Goal: Task Accomplishment & Management: Manage account settings

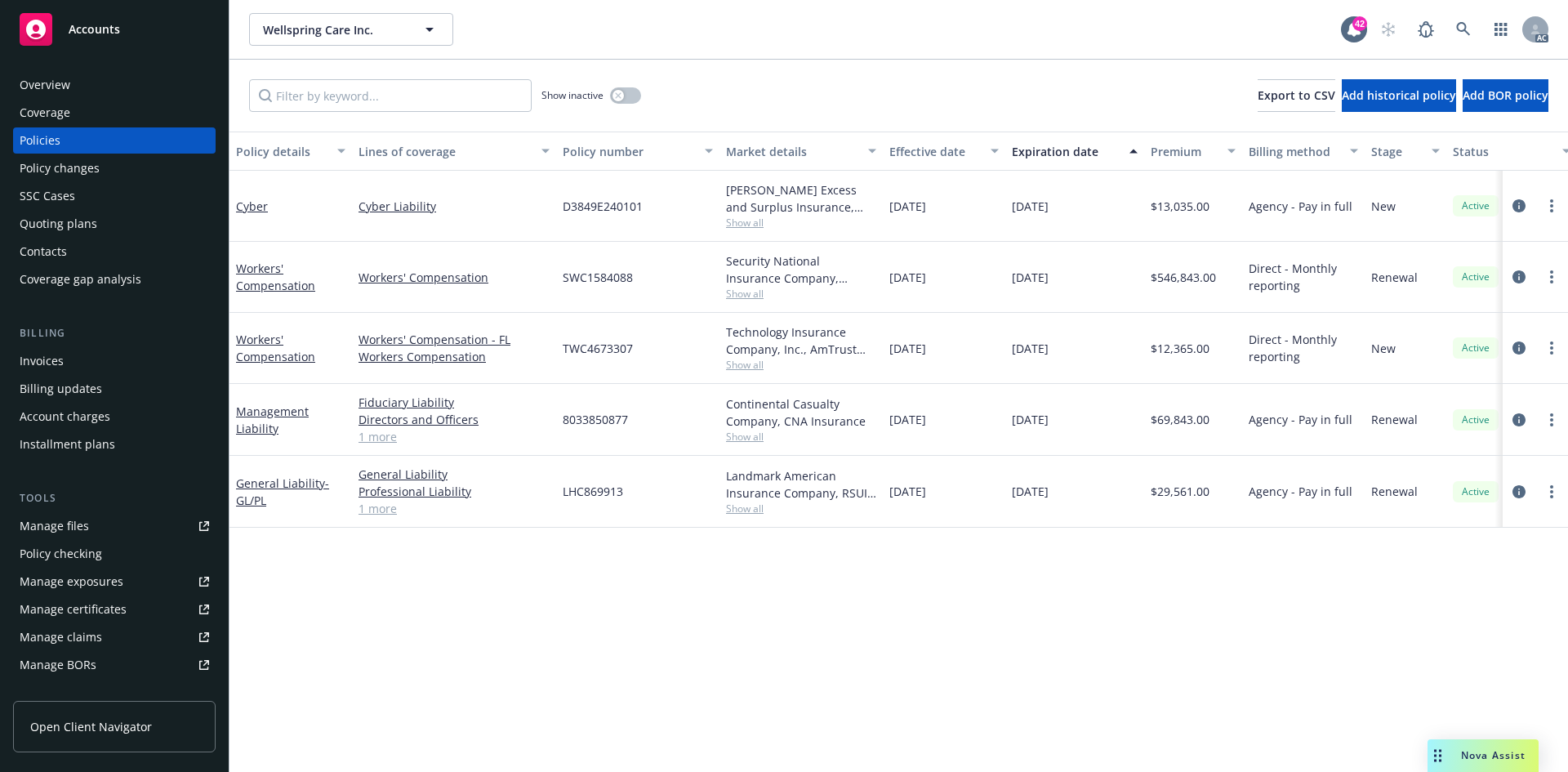
click at [751, 439] on span "Show all" at bounding box center [801, 436] width 150 height 14
click at [1010, 616] on div "Policy details Lines of coverage Policy number Market details Effective date Ex…" at bounding box center [899, 451] width 1339 height 640
click at [298, 415] on link "Management Liability" at bounding box center [273, 420] width 72 height 33
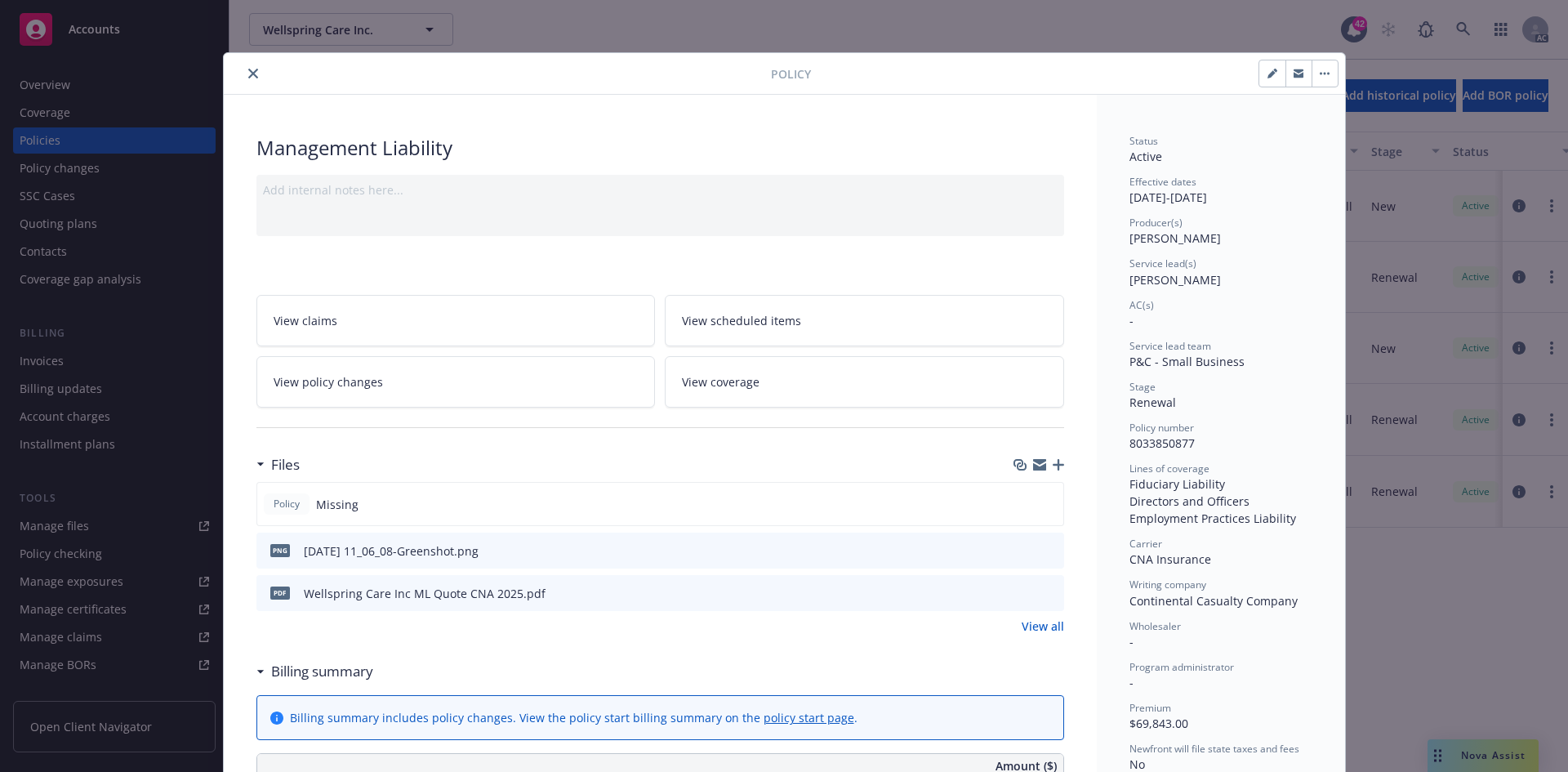
click at [248, 71] on icon "close" at bounding box center [253, 73] width 9 height 9
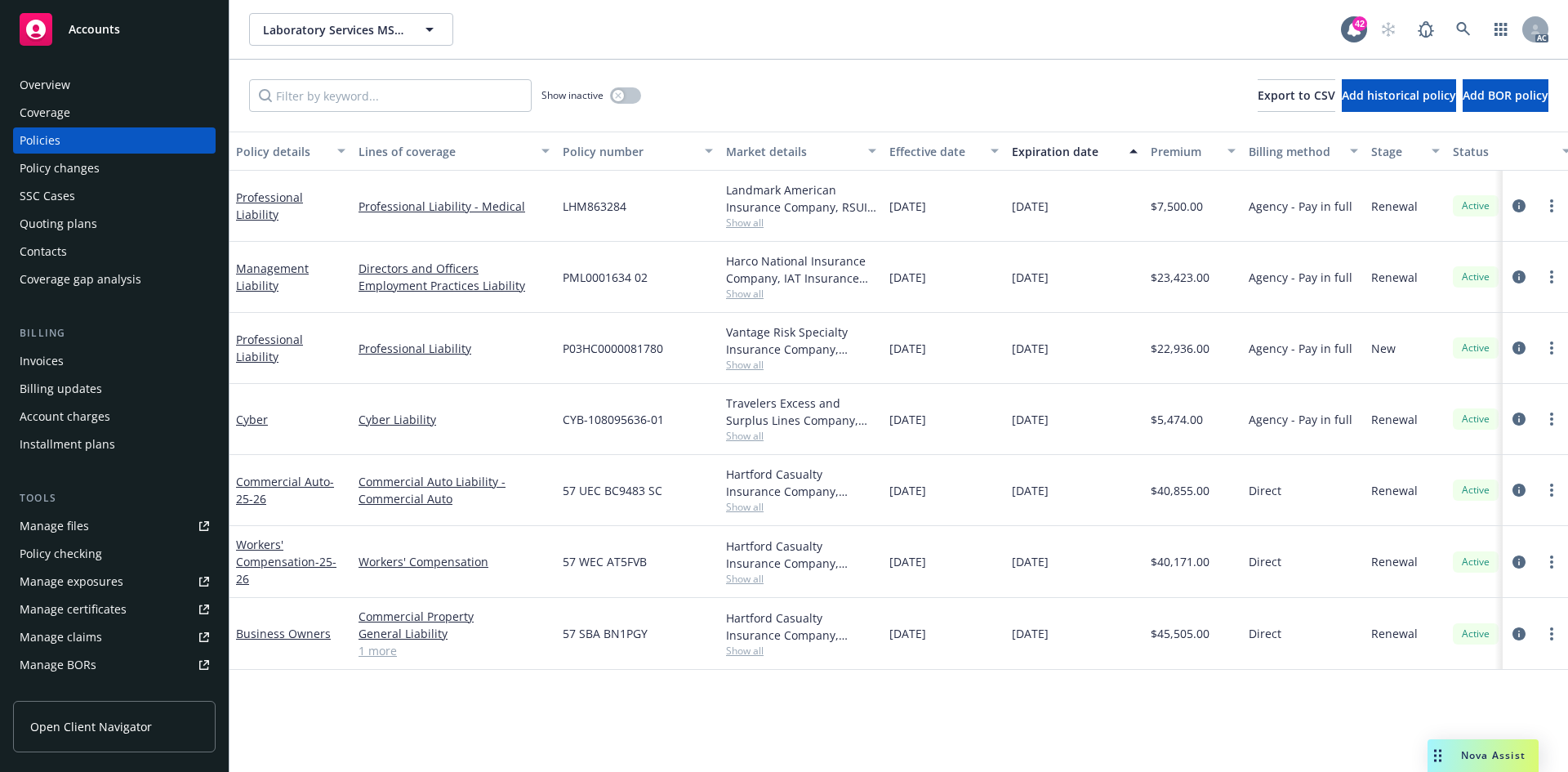
click at [758, 432] on span "Show all" at bounding box center [801, 436] width 150 height 14
click at [895, 706] on div "Policy details Lines of coverage Policy number Market details Effective date Ex…" at bounding box center [899, 451] width 1339 height 640
click at [146, 174] on div "Policy changes" at bounding box center [115, 168] width 190 height 26
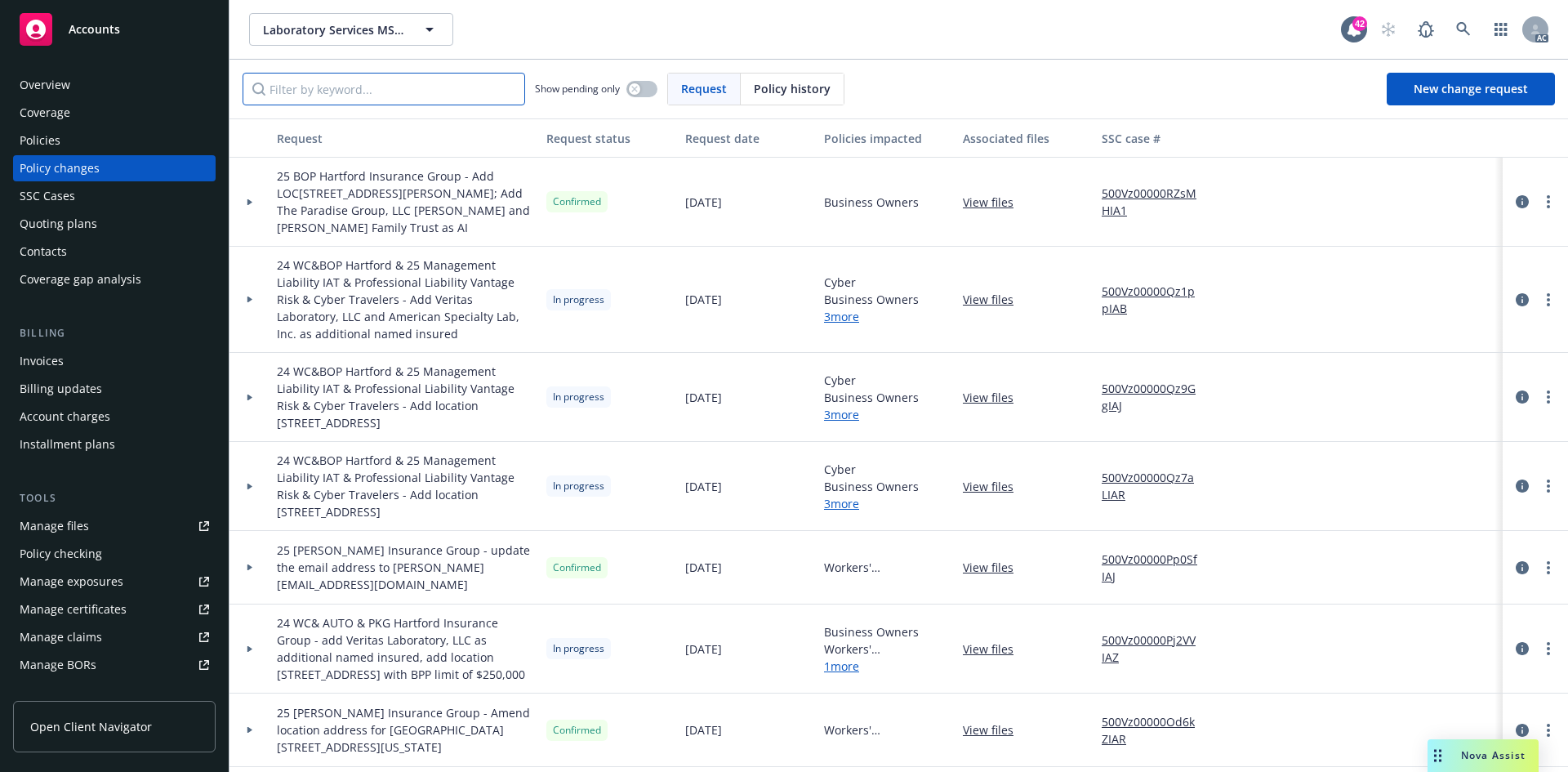
click at [478, 91] on input "Filter by keyword..." at bounding box center [384, 89] width 283 height 33
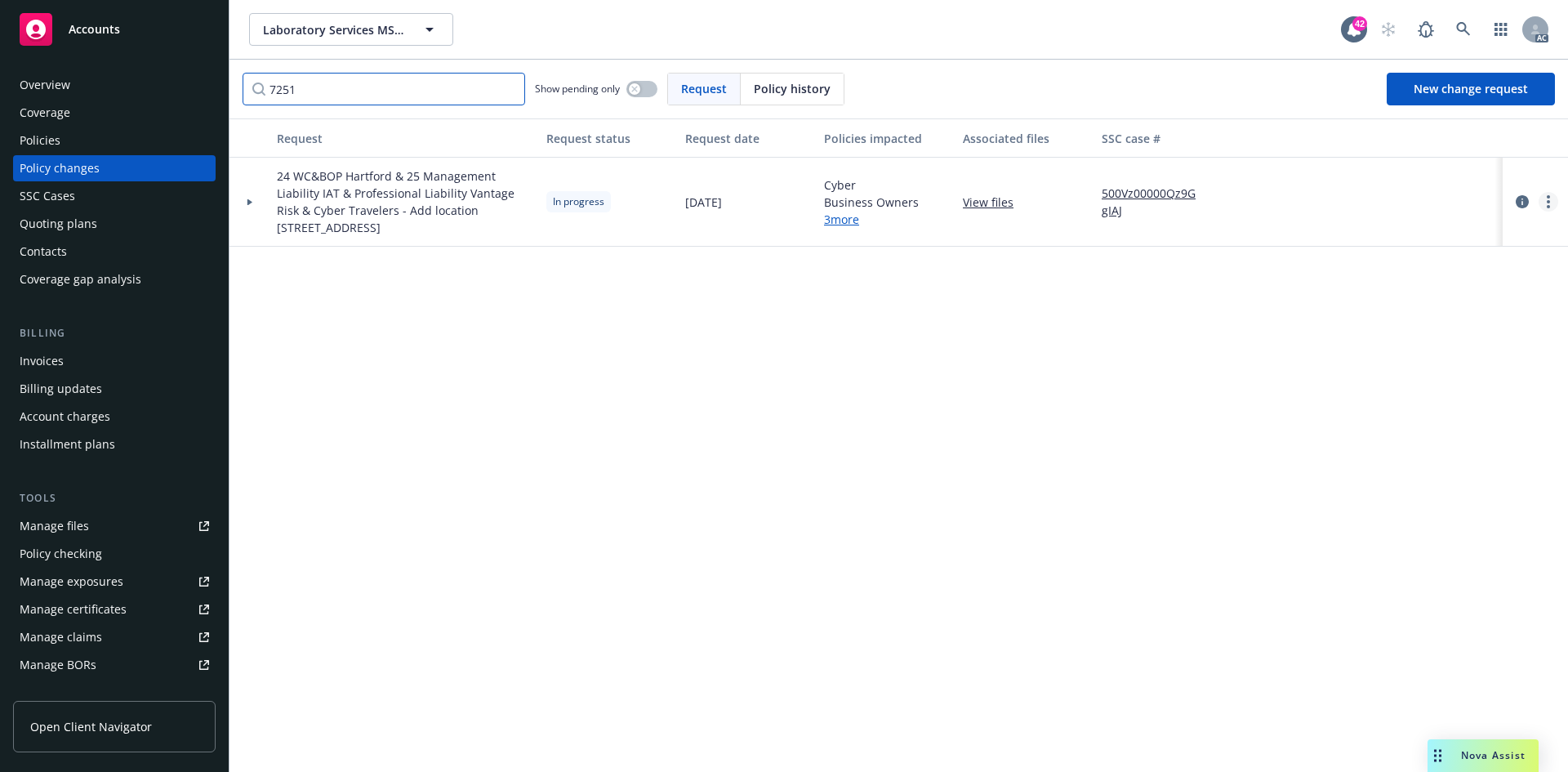
type input "7251"
click at [1549, 200] on icon "more" at bounding box center [1548, 201] width 3 height 13
click at [1399, 334] on link "Resume workflow" at bounding box center [1417, 333] width 280 height 33
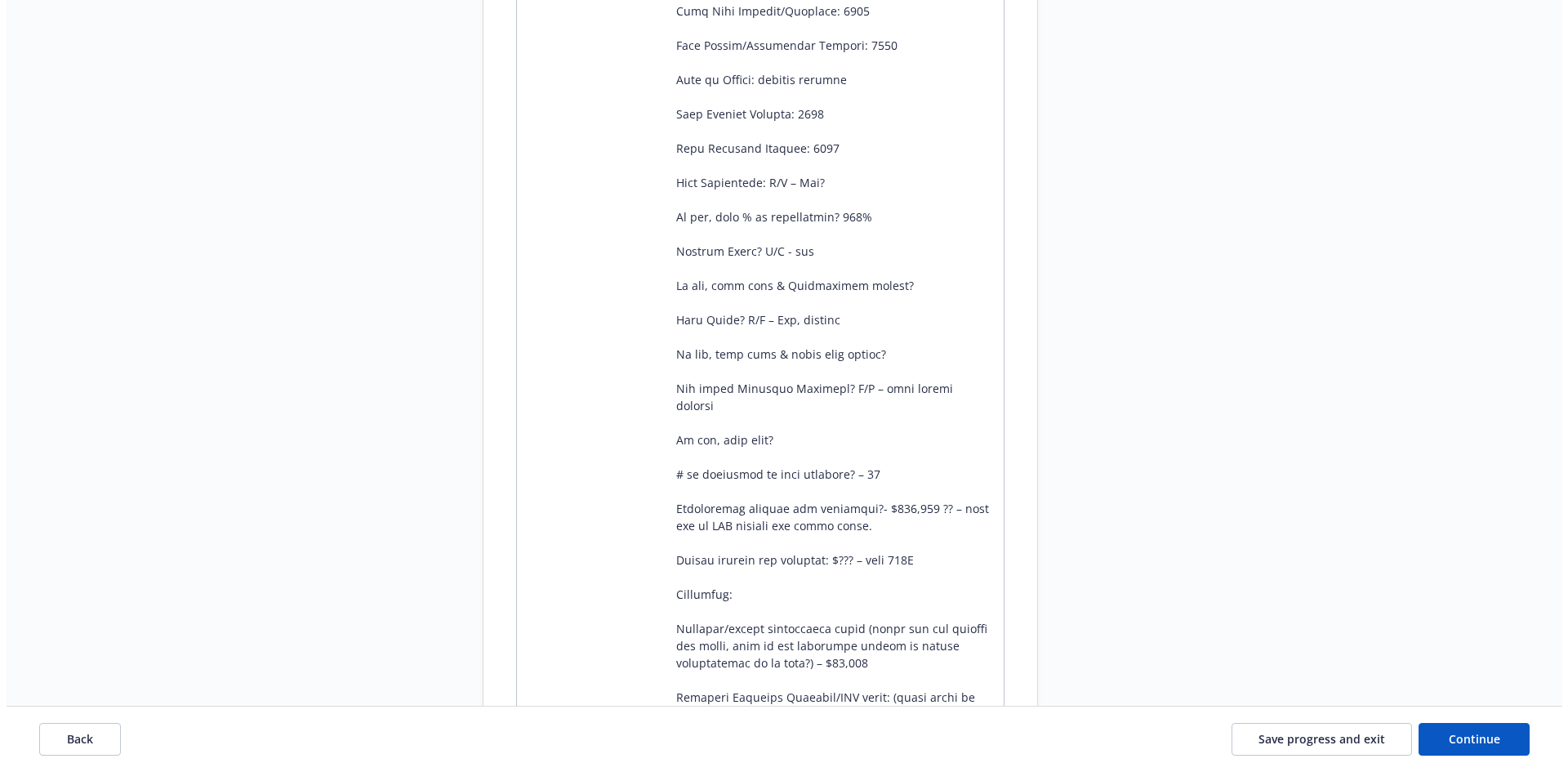
scroll to position [1083, 0]
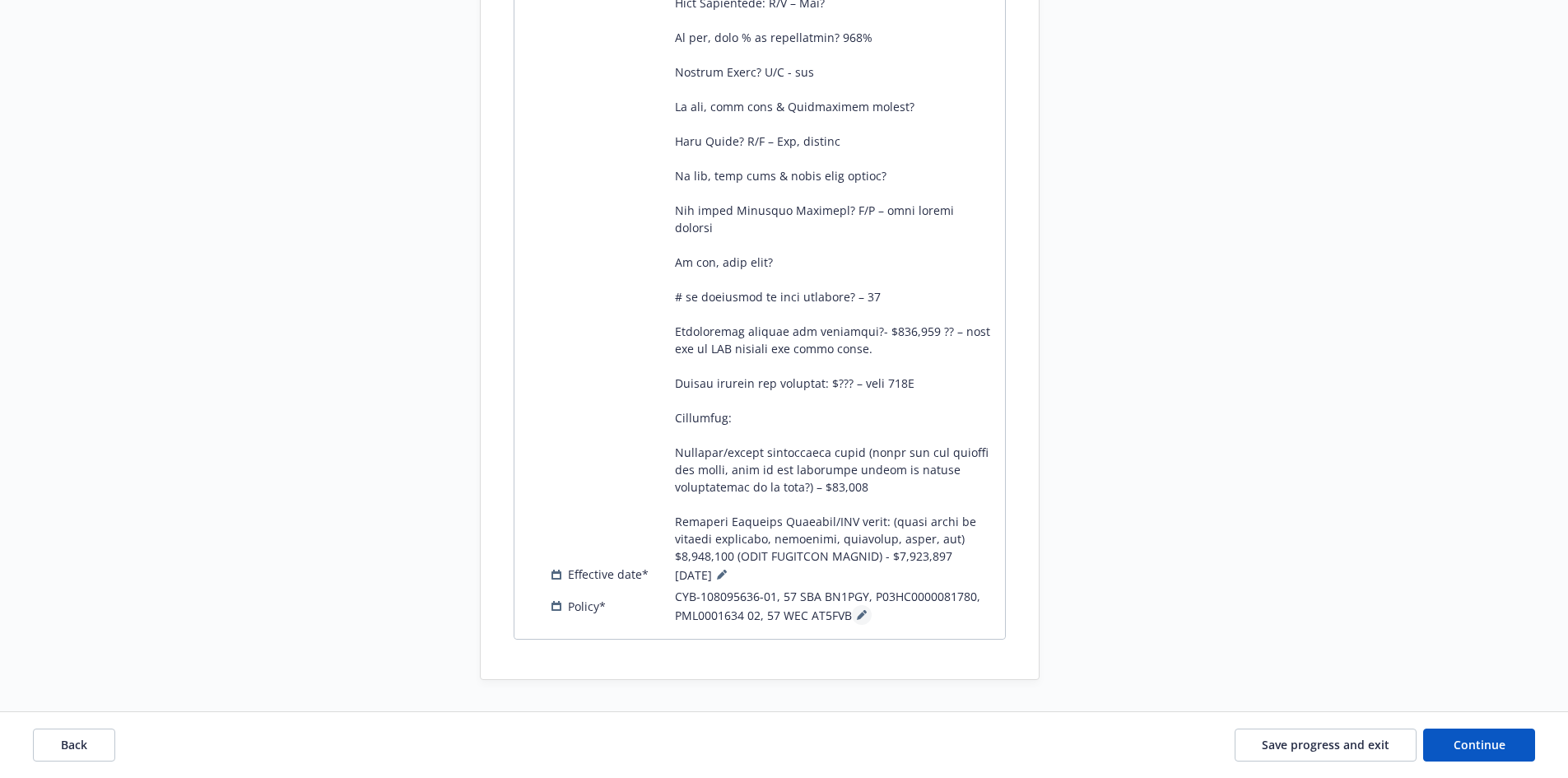
click at [857, 609] on icon at bounding box center [861, 614] width 10 height 10
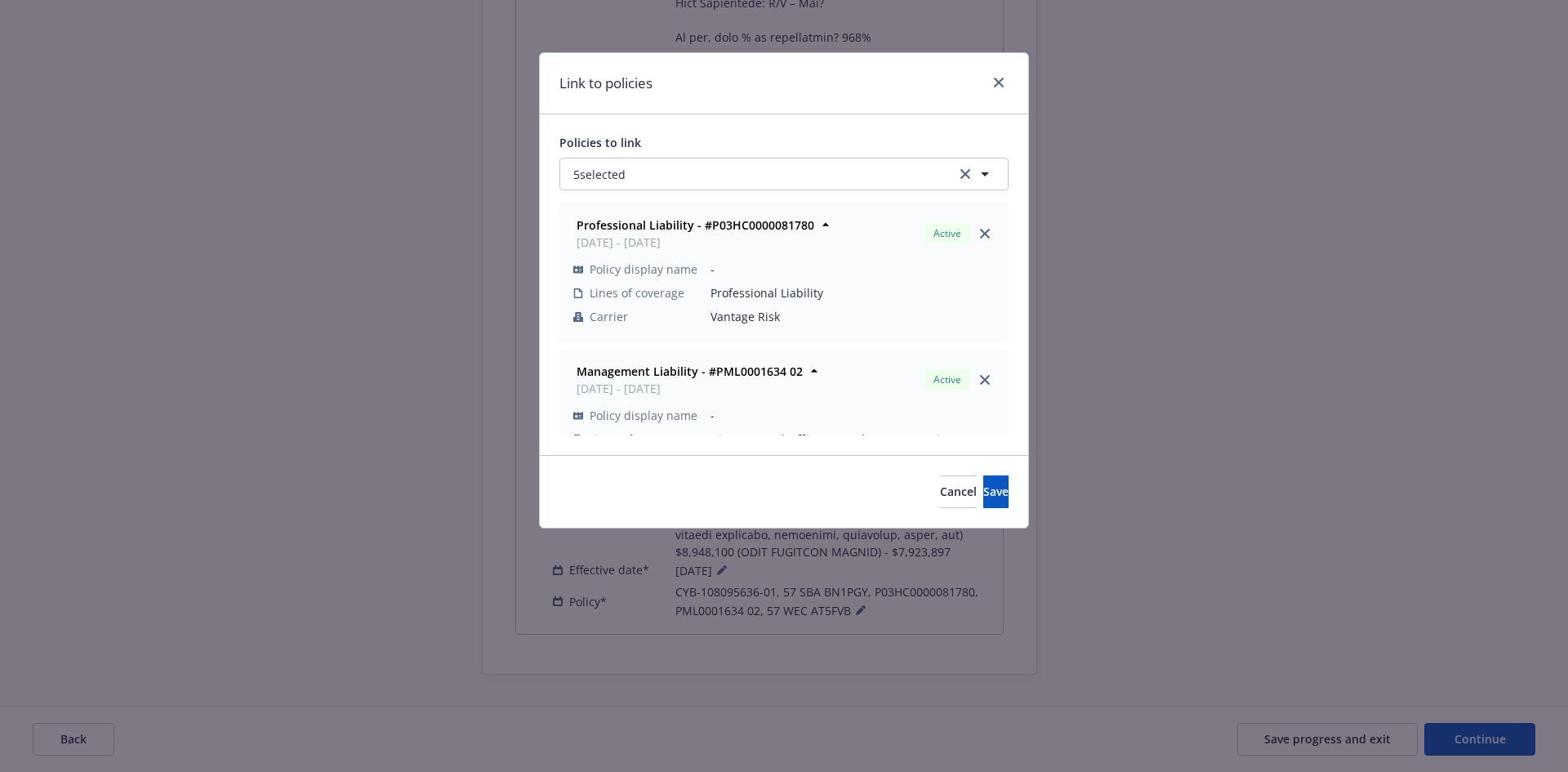
scroll to position [275, 0]
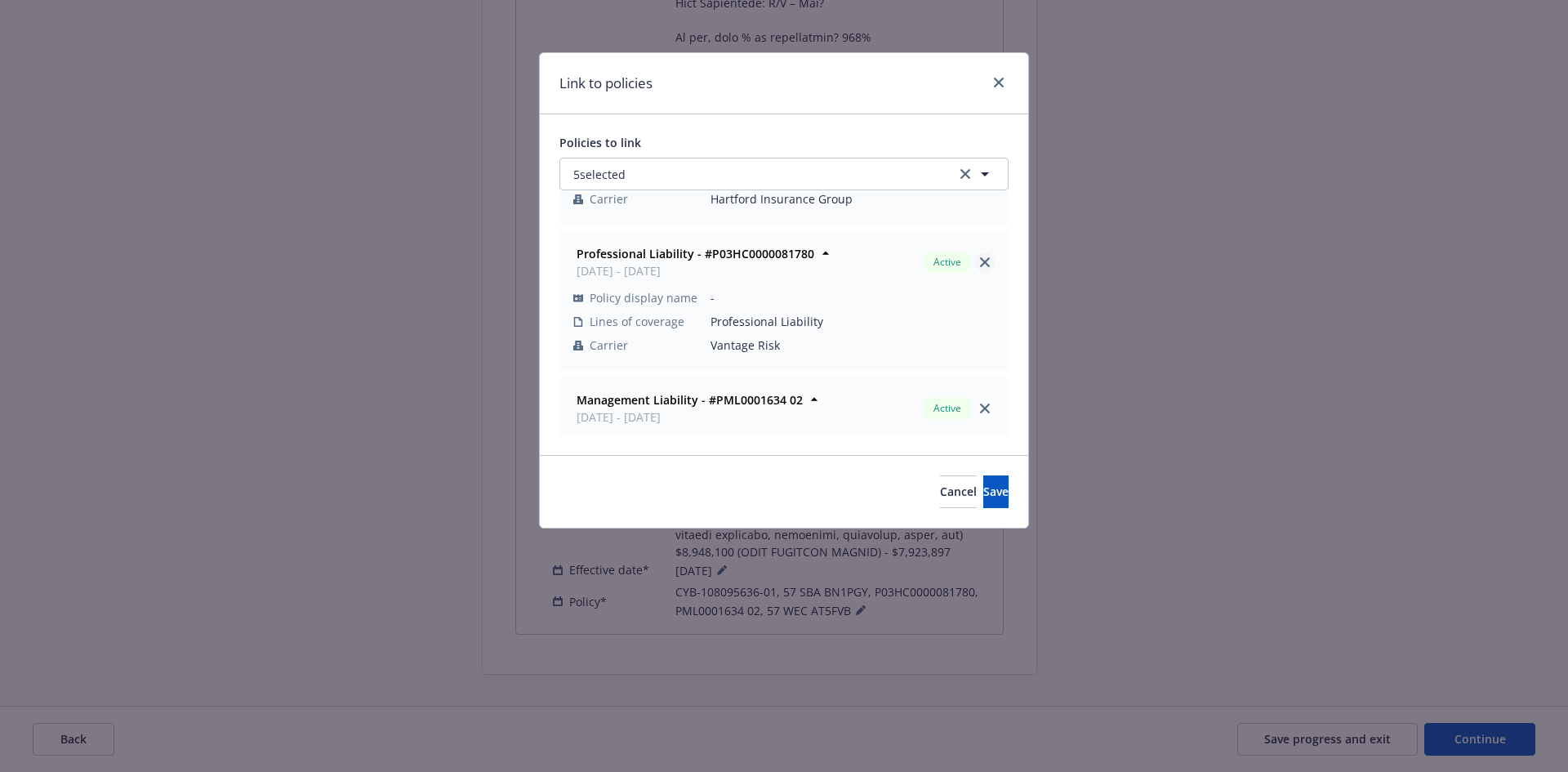
click at [980, 264] on icon "close" at bounding box center [984, 261] width 9 height 9
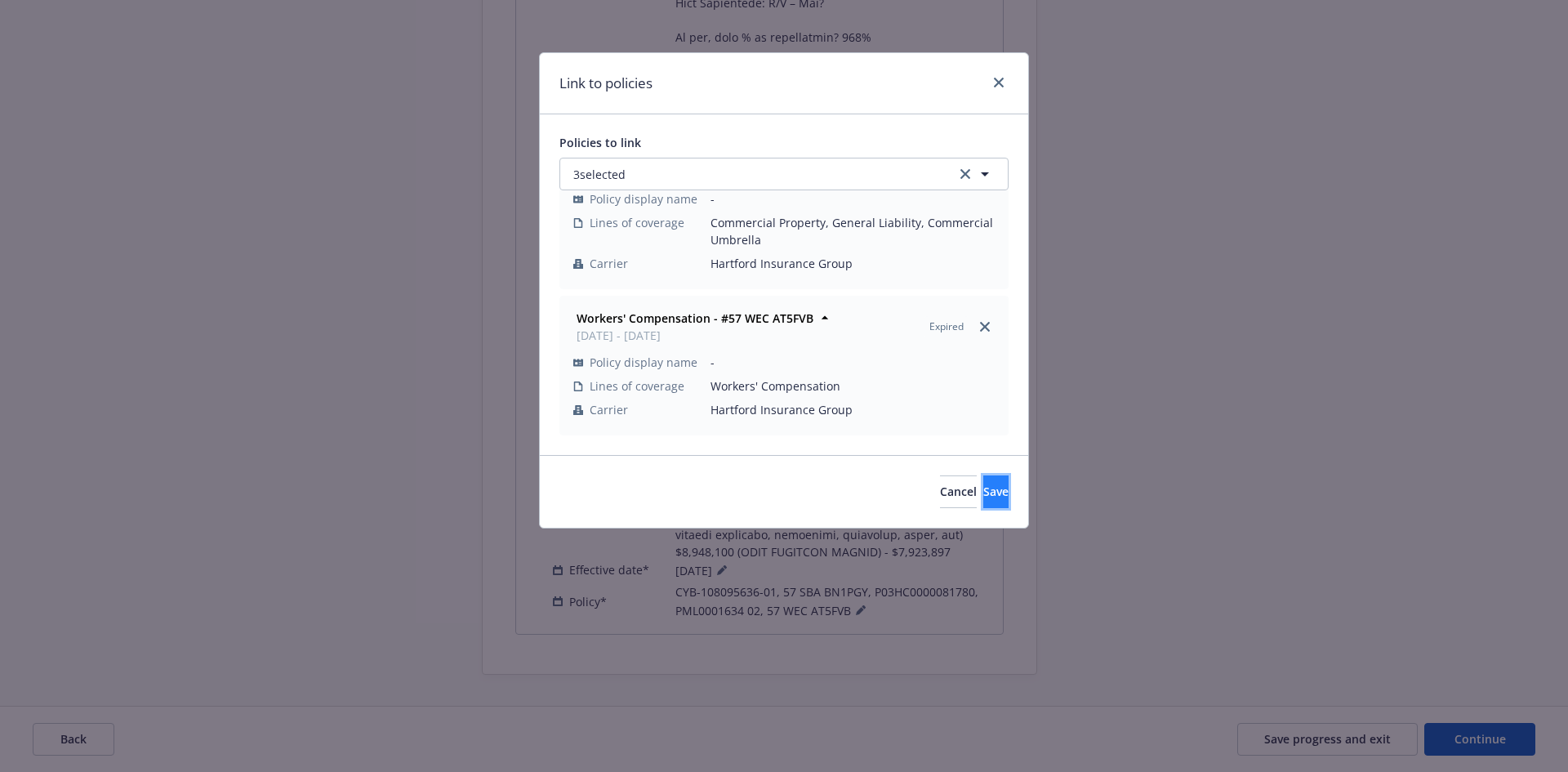
click at [983, 498] on span "Save" at bounding box center [995, 491] width 25 height 16
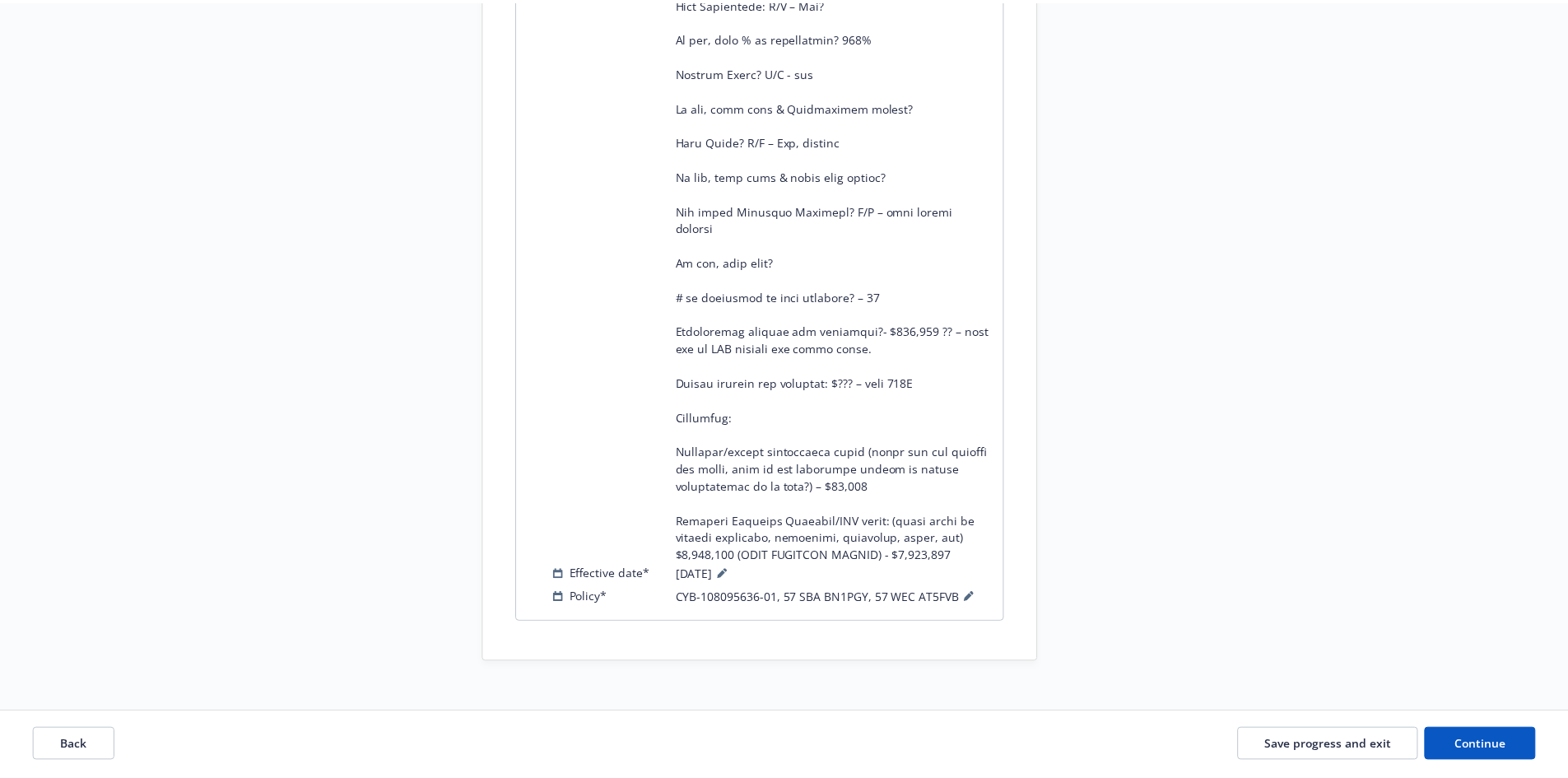
scroll to position [1074, 0]
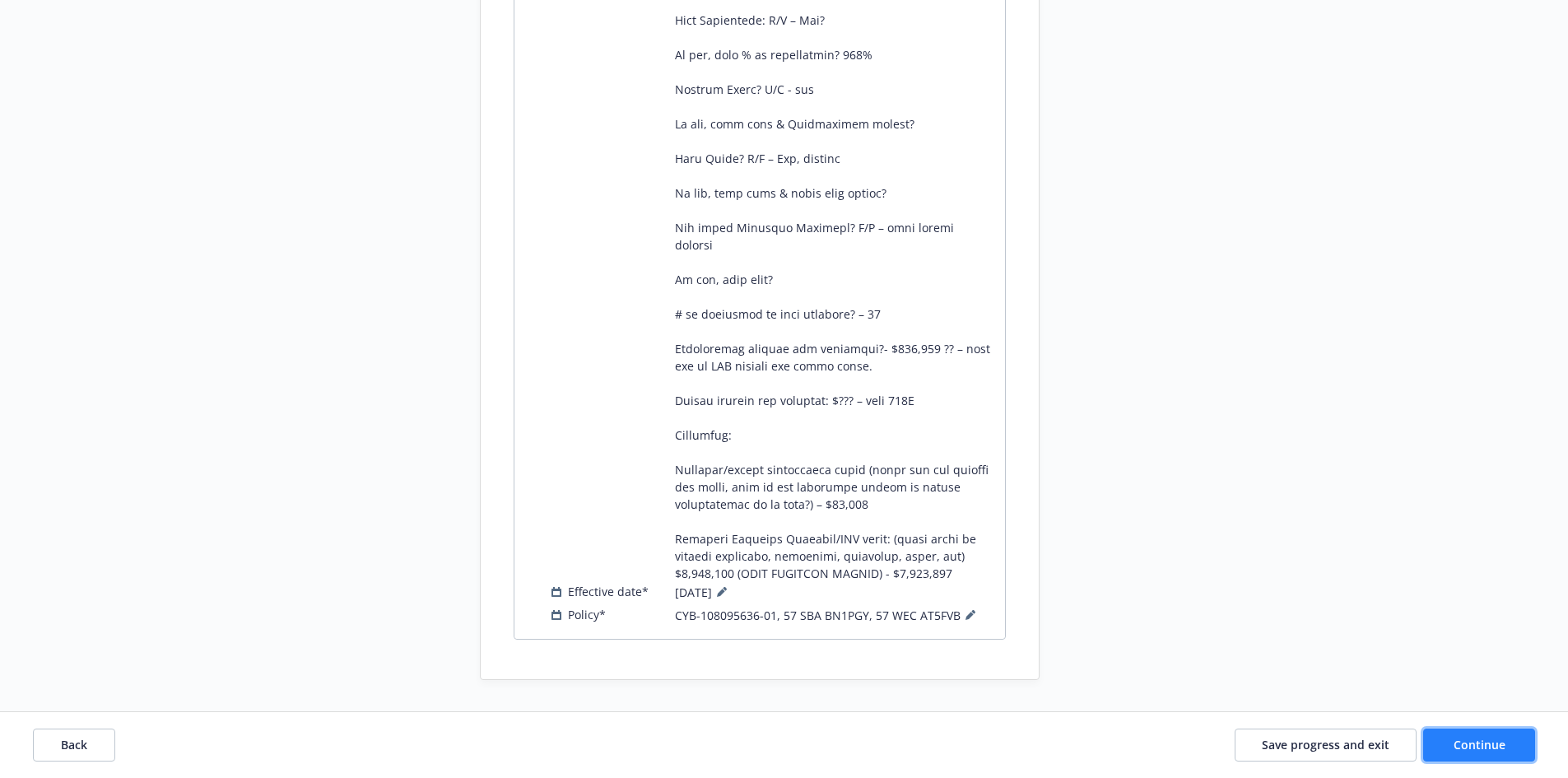
click at [1474, 738] on span "Continue" at bounding box center [1480, 744] width 52 height 16
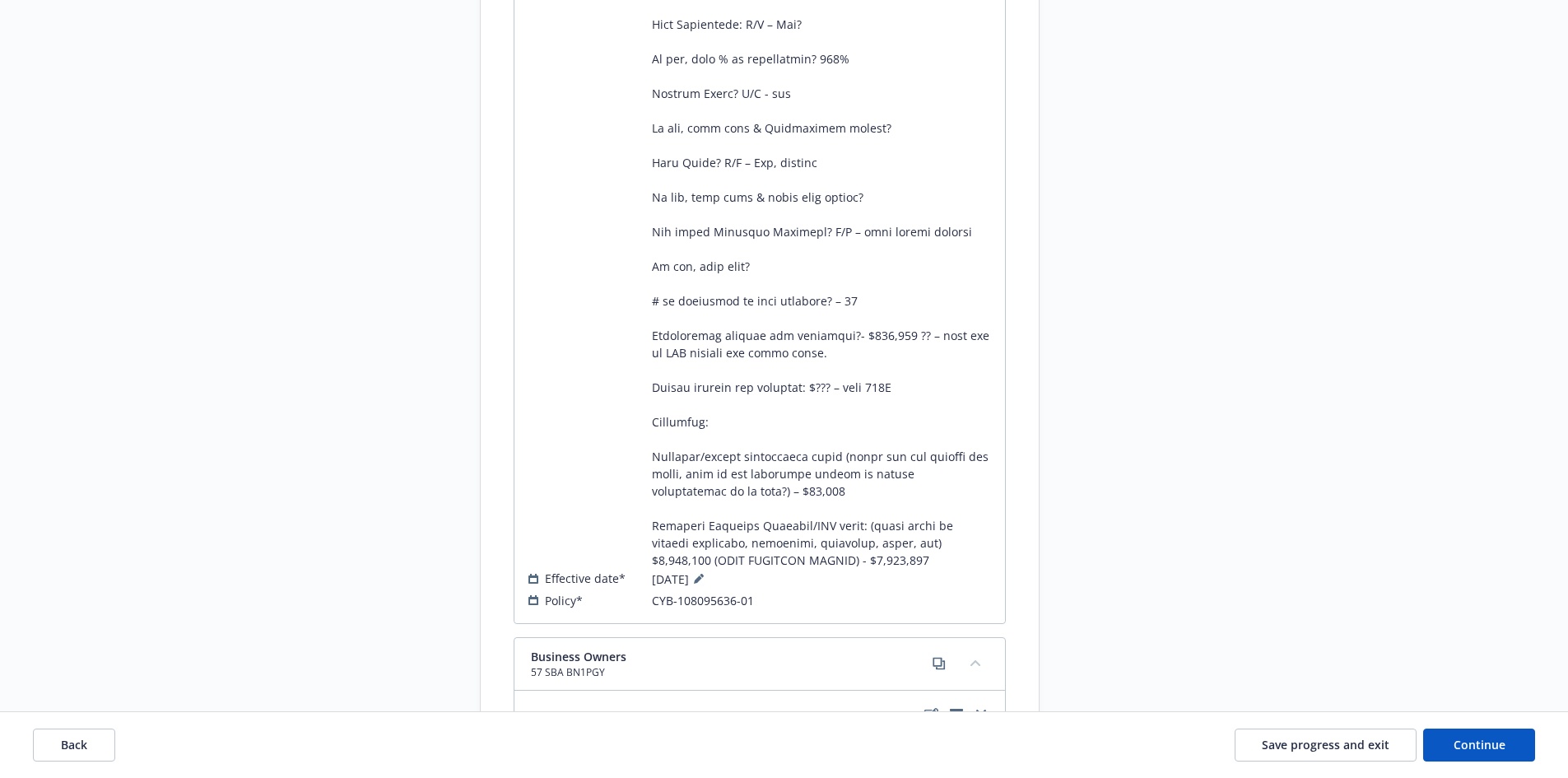
click at [1325, 762] on div "Back Save progress and exit Continue" at bounding box center [784, 745] width 1568 height 66
click at [1329, 746] on span "Save progress and exit" at bounding box center [1325, 744] width 128 height 16
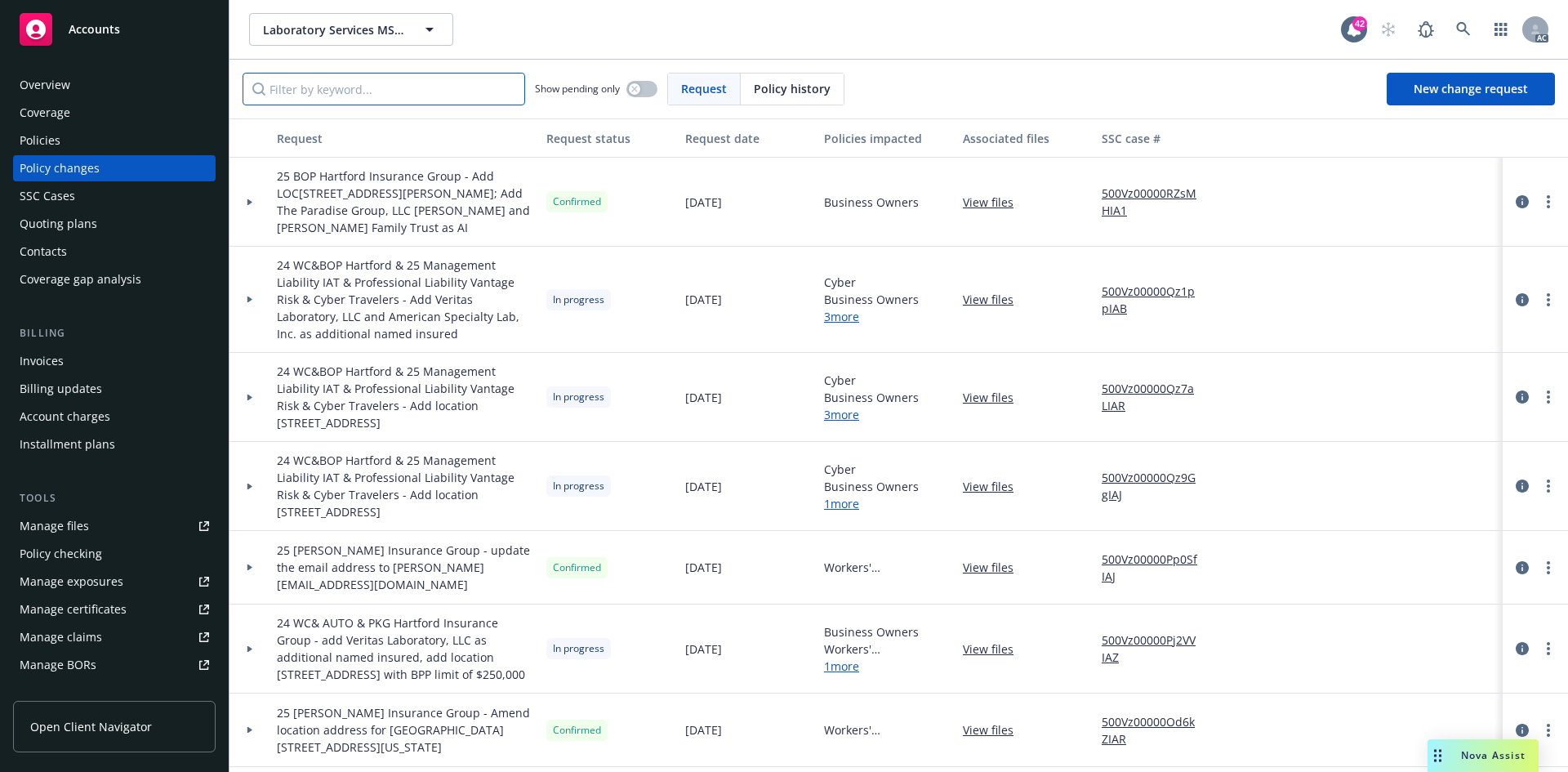
click at [444, 89] on input "Filter by keyword..." at bounding box center [384, 89] width 283 height 33
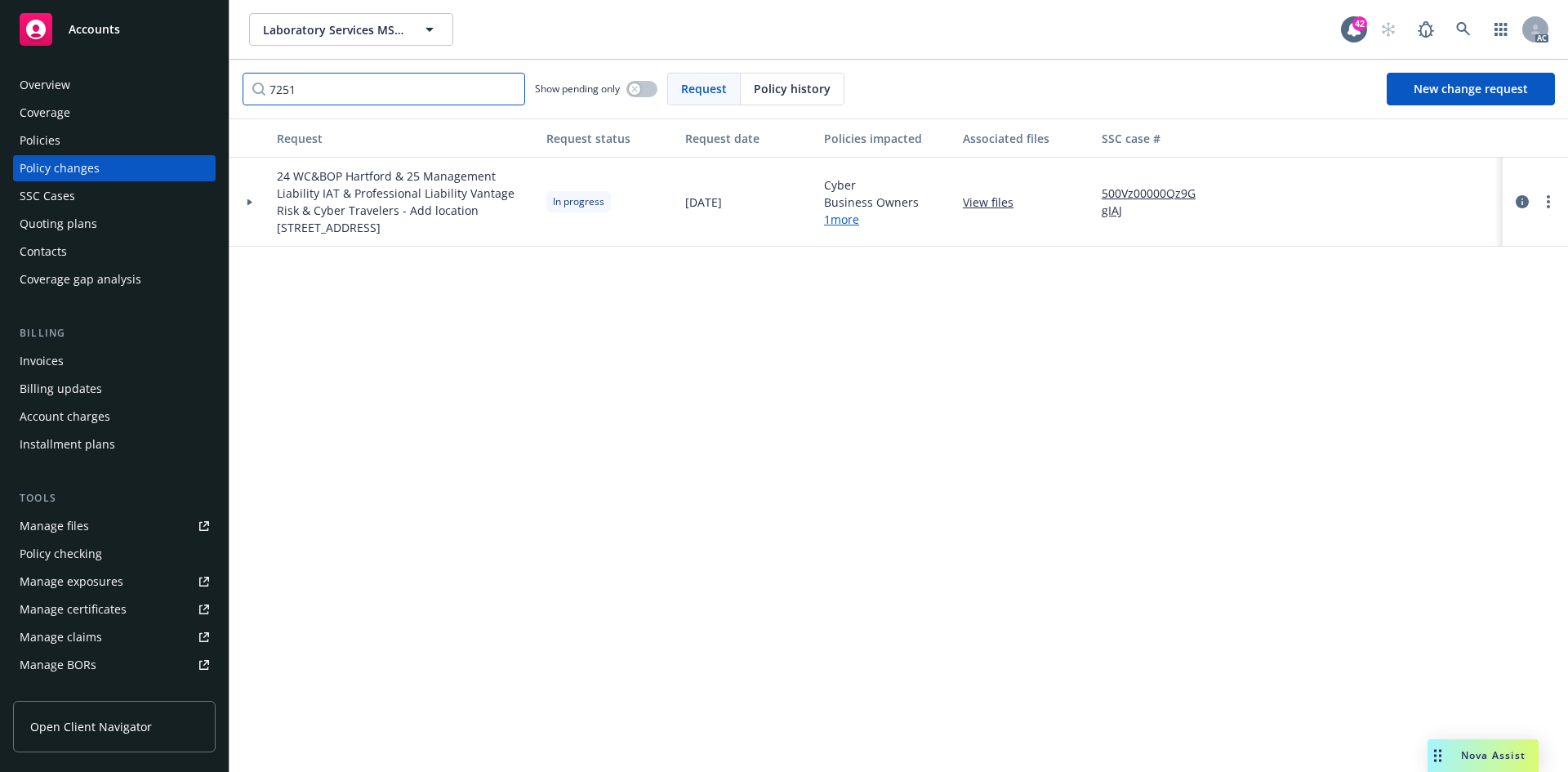
type input "7251"
click at [251, 201] on icon at bounding box center [250, 202] width 5 height 7
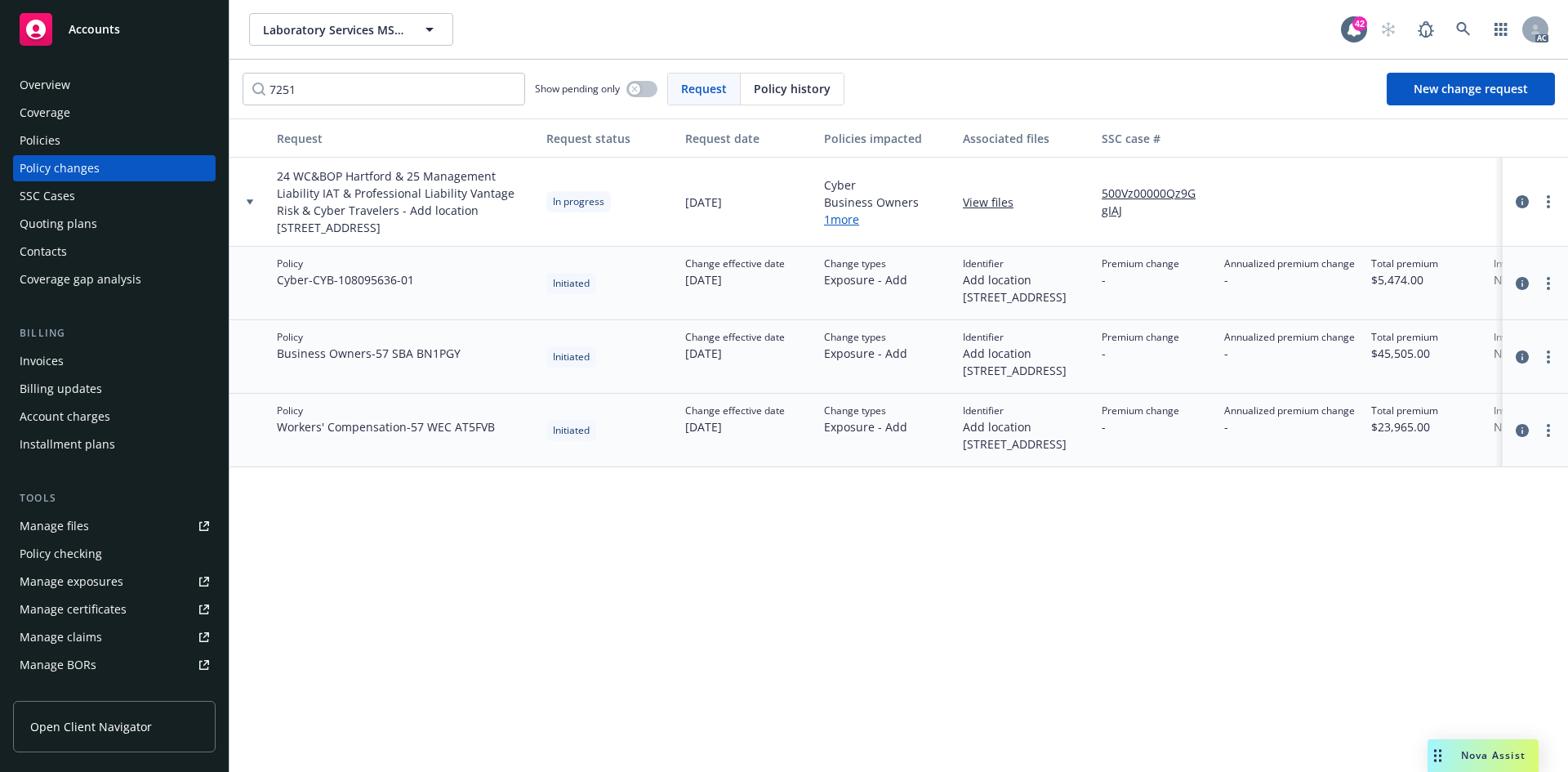
click at [423, 575] on div "Request Request status Request date Policies impacted Associated files SSC case…" at bounding box center [899, 444] width 1339 height 653
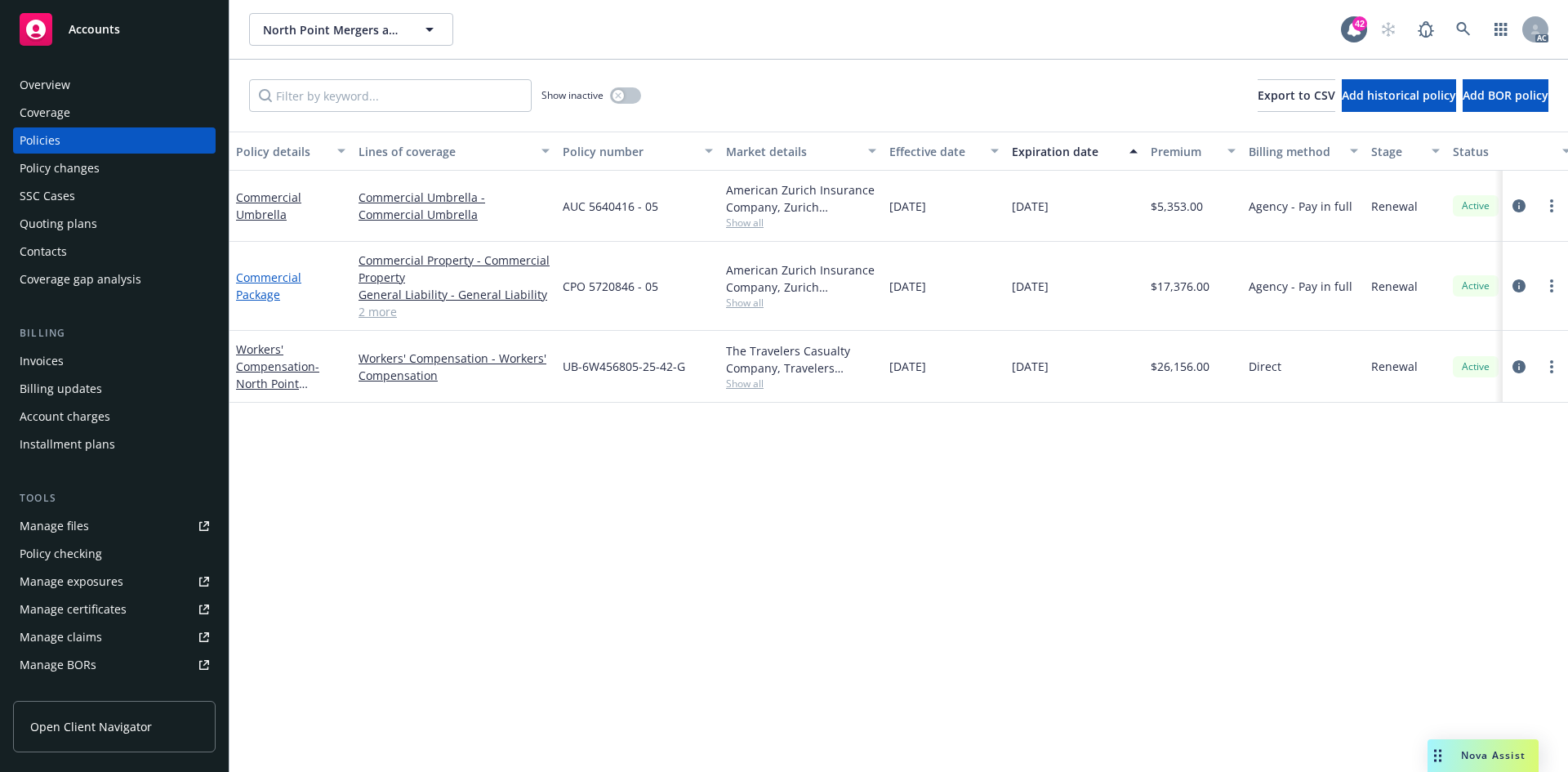
click at [282, 279] on link "Commercial Package" at bounding box center [269, 286] width 66 height 33
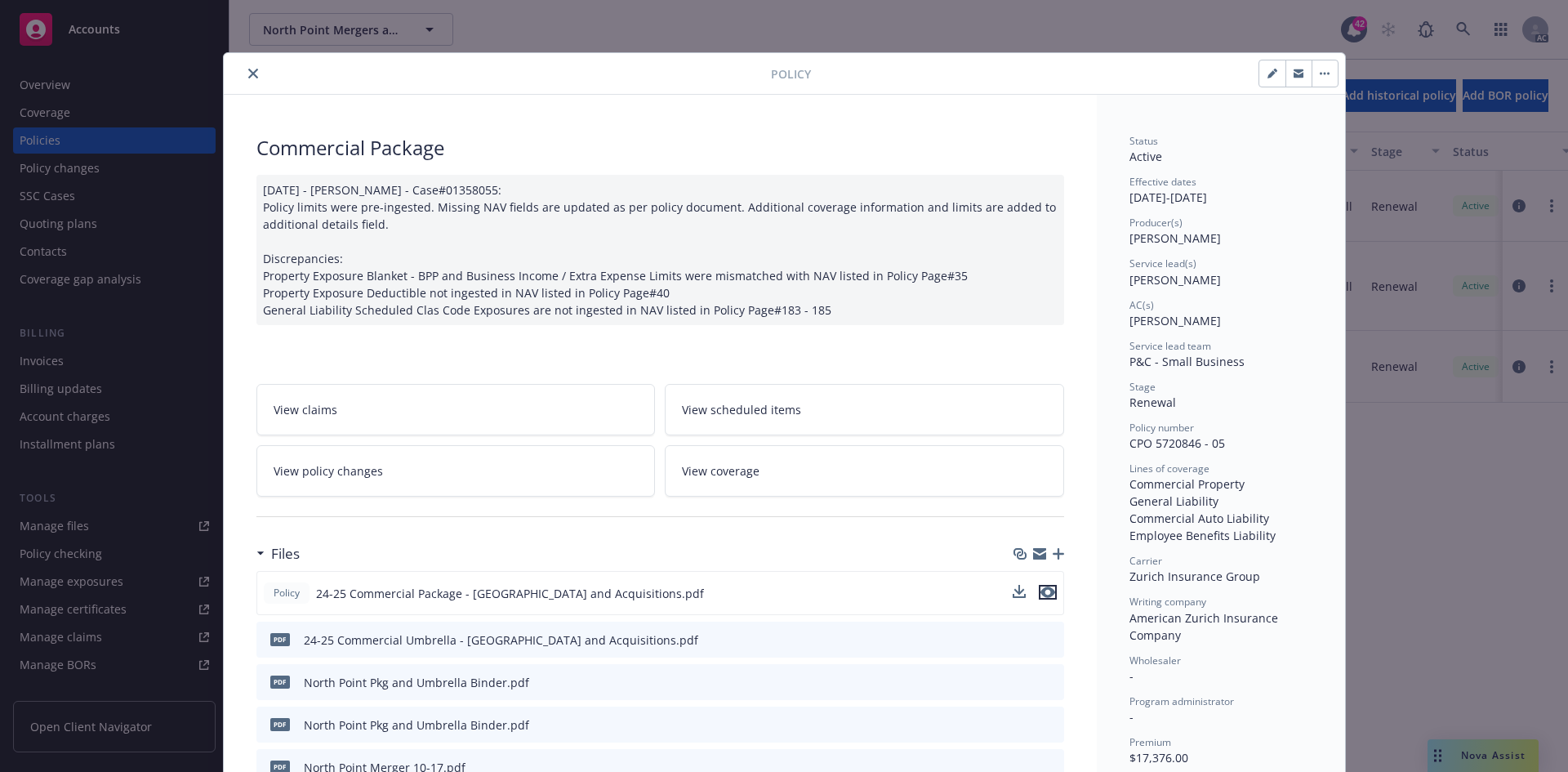
click at [1044, 593] on icon "preview file" at bounding box center [1047, 592] width 15 height 11
click at [248, 76] on icon "close" at bounding box center [253, 73] width 9 height 9
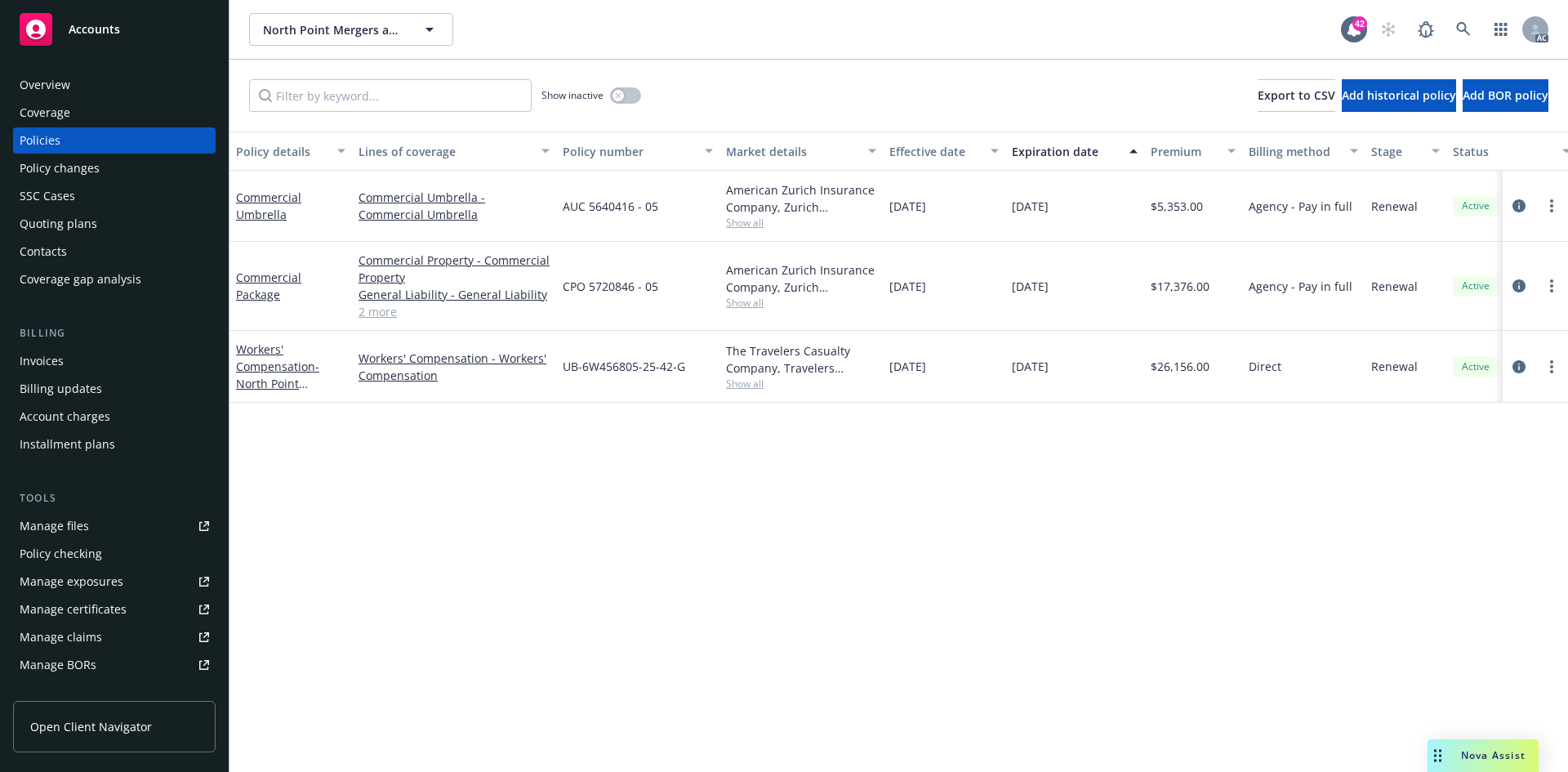
click at [141, 160] on div "Policy changes" at bounding box center [115, 168] width 190 height 26
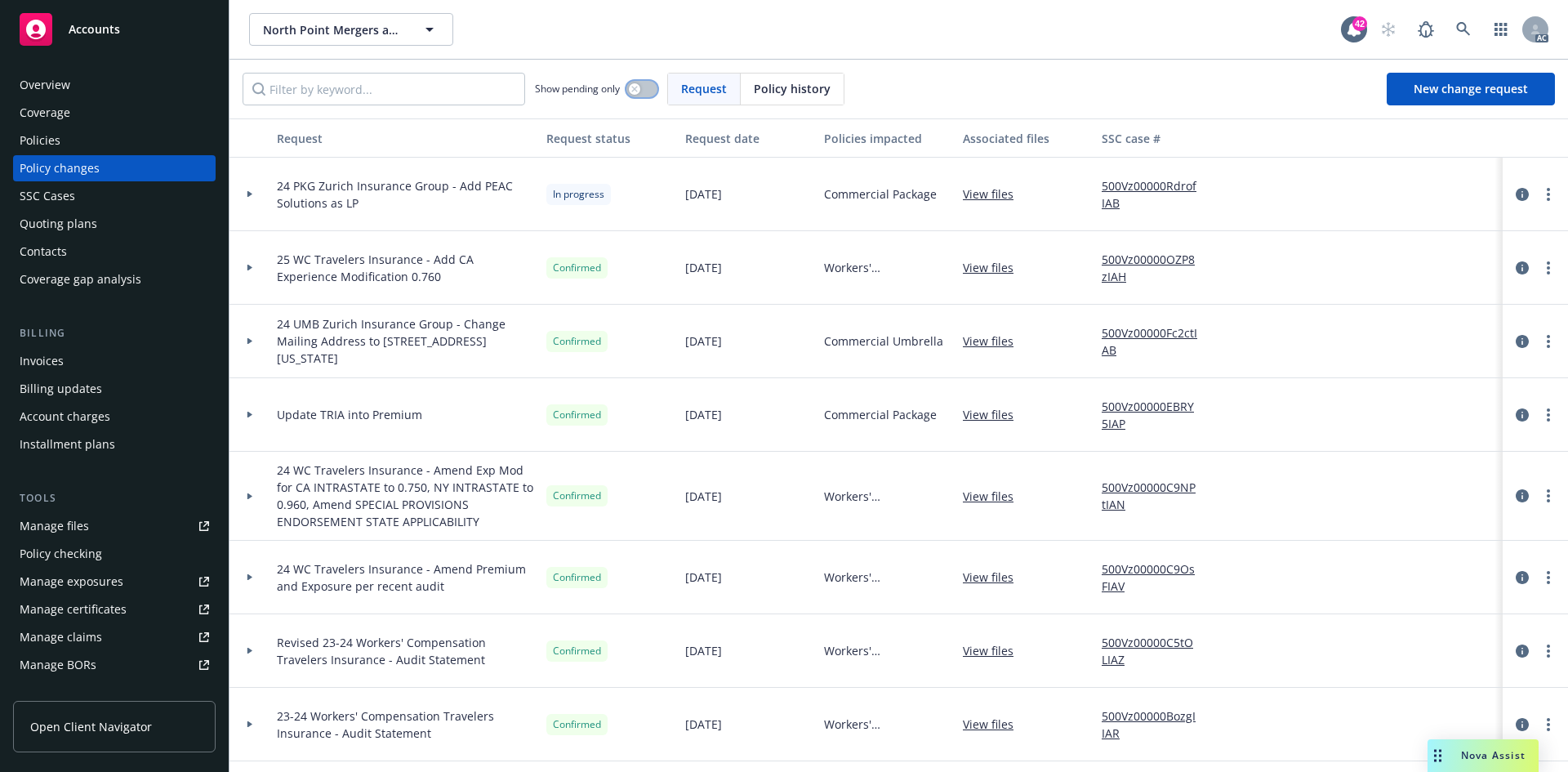
click at [650, 86] on button "button" at bounding box center [642, 89] width 31 height 16
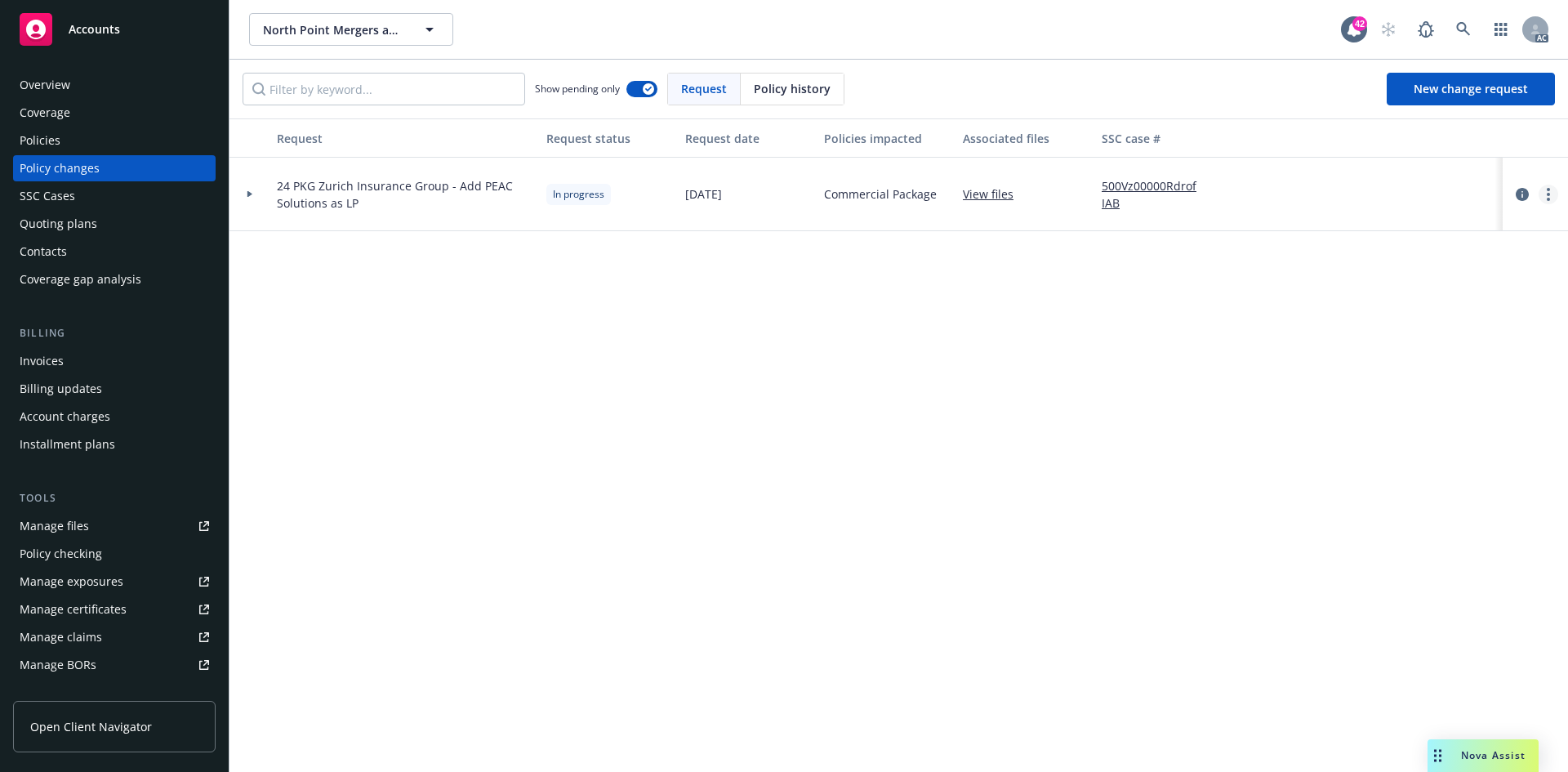
click at [1543, 196] on link "more" at bounding box center [1548, 194] width 20 height 20
click at [1399, 323] on link "Resume workflow" at bounding box center [1417, 326] width 280 height 33
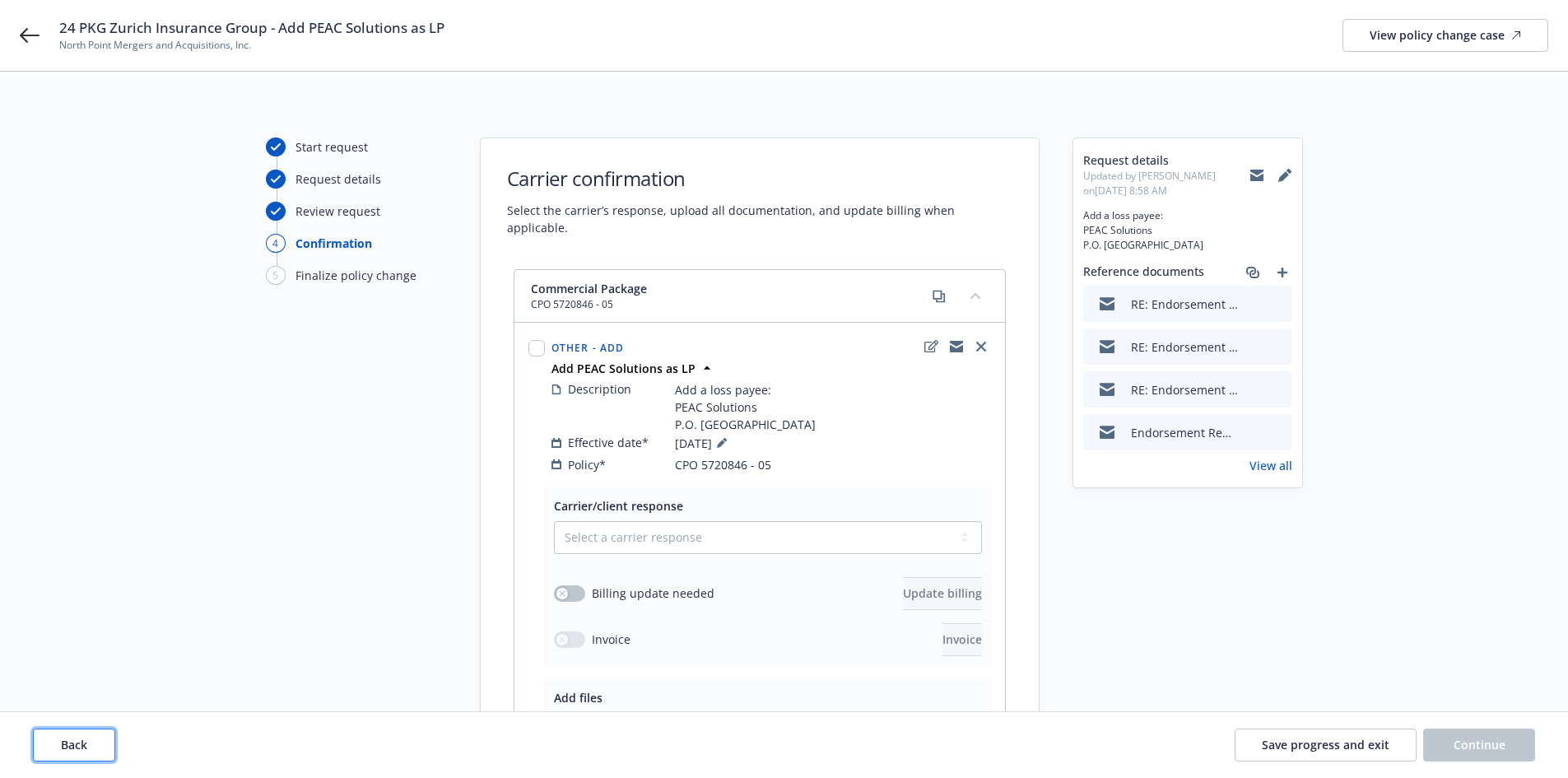
click at [98, 748] on button "Back" at bounding box center [74, 745] width 83 height 33
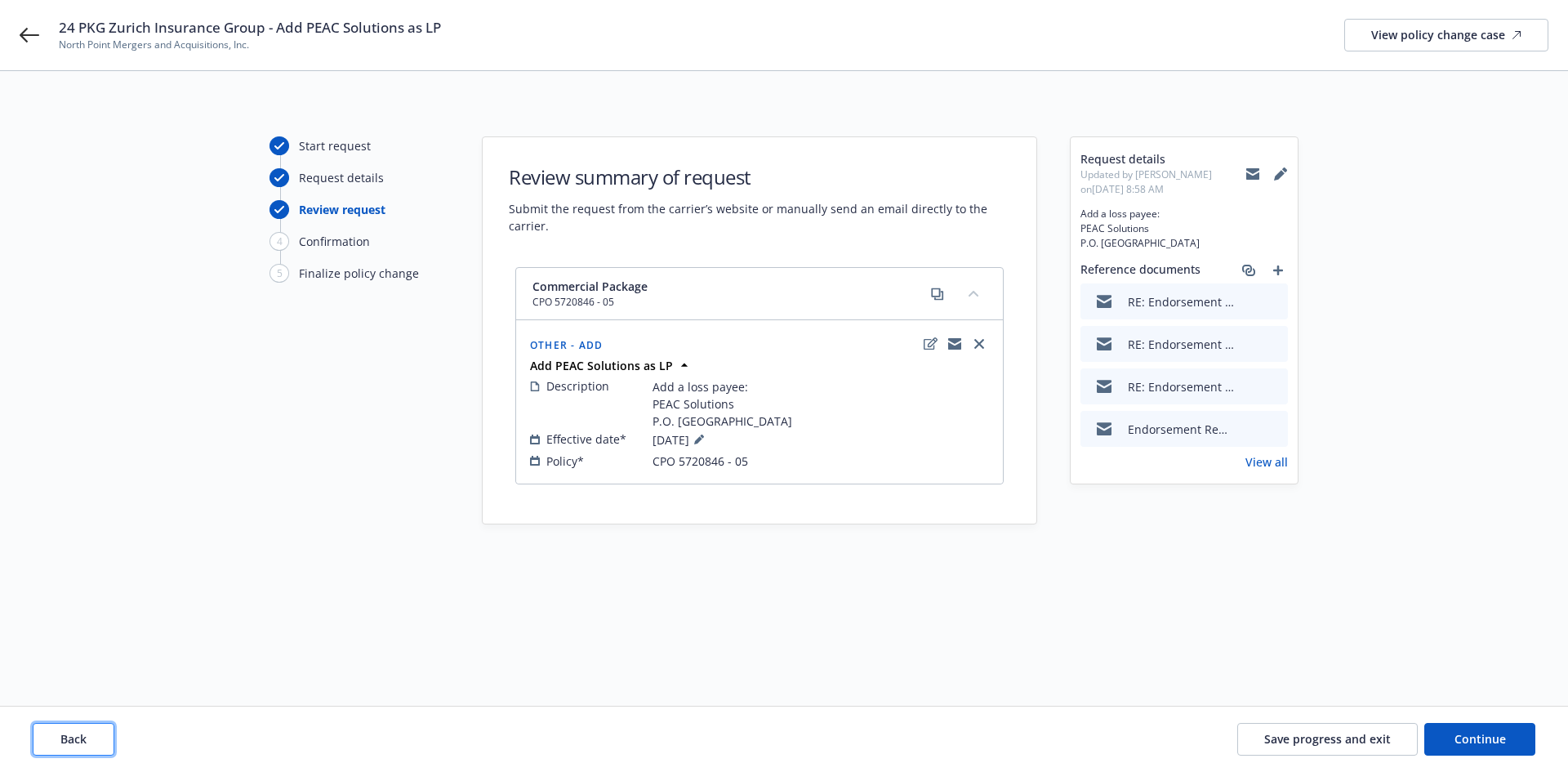
click at [97, 743] on button "Back" at bounding box center [73, 739] width 82 height 33
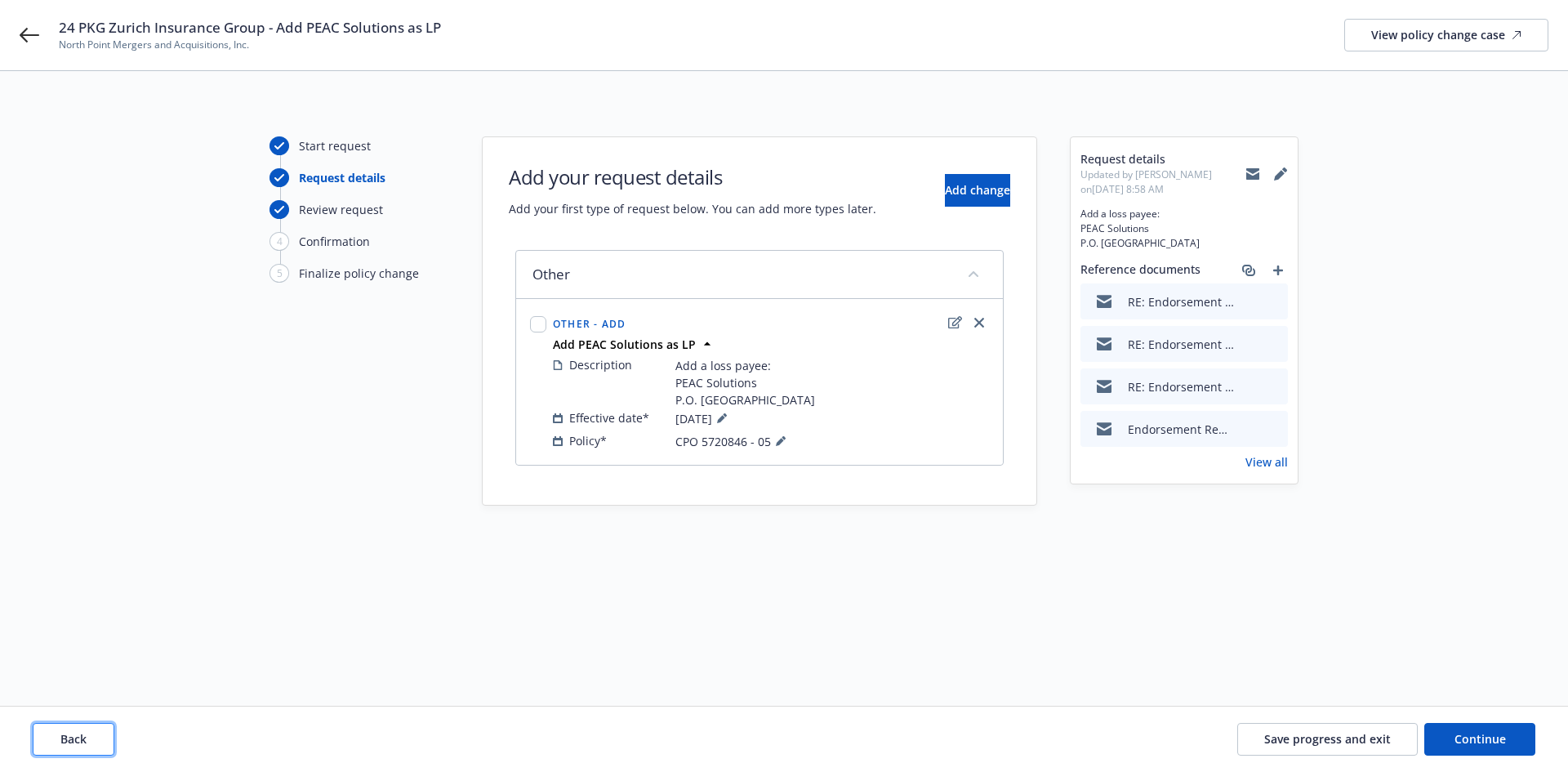
click at [97, 743] on button "Back" at bounding box center [73, 739] width 82 height 33
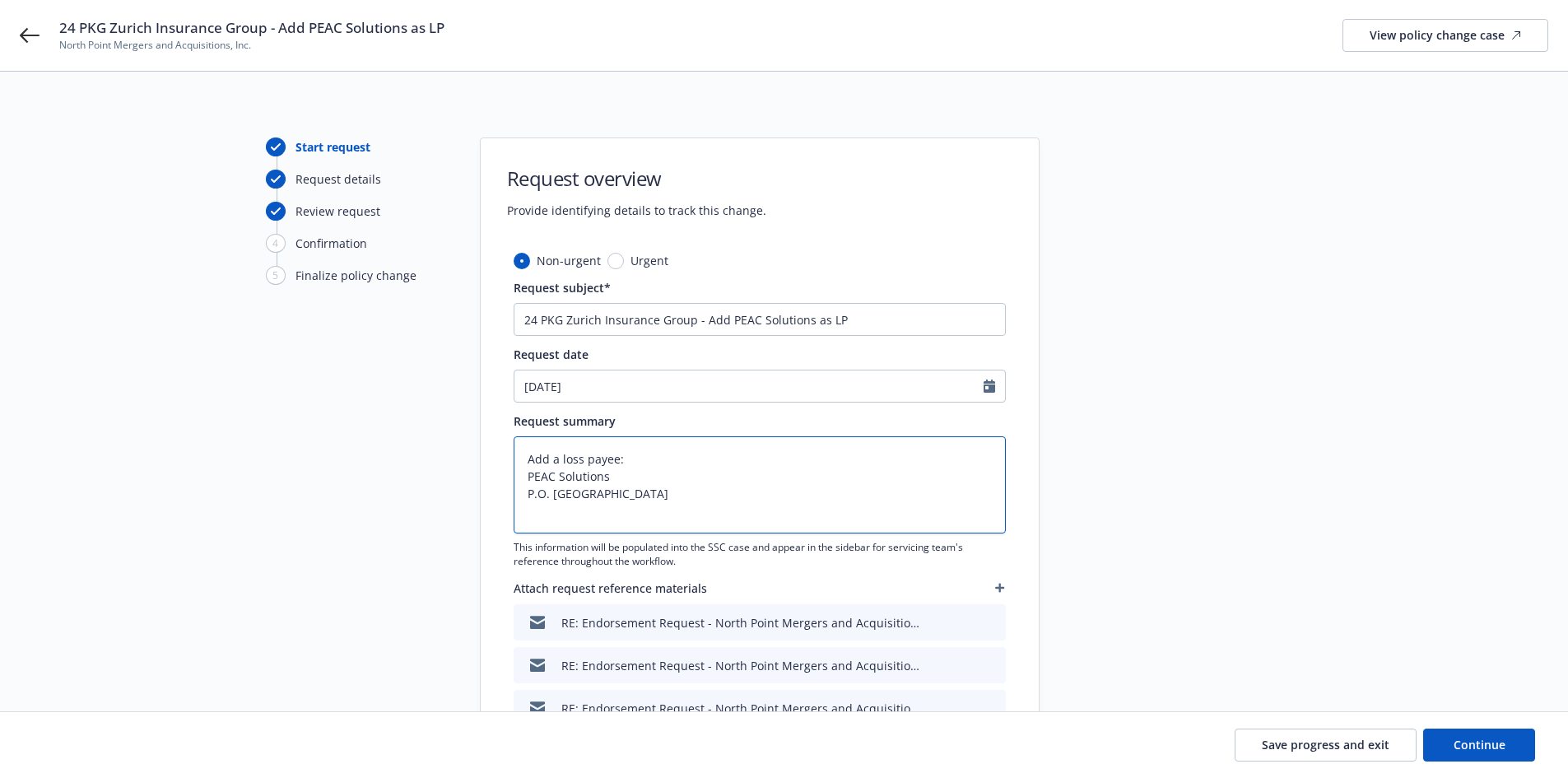
click at [703, 513] on textarea "Add a loss payee: PEAC Solutions P.O. Box 367 Marlton, NJ 08053" at bounding box center [760, 485] width 492 height 97
type textarea "x"
type textarea "Add a loss payee: PEAC Solutions P.O. Box 367 Marlton, NJ 08053"
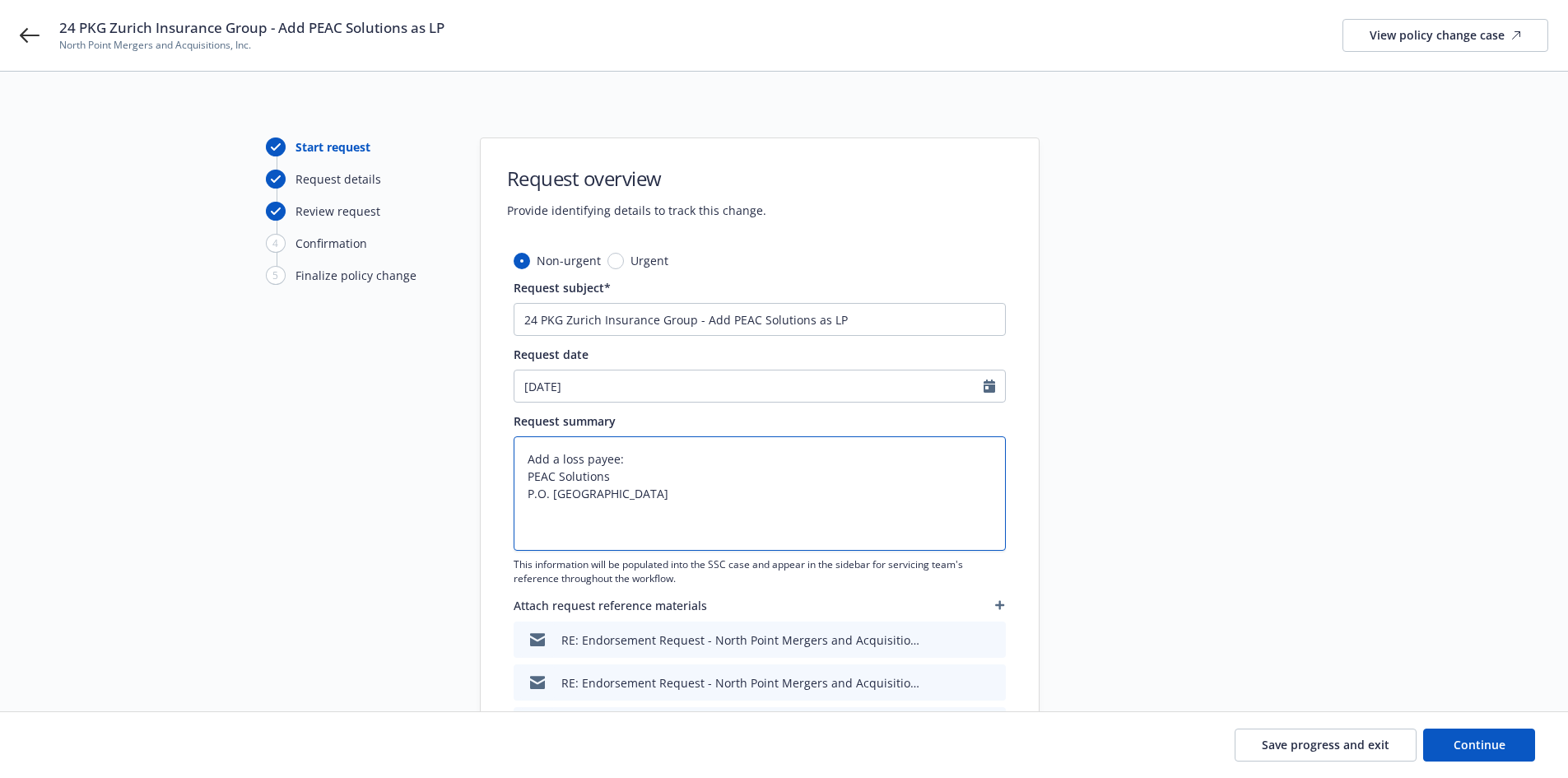
type textarea "x"
type textarea "Add a loss payee: PEAC Solutions P.O. Box 367 Marlton, NJ 08053"
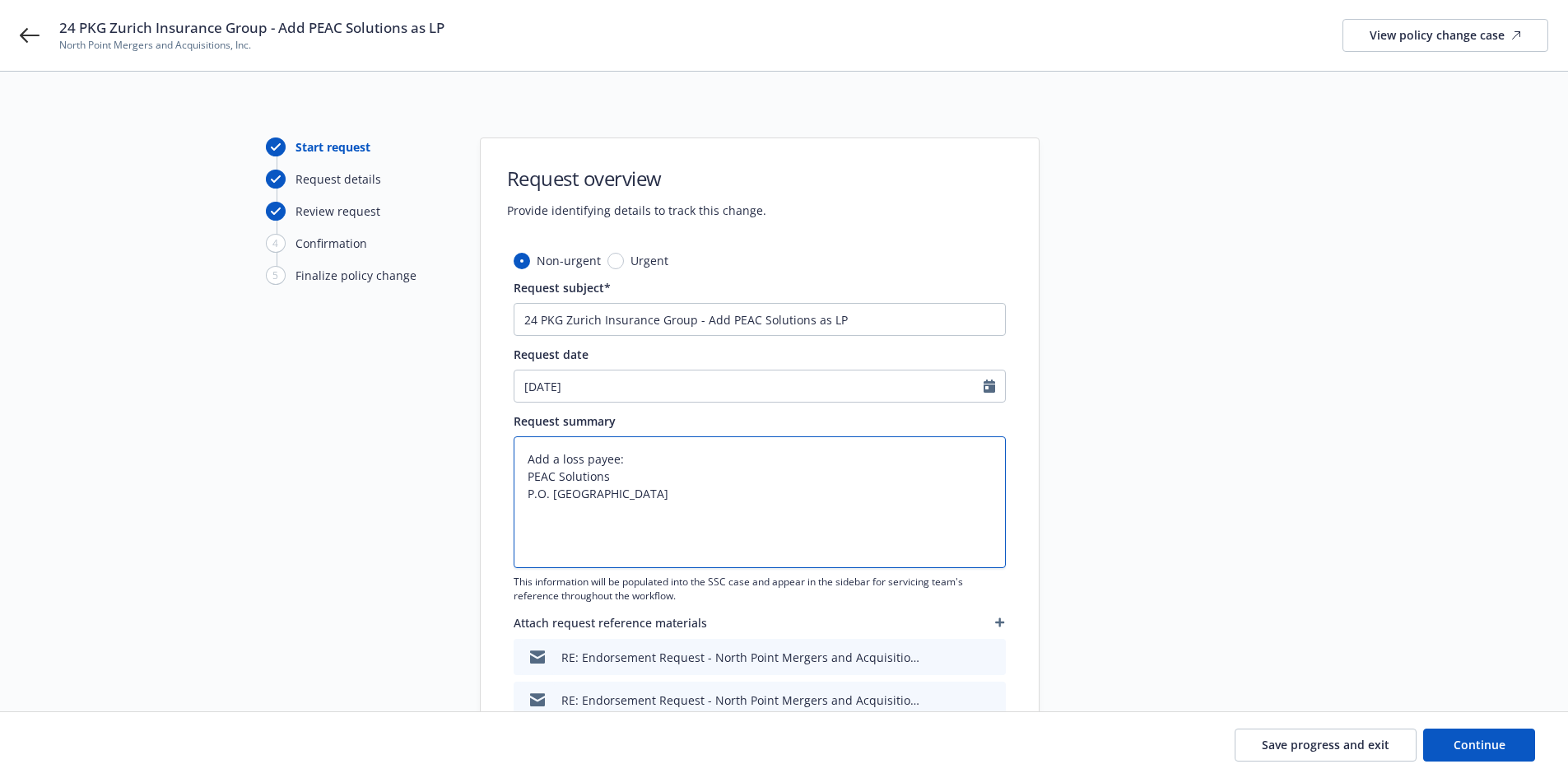
type textarea "x"
type textarea "Add a loss payee: PEAC Solutions P.O. Box 367 Marlton, NJ 08053 F"
type textarea "x"
type textarea "Add a loss payee: PEAC Solutions P.O. Box 367 Marlton, NJ 08053 Fo"
type textarea "x"
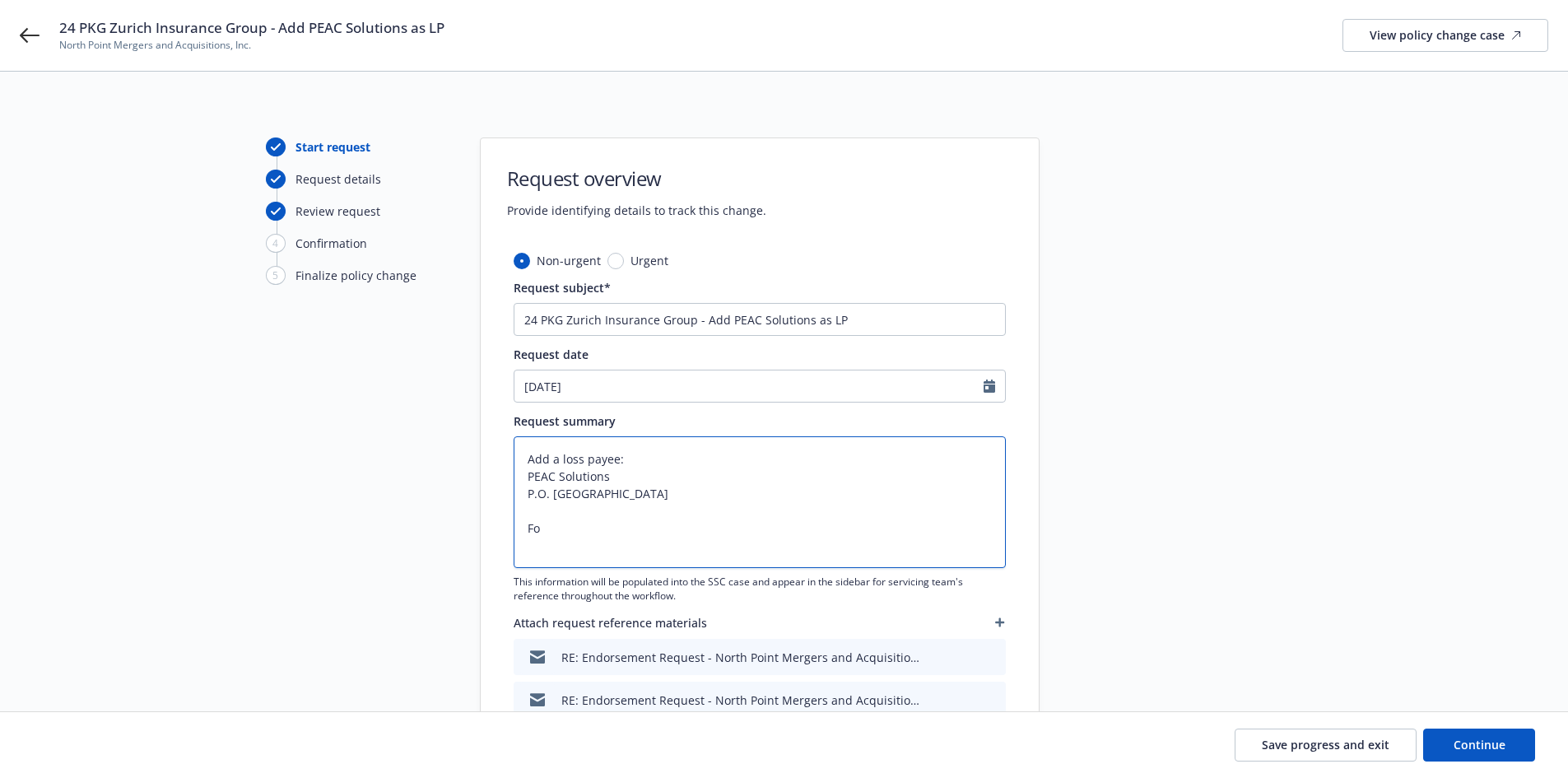
type textarea "Add a loss payee: PEAC Solutions P.O. Box 367 Marlton, NJ 08053 For"
type textarea "x"
type textarea "Add a loss payee: PEAC Solutions P.O. Box 367 Marlton, NJ 08053 For"
paste textarea "PREMISE 3 150 NORTH RIVERSIDE PLAZA 1840,CHICAGO,ILLINOIS,60606-1594 PREMISE 5 …"
type textarea "x"
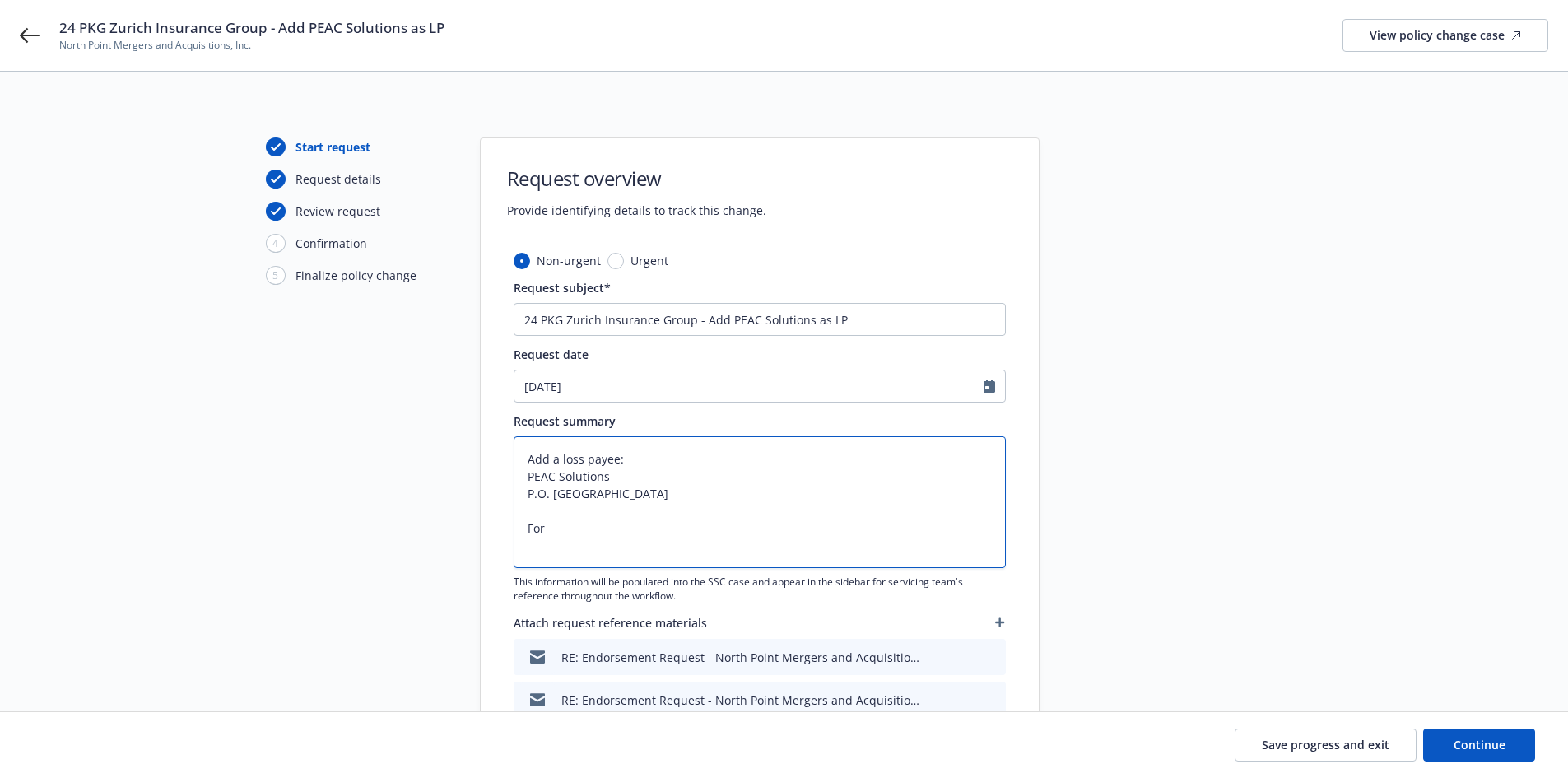
type textarea "Add a loss payee: PEAC Solutions P.O. Box 367 Marlton, NJ 08053 For PREMISE 3 1…"
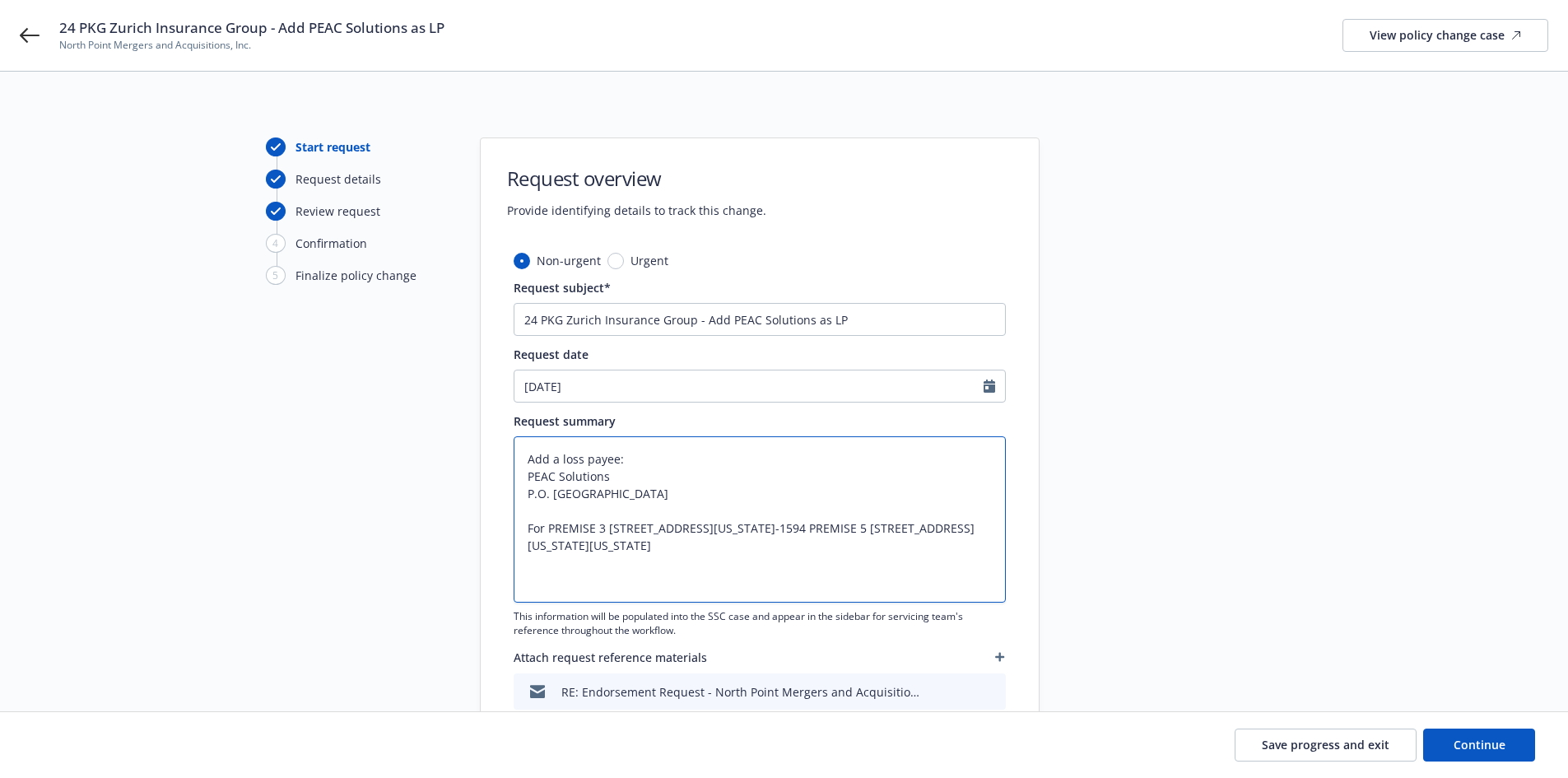
click at [527, 561] on textarea "Add a loss payee: PEAC Solutions P.O. Box 367 Marlton, NJ 08053 For PREMISE 3 1…" at bounding box center [760, 519] width 492 height 166
type textarea "x"
type textarea "Add a loss payee: PEAC Solutions P.O. Box 367 Marlton, NJ 08053 For PREMISE 3 1…"
type textarea "x"
type textarea "Add a loss payee: PEAC Solutions P.O. Box 367 Marlton, NJ 08053 For PREMISE 3 1…"
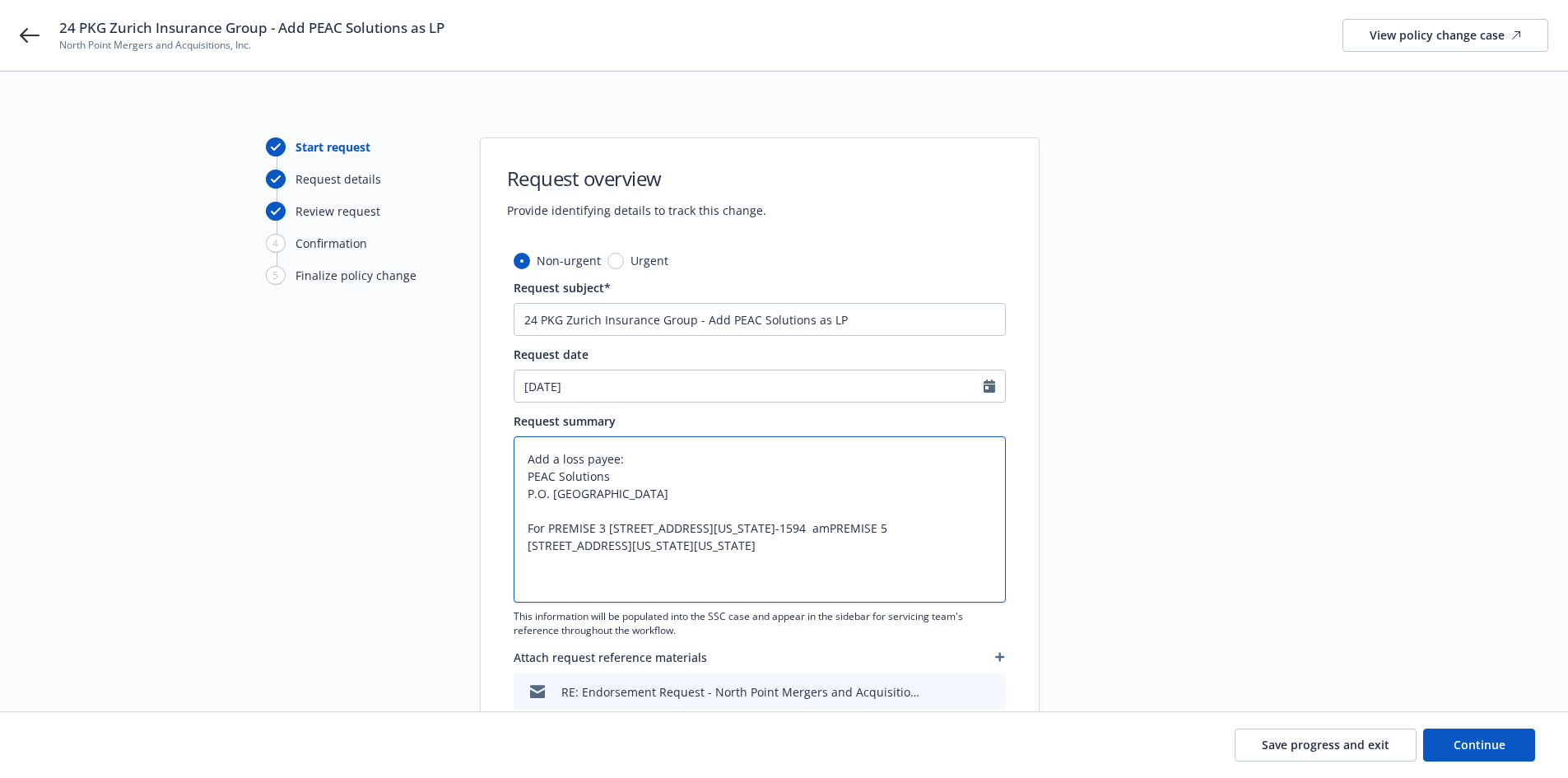
type textarea "x"
type textarea "Add a loss payee: PEAC Solutions P.O. Box 367 Marlton, NJ 08053 For PREMISE 3 1…"
type textarea "x"
type textarea "Add a loss payee: PEAC Solutions P.O. Box 367 Marlton, NJ 08053 For PREMISE 3 1…"
type textarea "x"
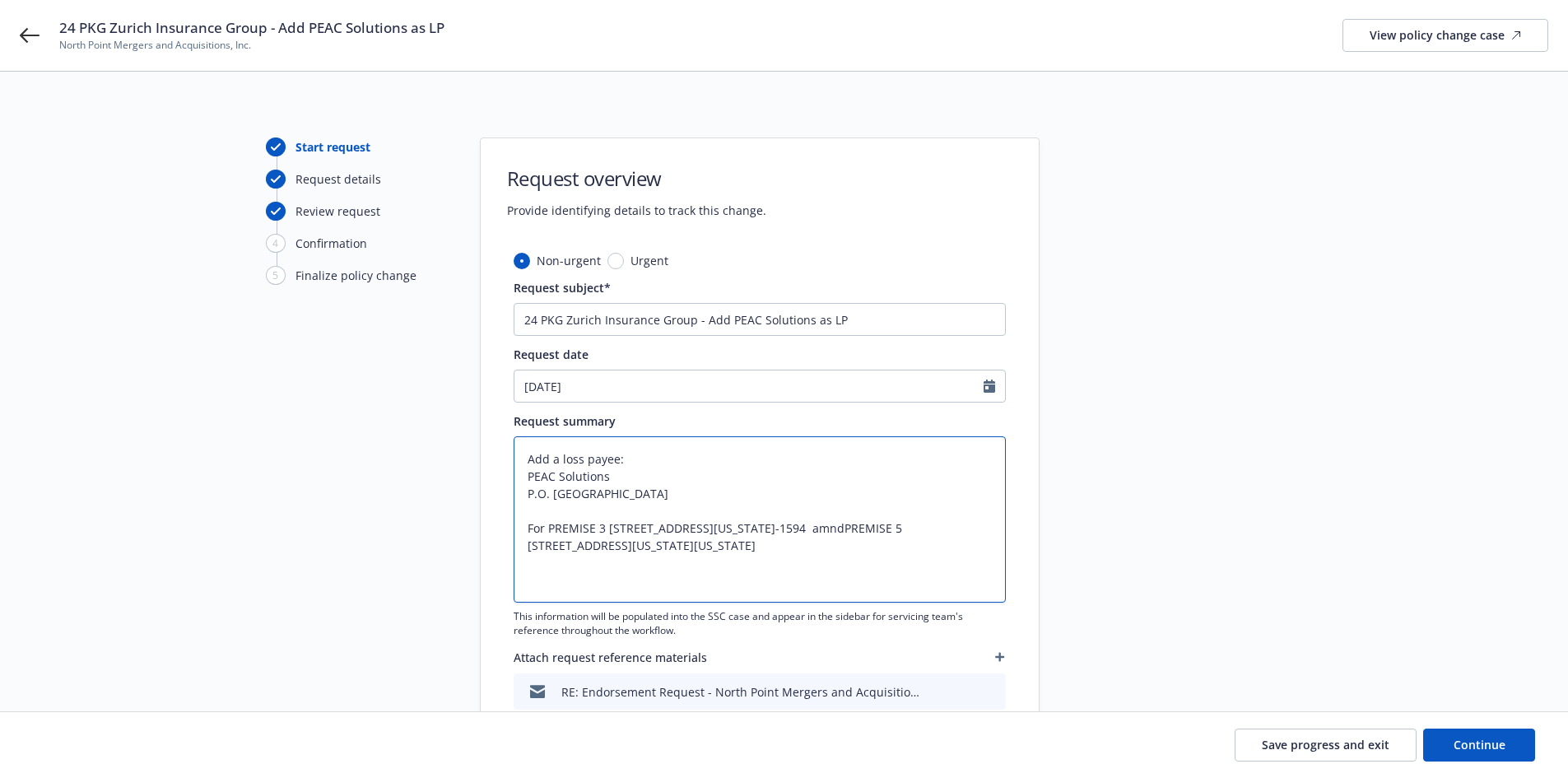
type textarea "Add a loss payee: PEAC Solutions P.O. Box 367 Marlton, NJ 08053 For PREMISE 3 1…"
type textarea "x"
type textarea "Add a loss payee: PEAC Solutions P.O. Box 367 Marlton, NJ 08053 For PREMISE 3 1…"
type textarea "x"
type textarea "Add a loss payee: PEAC Solutions P.O. Box 367 Marlton, NJ 08053 For PREMISE 3 1…"
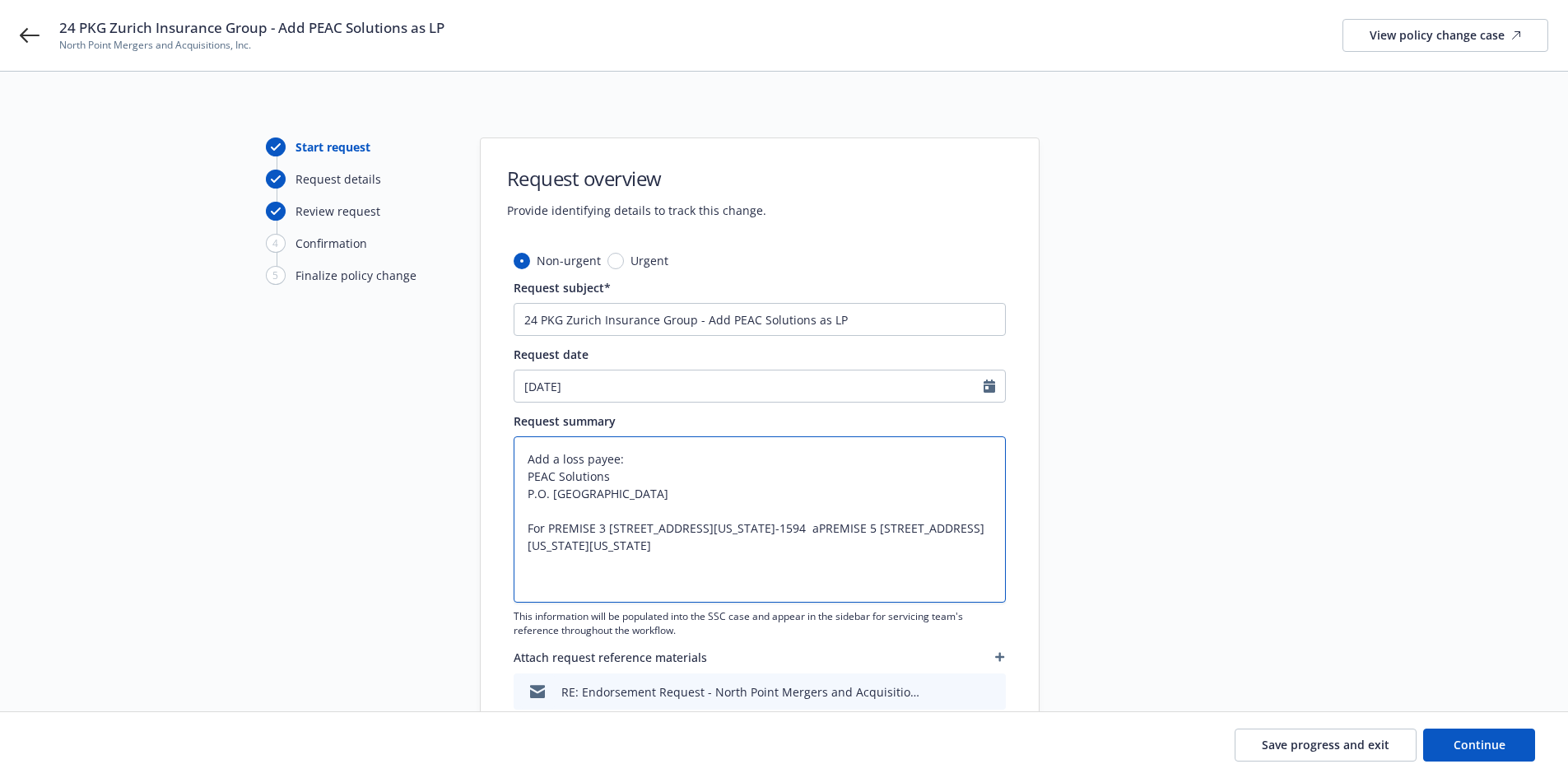
type textarea "x"
type textarea "Add a loss payee: PEAC Solutions P.O. Box 367 Marlton, NJ 08053 For PREMISE 3 1…"
type textarea "x"
type textarea "Add a loss payee: PEAC Solutions P.O. Box 367 Marlton, NJ 08053 For PREMISE 3 1…"
type textarea "x"
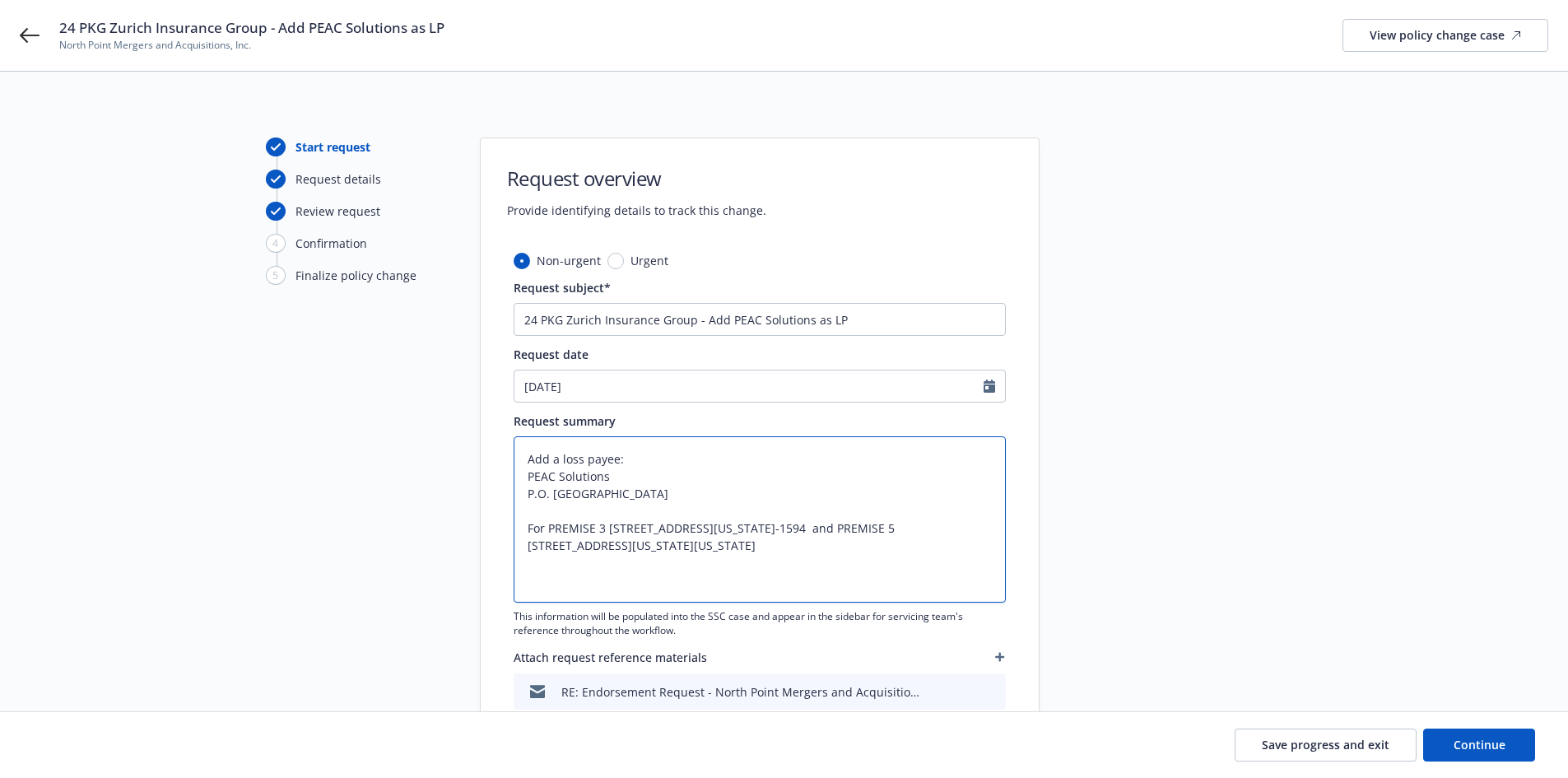
type textarea "Add a loss payee: PEAC Solutions P.O. Box 367 Marlton, NJ 08053 For PREMISE 3 1…"
drag, startPoint x: 569, startPoint y: 583, endPoint x: 510, endPoint y: 550, distance: 67.6
click at [510, 550] on div "Non-urgent Urgent Request subject* 24 PKG Zurich Insurance Group - Add PEAC Sol…" at bounding box center [760, 558] width 558 height 612
click at [1433, 489] on div "Start request Request details Review request 4 Confirmation 5 Finalize policy c…" at bounding box center [784, 501] width 1529 height 728
click at [1472, 751] on span "Continue" at bounding box center [1480, 744] width 52 height 16
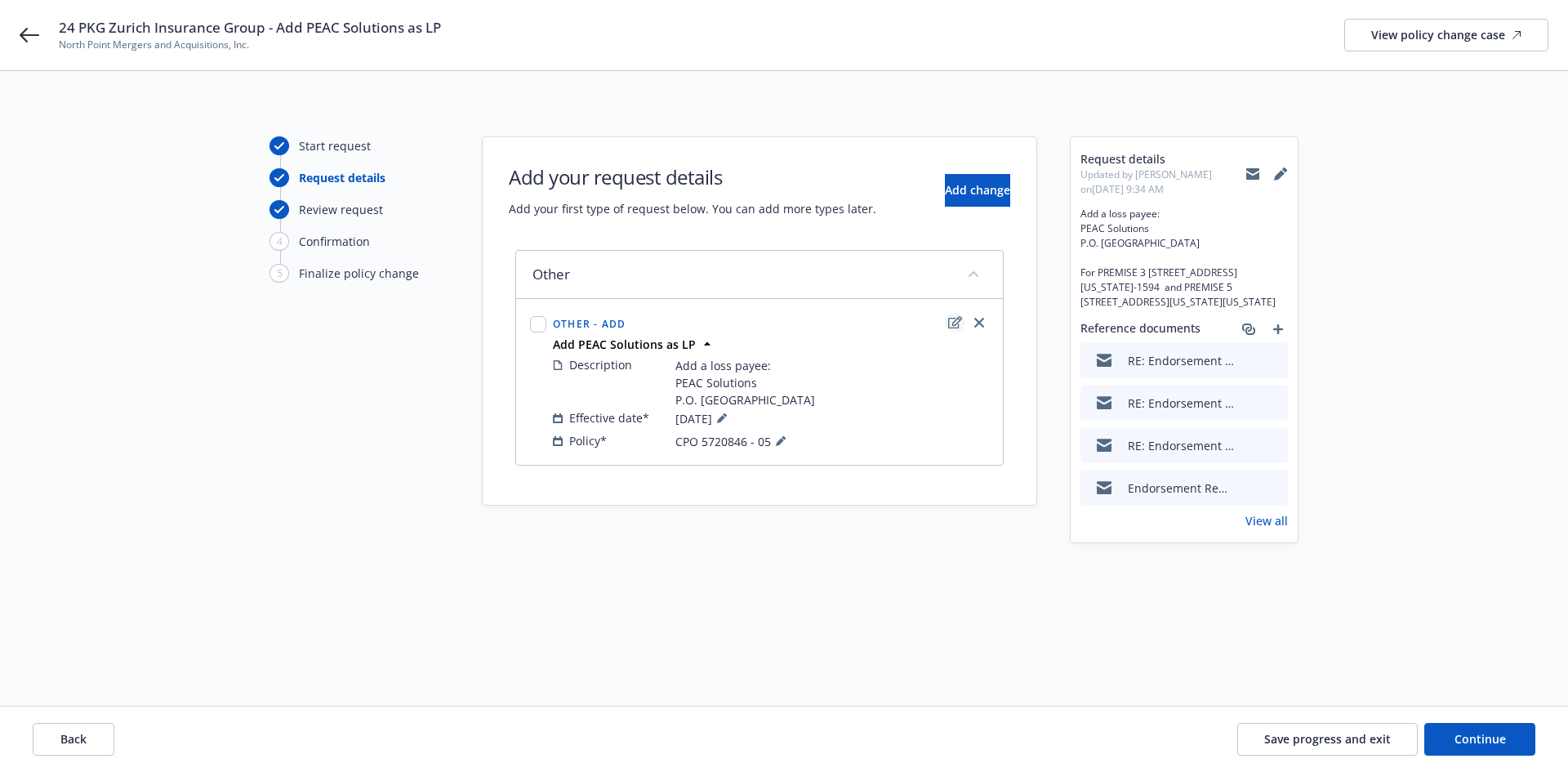
click at [951, 321] on icon "edit" at bounding box center [955, 322] width 14 height 13
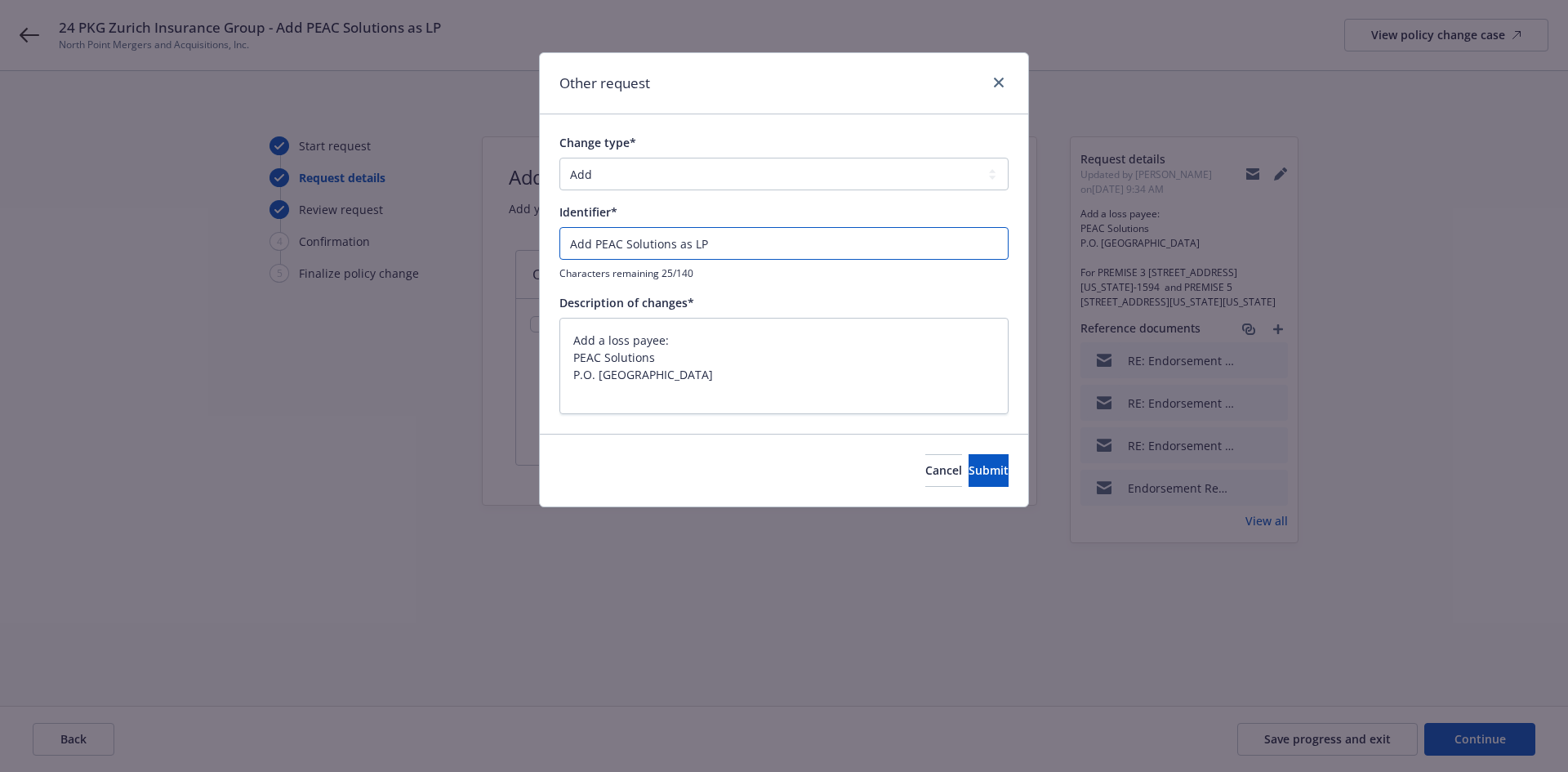
click at [570, 245] on input "Add PEAC Solutions as LP" at bounding box center [783, 243] width 449 height 33
type textarea "x"
type input "E Add PEAC Solutions as LP"
type textarea "x"
type input "EN Add PEAC Solutions as LP"
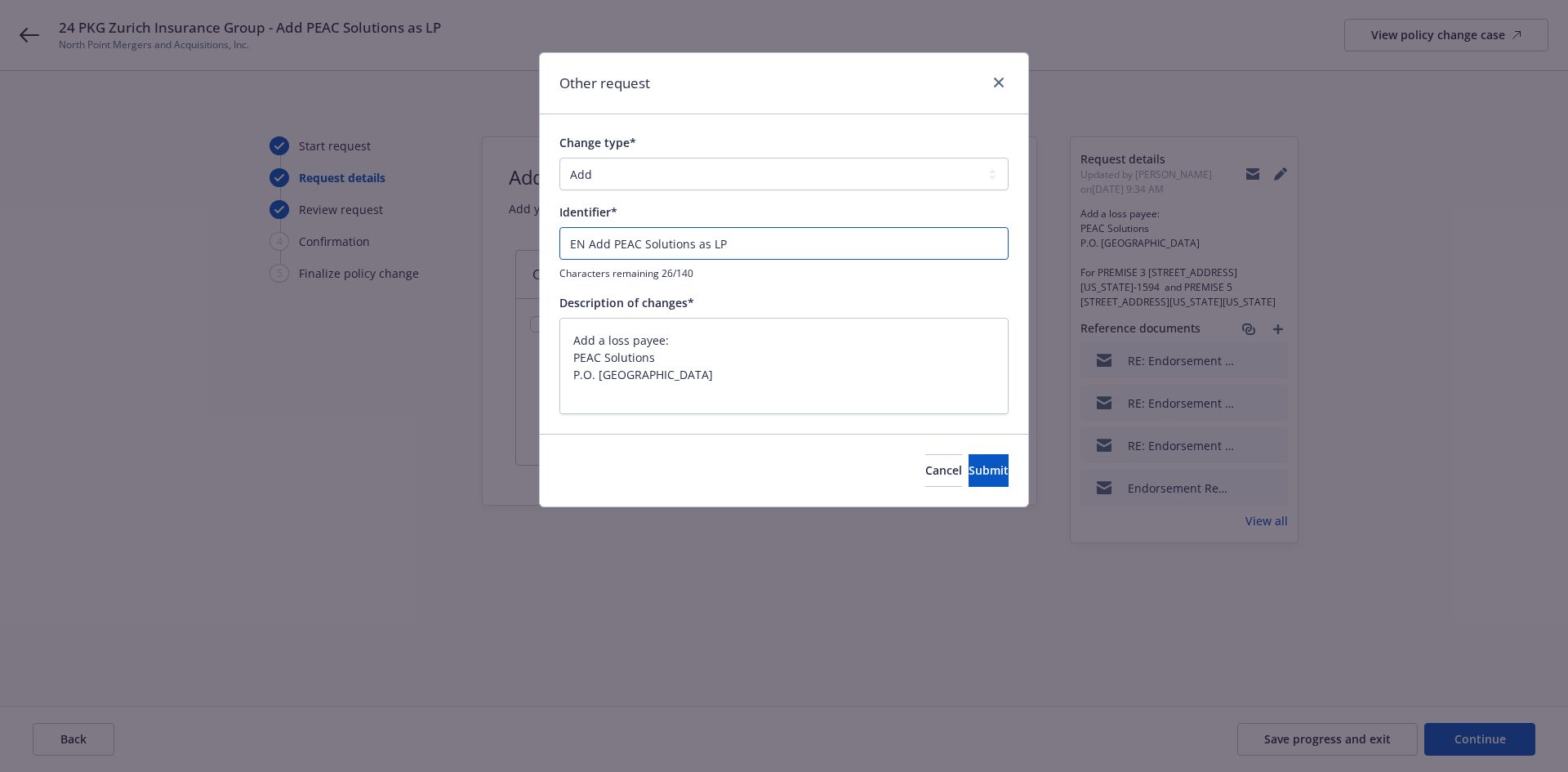
type textarea "x"
type input "END Add PEAC Solutions as LP"
type textarea "x"
type input "ENDT Add PEAC Solutions as LP"
type textarea "x"
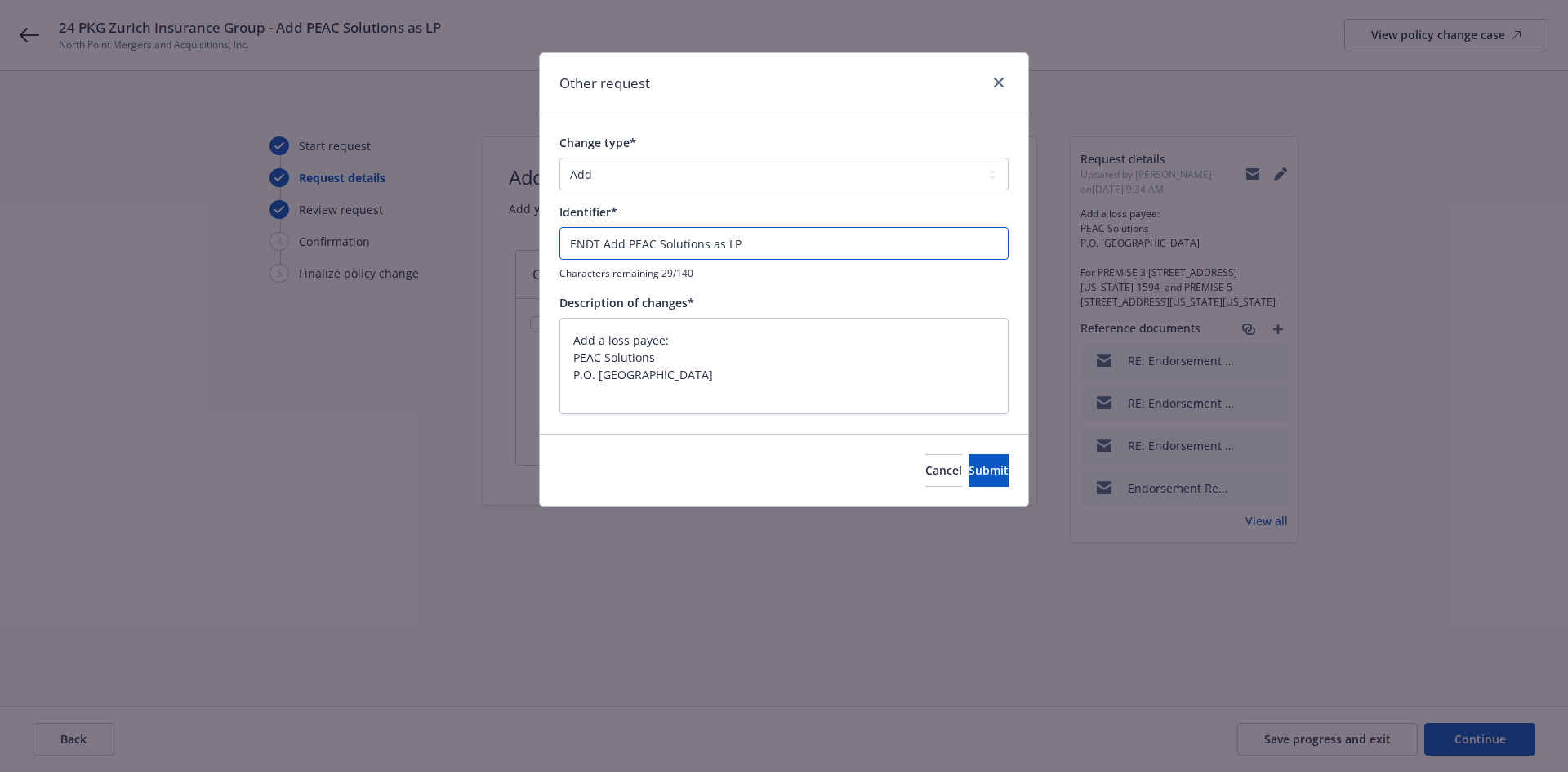
type input "ENDT# Add PEAC Solutions as LP"
type textarea "x"
type input "ENDT#0 Add PEAC Solutions as LP"
type textarea "x"
type input "ENDT#00 Add PEAC Solutions as LP"
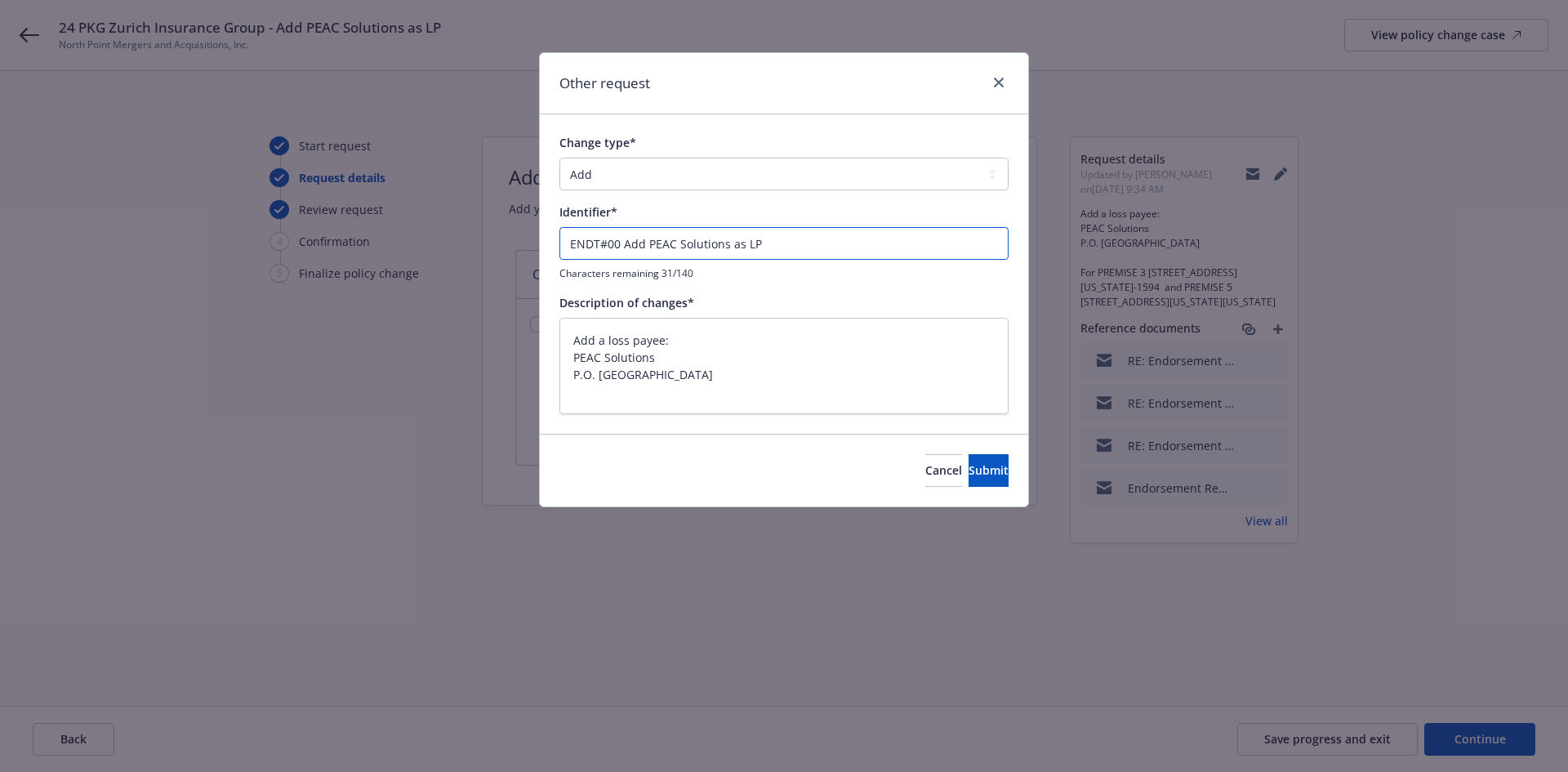
type textarea "x"
type input "ENDT#001 Add PEAC Solutions as LP"
type textarea "x"
type input "ENDT#001 Add PEAC Solutions as LP"
type textarea "x"
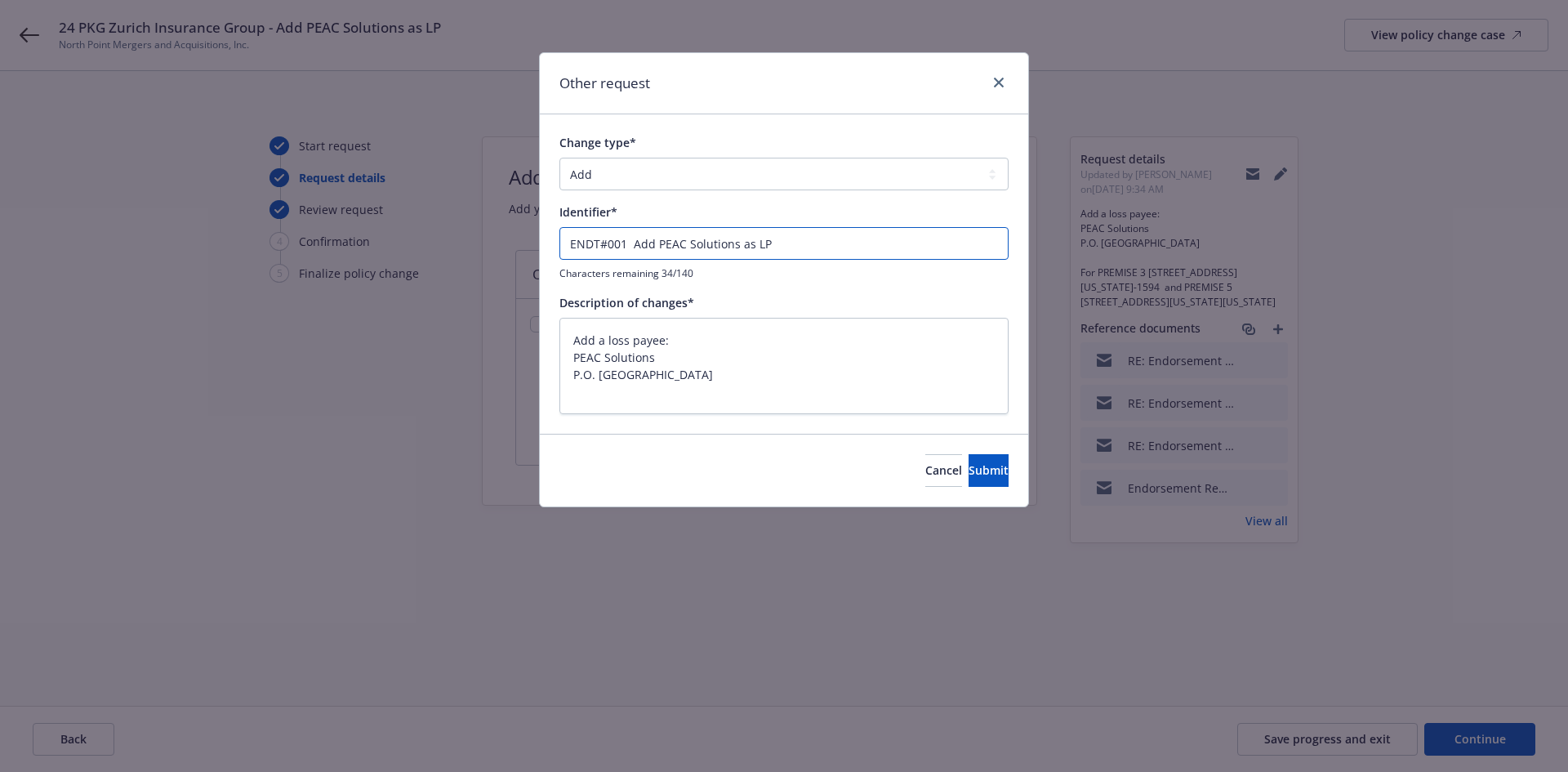
type input "ENDT#001 - Add PEAC Solutions as LP"
type textarea "x"
type input "ENDT#001 - Add PEAC Solutions as LP"
click at [687, 392] on textarea "Add a loss payee: PEAC Solutions P.O. Box 367 Marlton, NJ 08053" at bounding box center [783, 366] width 449 height 97
type textarea "x"
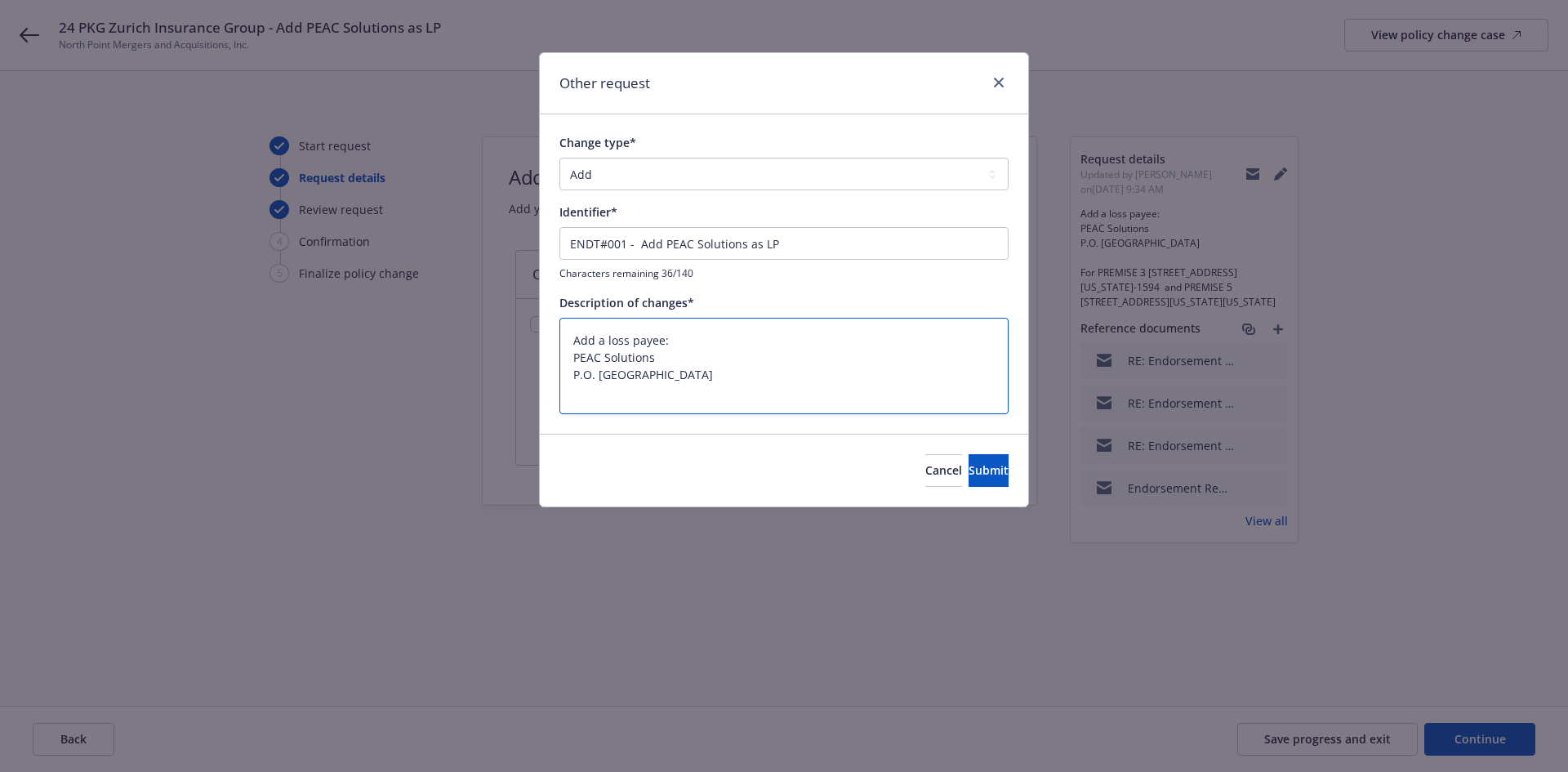
type textarea "Add a loss payee: PEAC Solutions P.O. Box 367 Marlton, NJ 08053"
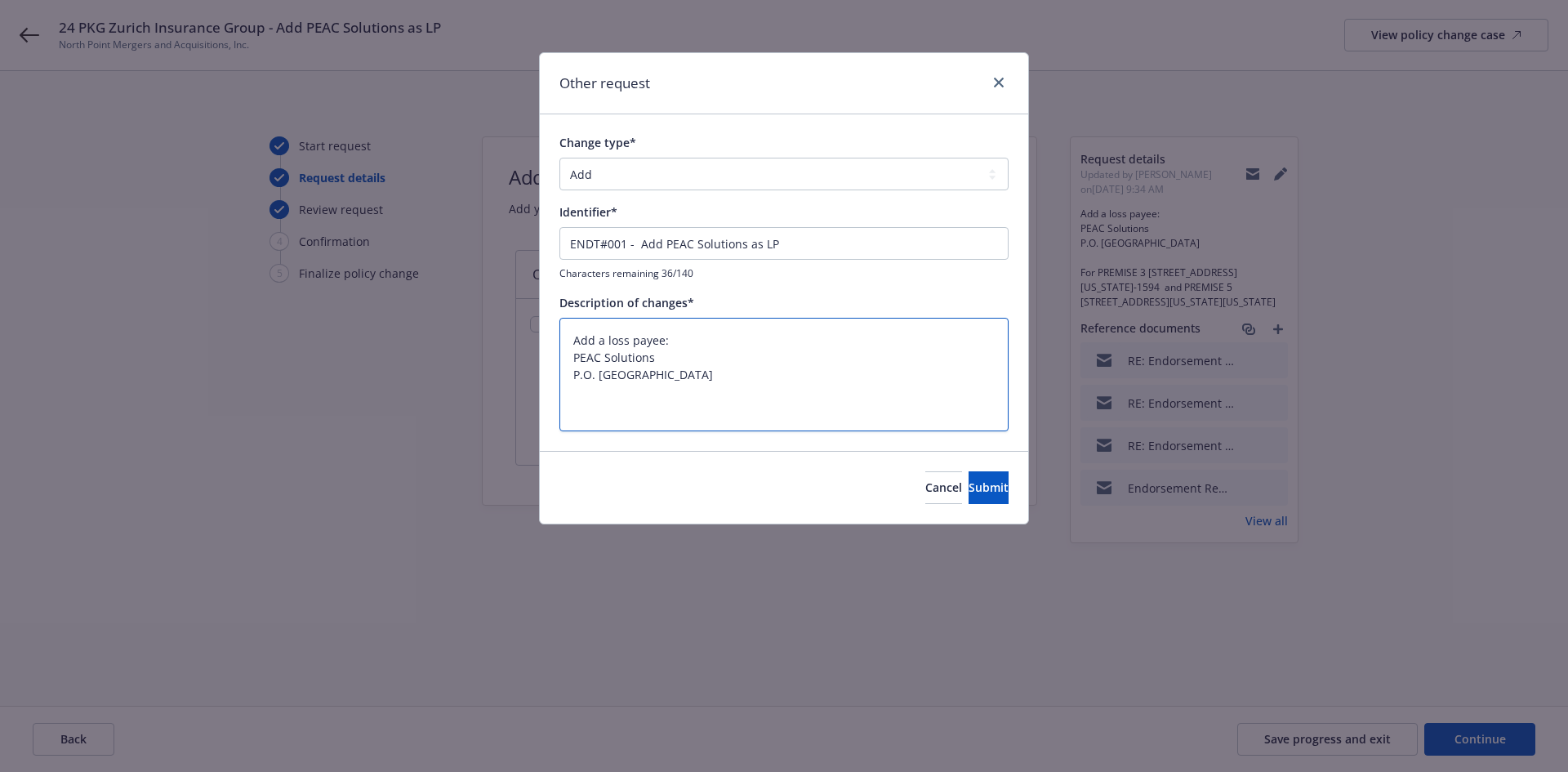
type textarea "x"
type textarea "Add a loss payee: PEAC Solutions P.O. Box 367 Marlton, NJ 08053"
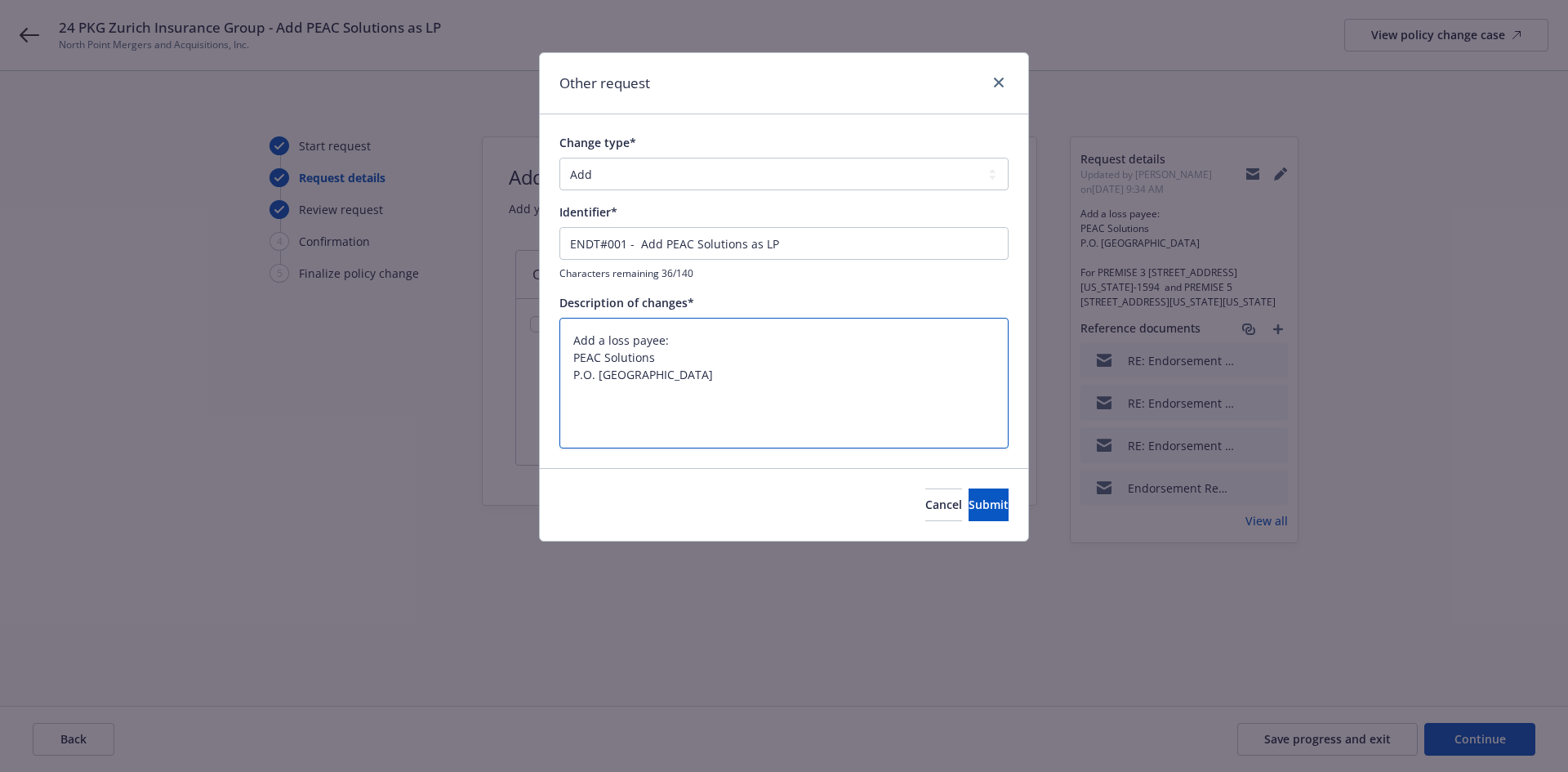
paste textarea "For PREMISE 3 150 NORTH RIVERSIDE PLAZA 1840,CHICAGO,ILLINOIS,60606-1594 and PR…"
type textarea "x"
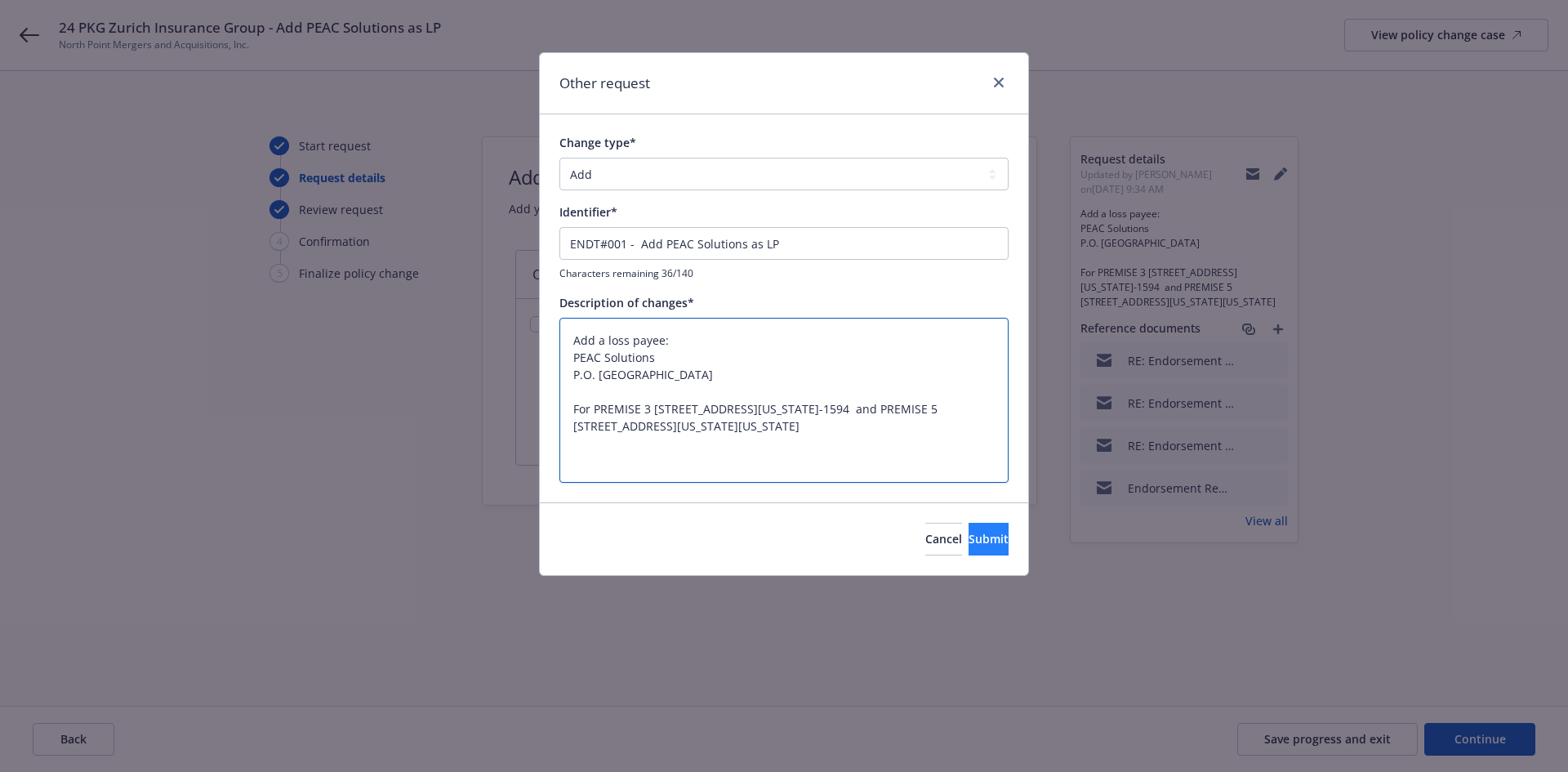
type textarea "Add a loss payee: PEAC Solutions P.O. Box 367 Marlton, NJ 08053 For PREMISE 3 1…"
click at [994, 546] on button "Submit" at bounding box center [988, 539] width 40 height 33
type textarea "x"
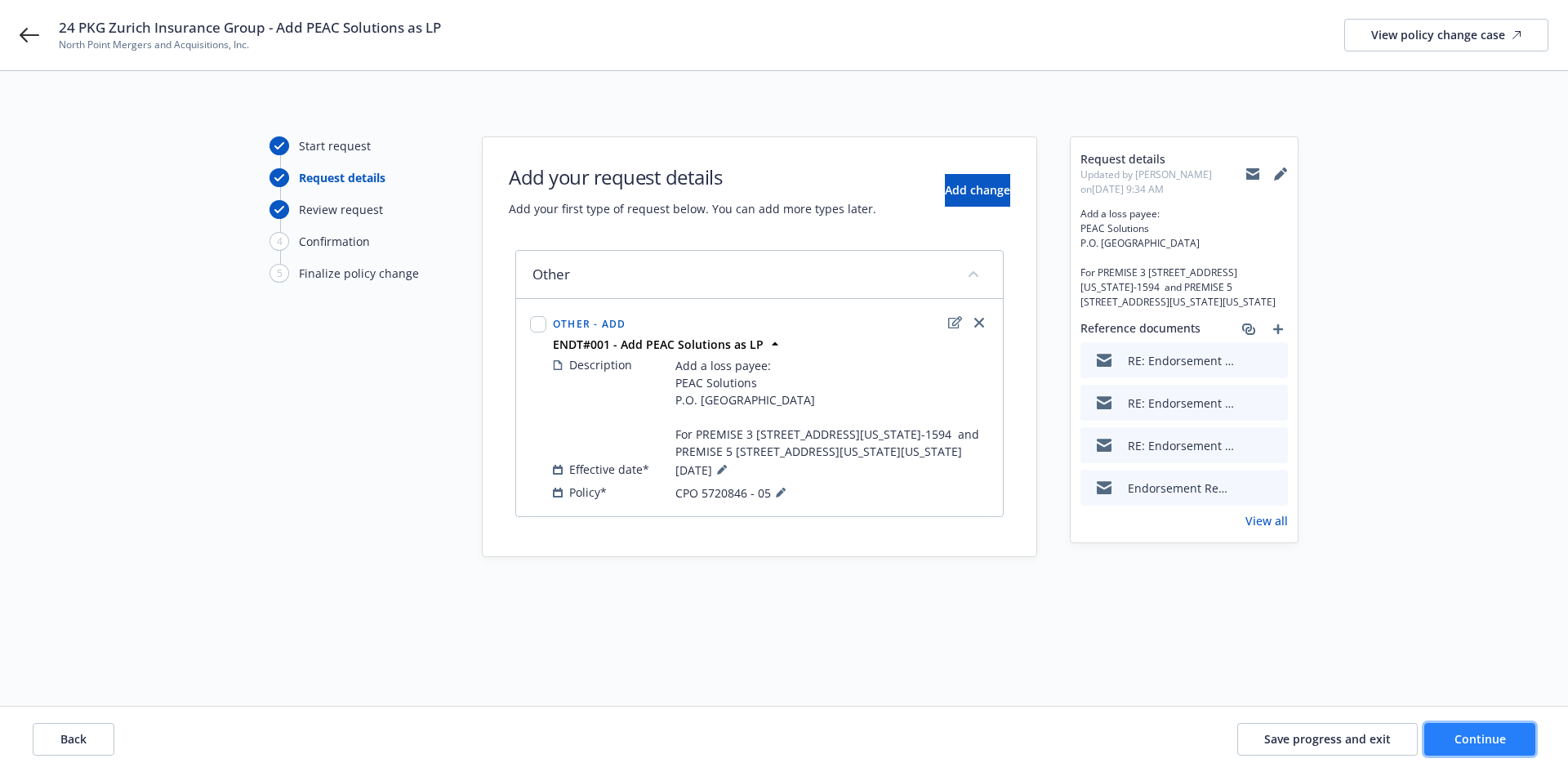
click at [1487, 738] on span "Continue" at bounding box center [1480, 738] width 52 height 16
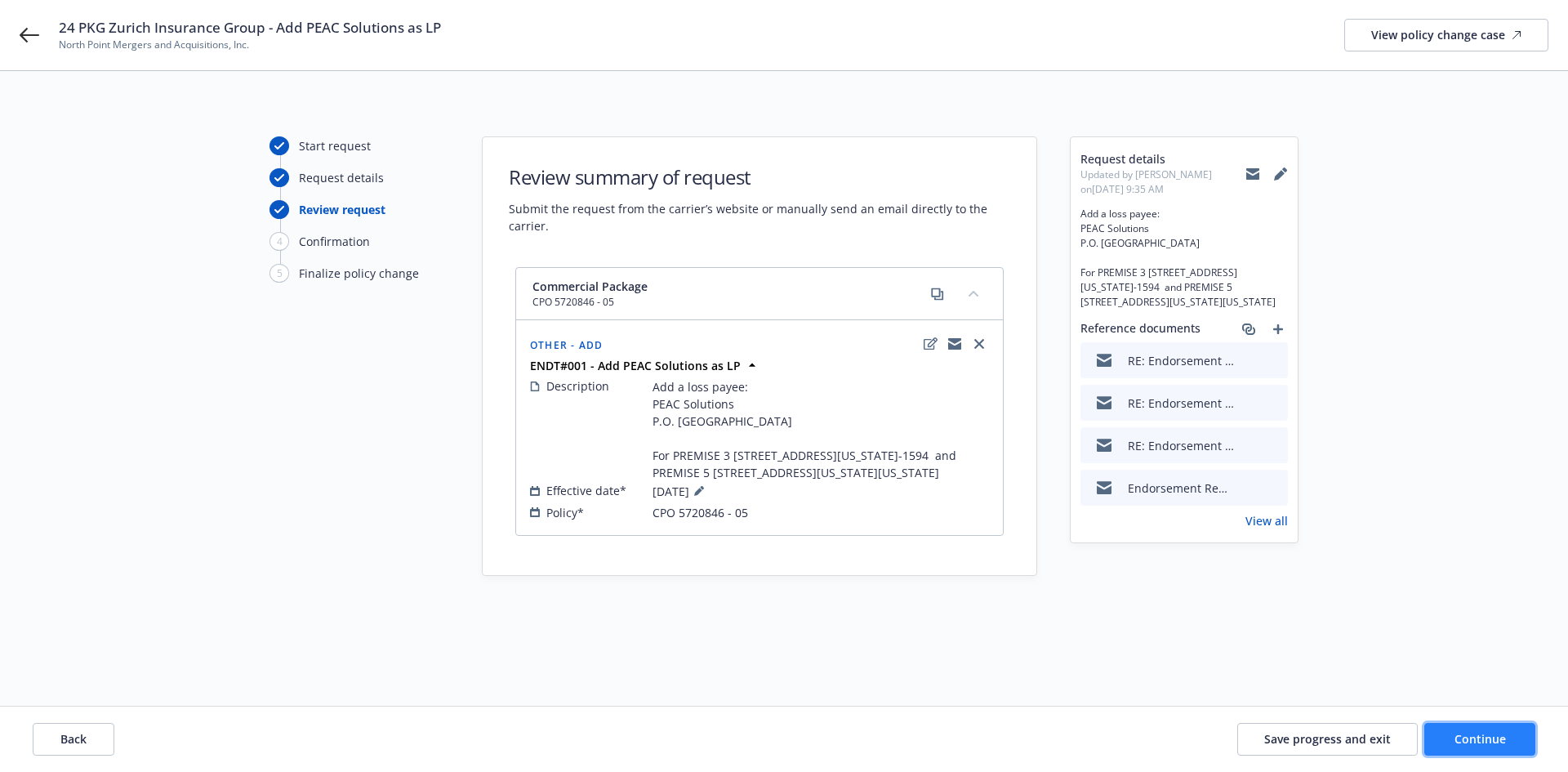
click at [1487, 738] on span "Continue" at bounding box center [1480, 738] width 52 height 16
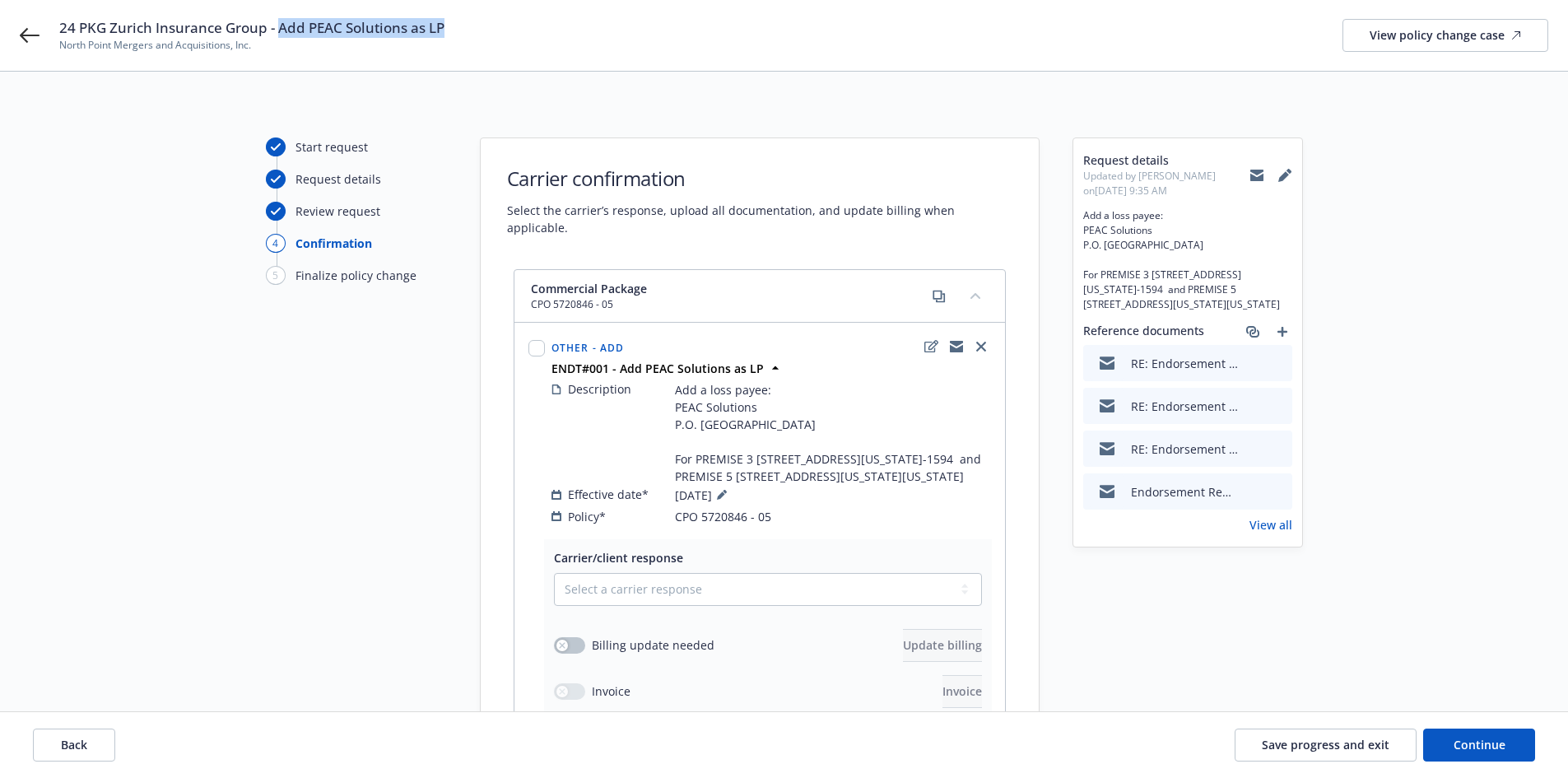
drag, startPoint x: 283, startPoint y: 26, endPoint x: 519, endPoint y: 36, distance: 236.2
click at [519, 36] on div "24 PKG Zurich Insurance Group - Add PEAC Solutions as LP North Point Mergers an…" at bounding box center [804, 36] width 1490 height 35
copy span "Add PEAC Solutions as LP"
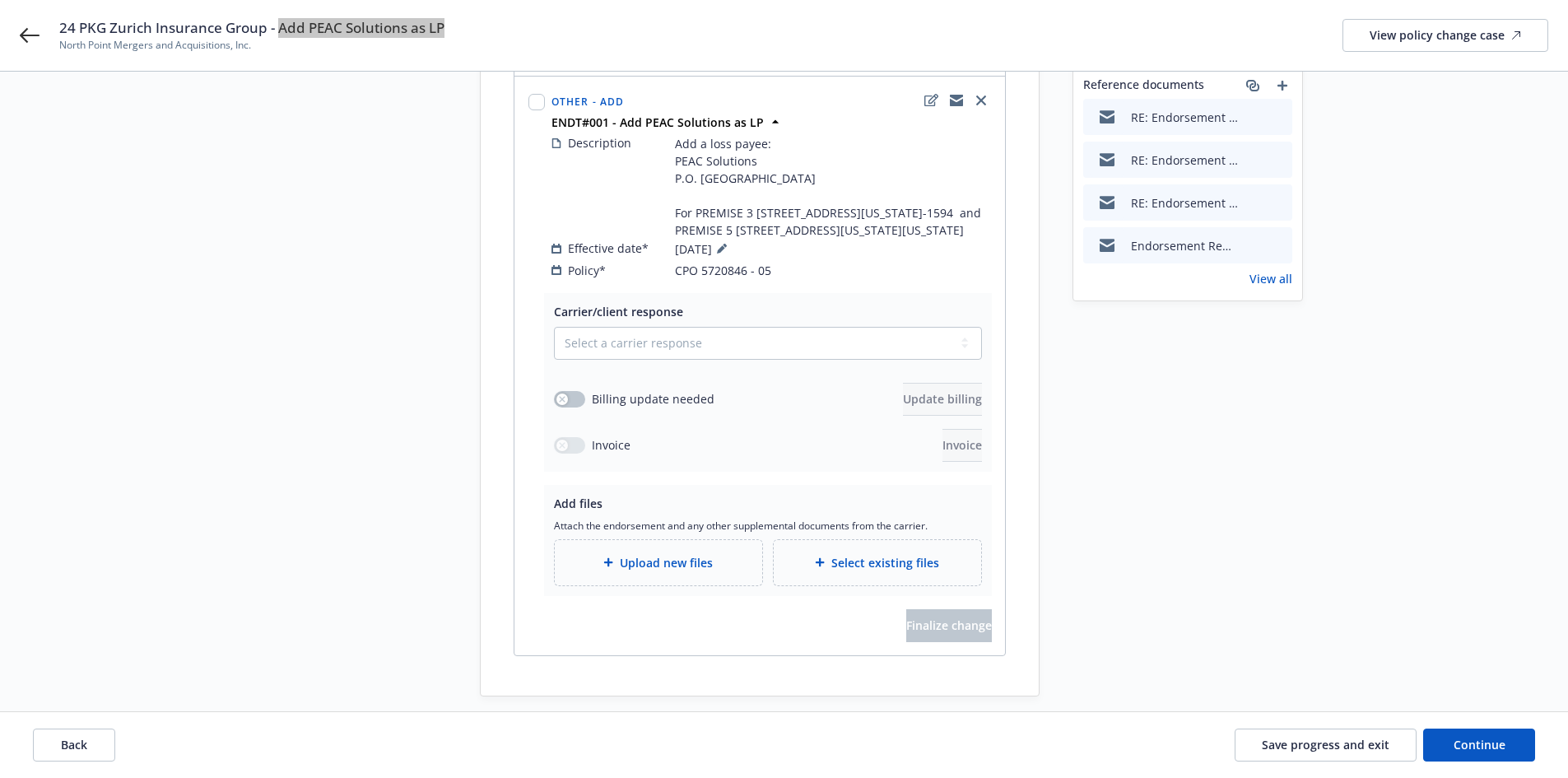
scroll to position [247, 0]
click at [621, 359] on select "Select a carrier response Accepted Accepted with revision No endorsement needed…" at bounding box center [768, 342] width 428 height 33
select select "ACCEPTED"
click at [554, 359] on select "Select a carrier response Accepted Accepted with revision No endorsement needed…" at bounding box center [768, 342] width 428 height 33
click at [645, 584] on div "Upload new files" at bounding box center [658, 562] width 208 height 45
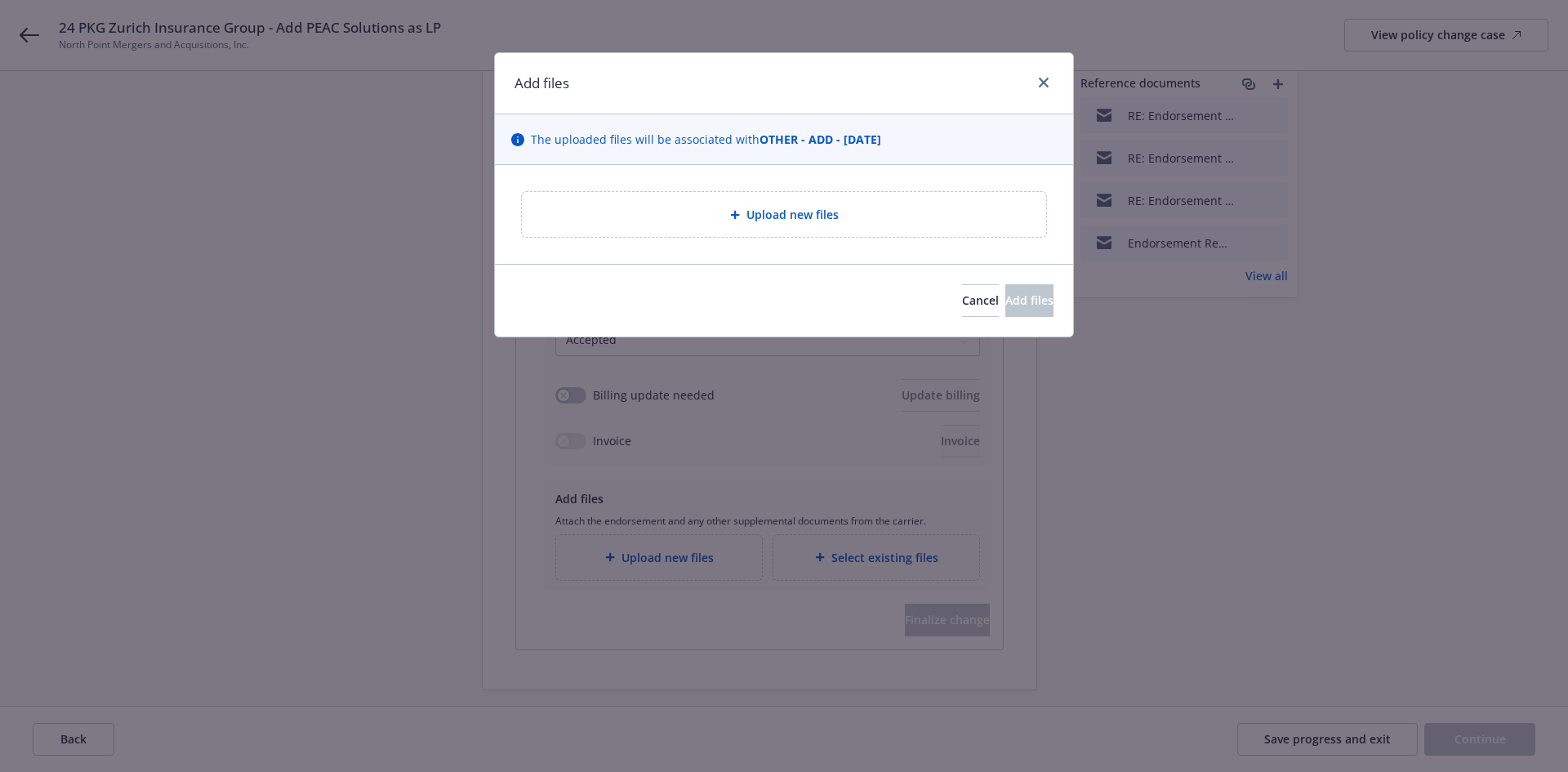
click at [881, 226] on div "Upload new files" at bounding box center [784, 214] width 524 height 45
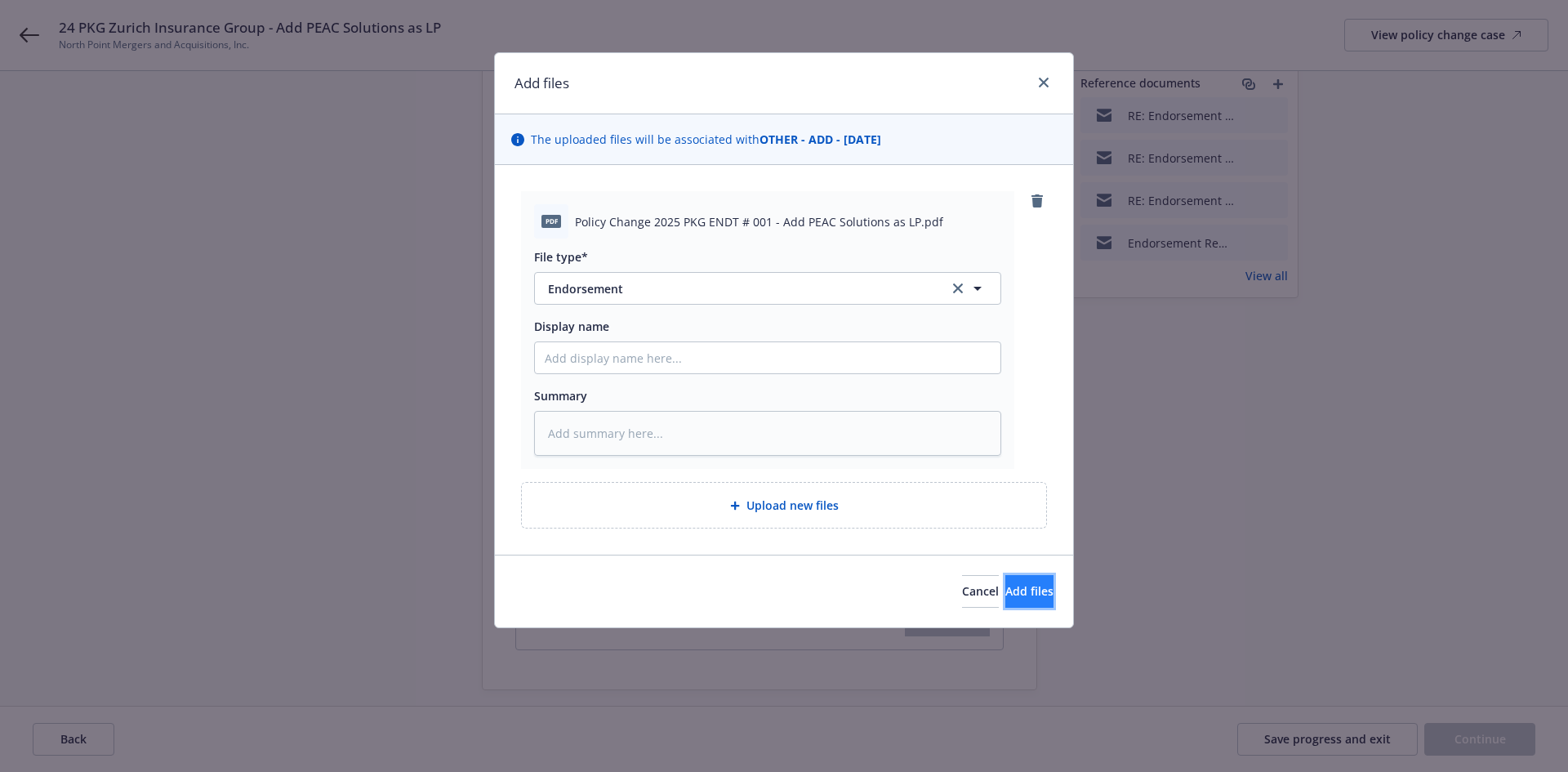
click at [1005, 582] on button "Add files" at bounding box center [1029, 591] width 48 height 33
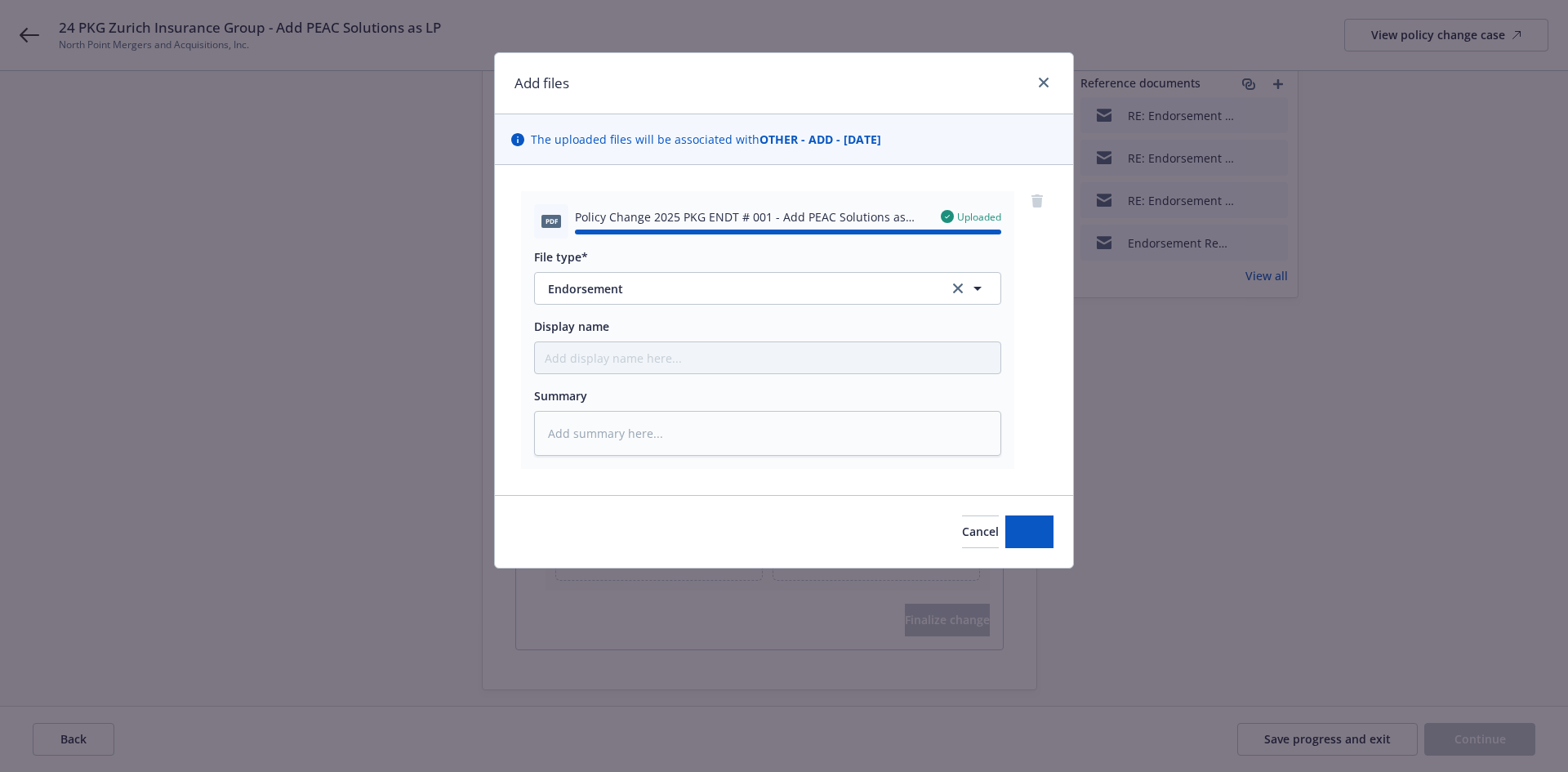
type textarea "x"
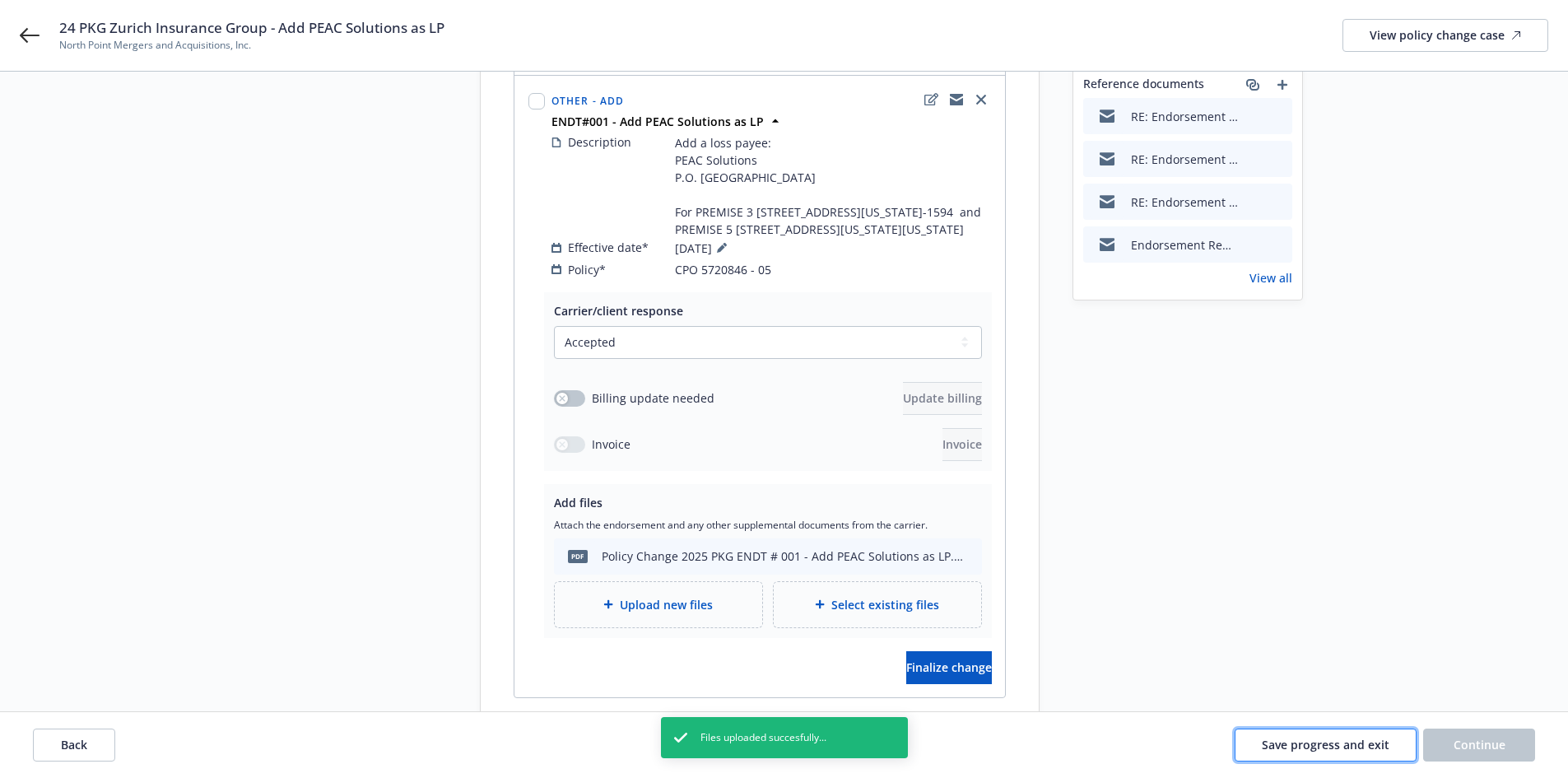
click at [1359, 746] on span "Save progress and exit" at bounding box center [1325, 744] width 128 height 16
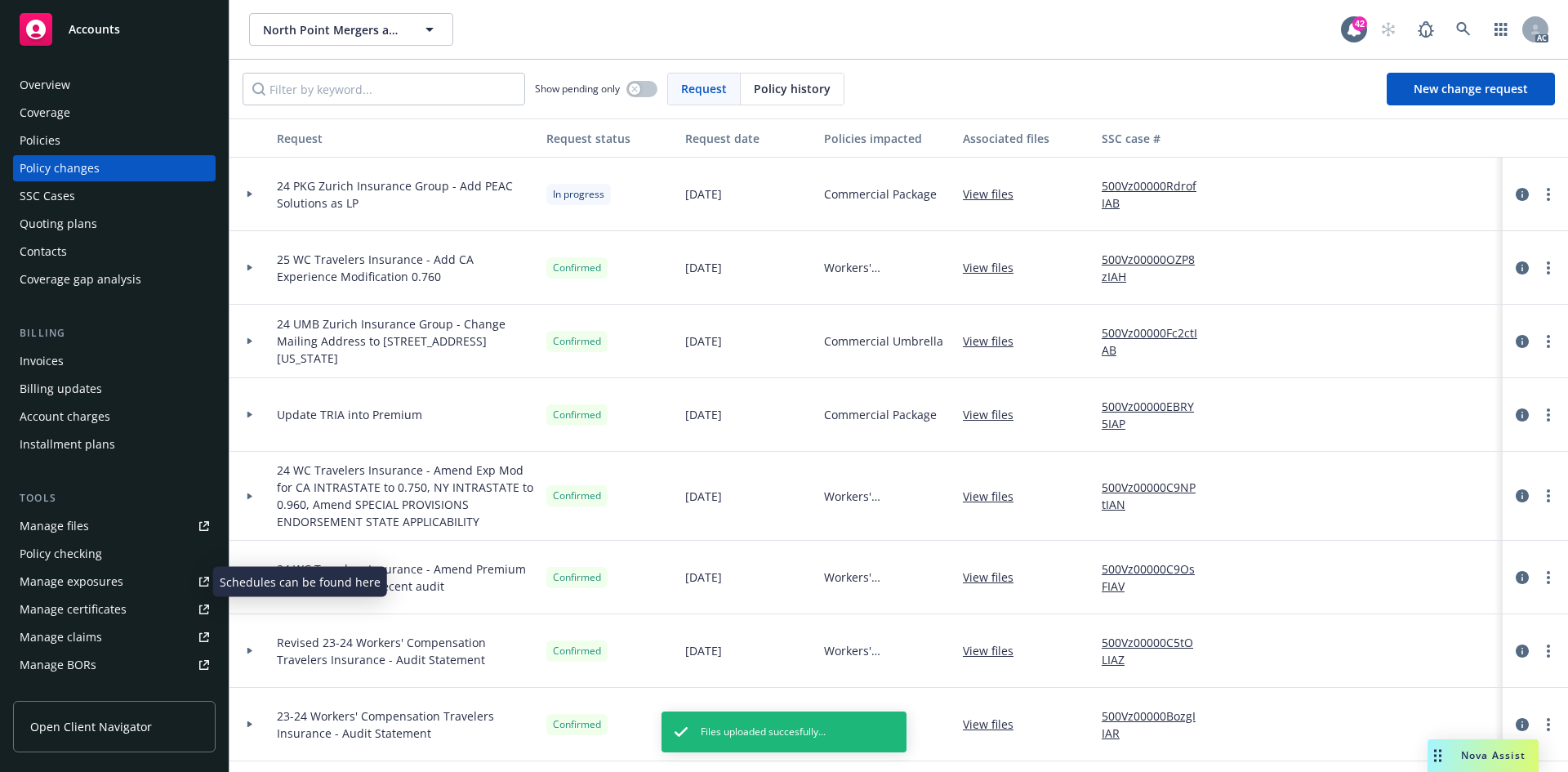
click at [122, 581] on link "Manage exposures" at bounding box center [114, 581] width 203 height 26
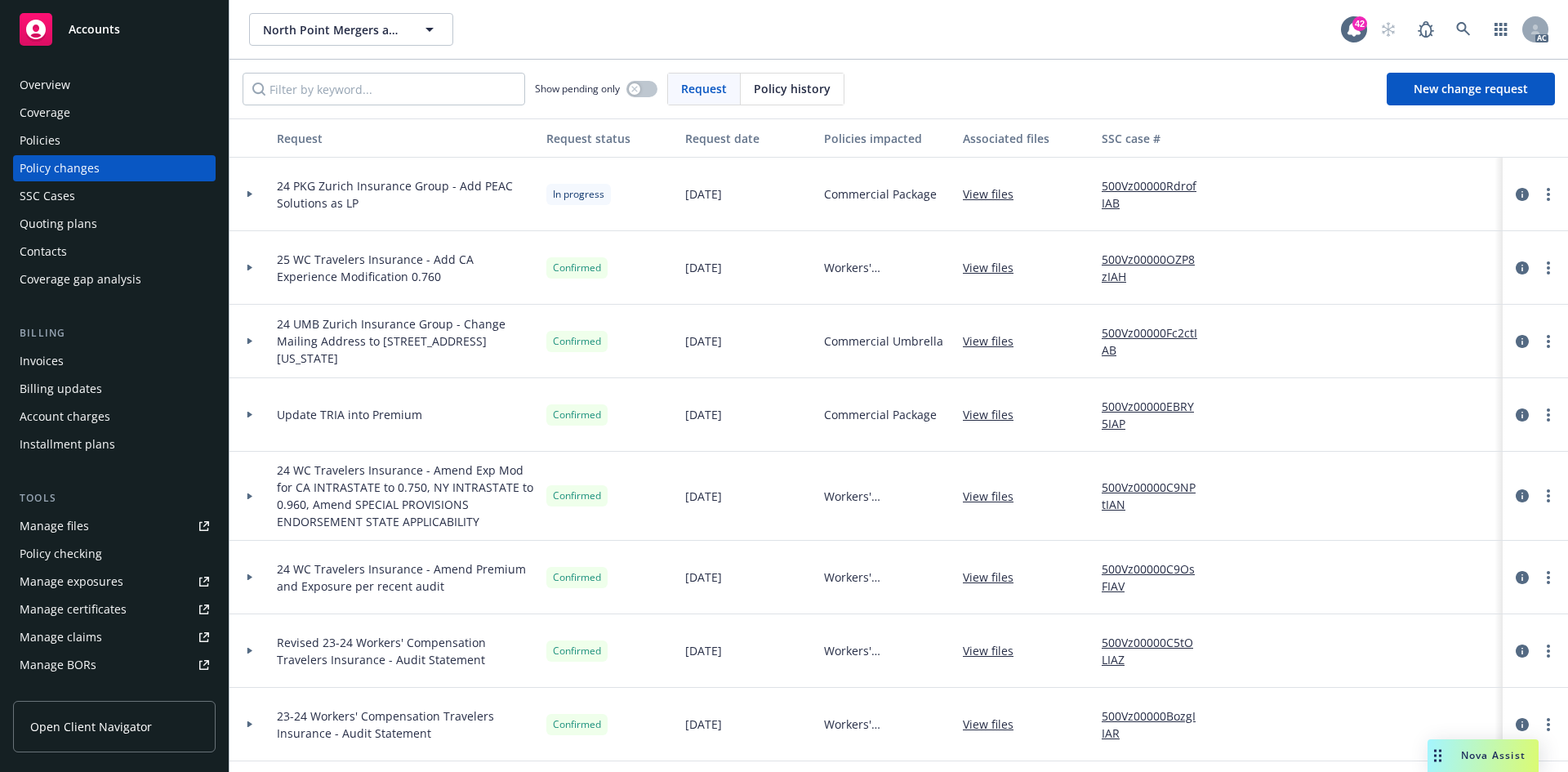
click at [110, 138] on div "Policies" at bounding box center [115, 141] width 190 height 26
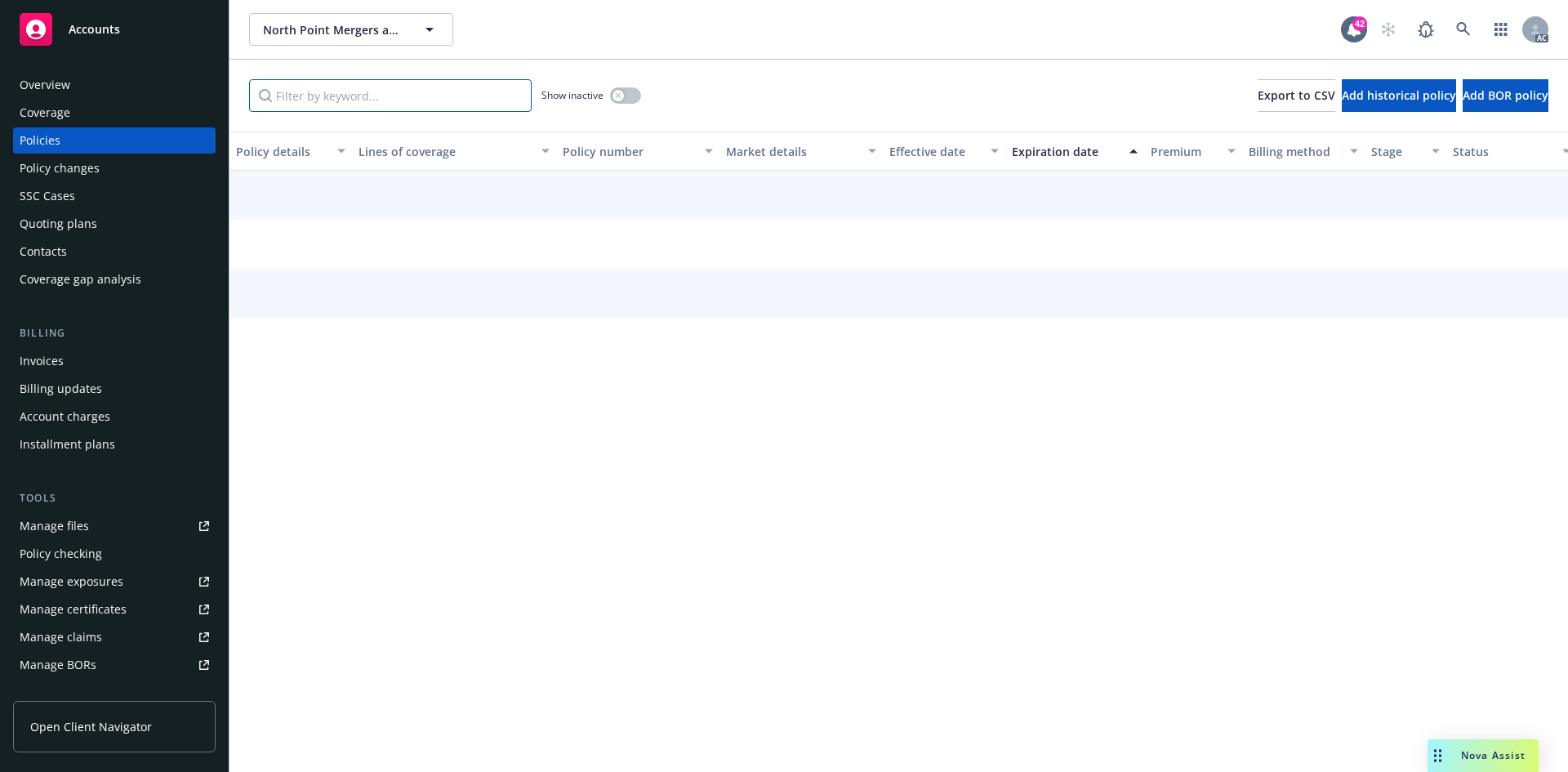
click at [403, 85] on input "Filter by keyword..." at bounding box center [391, 96] width 283 height 33
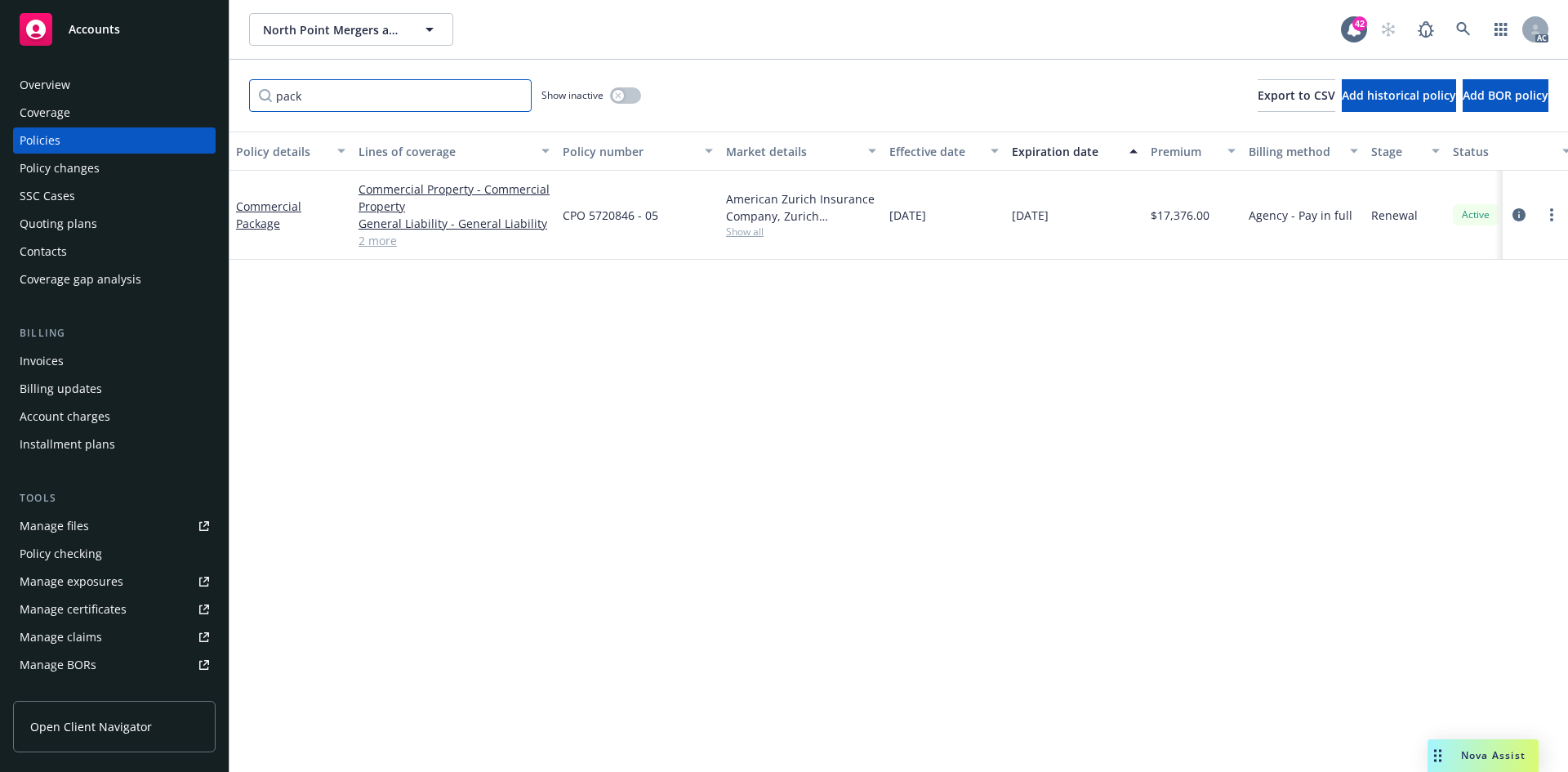
type input "pack"
click at [375, 243] on link "2 more" at bounding box center [455, 241] width 191 height 17
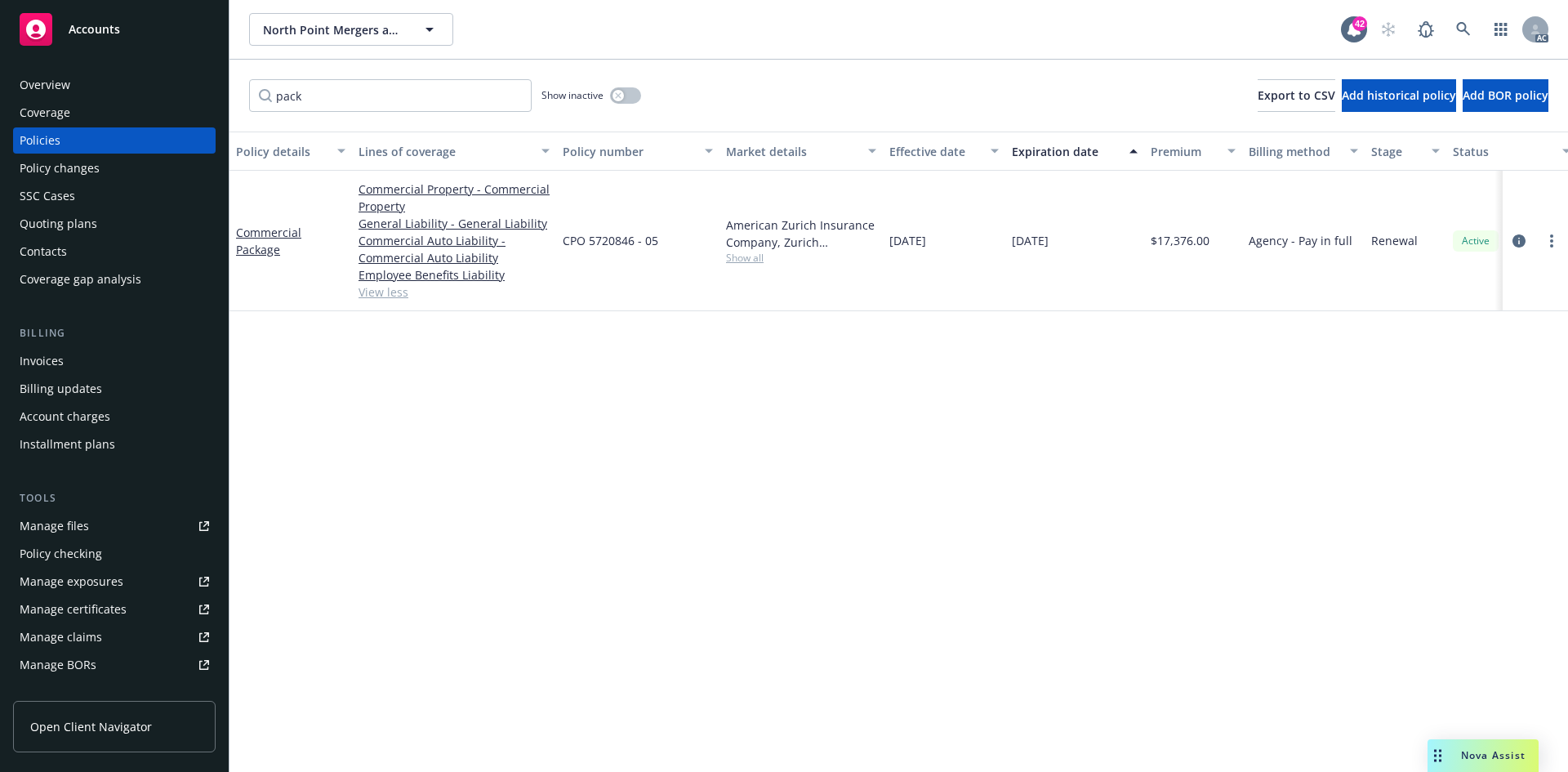
click at [82, 176] on div "Policy changes" at bounding box center [60, 168] width 80 height 26
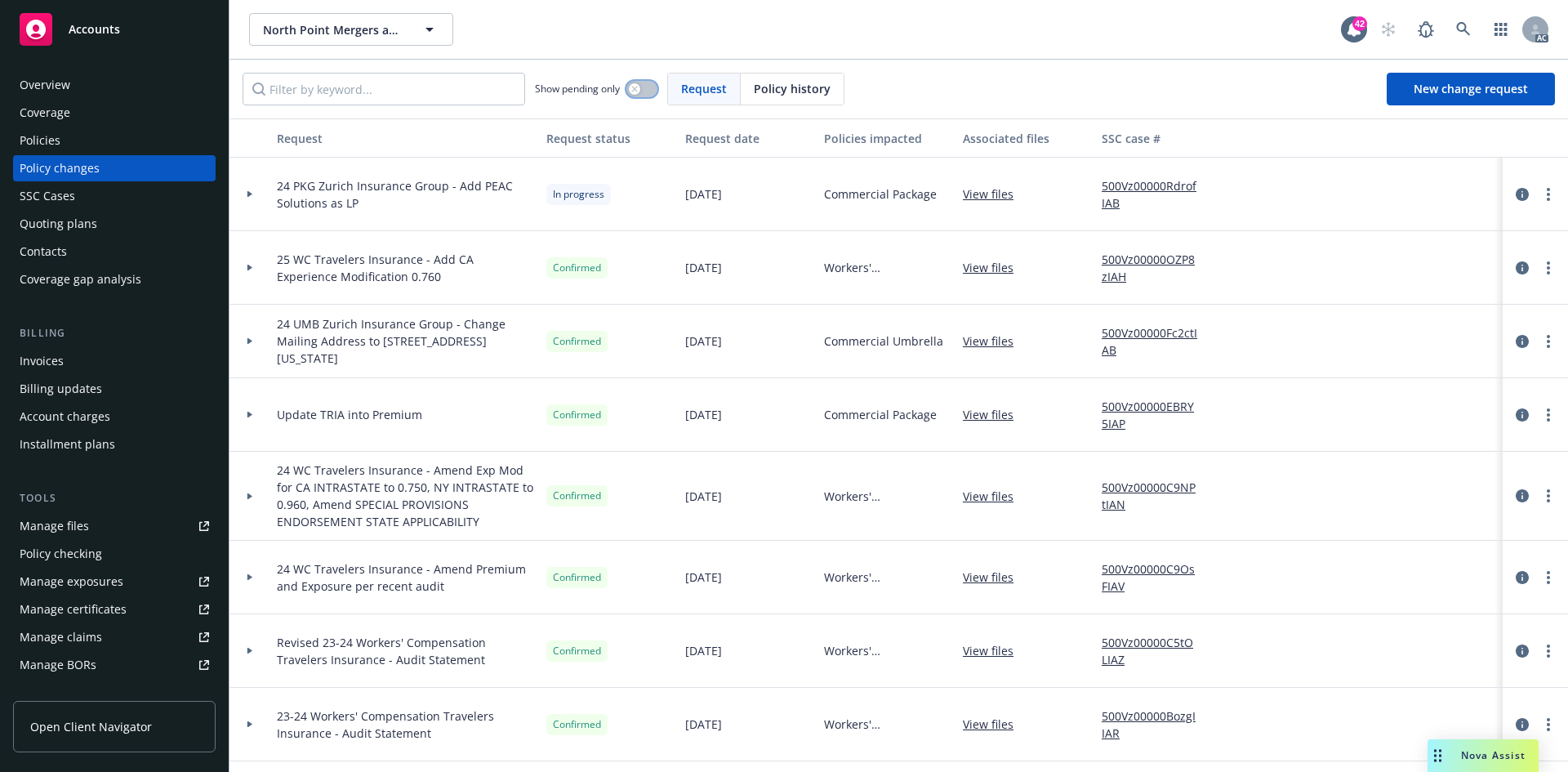
click at [633, 89] on icon "button" at bounding box center [635, 89] width 7 height 7
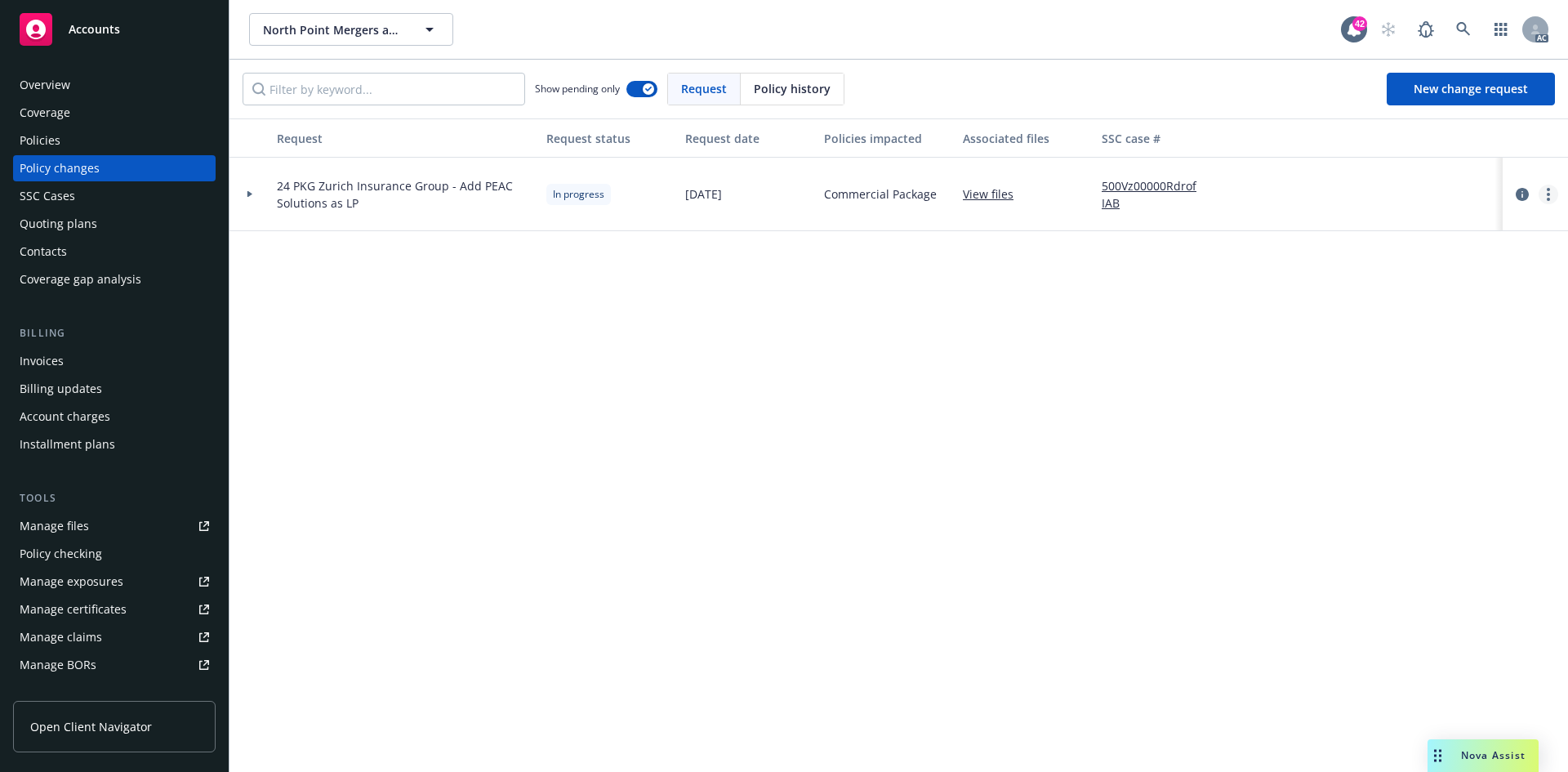
click at [1551, 191] on link "more" at bounding box center [1548, 194] width 20 height 20
click at [1370, 318] on link "Resume workflow" at bounding box center [1417, 326] width 280 height 33
select select "ACCEPTED"
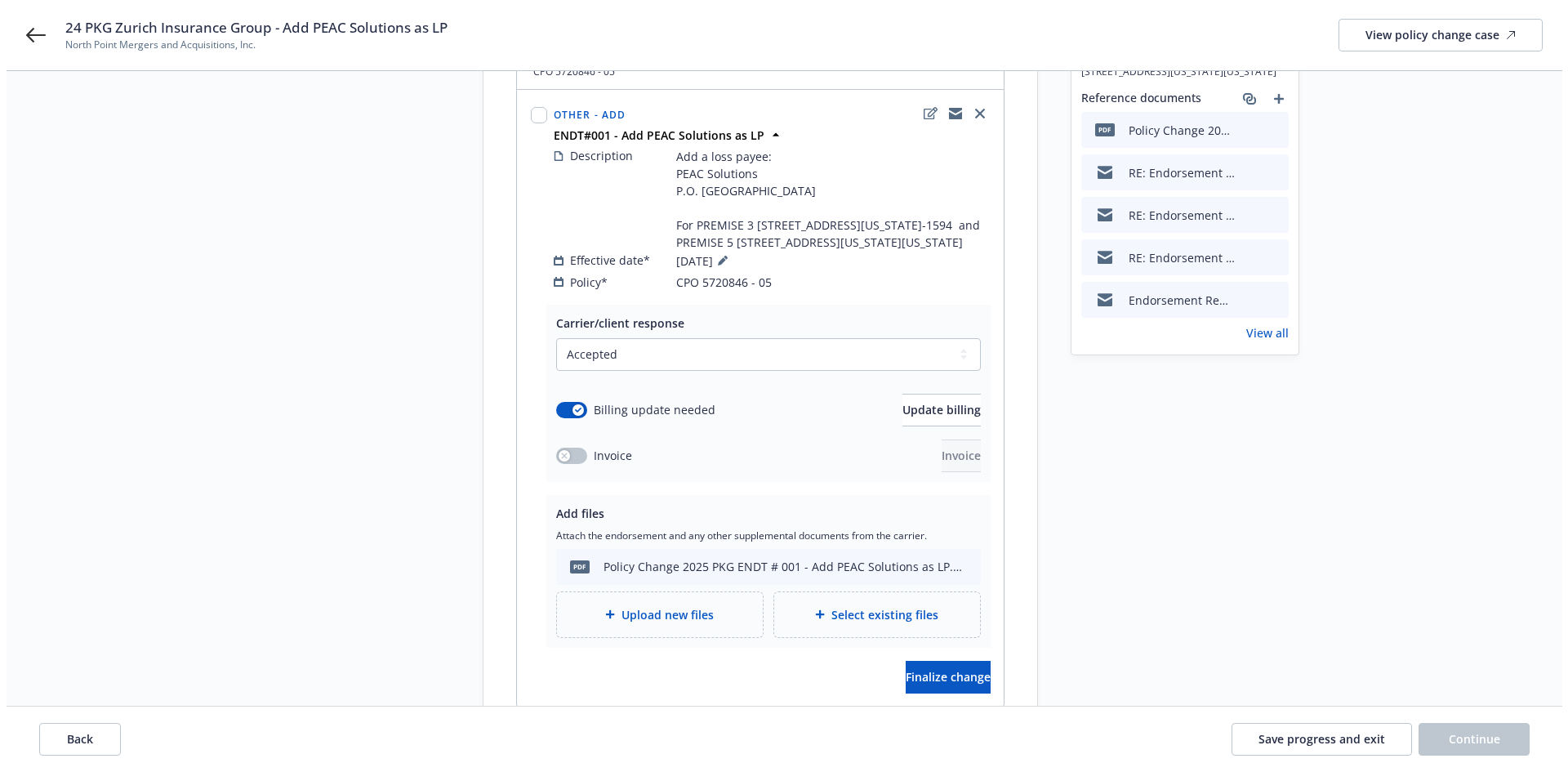
scroll to position [372, 0]
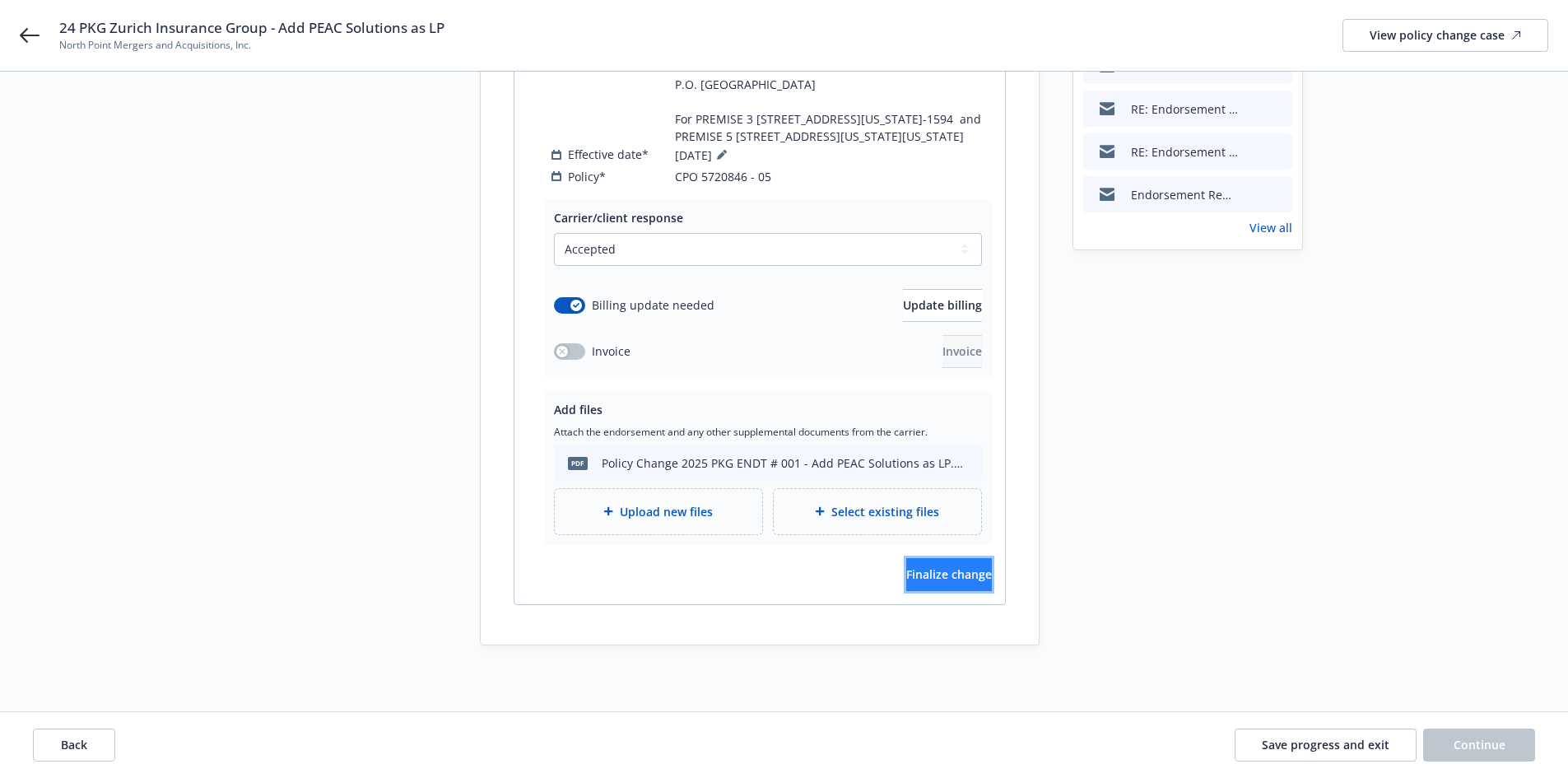
click at [930, 578] on span "Finalize change" at bounding box center [949, 574] width 85 height 16
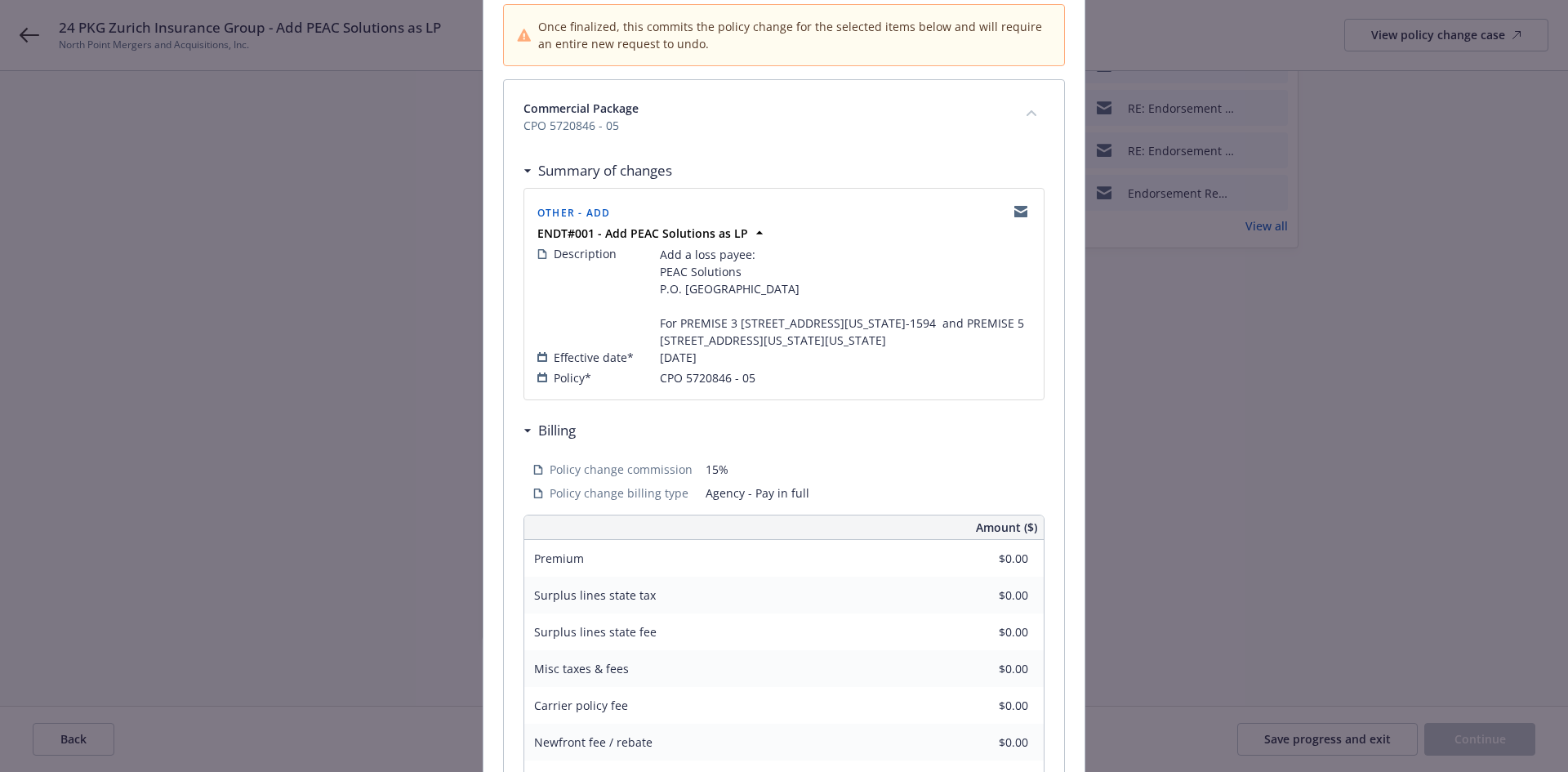
scroll to position [452, 0]
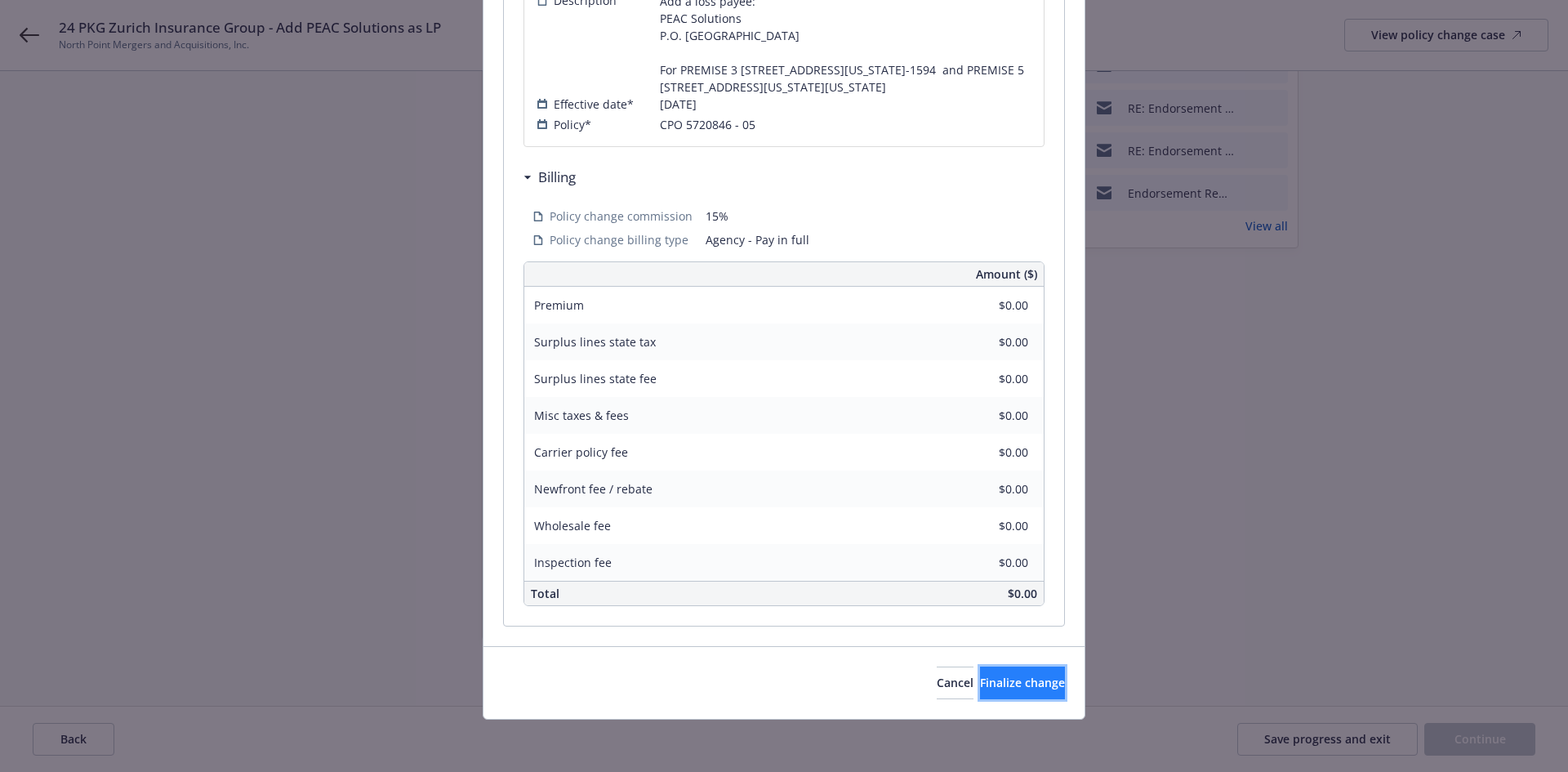
click at [1007, 674] on button "Finalize change" at bounding box center [1022, 682] width 85 height 33
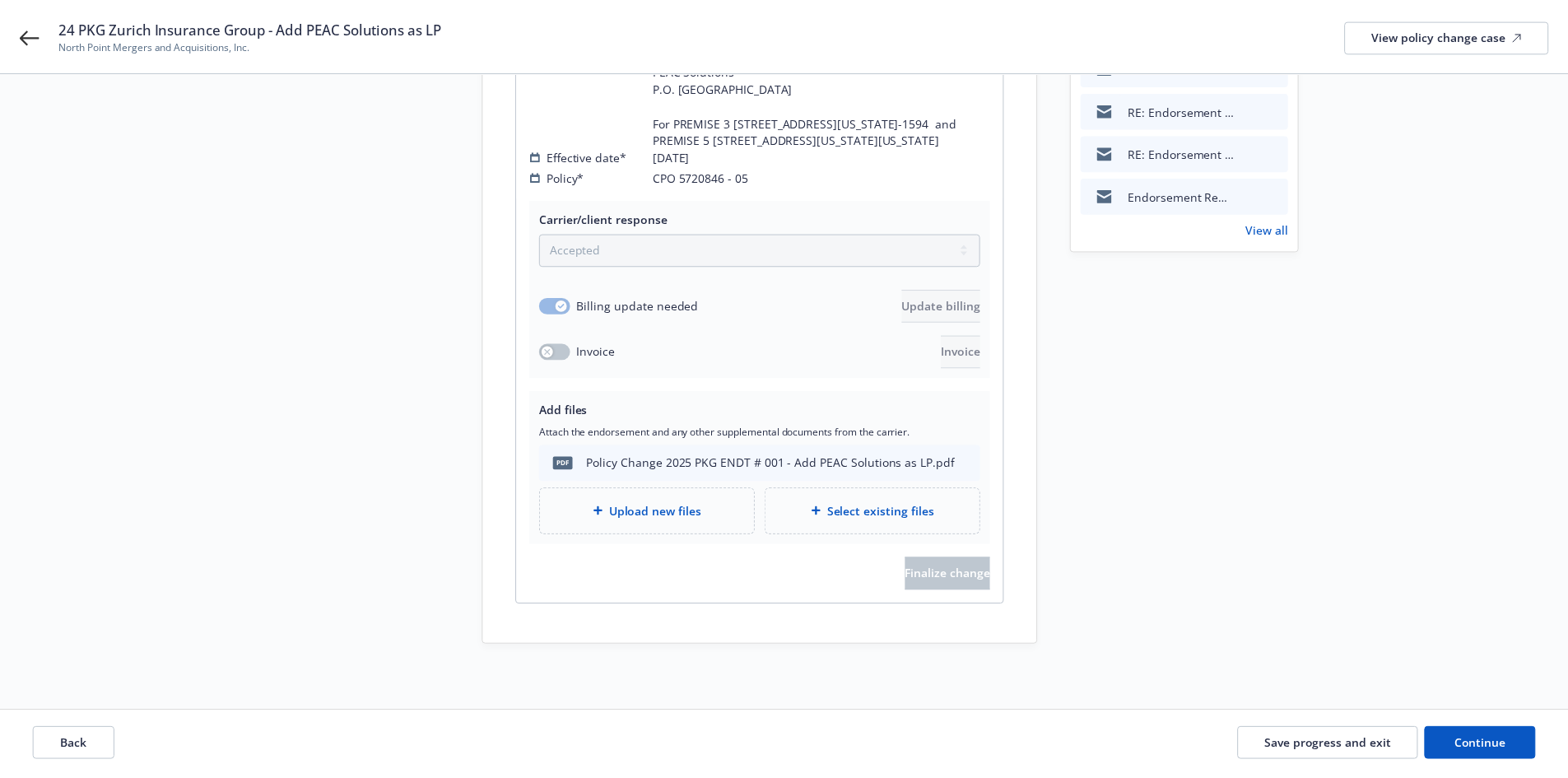
scroll to position [374, 0]
click at [1481, 733] on button "Continue" at bounding box center [1479, 745] width 112 height 33
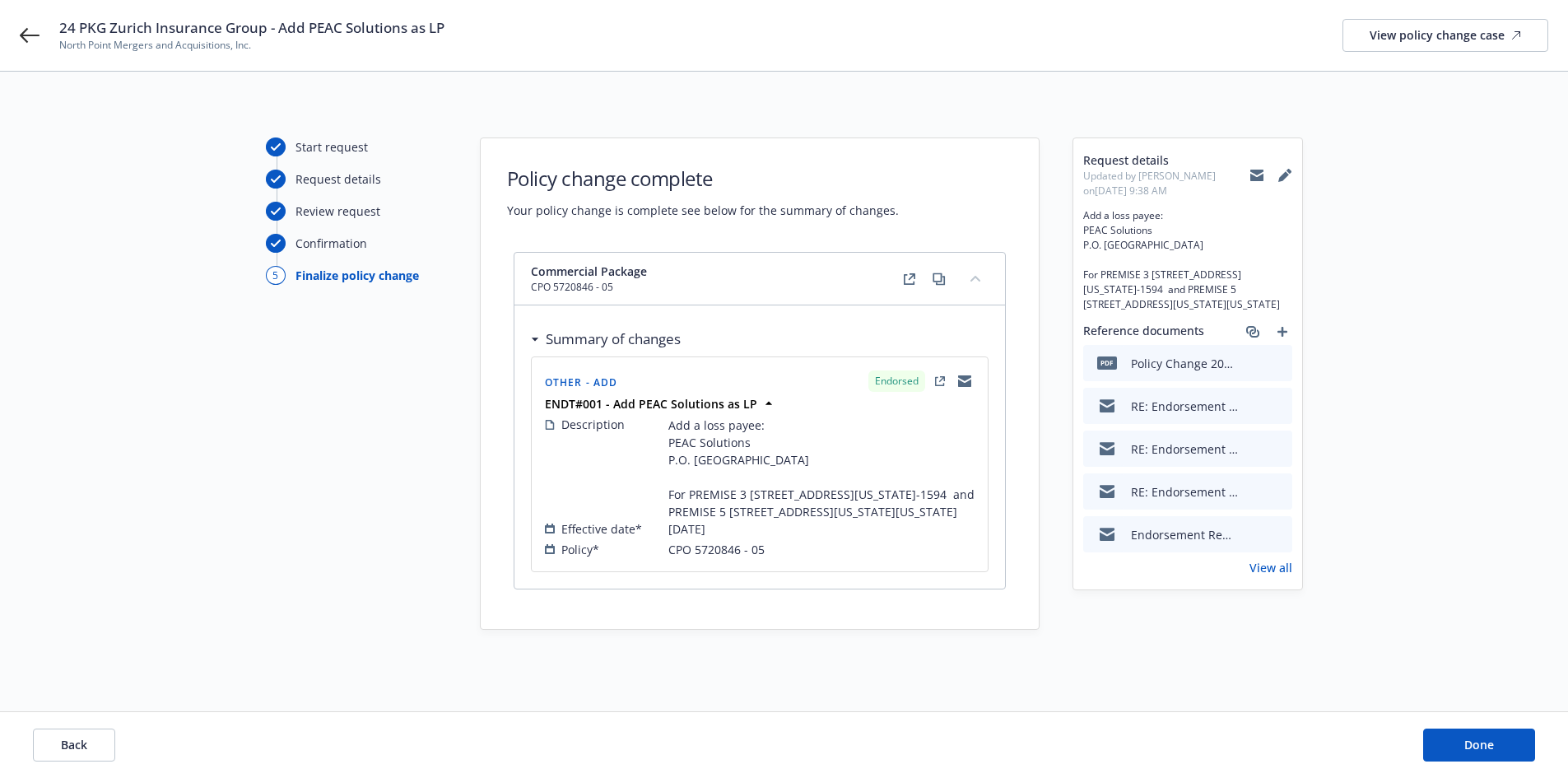
scroll to position [37, 0]
click at [1481, 733] on button "Done" at bounding box center [1479, 745] width 112 height 33
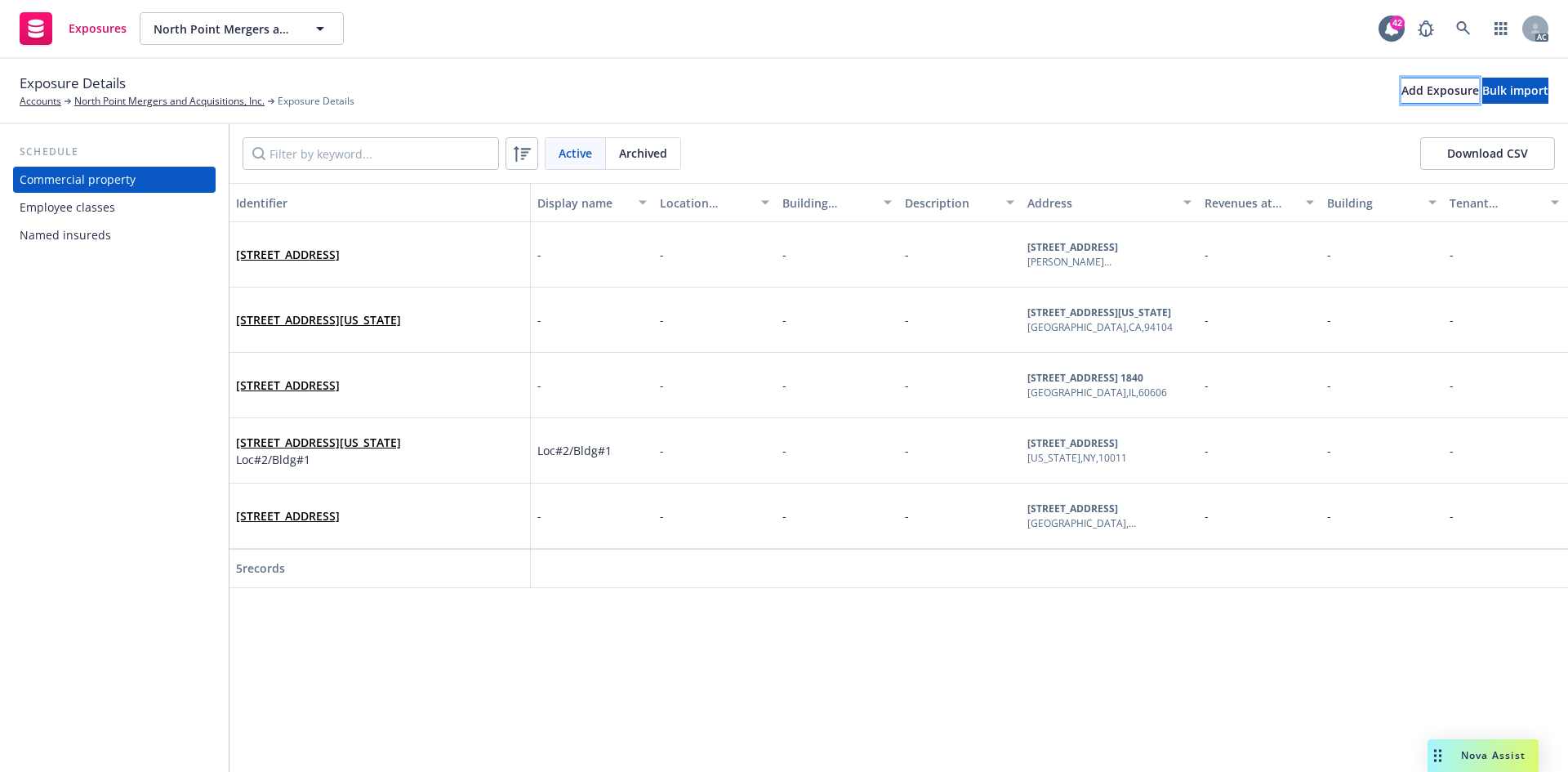
click at [1402, 94] on button "Add Exposure" at bounding box center [1440, 91] width 78 height 26
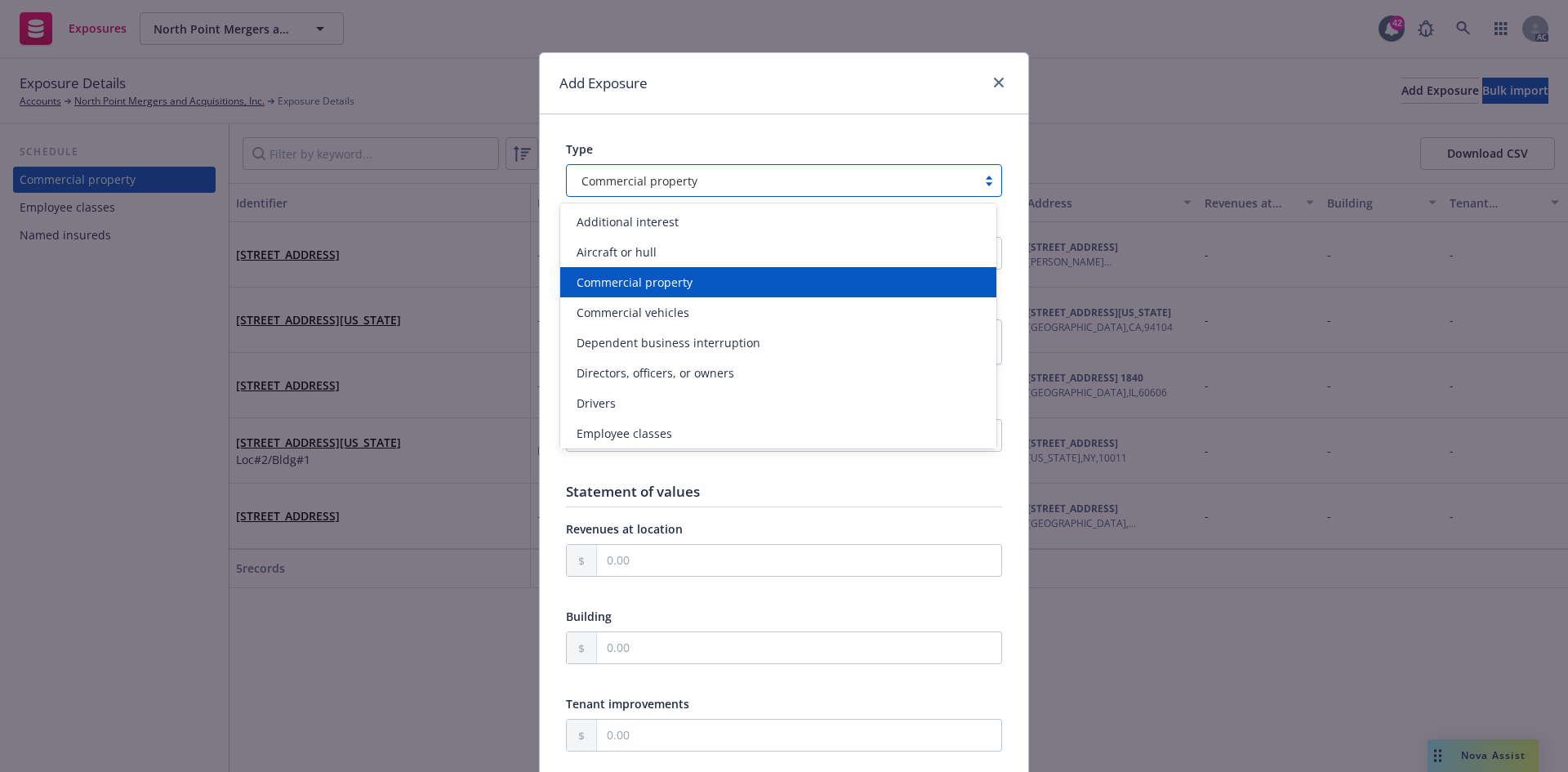
click at [713, 175] on div "Commercial property" at bounding box center [771, 181] width 393 height 17
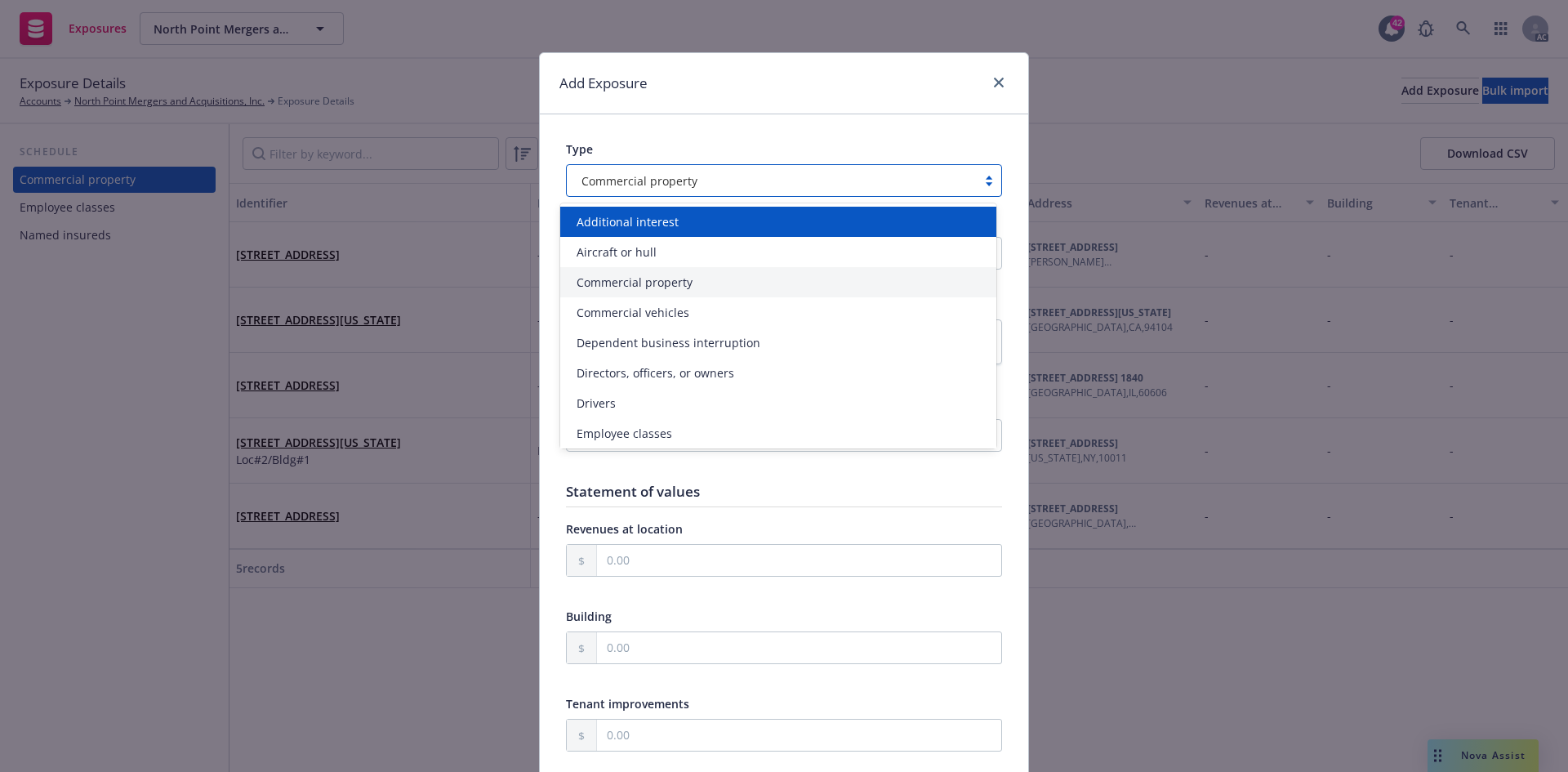
click at [677, 207] on div "Additional interest" at bounding box center [778, 222] width 436 height 30
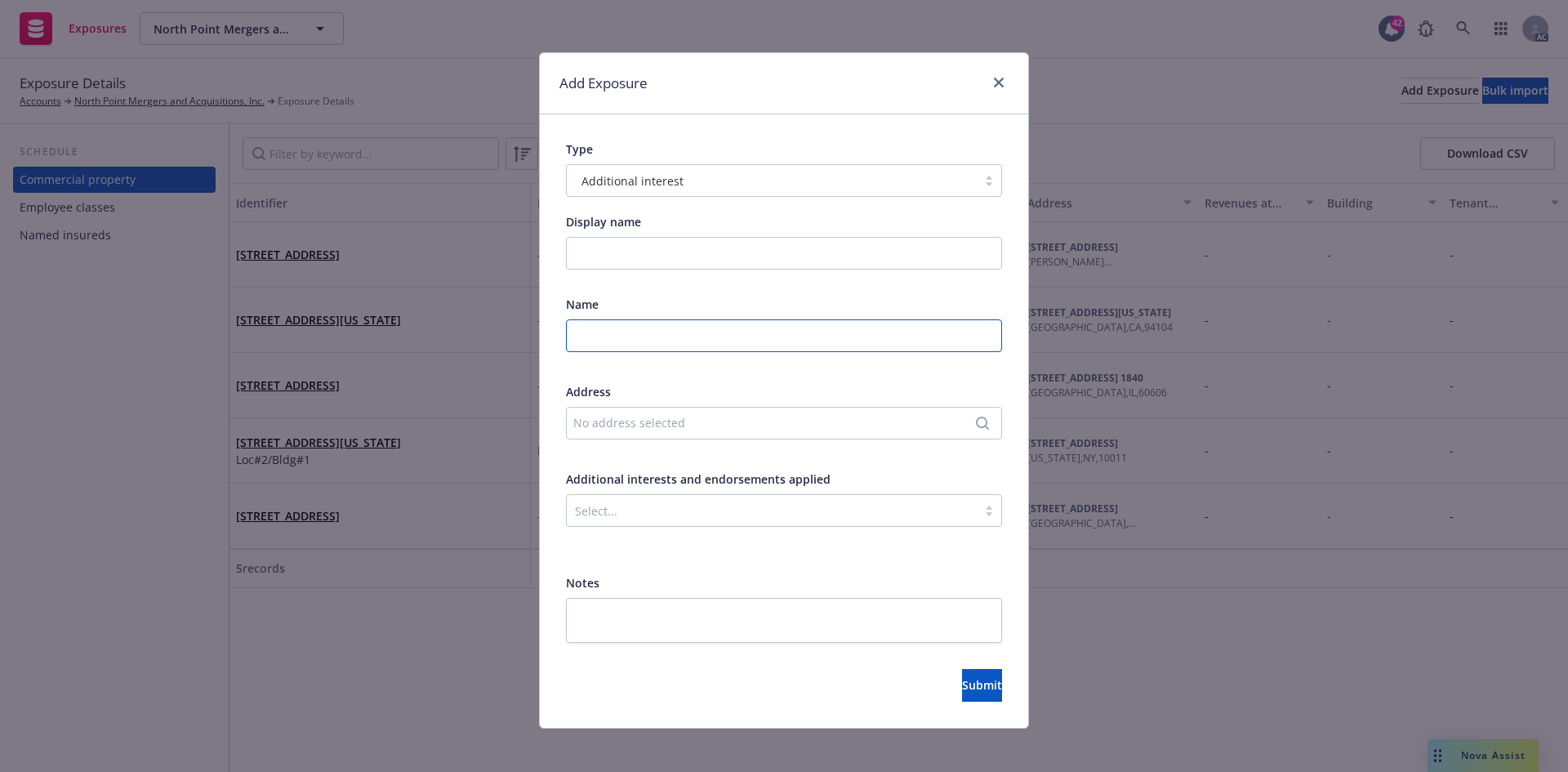
click at [719, 332] on input "text" at bounding box center [784, 336] width 436 height 33
paste input "PEAC SOLUTIONS"
type input "PEAC SOLUTIONS"
click at [662, 429] on div "No address selected" at bounding box center [776, 423] width 405 height 17
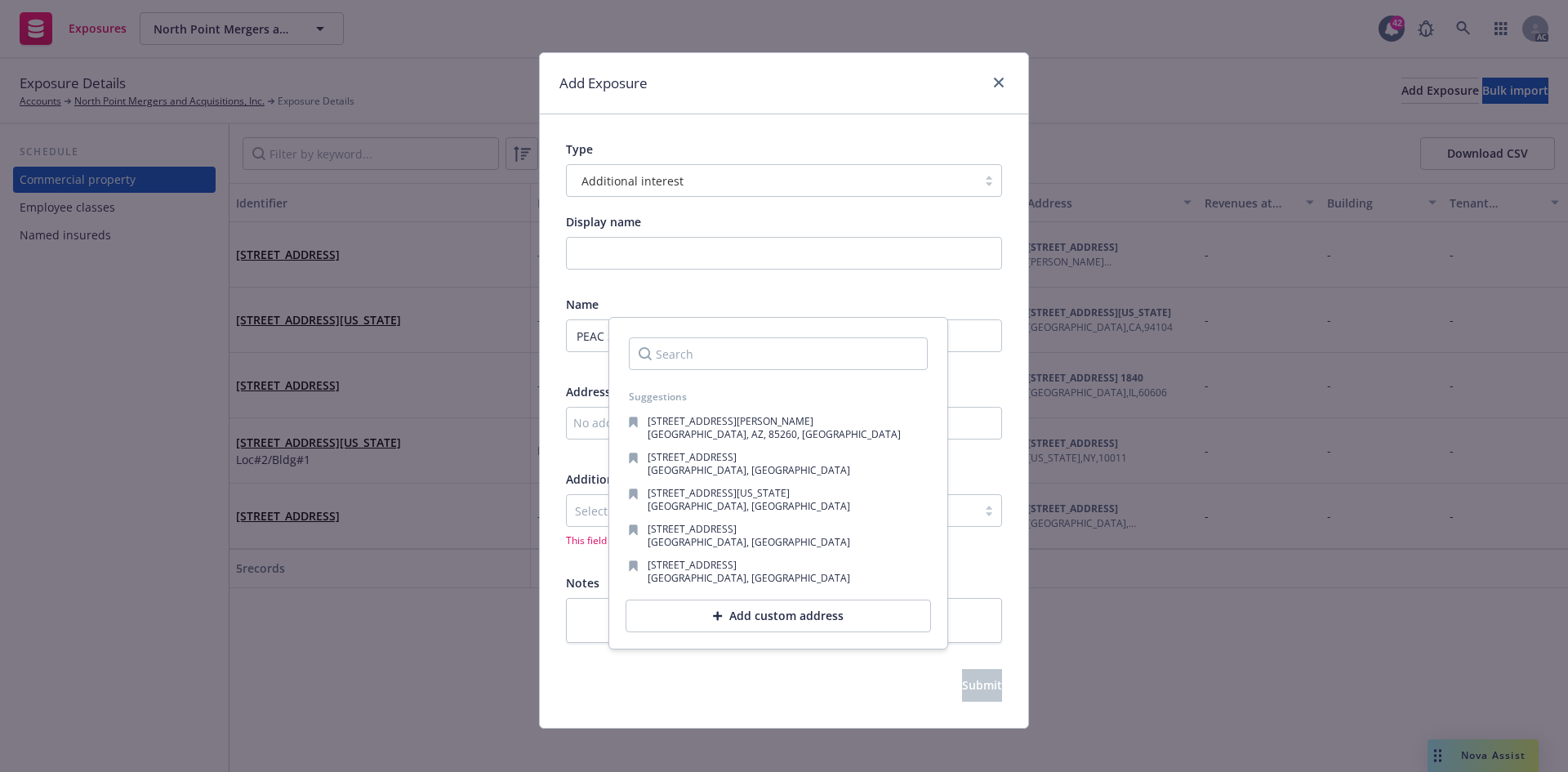
type input "p"
click at [737, 623] on div "Add custom address" at bounding box center [778, 616] width 305 height 33
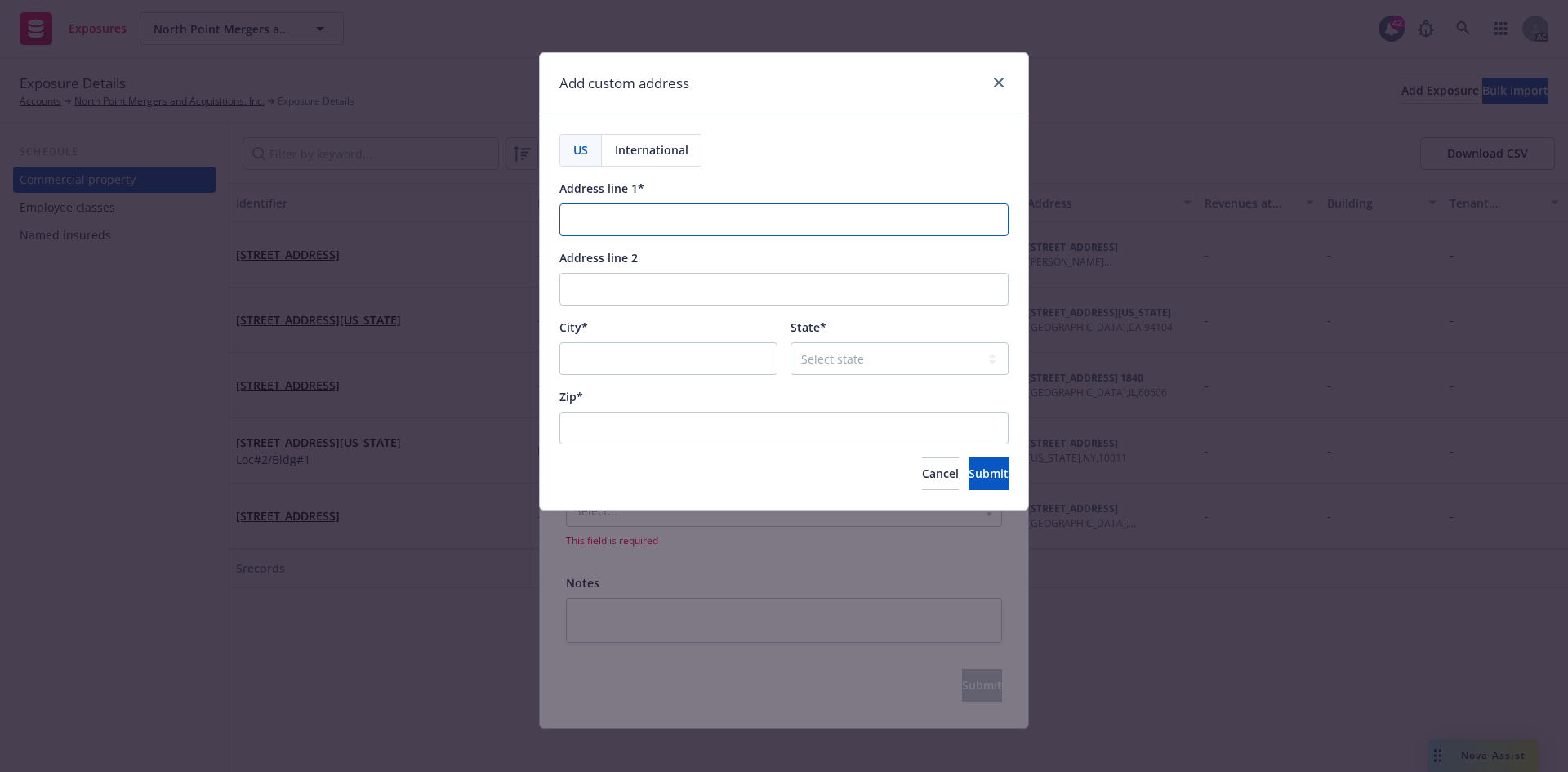
click at [651, 212] on input "Address line 1*" at bounding box center [783, 220] width 449 height 33
paste input "PO BOX 367"
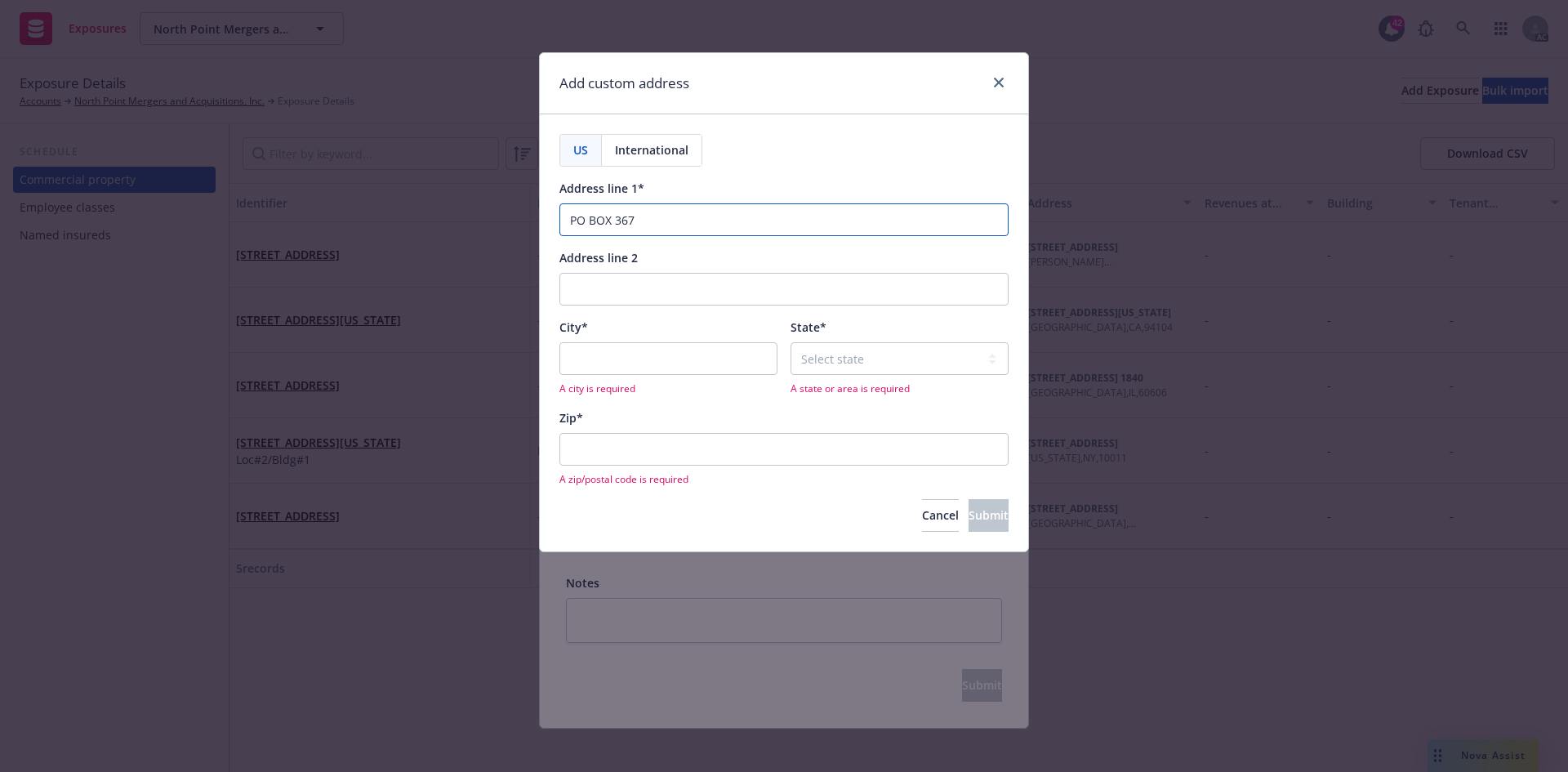
type input "PO BOX 367"
click at [637, 360] on input "City*" at bounding box center [668, 359] width 218 height 33
paste input "MARLTON"
type input "MARLTON"
click at [856, 357] on select "Select state Alabama Alaska American Samoa Arizona Arkansas Baker Island Califo…" at bounding box center [899, 359] width 218 height 33
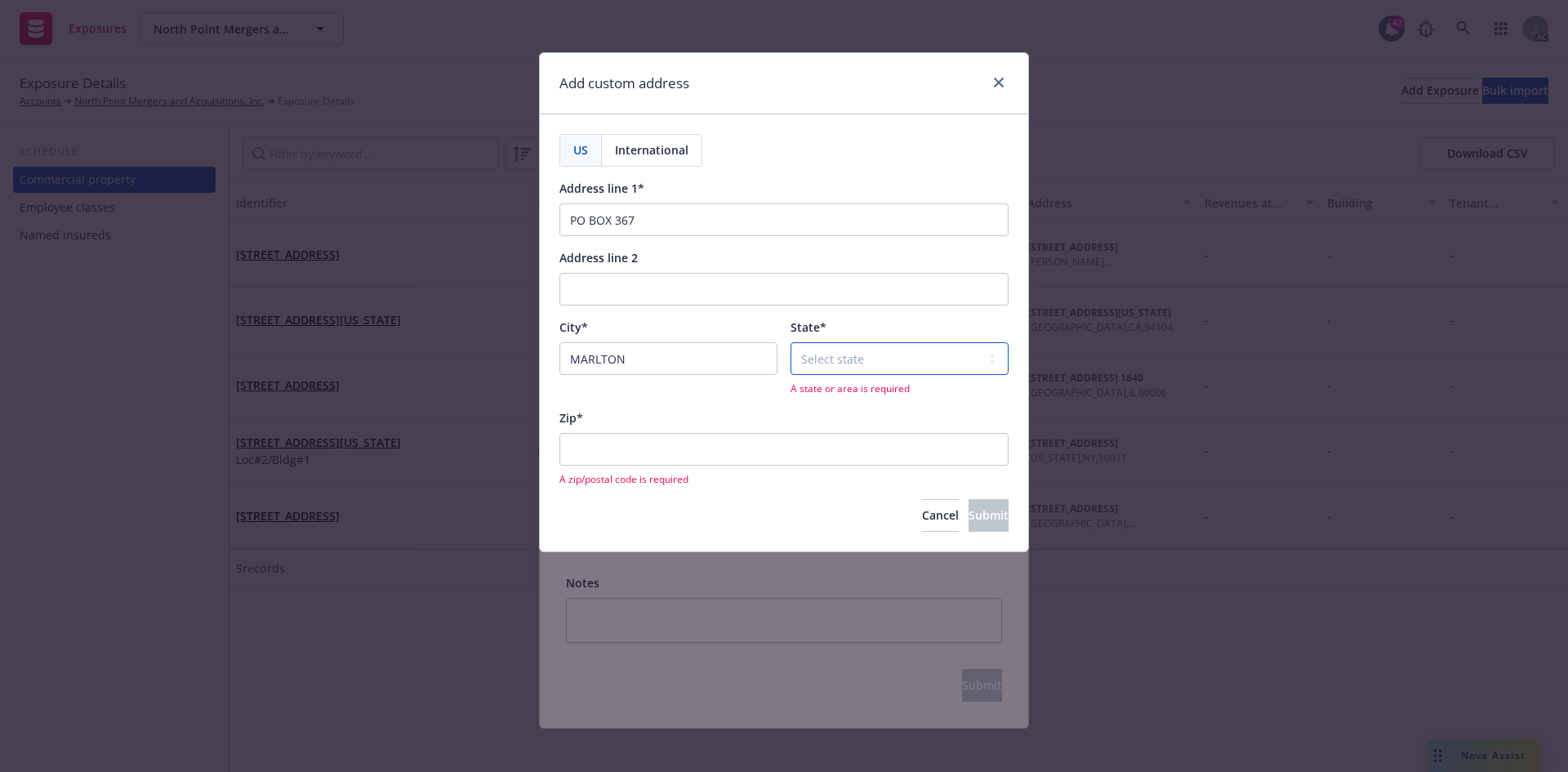
select select "NJ"
click at [790, 342] on select "Select state Alabama Alaska American Samoa Arizona Arkansas Baker Island Califo…" at bounding box center [899, 359] width 218 height 33
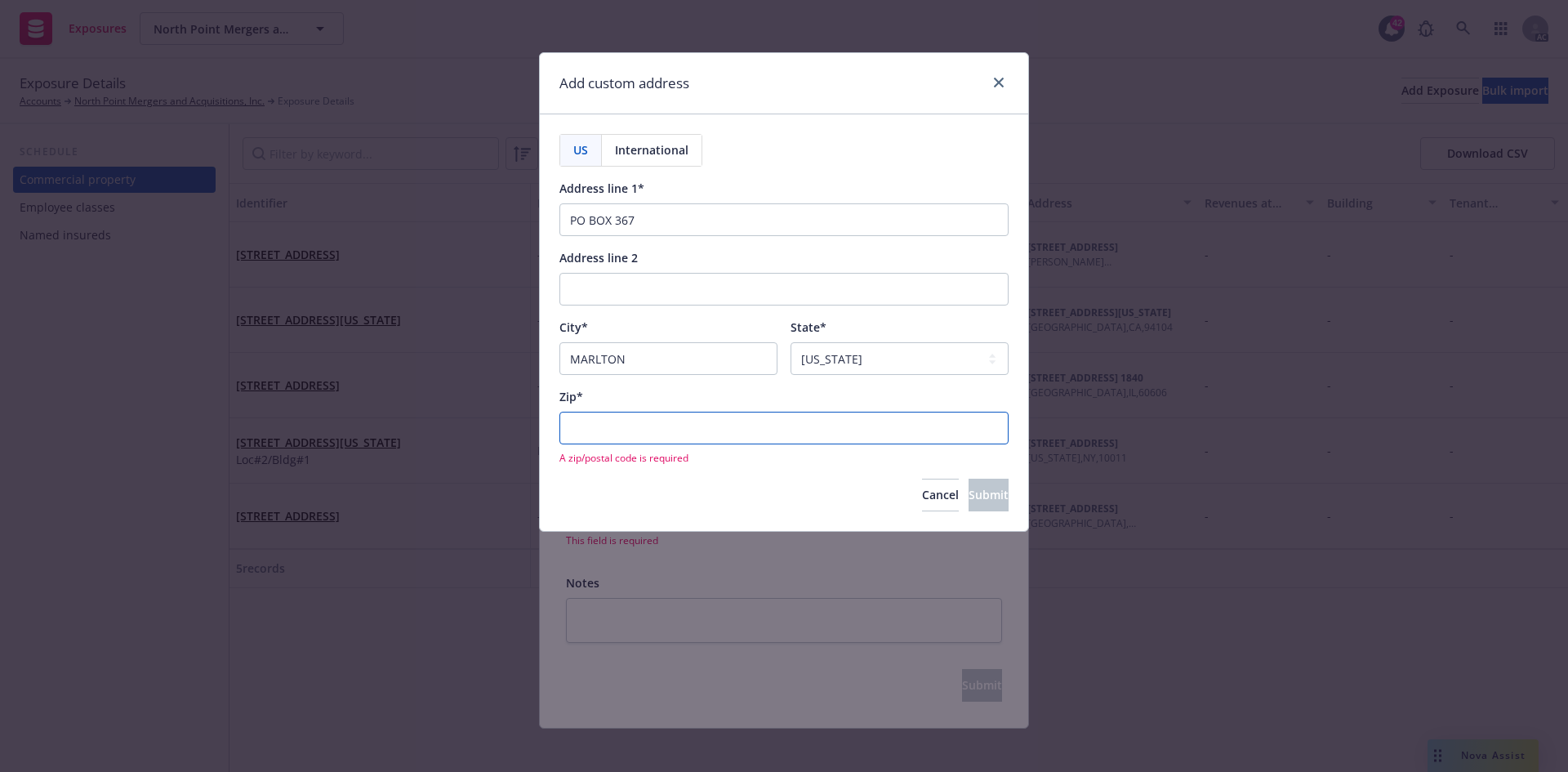
click at [619, 430] on input "Zip*" at bounding box center [783, 428] width 449 height 33
paste input "08053"
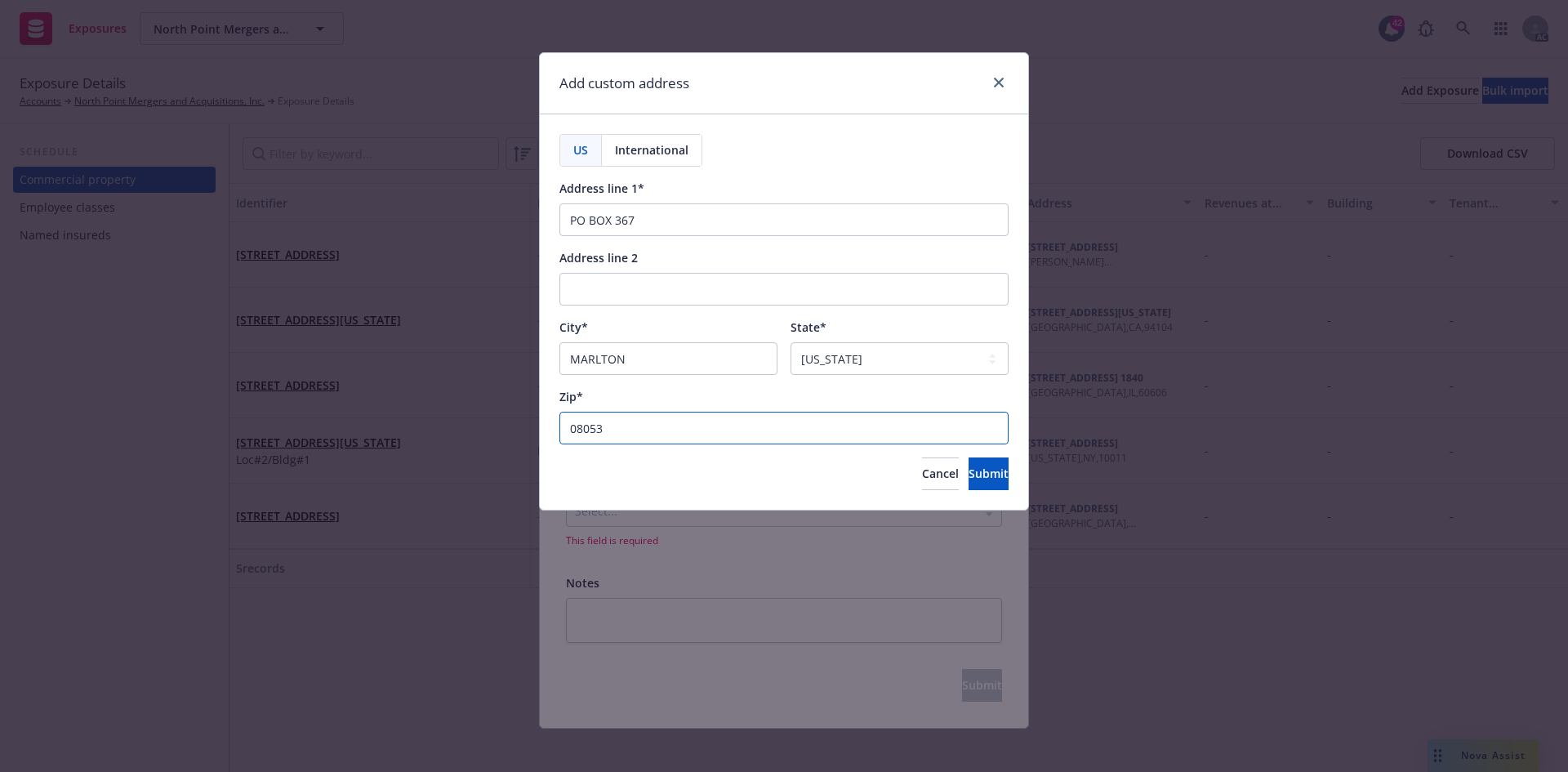
type input "08053"
click at [647, 393] on div "Zip*" at bounding box center [783, 397] width 449 height 17
click at [969, 478] on span "Submit" at bounding box center [988, 474] width 40 height 16
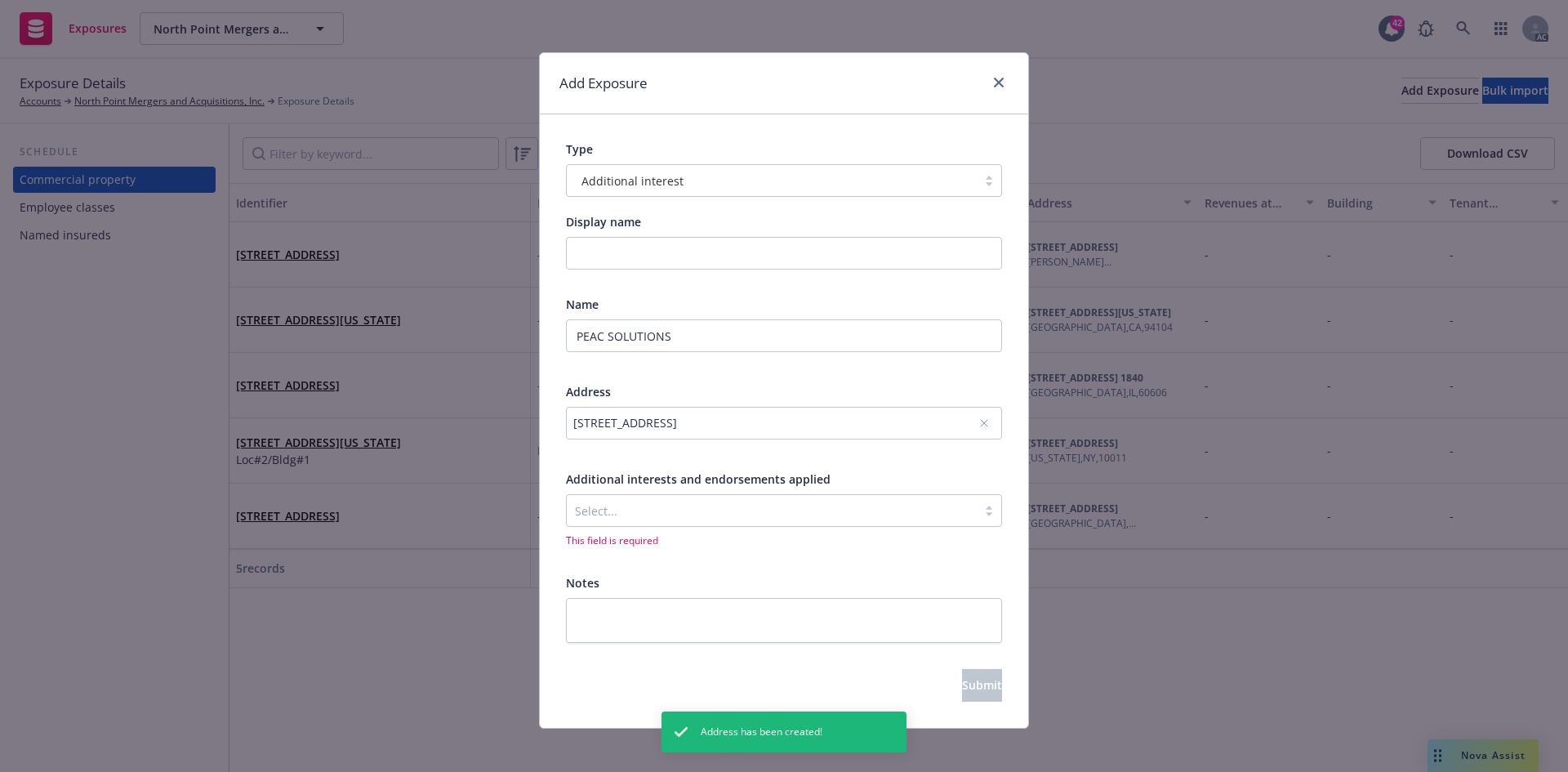
click at [715, 512] on div at bounding box center [771, 510] width 393 height 20
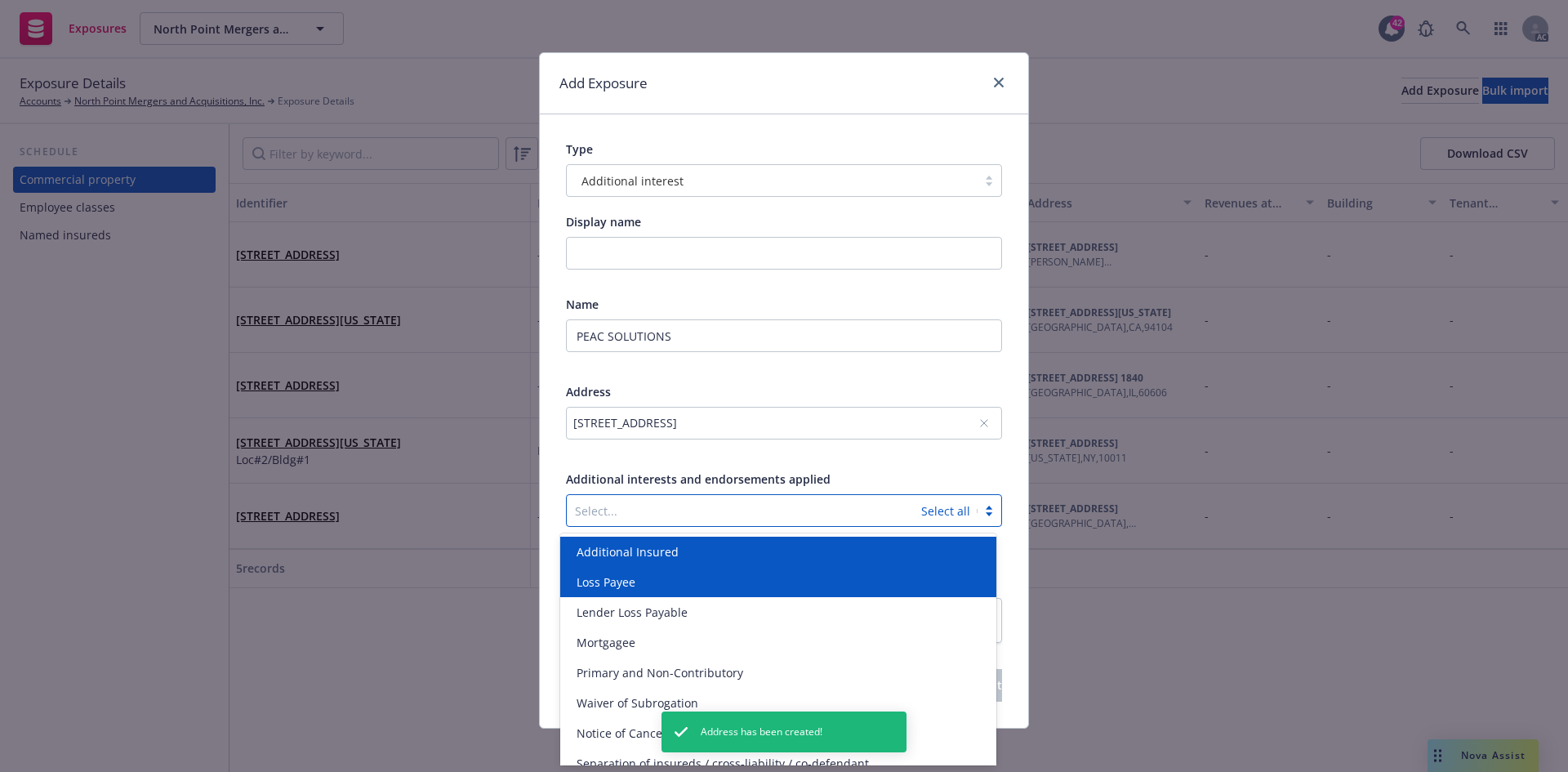
click at [662, 575] on div "Loss Payee" at bounding box center [778, 582] width 417 height 17
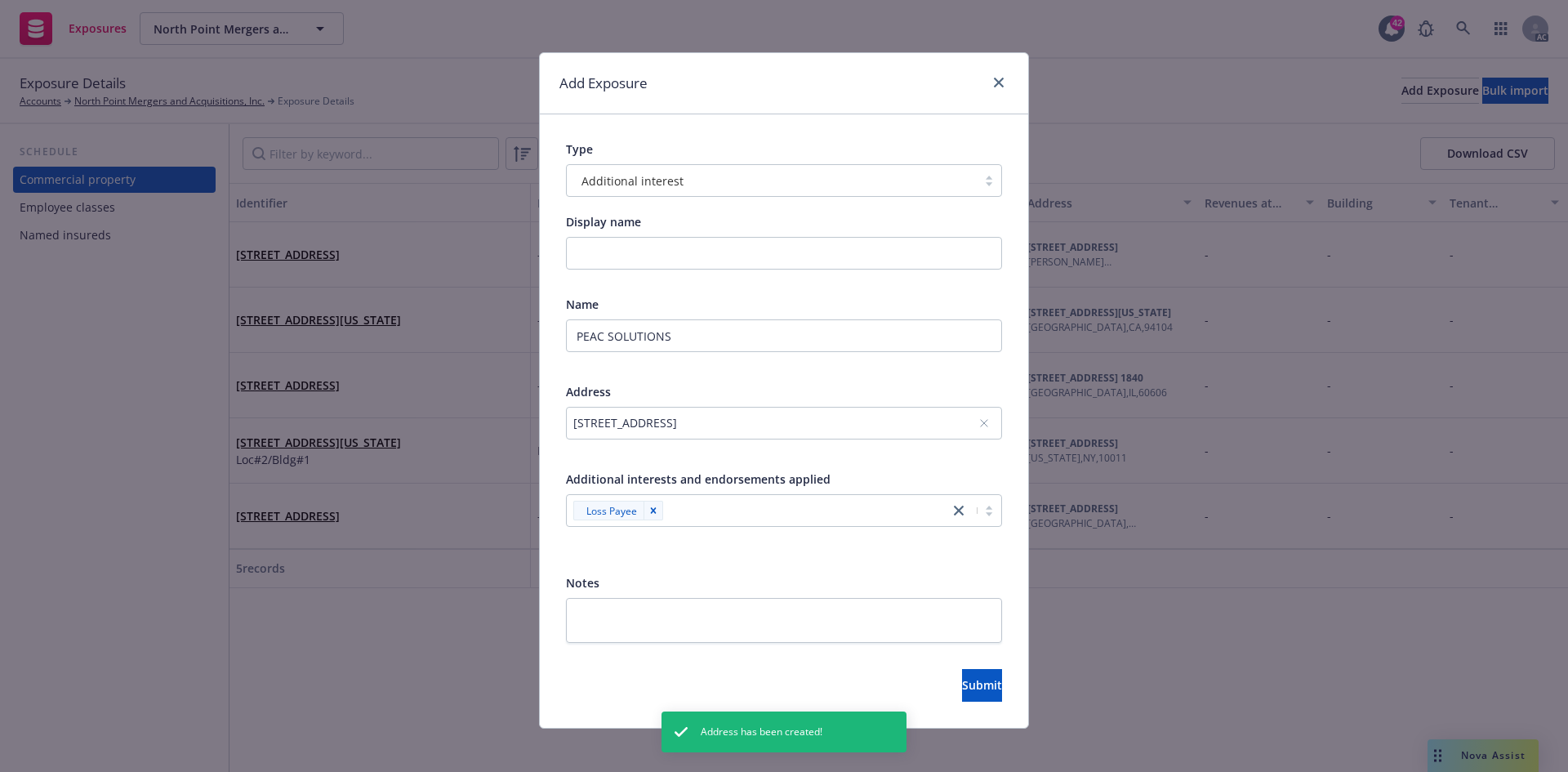
click at [816, 452] on div at bounding box center [784, 453] width 436 height 15
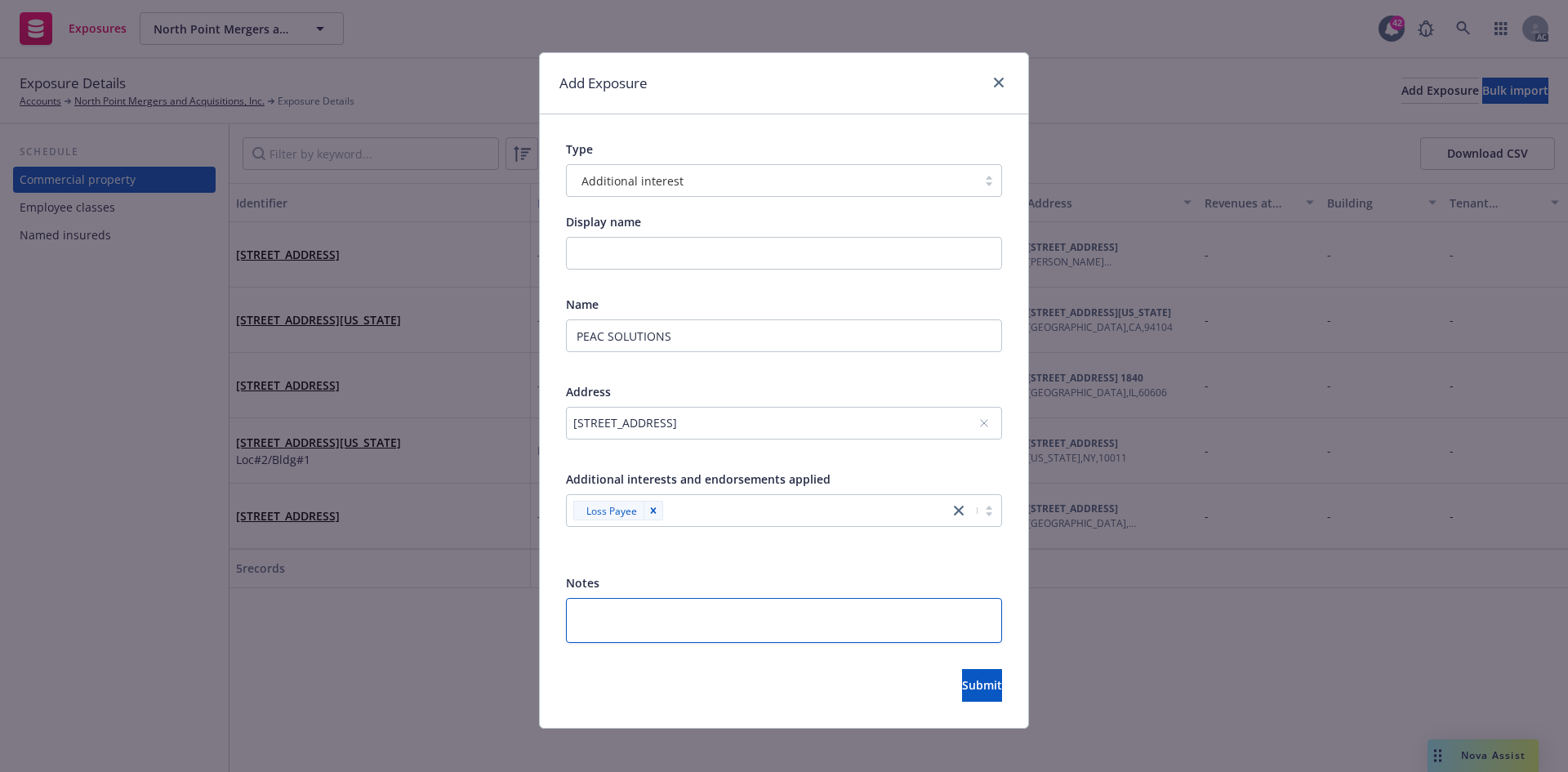
click at [596, 606] on textarea at bounding box center [784, 620] width 436 height 45
type textarea "x"
type textarea "A"
type textarea "x"
type textarea "Ap"
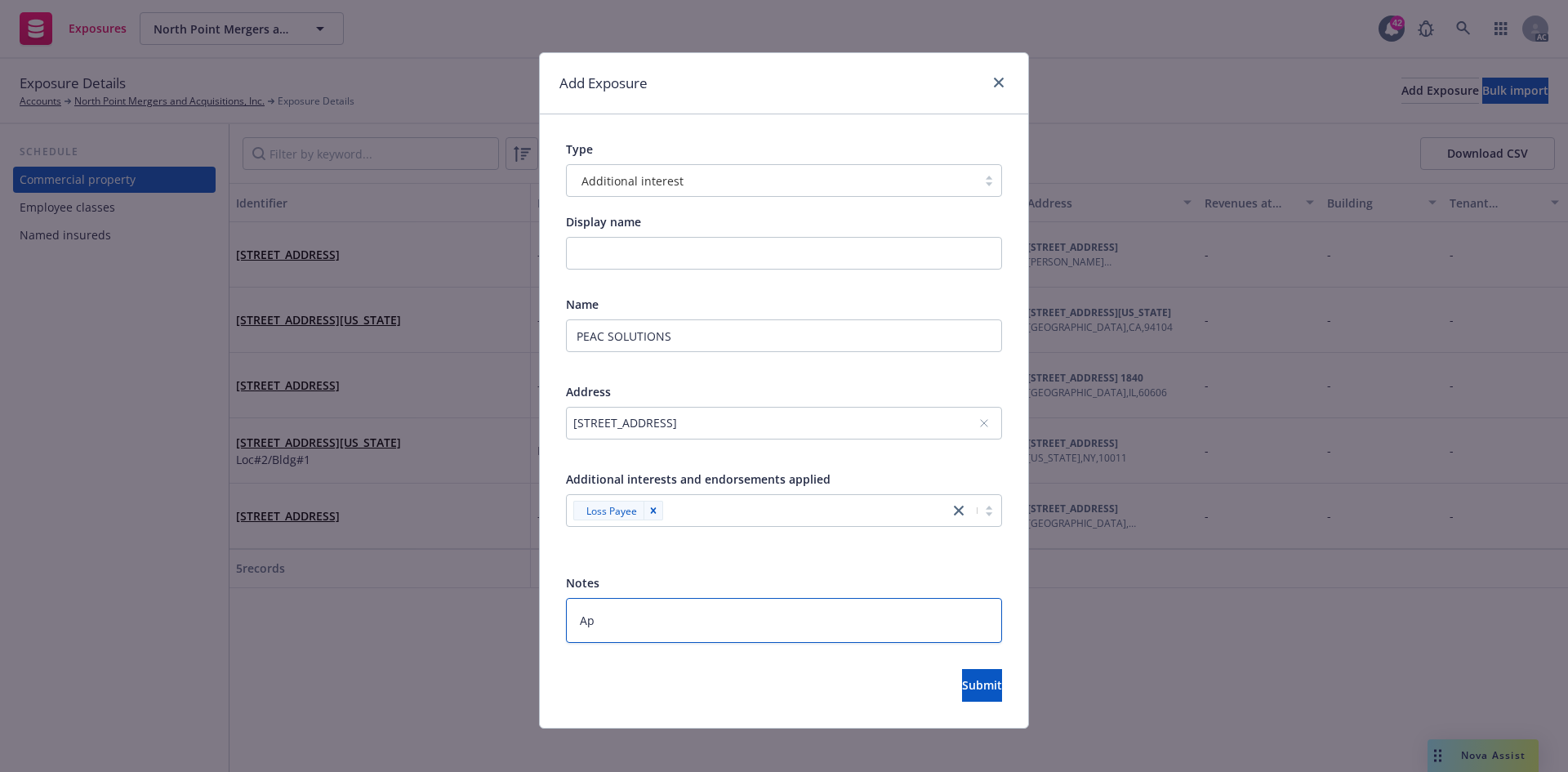
type textarea "x"
type textarea "App"
type textarea "x"
type textarea "Appl"
type textarea "x"
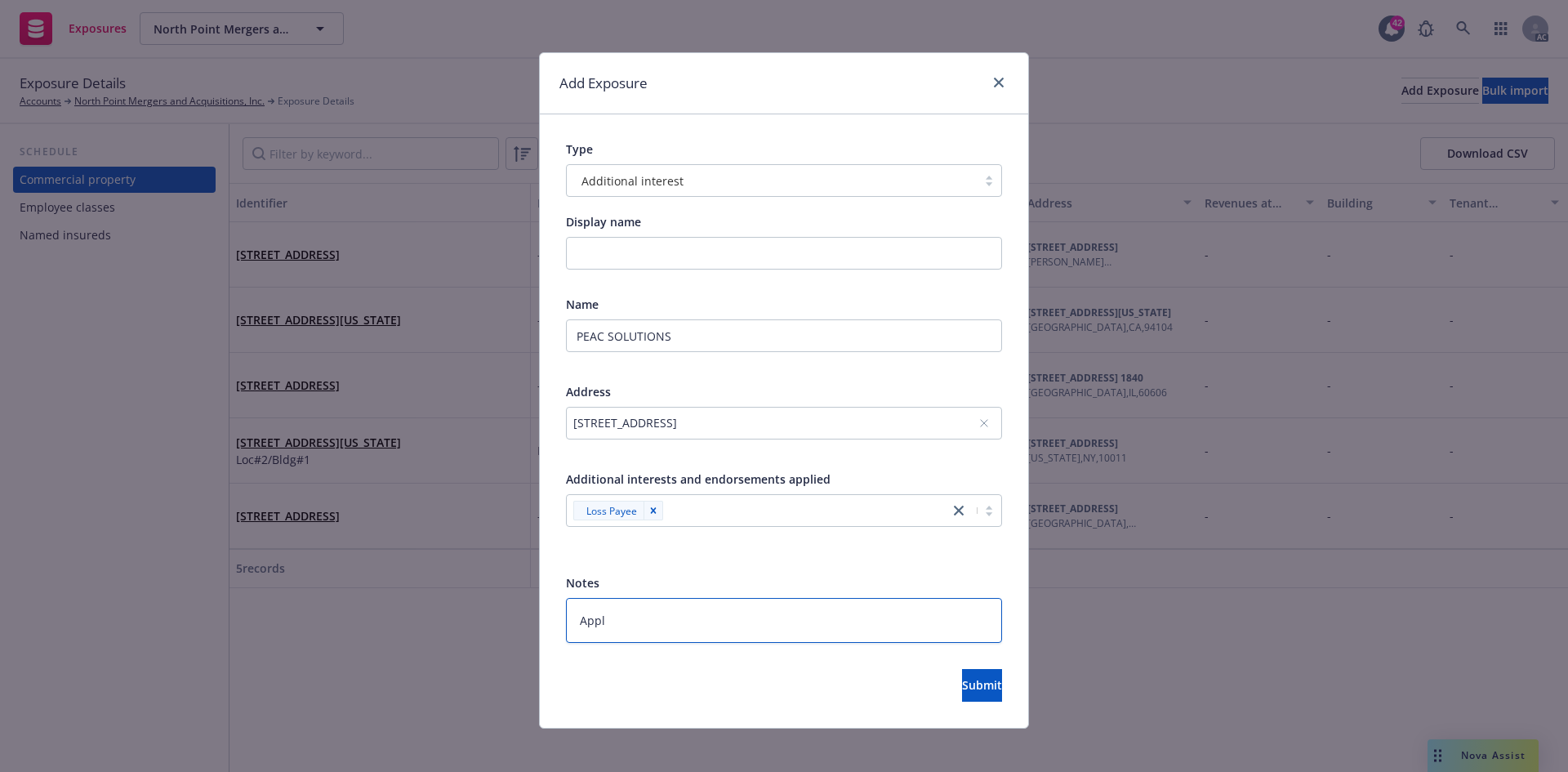
type textarea "Apply"
type textarea "x"
type textarea "Apply"
type textarea "x"
type textarea "Apply t"
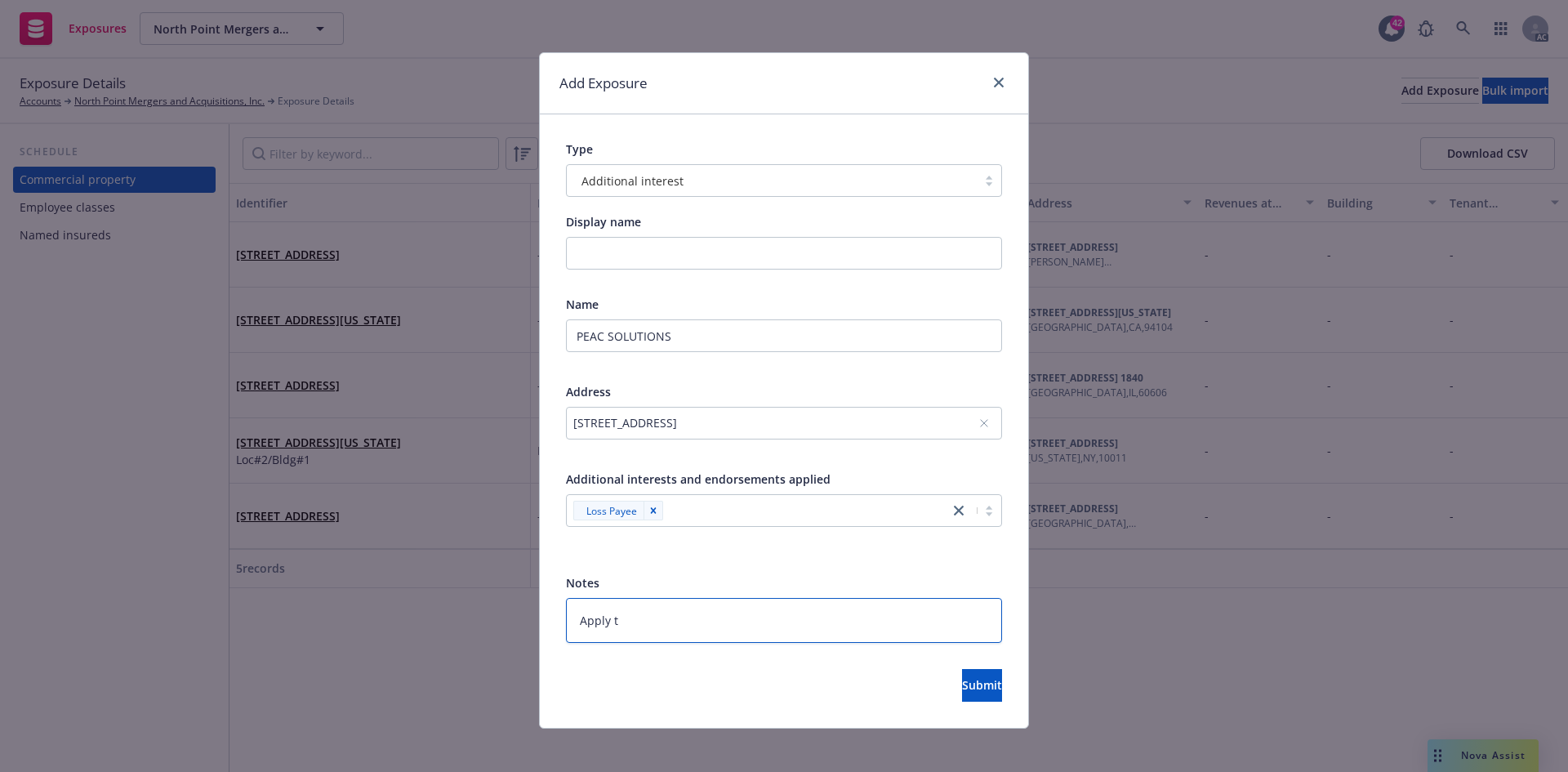
type textarea "x"
type textarea "Apply to"
type textarea "x"
type textarea "Apply to:"
type textarea "x"
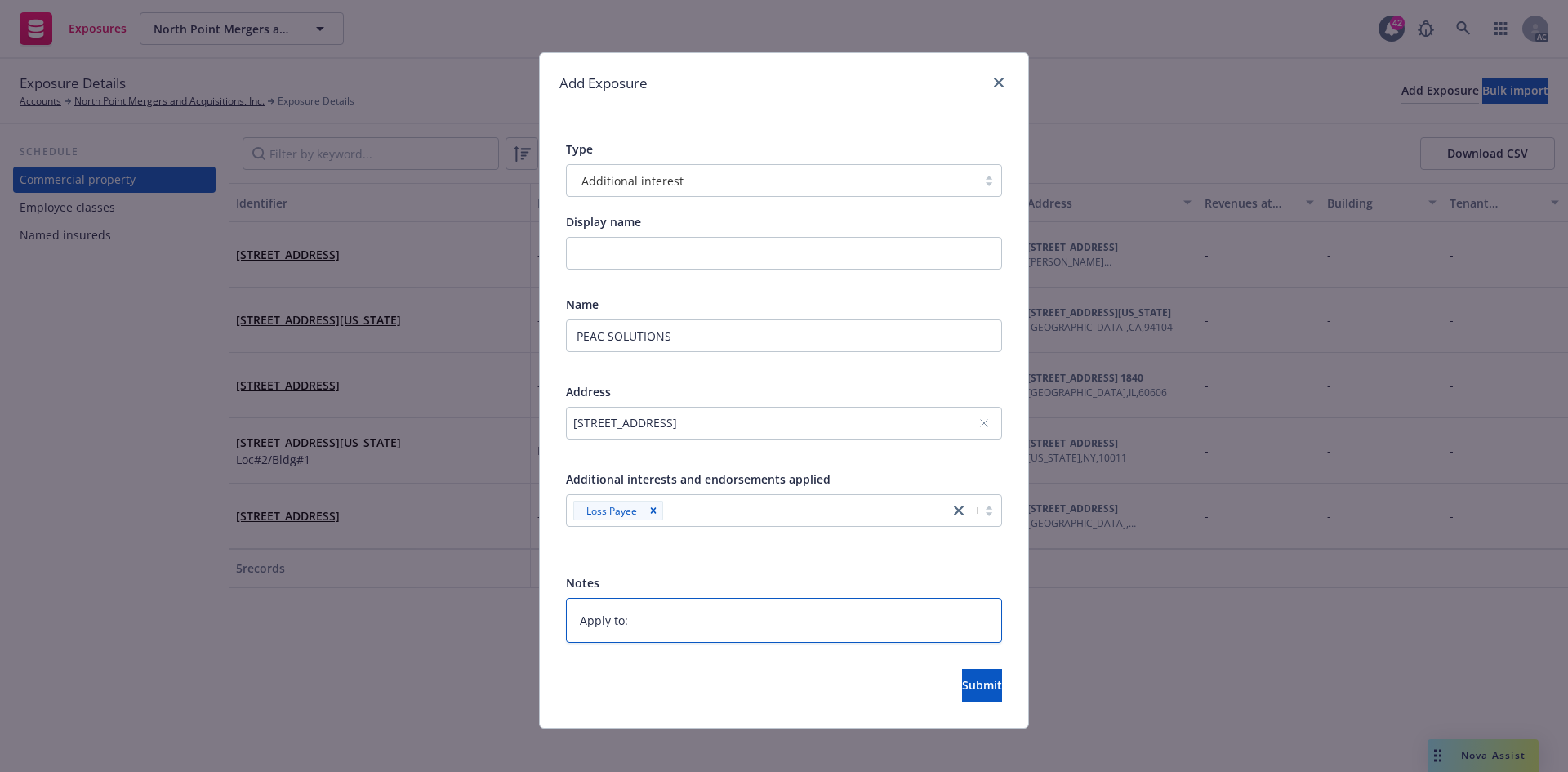
type textarea "Apply to:"
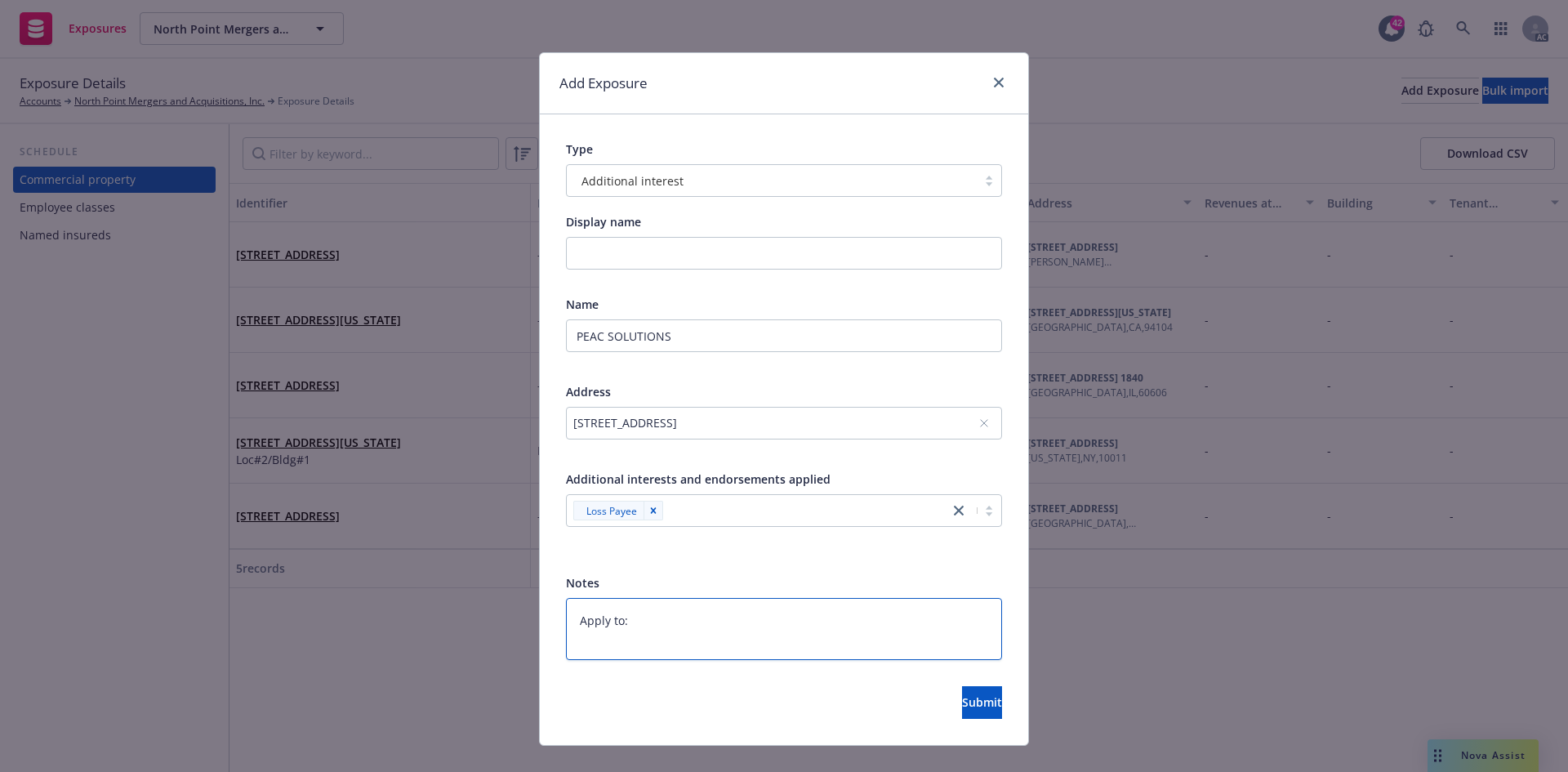
paste textarea "PREMISE 3 150 NORTH RIVERSIDE PLAZA 1840,CHICAGO,ILLINOIS,60606-1594 PREMISE 5 …"
type textarea "x"
type textarea "Apply to: PREMISE 3 150 NORTH RIVERSIDE PLAZA 1840,CHICAGO,ILLINOIS,60606-1594 …"
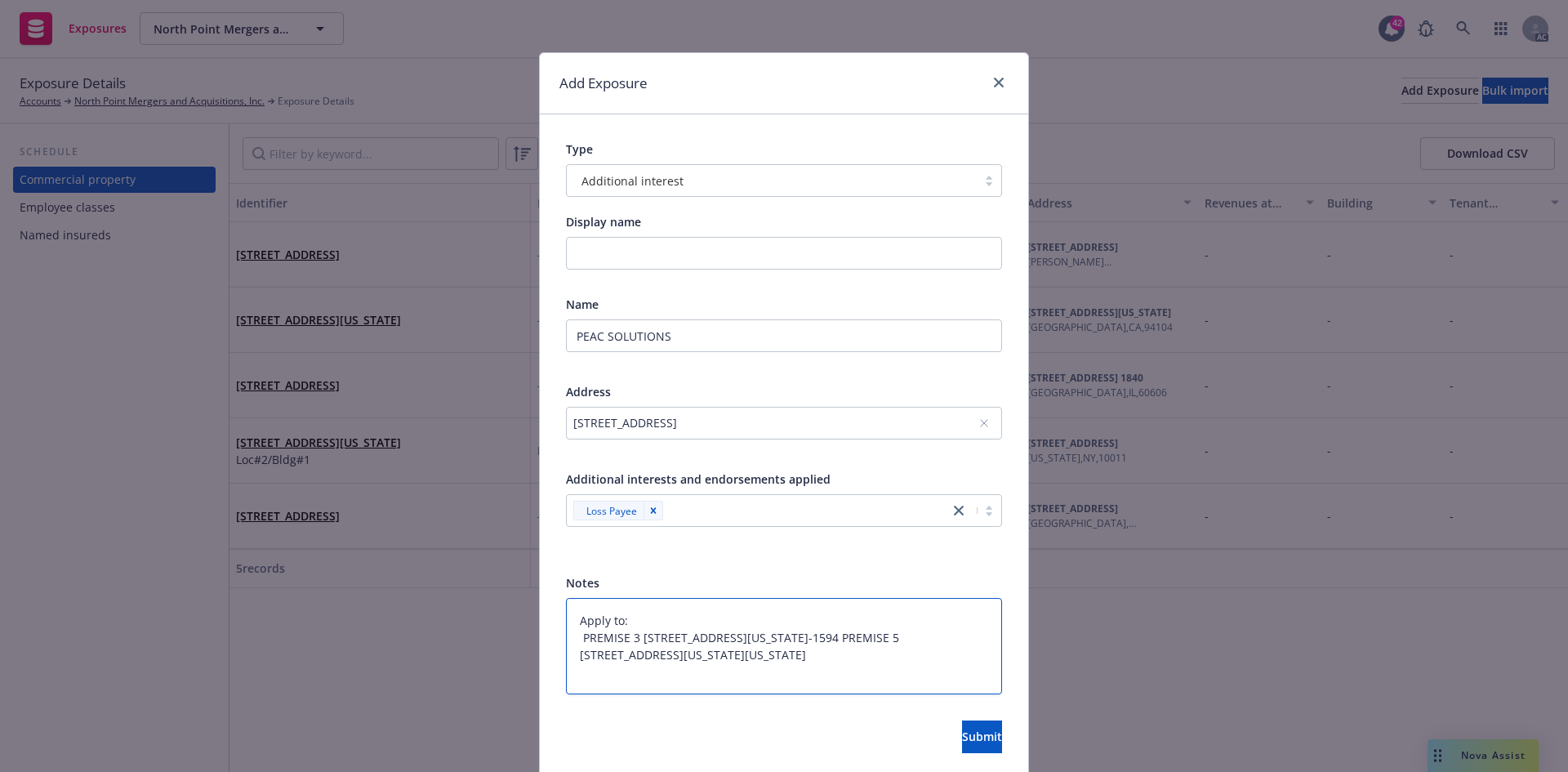
click at [604, 654] on textarea "Apply to: PREMISE 3 150 NORTH RIVERSIDE PLAZA 1840,CHICAGO,ILLINOIS,60606-1594 …" at bounding box center [784, 646] width 436 height 97
type textarea "x"
type textarea "Apply to: PREMISE 3 150 NORTH RIVERSIDE PLAZA 1840,CHICAGO,ILLINOIS,60606-1594 …"
click at [574, 687] on textarea "Apply to: PREMISE 3 150 NORTH RIVERSIDE PLAZA 1840,CHICAGO,ILLINOIS,60606-1594 …" at bounding box center [784, 655] width 436 height 114
type textarea "x"
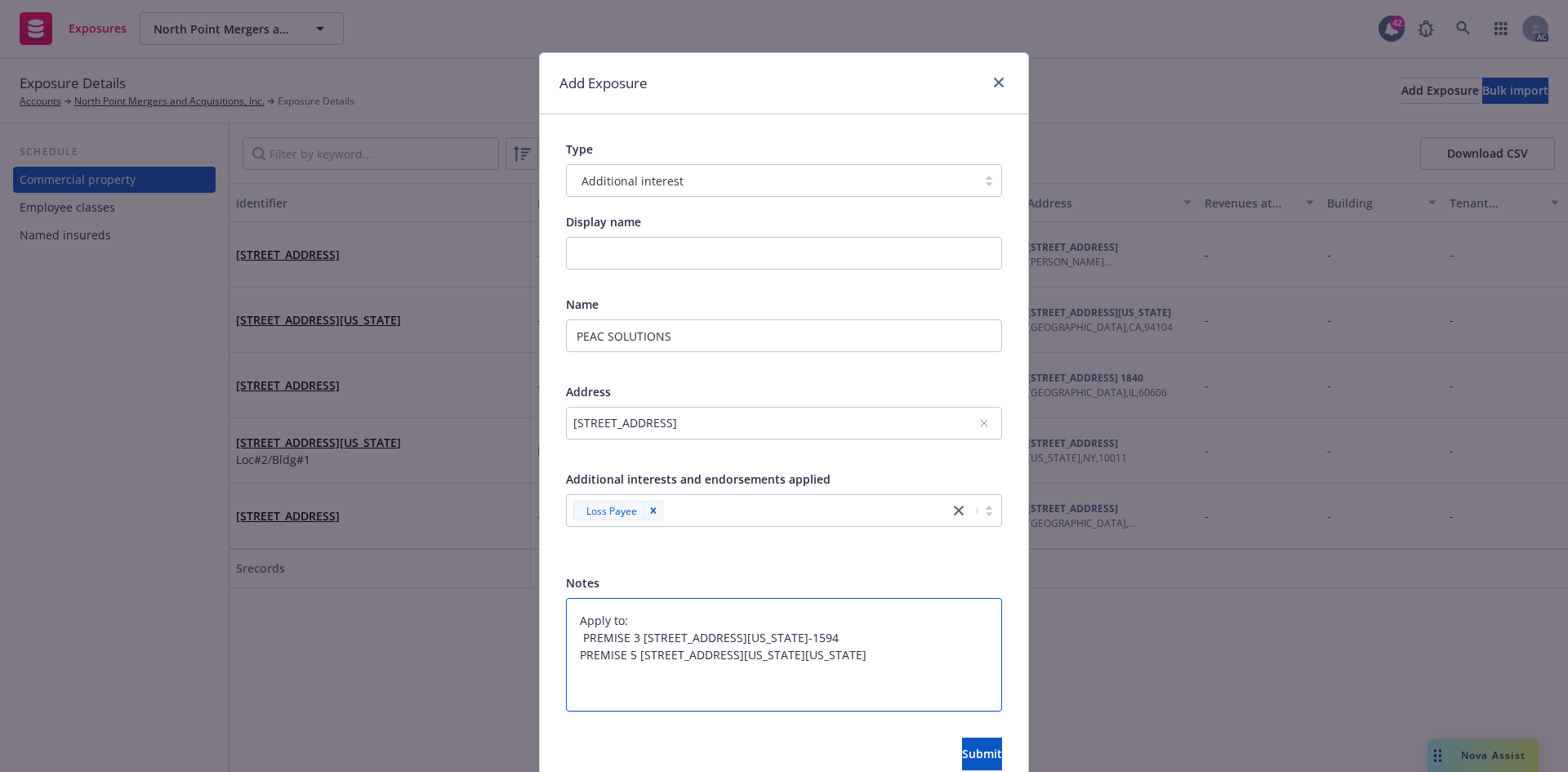
type textarea "Apply to: PREMISE 3 150 NORTH RIVERSIDE PLAZA 1840,CHICAGO,ILLINOIS,60606-1594 …"
type textarea "x"
type textarea "Apply to: PREMISE 3 150 NORTH RIVERSIDE PLAZA 1840,CHICAGO,ILLINOIS,60606-1594 …"
click at [962, 749] on span "Submit" at bounding box center [982, 753] width 40 height 16
type textarea "x"
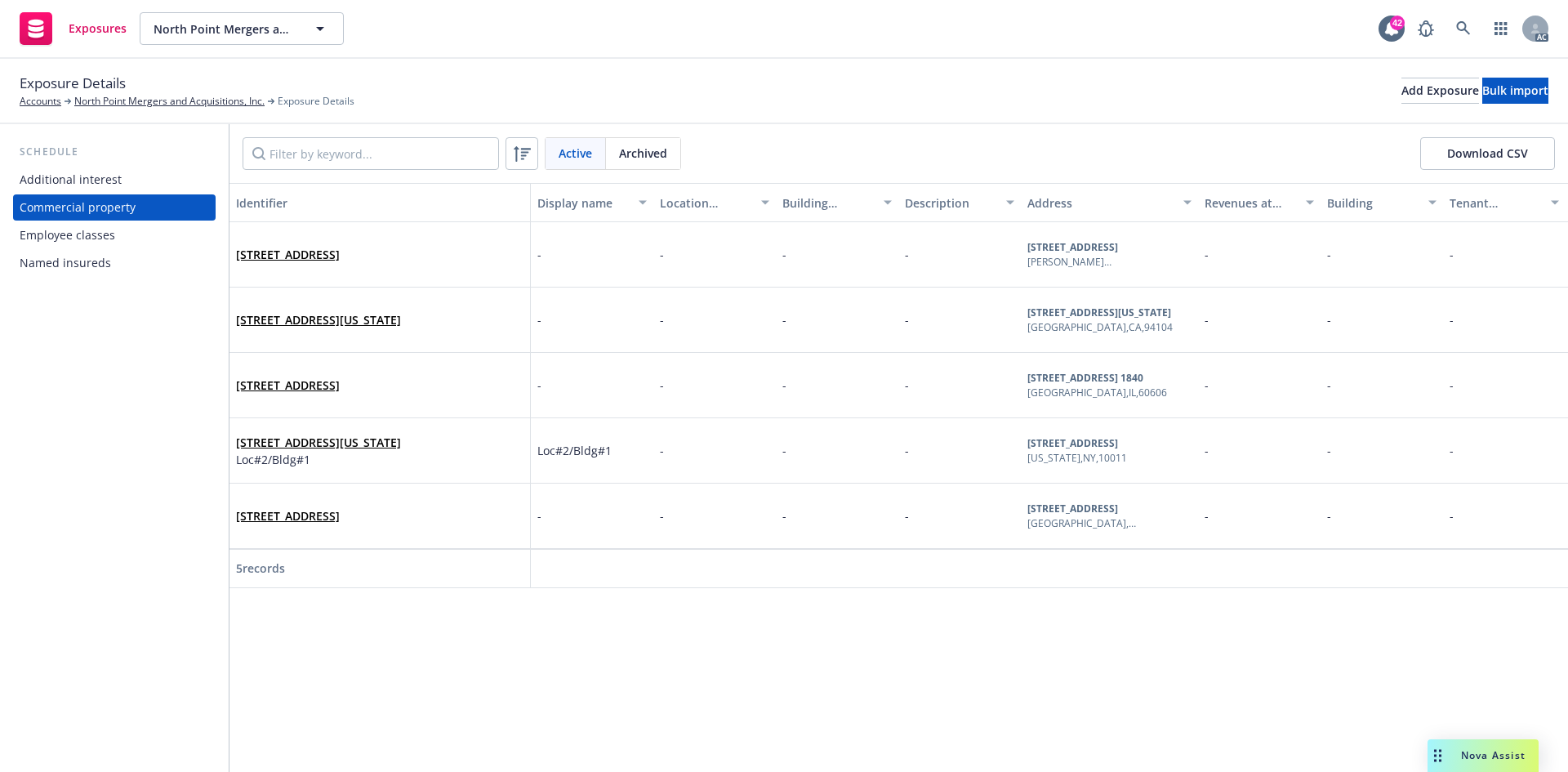
click at [160, 179] on div "Additional interest" at bounding box center [115, 179] width 190 height 26
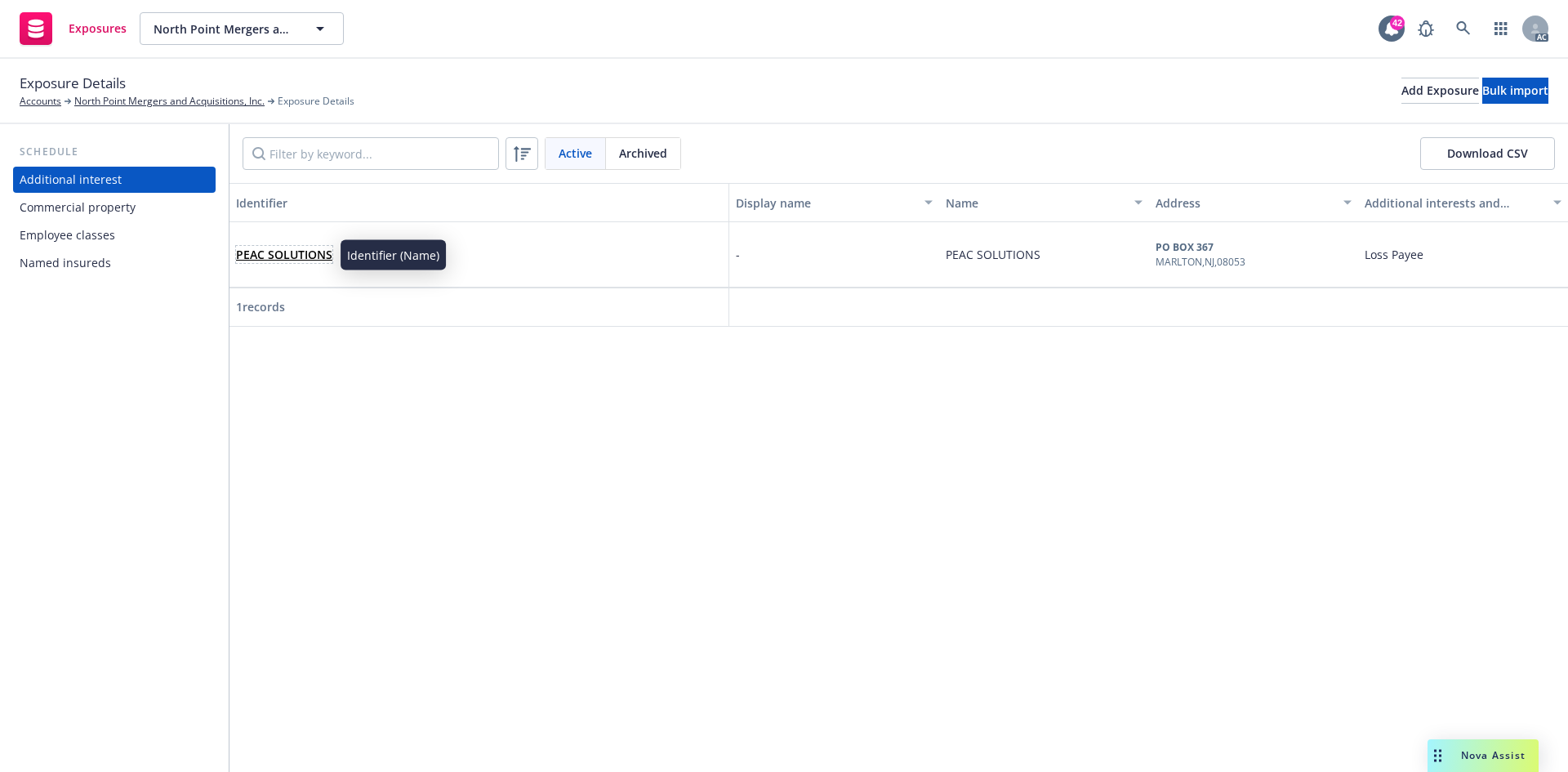
click at [307, 256] on link "PEAC SOLUTIONS" at bounding box center [285, 254] width 97 height 16
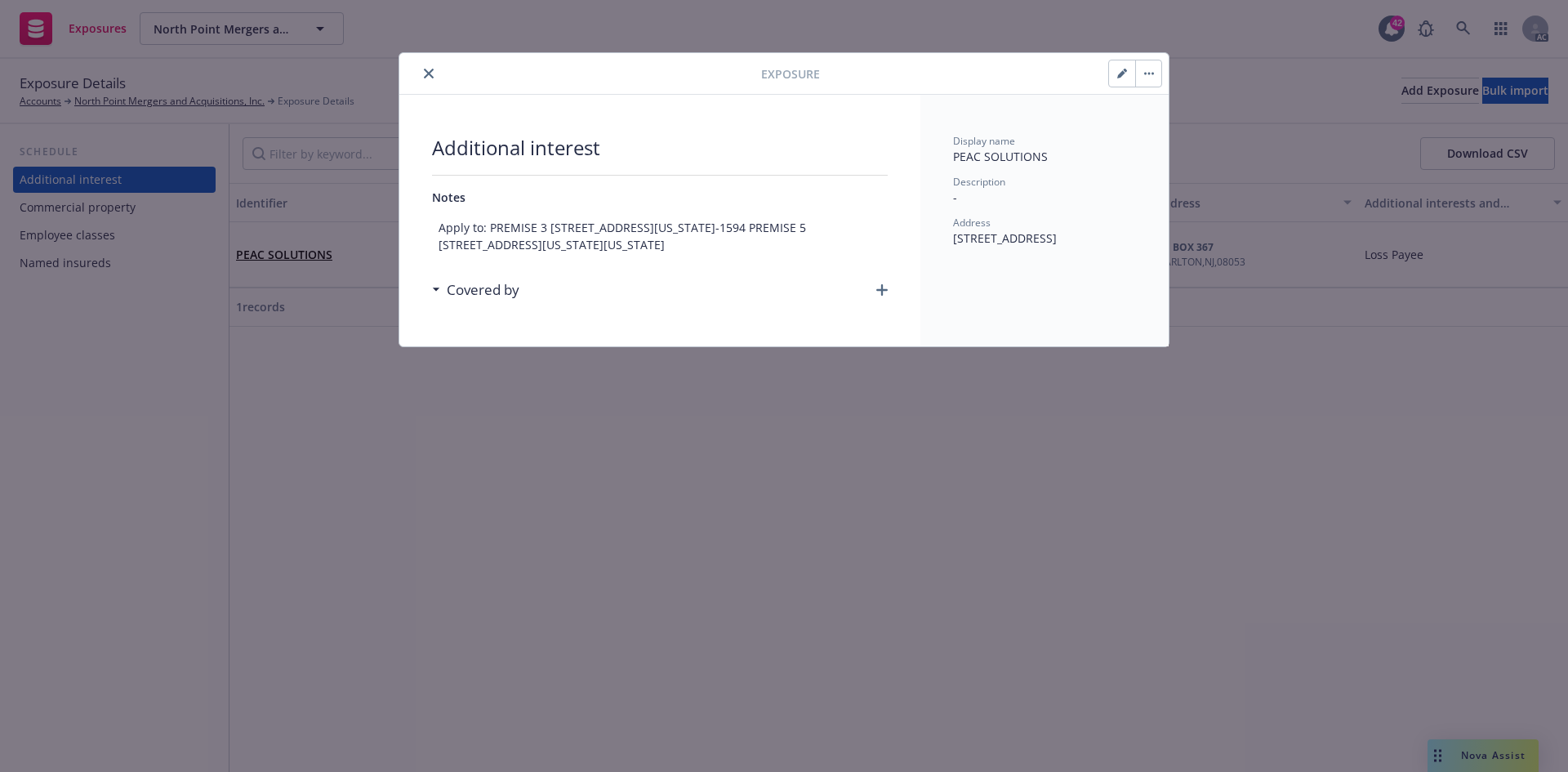
click at [882, 296] on icon "button" at bounding box center [881, 289] width 11 height 11
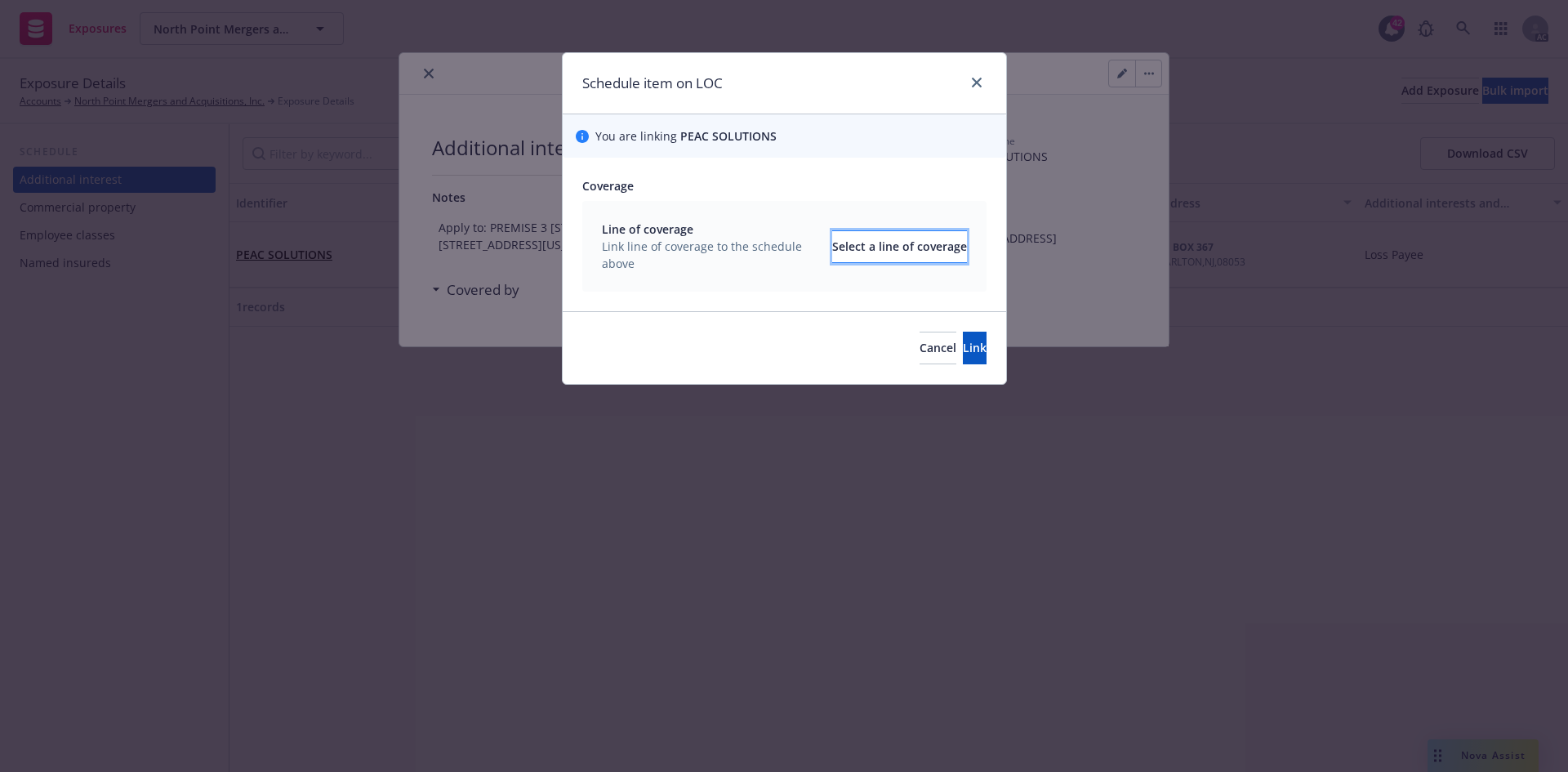
click at [883, 239] on div "Select a line of coverage" at bounding box center [900, 247] width 135 height 31
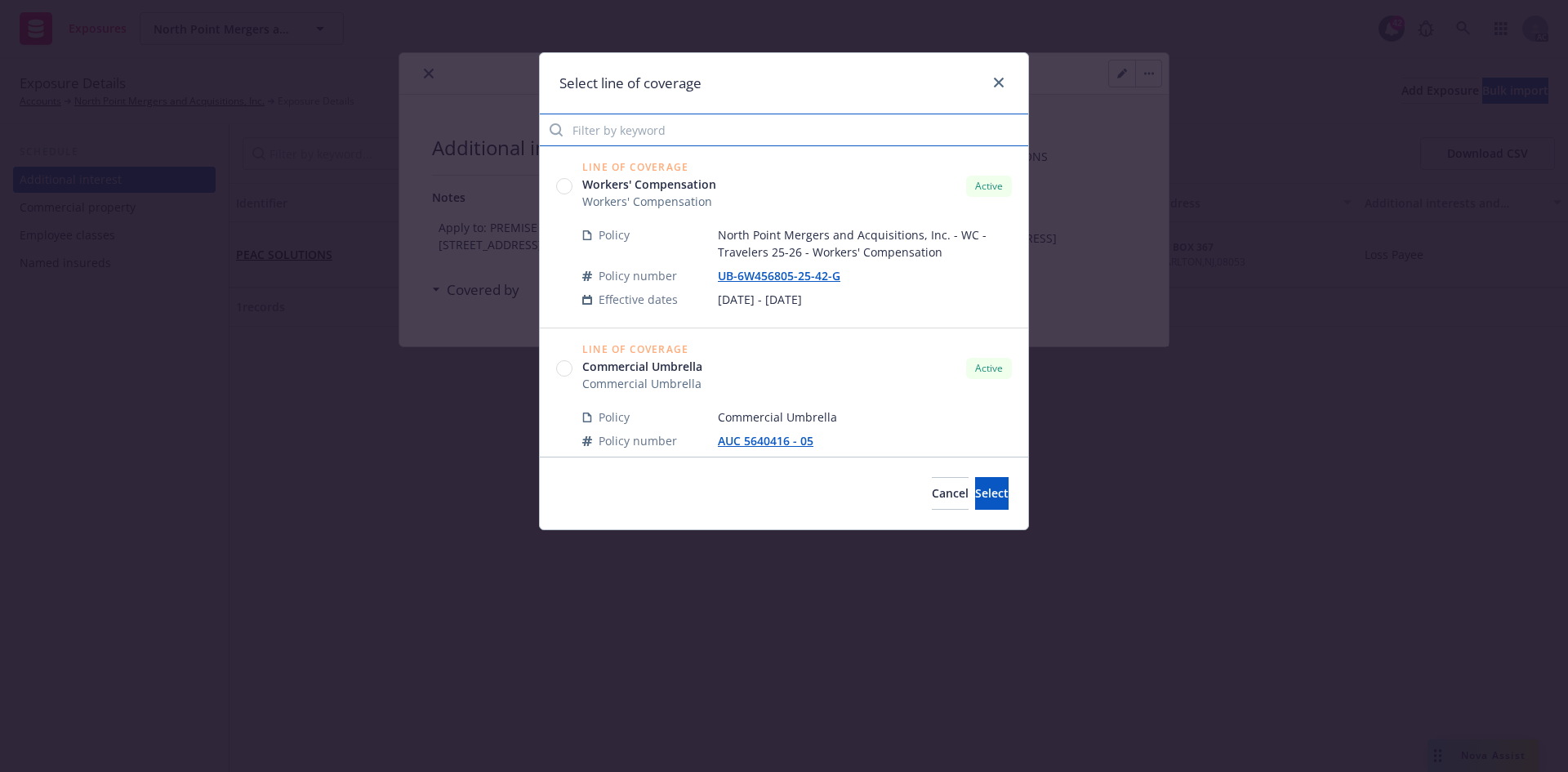
click at [793, 133] on input "Filter by keyword" at bounding box center [784, 130] width 488 height 33
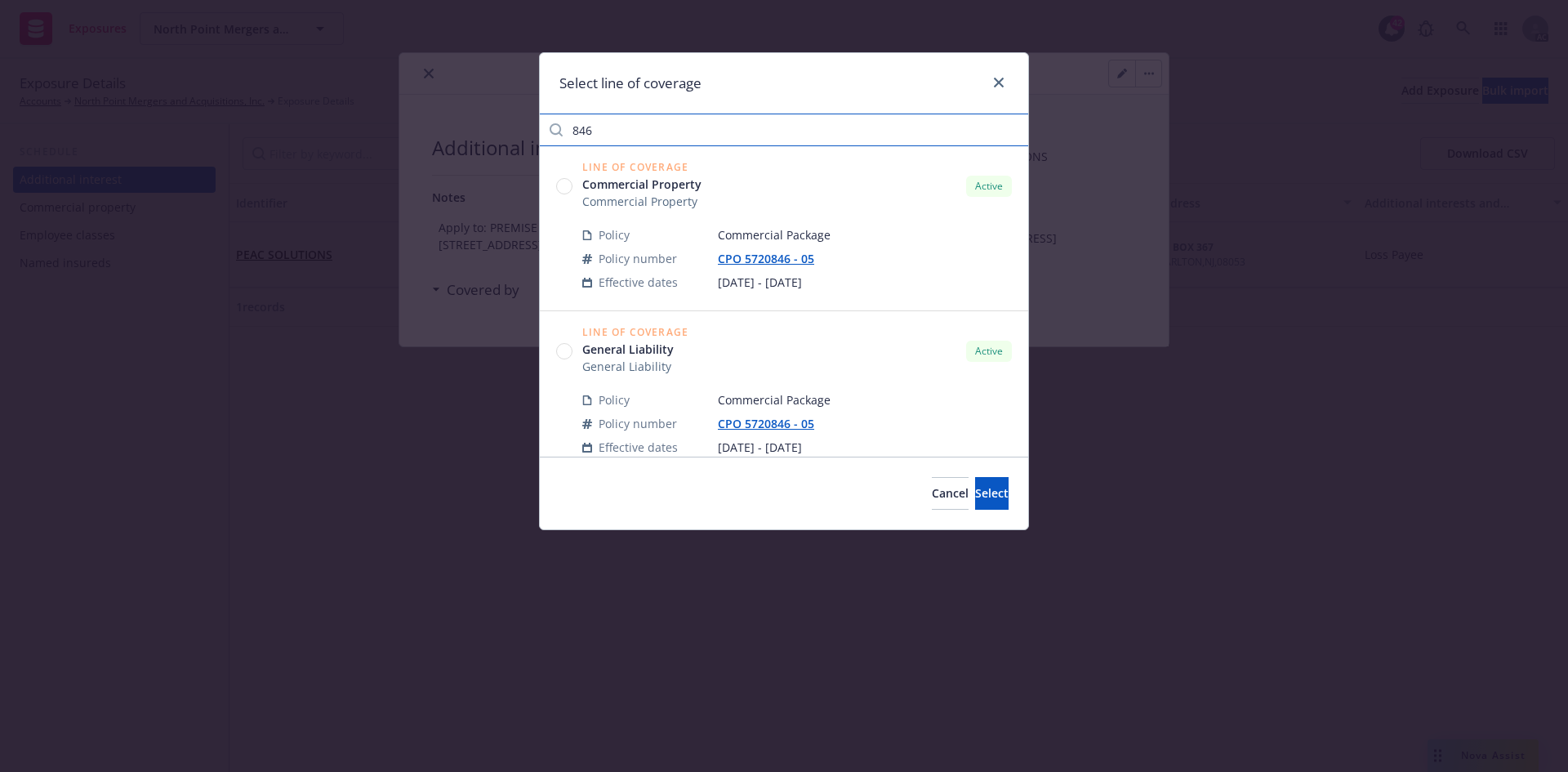
type input "846"
click at [565, 184] on circle at bounding box center [565, 186] width 16 height 16
click at [975, 490] on span "Select" at bounding box center [991, 493] width 34 height 16
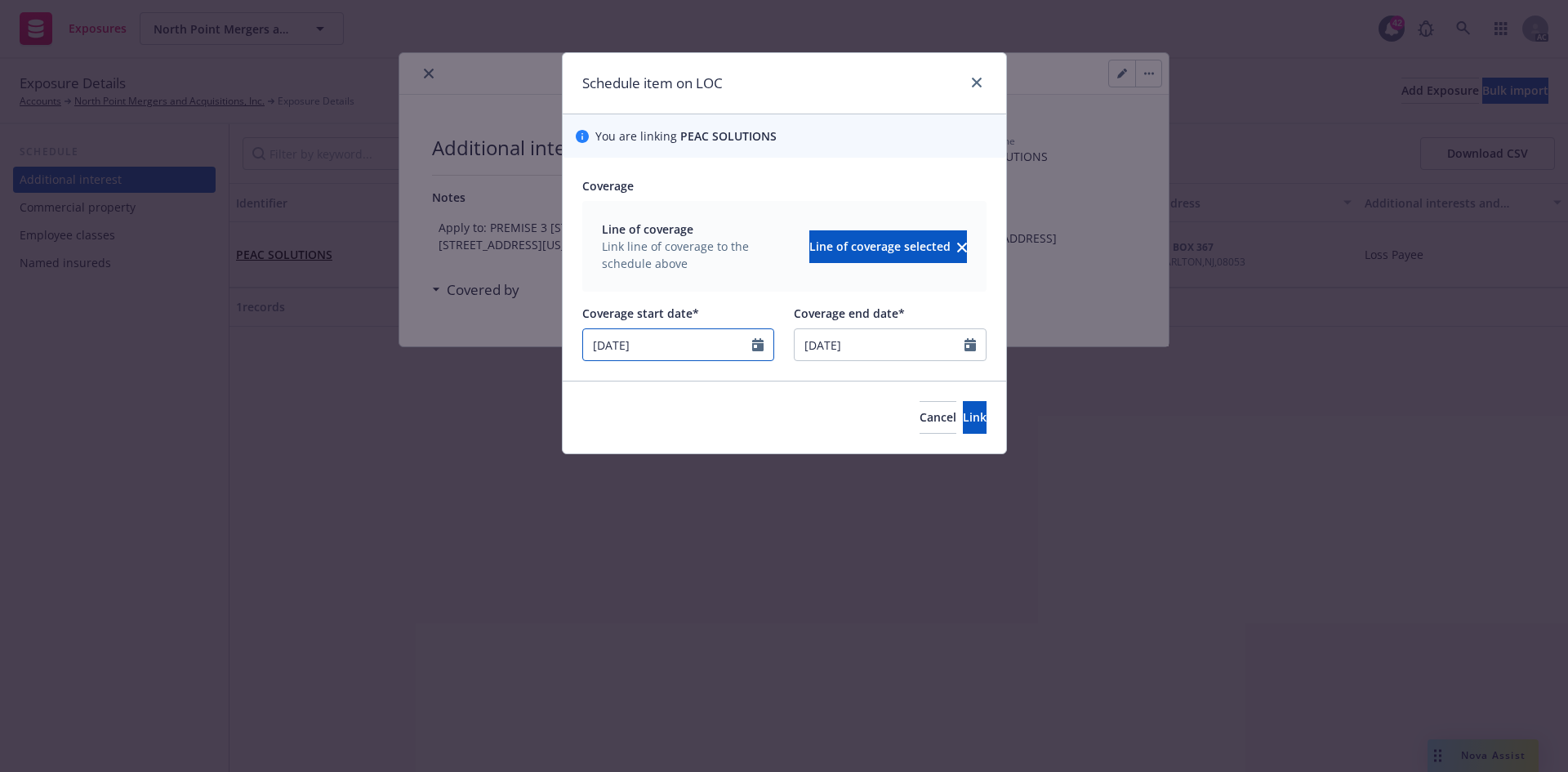
select select "11"
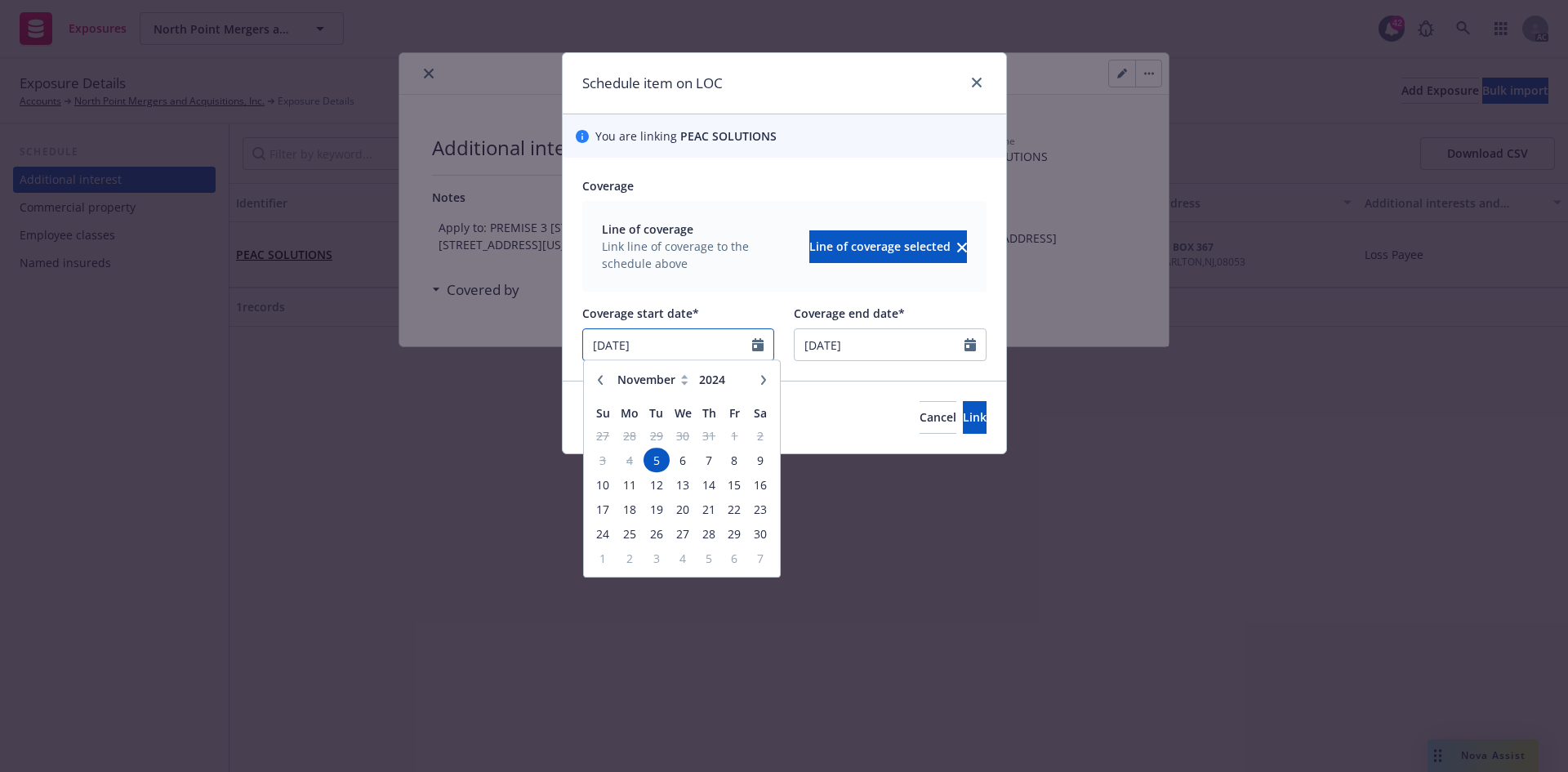
drag, startPoint x: 693, startPoint y: 337, endPoint x: 491, endPoint y: 326, distance: 202.3
click at [489, 336] on div "Schedule item on LOC You are linking PEAC SOLUTIONS Coverage Line of coverage L…" at bounding box center [784, 386] width 1568 height 772
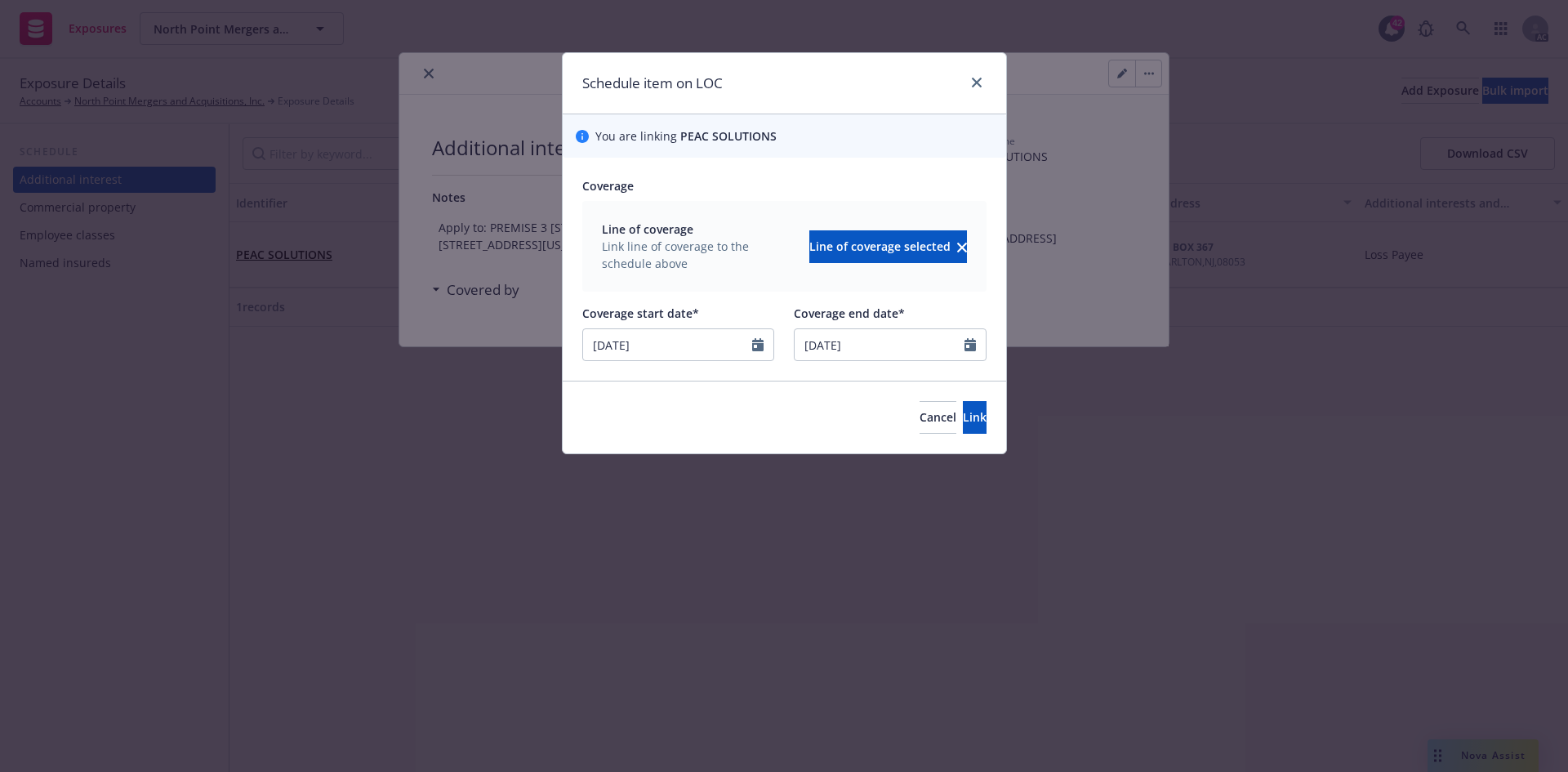
type input "08/29/2025"
click at [686, 288] on div "Line of coverage Link line of coverage to the schedule above Line of coverage s…" at bounding box center [784, 246] width 405 height 91
click at [963, 410] on span "Link" at bounding box center [974, 417] width 23 height 16
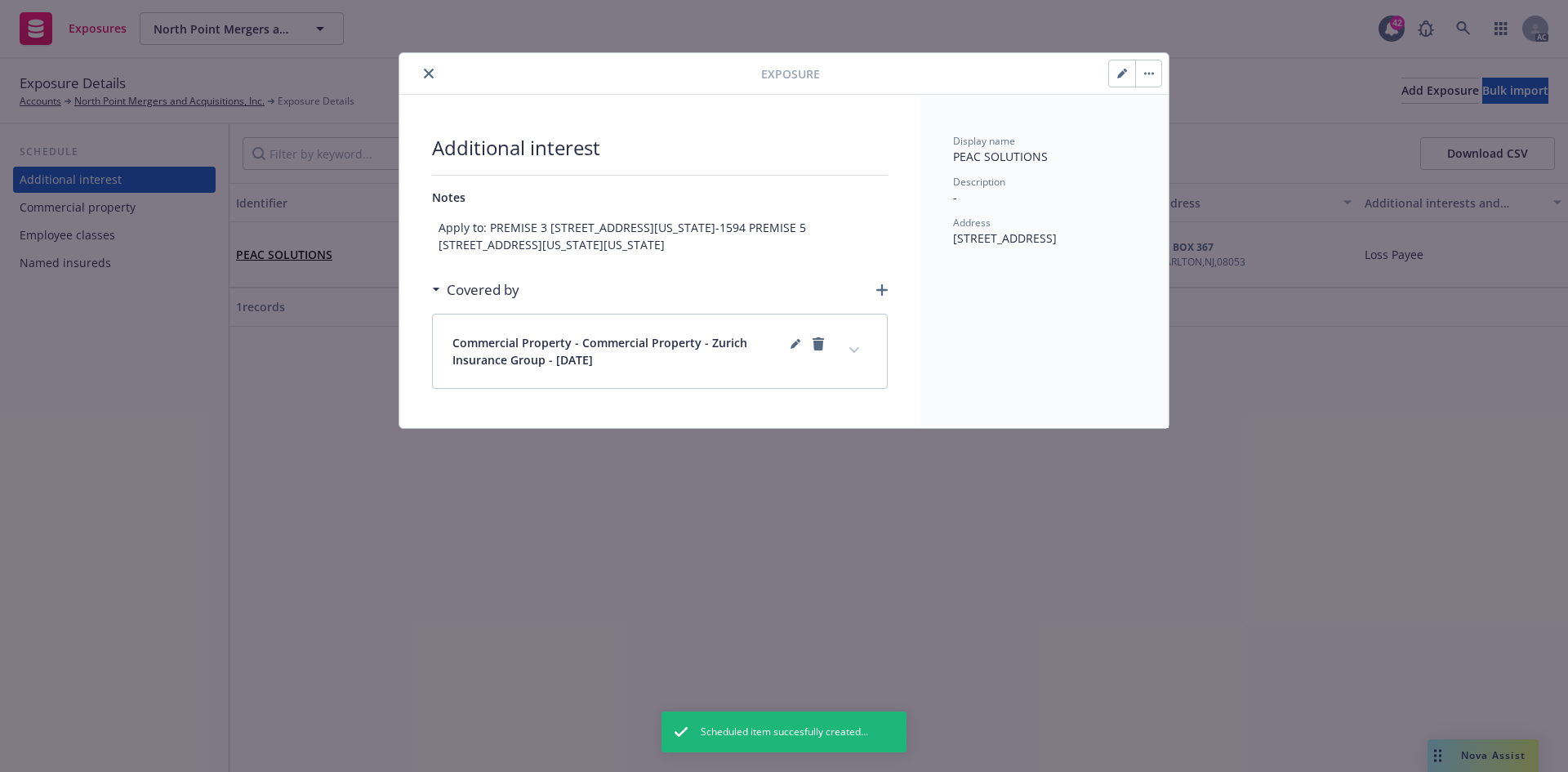
click at [883, 296] on icon "button" at bounding box center [881, 289] width 11 height 11
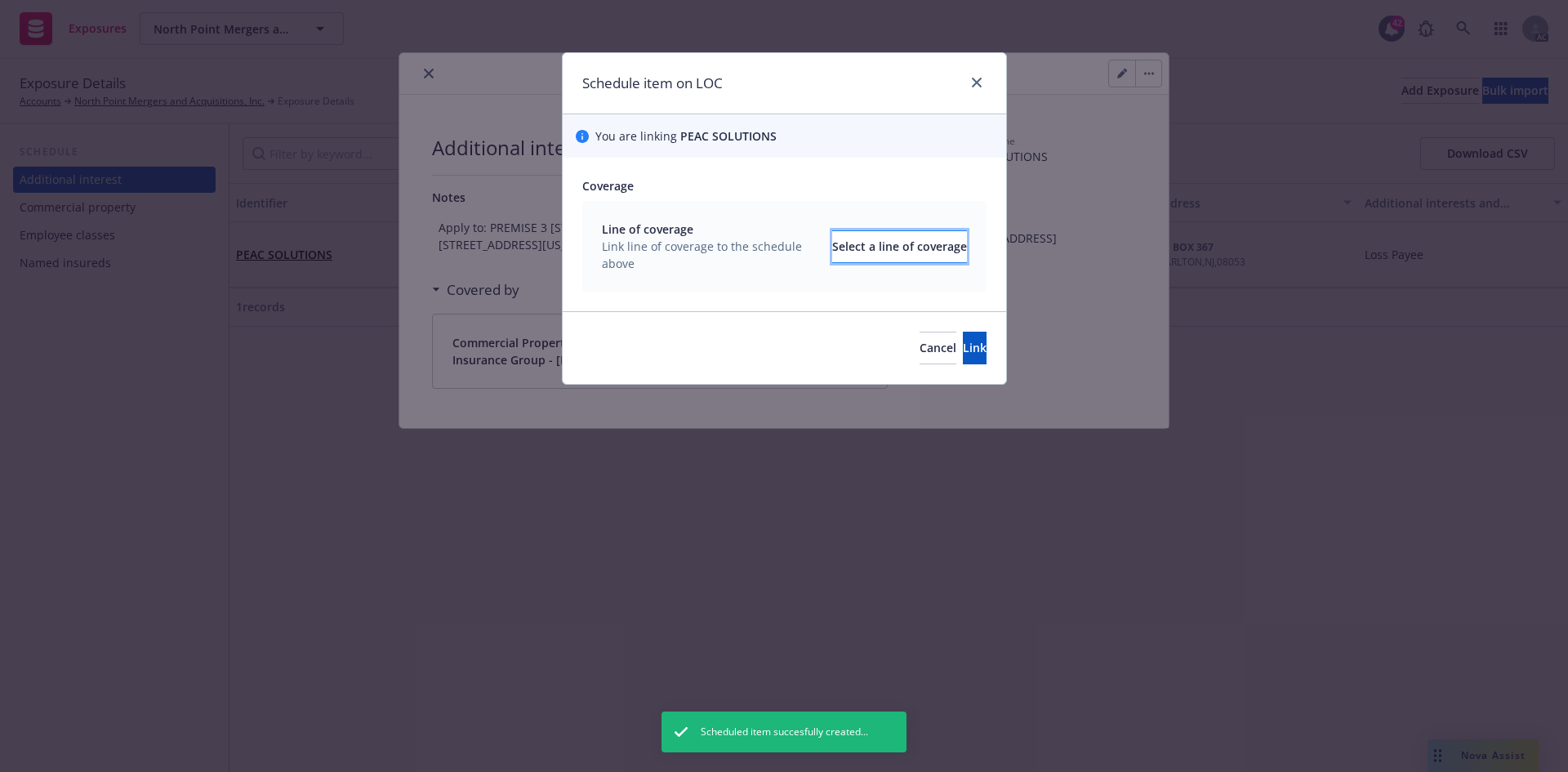
click at [881, 258] on div "Select a line of coverage" at bounding box center [900, 247] width 135 height 31
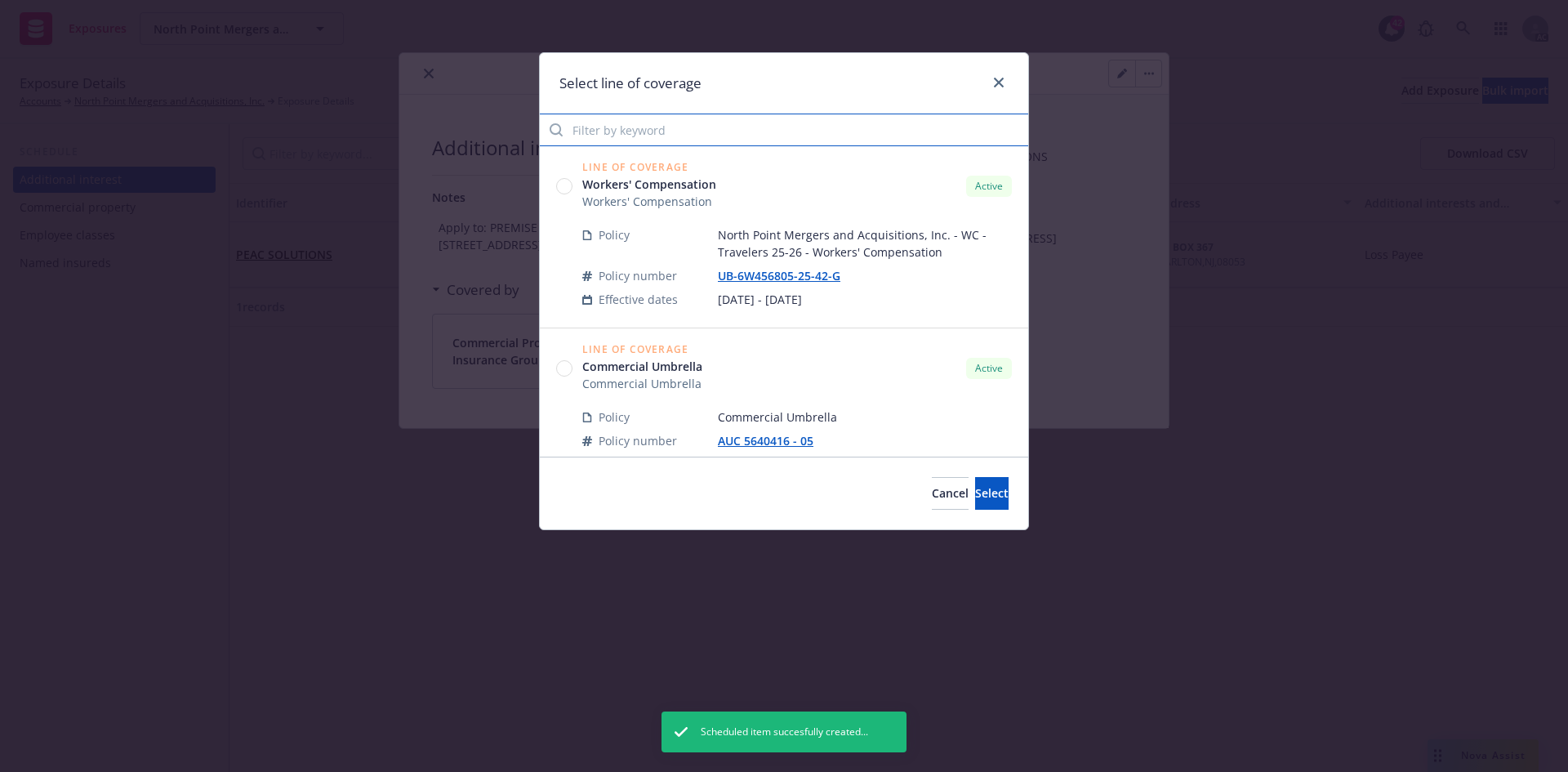
click at [766, 140] on input "Filter by keyword" at bounding box center [784, 130] width 488 height 33
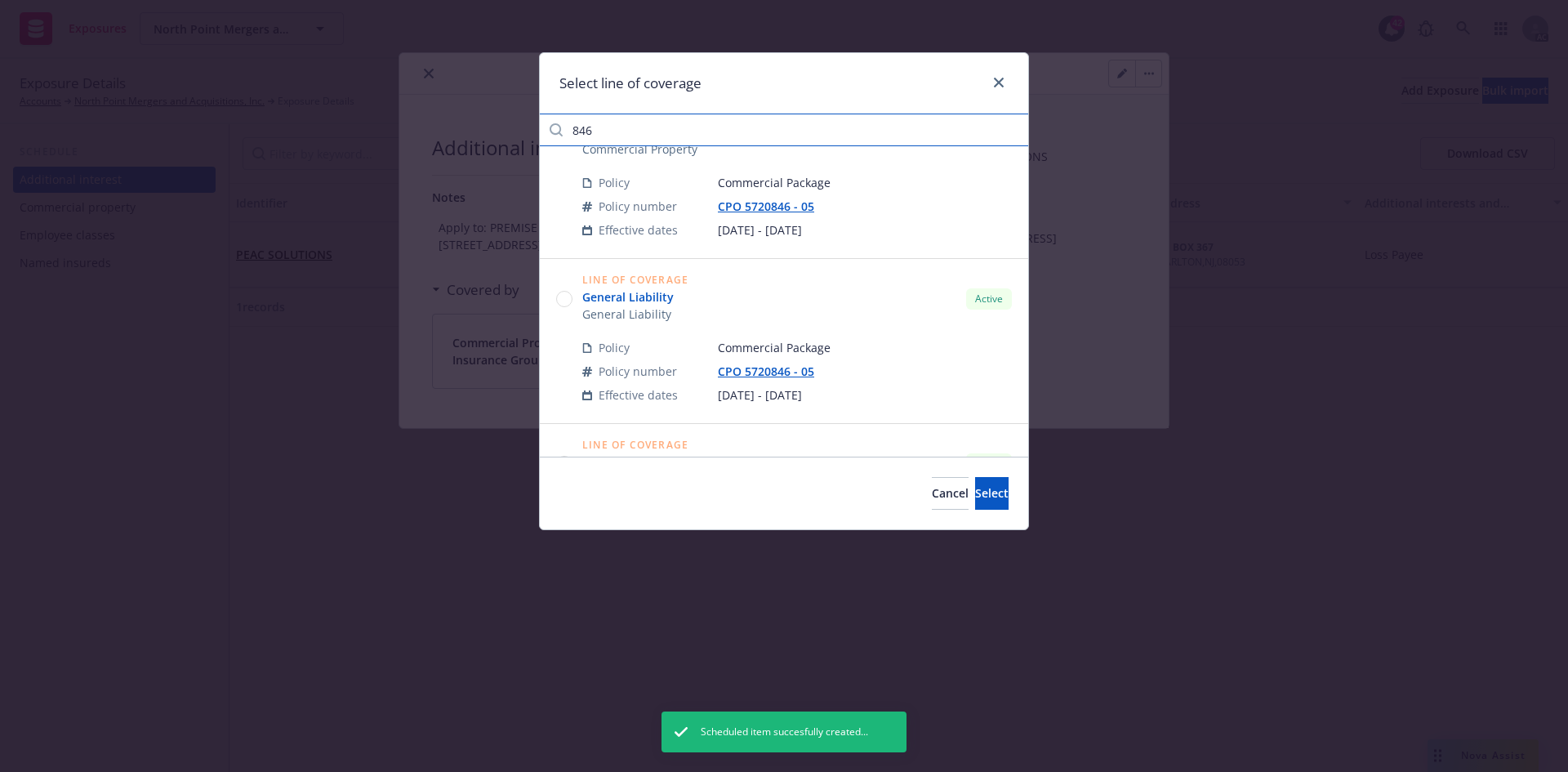
scroll to position [82, 0]
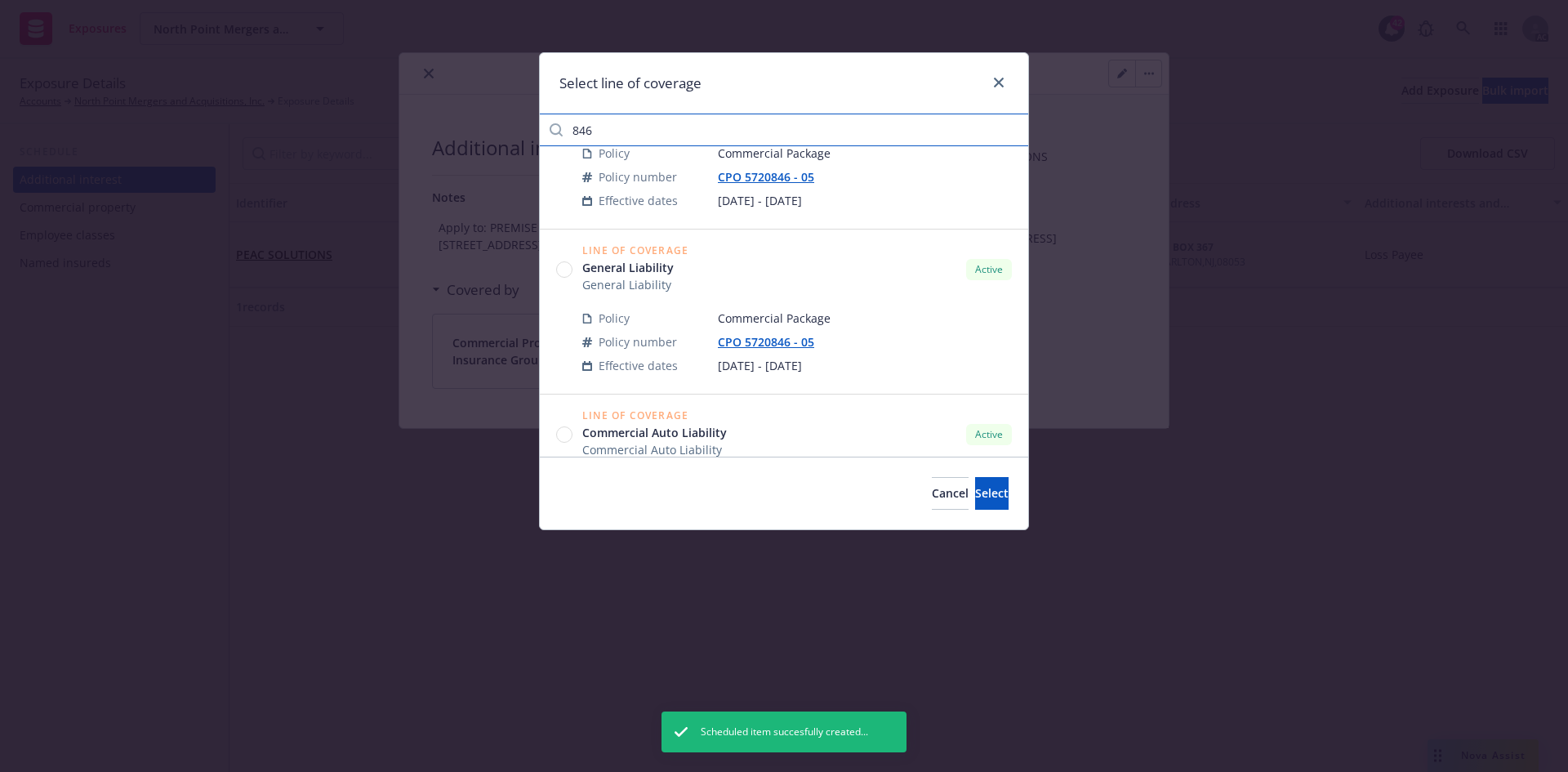
type input "846"
click at [566, 267] on circle at bounding box center [565, 270] width 16 height 16
click at [561, 268] on circle at bounding box center [565, 270] width 16 height 16
click at [975, 484] on button "Select" at bounding box center [991, 493] width 34 height 33
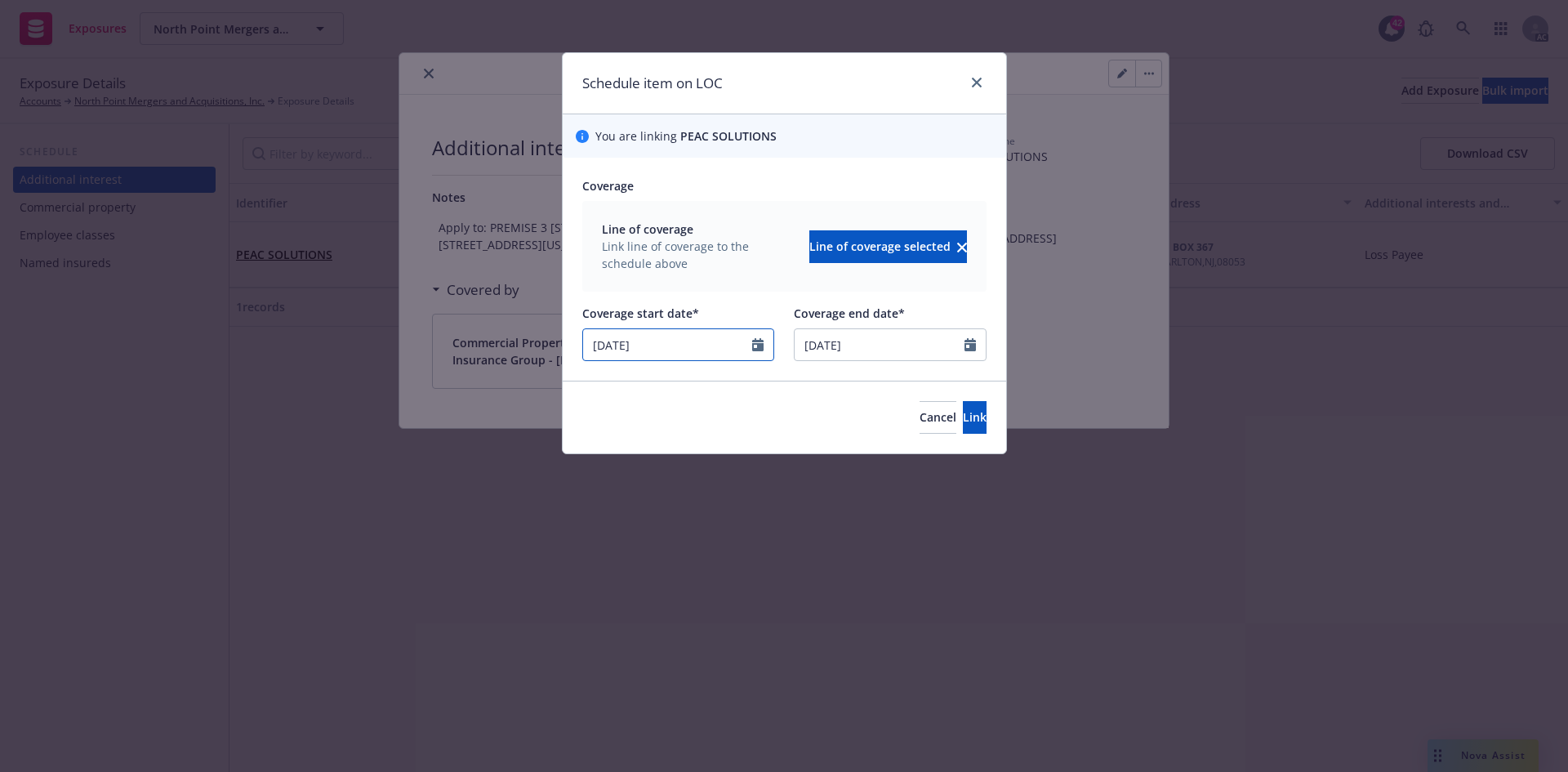
select select "11"
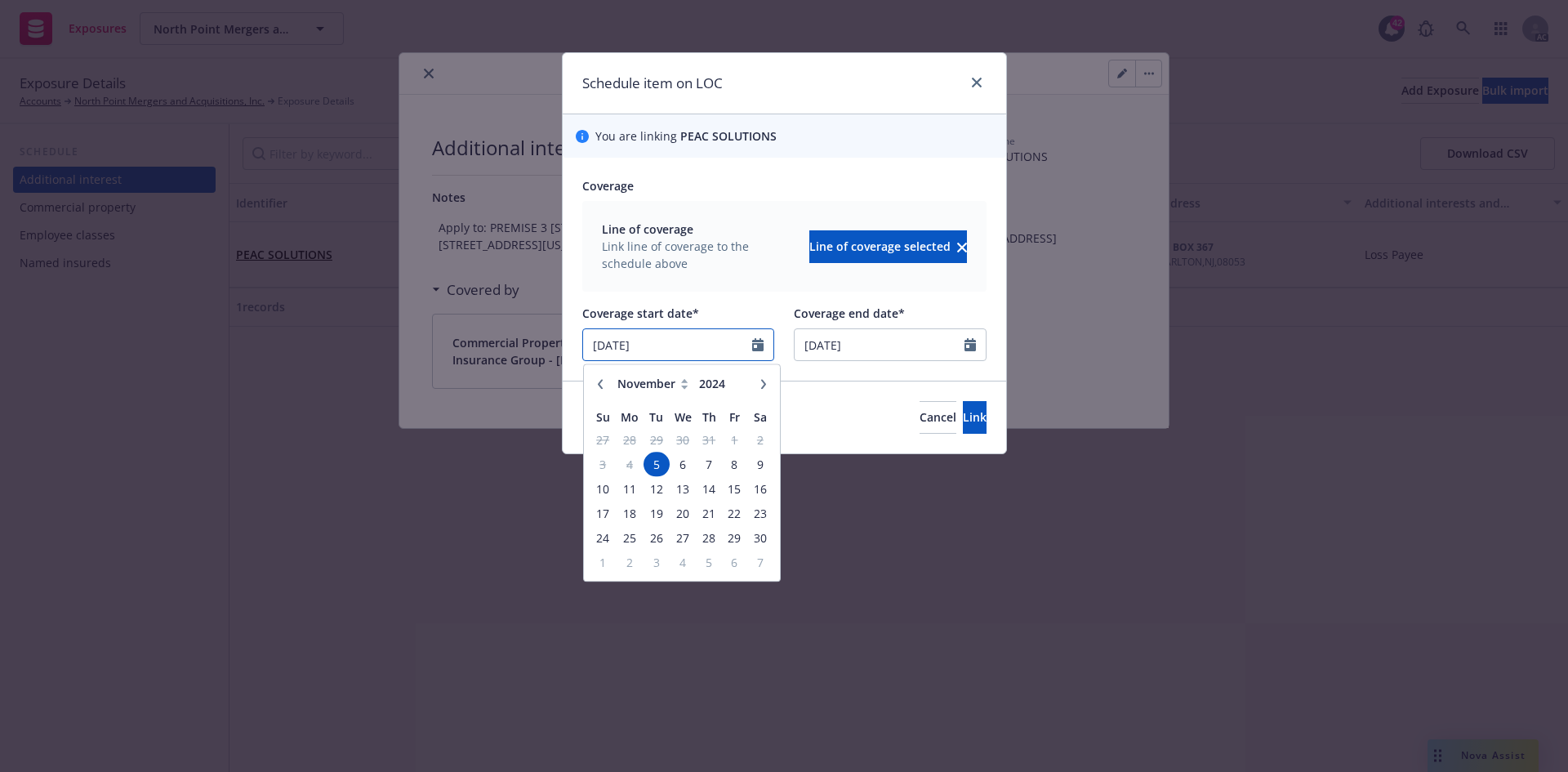
drag, startPoint x: 690, startPoint y: 347, endPoint x: 511, endPoint y: 336, distance: 179.3
click at [511, 336] on div "Schedule item on LOC You are linking PEAC SOLUTIONS Coverage Line of coverage L…" at bounding box center [784, 386] width 1568 height 772
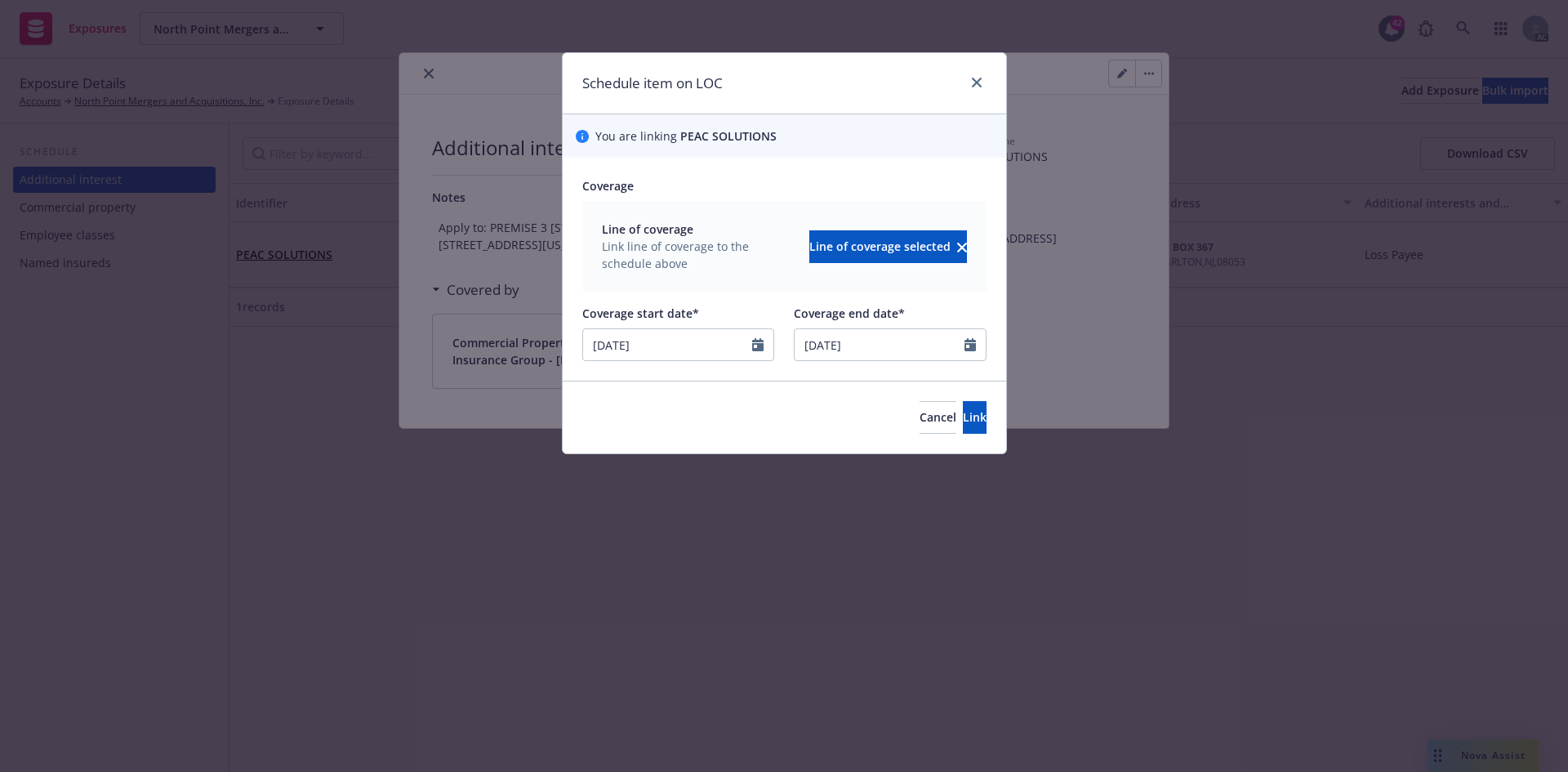
type input "08/29/2025"
click at [731, 294] on div at bounding box center [784, 298] width 405 height 13
click at [974, 423] on button "Link" at bounding box center [974, 417] width 23 height 33
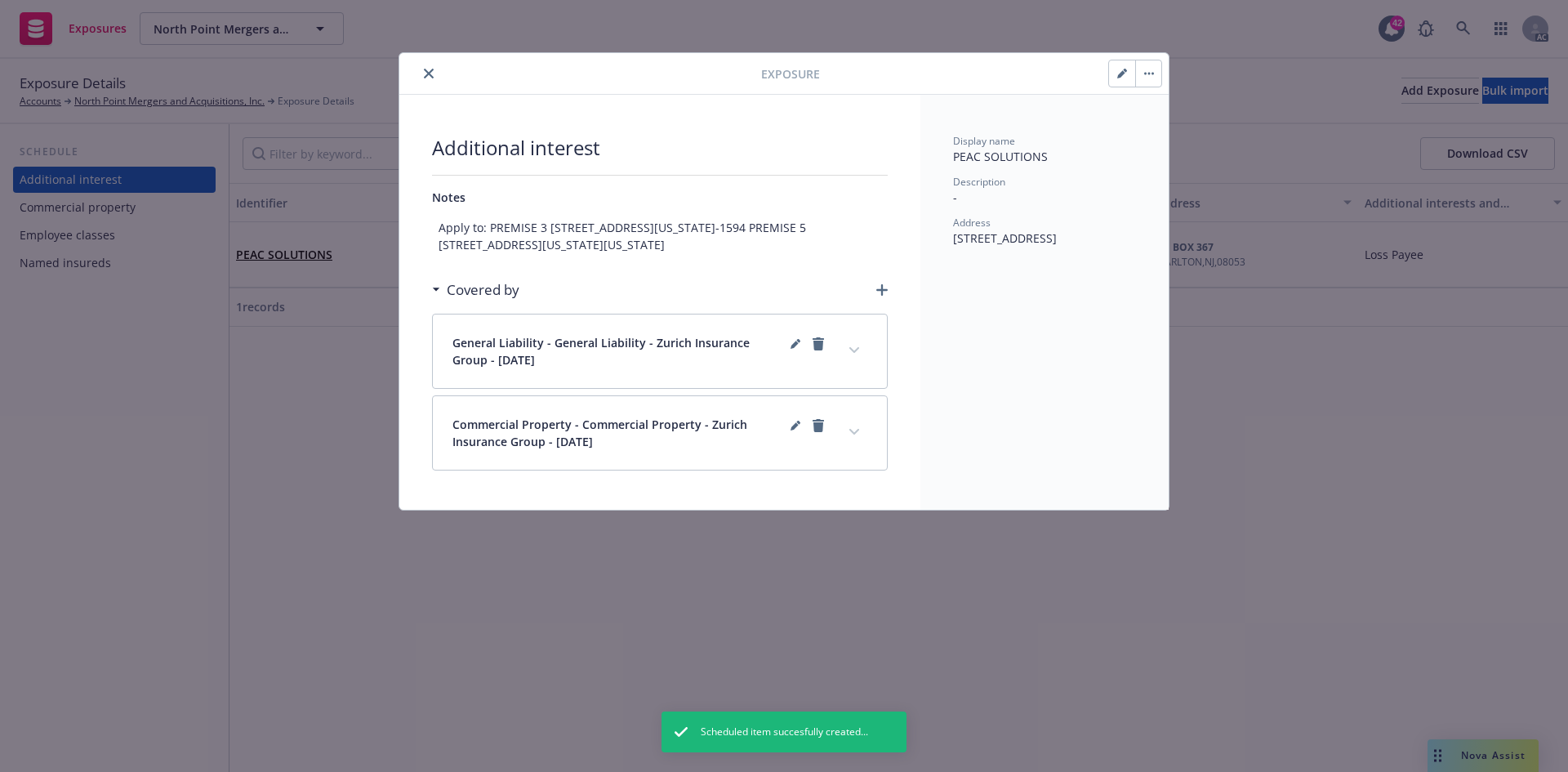
click at [881, 296] on icon "button" at bounding box center [881, 289] width 11 height 11
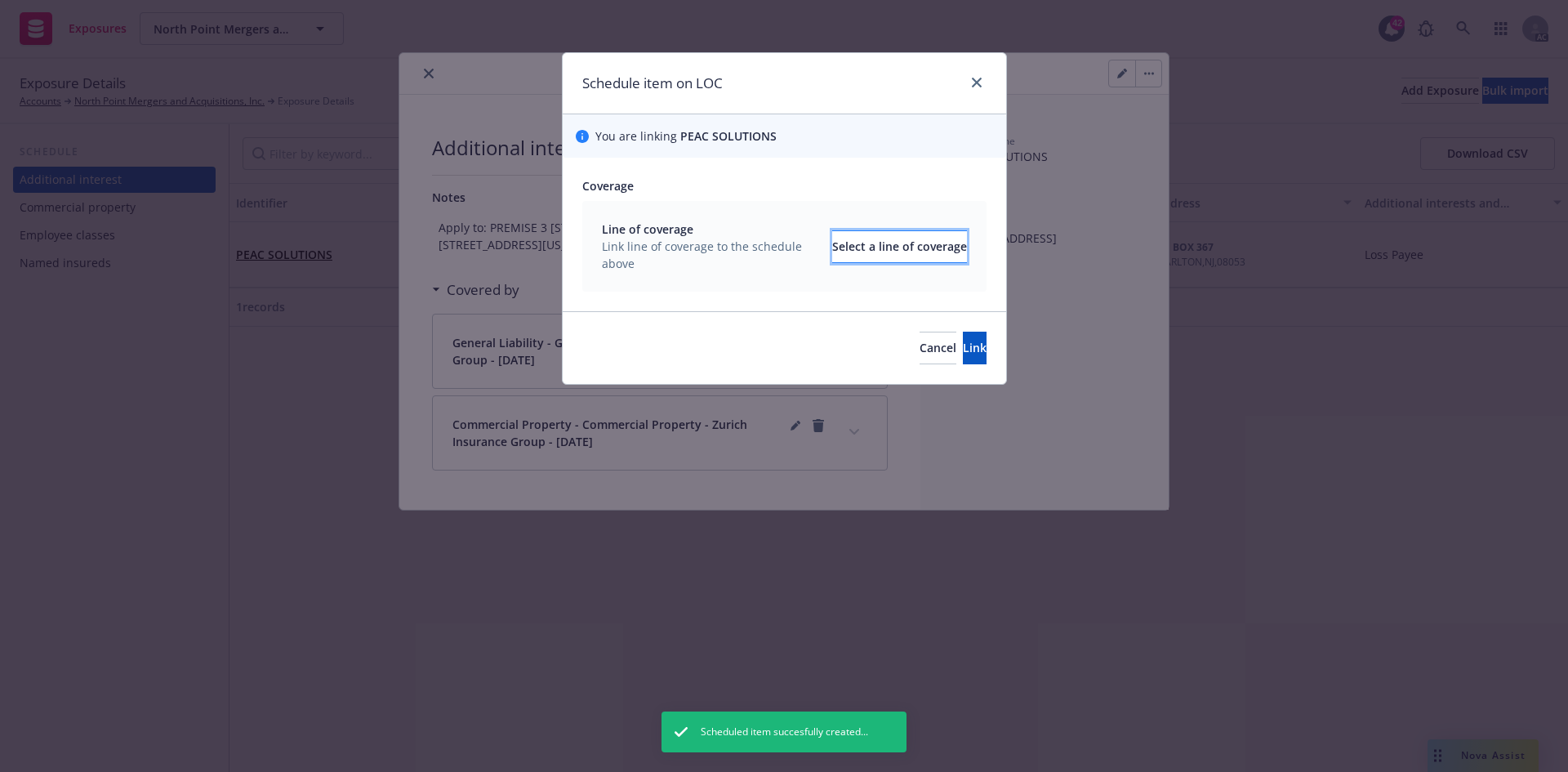
click at [878, 248] on div "Select a line of coverage" at bounding box center [900, 247] width 135 height 31
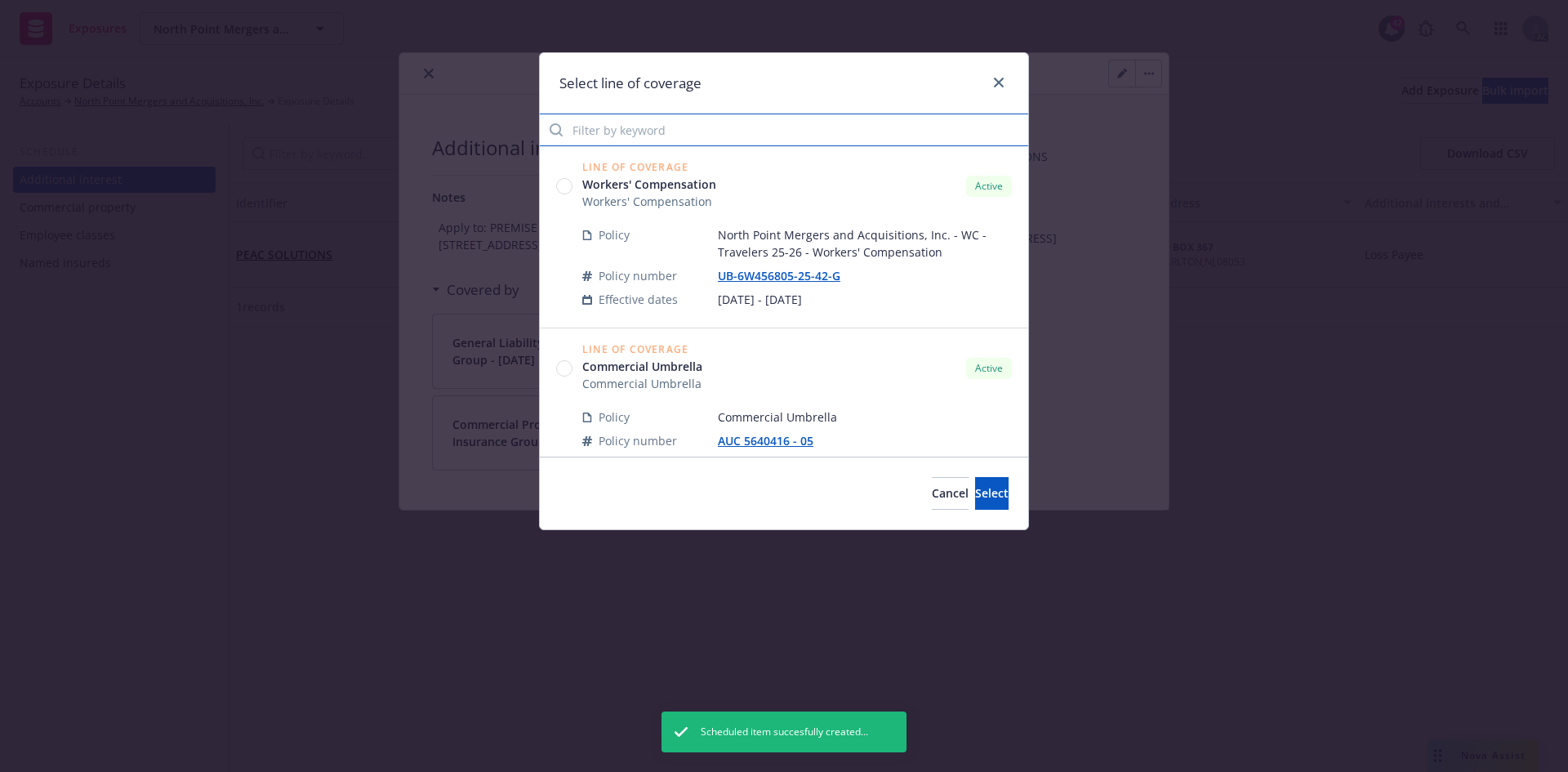
click at [796, 130] on input "Filter by keyword" at bounding box center [784, 130] width 488 height 33
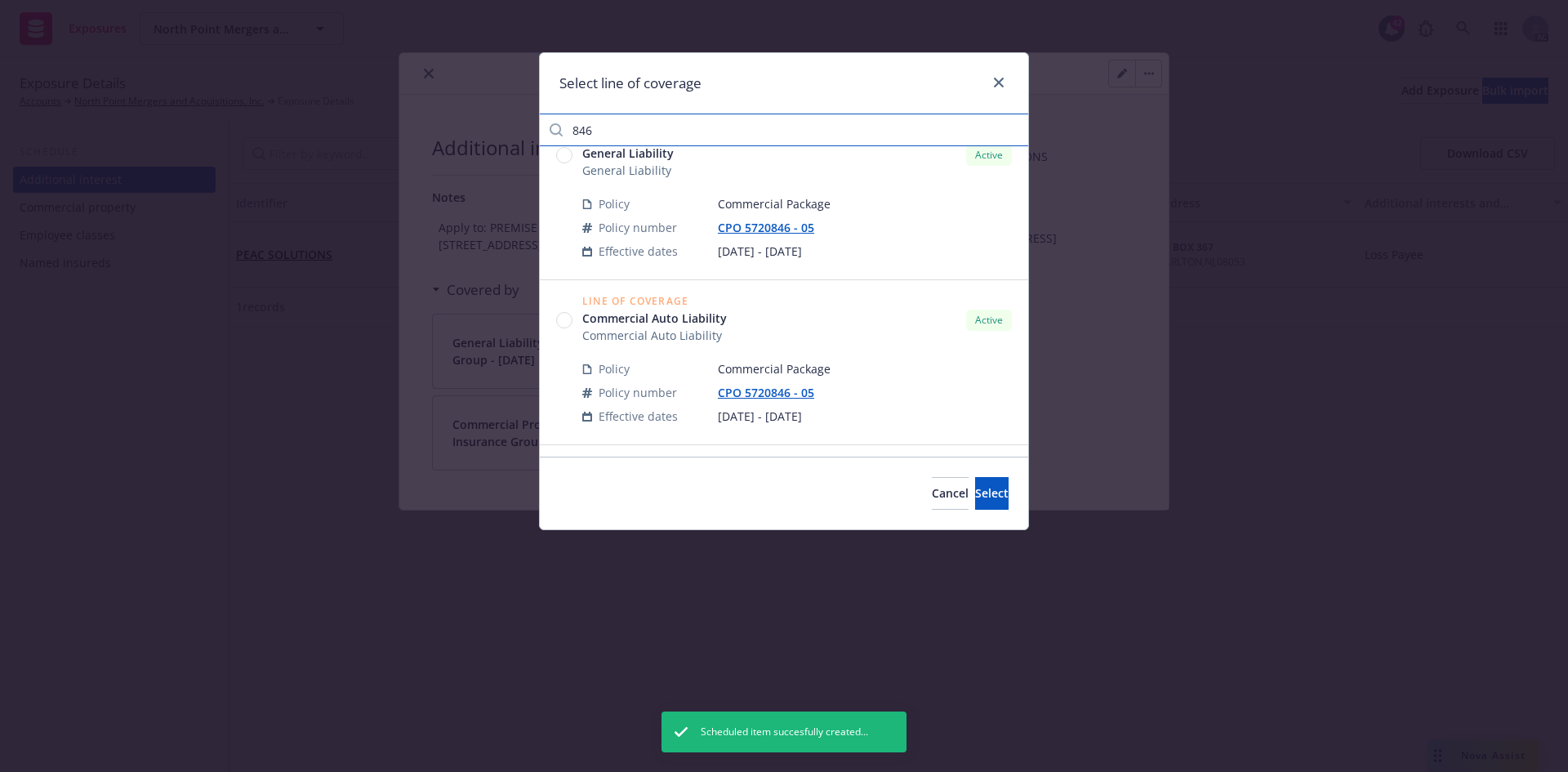
scroll to position [245, 0]
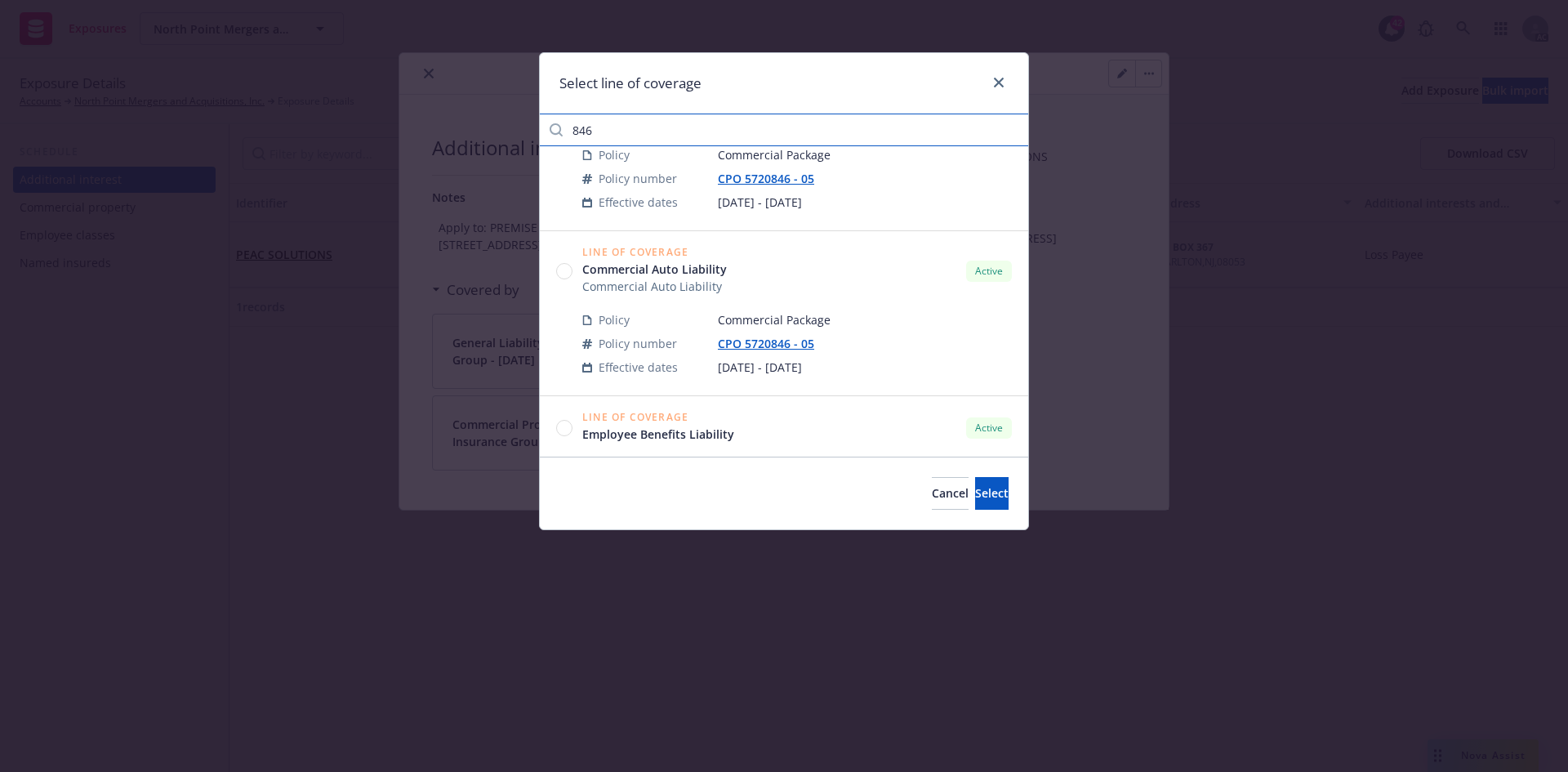
type input "846"
click at [567, 271] on circle at bounding box center [565, 272] width 16 height 16
click at [975, 493] on span "Select" at bounding box center [991, 493] width 34 height 16
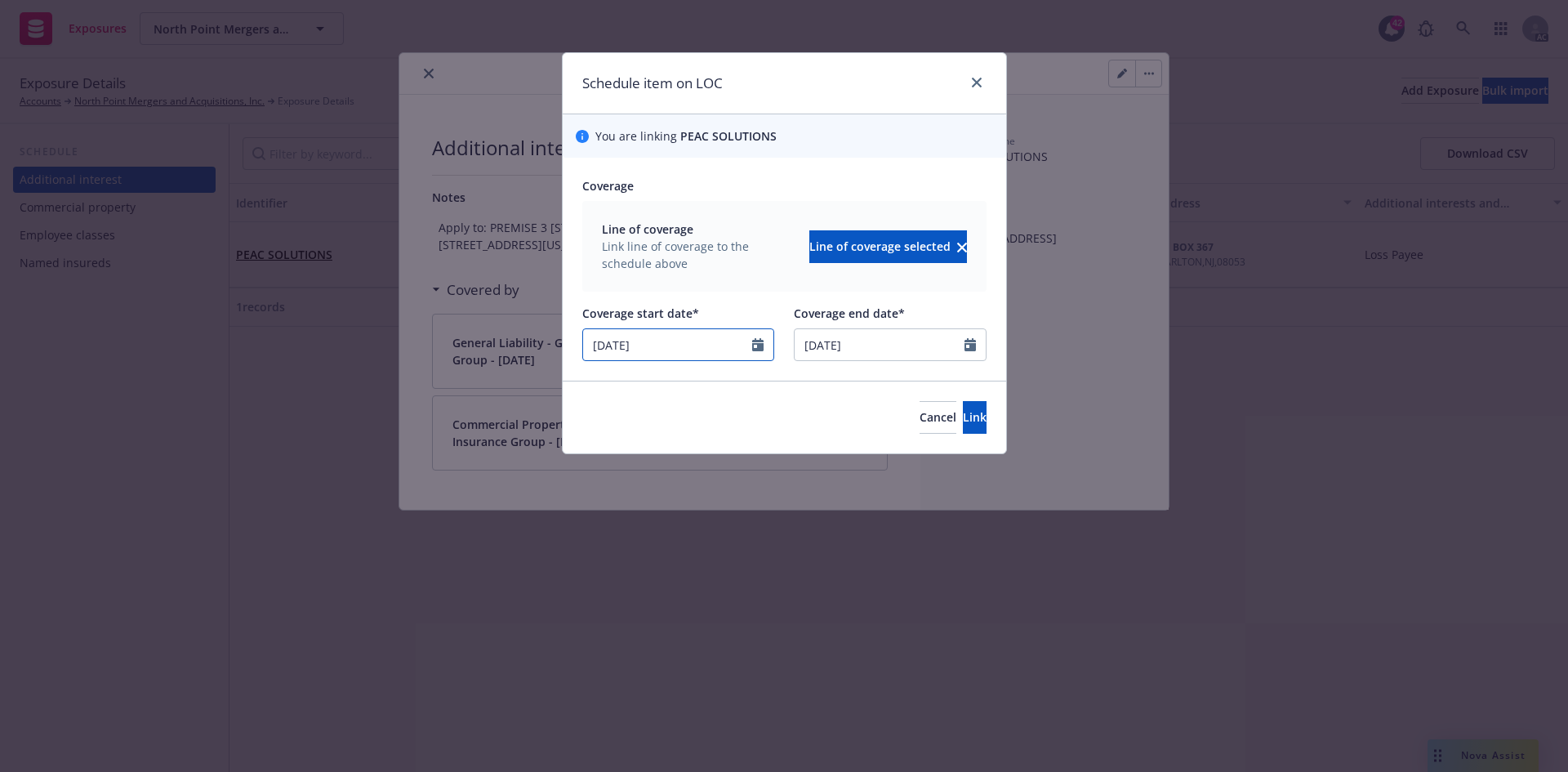
select select "11"
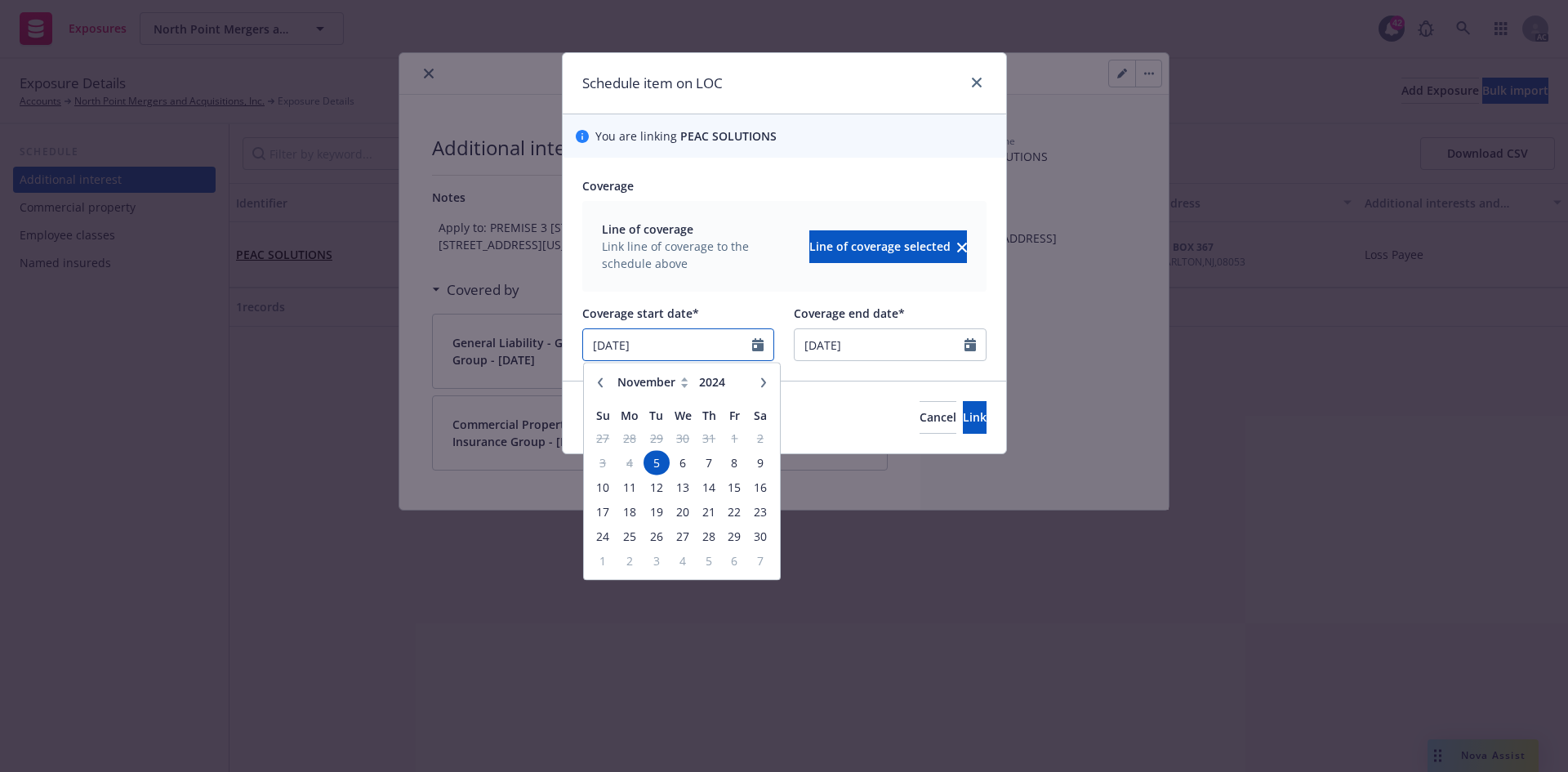
drag, startPoint x: 694, startPoint y: 342, endPoint x: 524, endPoint y: 354, distance: 170.4
click at [524, 354] on div "Schedule item on LOC You are linking PEAC SOLUTIONS Coverage Line of coverage L…" at bounding box center [784, 386] width 1568 height 772
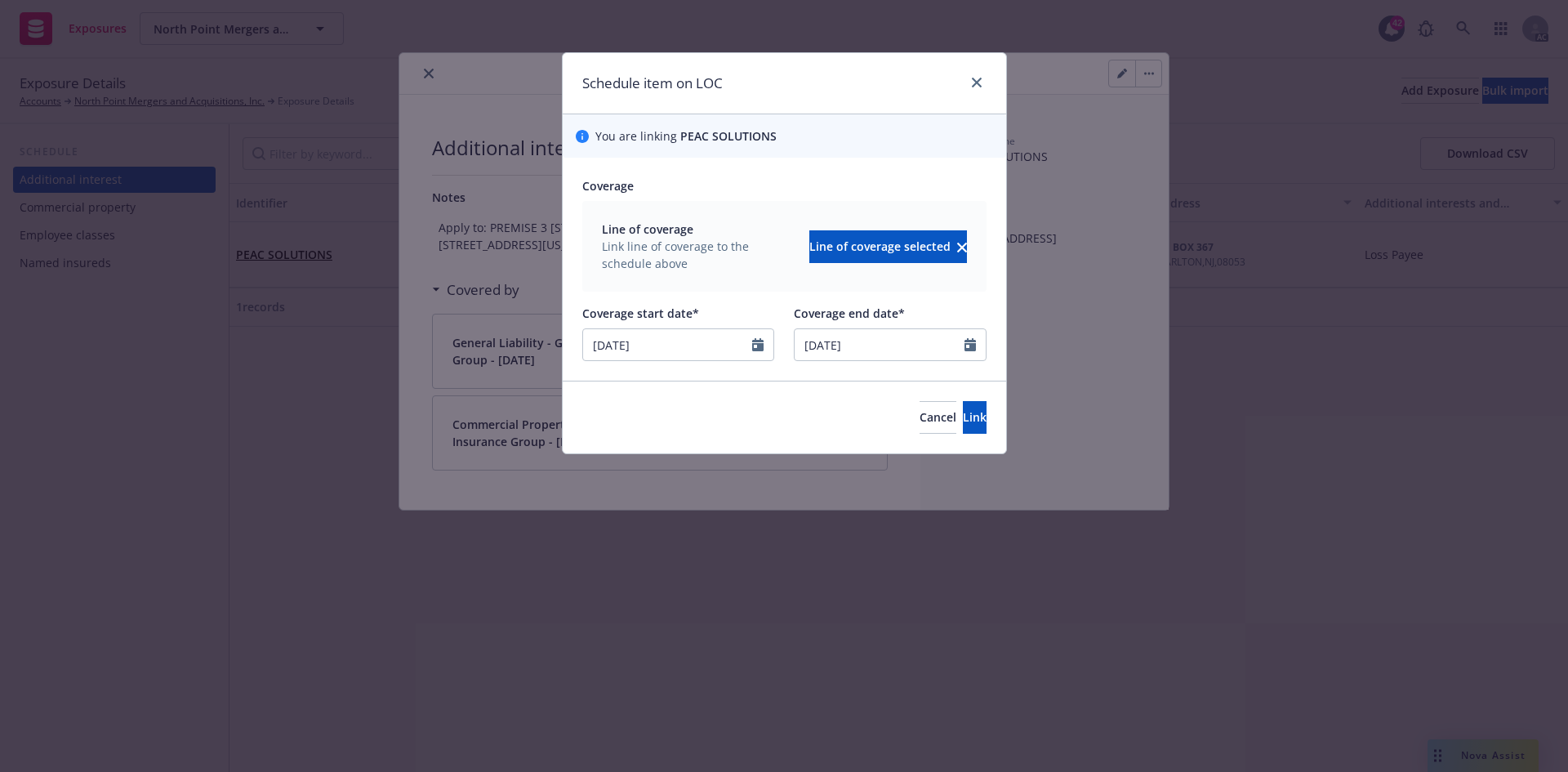
type input "08/29/2025"
click at [752, 292] on div at bounding box center [784, 298] width 405 height 13
click at [963, 420] on span "Link" at bounding box center [974, 417] width 23 height 16
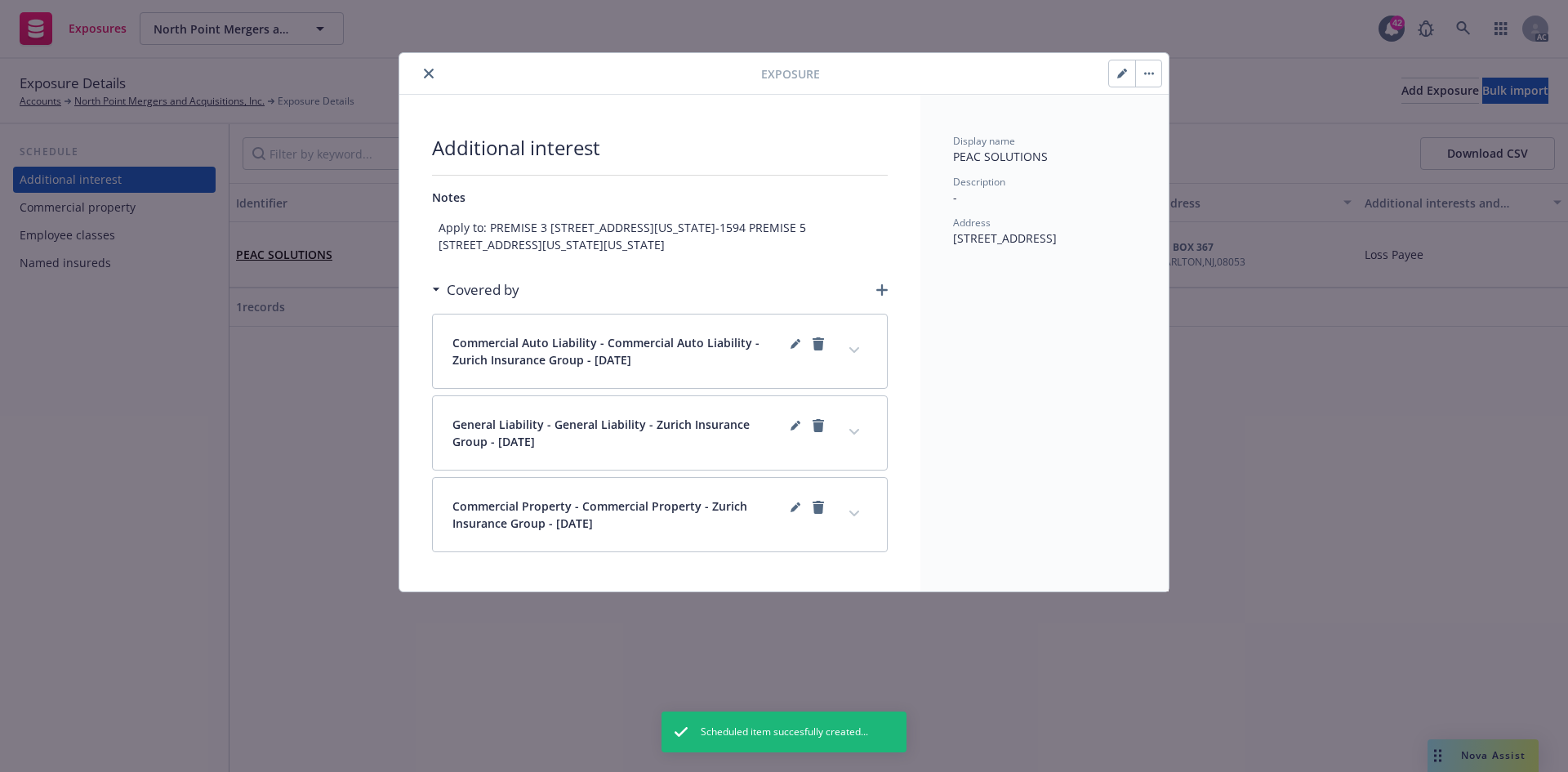
click at [882, 296] on icon "button" at bounding box center [881, 289] width 11 height 11
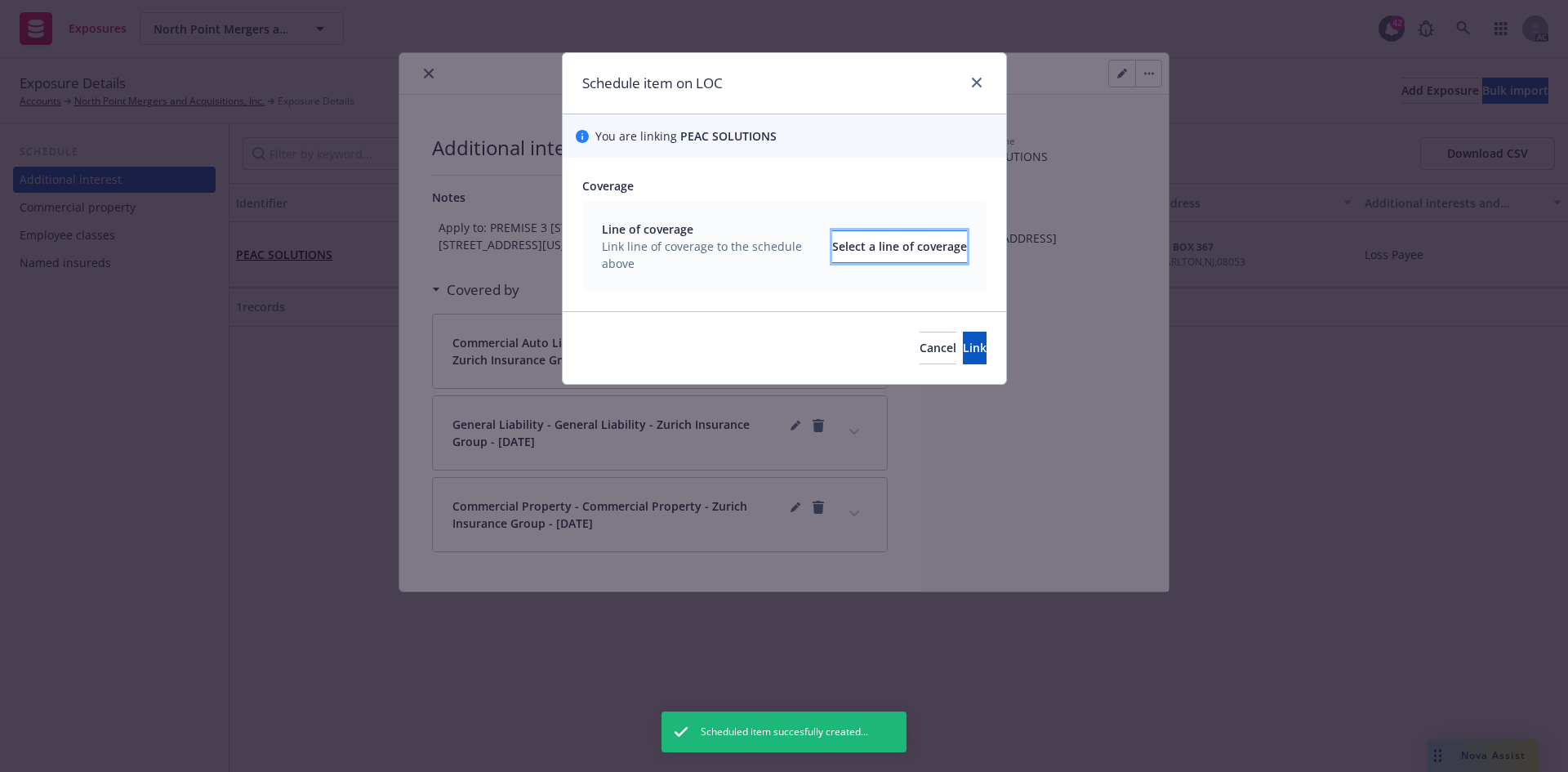
click at [870, 248] on div "Select a line of coverage" at bounding box center [900, 247] width 135 height 31
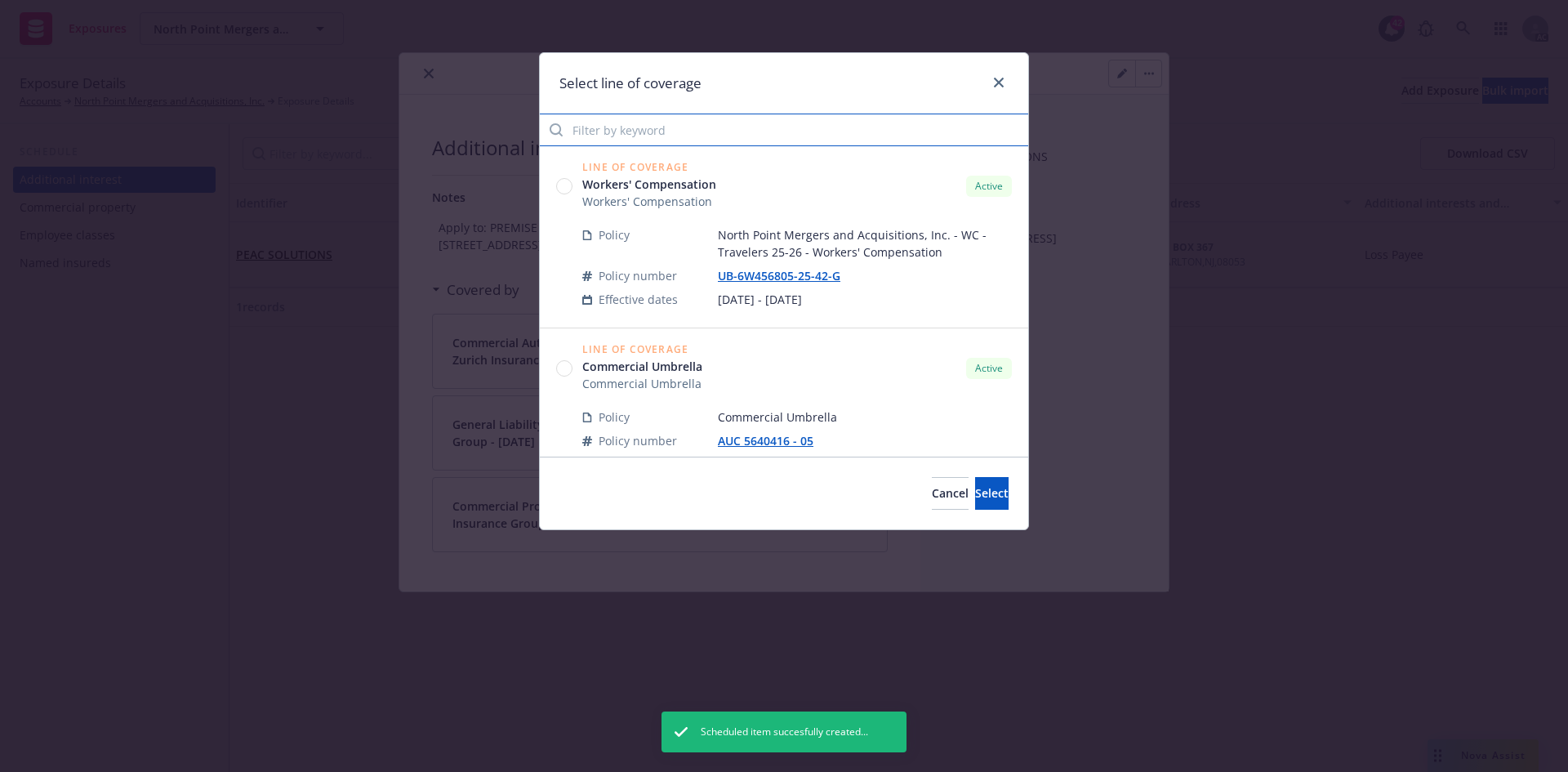
click at [743, 133] on input "Filter by keyword" at bounding box center [784, 130] width 488 height 33
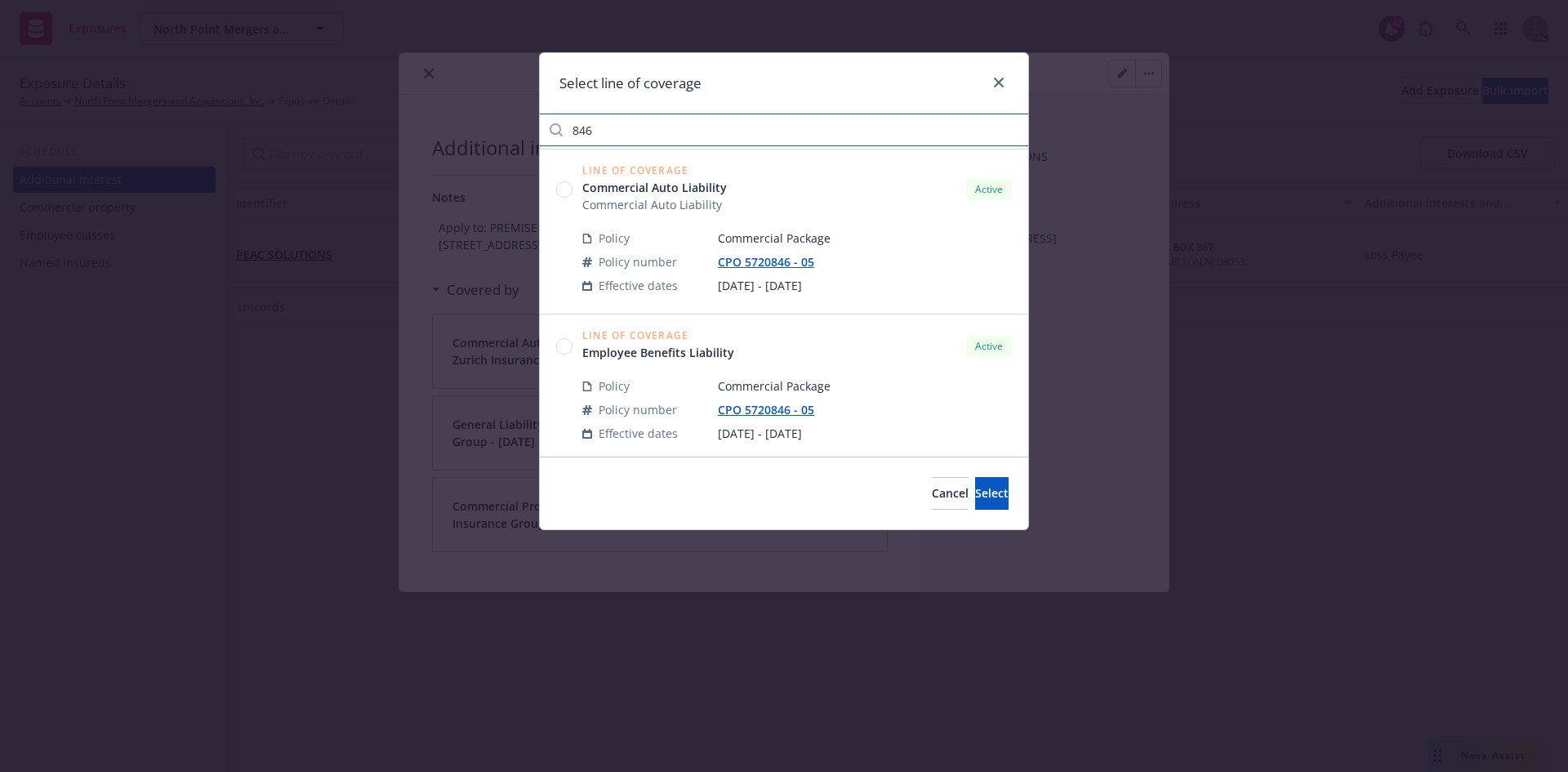
scroll to position [345, 0]
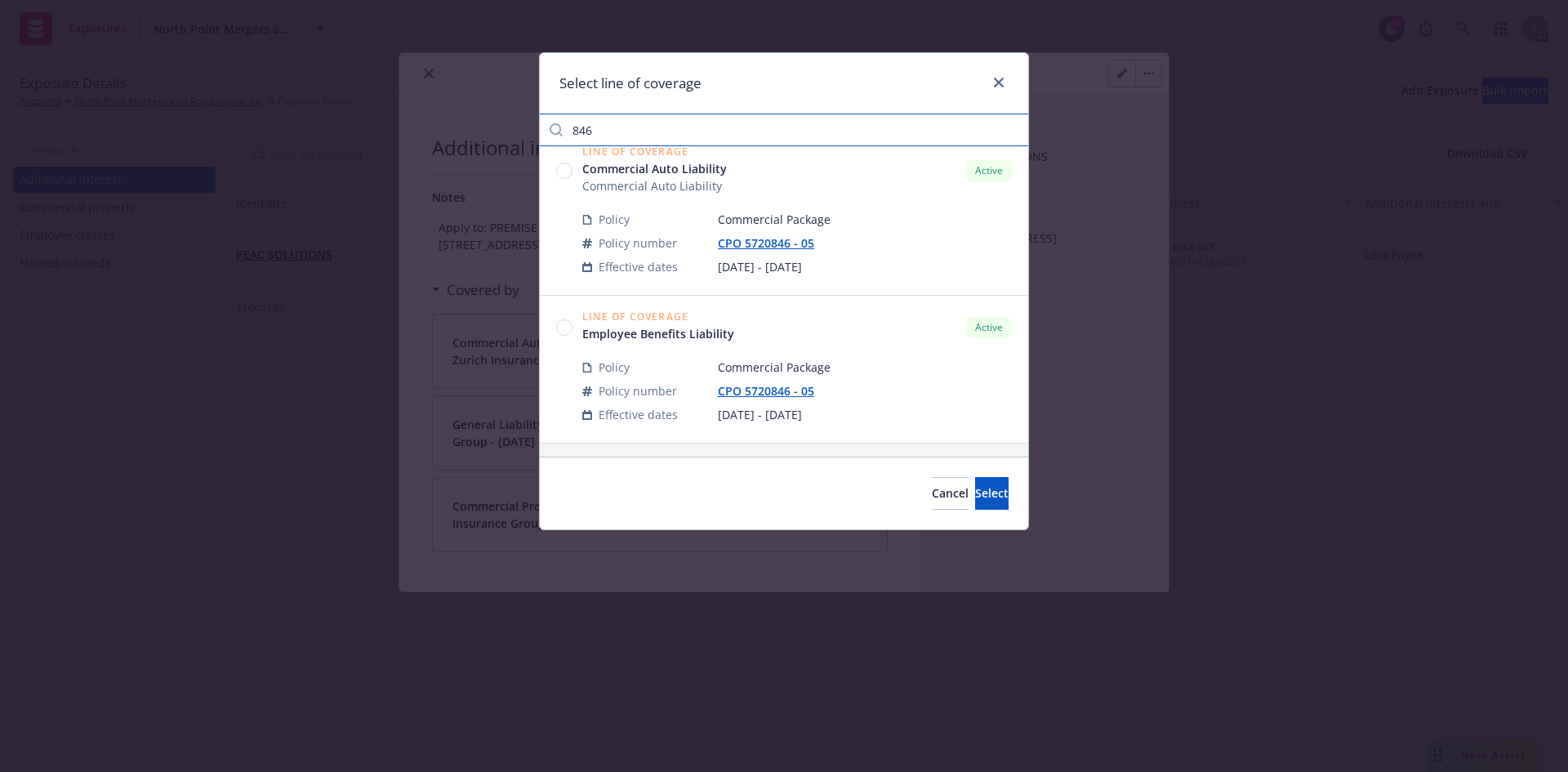
type input "846"
click at [564, 329] on circle at bounding box center [565, 327] width 16 height 16
click at [975, 496] on span "Select" at bounding box center [991, 493] width 34 height 16
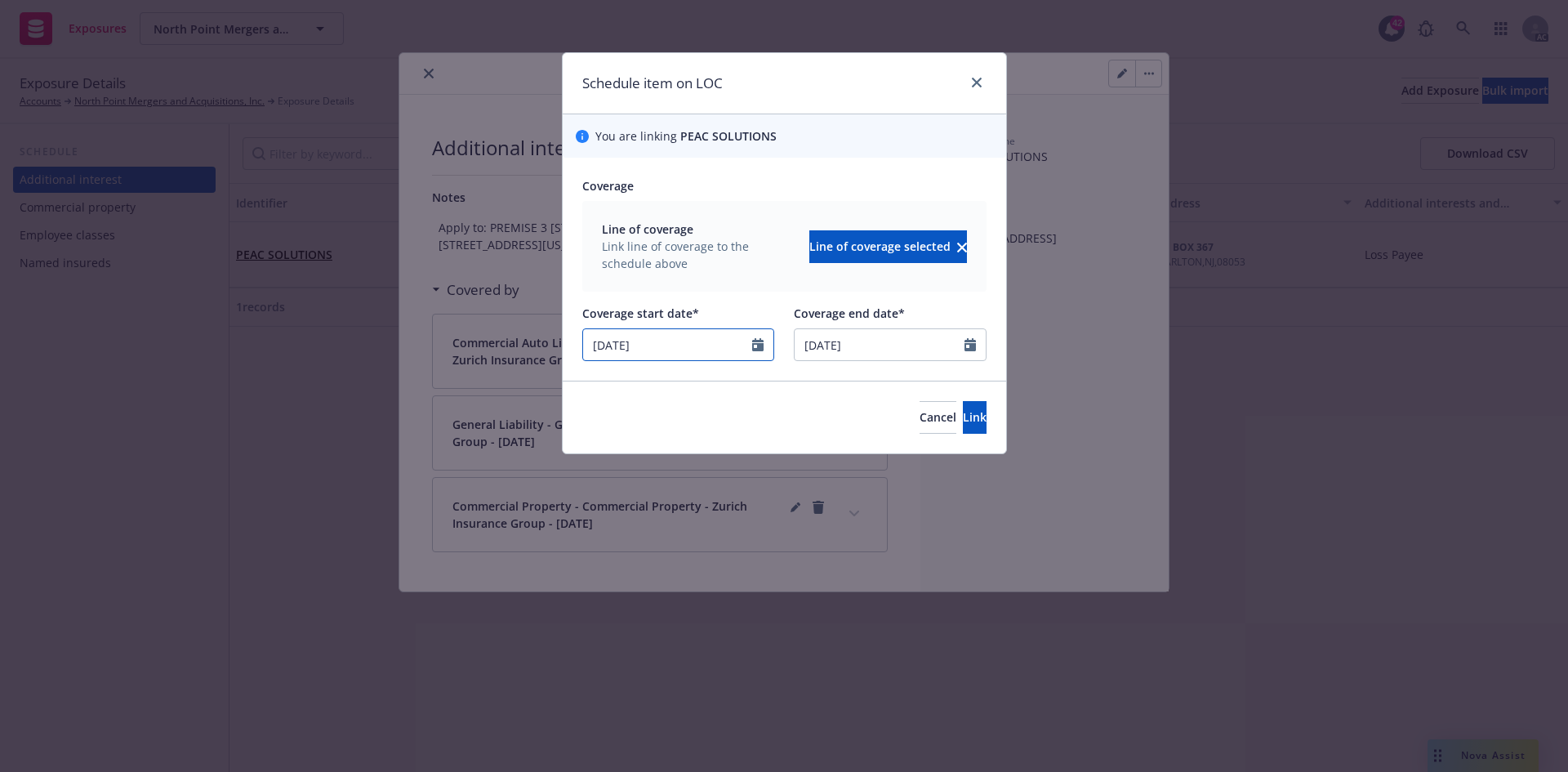
select select "11"
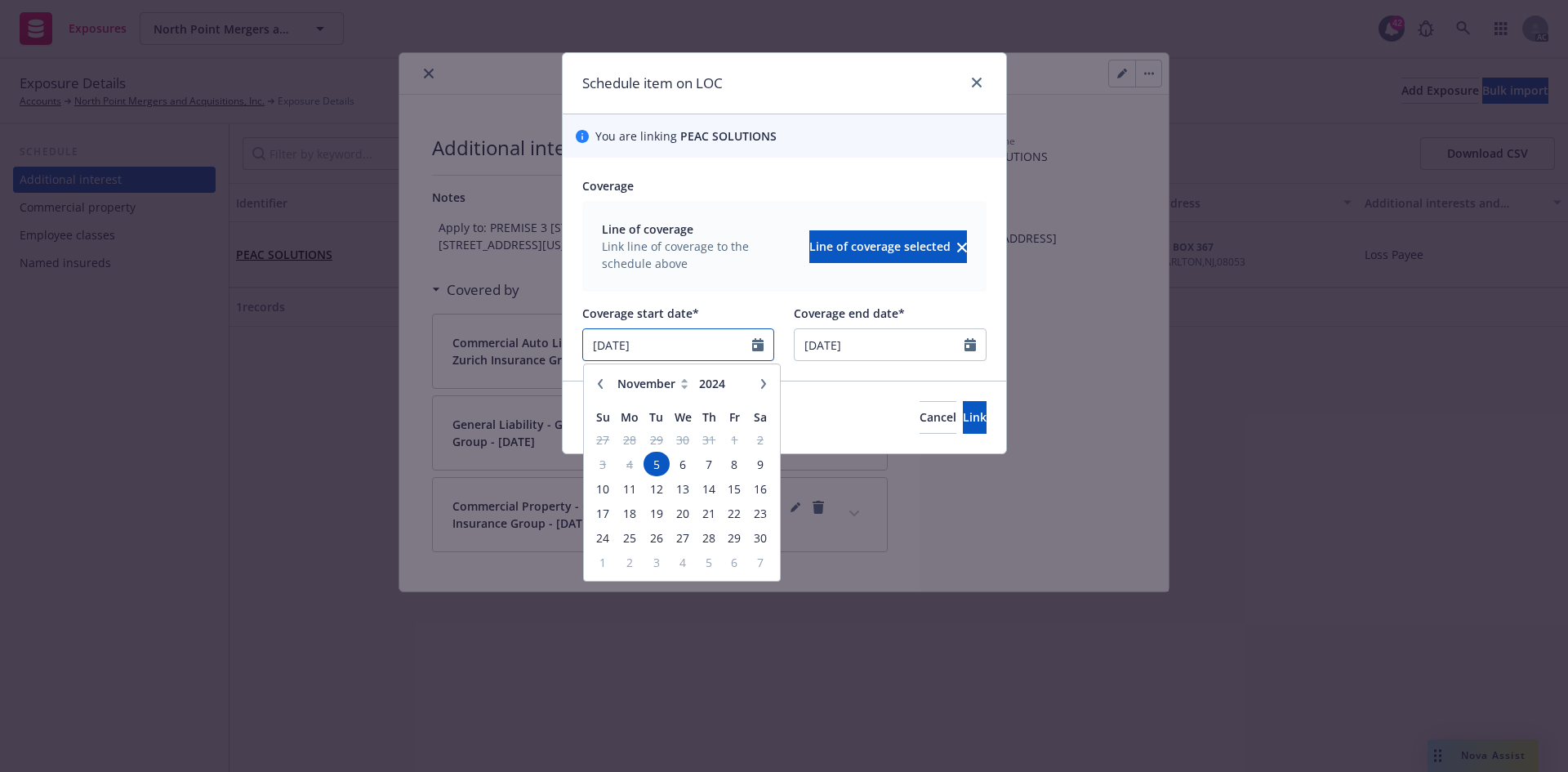
drag, startPoint x: 686, startPoint y: 346, endPoint x: 534, endPoint y: 342, distance: 152.1
click at [534, 342] on div "Schedule item on LOC You are linking PEAC SOLUTIONS Coverage Line of coverage L…" at bounding box center [784, 386] width 1568 height 772
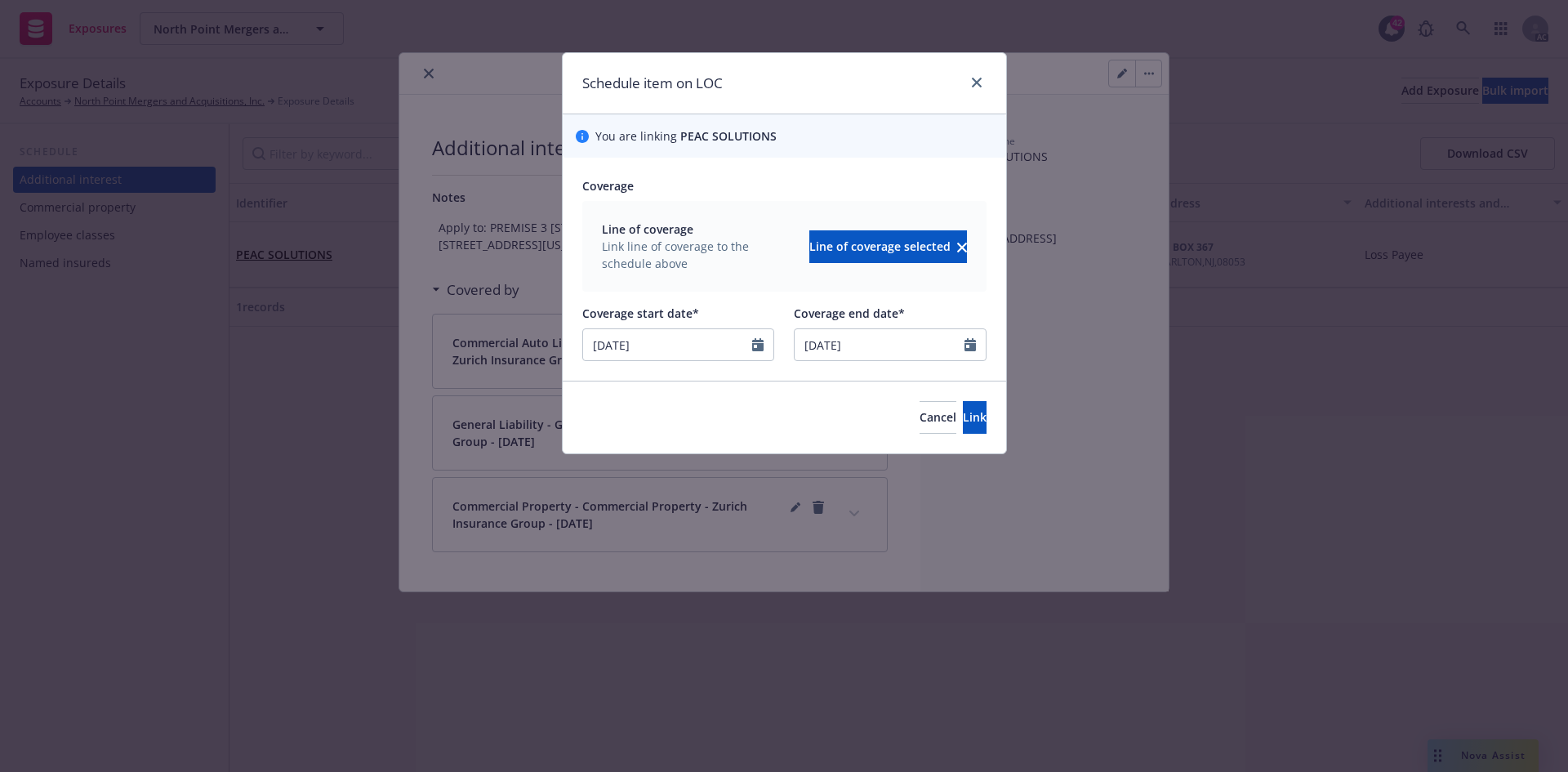
type input "08/29/2025"
click at [717, 294] on div at bounding box center [784, 298] width 405 height 13
click at [965, 417] on button "Link" at bounding box center [974, 417] width 23 height 33
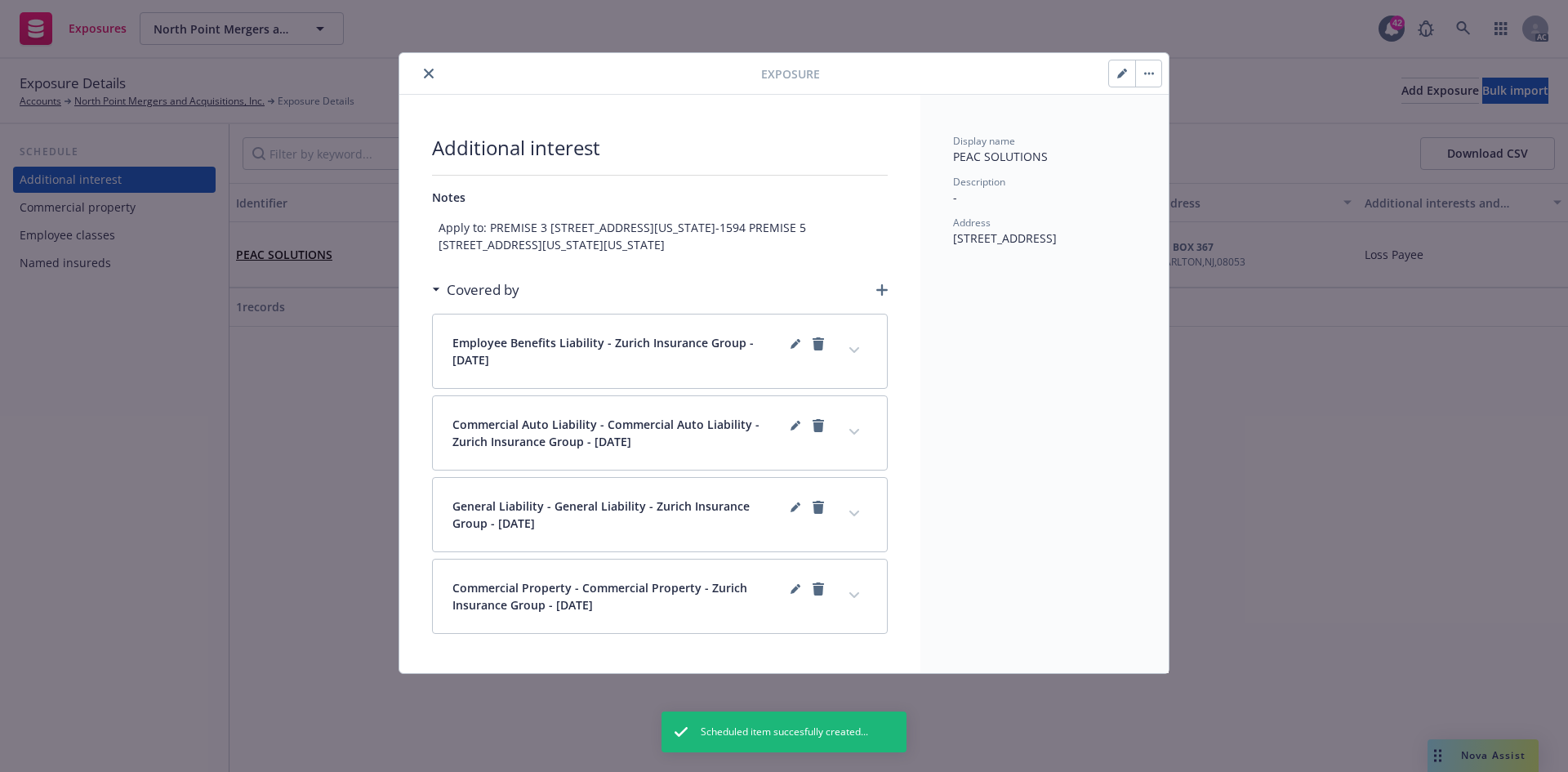
click at [862, 363] on button "expand content" at bounding box center [854, 350] width 26 height 26
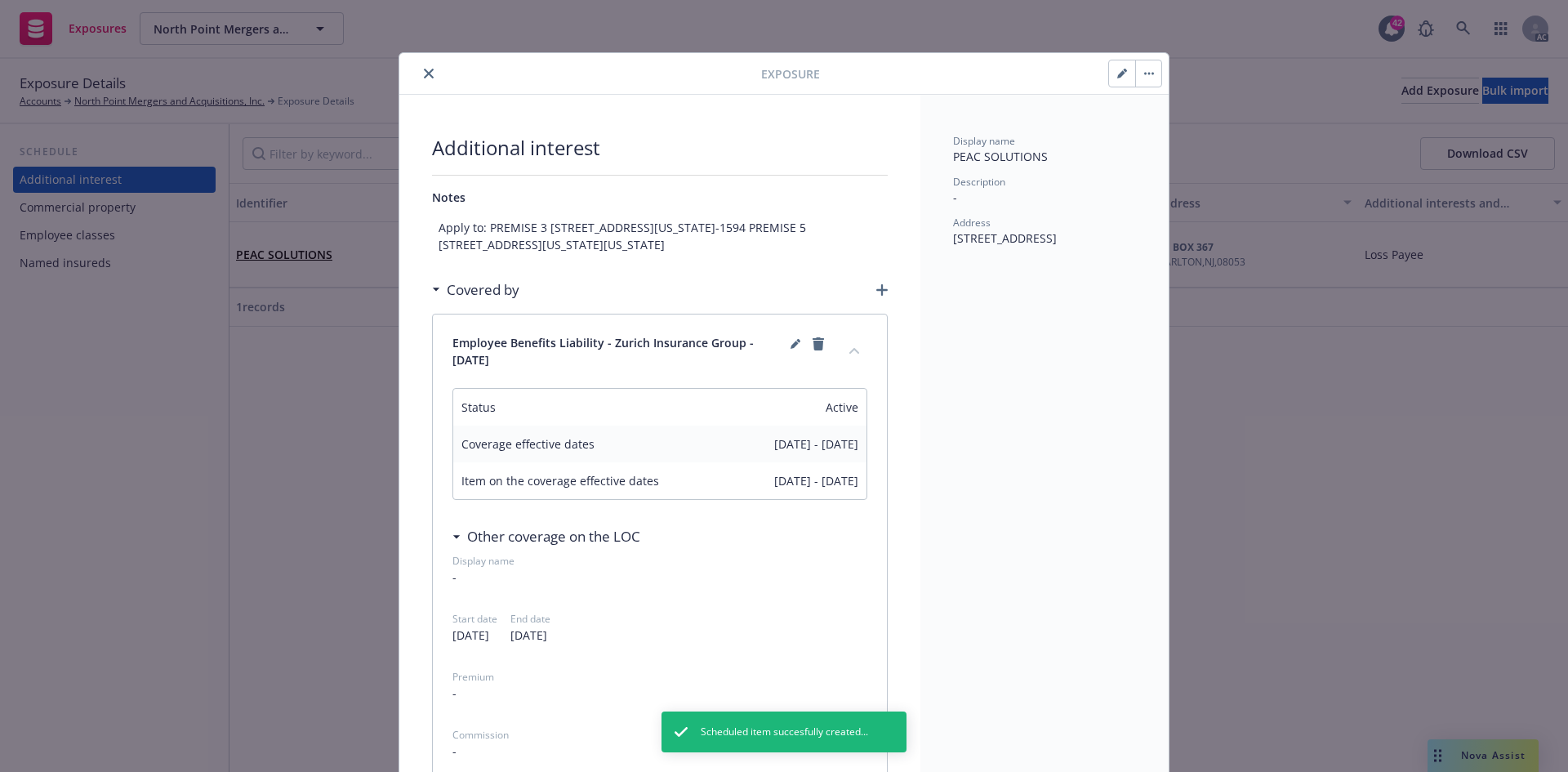
click at [859, 363] on button "collapse content" at bounding box center [854, 350] width 26 height 26
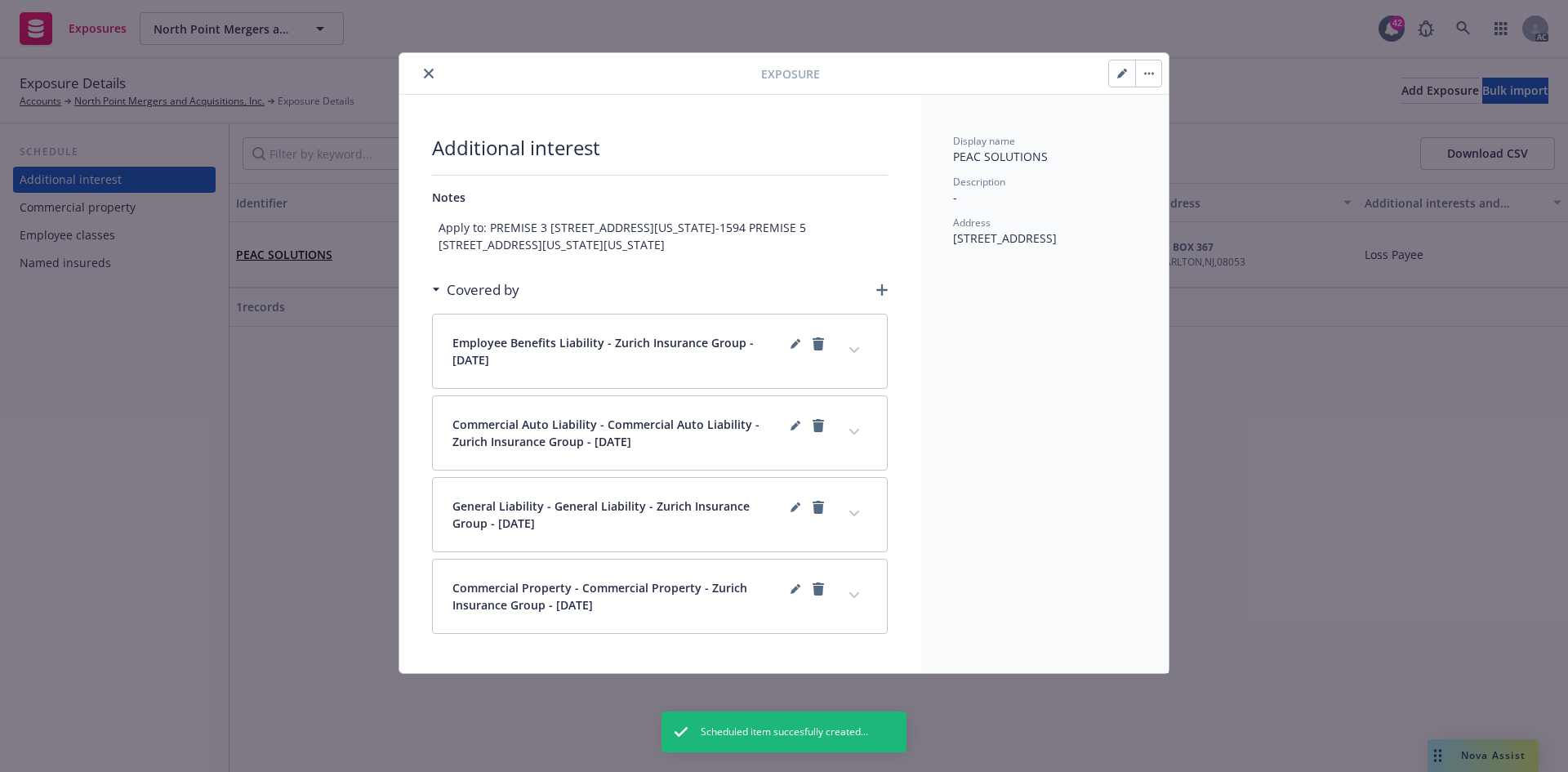
click at [854, 442] on button "expand content" at bounding box center [854, 432] width 26 height 26
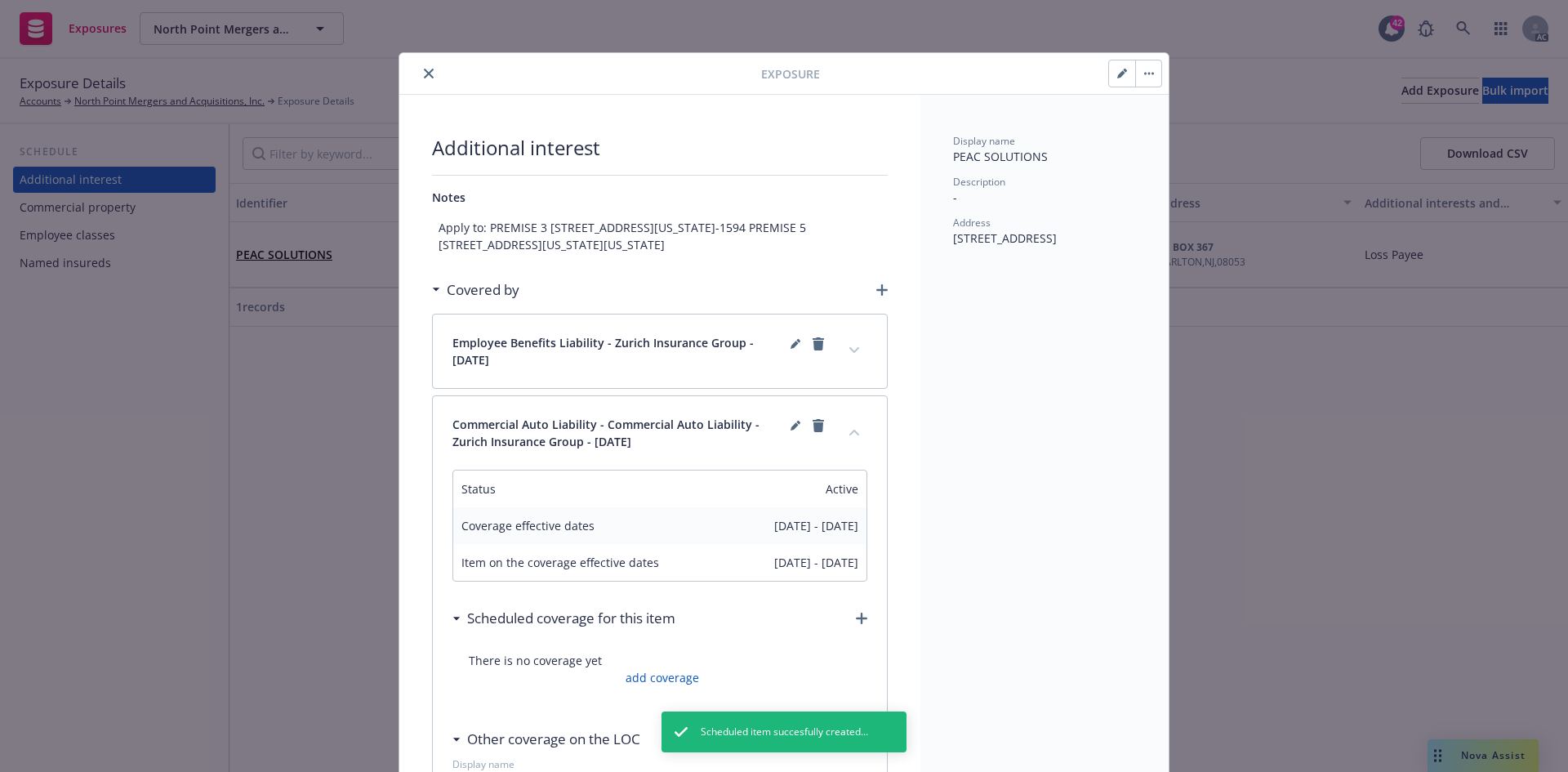
click at [854, 442] on button "collapse content" at bounding box center [854, 432] width 26 height 26
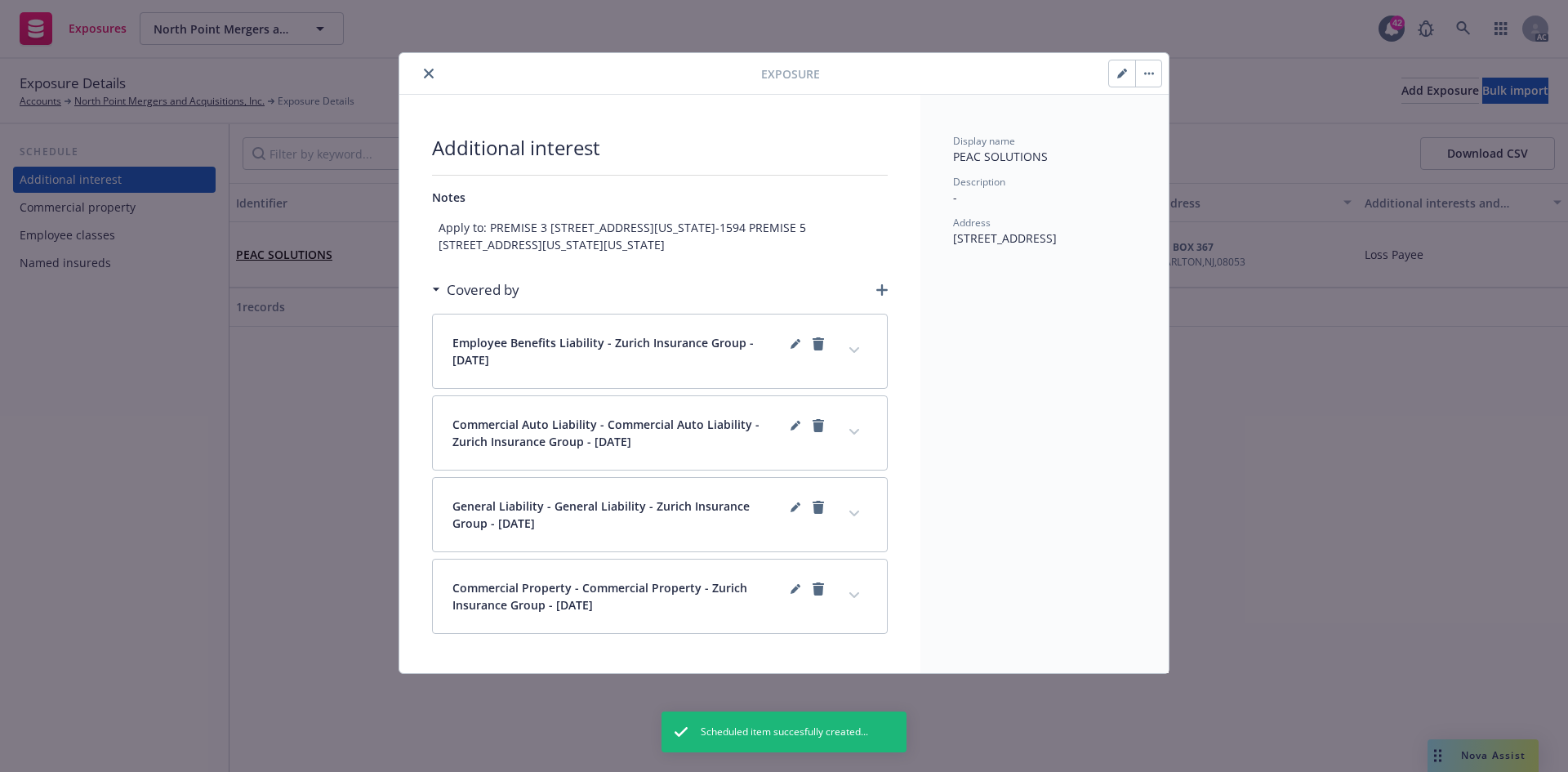
click at [851, 519] on button "expand content" at bounding box center [854, 513] width 26 height 26
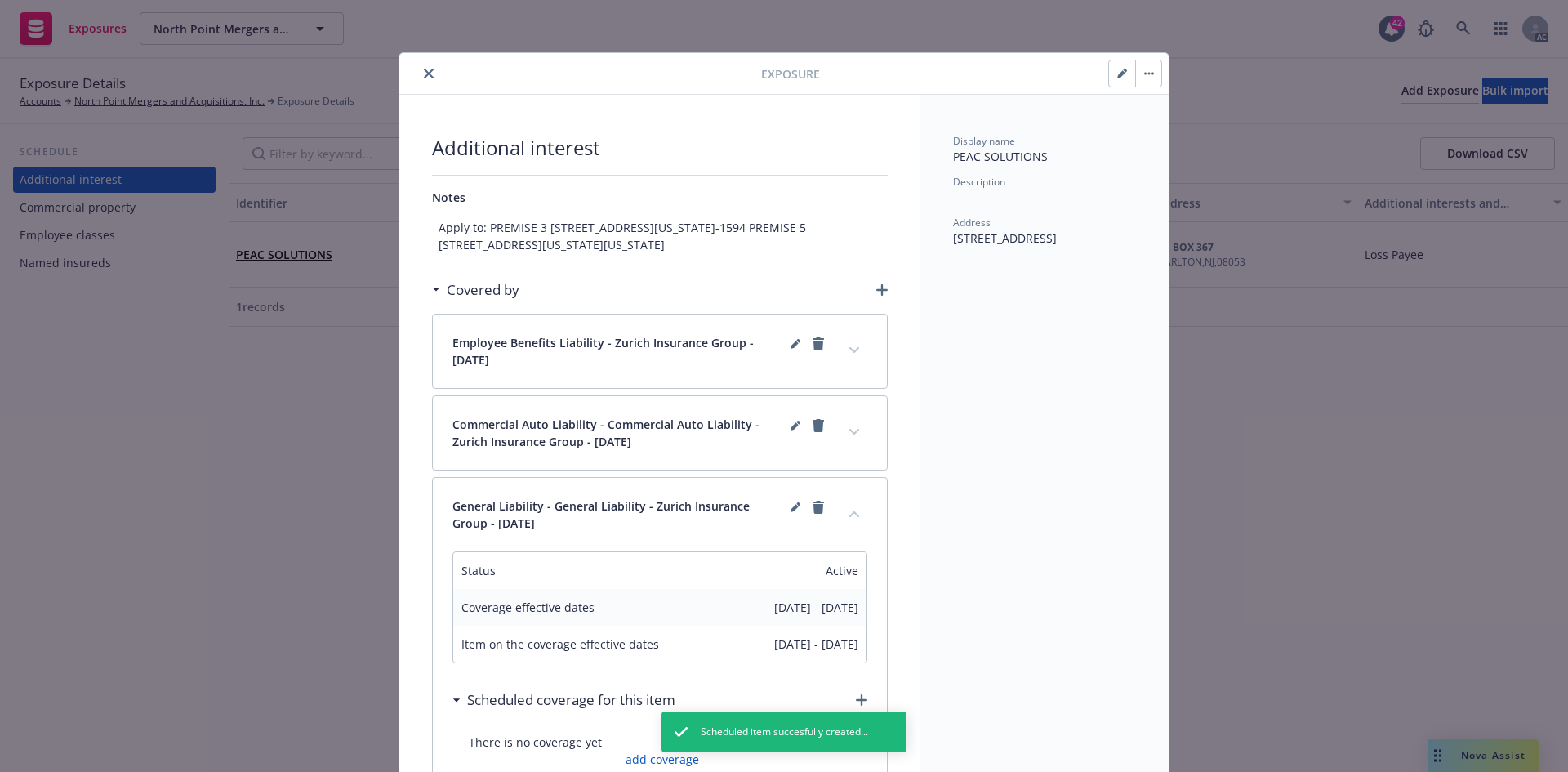
click at [851, 519] on button "collapse content" at bounding box center [854, 513] width 26 height 26
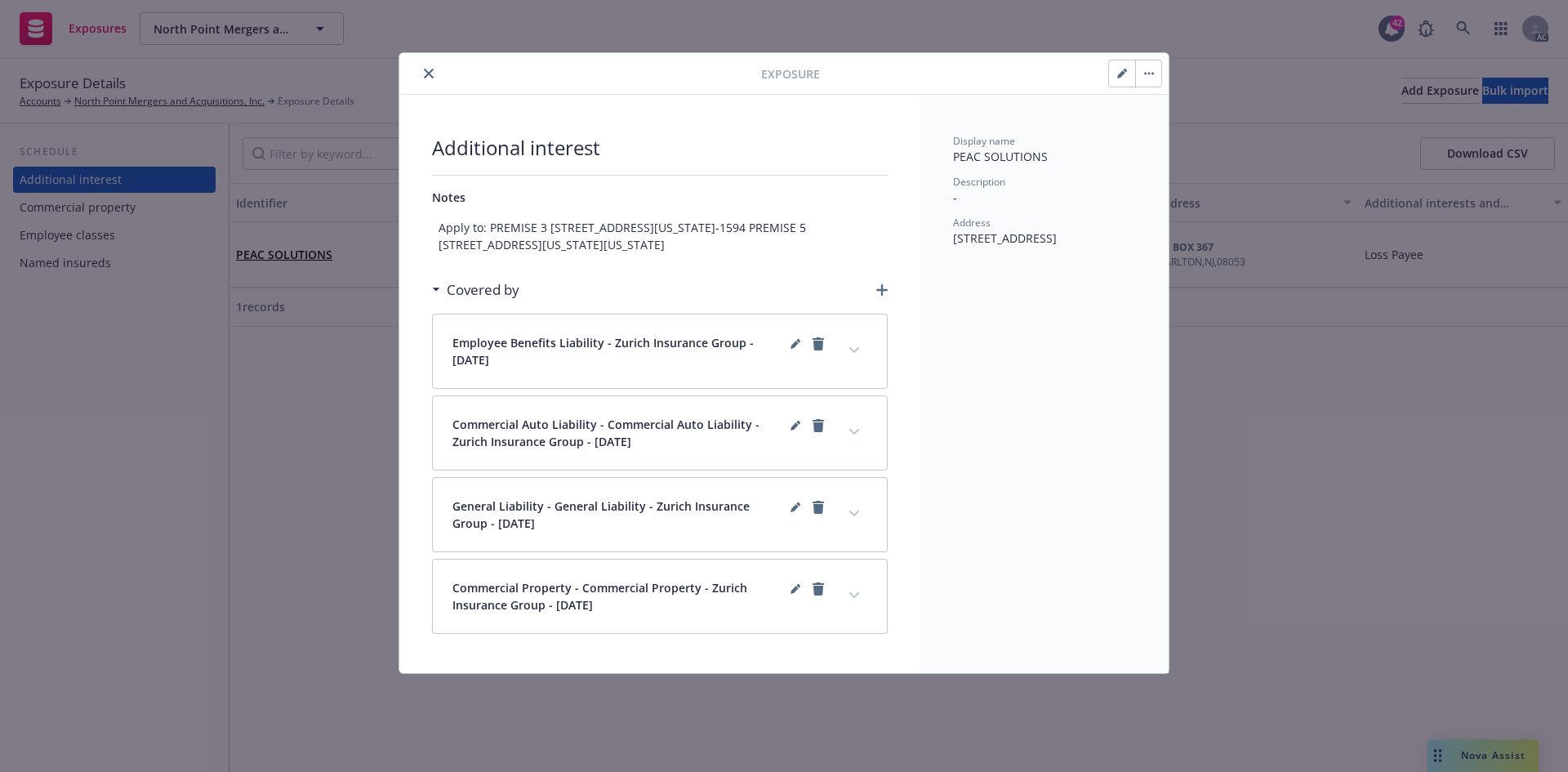
click at [858, 608] on button "expand content" at bounding box center [854, 595] width 26 height 26
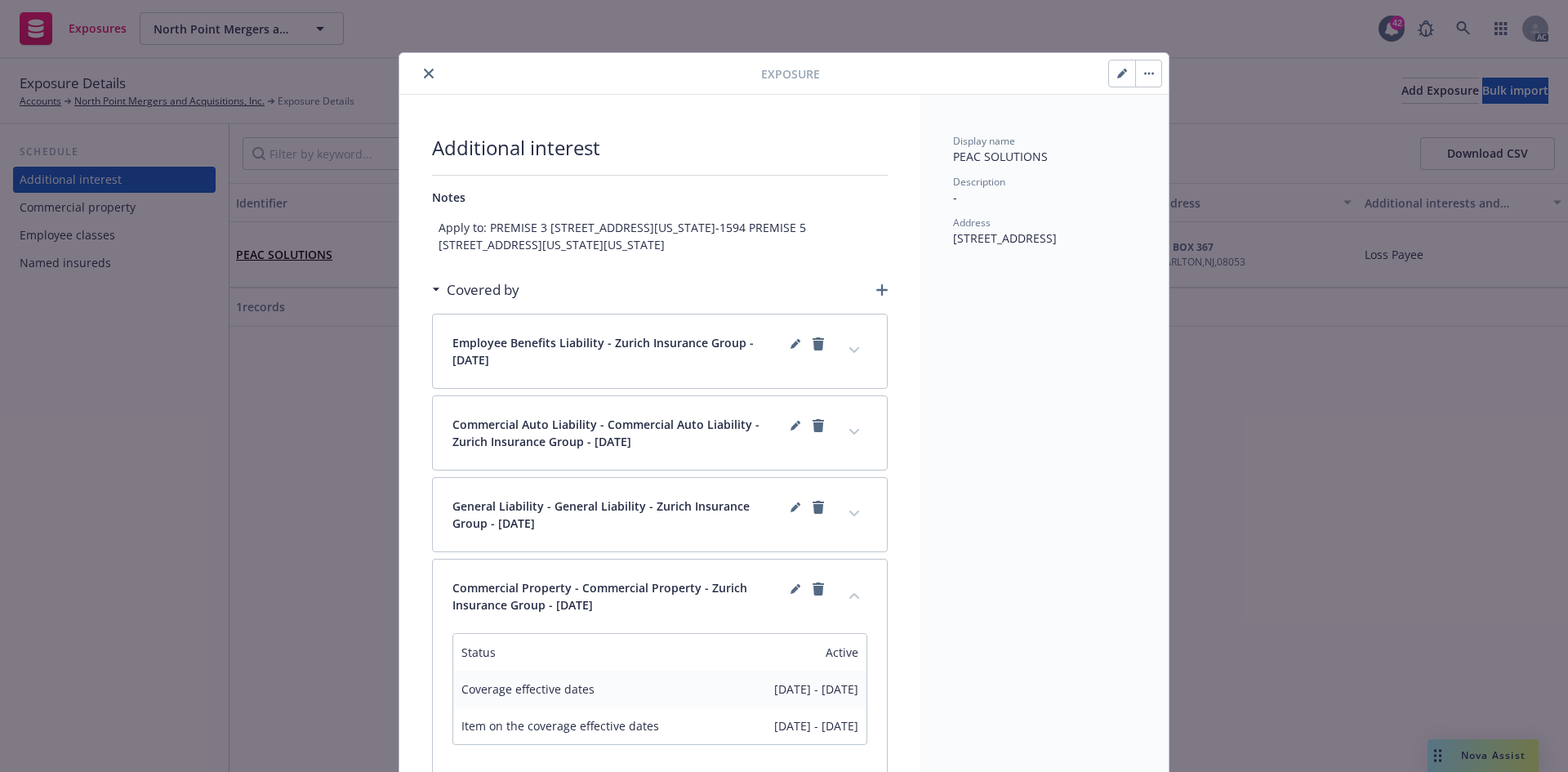
click at [851, 607] on button "collapse content" at bounding box center [854, 595] width 26 height 26
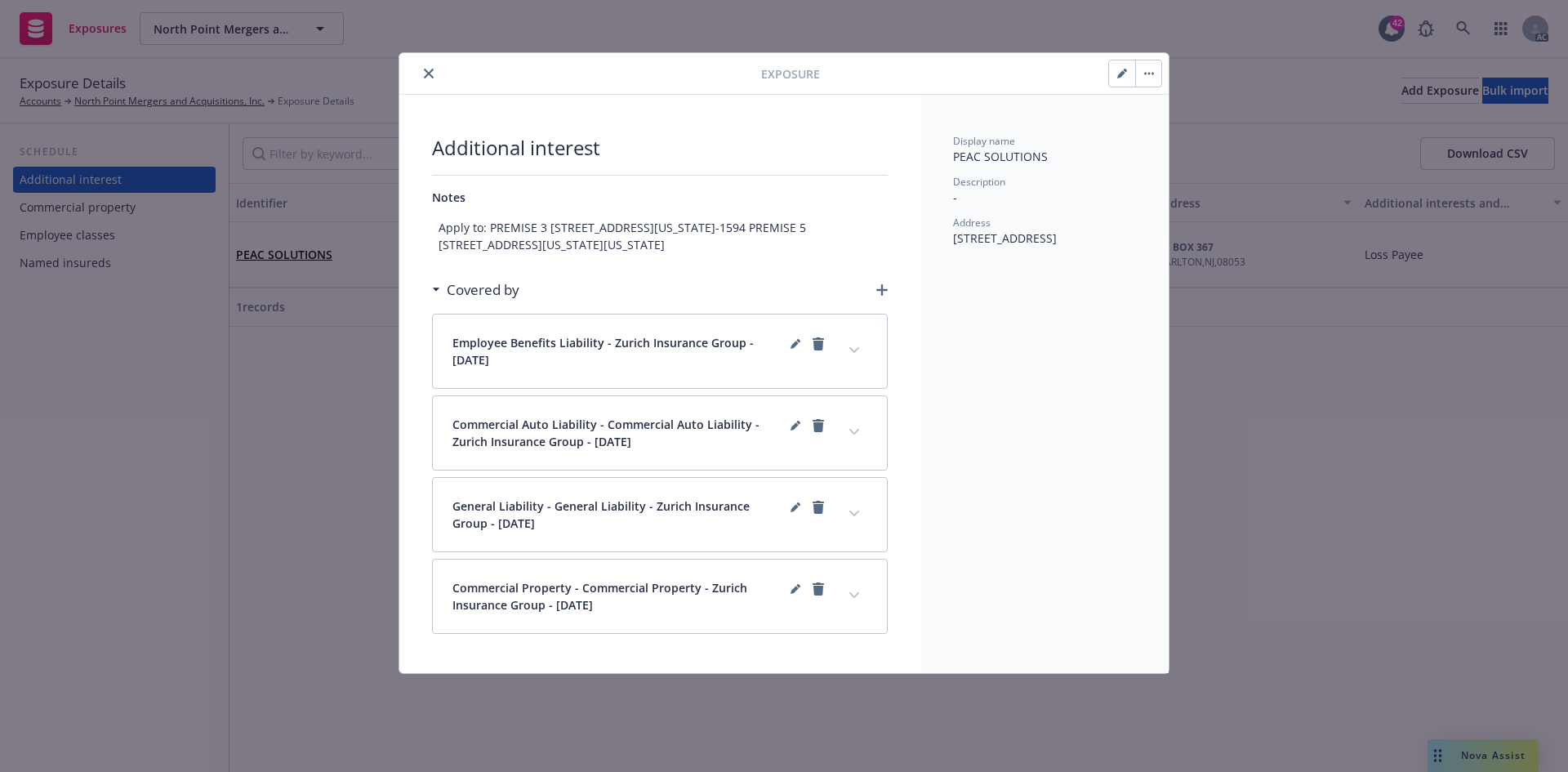
click at [430, 69] on icon "close" at bounding box center [428, 73] width 9 height 9
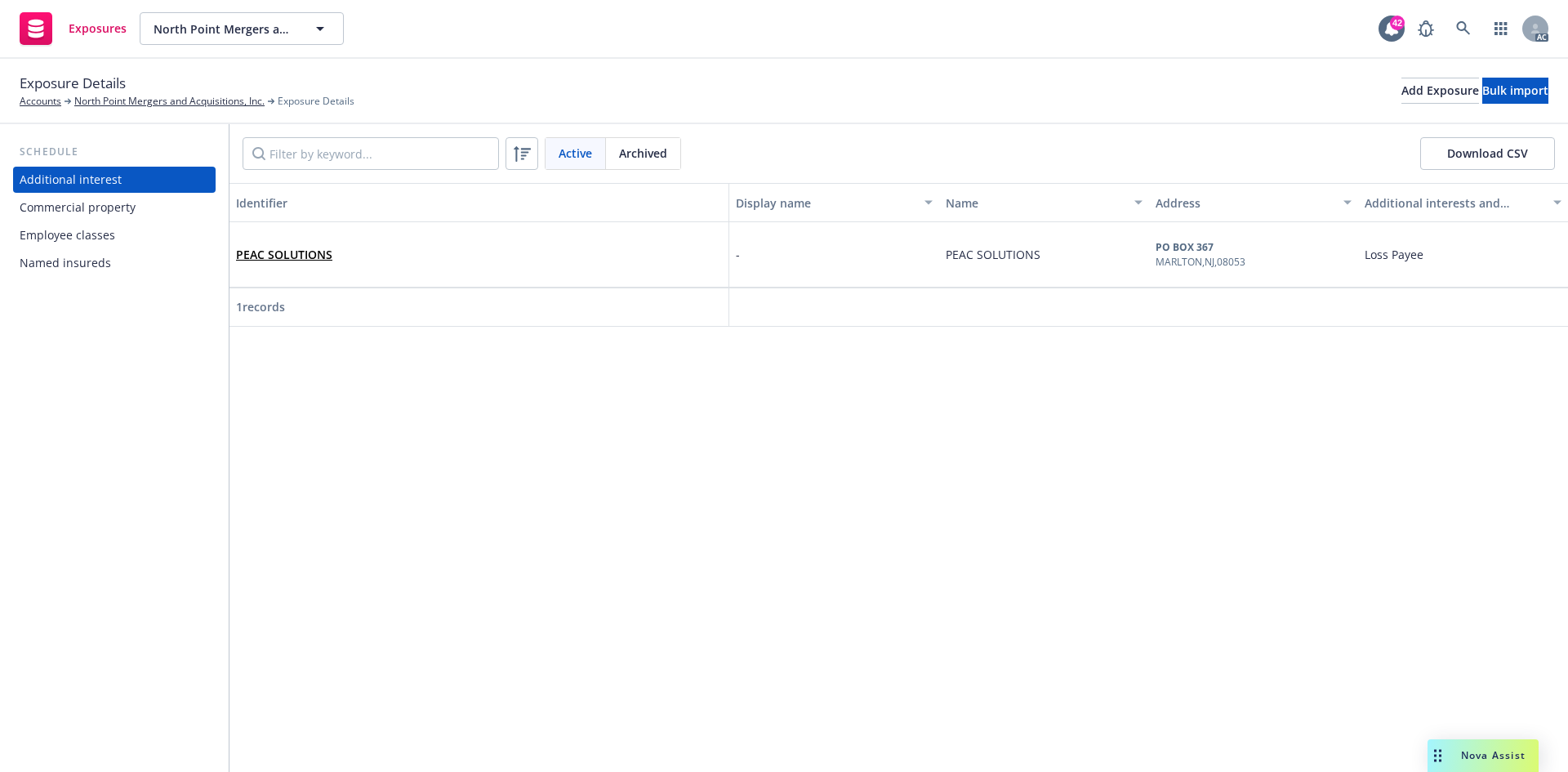
click at [125, 213] on div "Commercial property" at bounding box center [78, 207] width 116 height 26
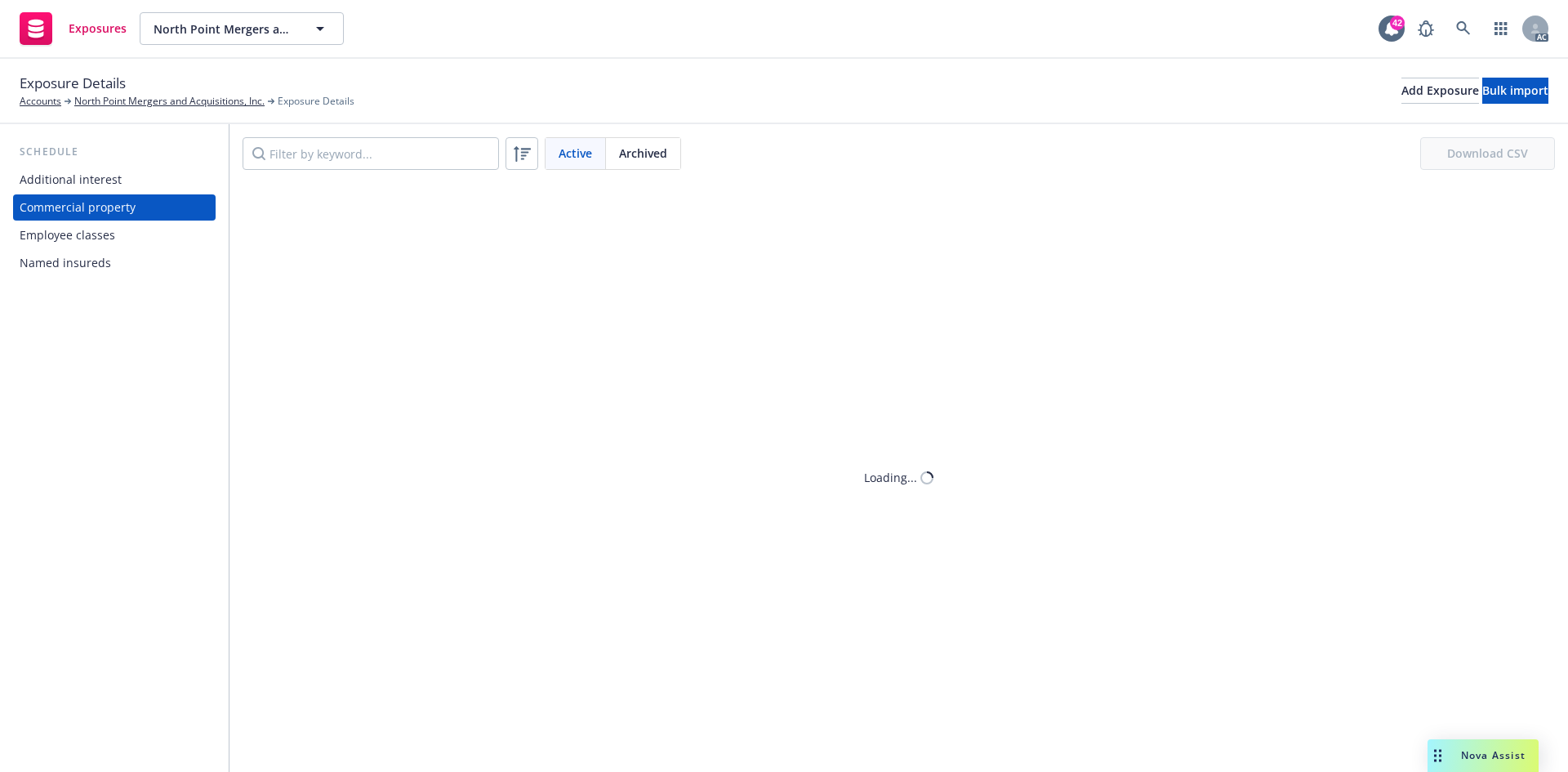
click at [122, 173] on div "Additional interest" at bounding box center [115, 179] width 190 height 26
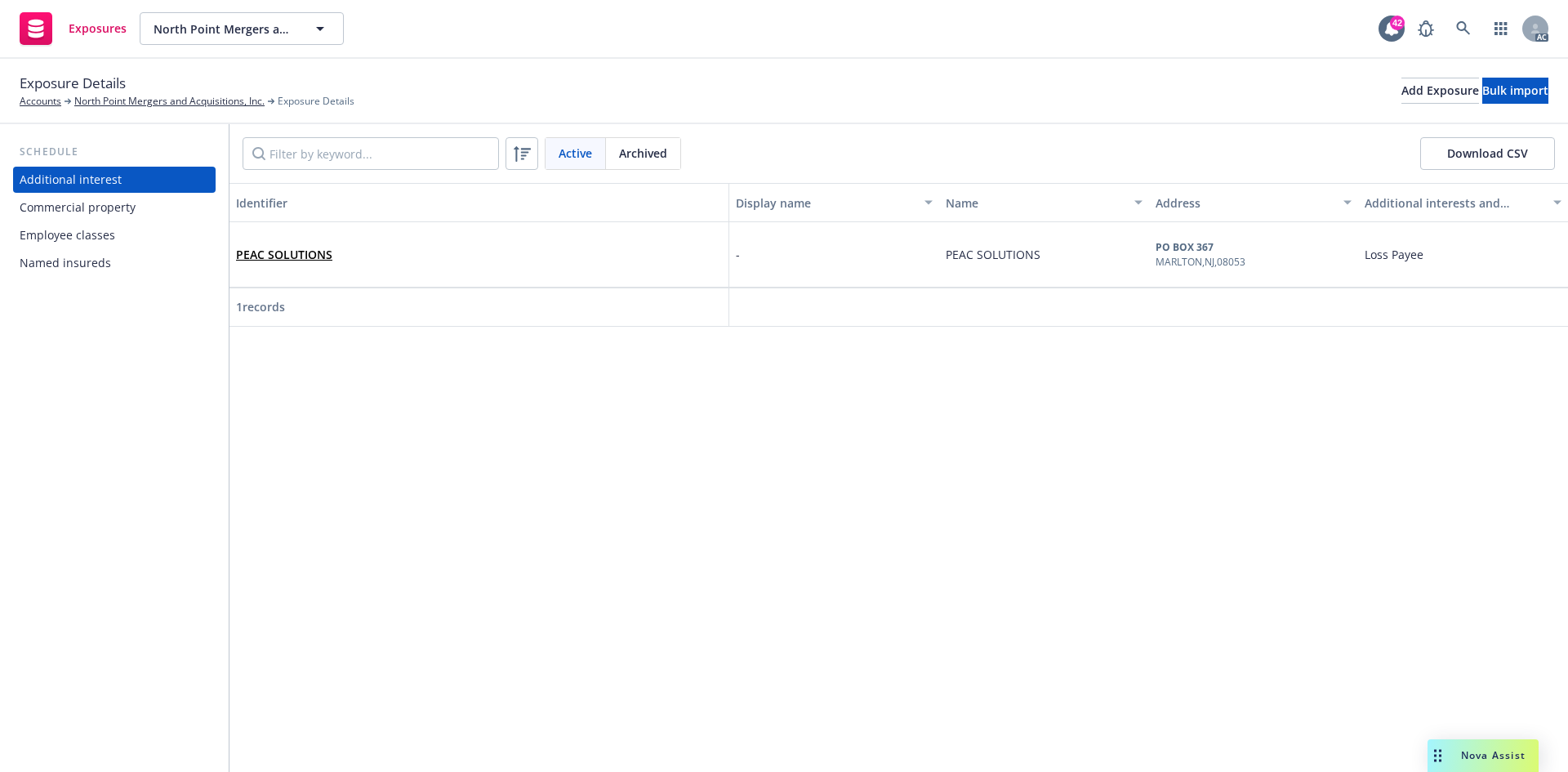
click at [349, 254] on div "PEAC SOLUTIONS" at bounding box center [479, 254] width 486 height 45
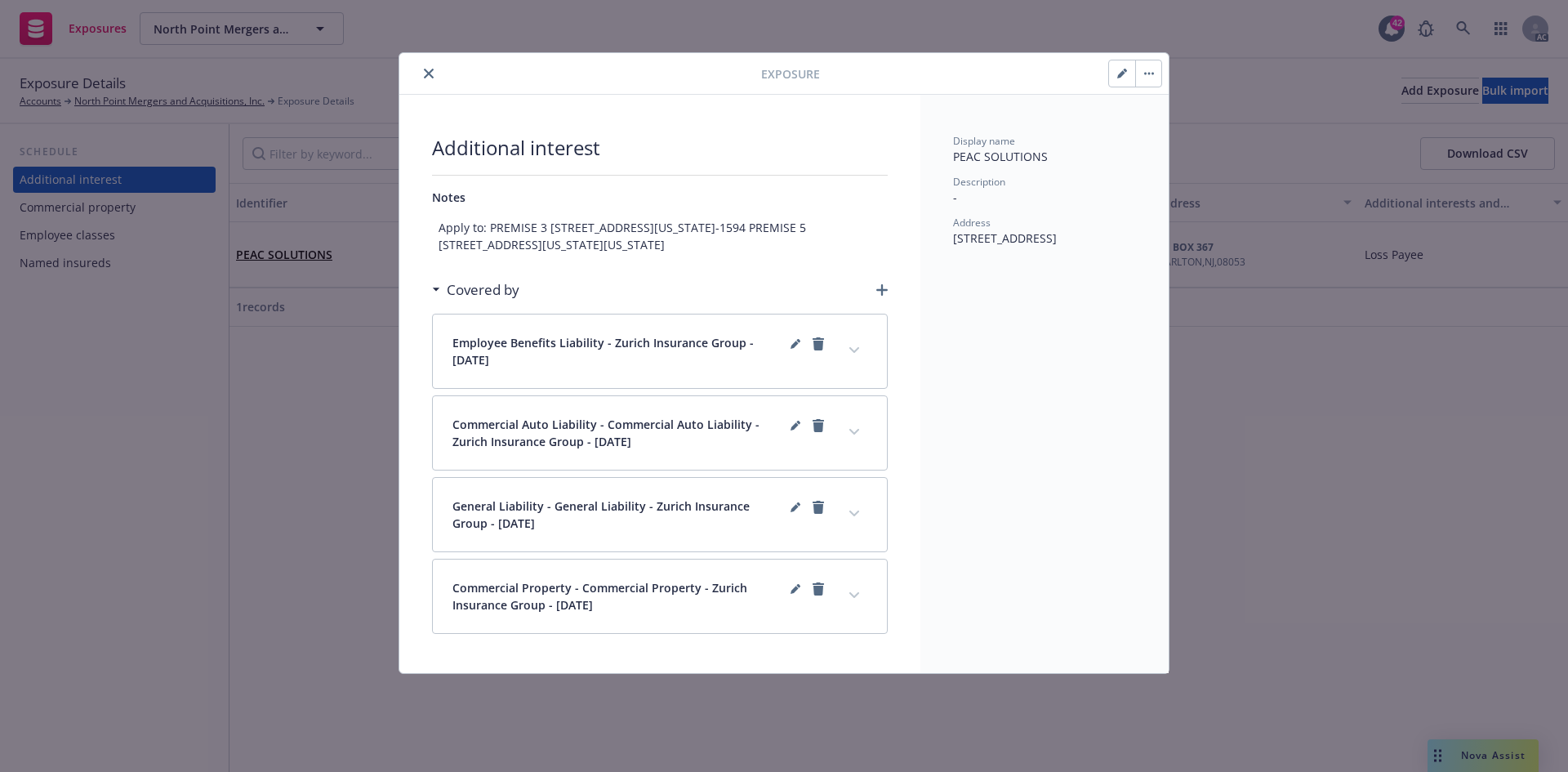
click at [432, 72] on icon "close" at bounding box center [428, 73] width 9 height 9
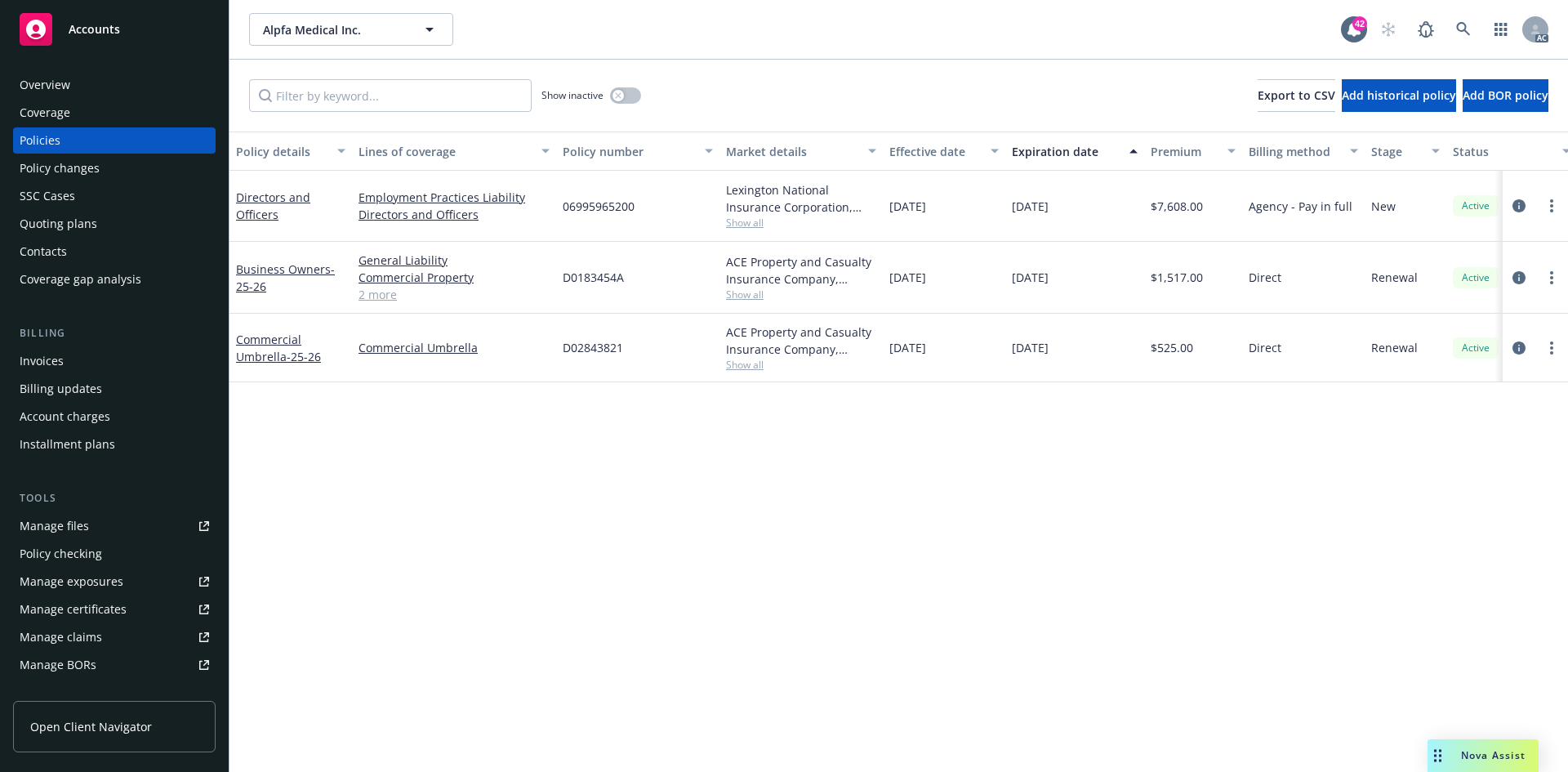
click at [135, 178] on div "Policy changes" at bounding box center [115, 168] width 190 height 26
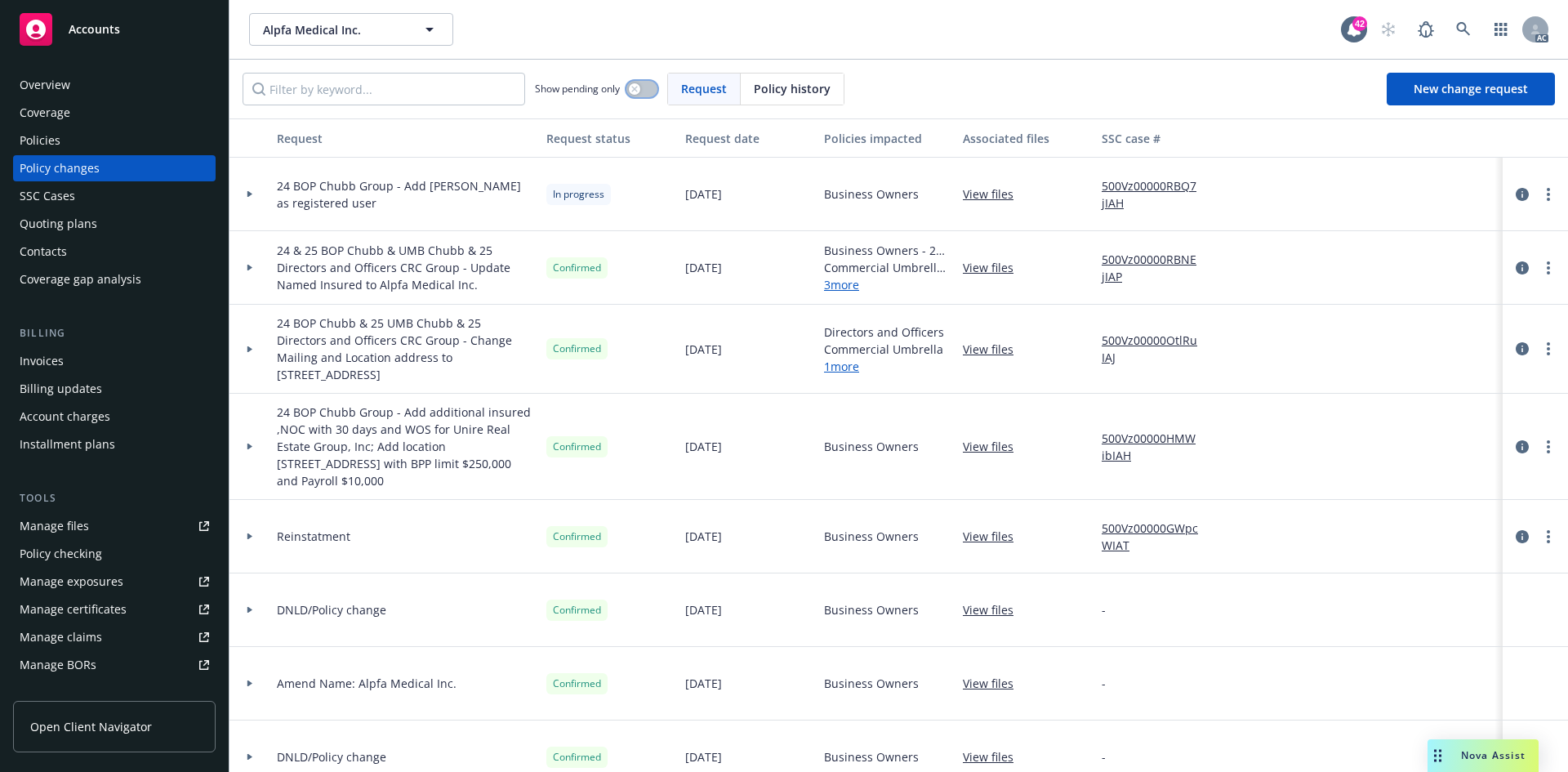
click at [651, 85] on button "button" at bounding box center [642, 89] width 31 height 16
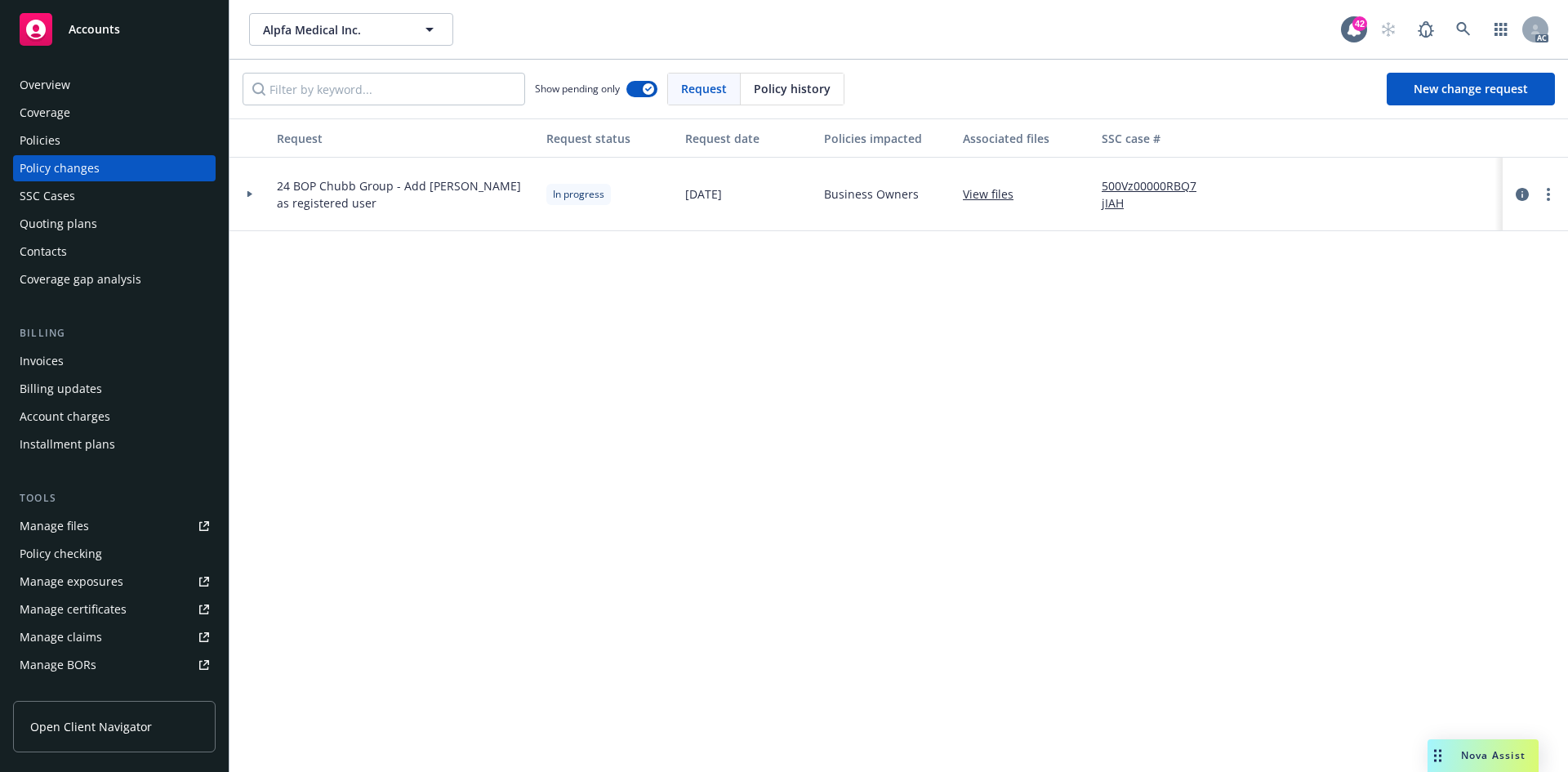
click at [252, 194] on icon at bounding box center [250, 195] width 5 height 7
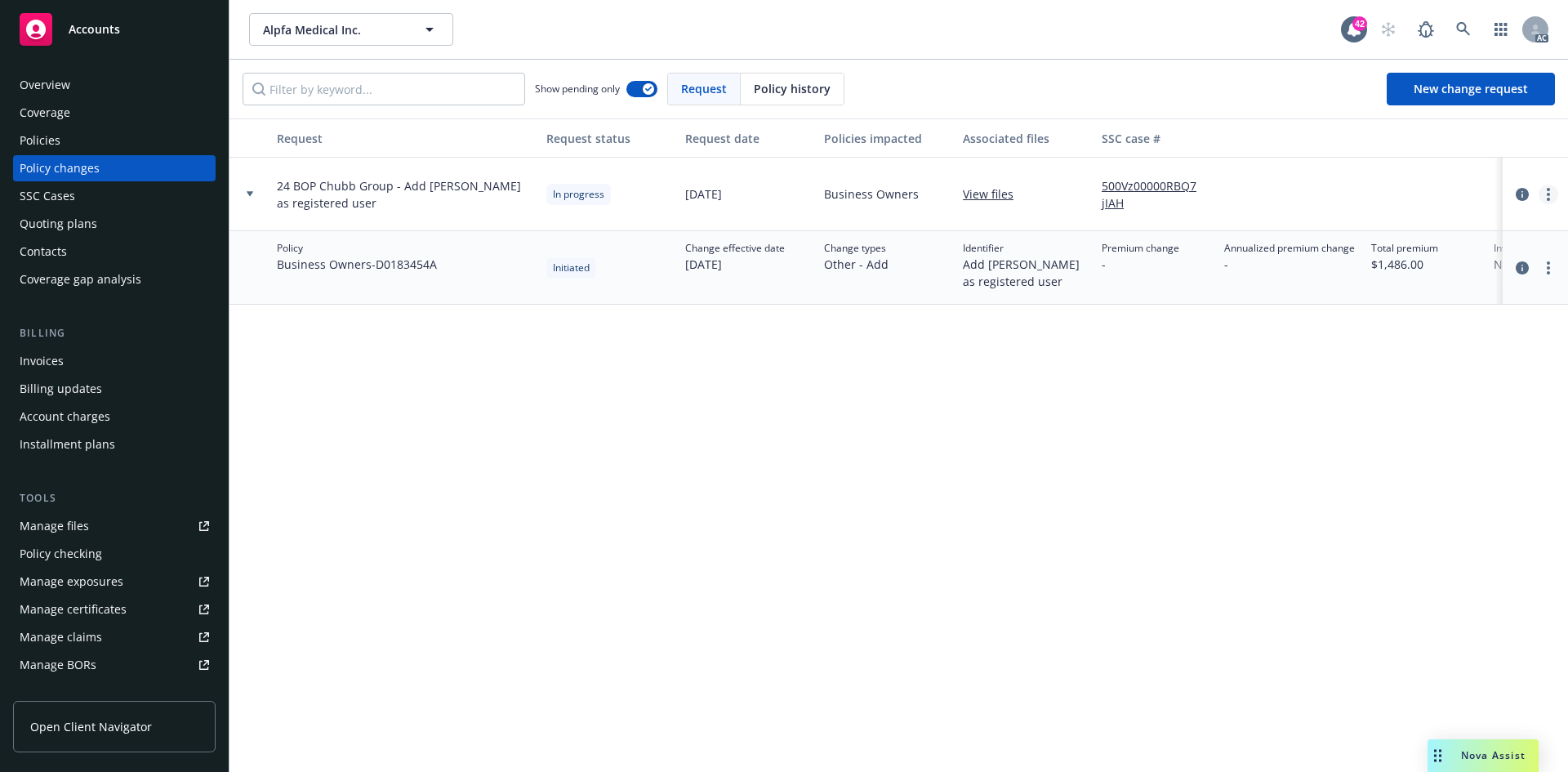
click at [1547, 194] on circle "more" at bounding box center [1548, 194] width 3 height 3
click at [1386, 324] on link "Resume workflow" at bounding box center [1417, 326] width 280 height 33
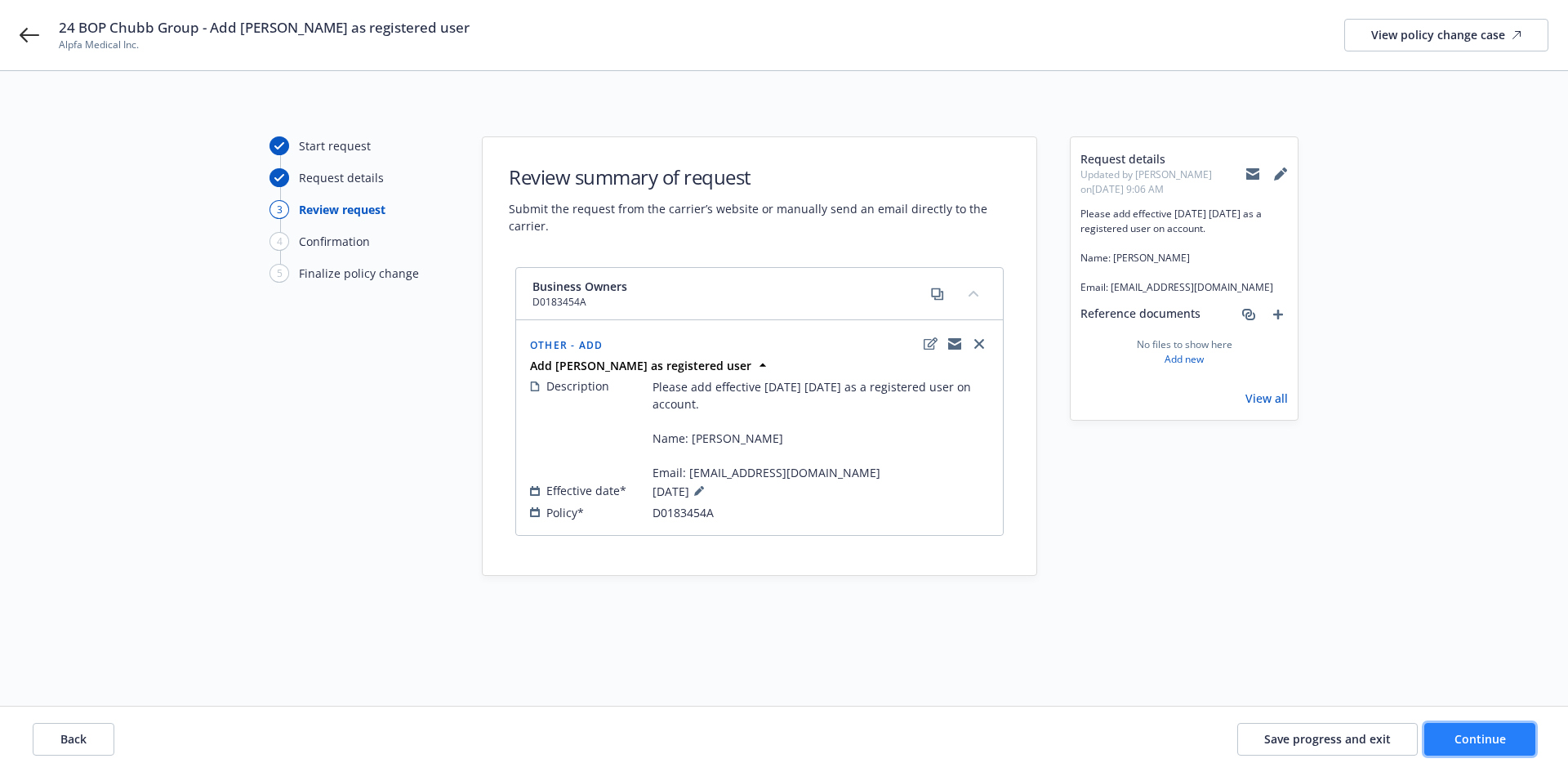
click at [1485, 744] on span "Continue" at bounding box center [1480, 738] width 52 height 16
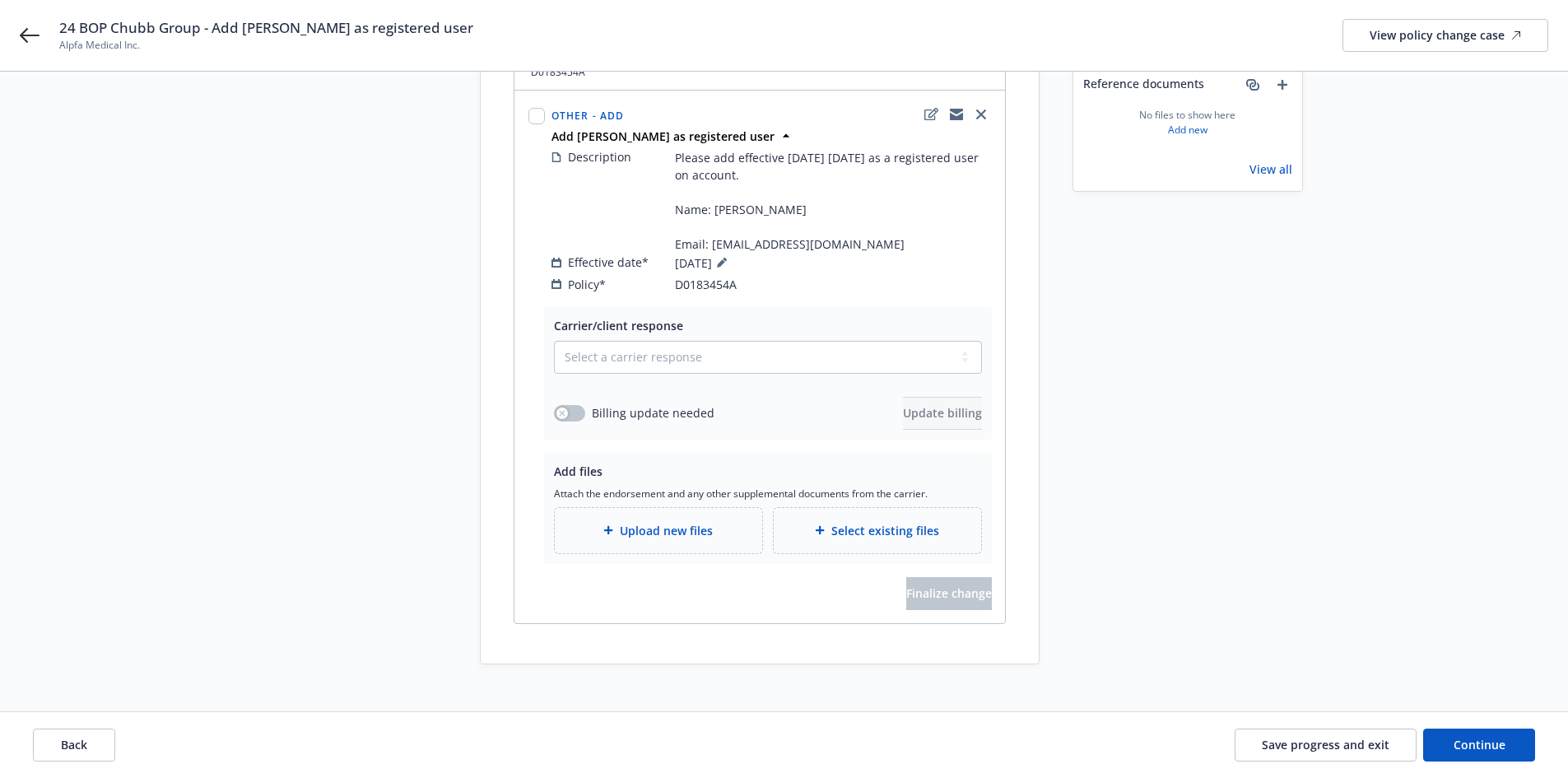
scroll to position [234, 0]
click at [674, 343] on select "Select a carrier response Accepted Accepted with revision No endorsement needed…" at bounding box center [768, 356] width 428 height 33
click at [554, 339] on select "Select a carrier response Accepted Accepted with revision No endorsement needed…" at bounding box center [768, 356] width 428 height 33
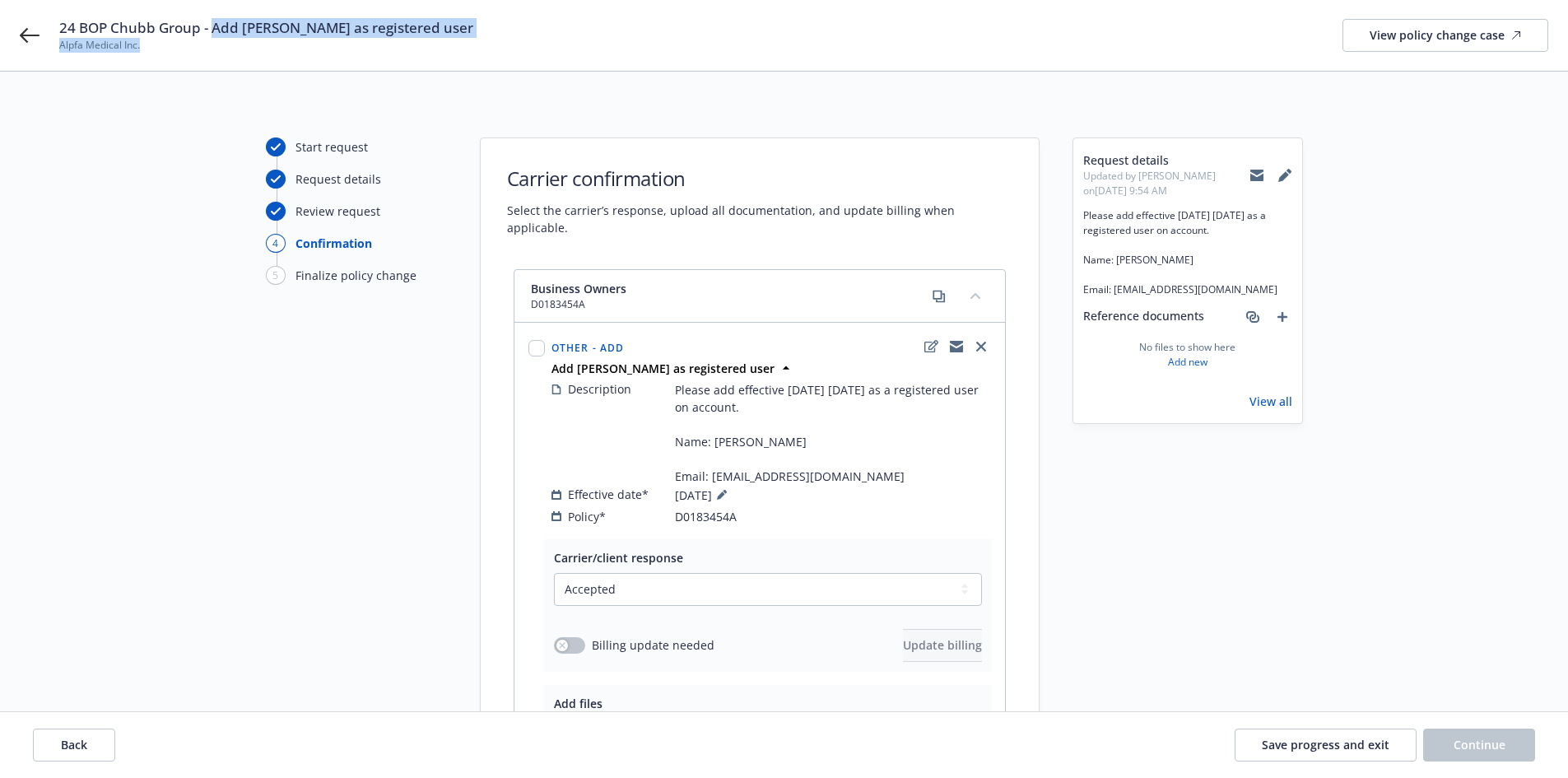
drag, startPoint x: 213, startPoint y: 24, endPoint x: 544, endPoint y: 40, distance: 331.4
click at [544, 40] on div "24 BOP Chubb Group - Add Alice Lee as registered user Alpfa Medical Inc. View p…" at bounding box center [804, 36] width 1490 height 35
drag, startPoint x: 490, startPoint y: 38, endPoint x: 477, endPoint y: 35, distance: 13.3
click at [490, 38] on div "24 BOP Chubb Group - Add Alice Lee as registered user Alpfa Medical Inc. View p…" at bounding box center [804, 36] width 1490 height 35
click at [446, 30] on div "24 BOP Chubb Group - Add Alice Lee as registered user Alpfa Medical Inc. View p…" at bounding box center [804, 36] width 1490 height 35
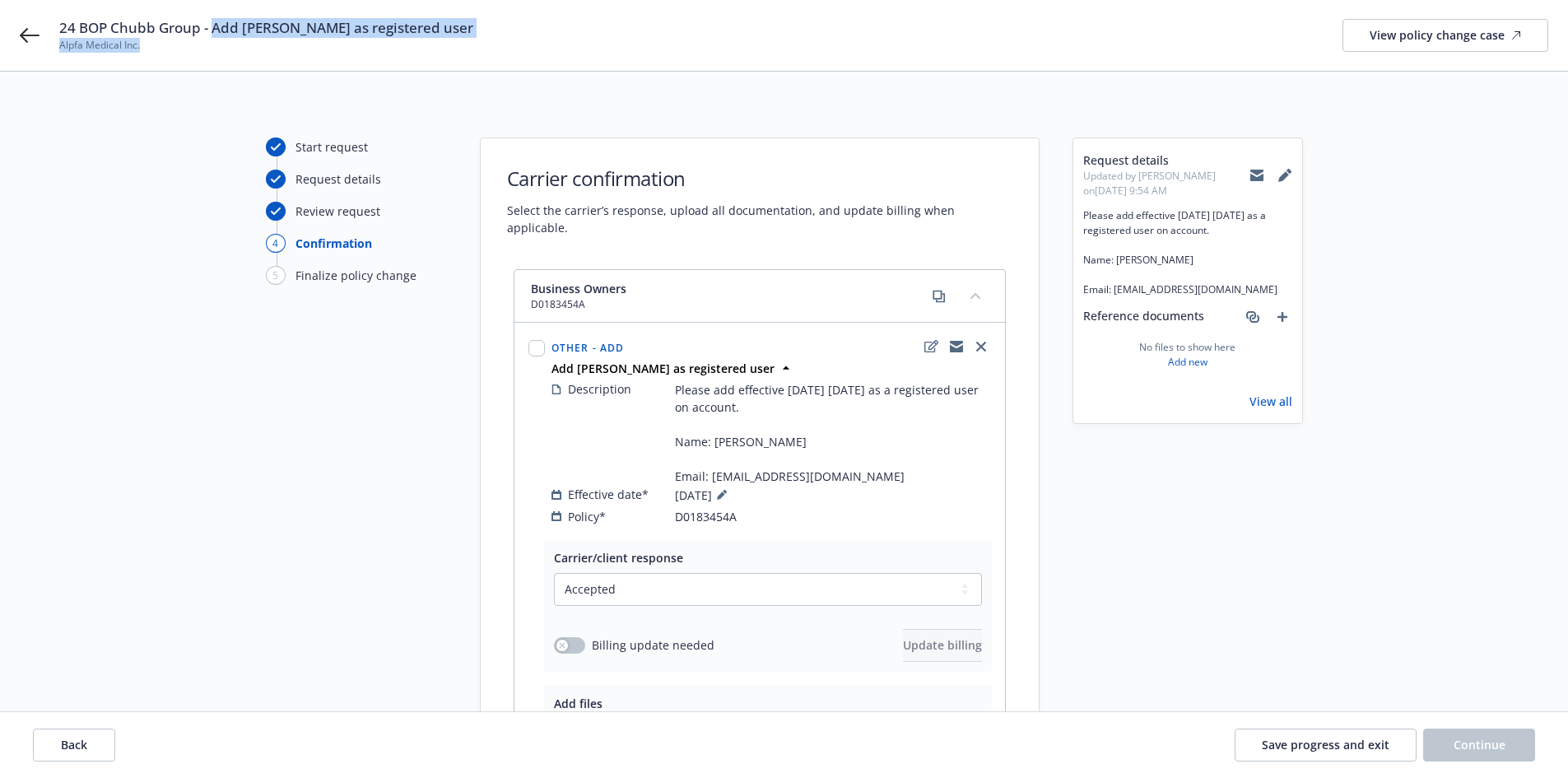
click at [443, 23] on div "24 BOP Chubb Group - Add Alice Lee as registered user Alpfa Medical Inc. View p…" at bounding box center [804, 36] width 1490 height 35
drag, startPoint x: 214, startPoint y: 26, endPoint x: 442, endPoint y: 34, distance: 228.1
click at [442, 34] on div "24 BOP Chubb Group - Add Alice Lee as registered user Alpfa Medical Inc. View p…" at bounding box center [804, 36] width 1490 height 35
copy span "Add Alice Lee as registered user"
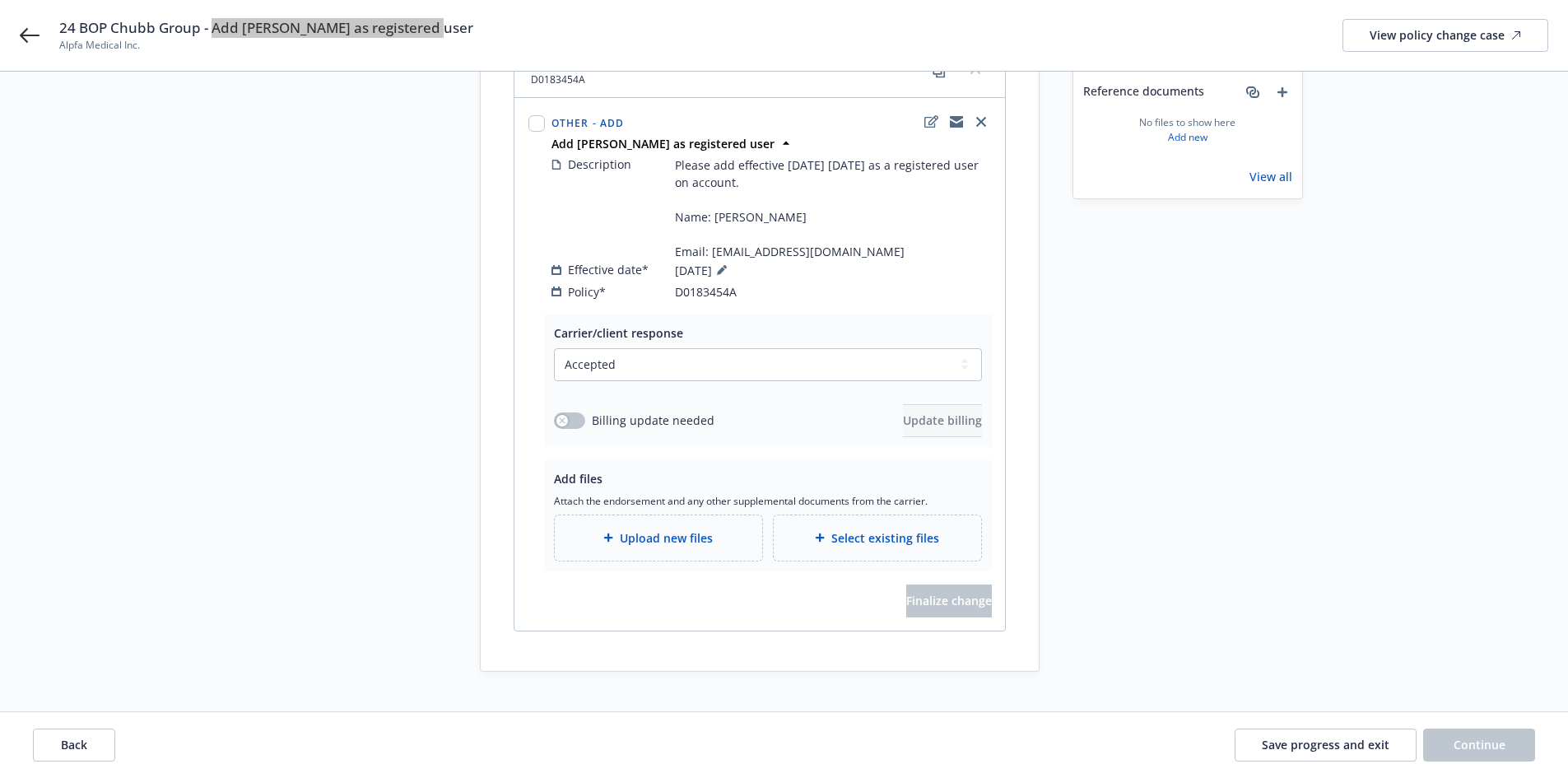
scroll to position [234, 0]
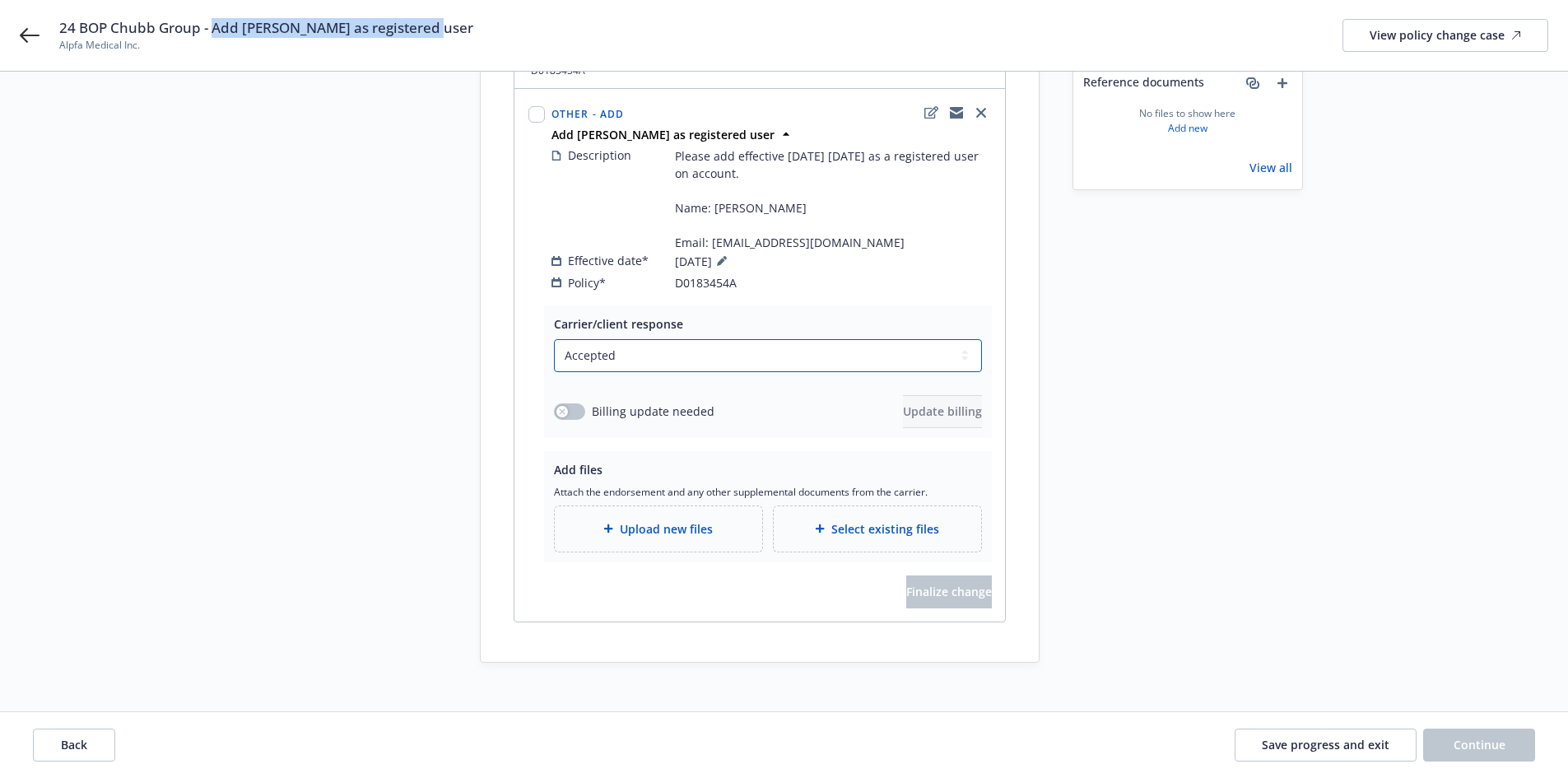
click at [675, 342] on select "Select a carrier response Accepted Accepted with revision No endorsement needed…" at bounding box center [768, 356] width 428 height 33
select select "NO_ENDORSEMENT_NEEDED"
click at [554, 372] on select "Select a carrier response Accepted Accepted with revision No endorsement needed…" at bounding box center [768, 356] width 428 height 33
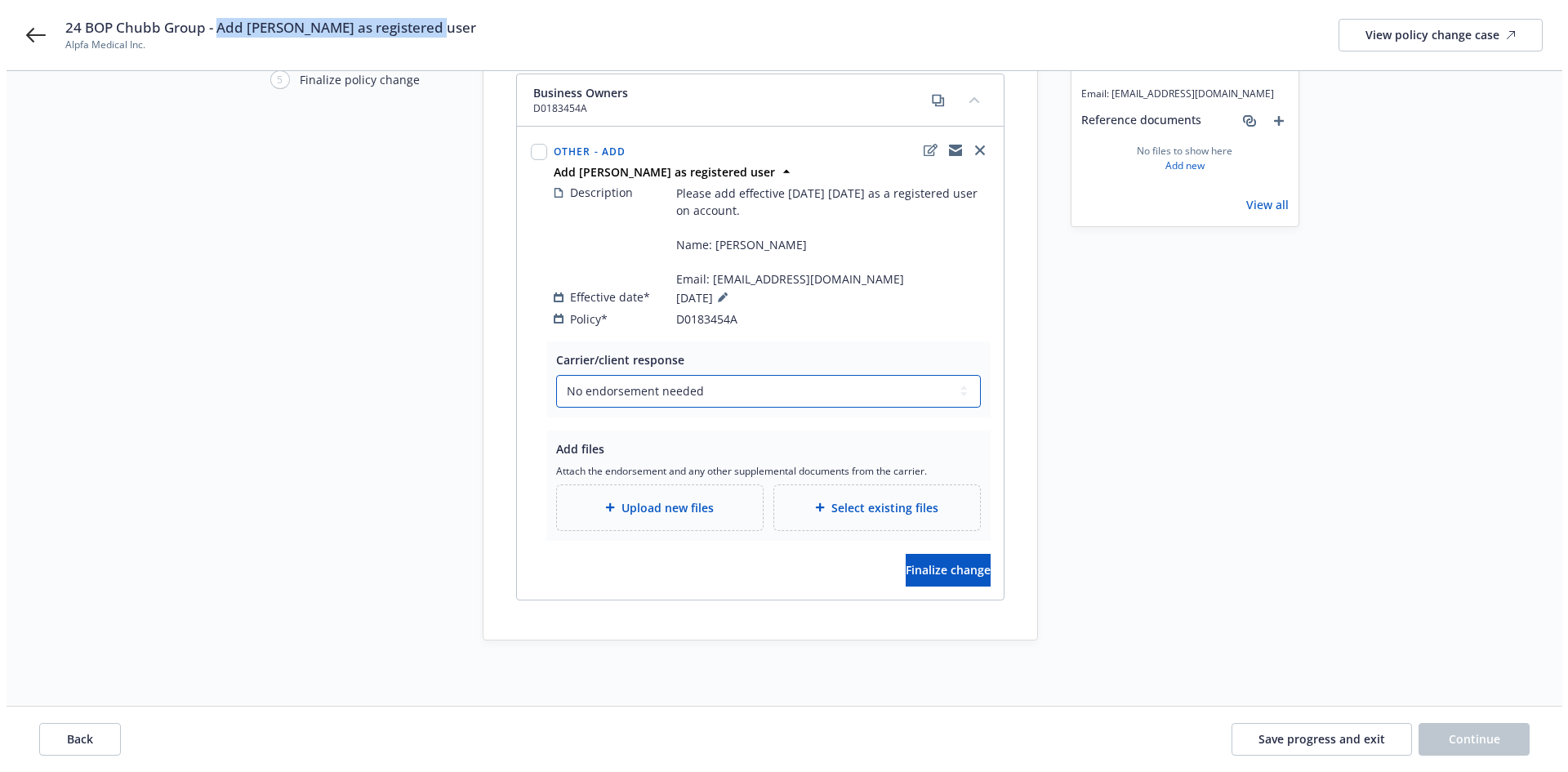
scroll to position [176, 0]
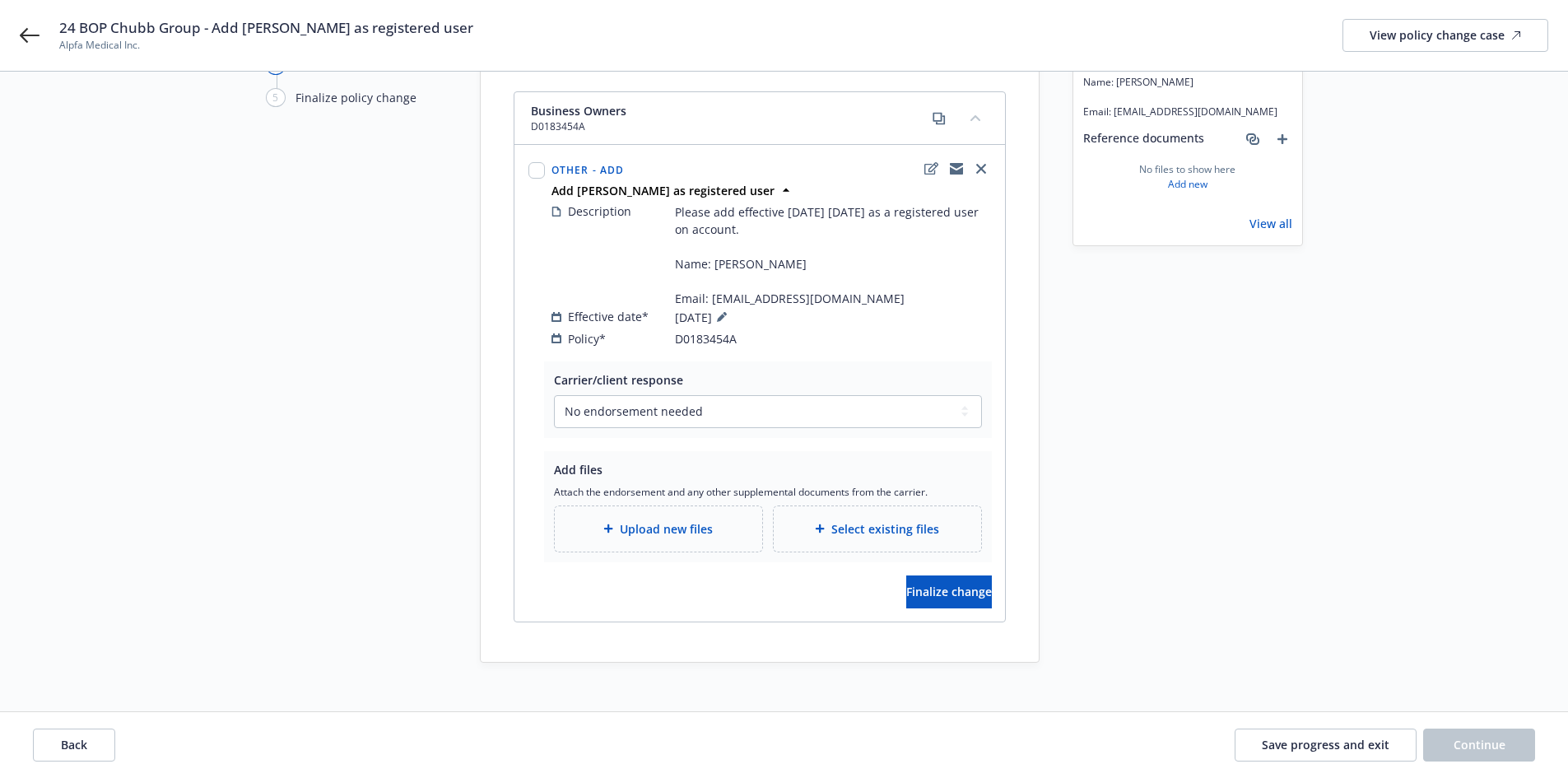
click at [674, 520] on span "Upload new files" at bounding box center [666, 529] width 93 height 17
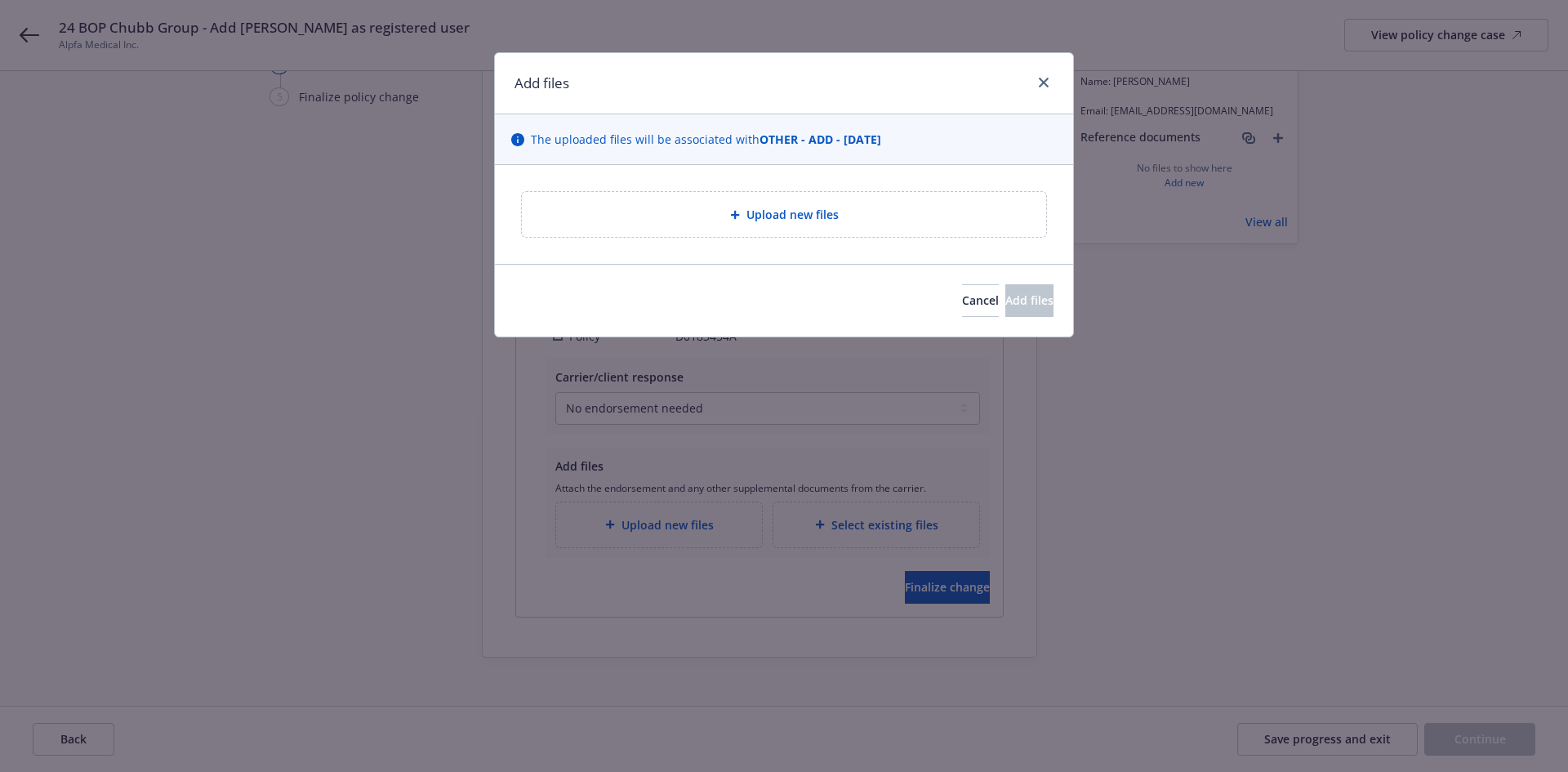
click at [894, 207] on div "Upload new files" at bounding box center [783, 215] width 498 height 19
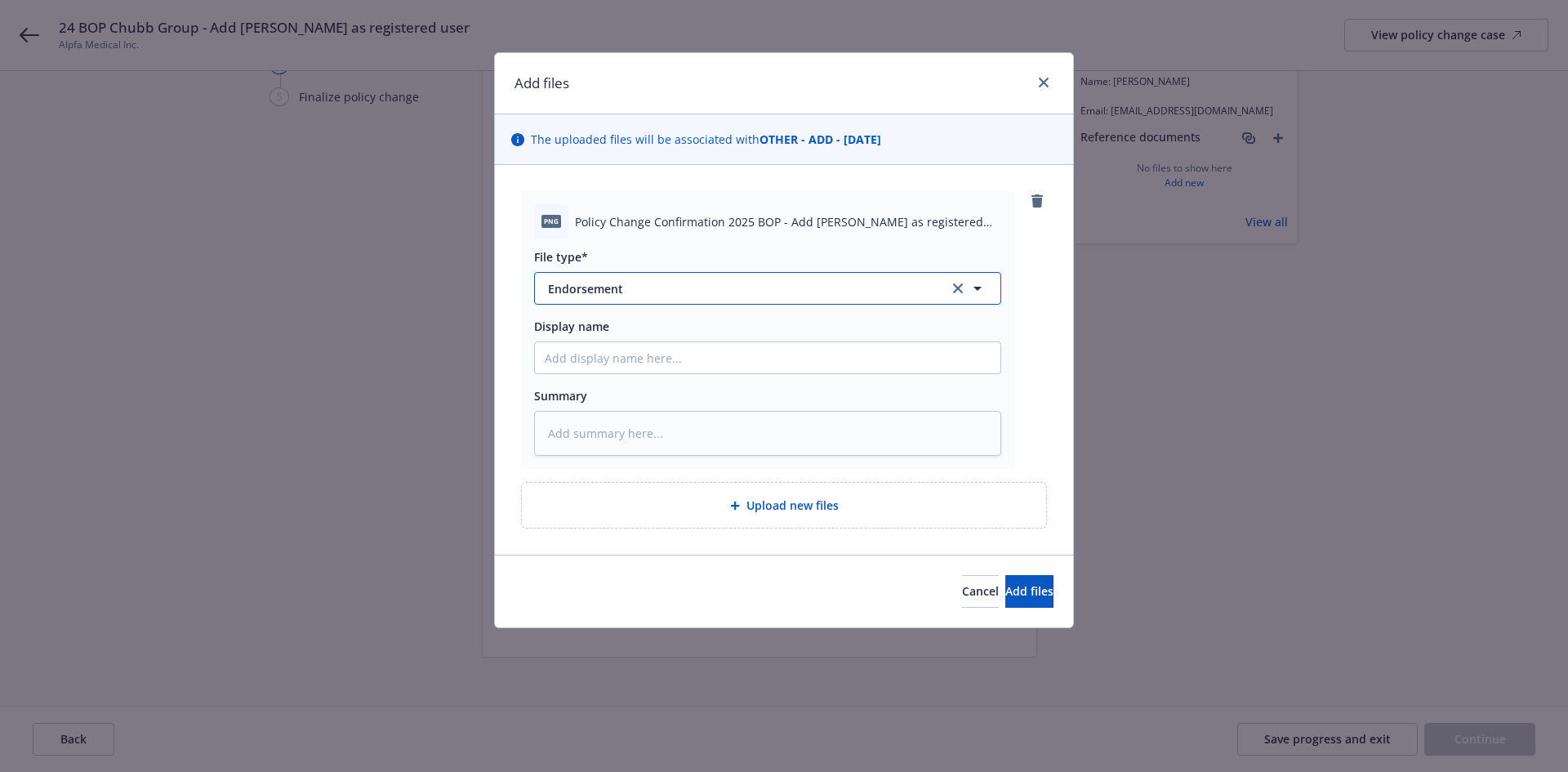
click at [772, 284] on span "Endorsement" at bounding box center [737, 289] width 378 height 17
type input "oth"
click at [697, 335] on div "Other" at bounding box center [767, 333] width 446 height 23
click at [1005, 581] on button "Add files" at bounding box center [1029, 591] width 48 height 33
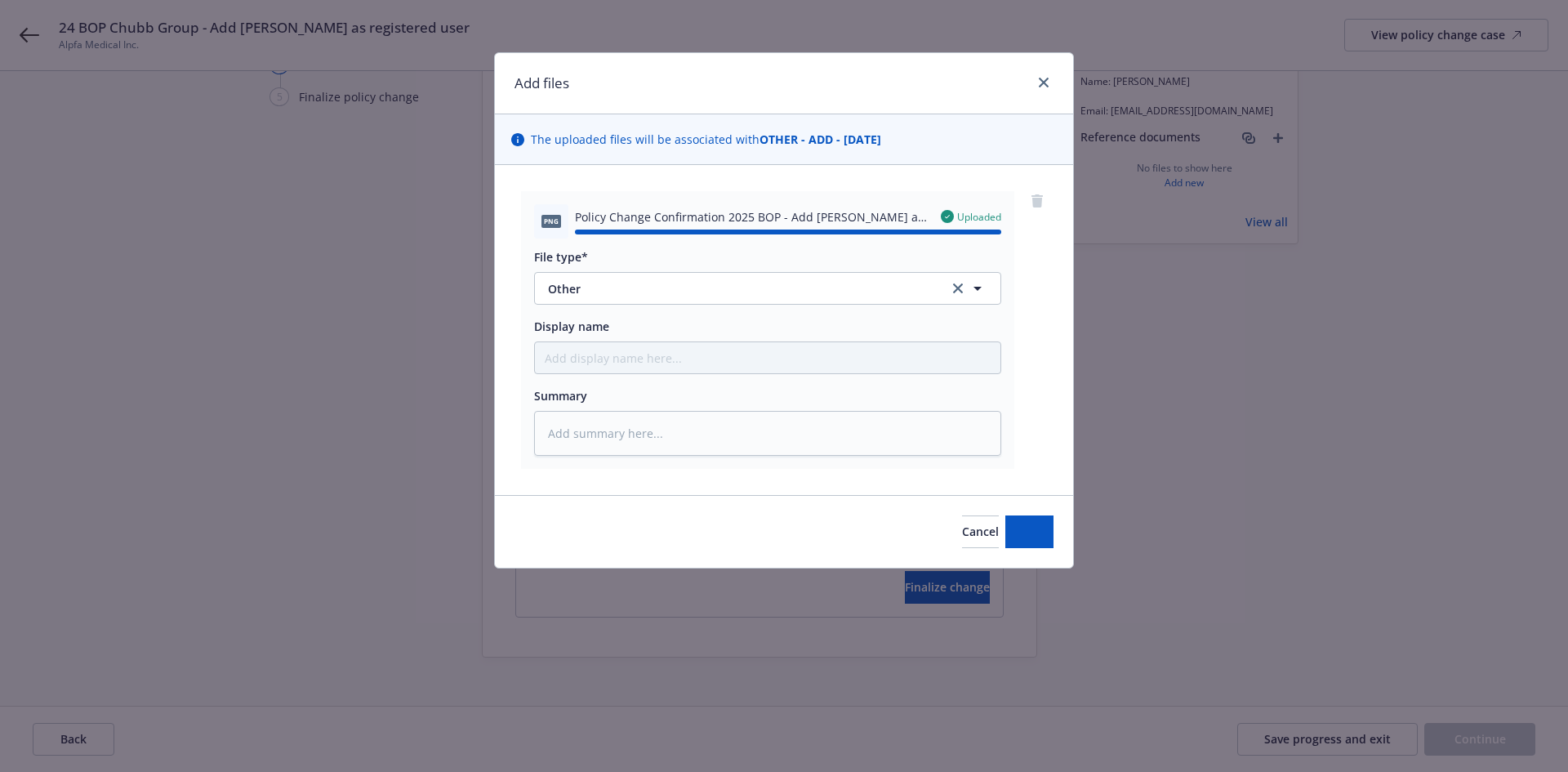
type textarea "x"
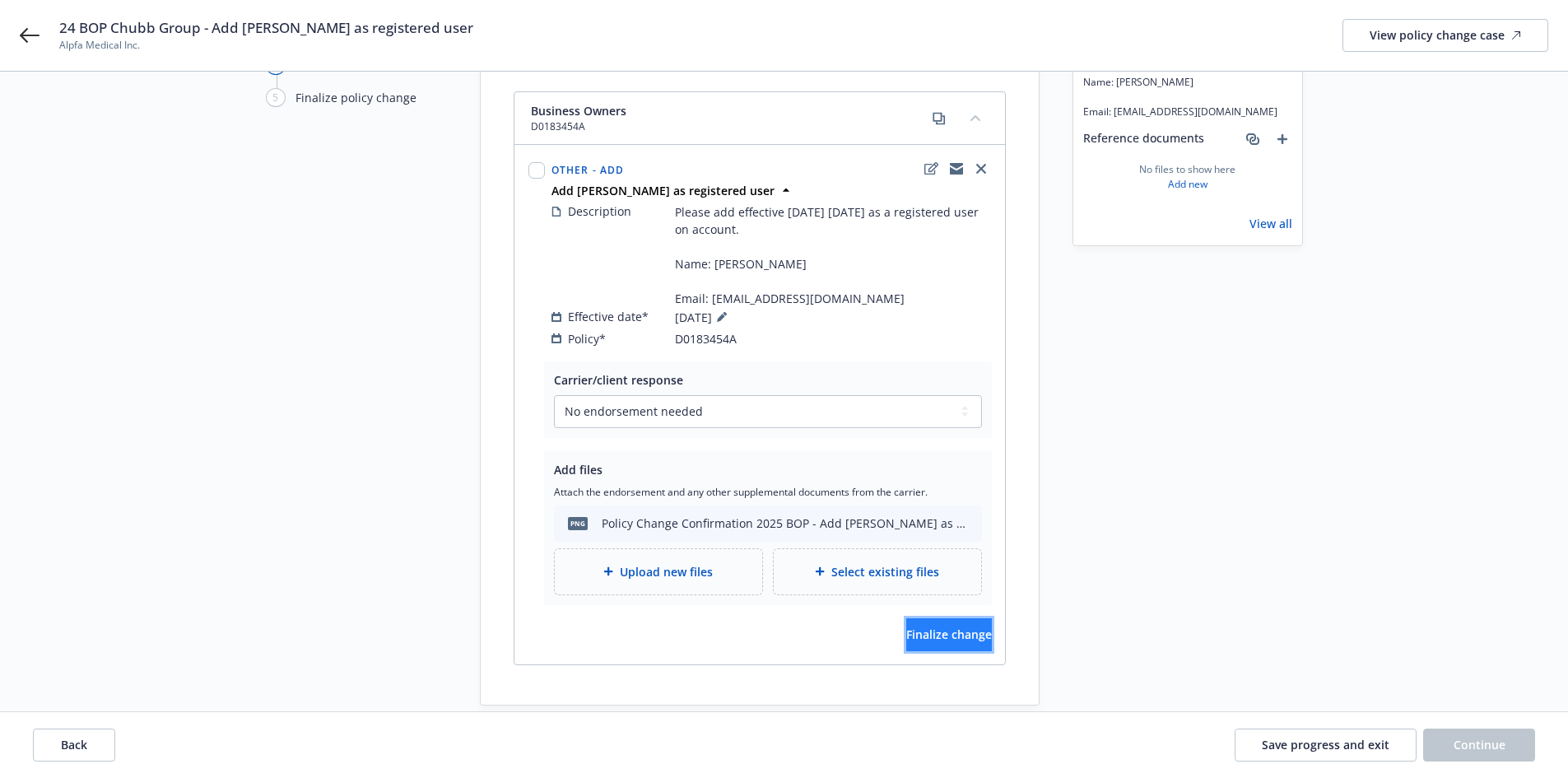
click at [979, 618] on button "Finalize change" at bounding box center [949, 635] width 85 height 33
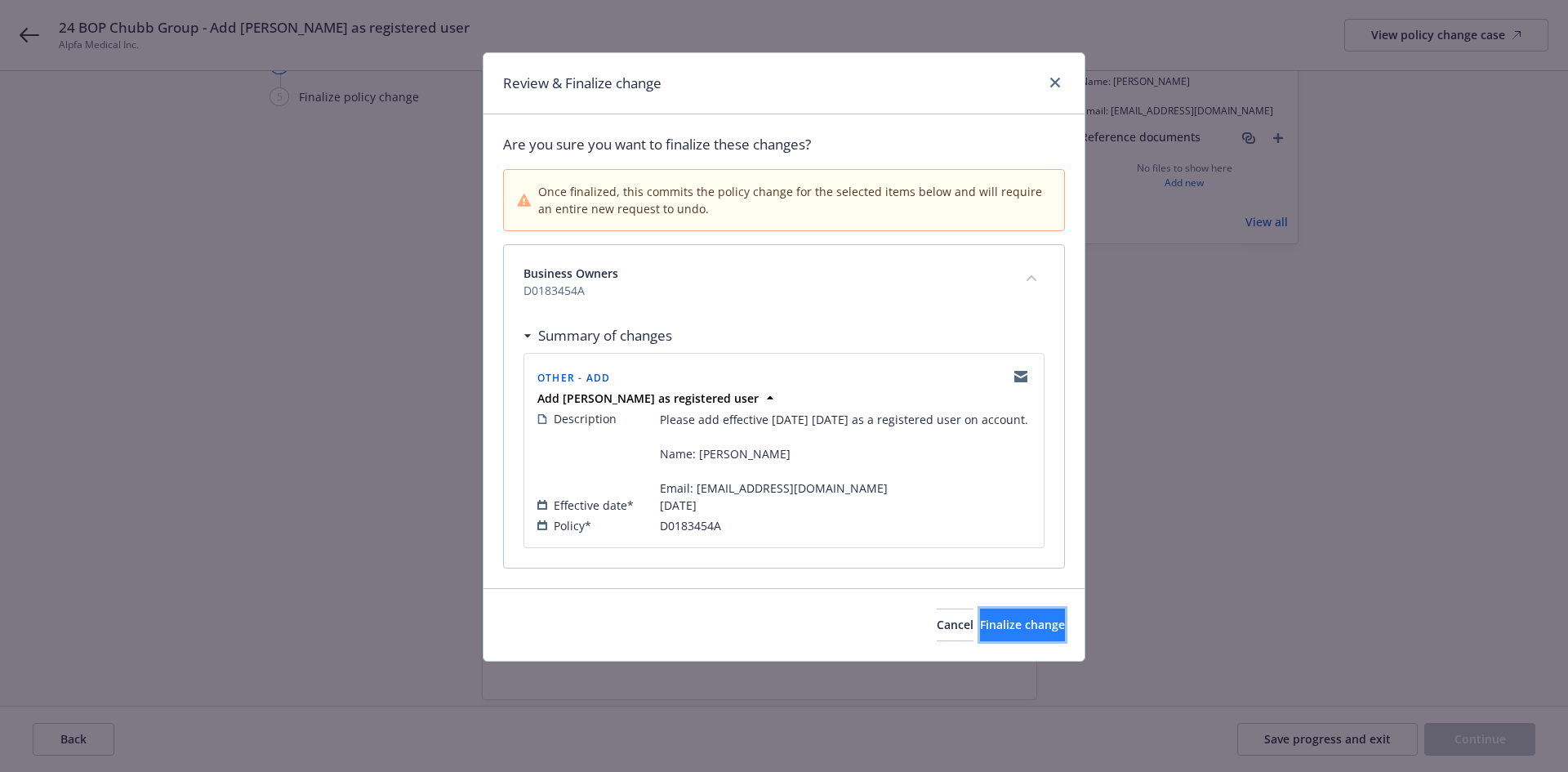
click at [980, 633] on button "Finalize change" at bounding box center [1022, 625] width 85 height 33
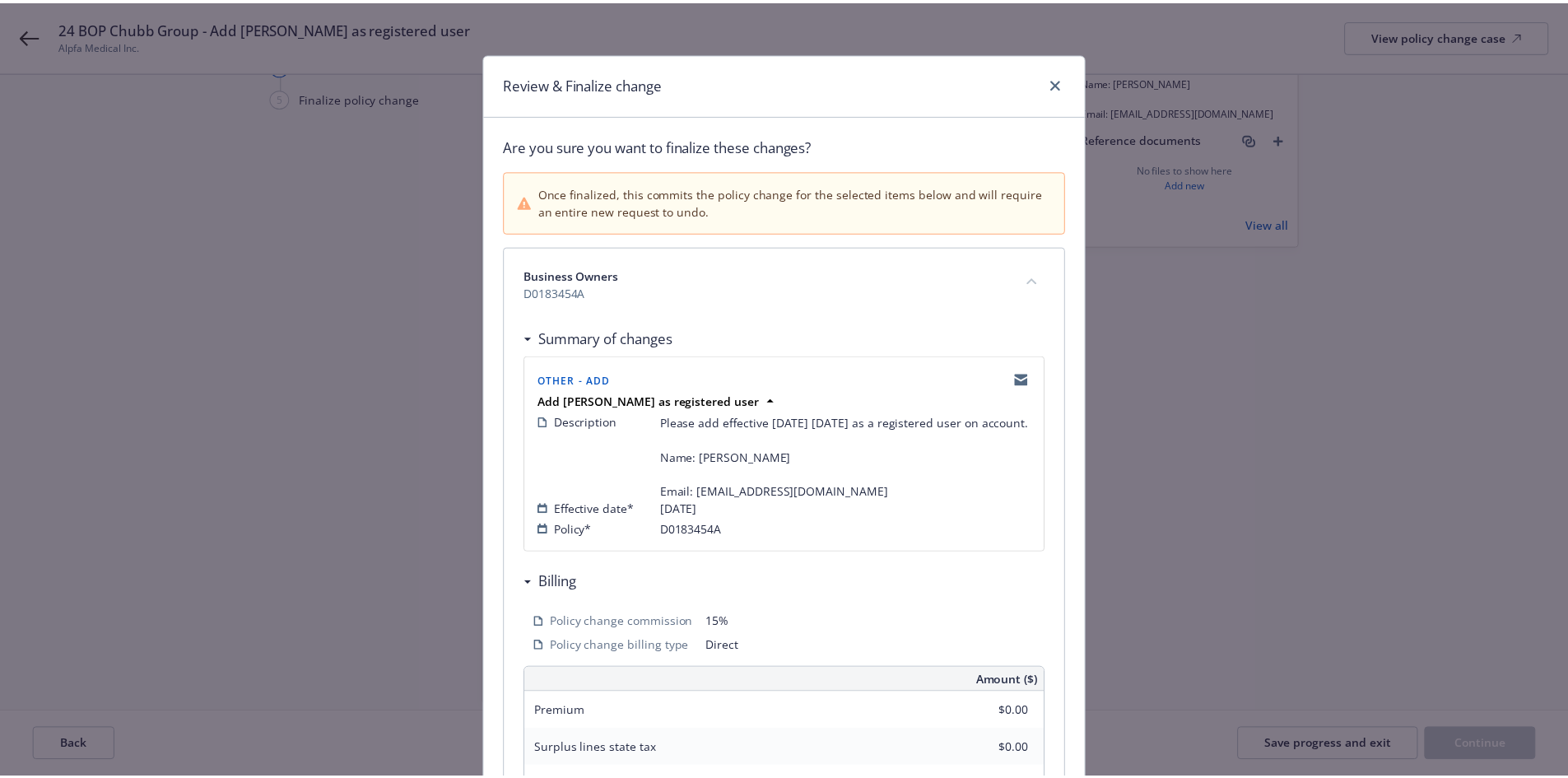
scroll to position [404, 0]
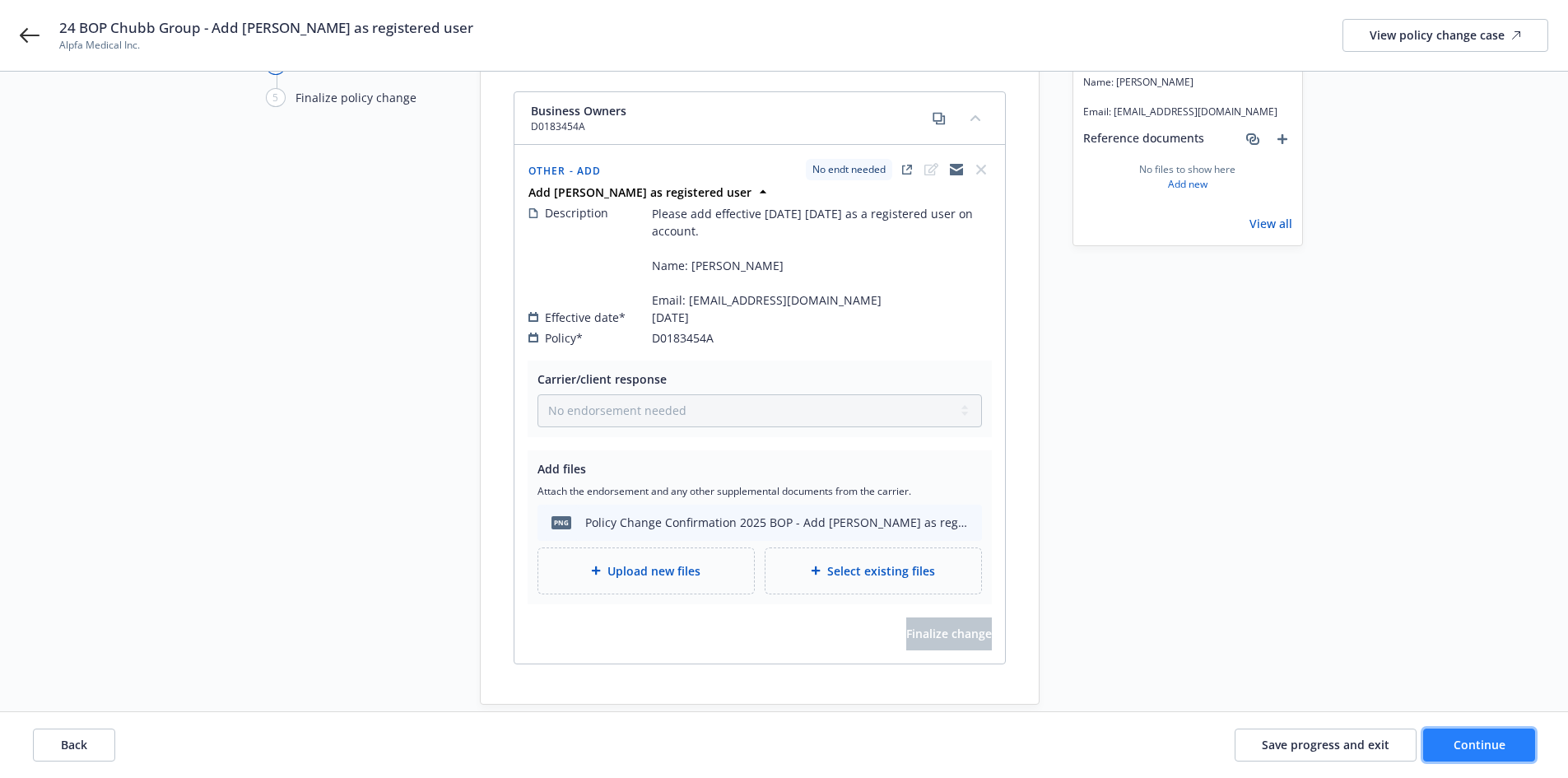
click at [1492, 741] on span "Continue" at bounding box center [1480, 744] width 52 height 16
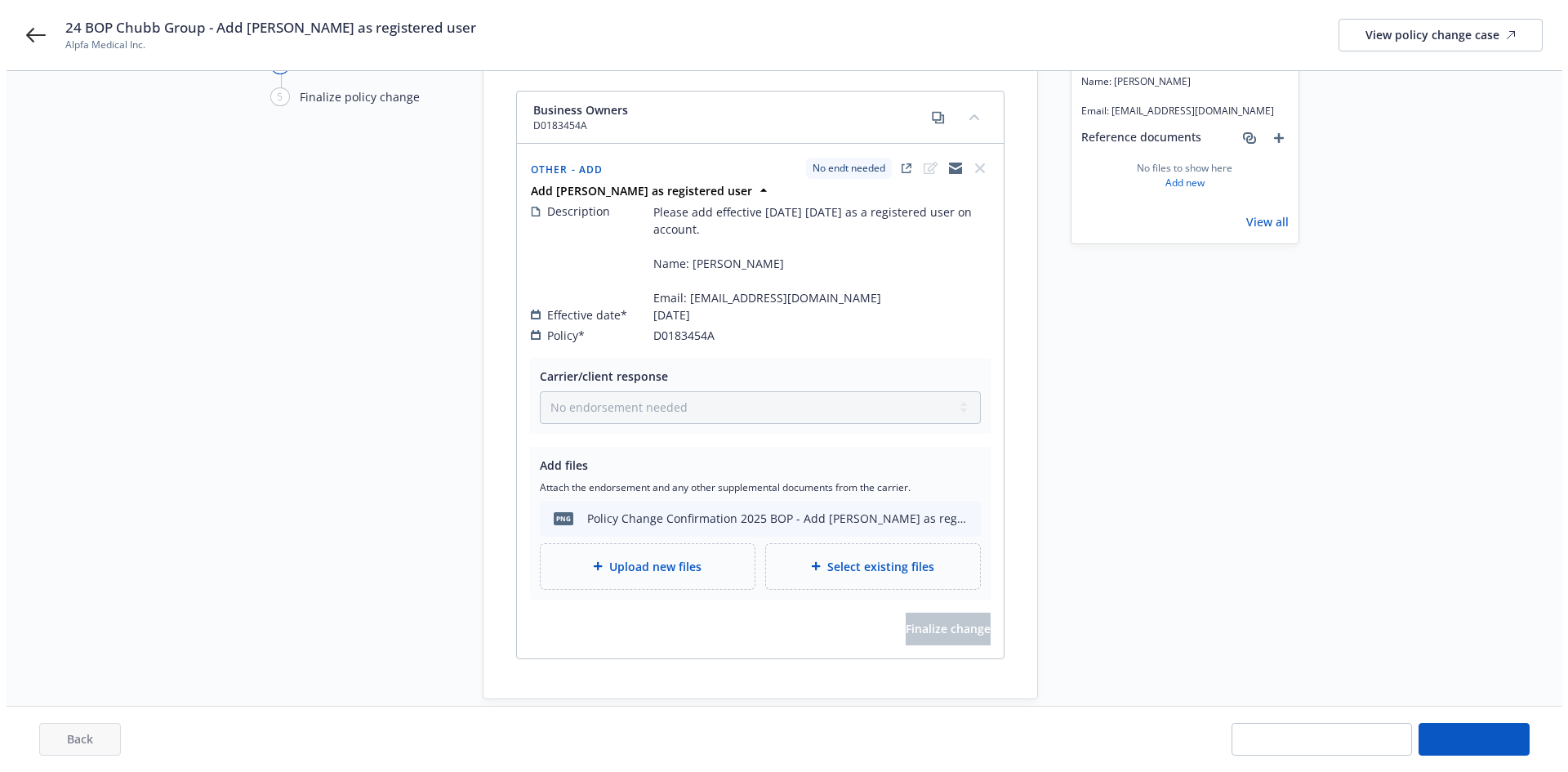
scroll to position [0, 0]
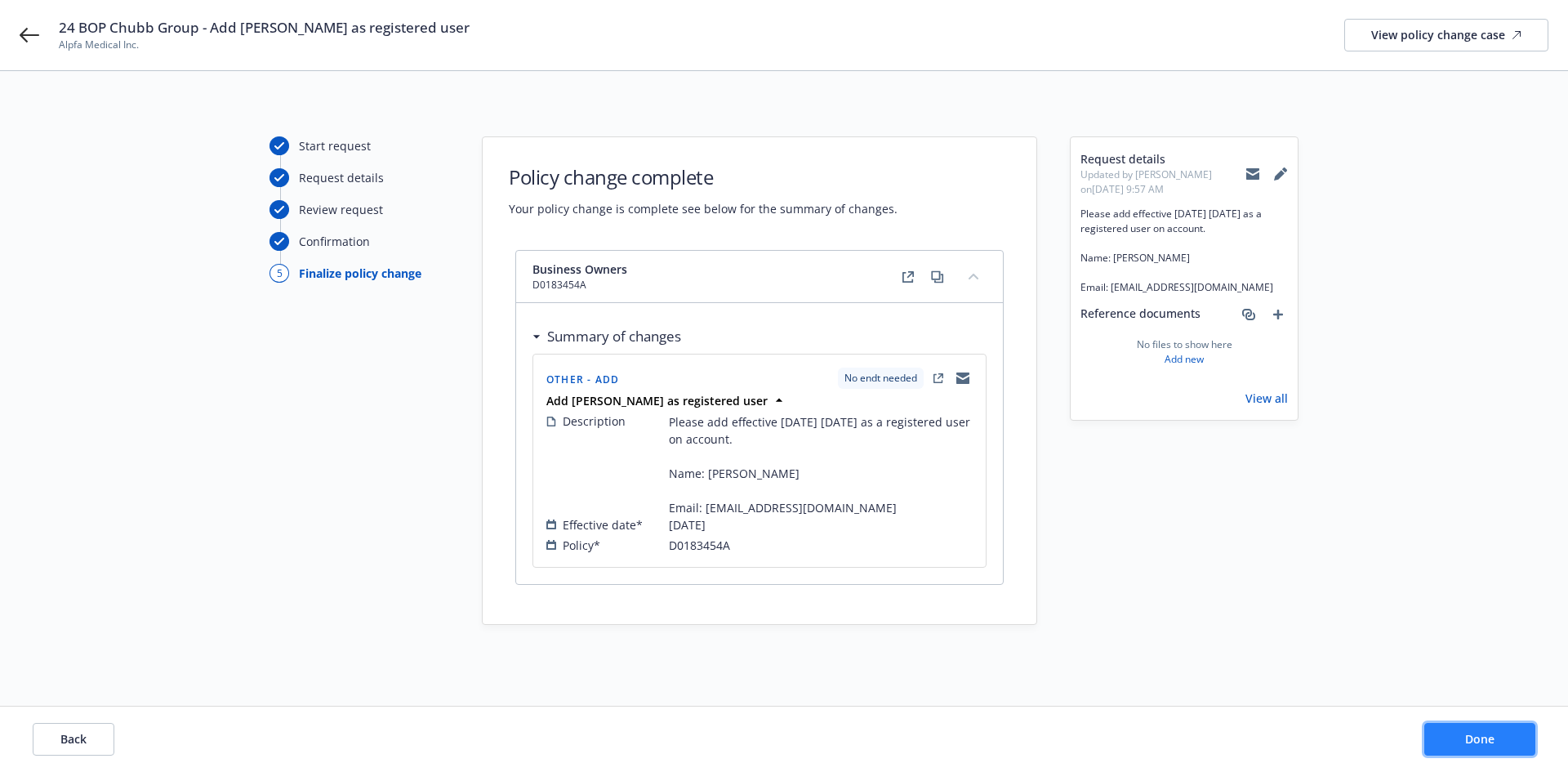
click at [1480, 735] on span "Done" at bounding box center [1479, 738] width 29 height 16
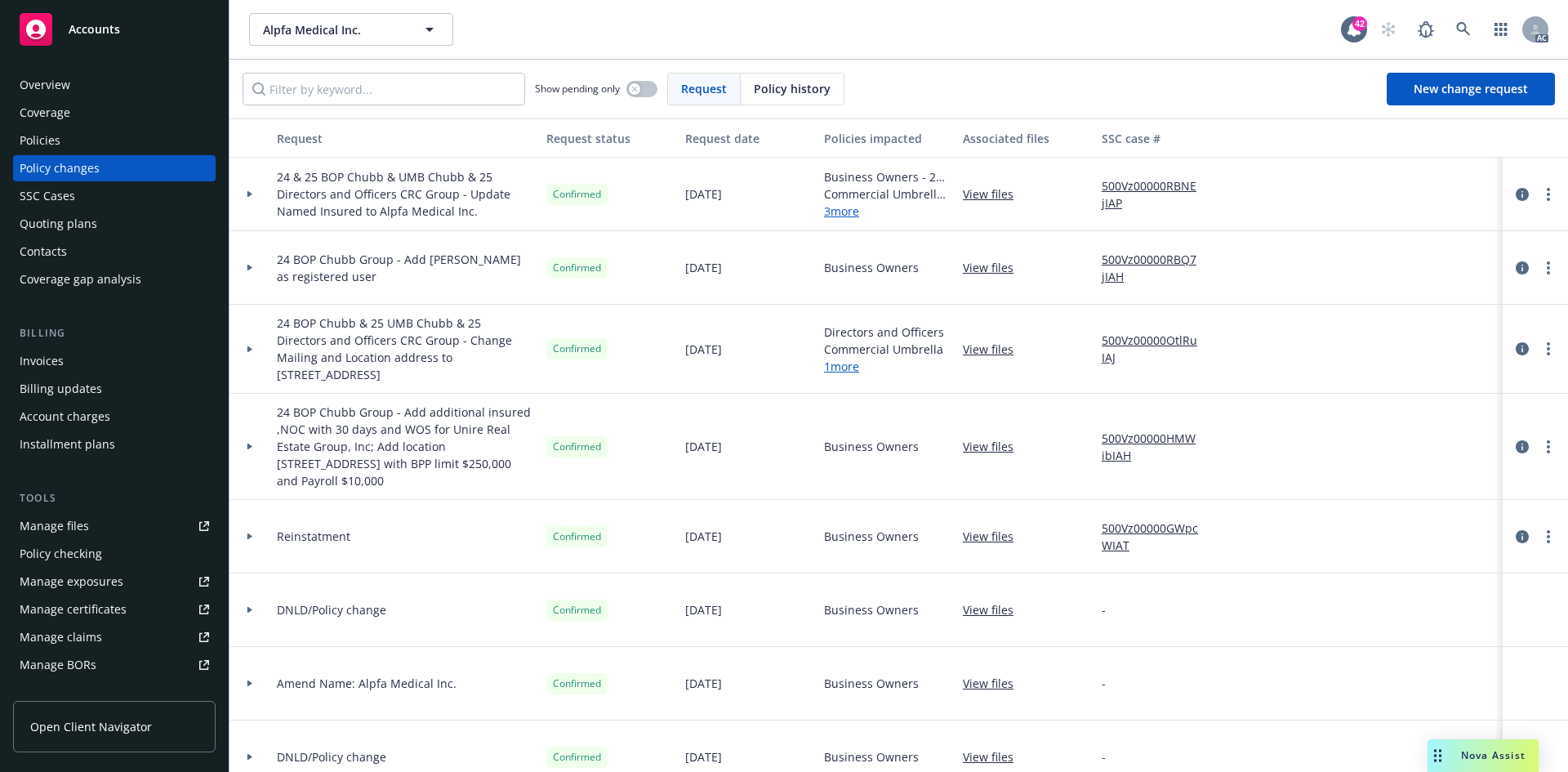
click at [116, 144] on div "Policies" at bounding box center [115, 141] width 190 height 26
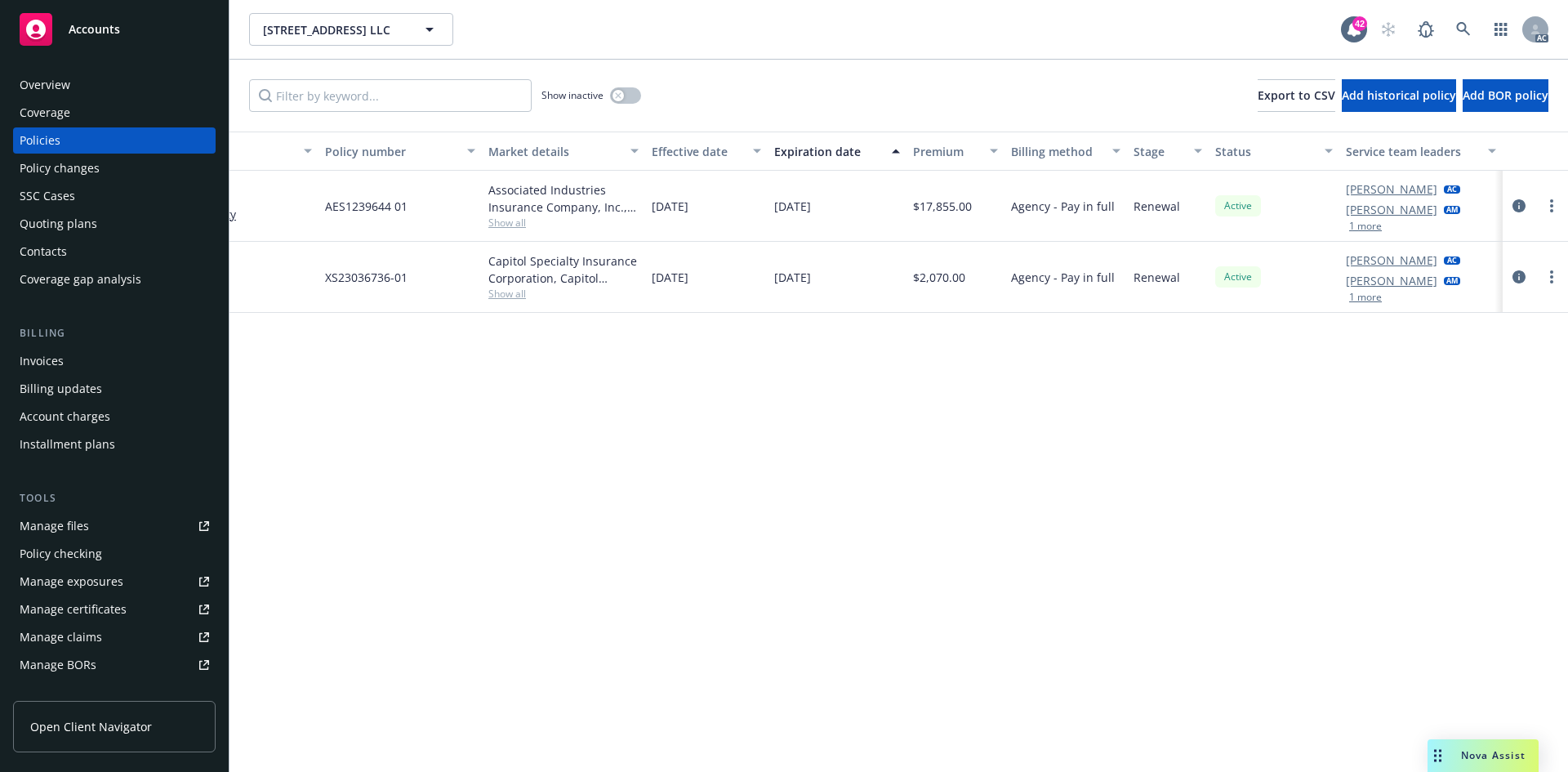
scroll to position [0, 81]
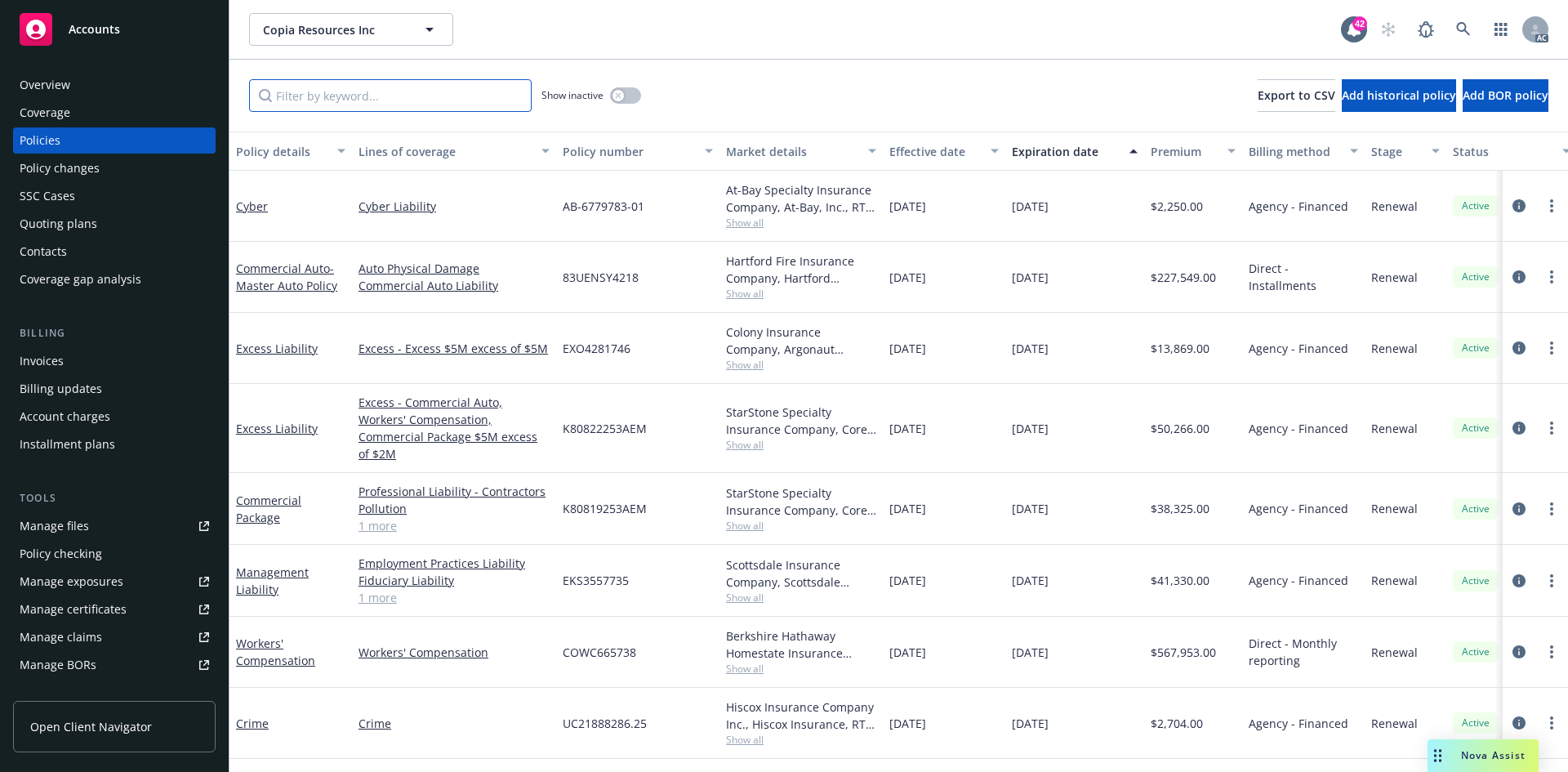
click at [333, 91] on input "Filter by keyword..." at bounding box center [391, 96] width 283 height 33
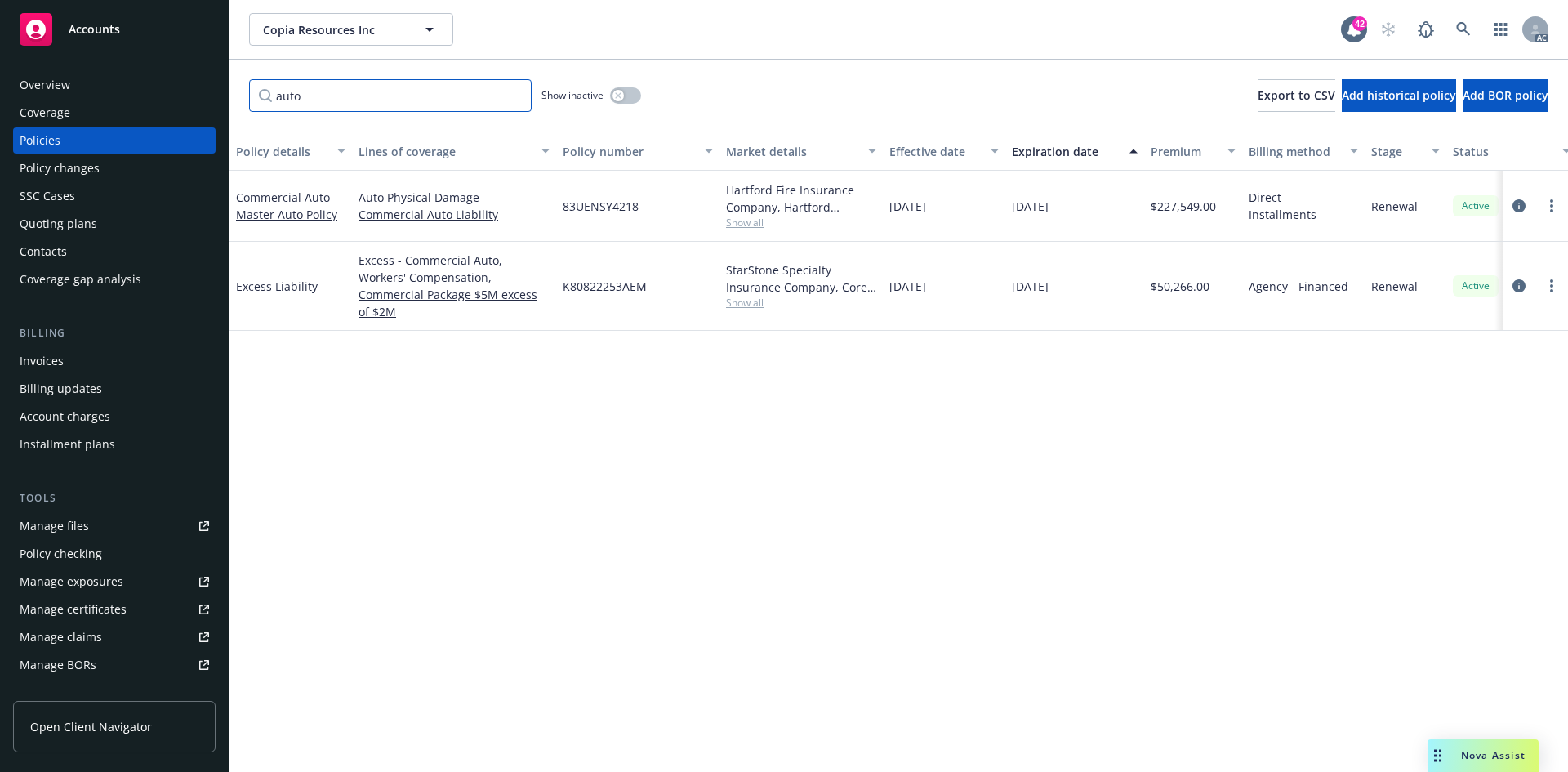
type input "auto"
click at [746, 225] on span "Show all" at bounding box center [801, 223] width 150 height 14
click at [444, 423] on div "Policy details Lines of coverage Policy number Market details Effective date Ex…" at bounding box center [899, 451] width 1339 height 640
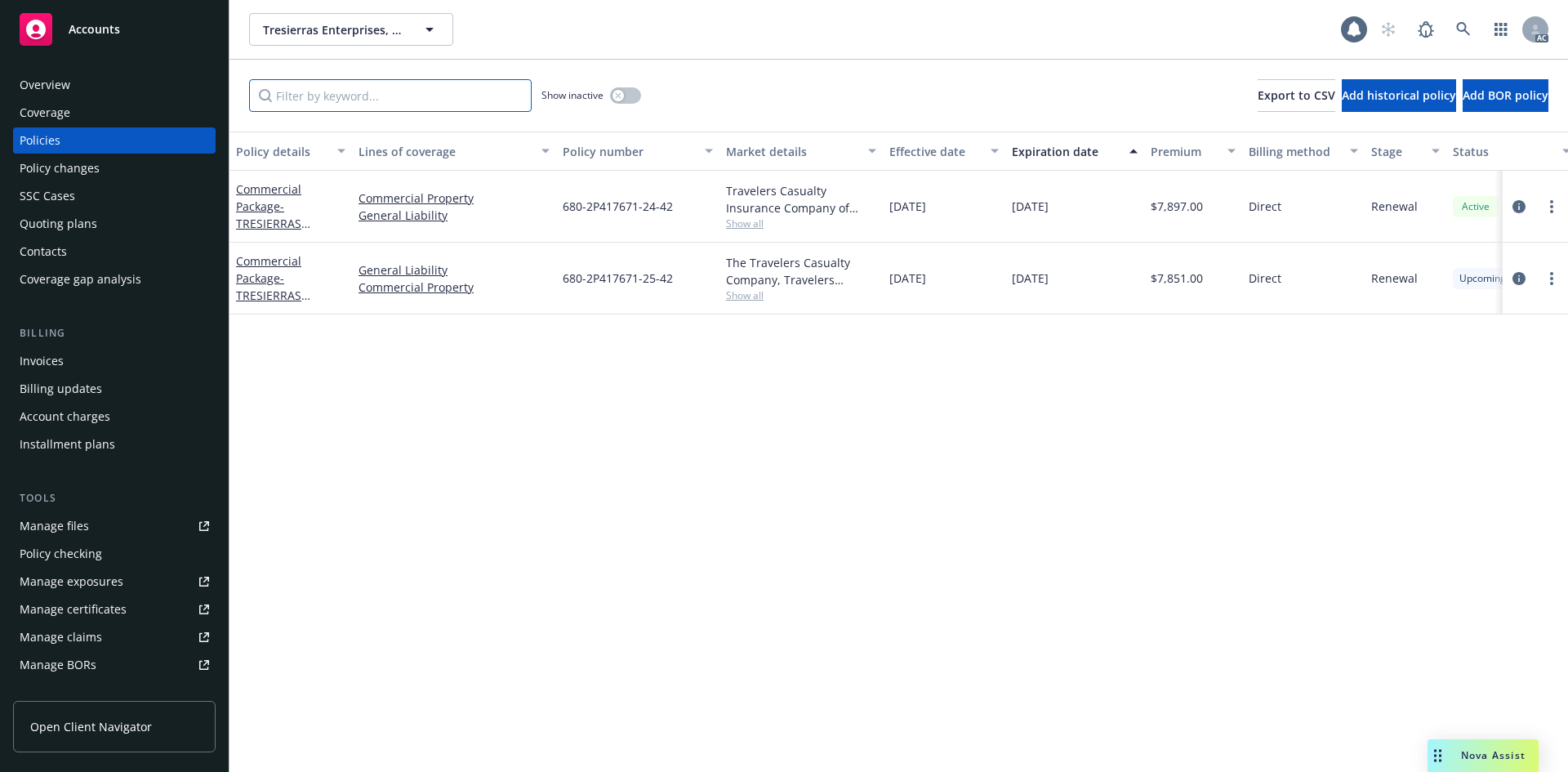
click at [375, 101] on input "Filter by keyword..." at bounding box center [391, 96] width 283 height 33
type input "pack"
click at [737, 219] on span "Show all" at bounding box center [801, 223] width 150 height 14
click at [1009, 361] on div "Policy details Lines of coverage Policy number Market details Effective date Ex…" at bounding box center [899, 451] width 1339 height 640
click at [747, 295] on span "Show all" at bounding box center [801, 295] width 150 height 14
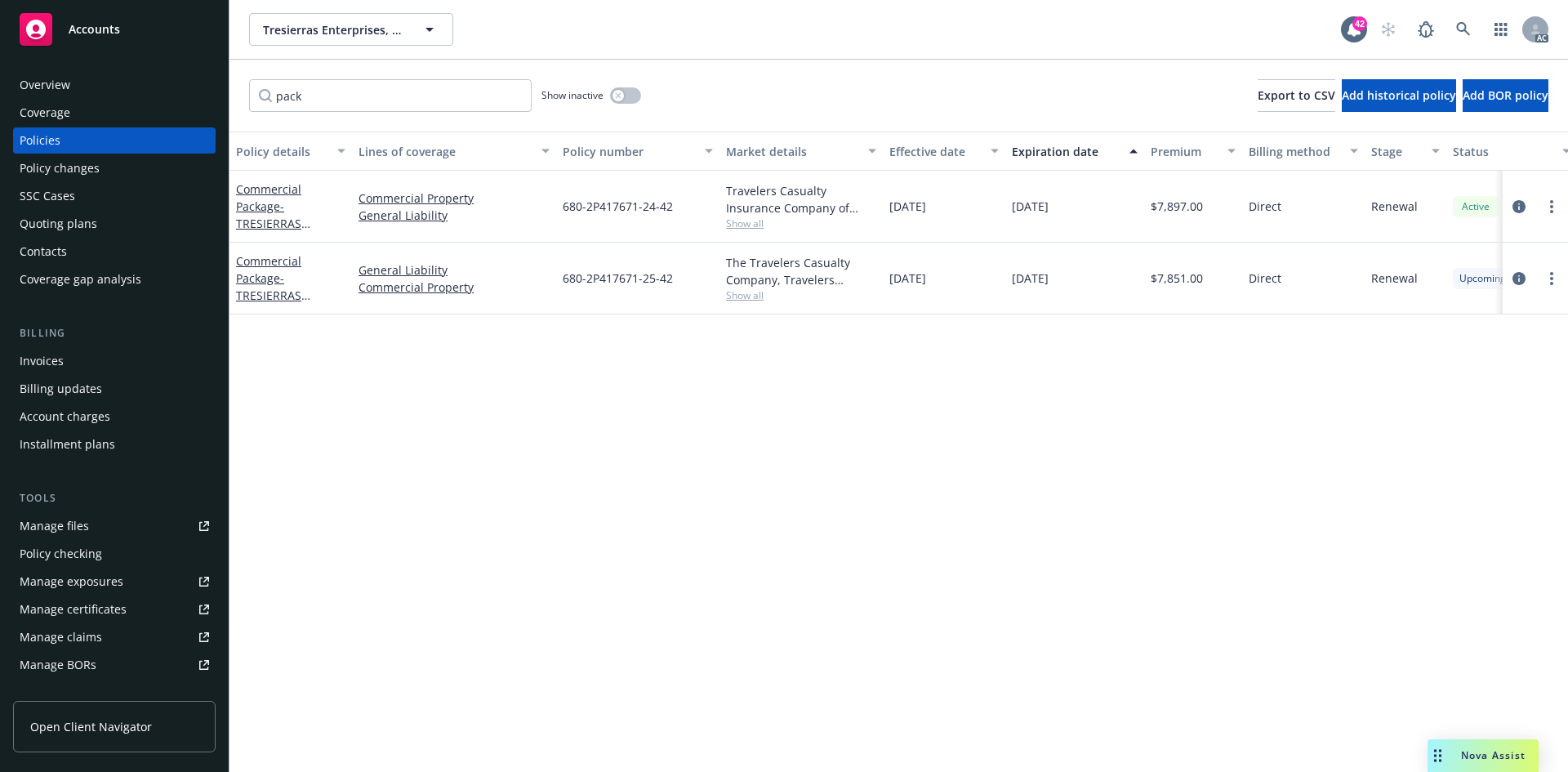
drag, startPoint x: 1056, startPoint y: 406, endPoint x: 810, endPoint y: 135, distance: 366.0
click at [1056, 406] on div "Policy details Lines of coverage Policy number Market details Effective date Ex…" at bounding box center [899, 451] width 1339 height 640
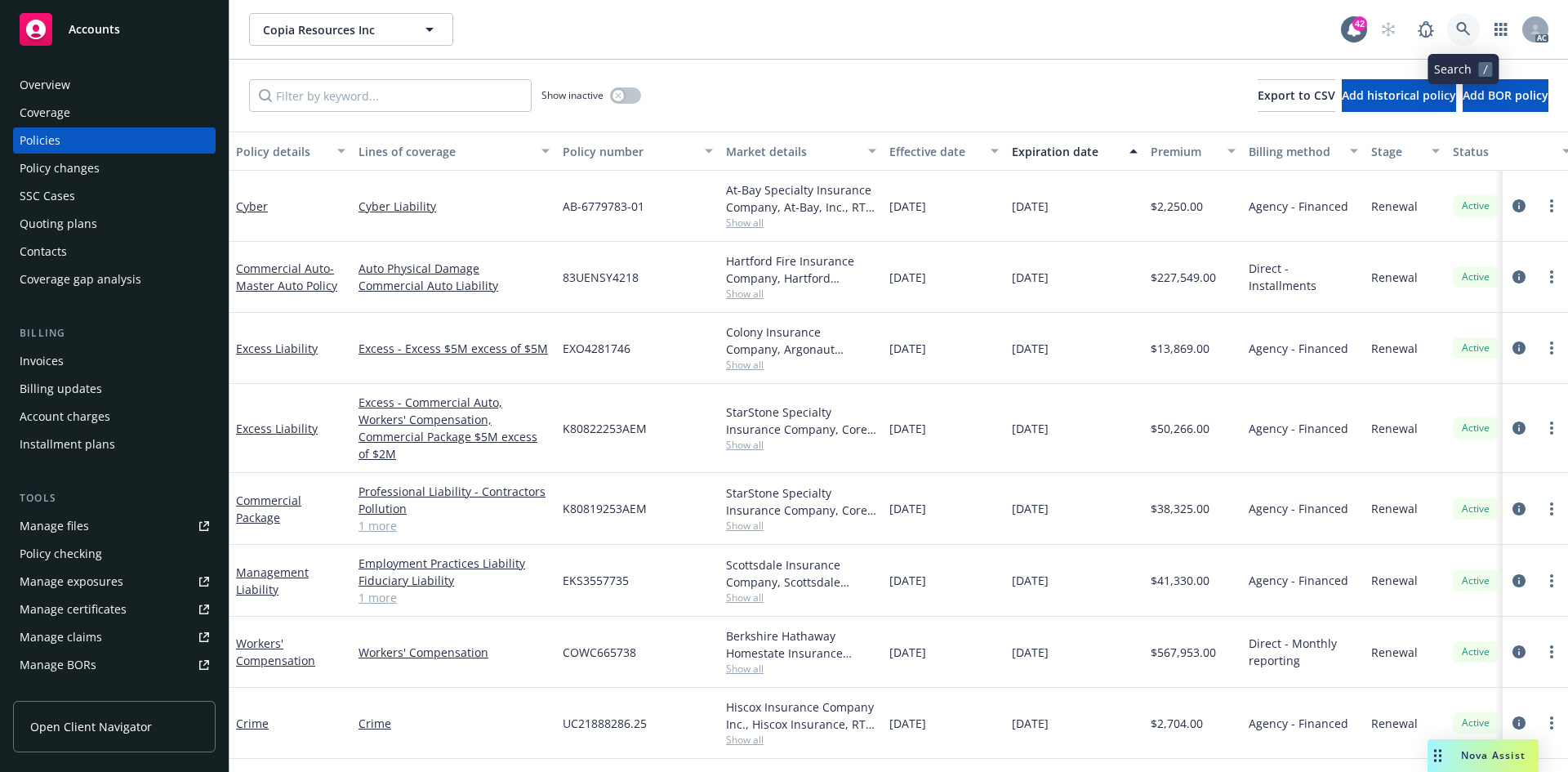
click at [1463, 30] on icon at bounding box center [1463, 29] width 14 height 14
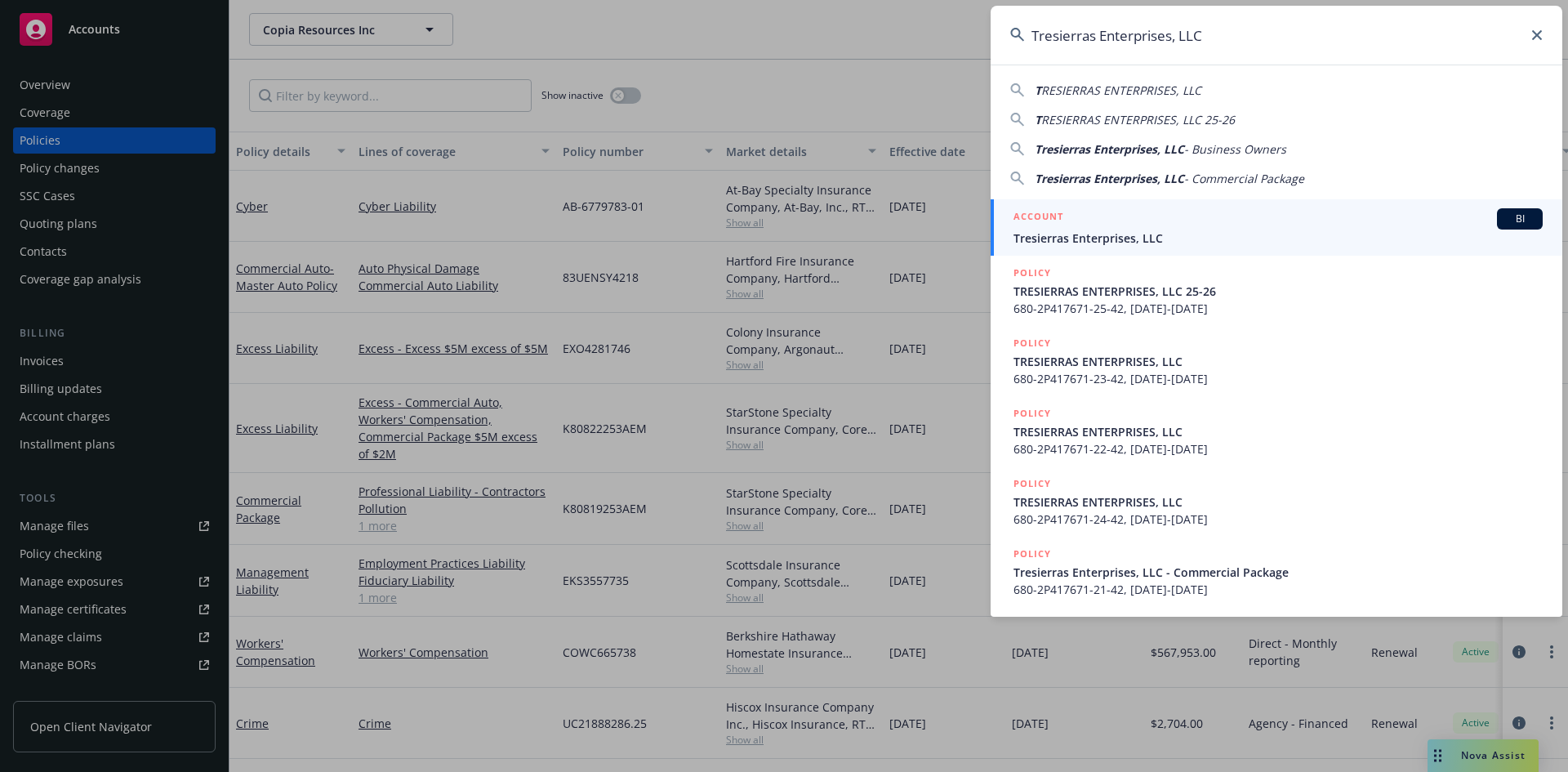
type input "Tresierras Enterprises, LLC"
click at [1520, 221] on span "BI" at bounding box center [1520, 218] width 33 height 15
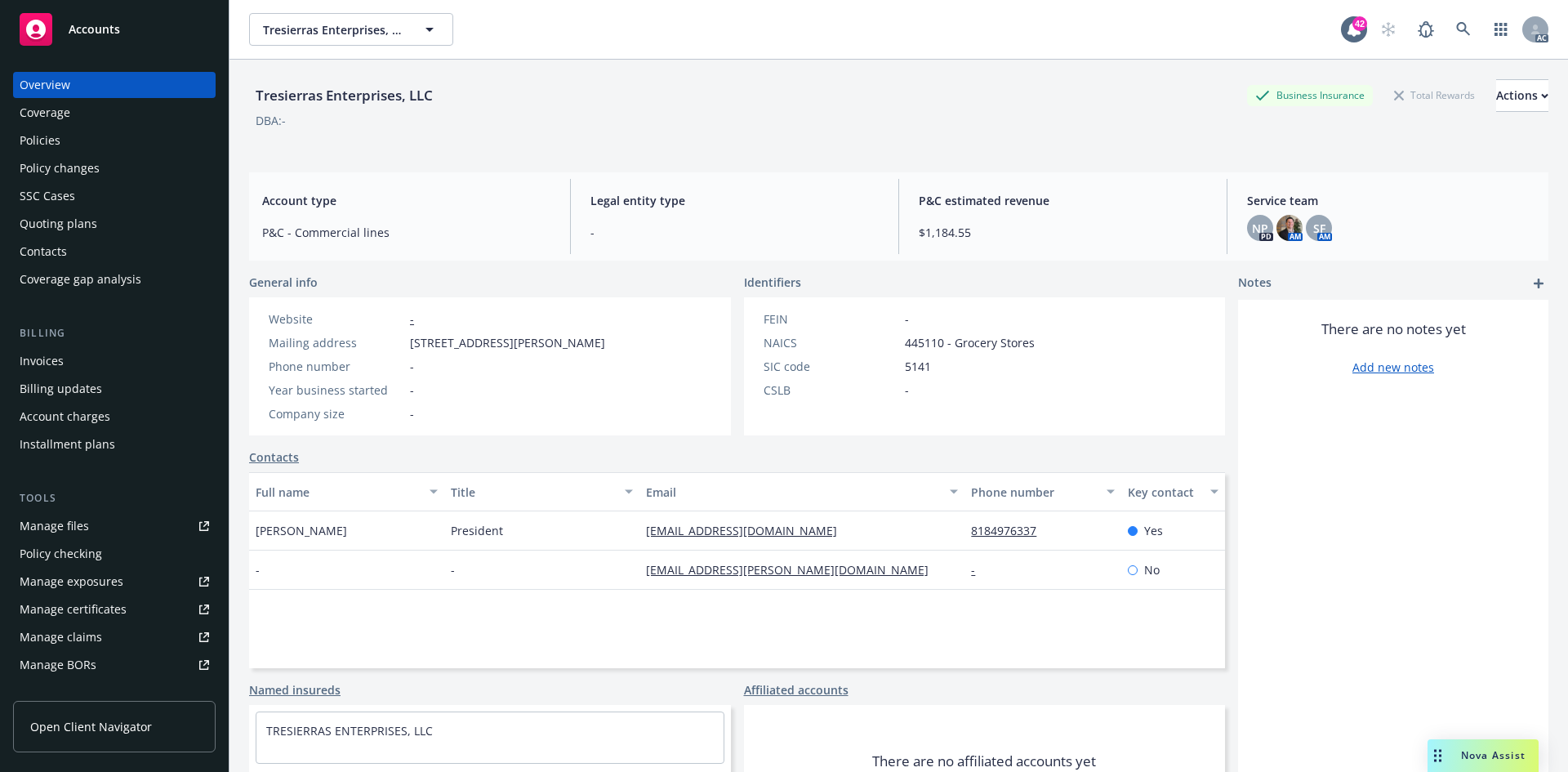
click at [132, 141] on div "Policies" at bounding box center [115, 141] width 190 height 26
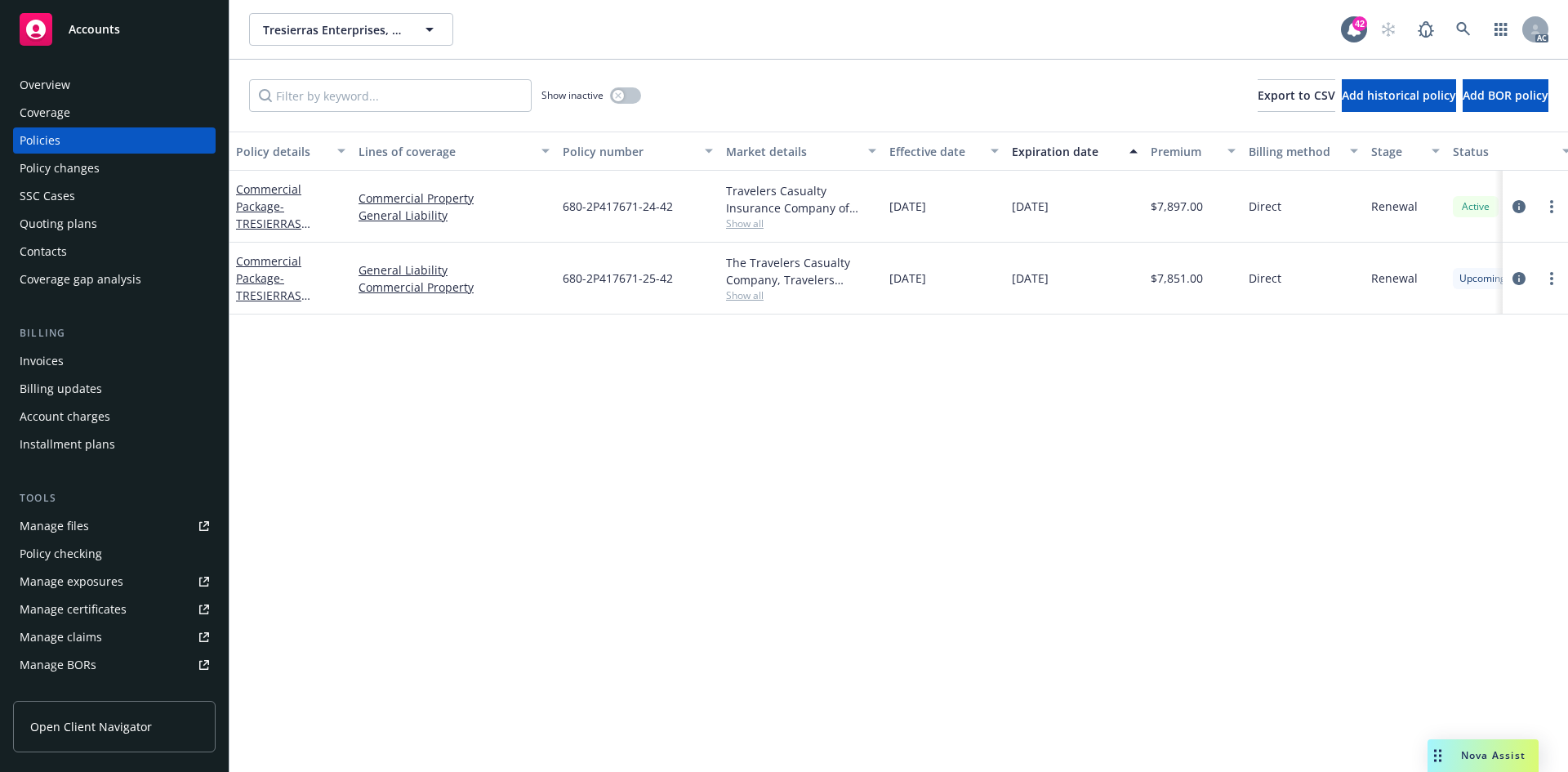
click at [744, 298] on span "Show all" at bounding box center [801, 295] width 150 height 14
click at [530, 384] on div "Policy details Lines of coverage Policy number Market details Effective date Ex…" at bounding box center [899, 451] width 1339 height 640
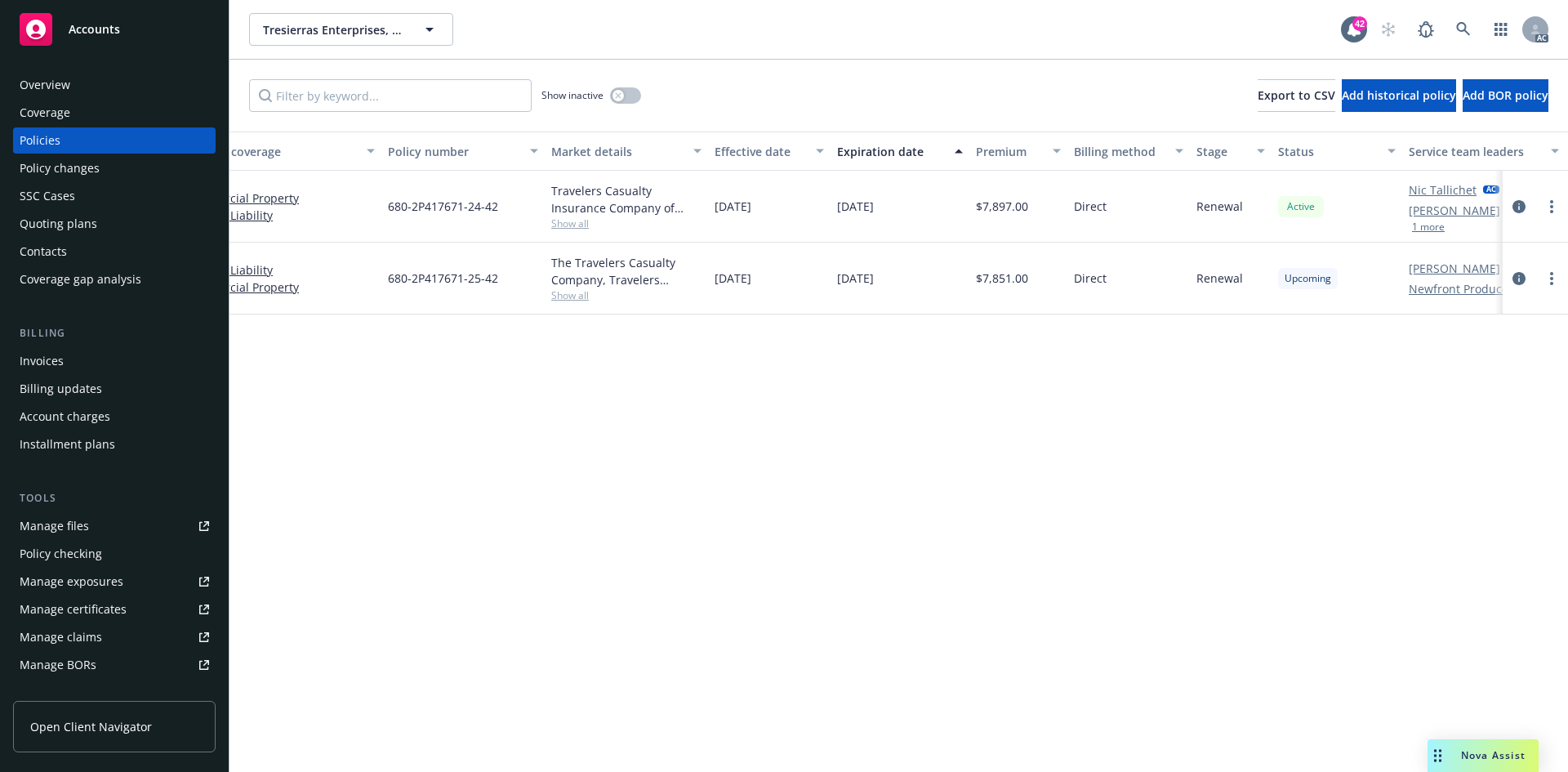
scroll to position [0, 237]
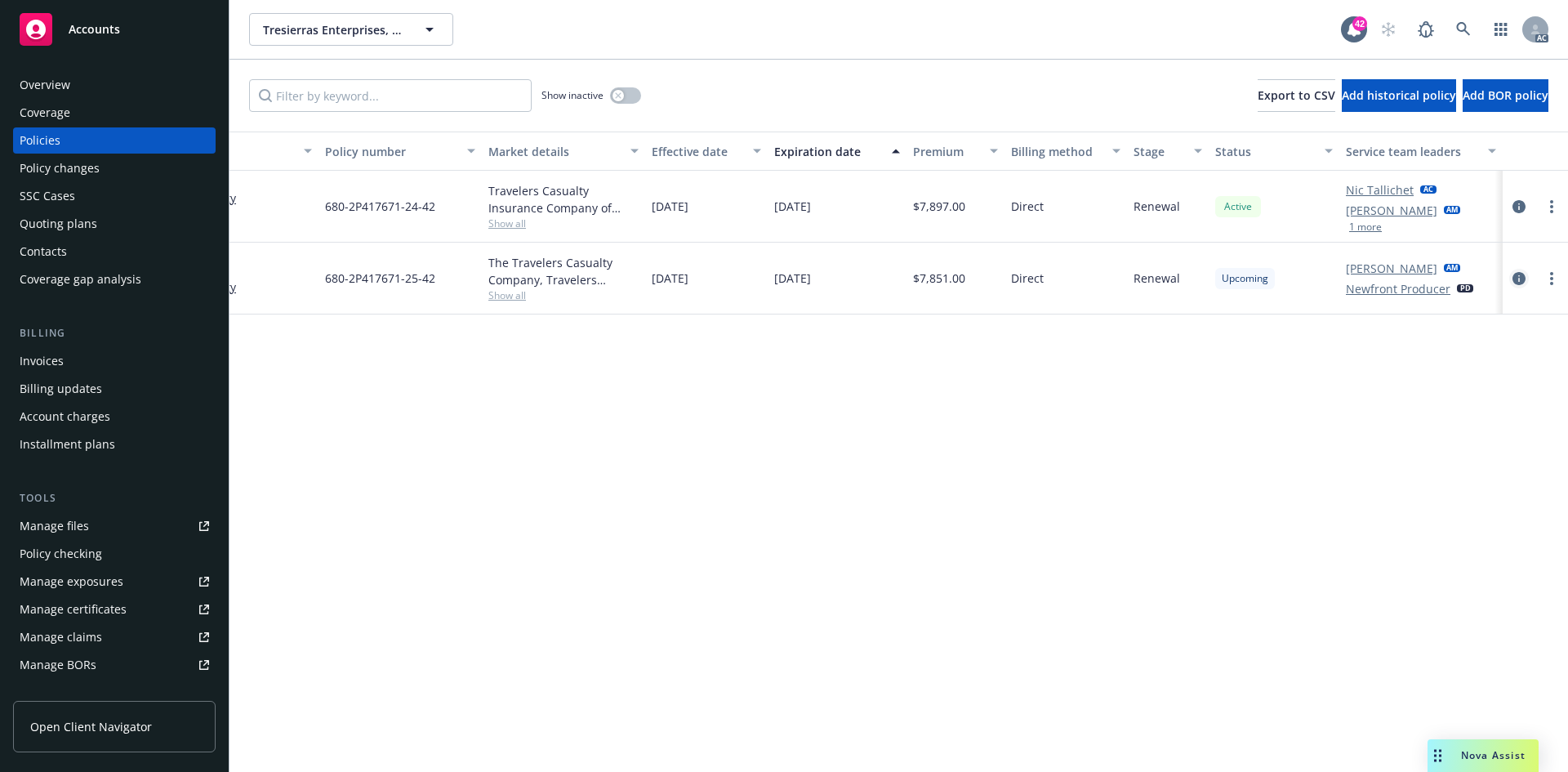
click at [1524, 281] on icon "circleInformation" at bounding box center [1518, 278] width 13 height 13
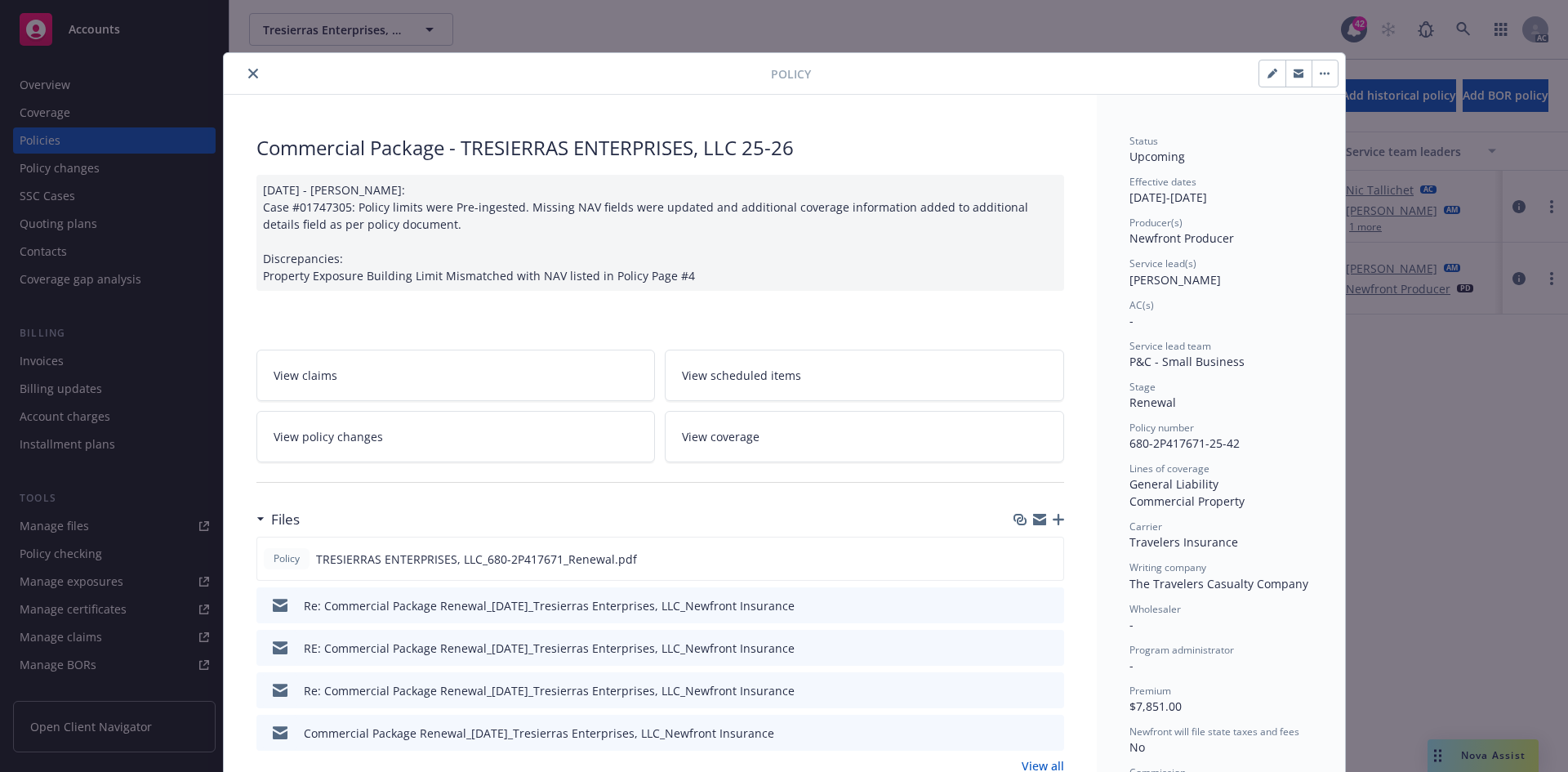
click at [505, 438] on link "View policy changes" at bounding box center [455, 436] width 399 height 52
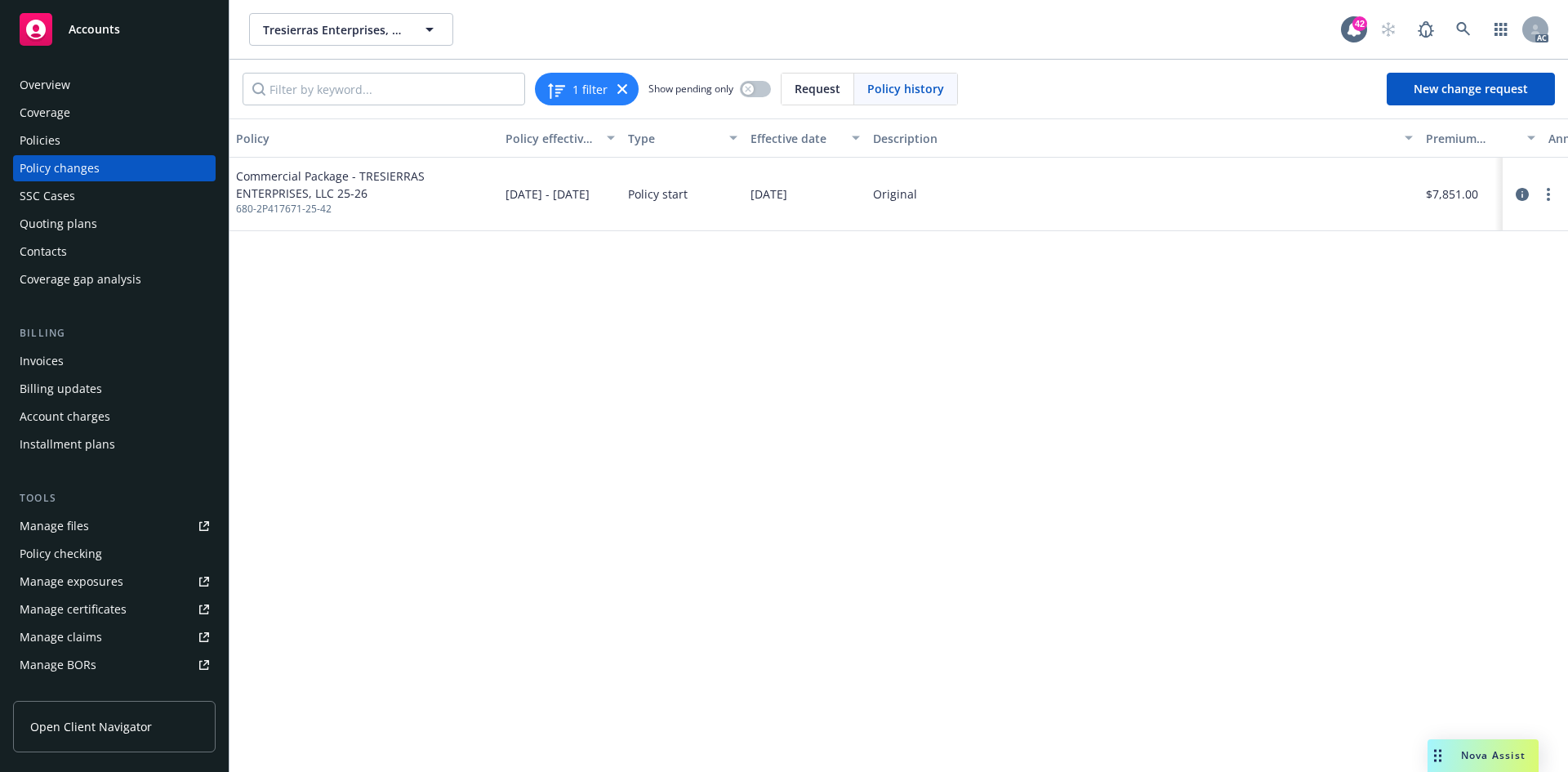
click at [80, 141] on div "Policies" at bounding box center [115, 141] width 190 height 26
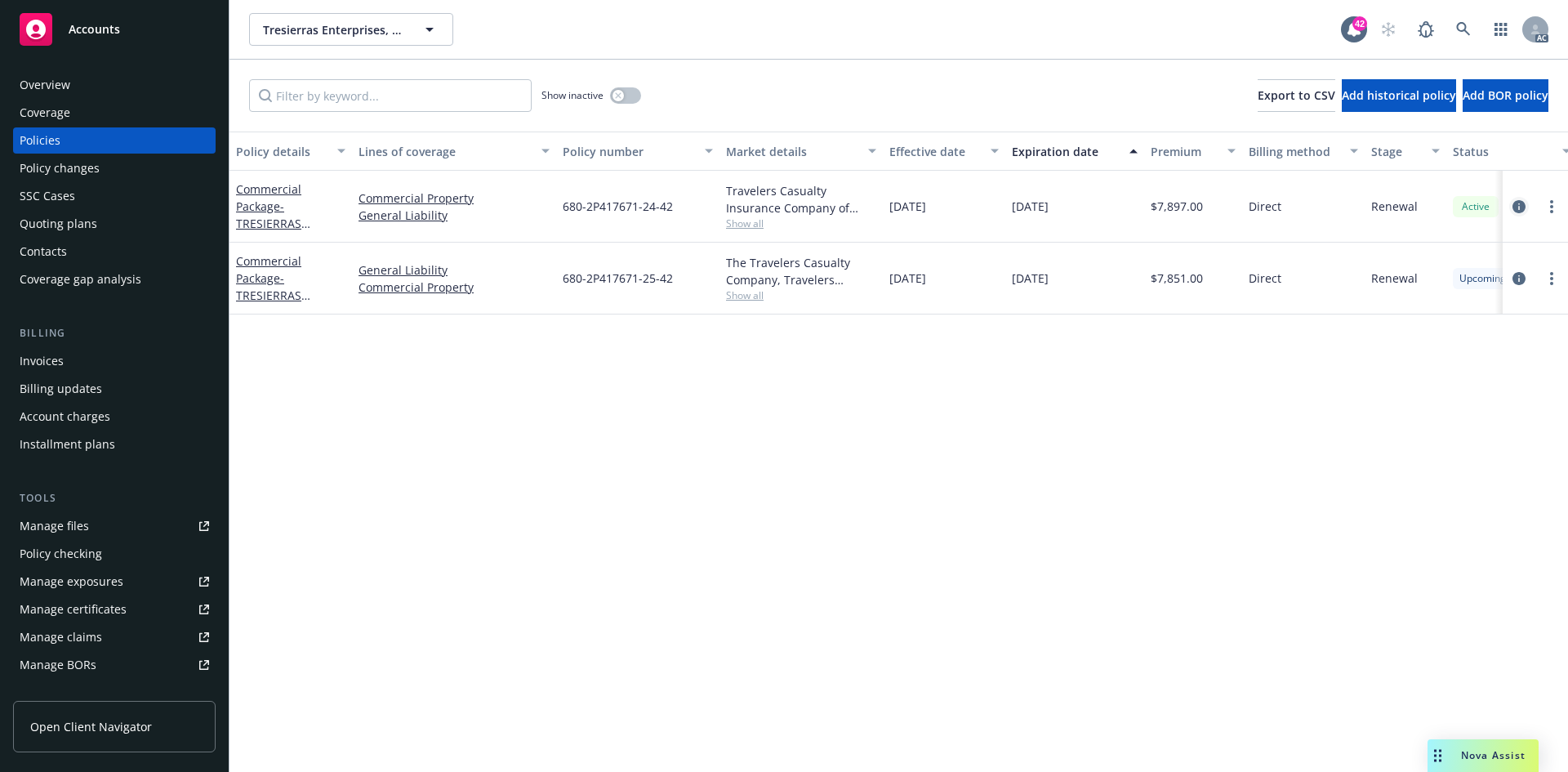
click at [1519, 206] on icon "circleInformation" at bounding box center [1518, 206] width 13 height 13
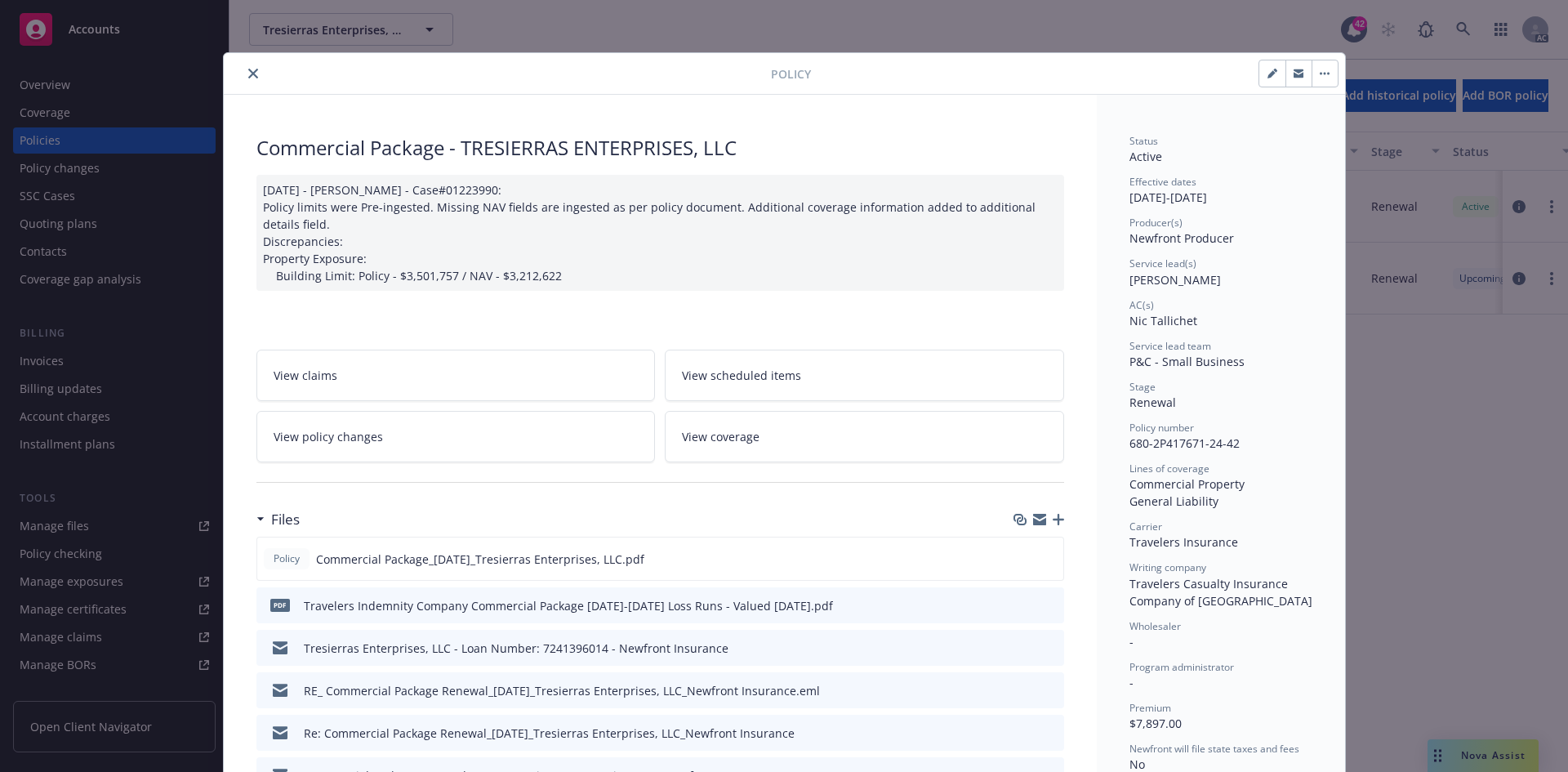
click at [516, 435] on link "View policy changes" at bounding box center [455, 436] width 399 height 52
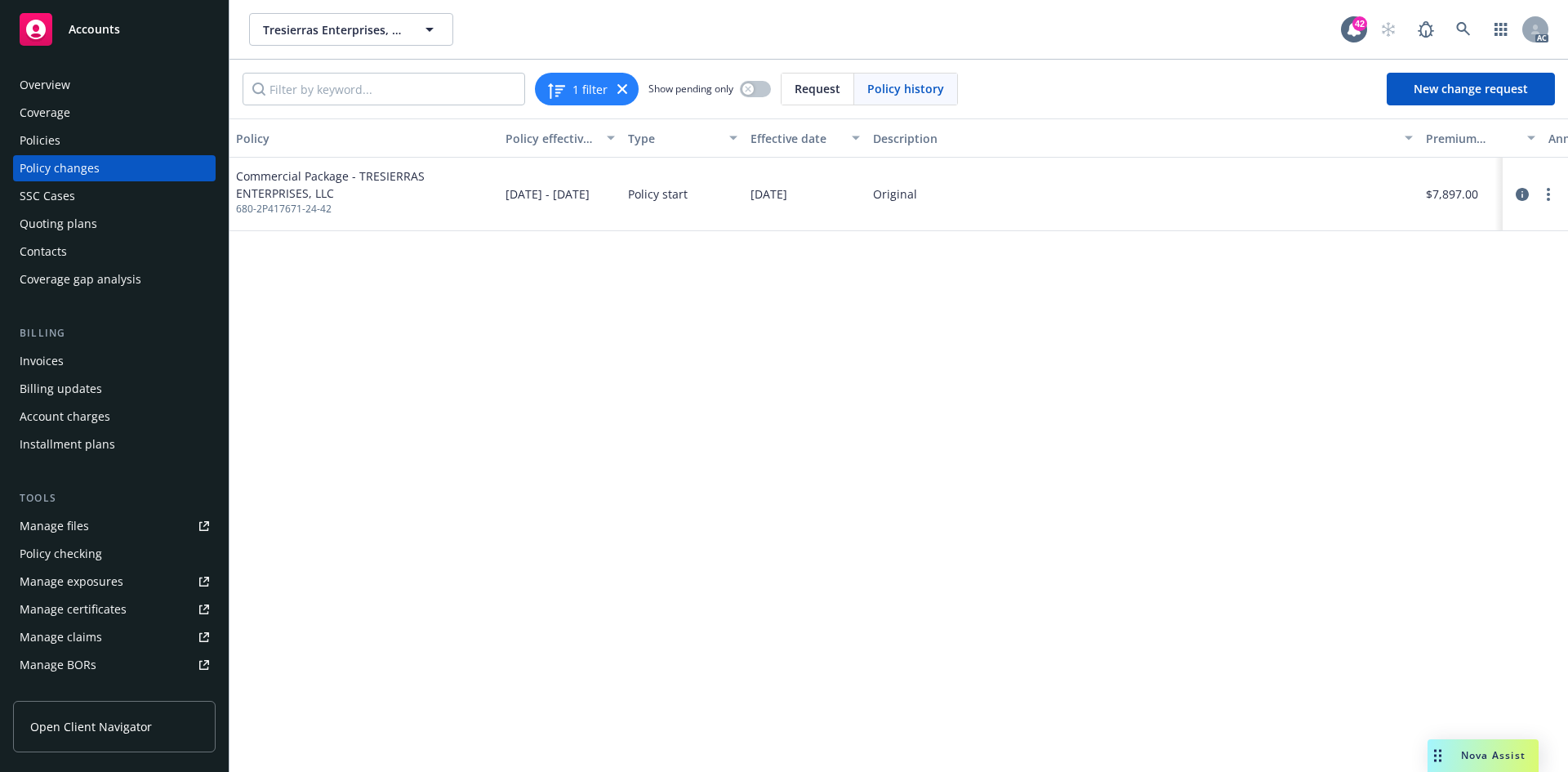
click at [107, 170] on div "Policy changes" at bounding box center [115, 168] width 190 height 26
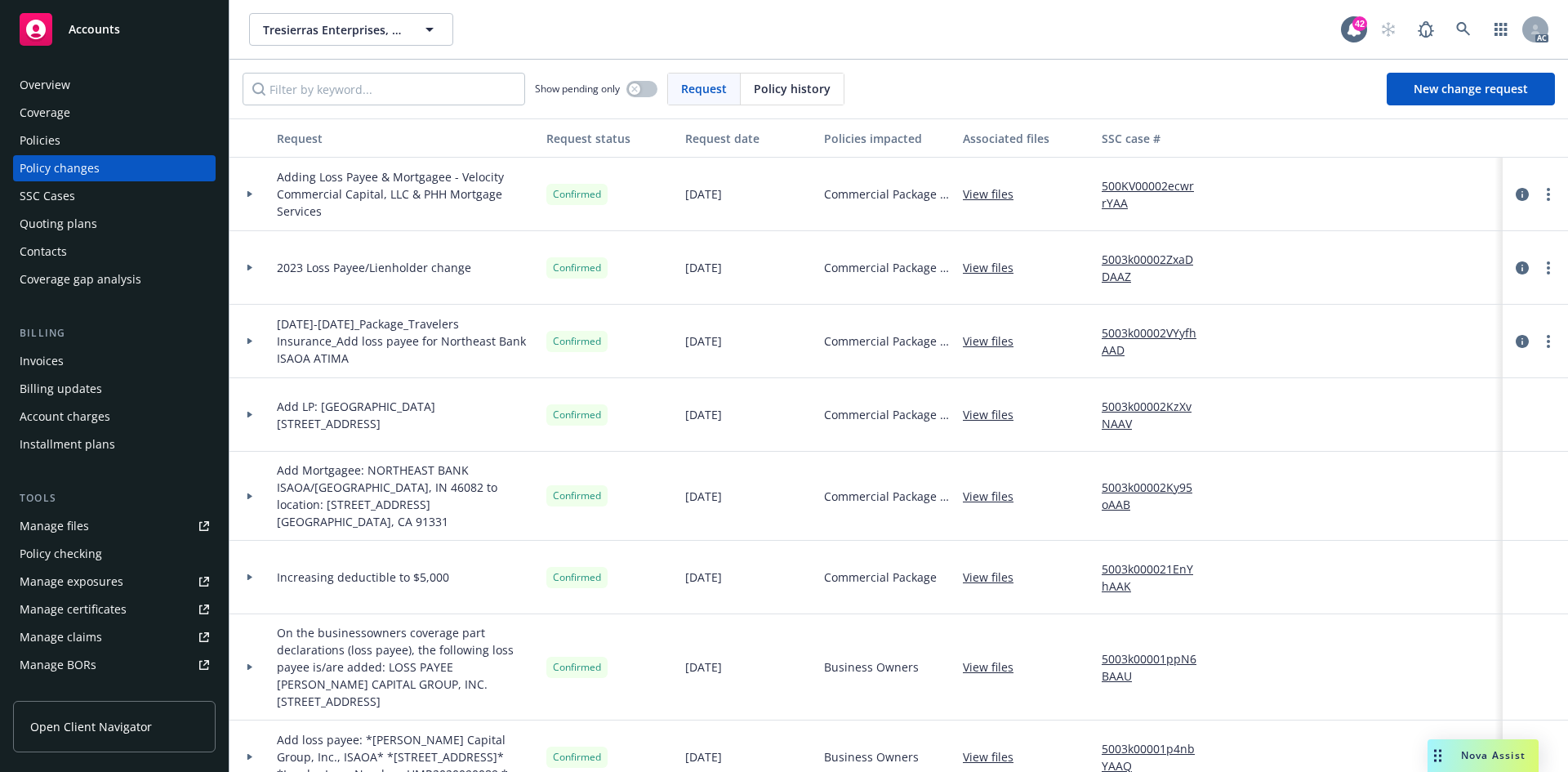
click at [91, 139] on div "Policies" at bounding box center [115, 141] width 190 height 26
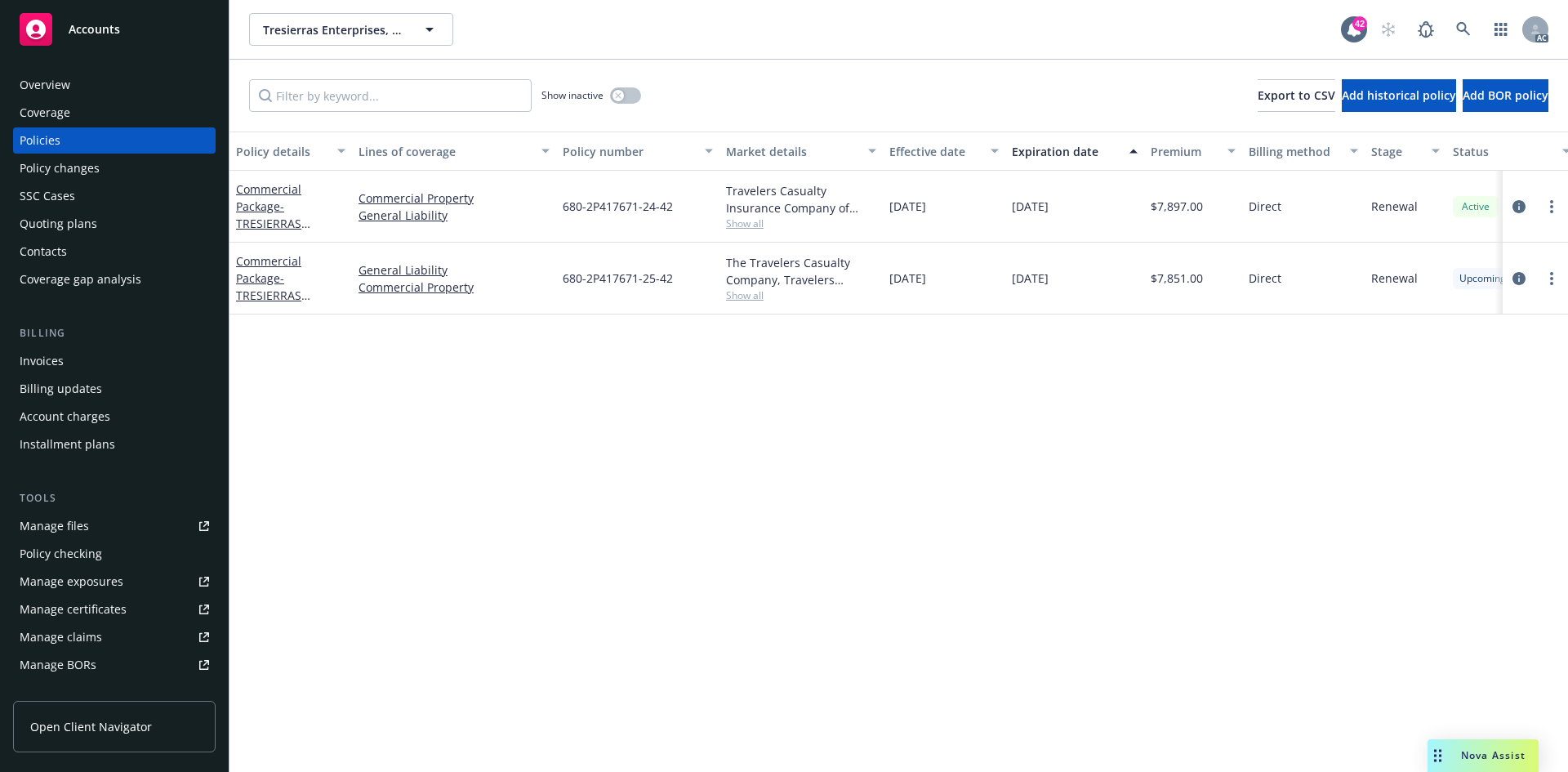
click at [743, 295] on span "Show all" at bounding box center [801, 295] width 150 height 14
drag, startPoint x: 561, startPoint y: 390, endPoint x: 674, endPoint y: 392, distance: 113.0
click at [674, 392] on span "Travelers Insurance" at bounding box center [712, 389] width 300 height 17
copy span "Travelers Insurance"
drag, startPoint x: 1114, startPoint y: 482, endPoint x: 969, endPoint y: 367, distance: 185.1
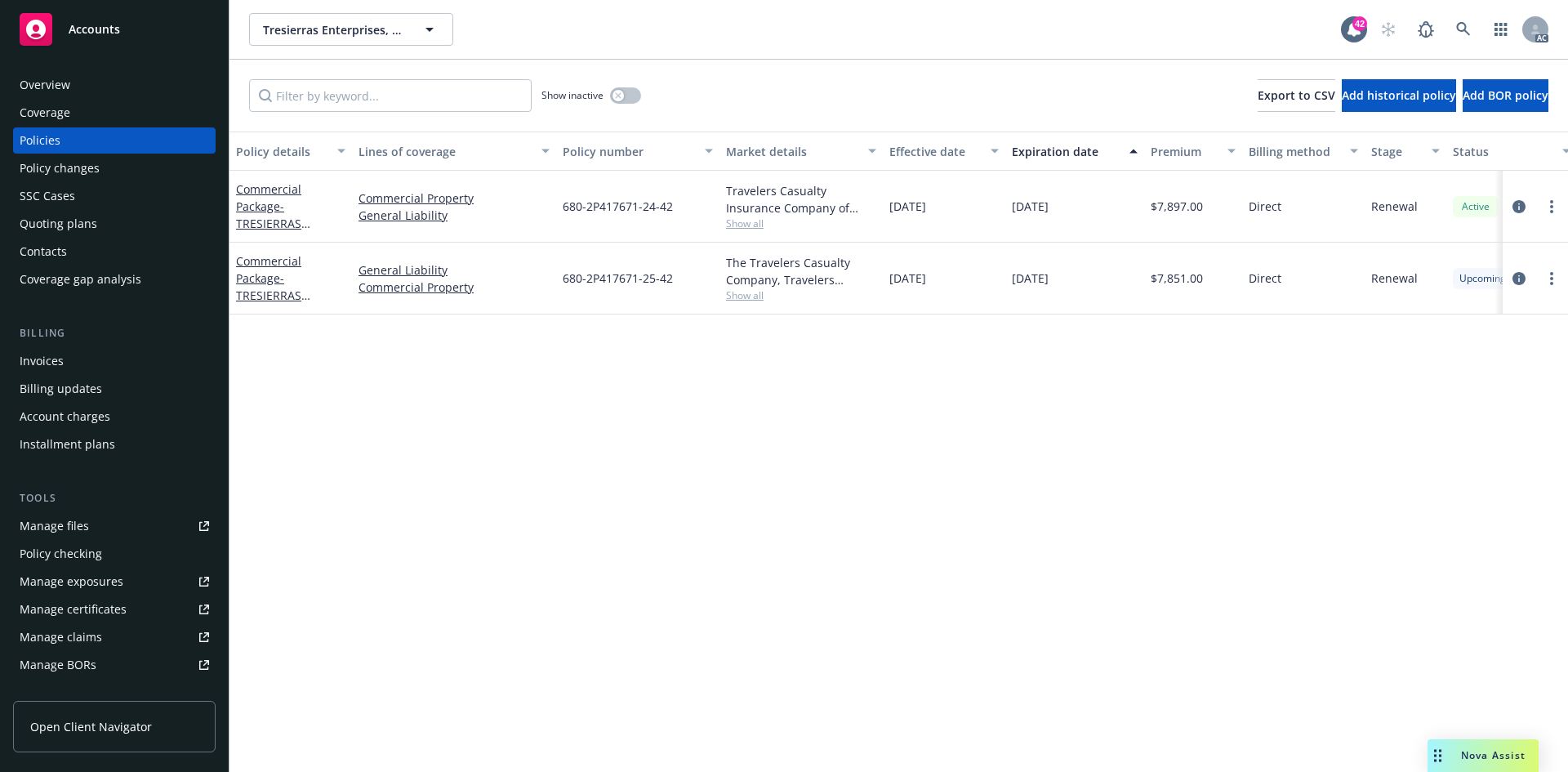
click at [1113, 482] on div "Policy details Lines of coverage Policy number Market details Effective date Ex…" at bounding box center [899, 451] width 1339 height 640
drag, startPoint x: 885, startPoint y: 284, endPoint x: 954, endPoint y: 283, distance: 69.0
click at [954, 283] on div "10/02/2025" at bounding box center [944, 278] width 122 height 72
copy span "10/02/2025"
click at [1464, 28] on icon at bounding box center [1463, 29] width 15 height 15
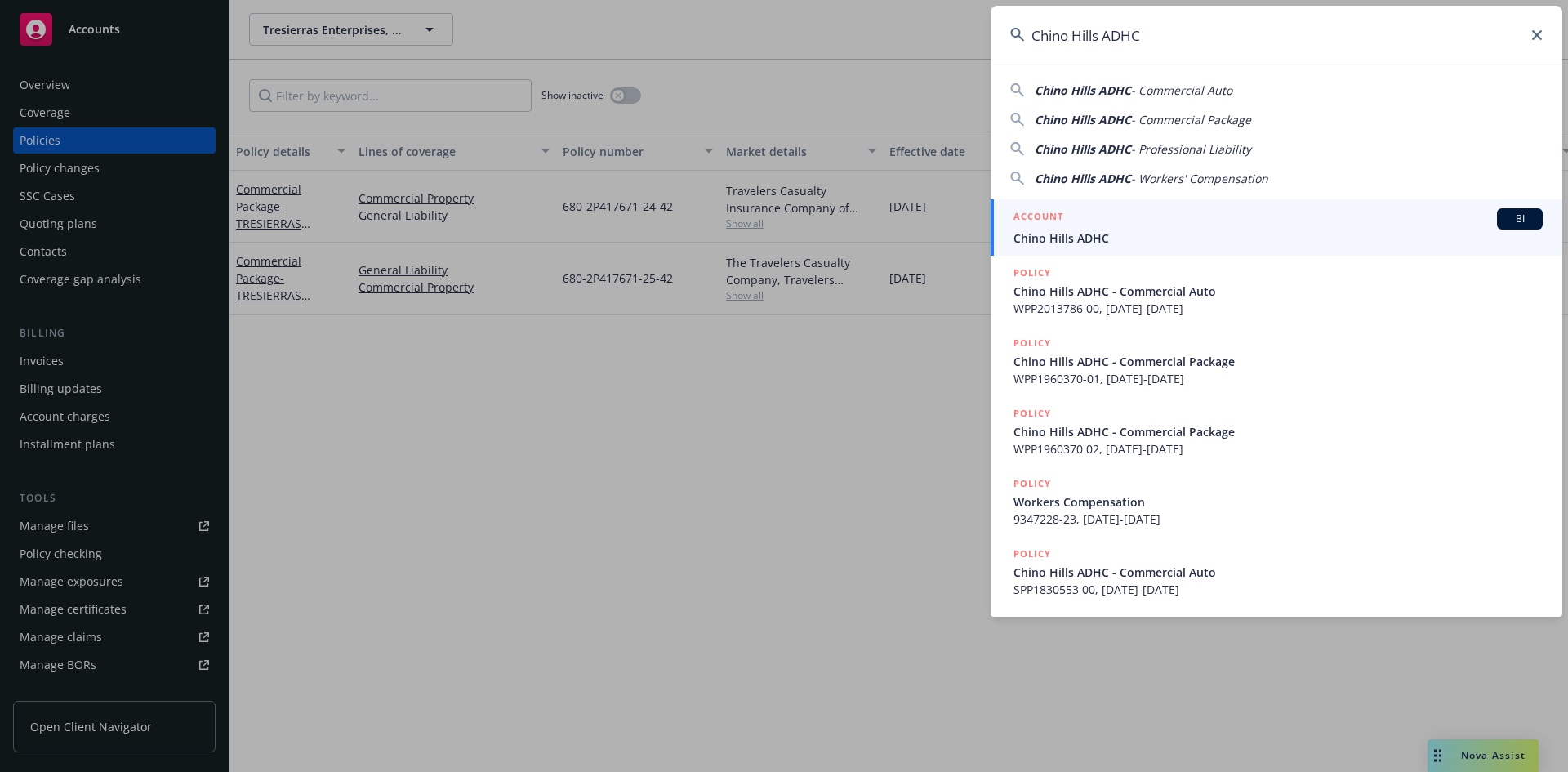
type input "Chino Hills ADHC"
click at [1504, 222] on span "BI" at bounding box center [1520, 218] width 33 height 15
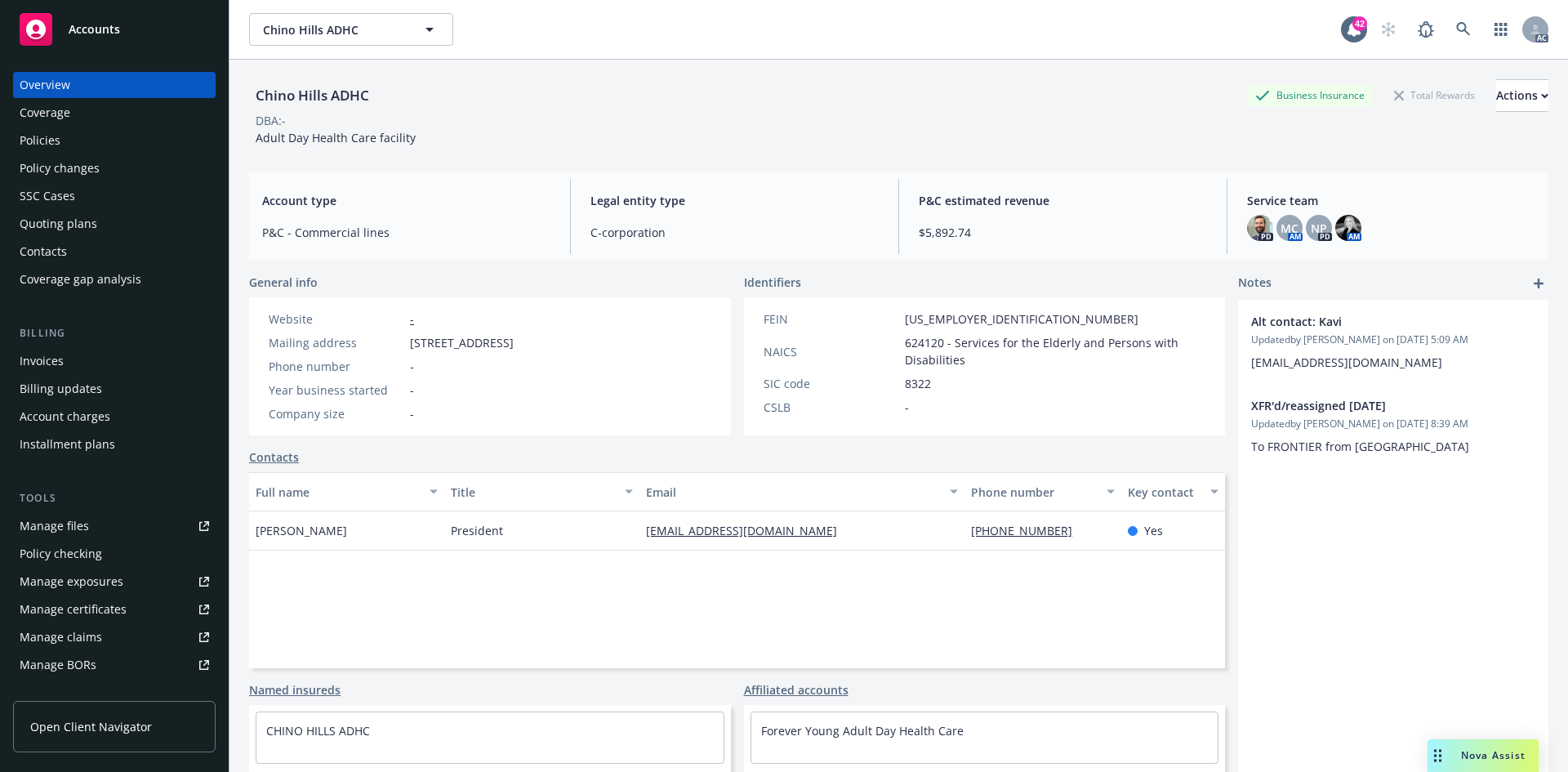
click at [75, 137] on div "Policies" at bounding box center [115, 141] width 190 height 26
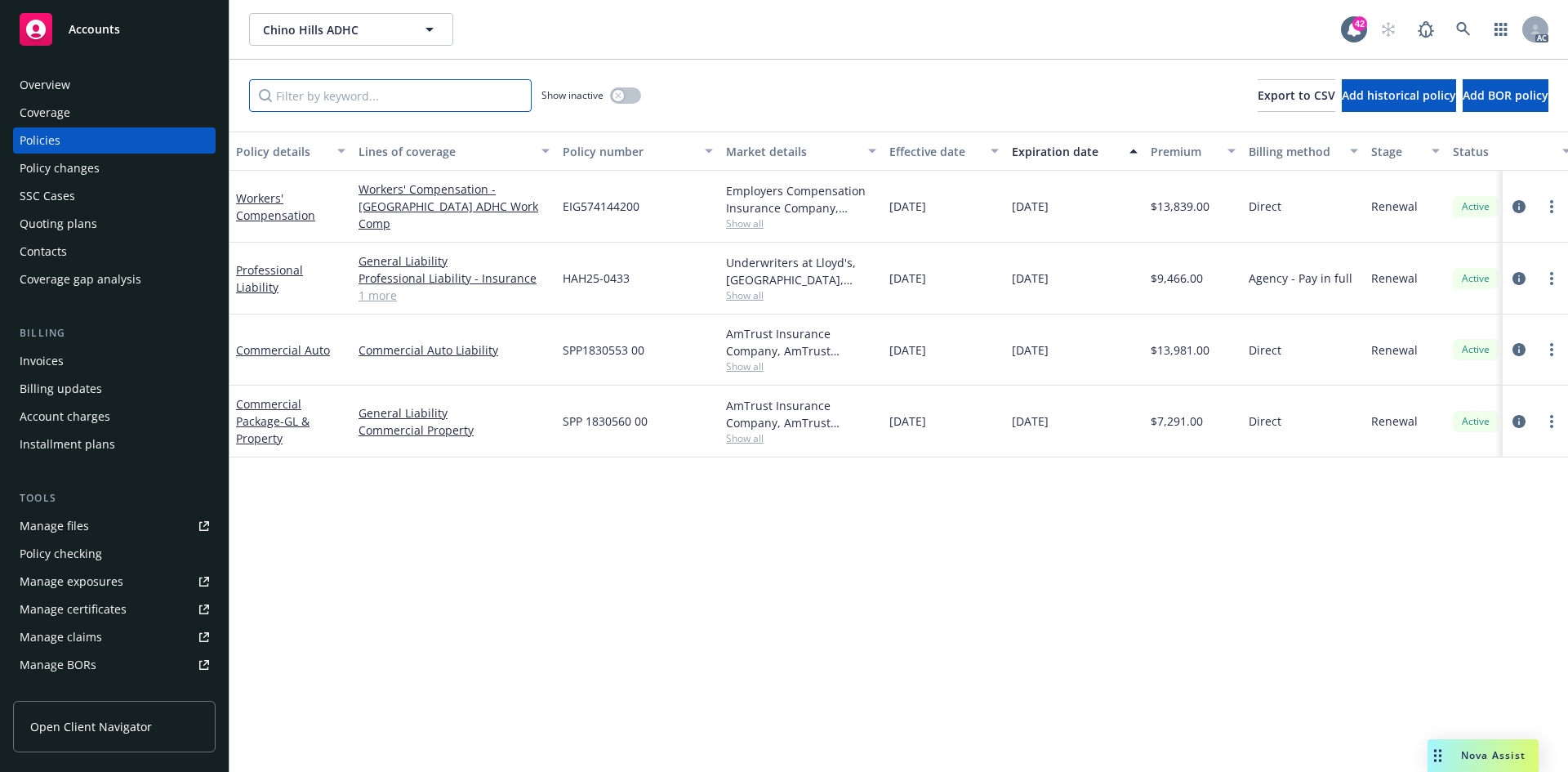
click at [329, 91] on input "Filter by keyword..." at bounding box center [391, 96] width 283 height 33
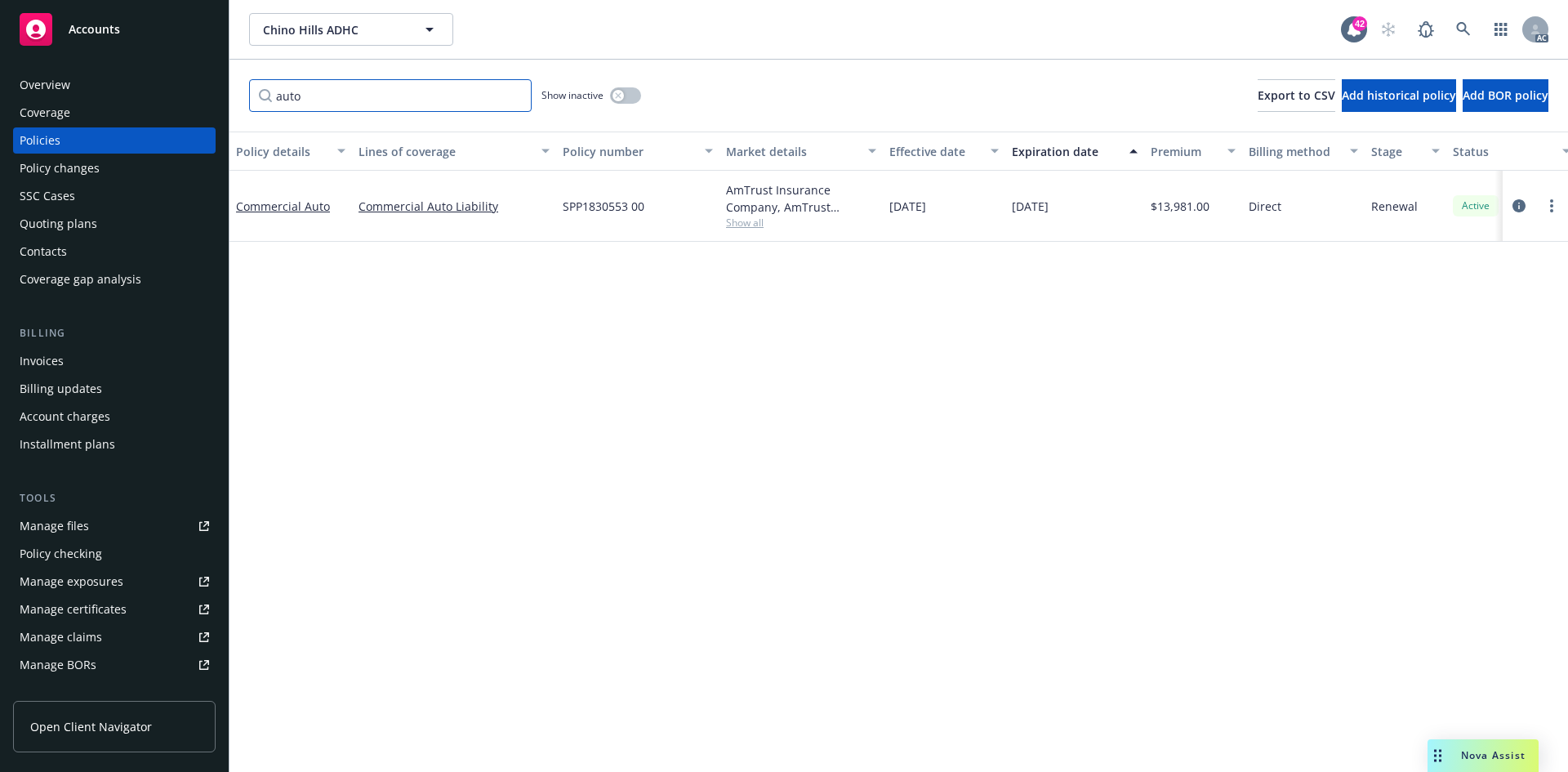
type input "auto"
click at [743, 224] on span "Show all" at bounding box center [801, 223] width 150 height 14
click at [988, 365] on div "Policy details Lines of coverage Policy number Market details Effective date Ex…" at bounding box center [899, 451] width 1339 height 640
click at [312, 217] on div "Commercial Auto" at bounding box center [291, 206] width 122 height 71
click at [312, 211] on link "Commercial Auto" at bounding box center [283, 206] width 94 height 16
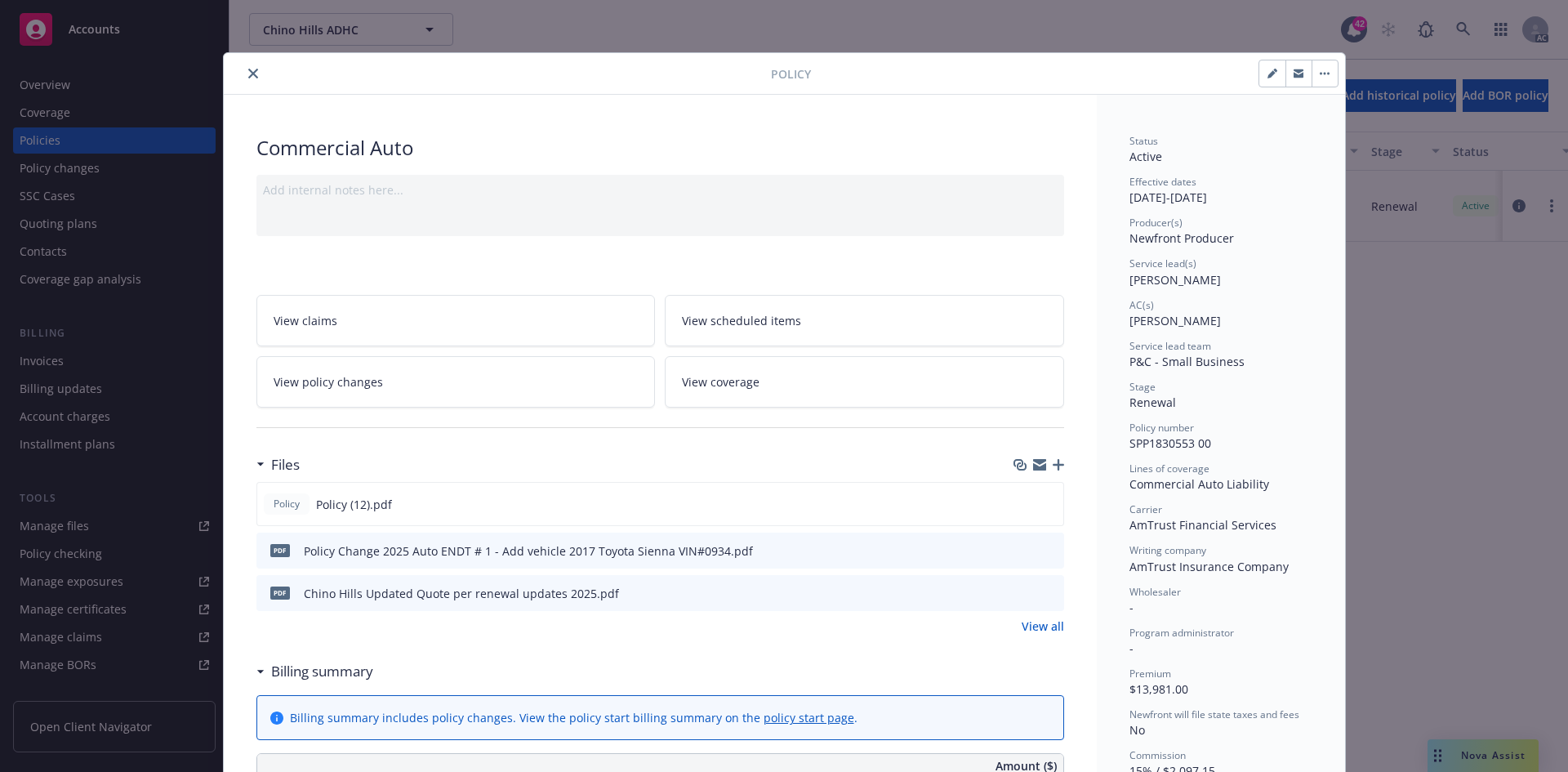
click at [475, 386] on link "View policy changes" at bounding box center [455, 382] width 399 height 52
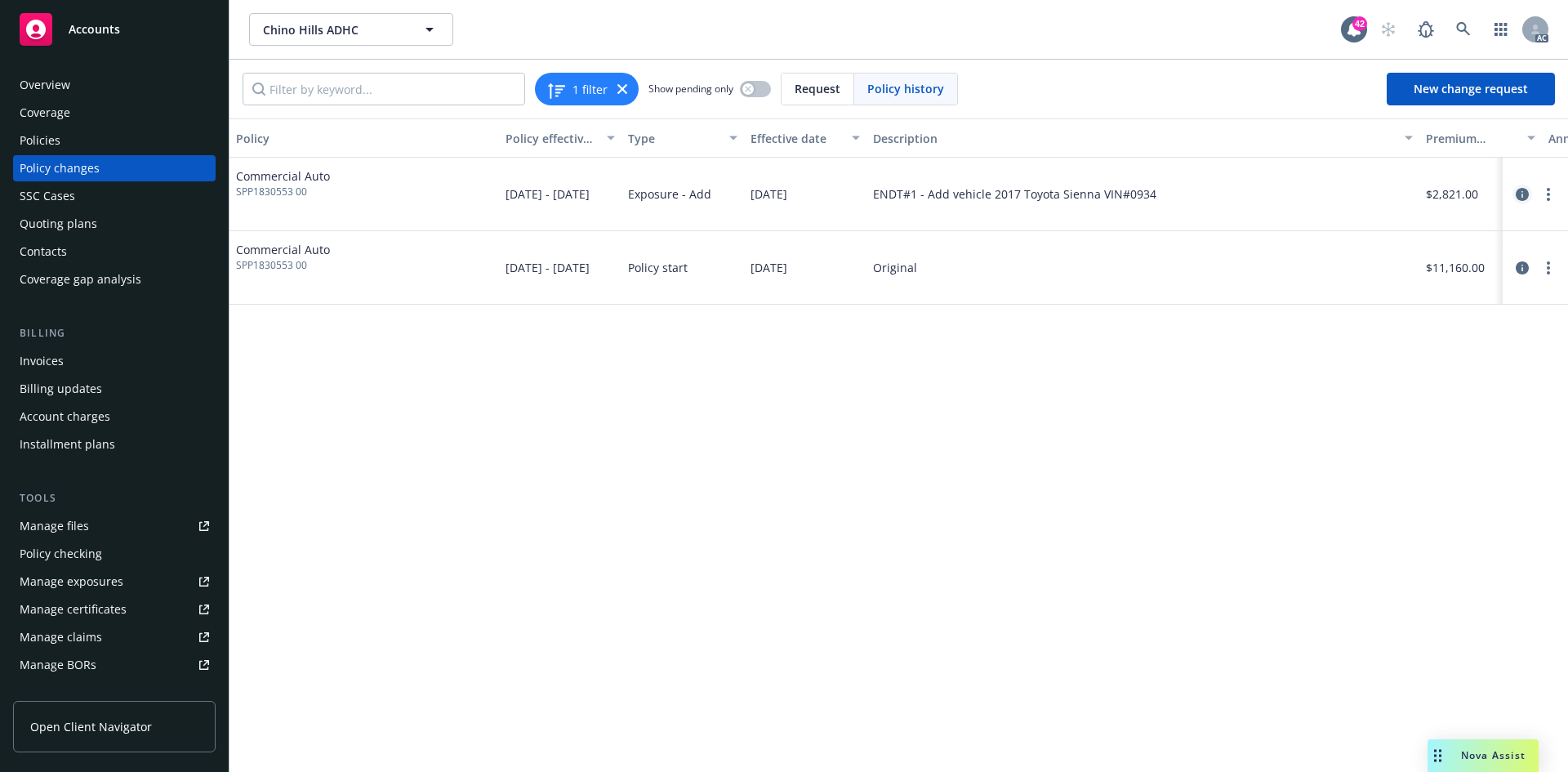
click at [1523, 198] on icon "circleInformation" at bounding box center [1521, 194] width 13 height 13
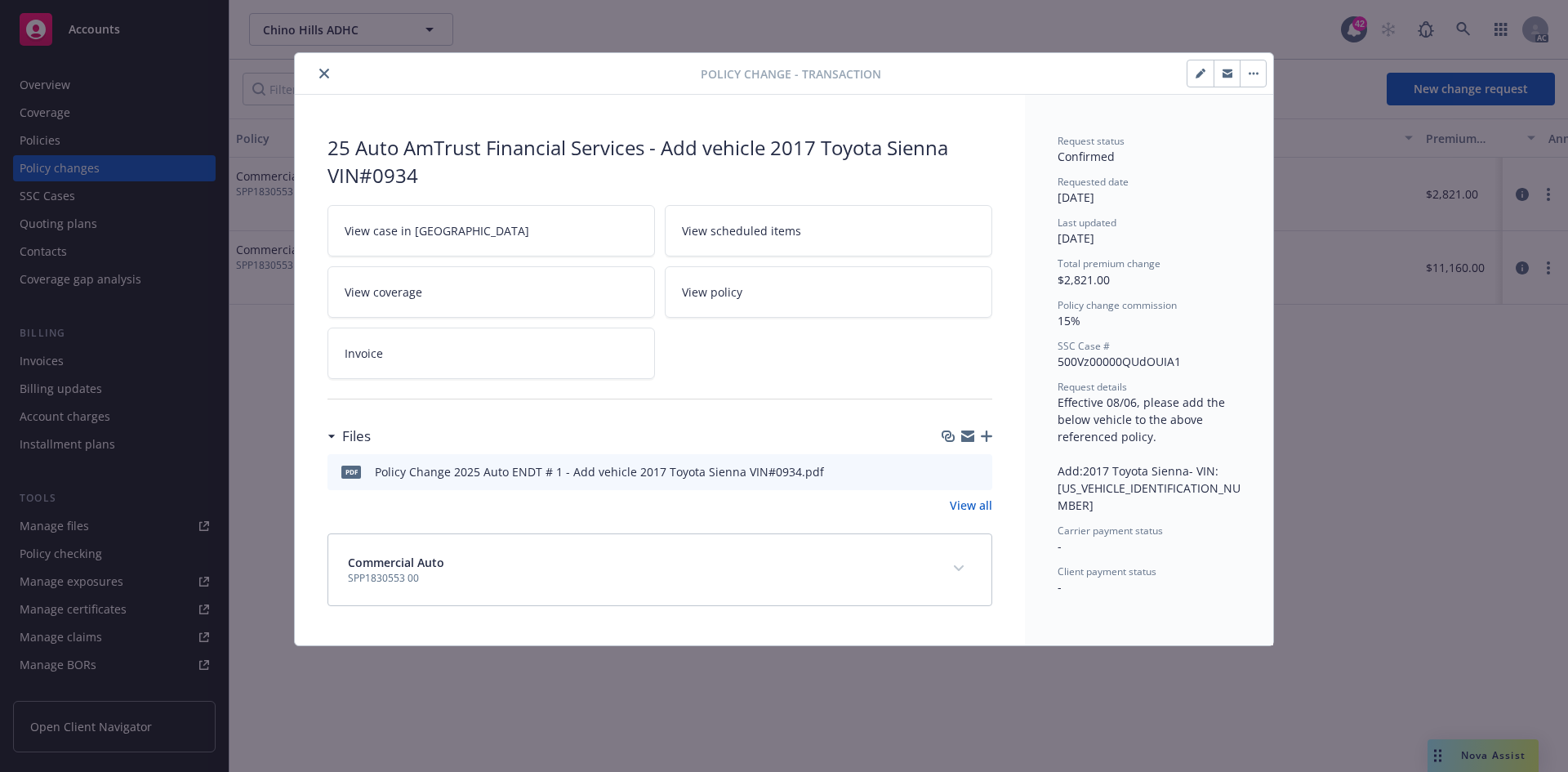
click at [520, 227] on link "View case in SSC" at bounding box center [492, 231] width 328 height 52
click at [322, 70] on icon "close" at bounding box center [323, 73] width 9 height 9
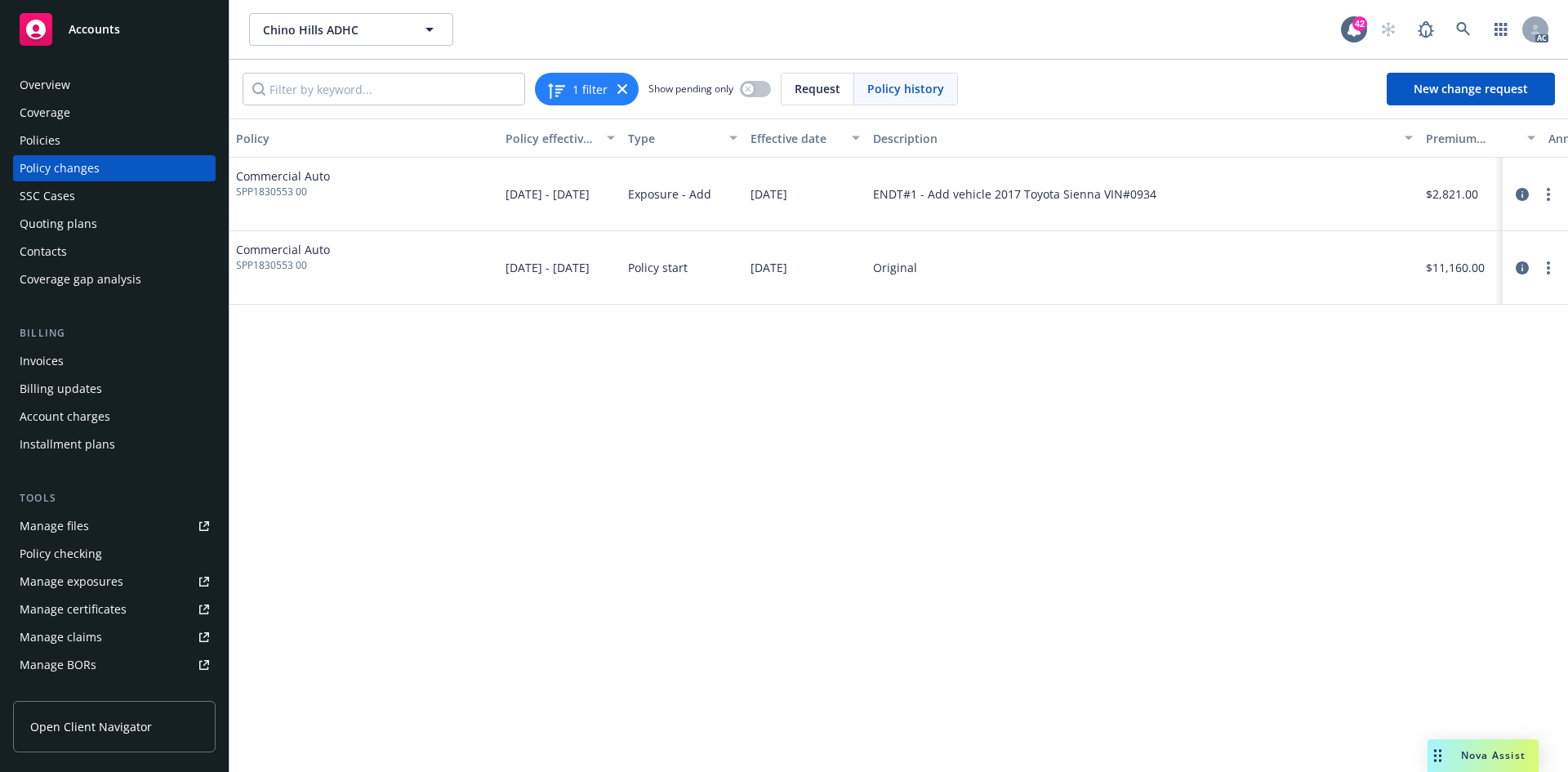
click at [79, 150] on div "Policies" at bounding box center [115, 141] width 190 height 26
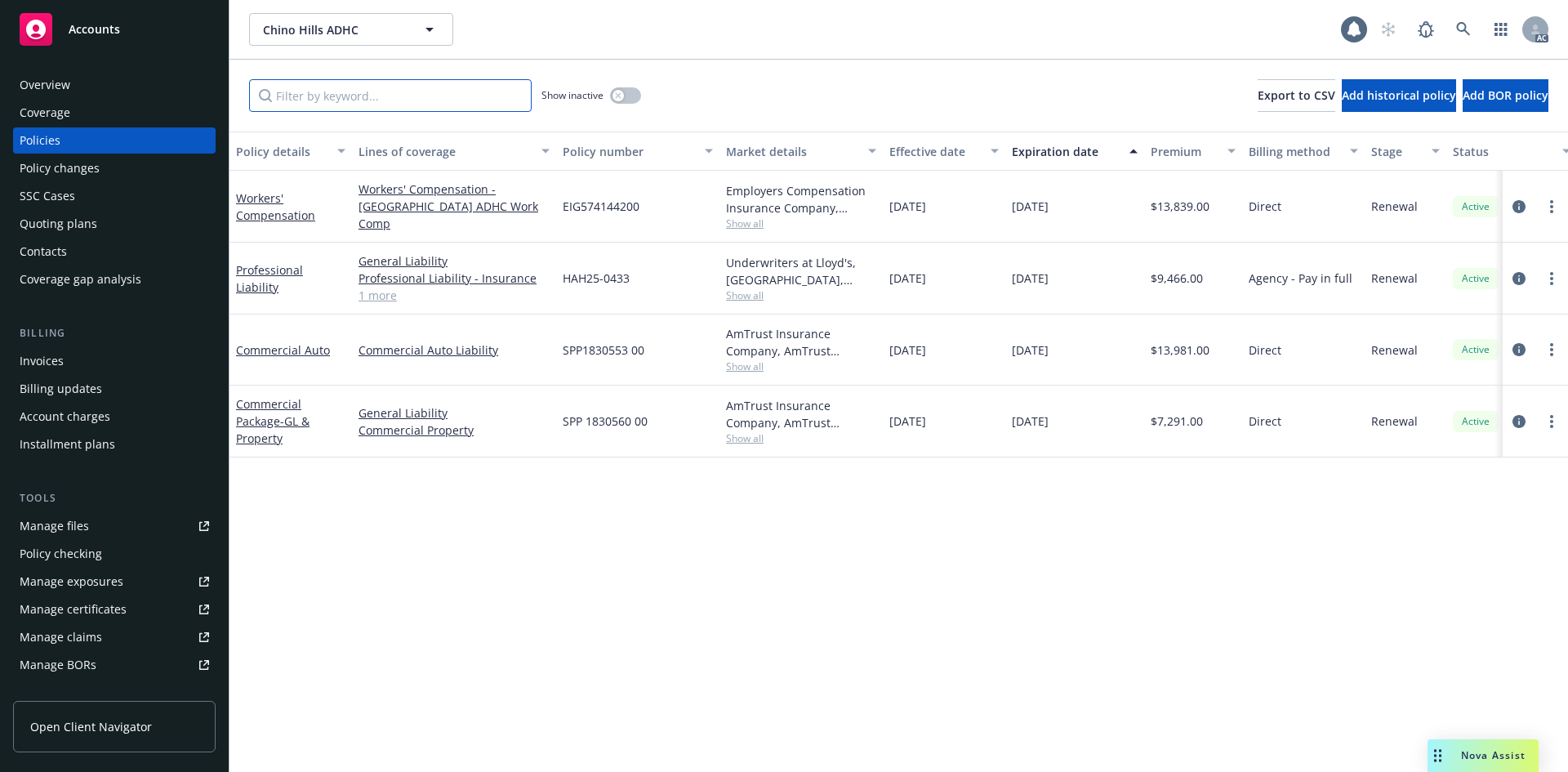
click at [372, 97] on input "Filter by keyword..." at bounding box center [391, 96] width 283 height 33
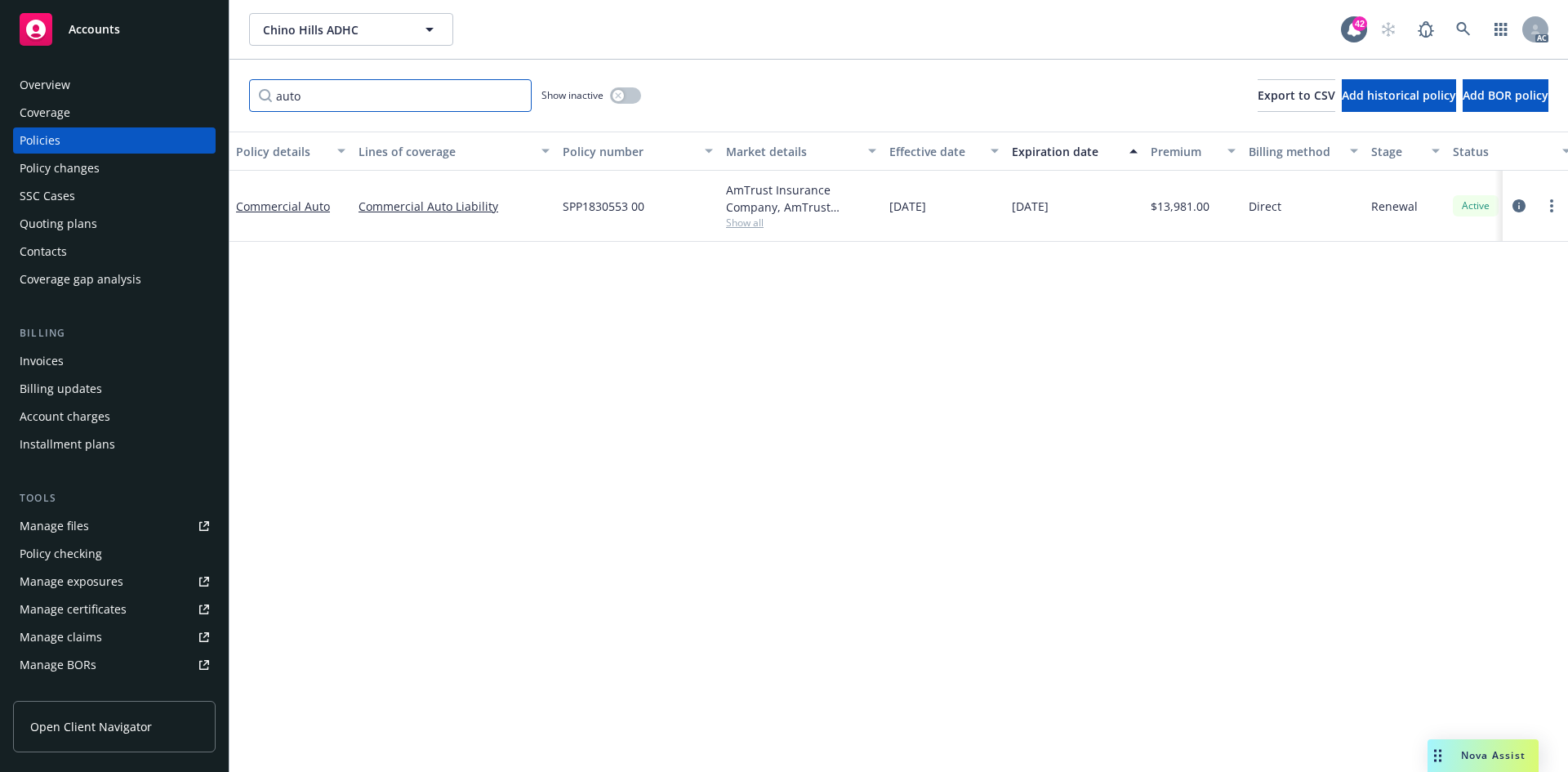
type input "auto"
click at [130, 170] on div "Policy changes" at bounding box center [115, 168] width 190 height 26
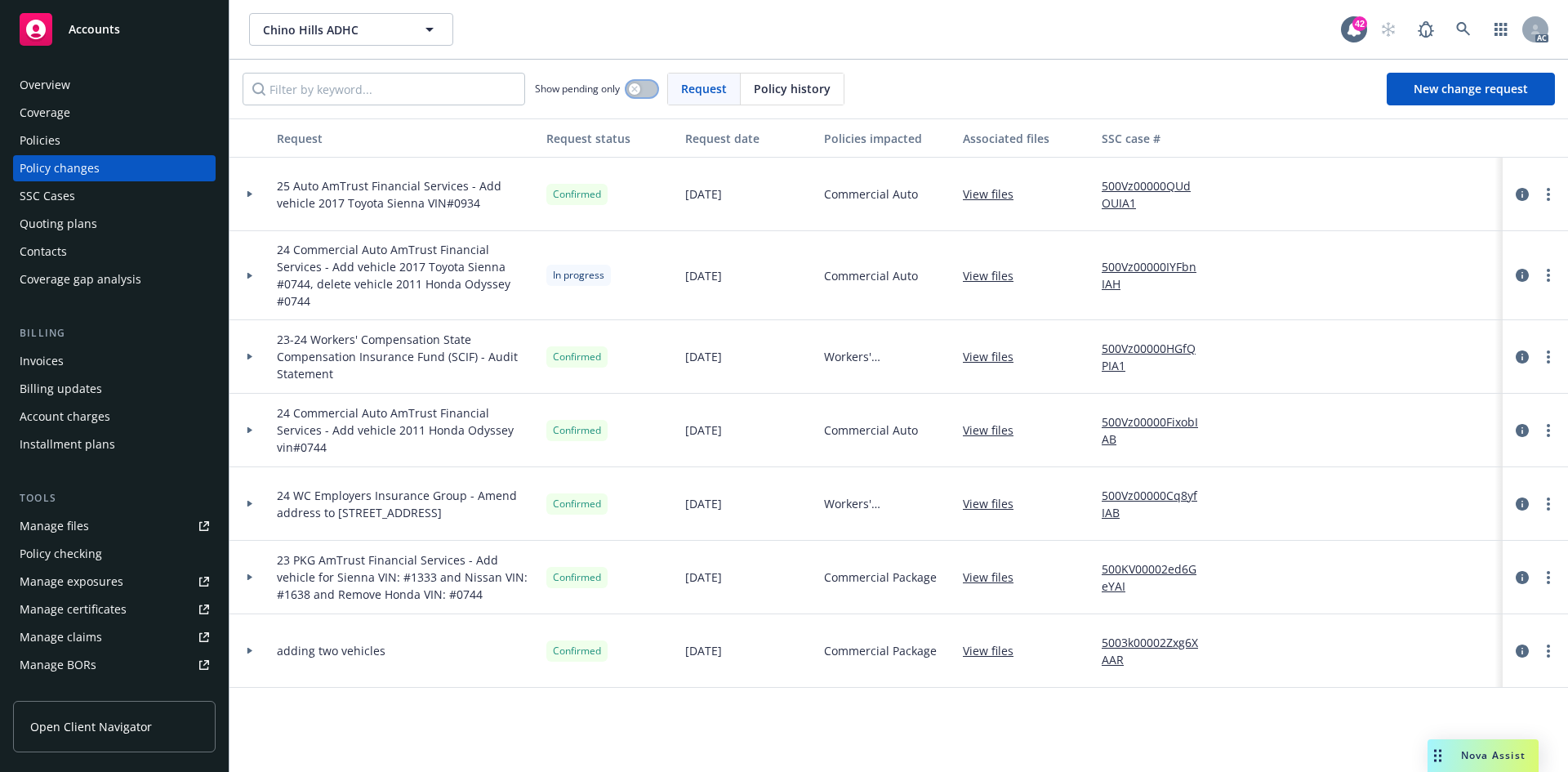
click at [644, 85] on button "button" at bounding box center [642, 89] width 31 height 16
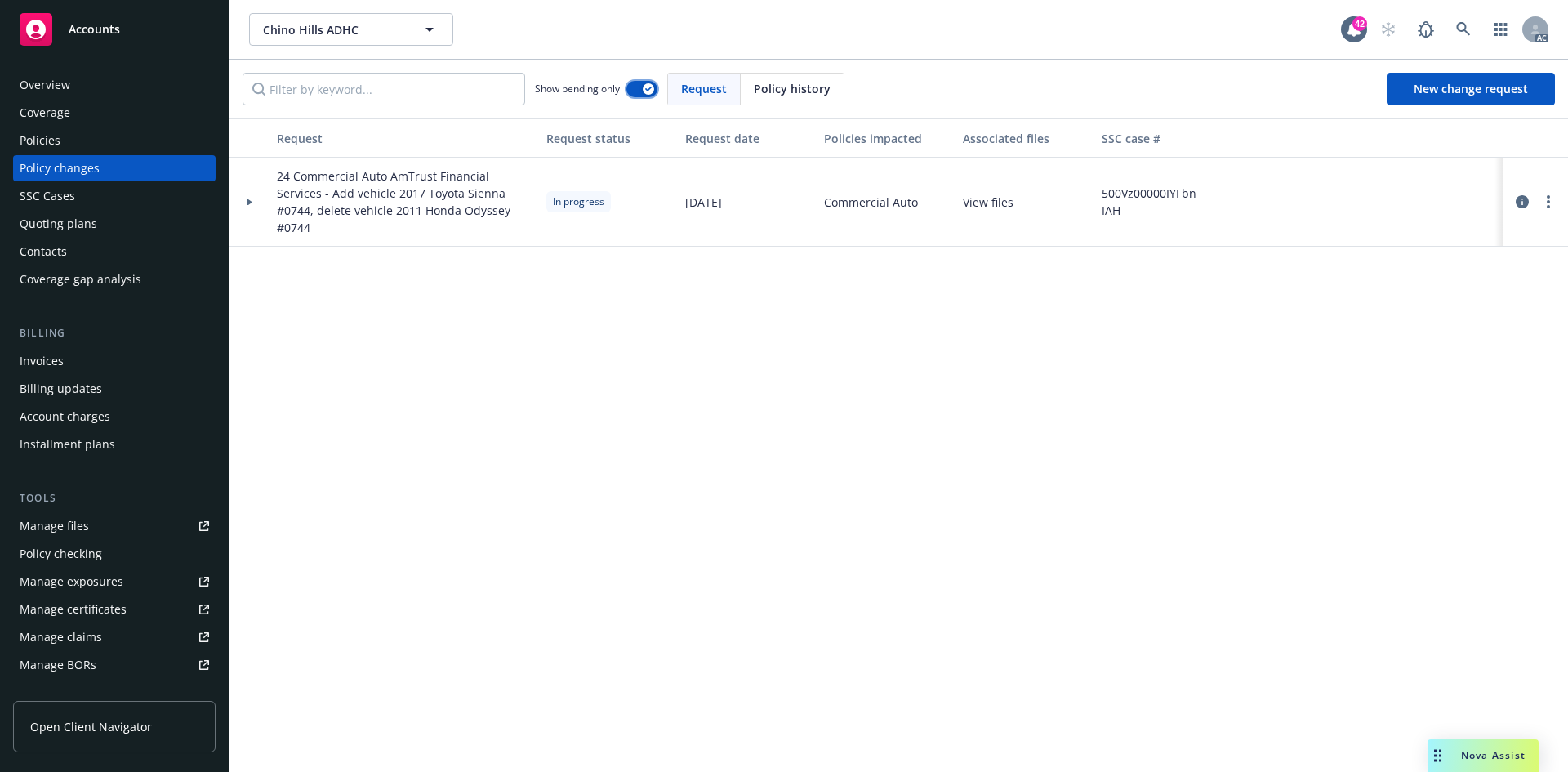
drag, startPoint x: 647, startPoint y: 88, endPoint x: 482, endPoint y: 92, distance: 165.0
click at [647, 88] on icon "button" at bounding box center [649, 89] width 7 height 5
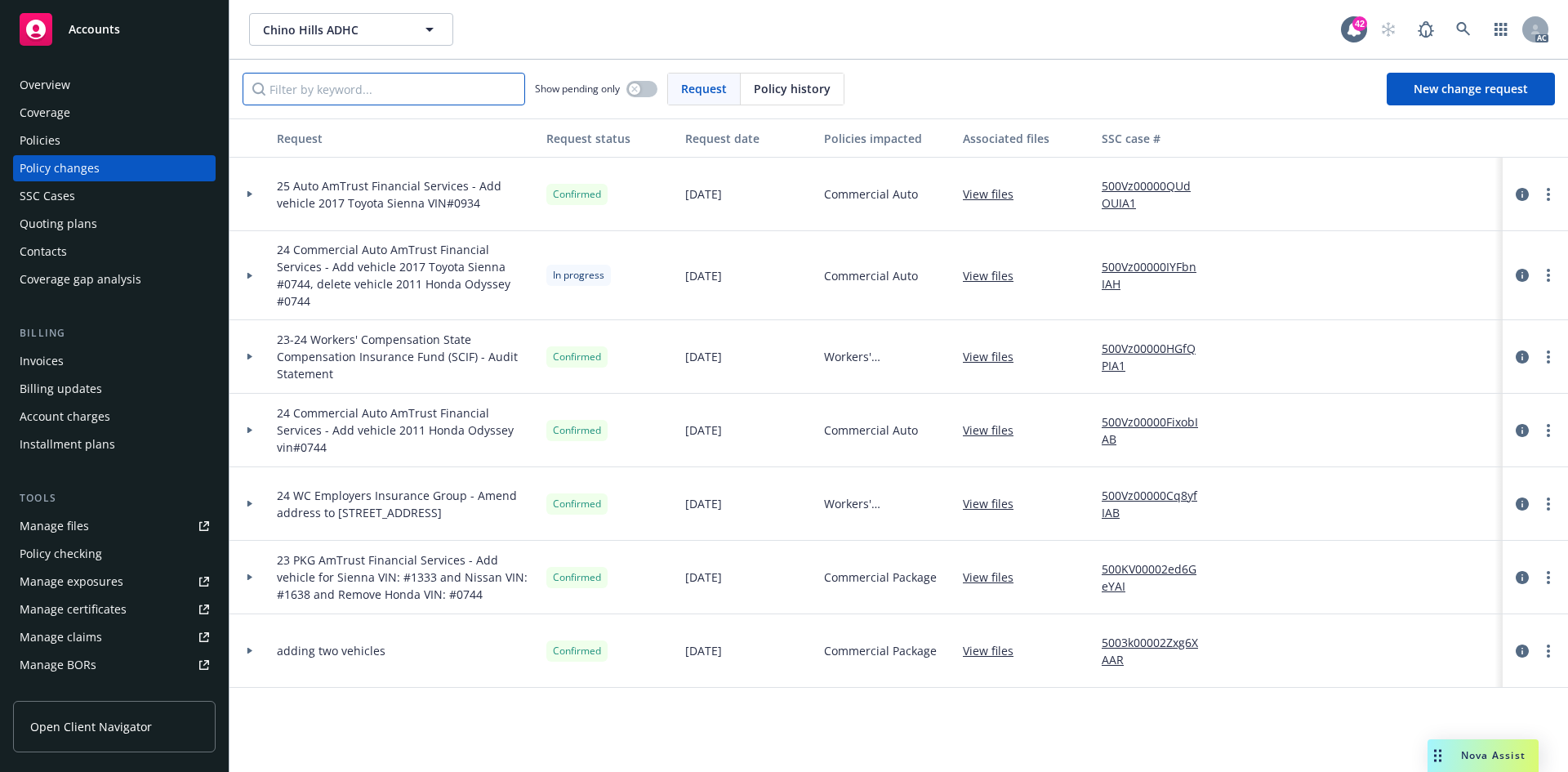
click at [453, 98] on input "Filter by keyword..." at bounding box center [384, 89] width 283 height 33
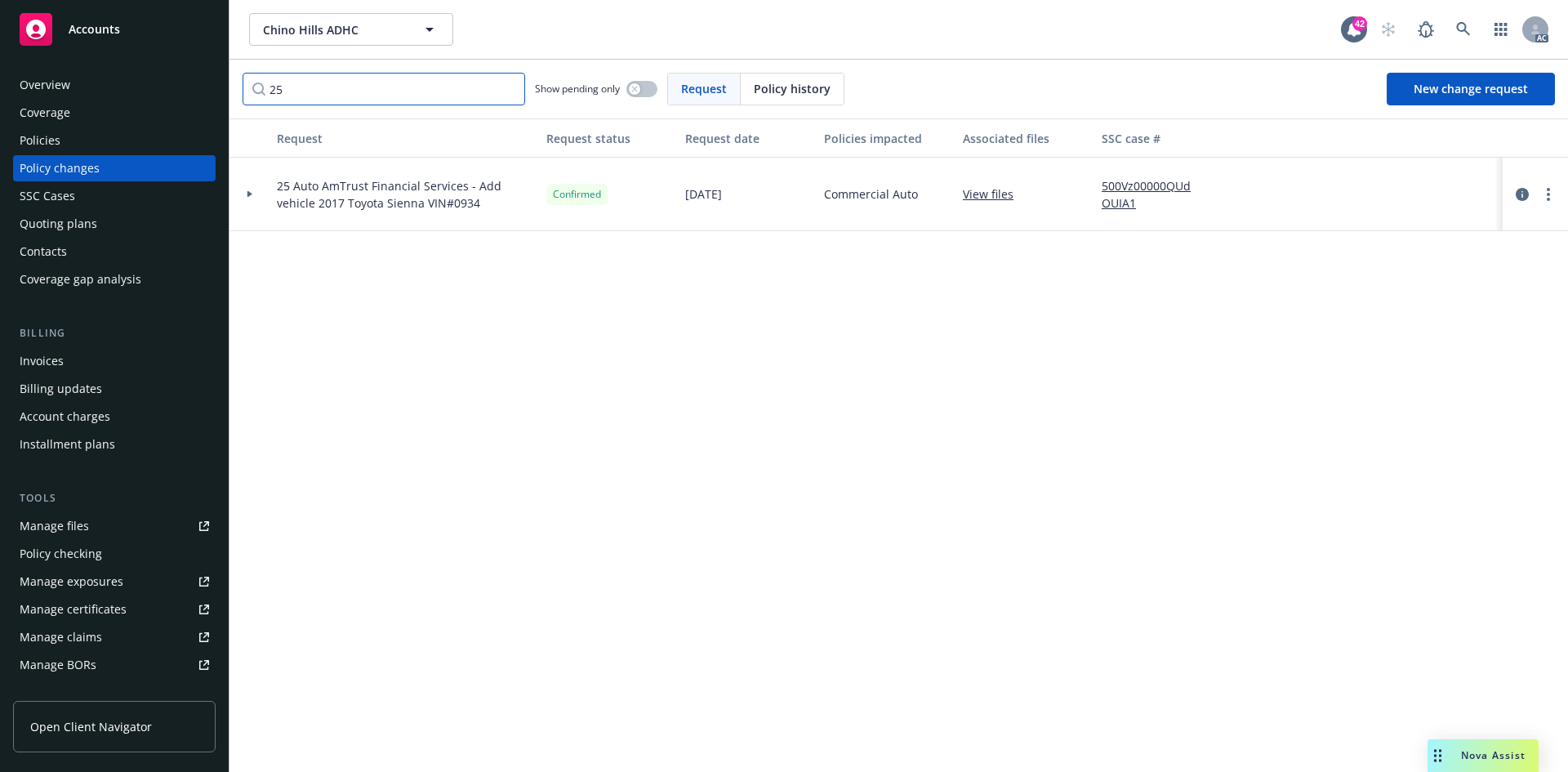
type input "25"
drag, startPoint x: 436, startPoint y: 203, endPoint x: 271, endPoint y: 182, distance: 166.3
click at [271, 182] on div "25 Auto AmTrust Financial Services - Add vehicle 2017 Toyota Sienna VIN#0934" at bounding box center [405, 194] width 269 height 73
copy span "25 Auto AmTrust Financial Services - Add vehicle 2017 Toyota Sienna VIN#0934"
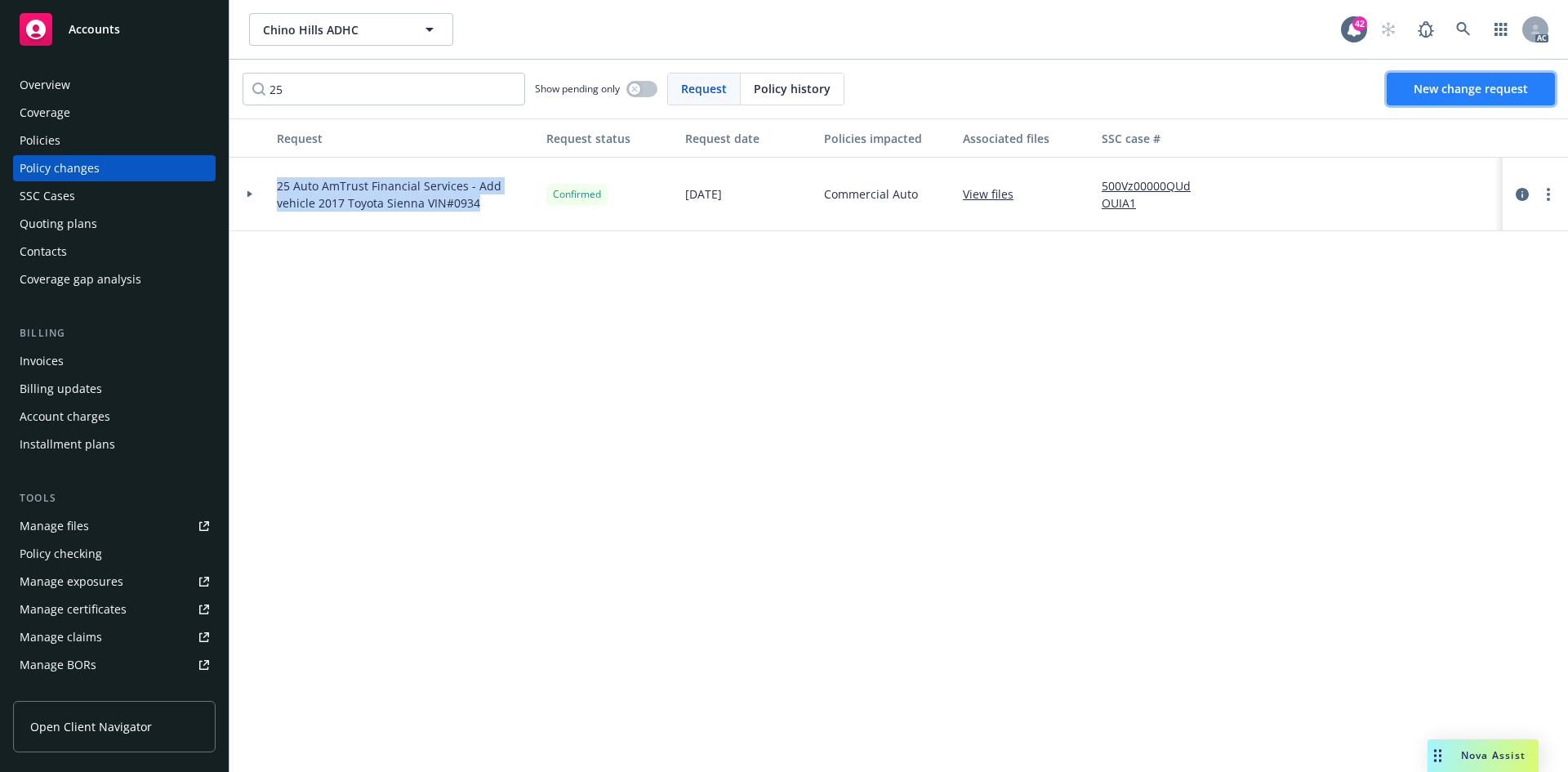
click at [1447, 83] on span "New change request" at bounding box center [1471, 89] width 115 height 16
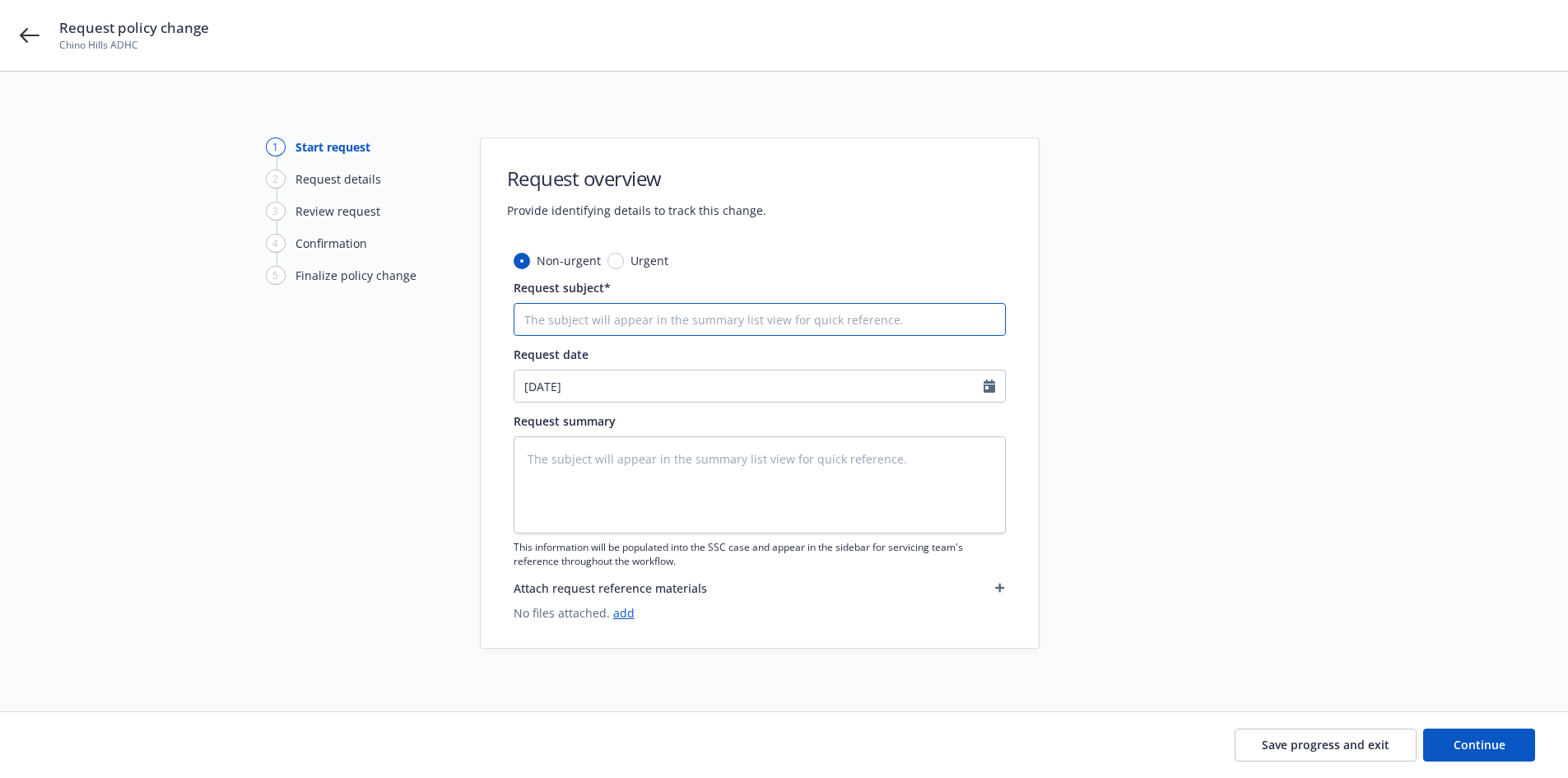
click at [664, 310] on input "Request subject*" at bounding box center [760, 319] width 492 height 33
paste input "25 Auto AmTrust Financial Services - Add vehicle 2017 Toyota Sienna VIN#0934"
type textarea "x"
type input "25 Auto AmTrust Financial Services - Add vehicle 2017 Toyota Sienna VIN#0934"
drag, startPoint x: 787, startPoint y: 323, endPoint x: 888, endPoint y: 323, distance: 101.0
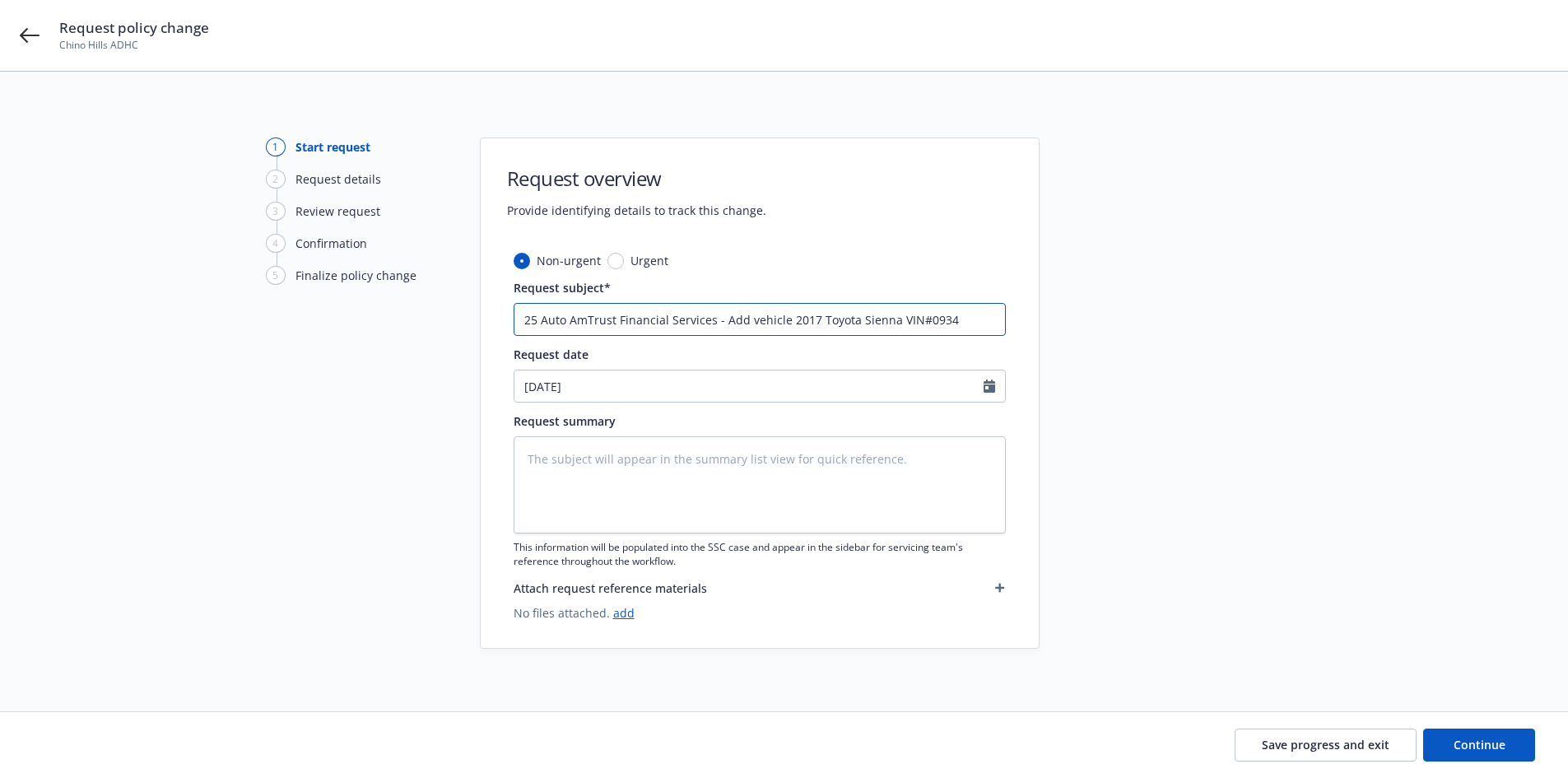
click at [888, 323] on input "25 Auto AmTrust Financial Services - Add vehicle 2017 Toyota Sienna VIN#0934" at bounding box center [760, 319] width 492 height 33
paste input "25"
type textarea "x"
type input "25 Auto AmTrust Financial Services - Add vehicle 2025 Toyota Sienna VIN#0934"
drag, startPoint x: 921, startPoint y: 320, endPoint x: 965, endPoint y: 322, distance: 44.0
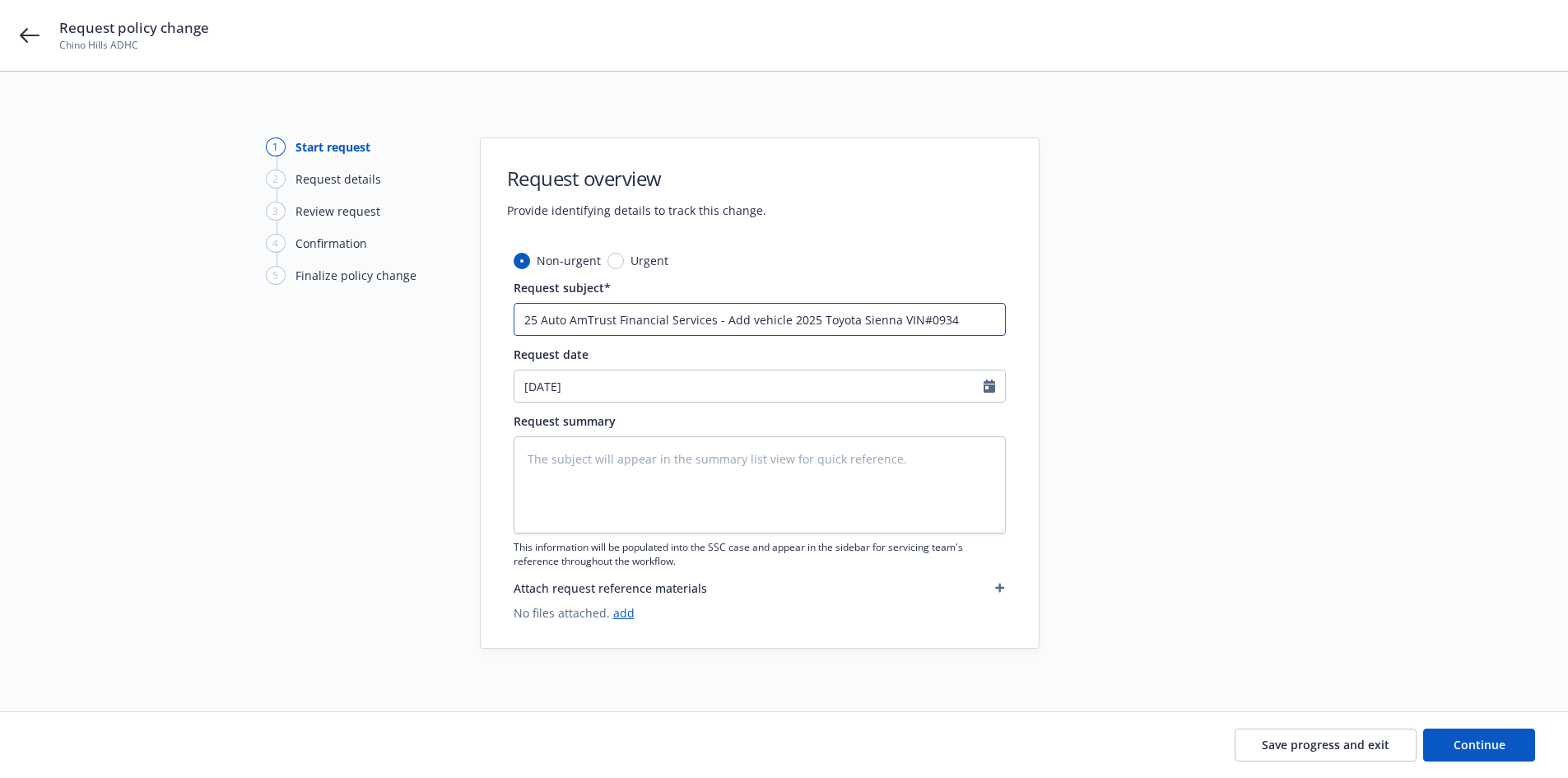
click at [965, 322] on input "25 Auto AmTrust Financial Services - Add vehicle 2025 Toyota Sienna VIN#0934" at bounding box center [760, 319] width 492 height 33
paste input "9987"
type textarea "x"
type input "25 Auto AmTrust Financial Services - Add vehicle 2025 Toyota Sienna VIN#9987"
click at [762, 458] on textarea at bounding box center [760, 485] width 492 height 97
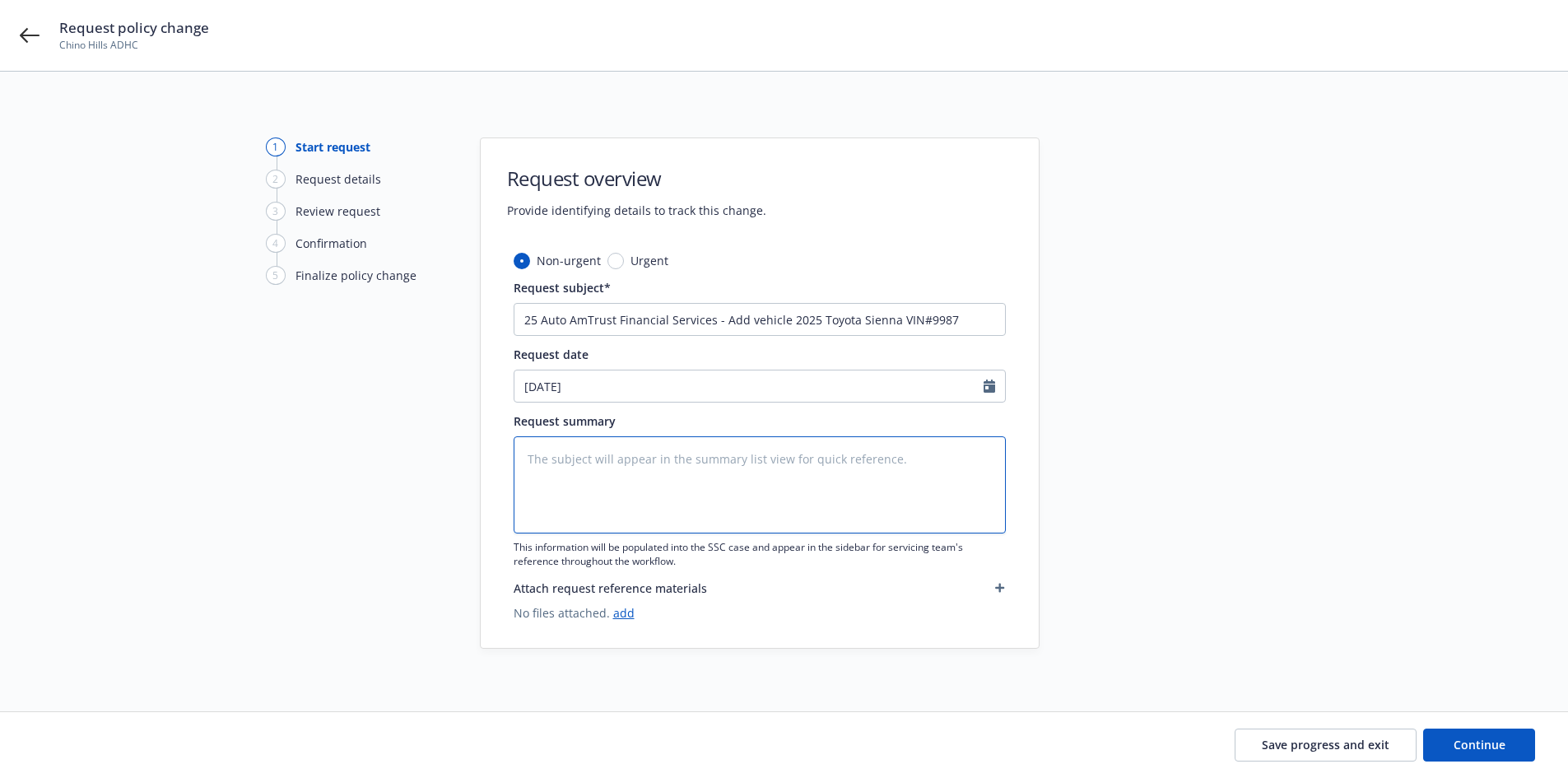
paste textarea "Please add vehicle to auto policy eff 9/11/2025 2025 Toyota Sienna CA Vin: 5TDJ…"
type textarea "Please add vehicle to auto policy eff 9/11/2025 2025 Toyota Sienna CA Vin: 5TDJ…"
type textarea "x"
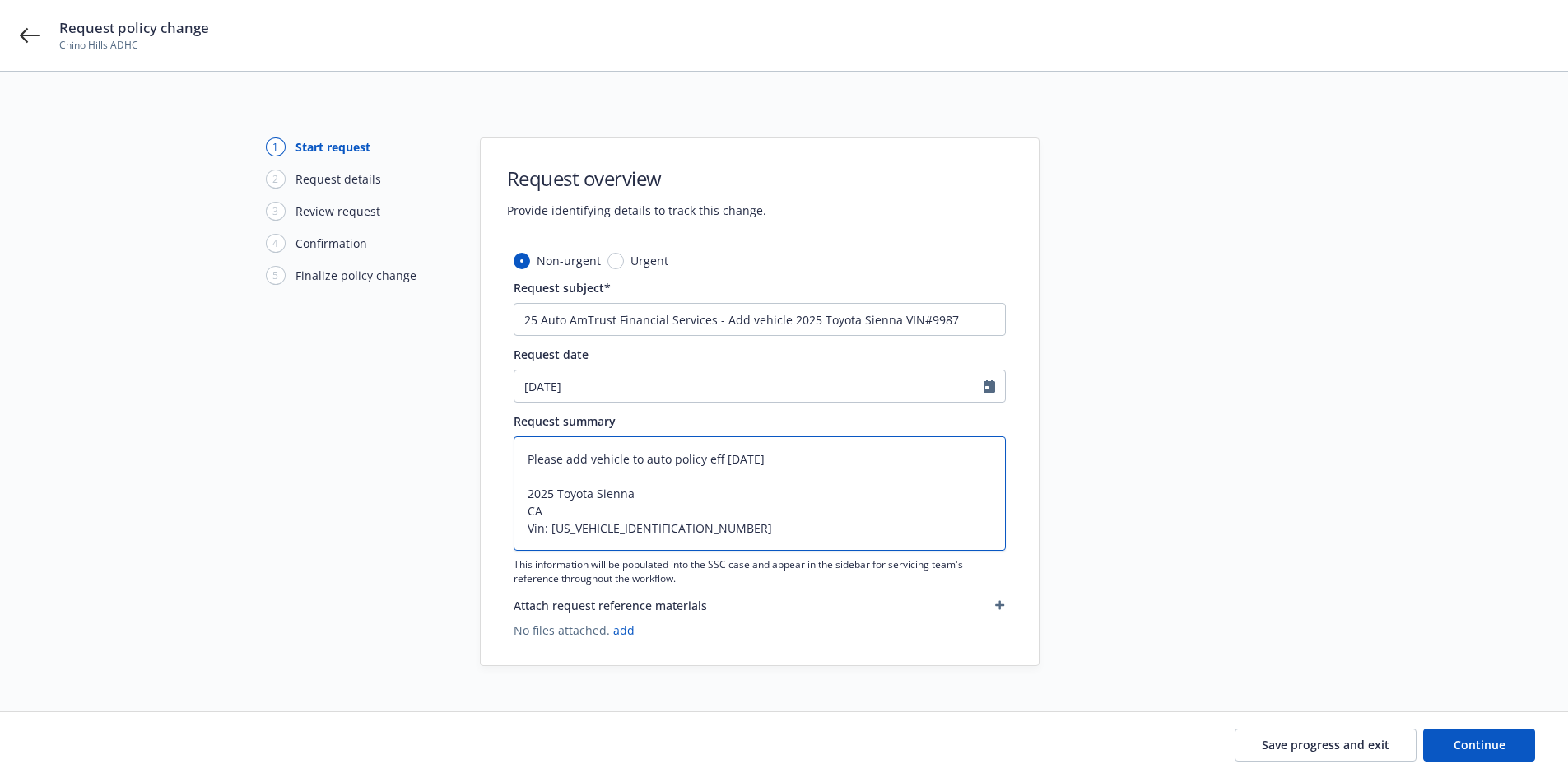
type textarea "Please add vehicle to auto policy eff 9/11/2025 2025 Toyota Sienna CA Vin: 5TDJ…"
drag, startPoint x: 571, startPoint y: 317, endPoint x: 711, endPoint y: 316, distance: 140.0
click at [711, 316] on input "25 Auto AmTrust Financial Services - Add vehicle 2025 Toyota Sienna VIN#9987" at bounding box center [760, 319] width 492 height 33
click at [1475, 750] on span "Continue" at bounding box center [1480, 744] width 52 height 16
type textarea "x"
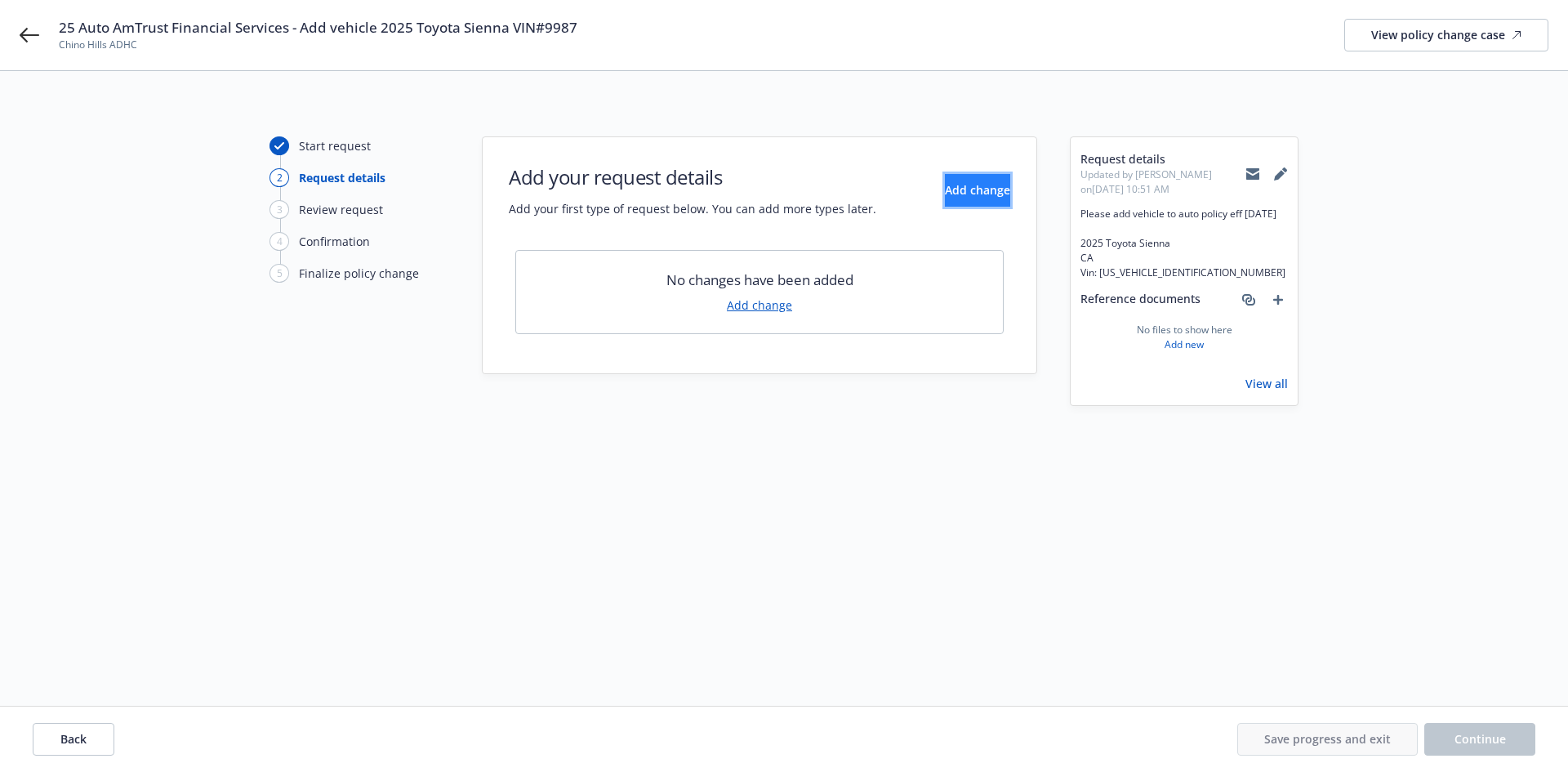
click at [958, 191] on span "Add change" at bounding box center [977, 190] width 66 height 16
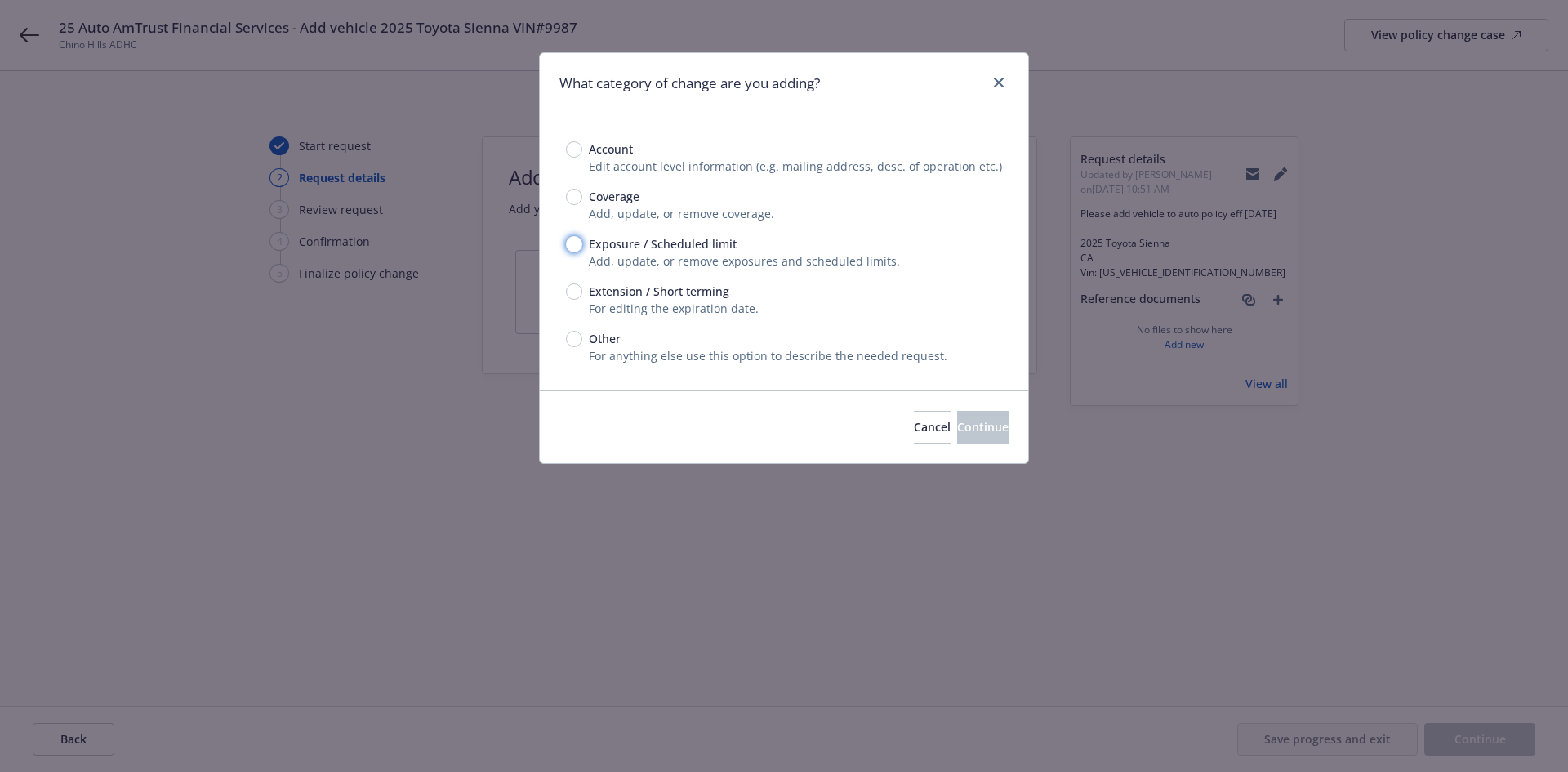
click at [576, 242] on input "Exposure / Scheduled limit" at bounding box center [574, 244] width 16 height 16
radio input "true"
click at [957, 435] on span "Continue" at bounding box center [983, 427] width 52 height 16
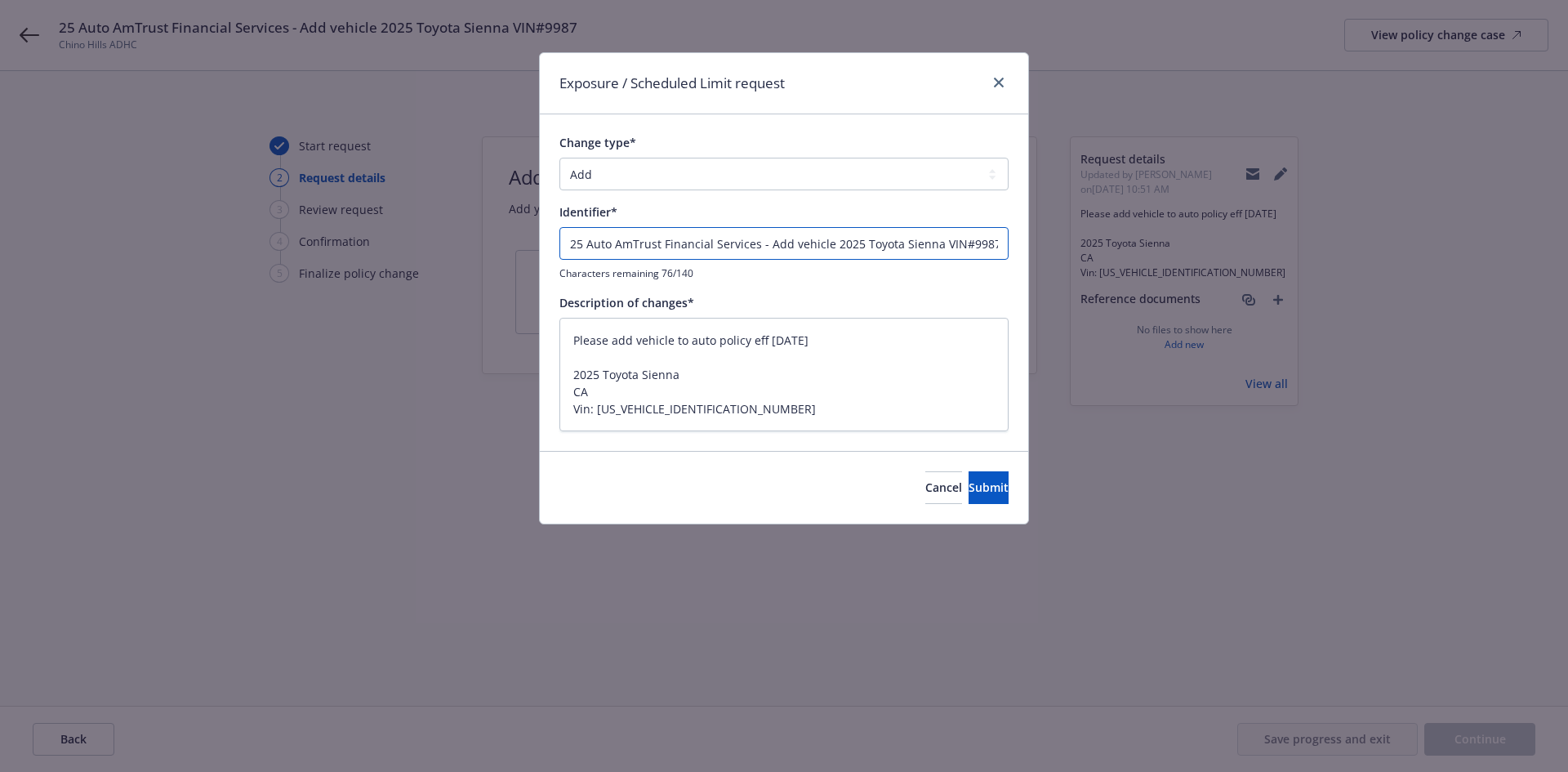
drag, startPoint x: 765, startPoint y: 245, endPoint x: 461, endPoint y: 253, distance: 304.1
click at [461, 253] on div "Exposure / Scheduled Limit request Change type* Add Audit Change Remove Identif…" at bounding box center [784, 386] width 1568 height 772
type textarea "x"
type input "Add vehicle 2025 Toyota Sienna VIN#9987"
click at [991, 487] on button "Submit" at bounding box center [988, 487] width 40 height 33
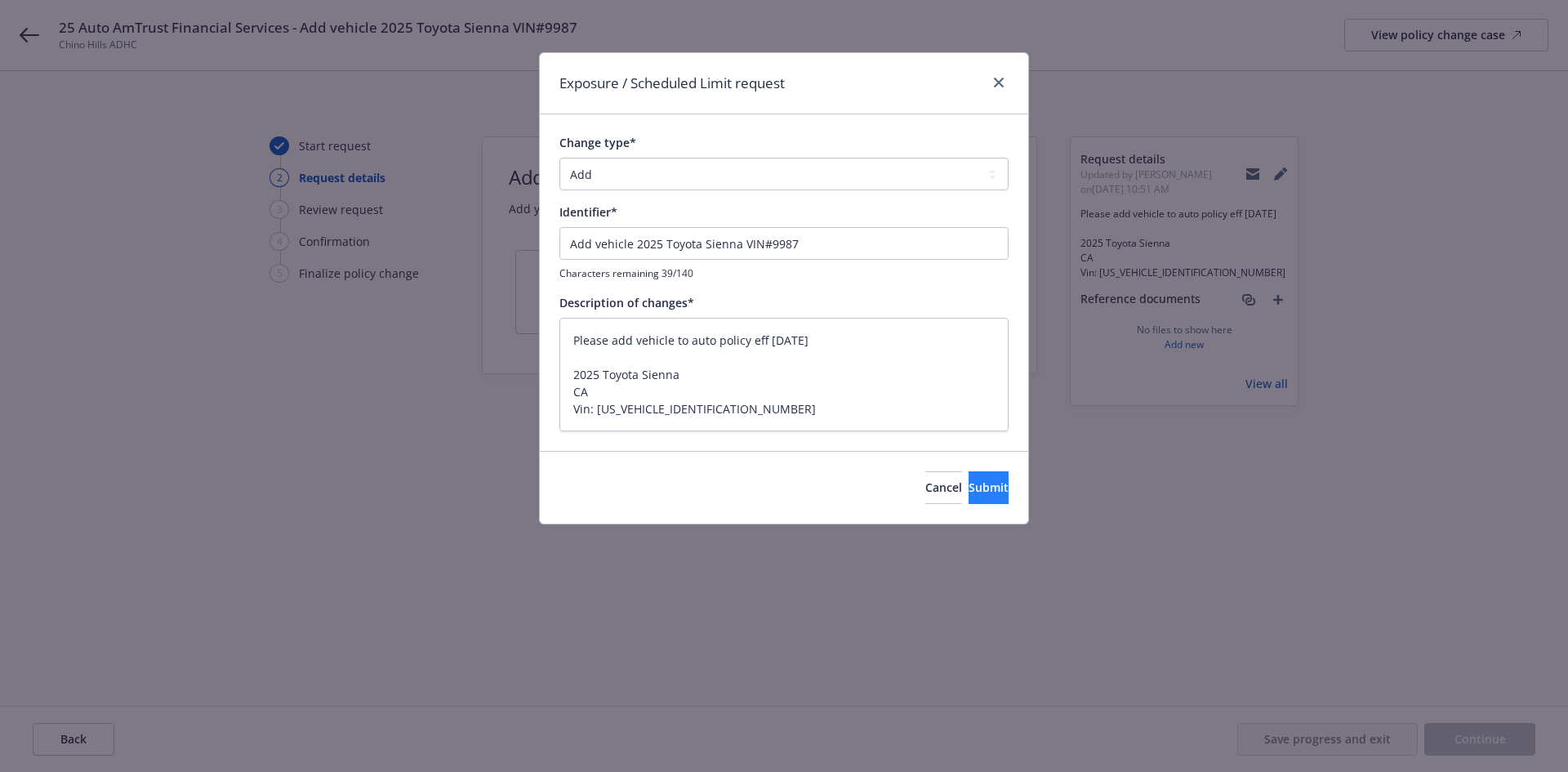
type textarea "x"
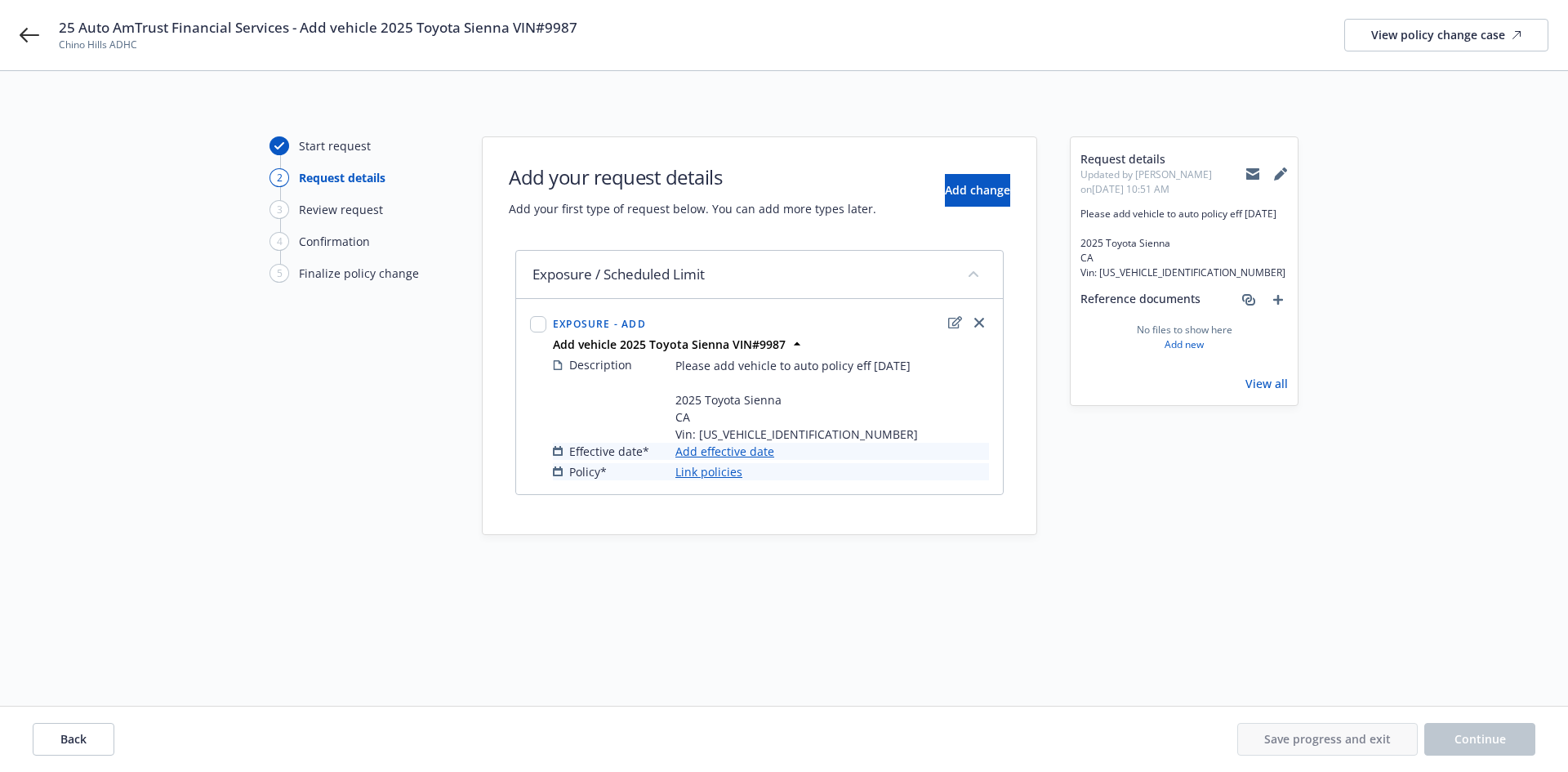
click at [748, 455] on link "Add effective date" at bounding box center [724, 451] width 99 height 17
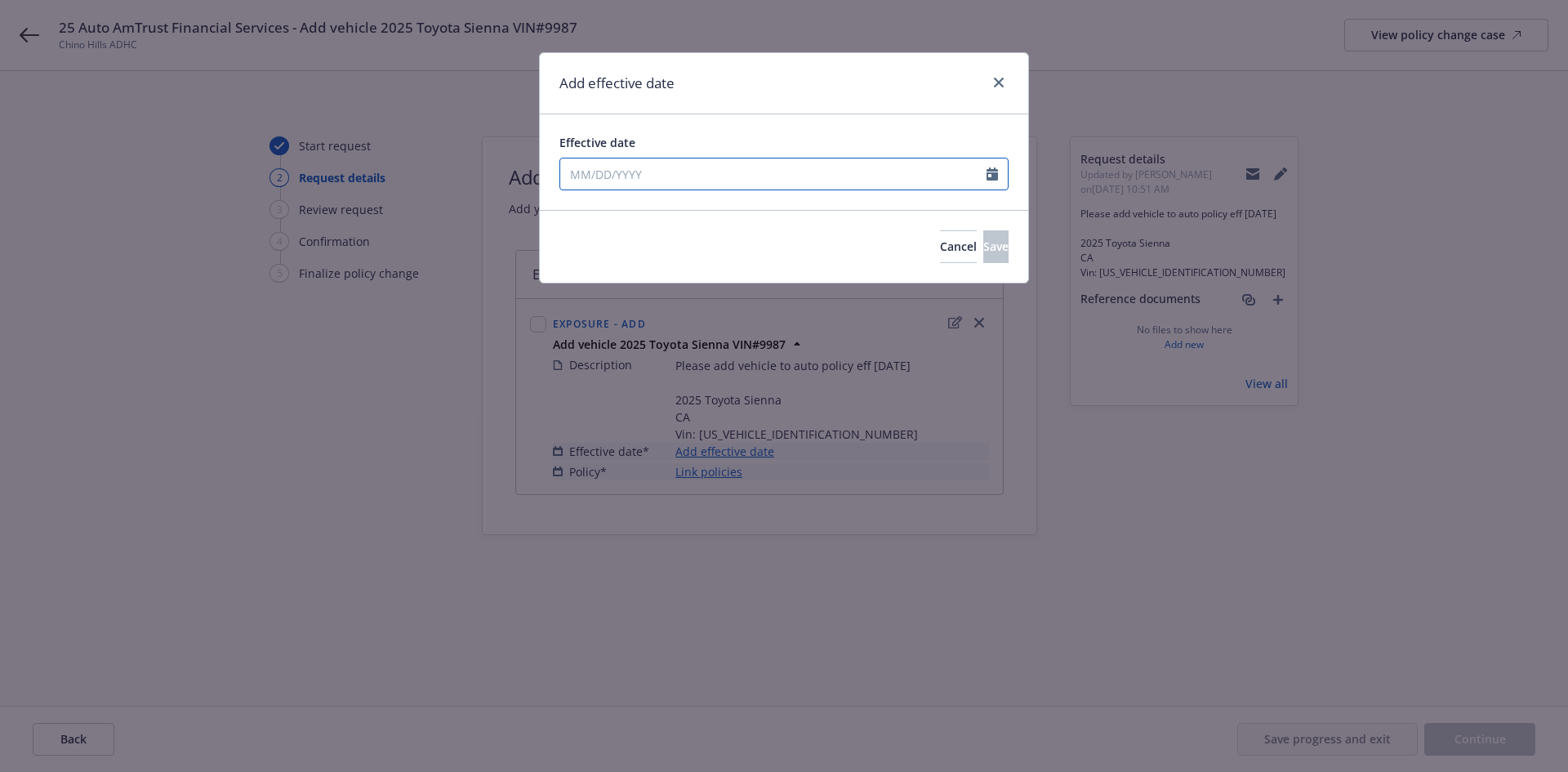
select select "9"
click at [747, 172] on input "Effective date" at bounding box center [773, 174] width 426 height 31
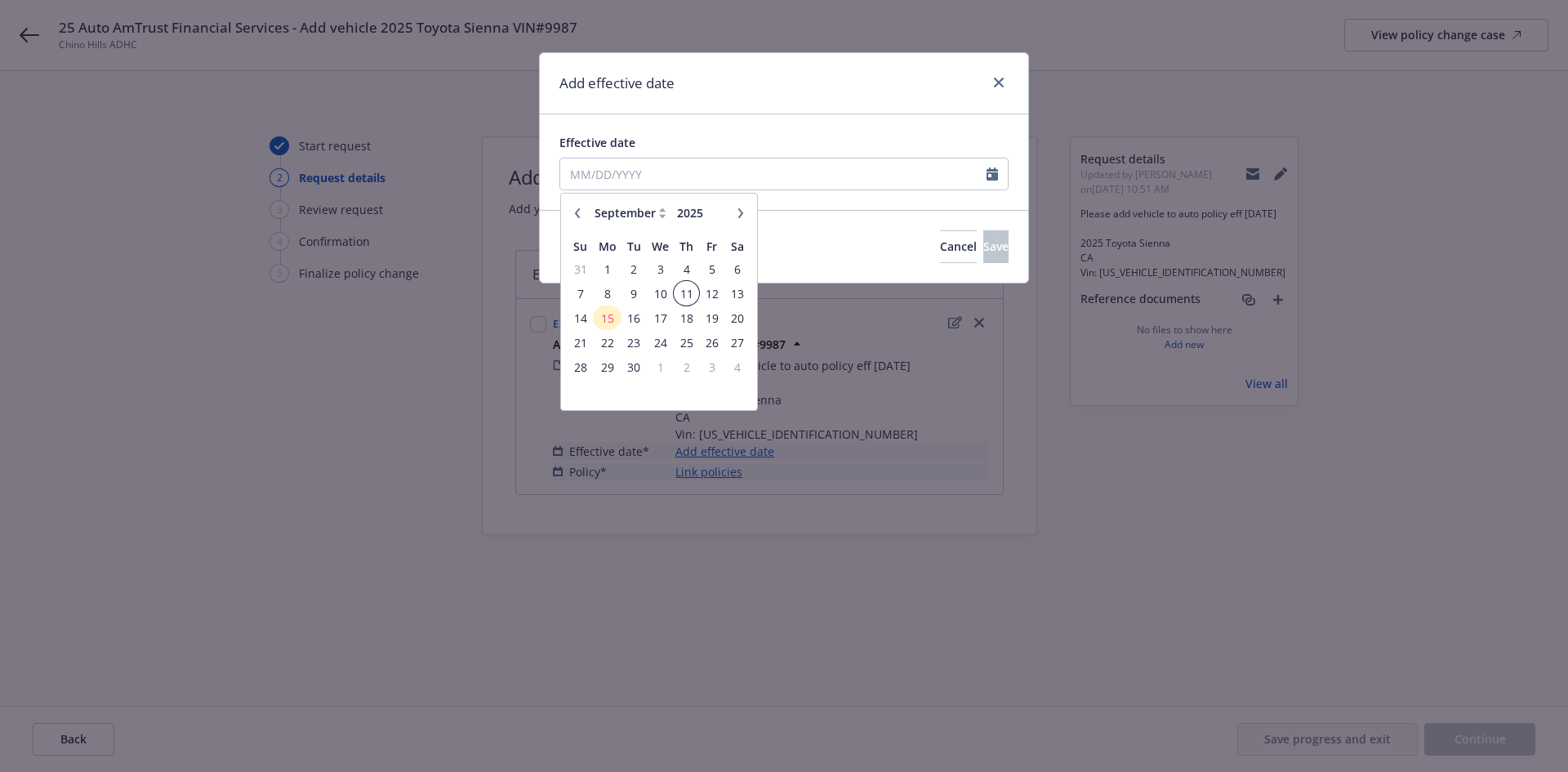
click at [692, 295] on span "11" at bounding box center [687, 293] width 22 height 21
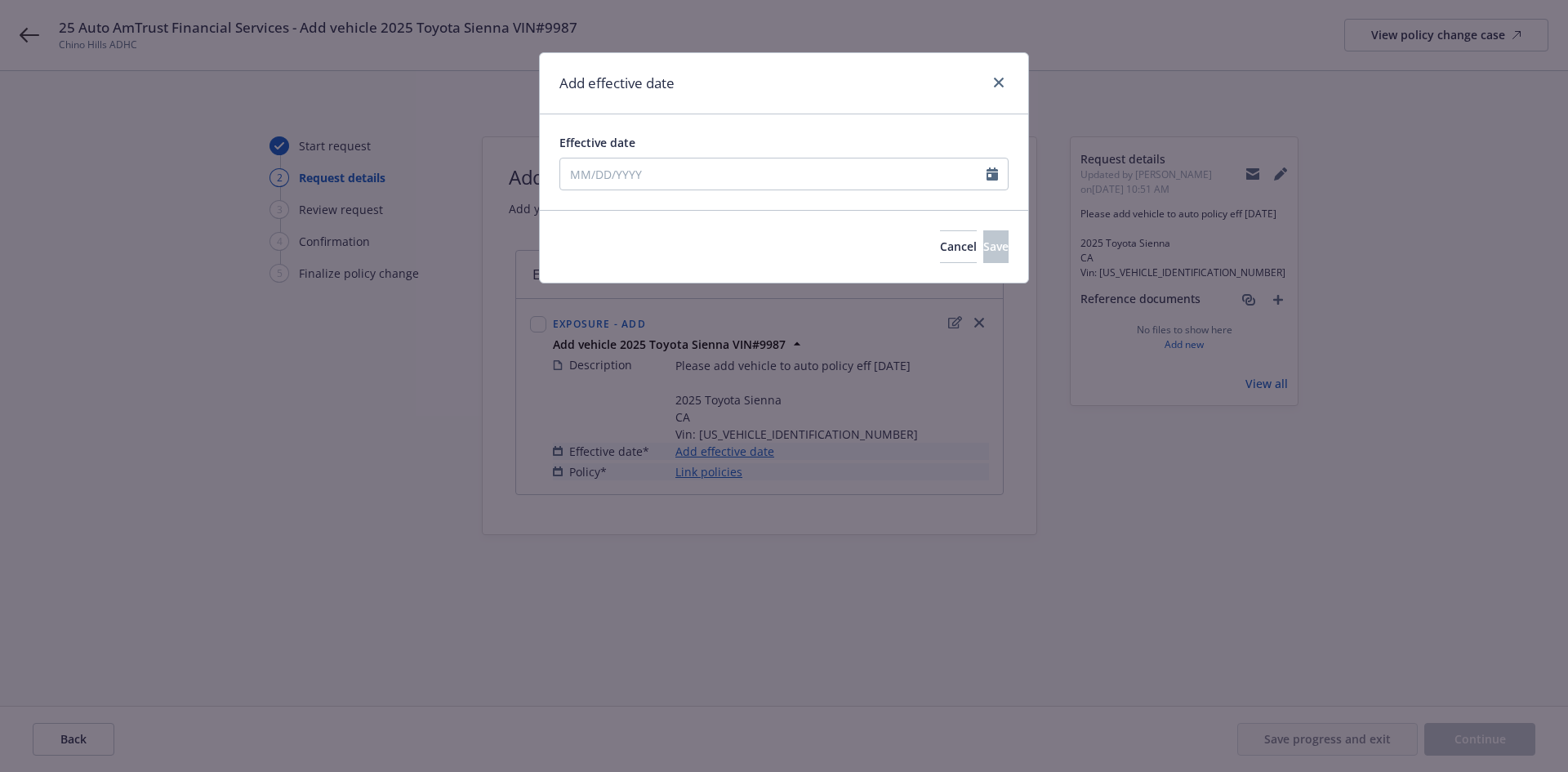
type input "[DATE]"
click at [996, 248] on button "Save" at bounding box center [995, 247] width 25 height 33
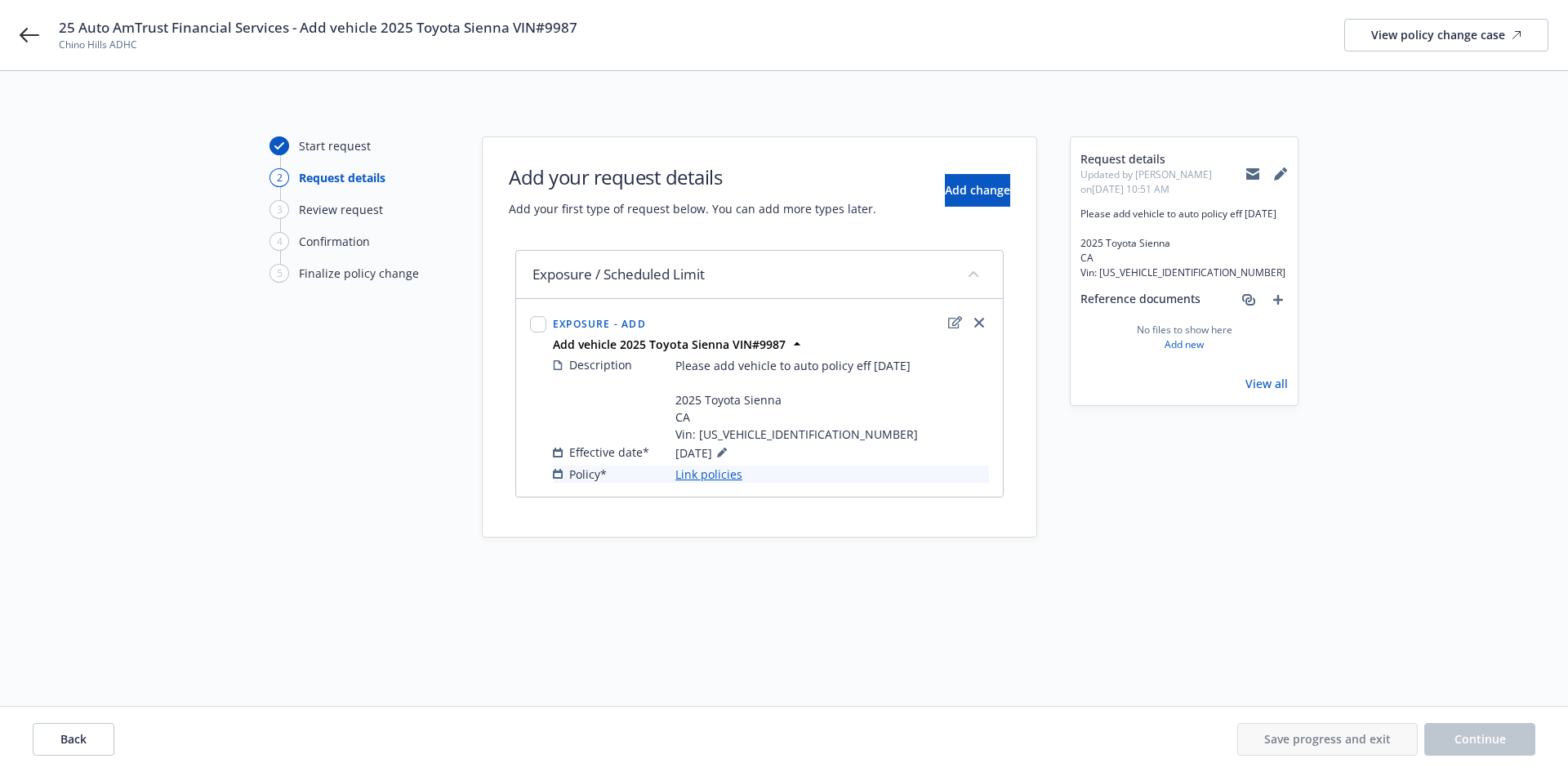
click at [730, 480] on link "Link policies" at bounding box center [709, 474] width 67 height 17
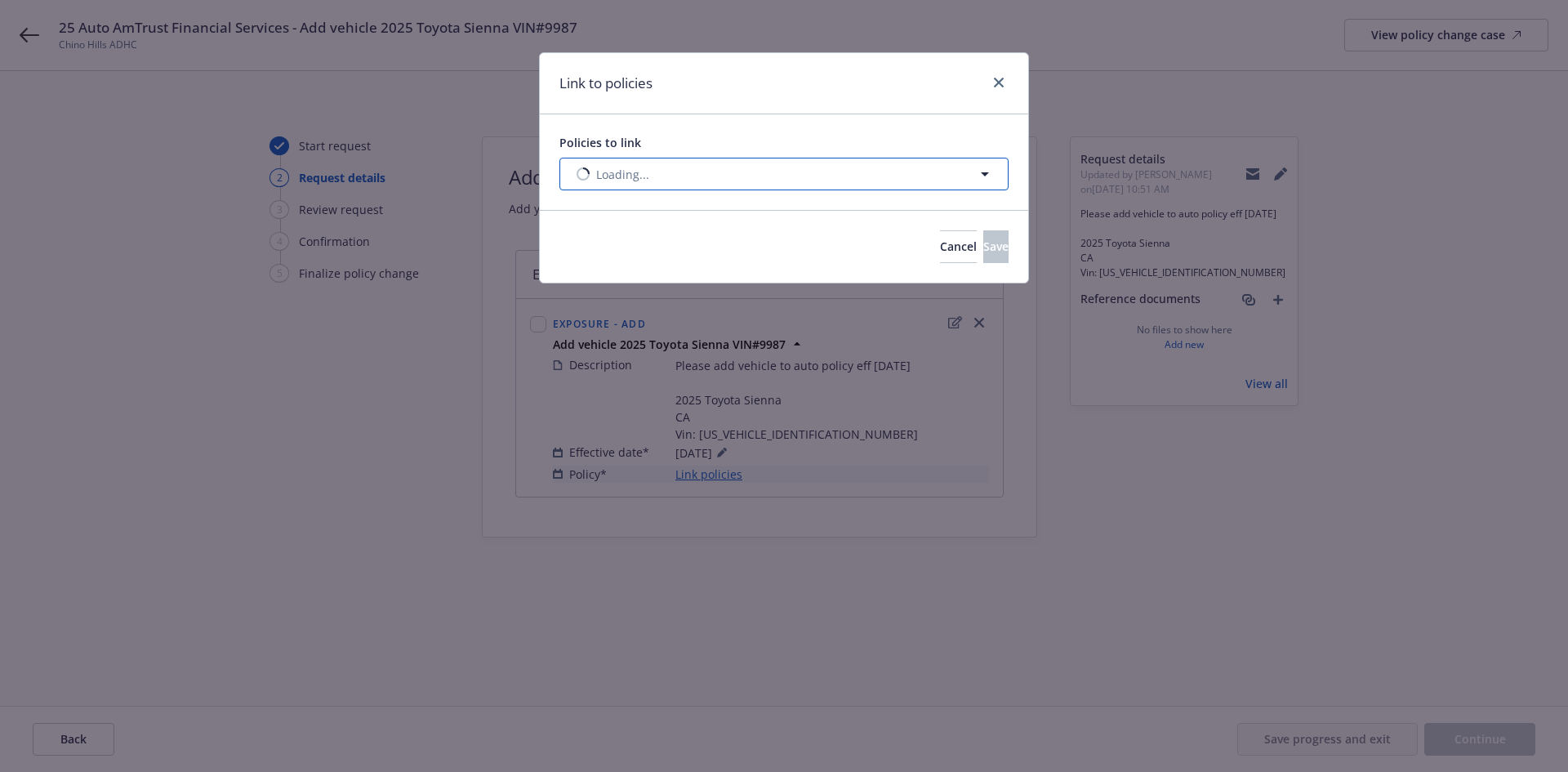
click at [768, 180] on button "Loading..." at bounding box center [783, 174] width 449 height 33
select select "ACTIVE"
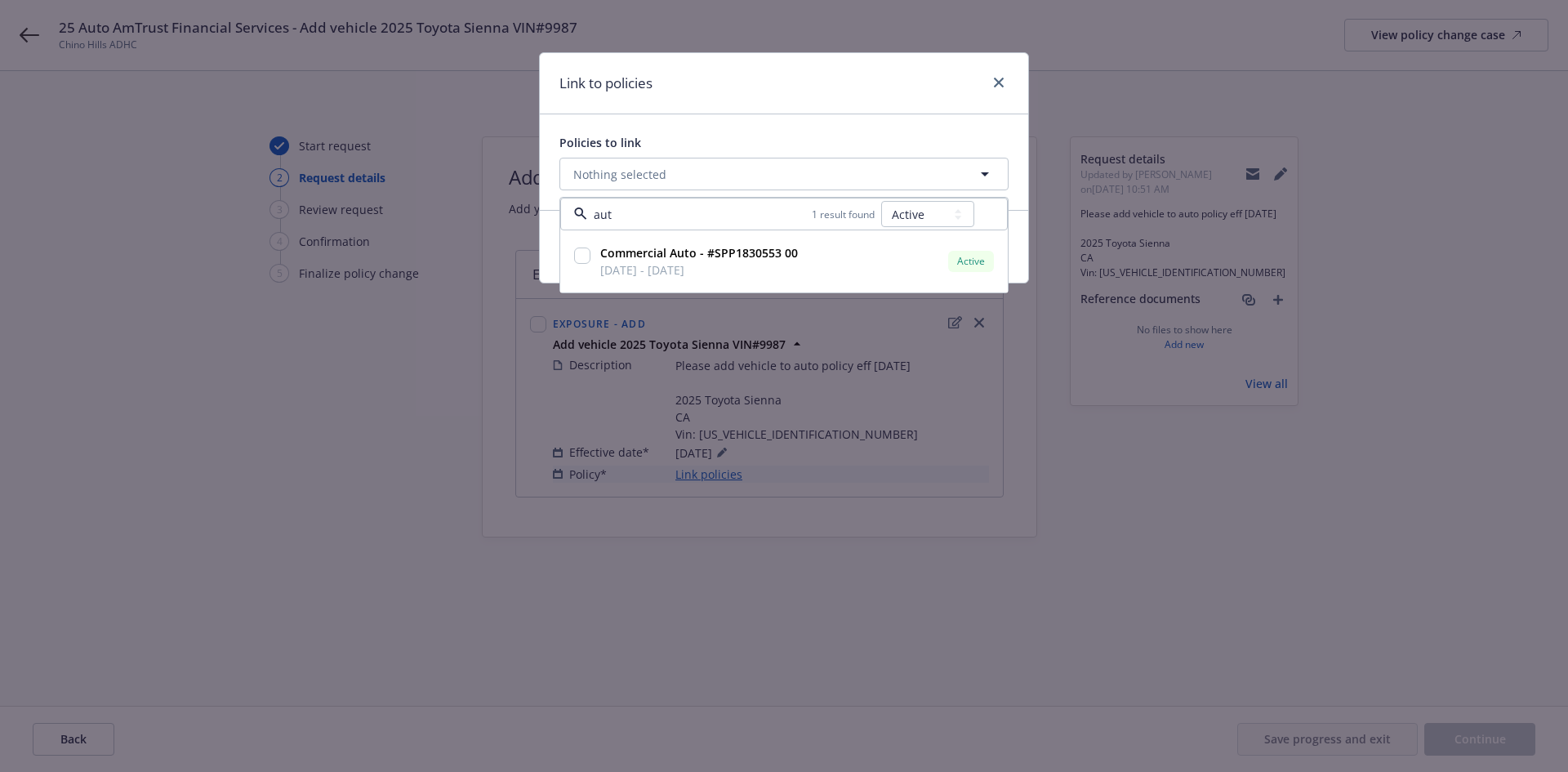
type input "auto"
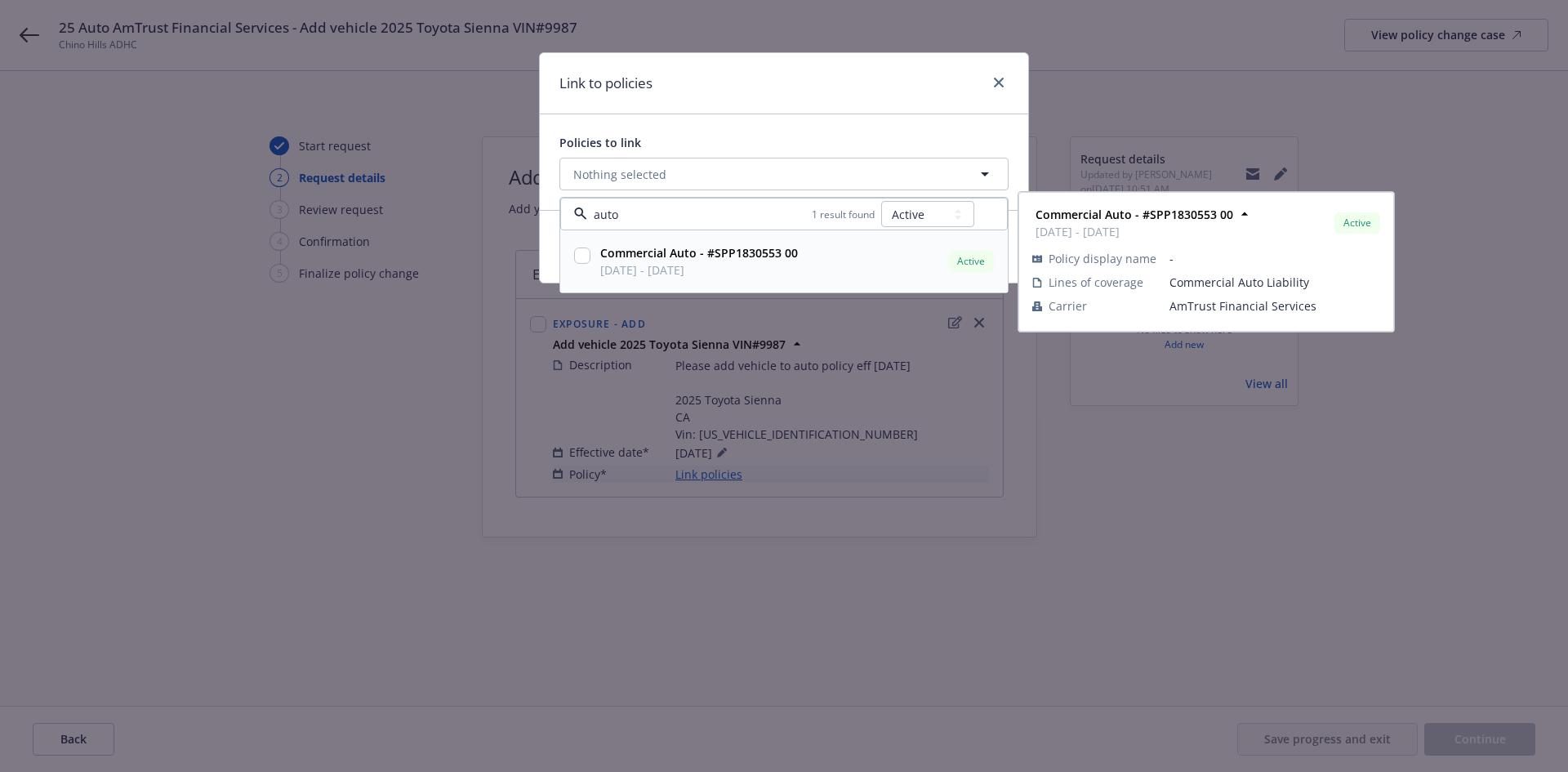
click at [742, 266] on span "[DATE] - [DATE]" at bounding box center [699, 270] width 198 height 17
checkbox input "true"
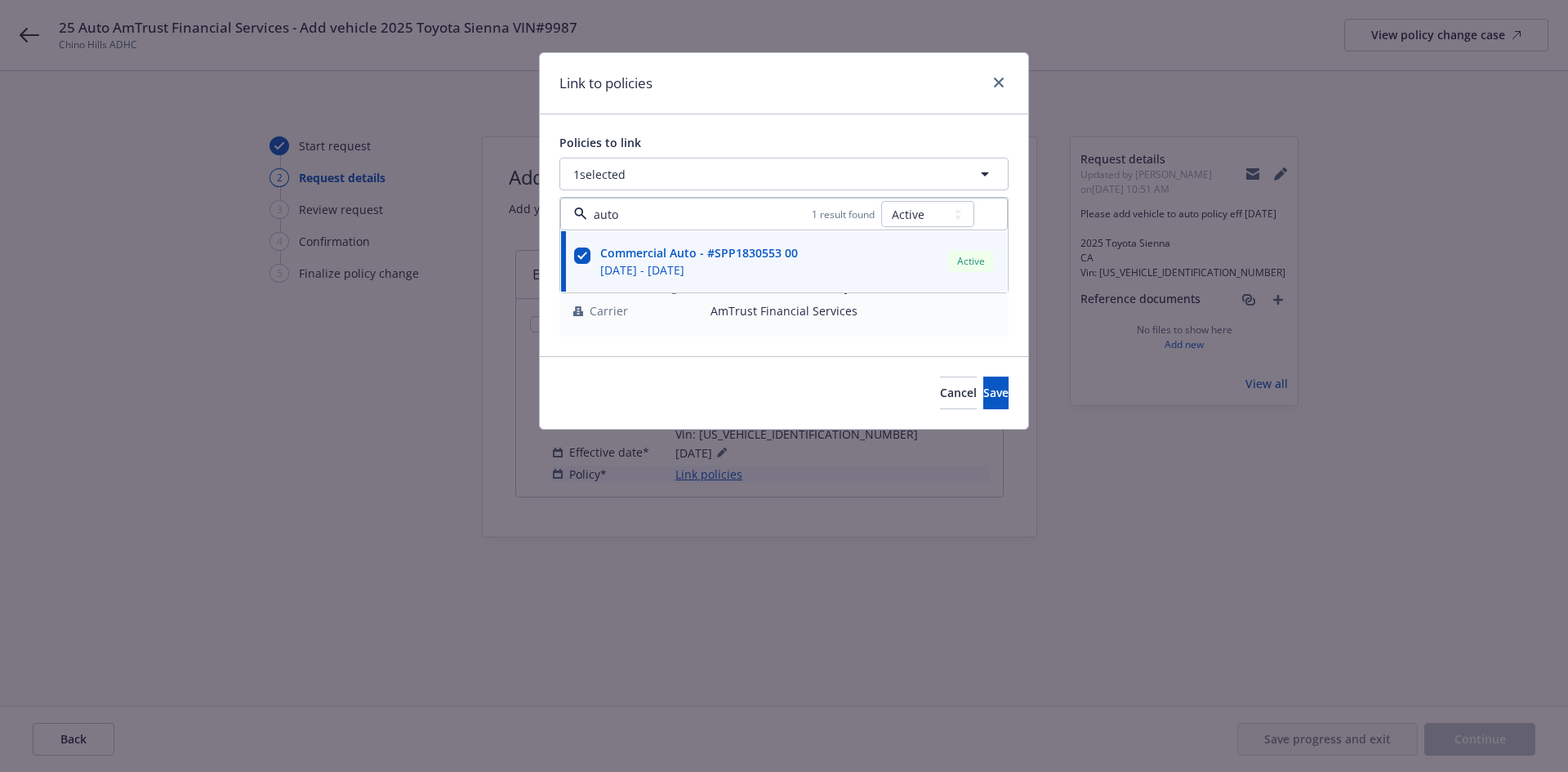
type input "auto"
click at [740, 370] on div "Cancel Save" at bounding box center [784, 392] width 488 height 72
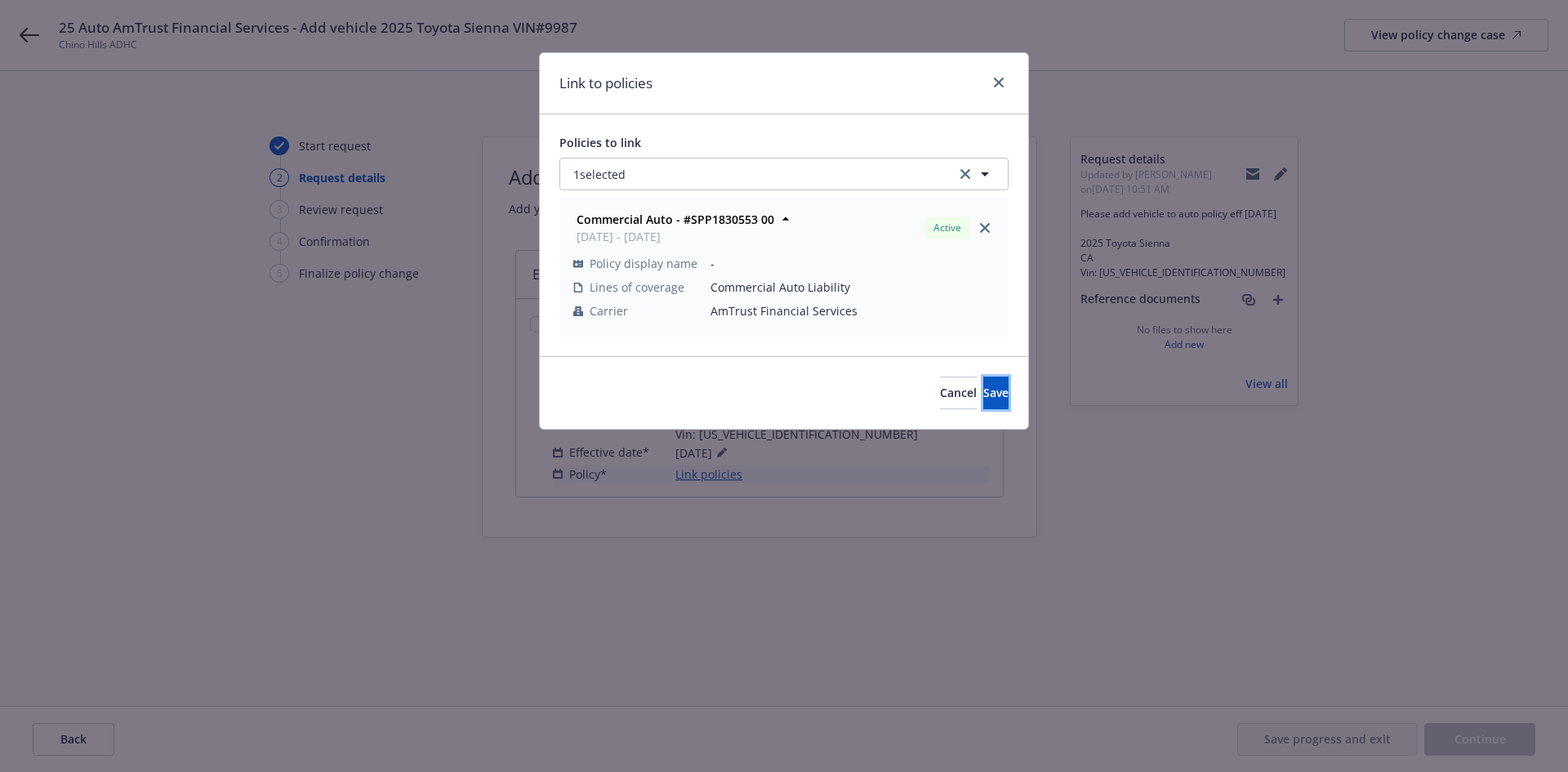
click at [983, 396] on button "Save" at bounding box center [995, 392] width 25 height 33
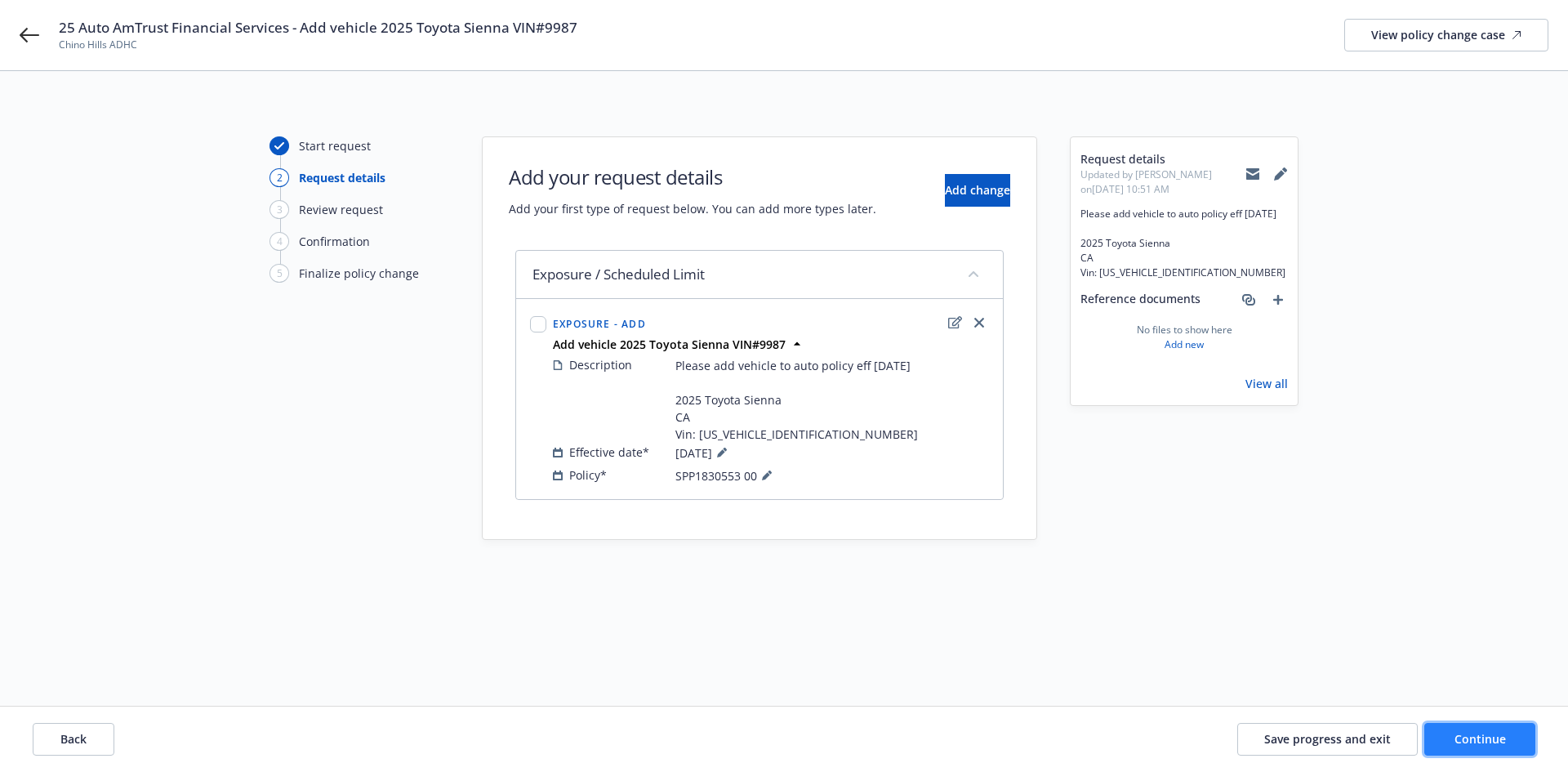
click at [1506, 734] on button "Continue" at bounding box center [1479, 739] width 111 height 33
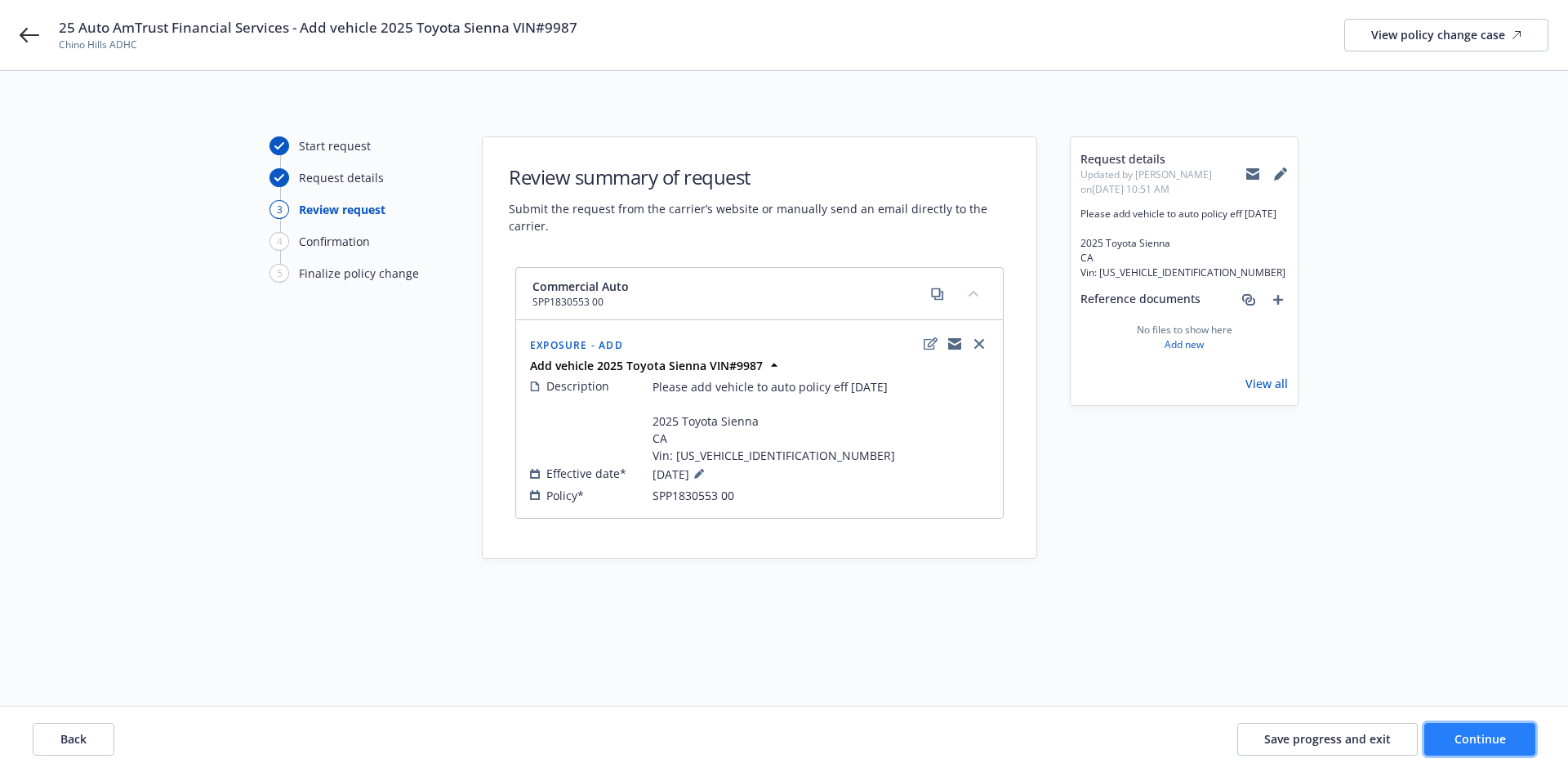
click at [1506, 734] on button "Continue" at bounding box center [1479, 739] width 111 height 33
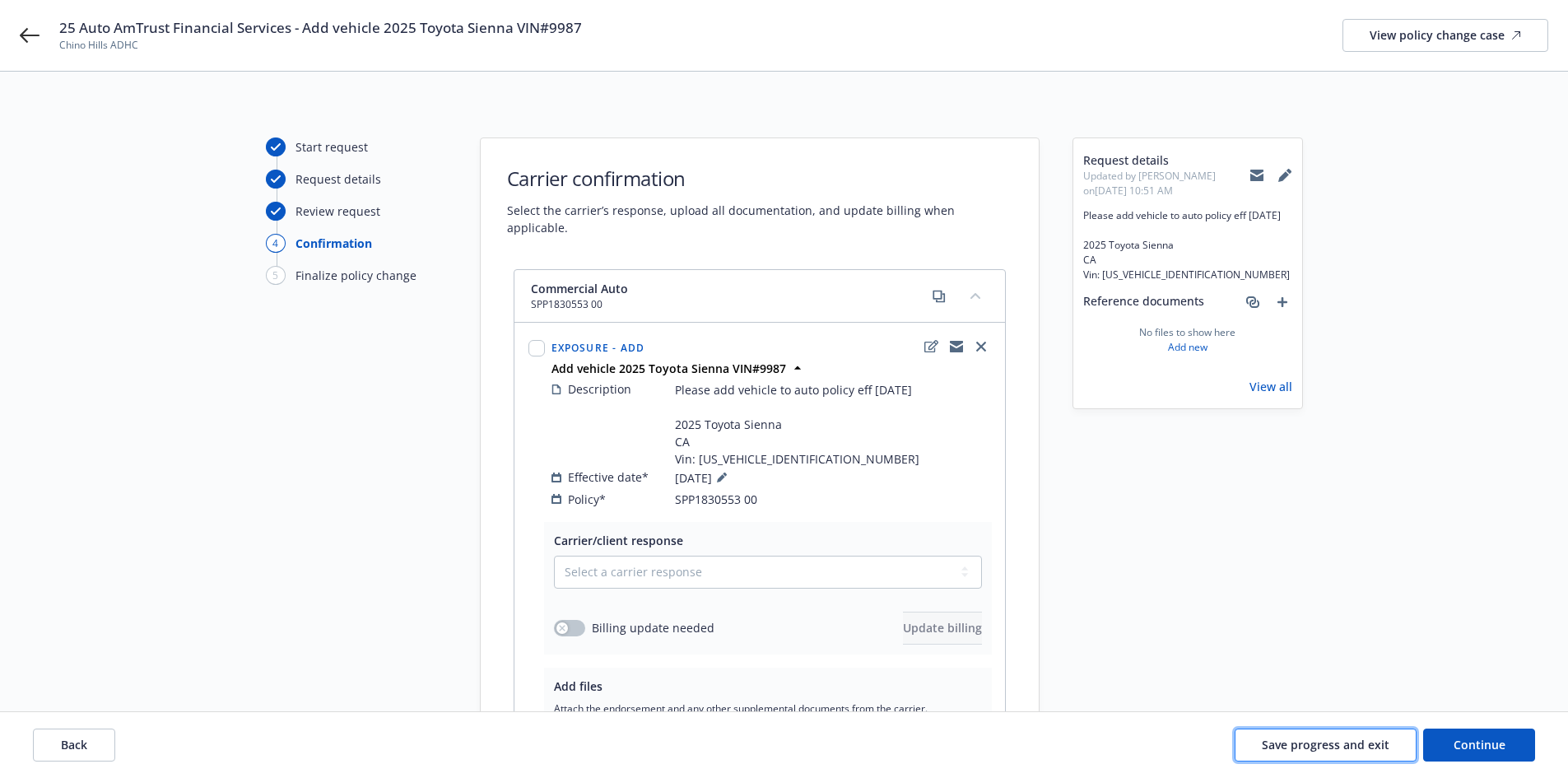
click at [1348, 748] on span "Save progress and exit" at bounding box center [1325, 744] width 128 height 16
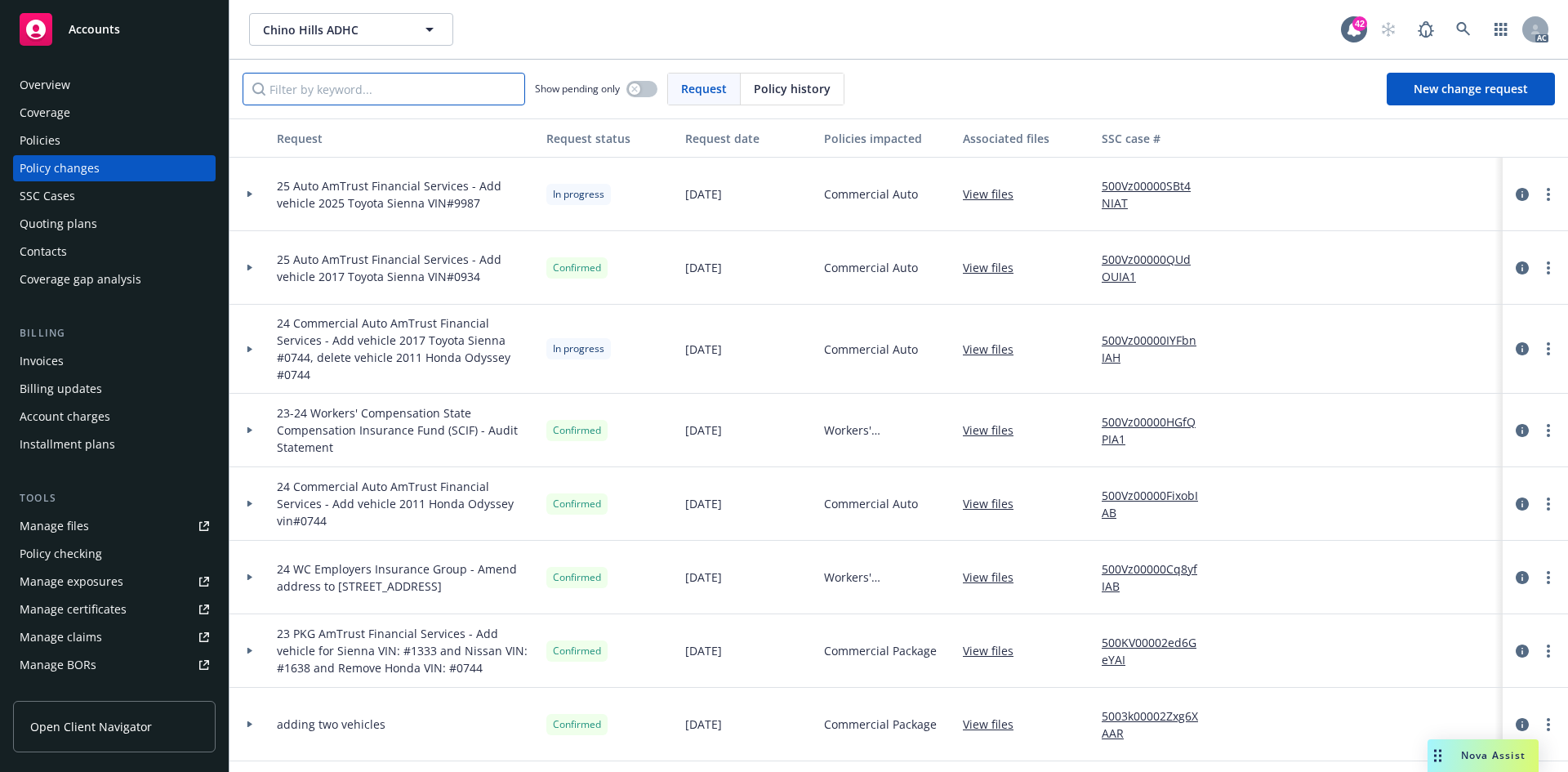
click at [447, 91] on input "Filter by keyword..." at bounding box center [384, 89] width 283 height 33
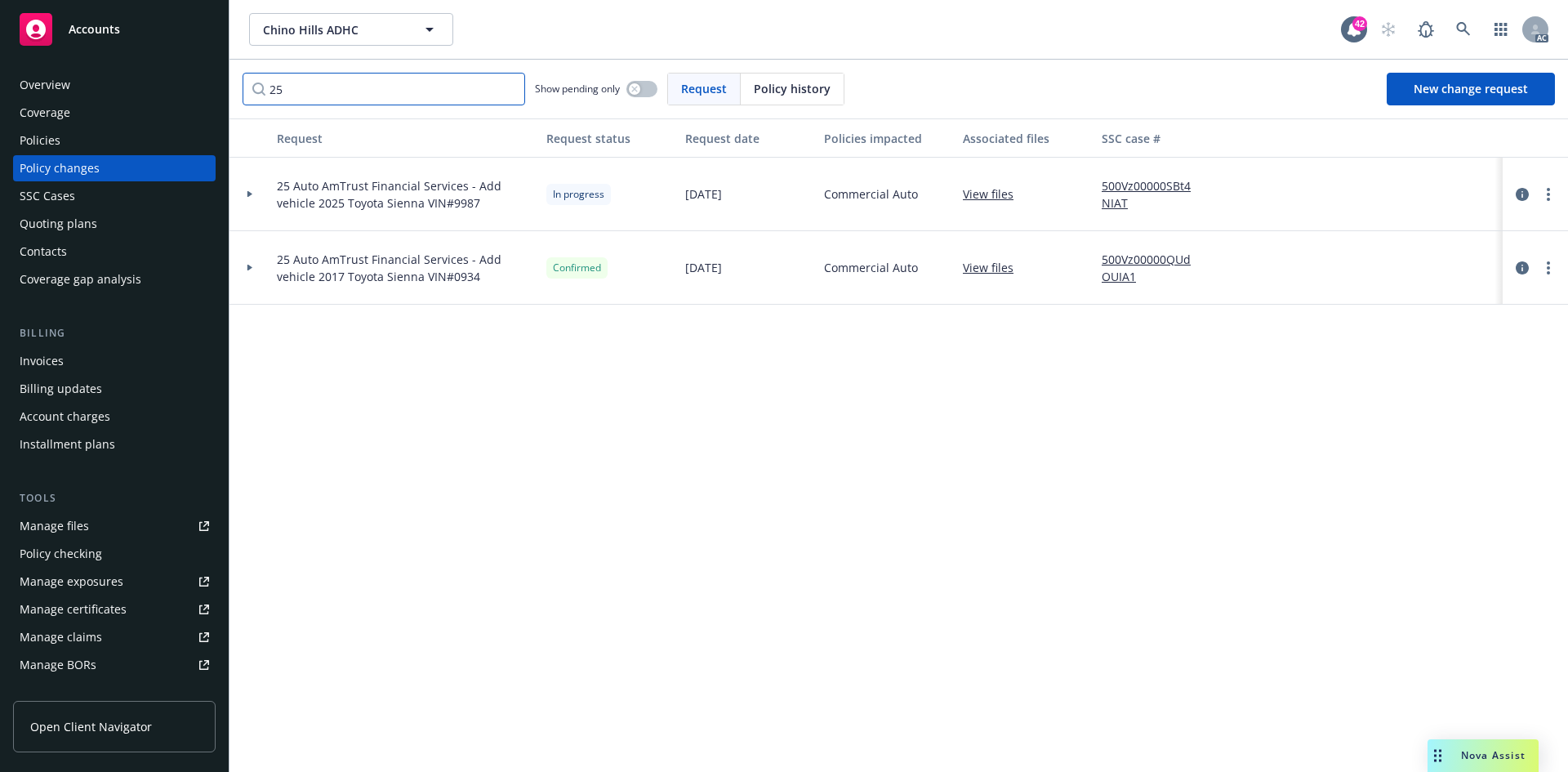
type input "25"
click at [1159, 191] on link "500Vz00000SBt4NIAT" at bounding box center [1156, 194] width 110 height 35
click at [107, 581] on div "Manage exposures" at bounding box center [72, 581] width 103 height 26
click at [112, 144] on div "Policies" at bounding box center [115, 141] width 190 height 26
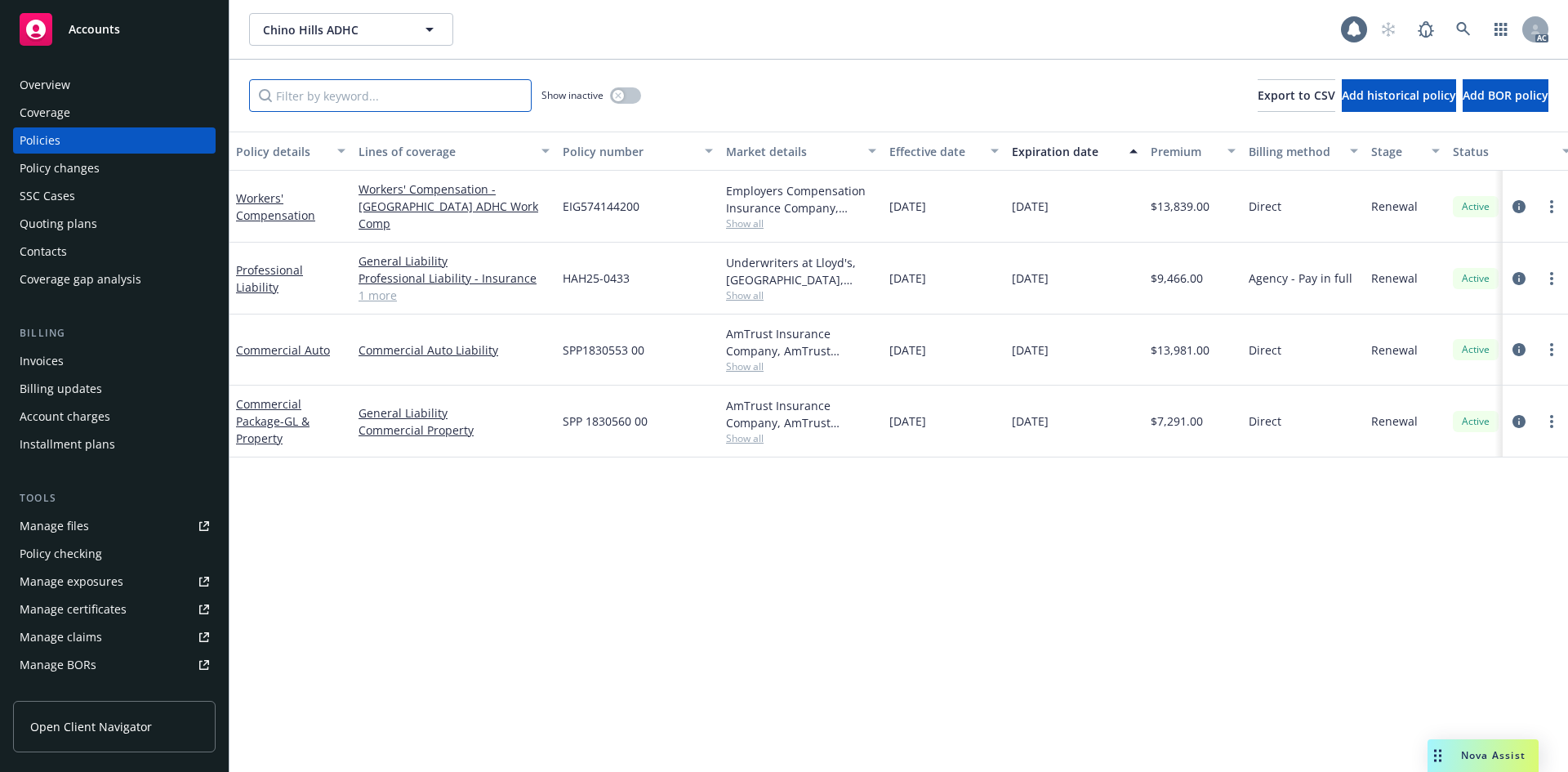
click at [356, 95] on input "Filter by keyword..." at bounding box center [391, 96] width 283 height 33
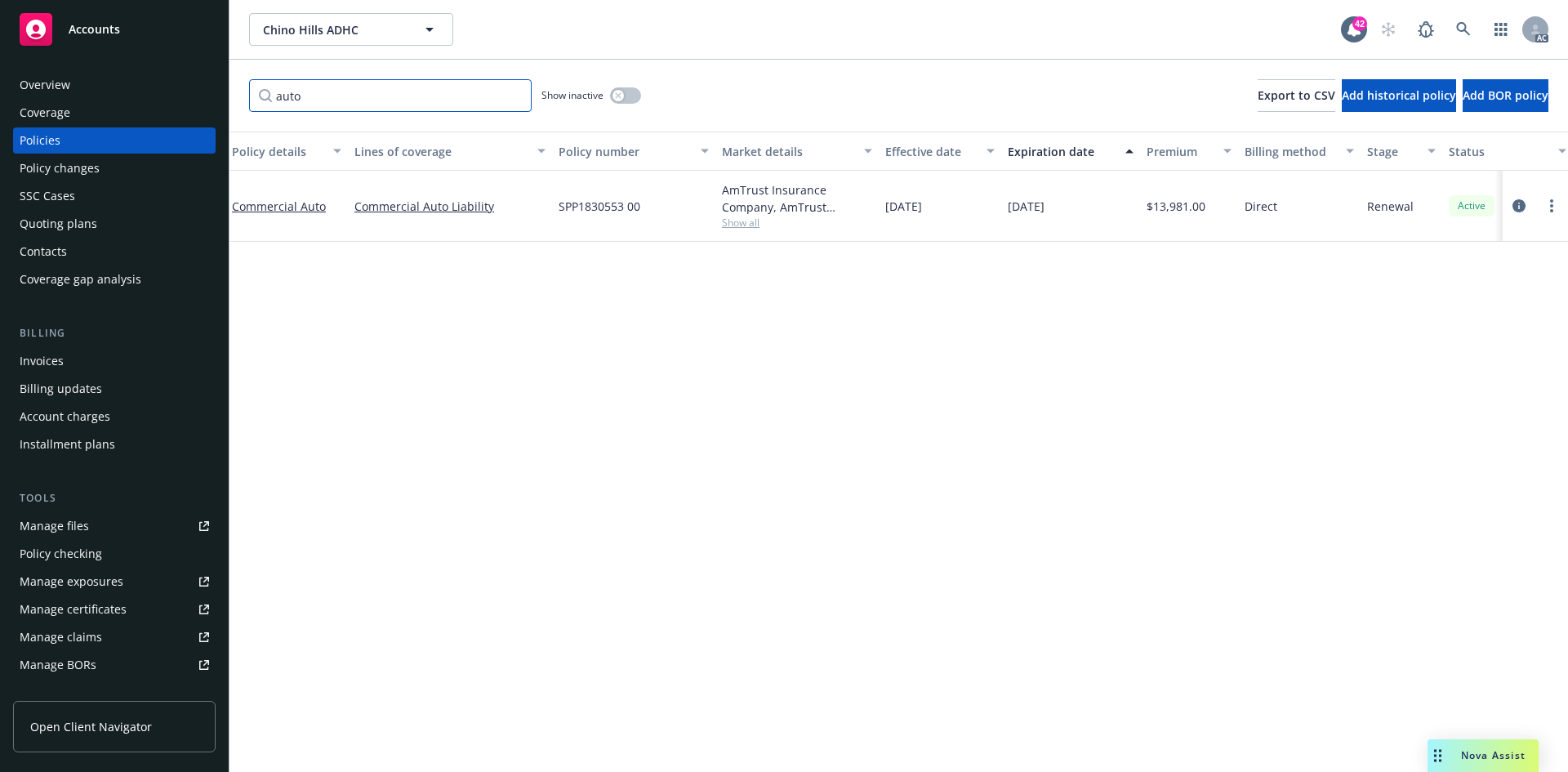
scroll to position [0, 237]
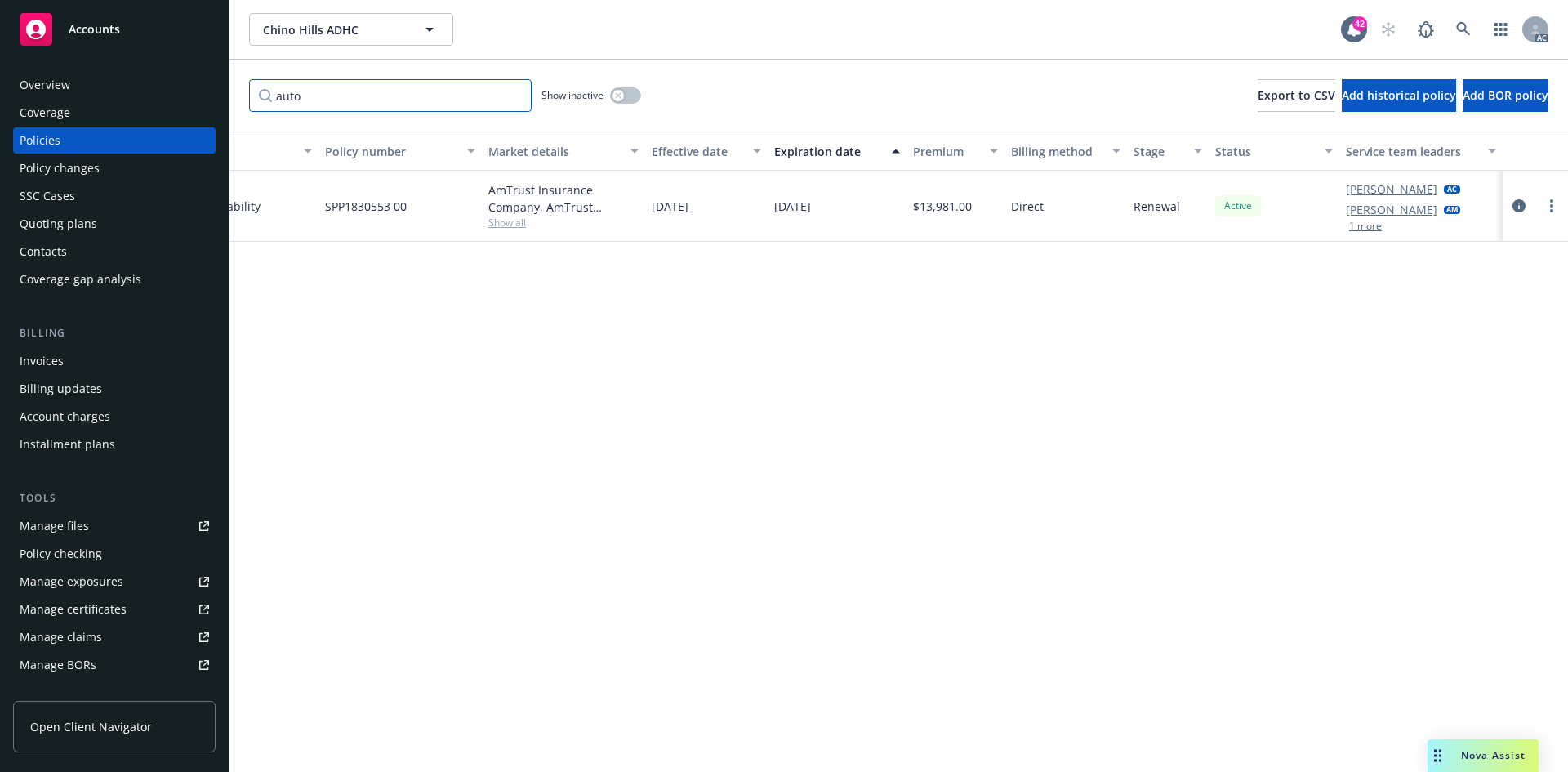
type input "auto"
click at [156, 174] on div "Policy changes" at bounding box center [115, 168] width 190 height 26
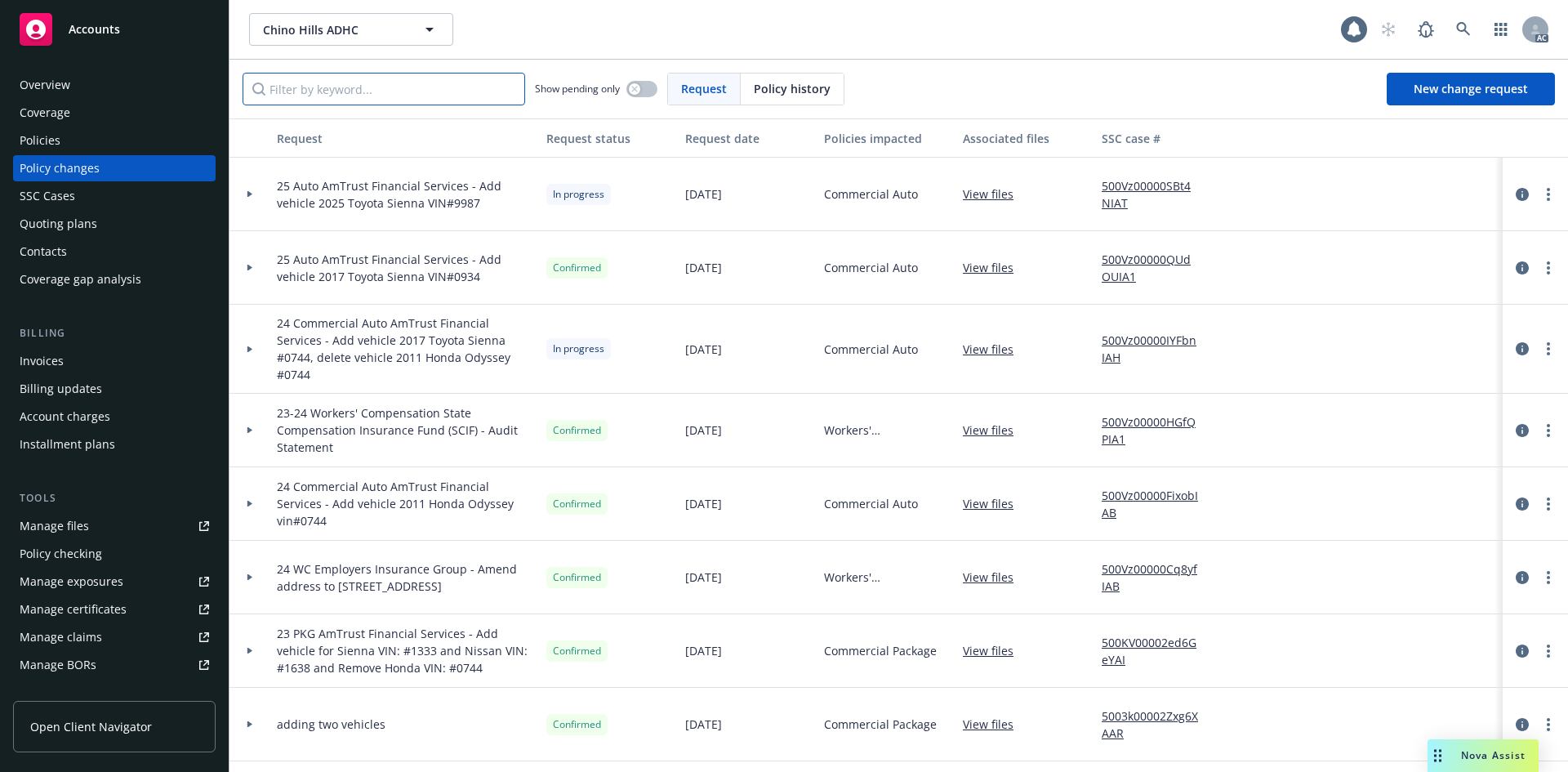
click at [499, 80] on input "Filter by keyword..." at bounding box center [384, 89] width 283 height 33
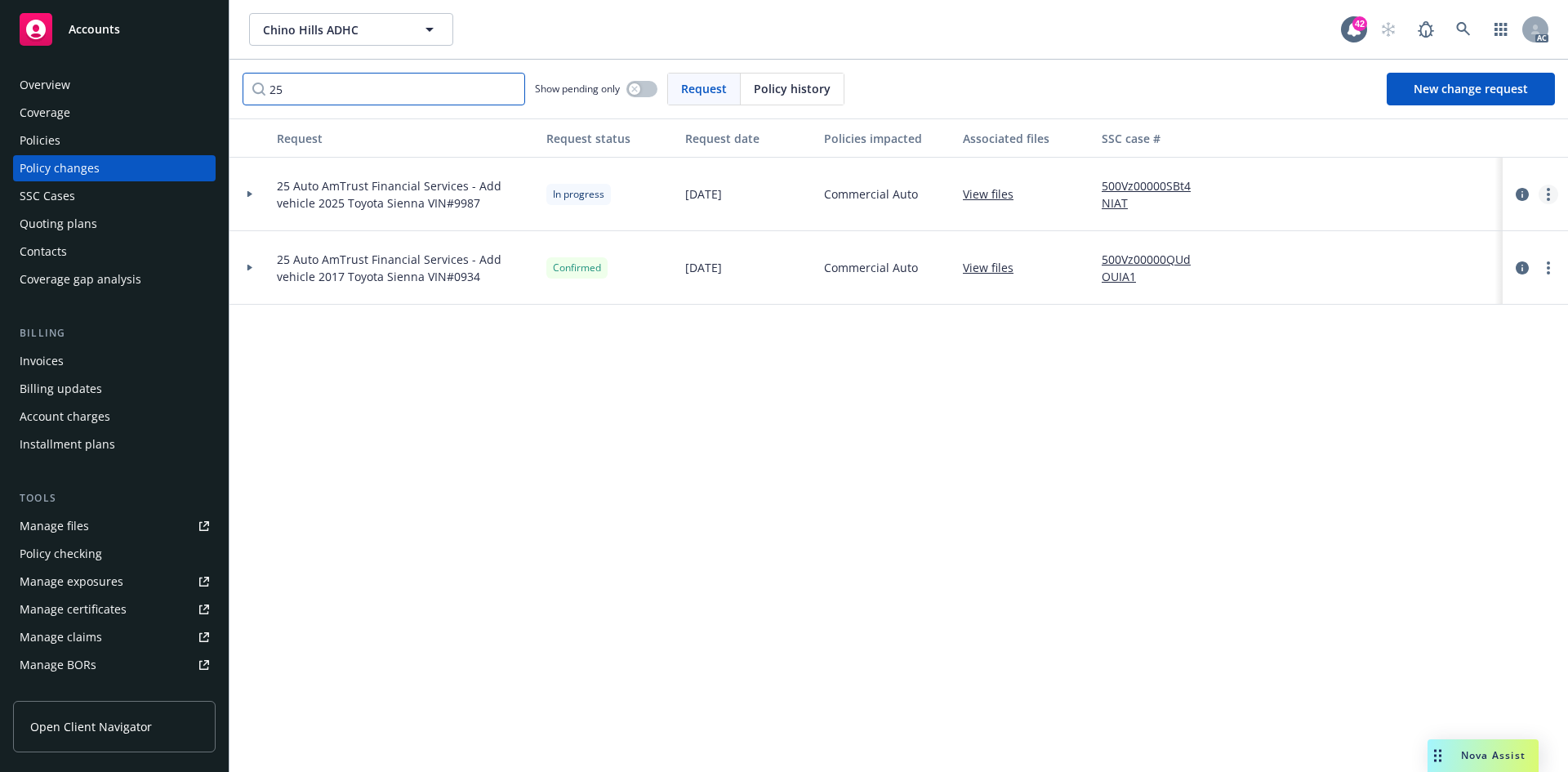
type input "25"
click at [1550, 191] on link "more" at bounding box center [1548, 194] width 20 height 20
click at [1419, 229] on link "Copy logging email" at bounding box center [1417, 228] width 280 height 33
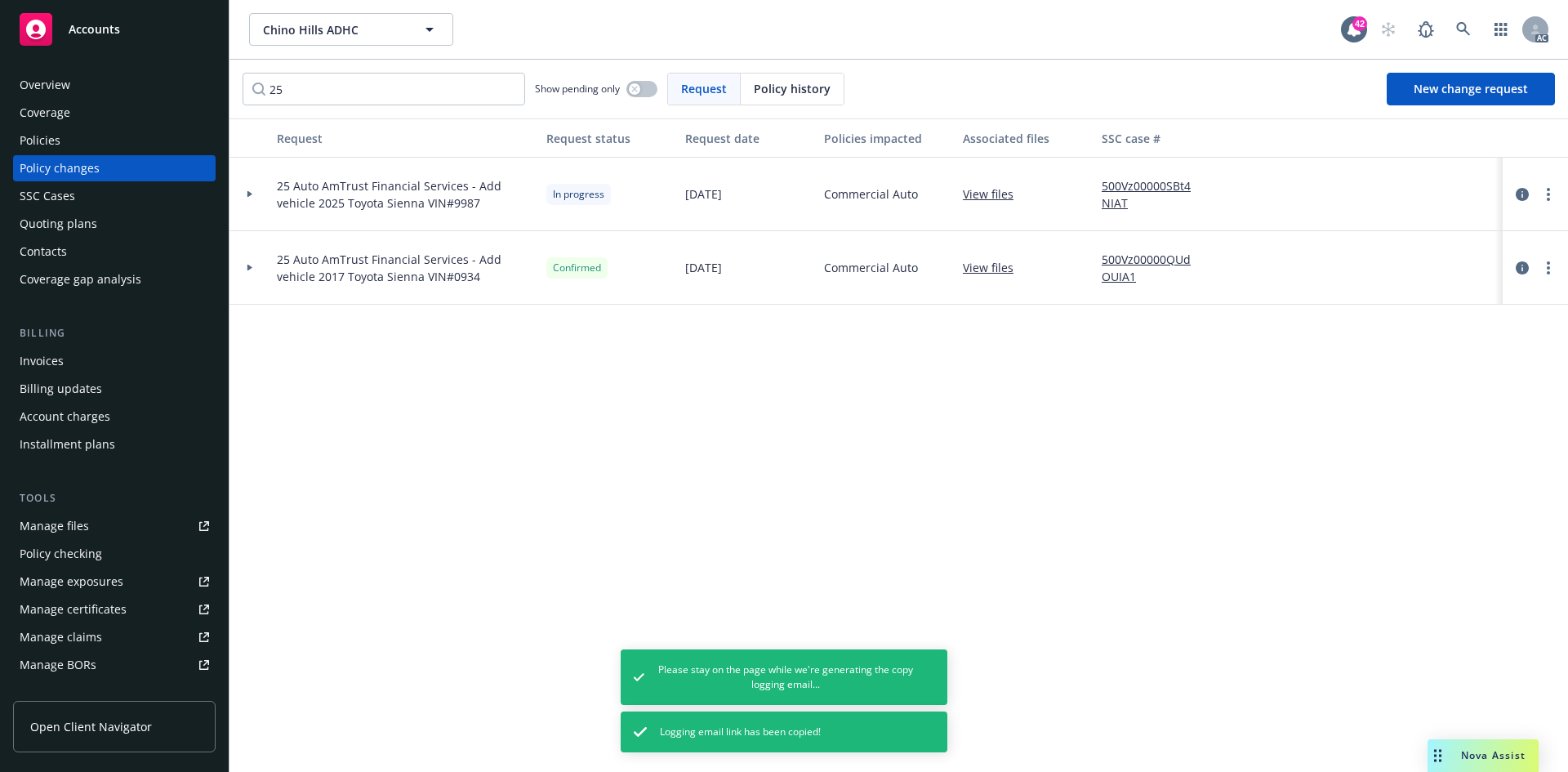
click at [386, 434] on div "Request Request status Request date Policies impacted Associated files SSC case…" at bounding box center [899, 444] width 1339 height 653
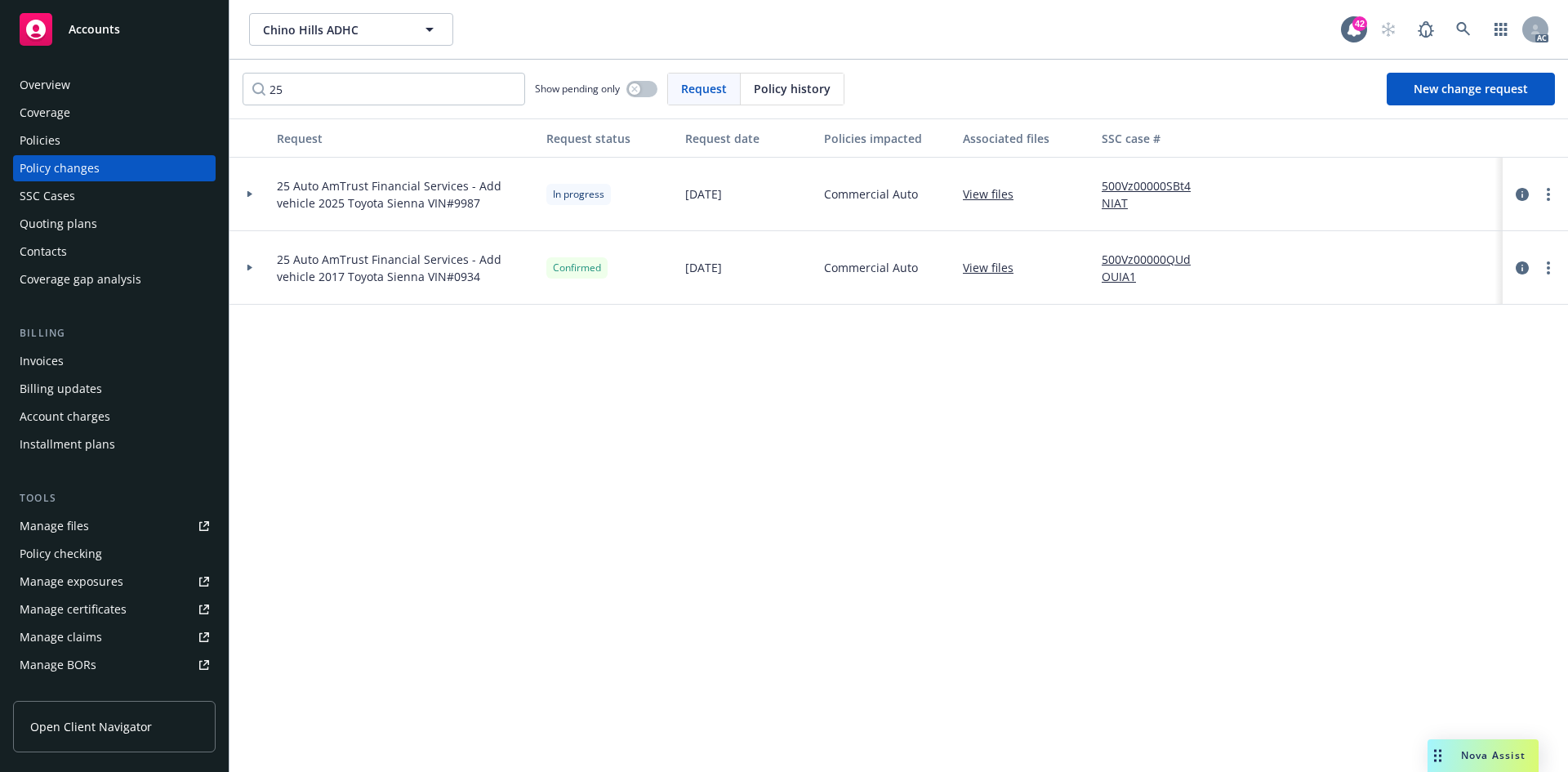
click at [1126, 260] on link "500Vz00000QUdOUIA1" at bounding box center [1156, 268] width 110 height 35
click at [102, 140] on div "Policies" at bounding box center [115, 141] width 190 height 26
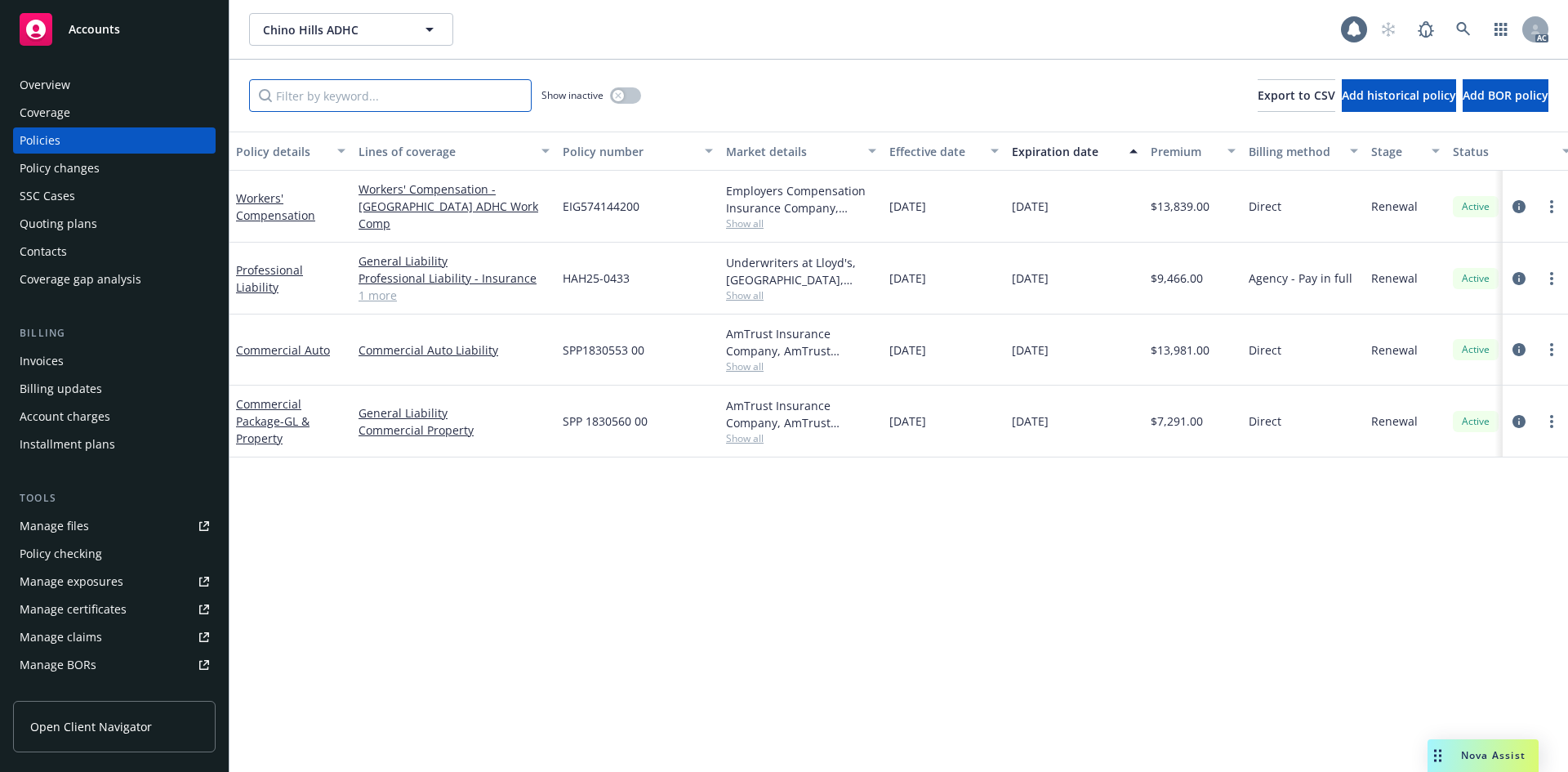
click at [335, 96] on input "Filter by keyword..." at bounding box center [391, 96] width 283 height 33
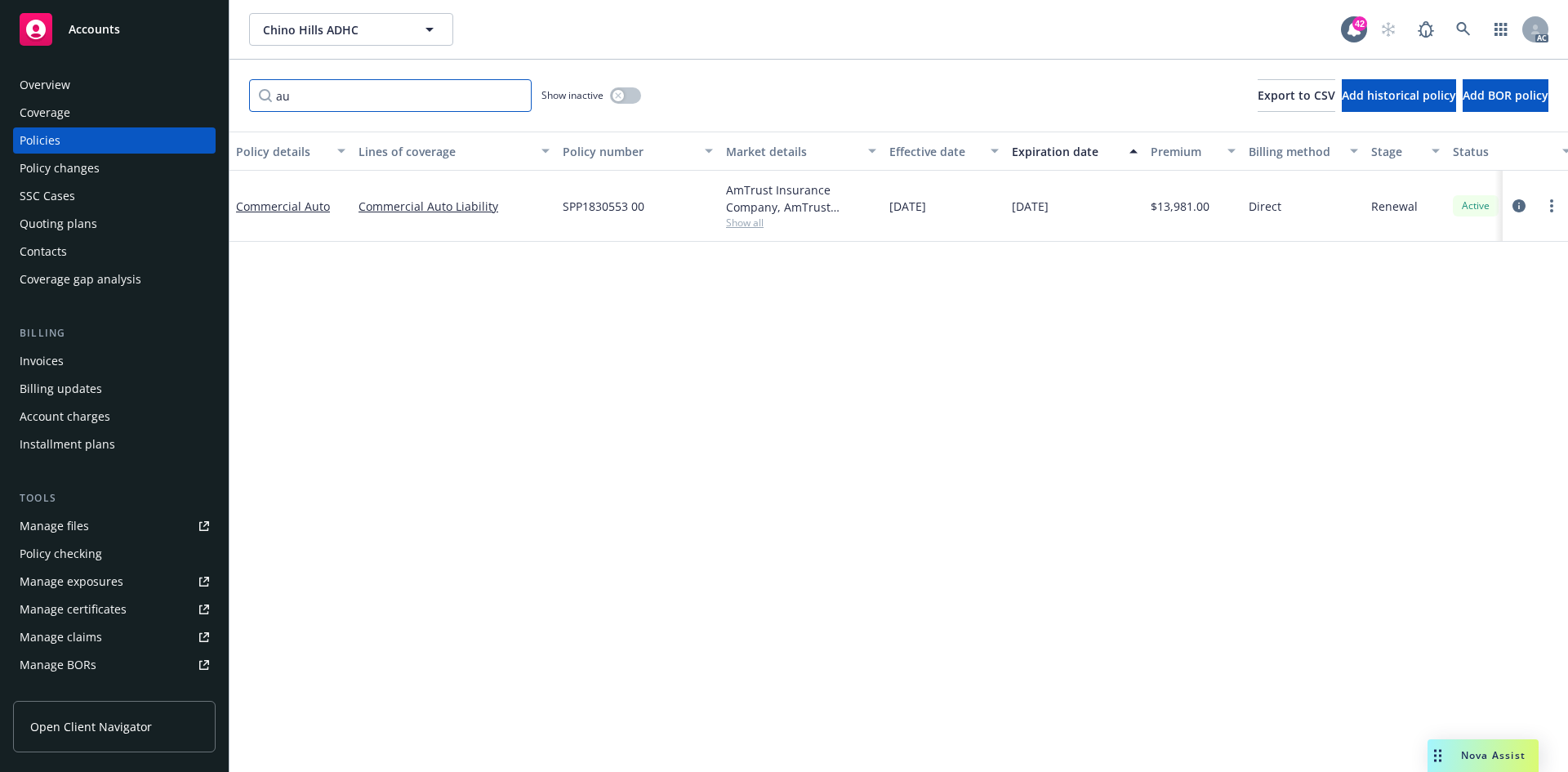
type input "au"
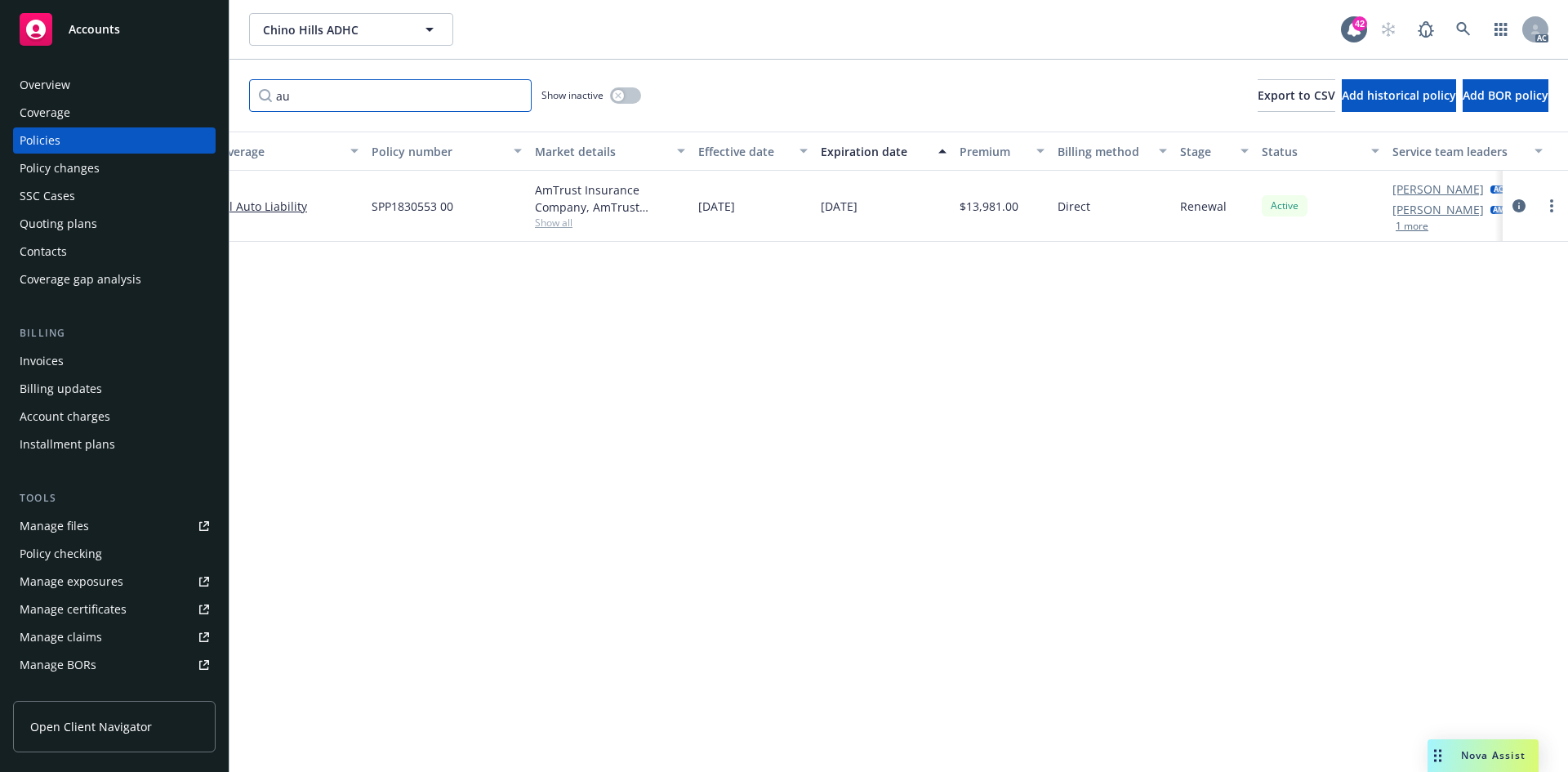
scroll to position [0, 218]
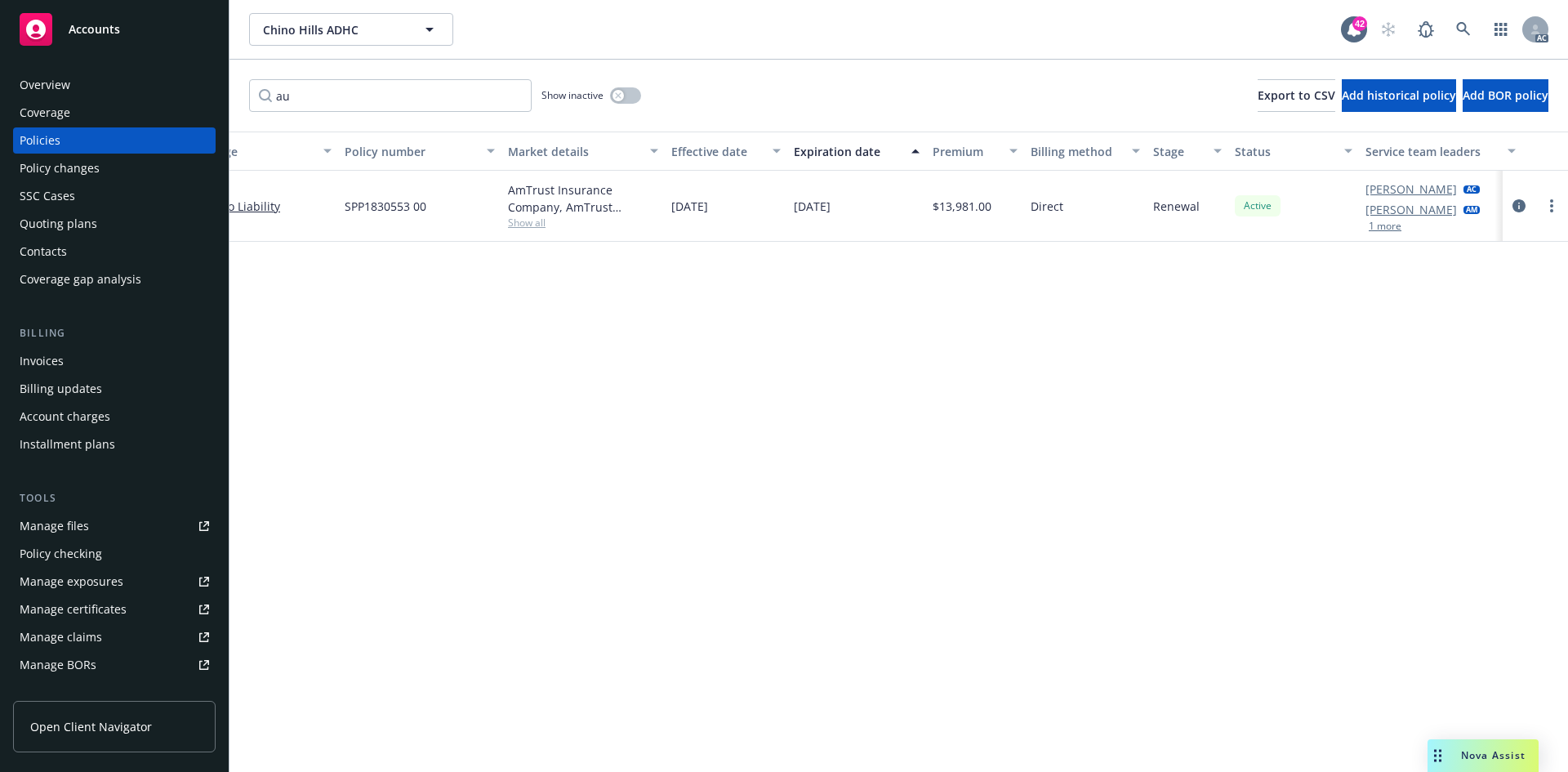
click at [38, 173] on div "Policy changes" at bounding box center [60, 168] width 80 height 26
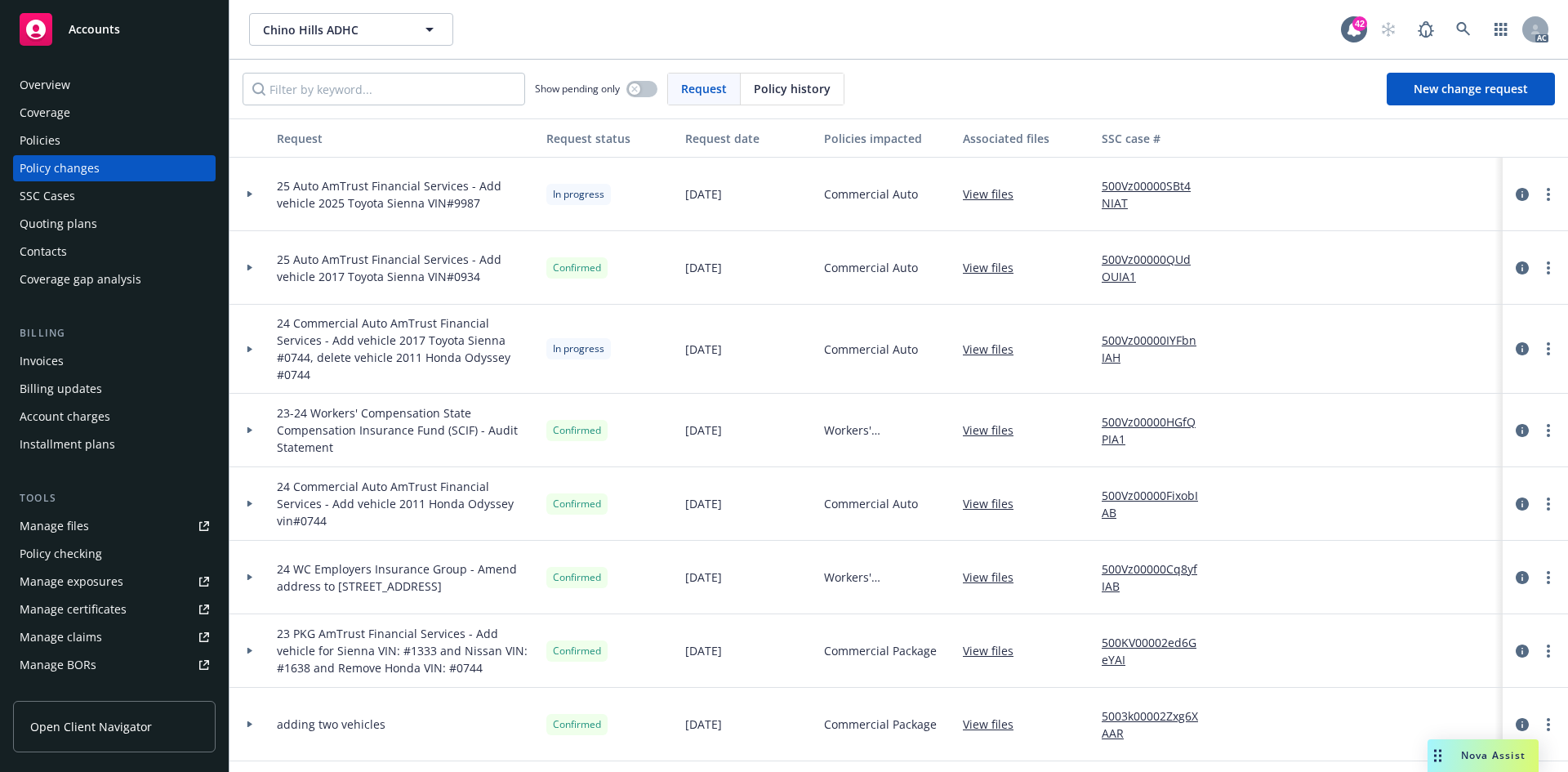
click at [254, 192] on div at bounding box center [250, 194] width 28 height 6
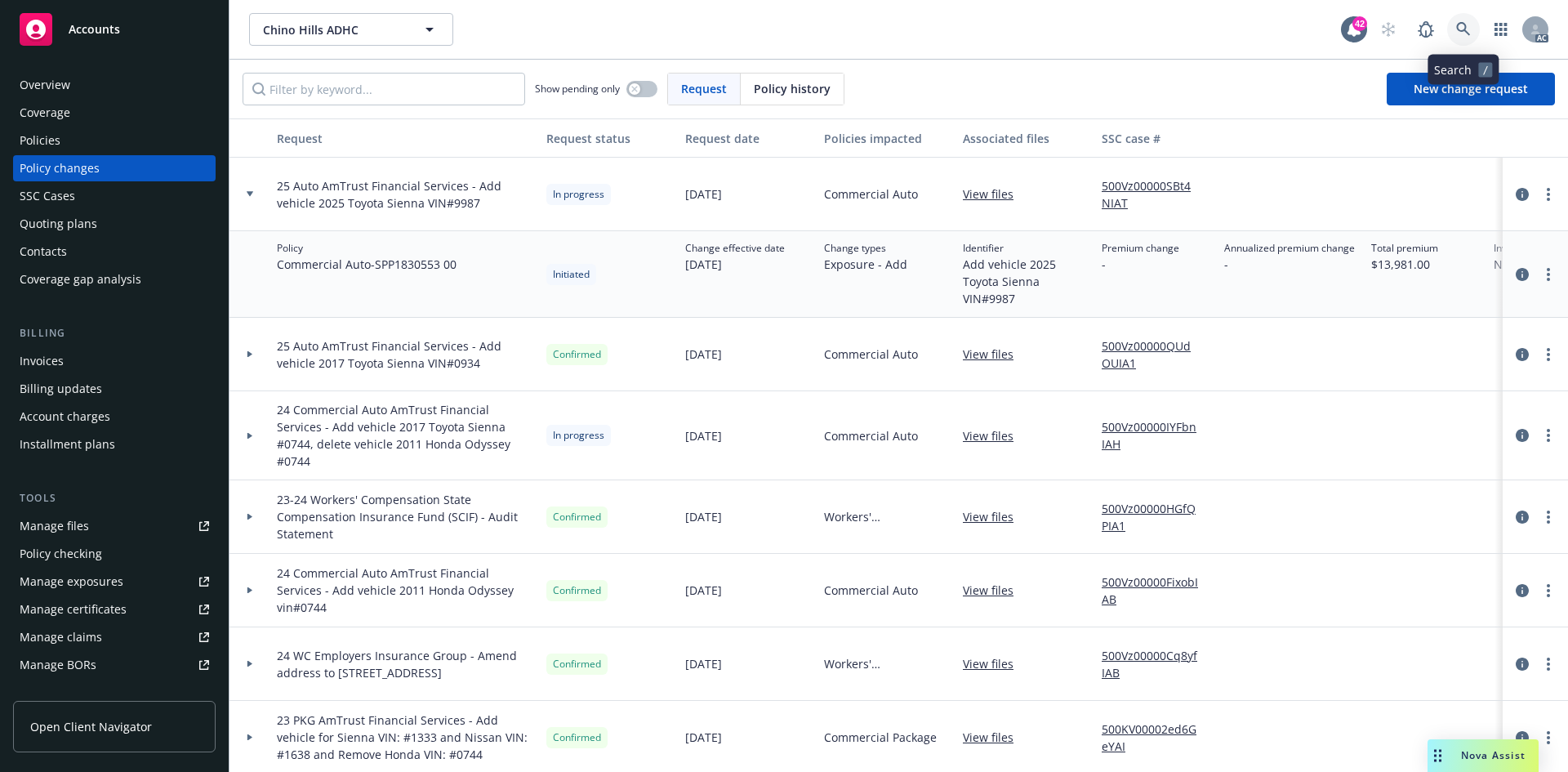
click at [1457, 30] on icon at bounding box center [1463, 29] width 15 height 15
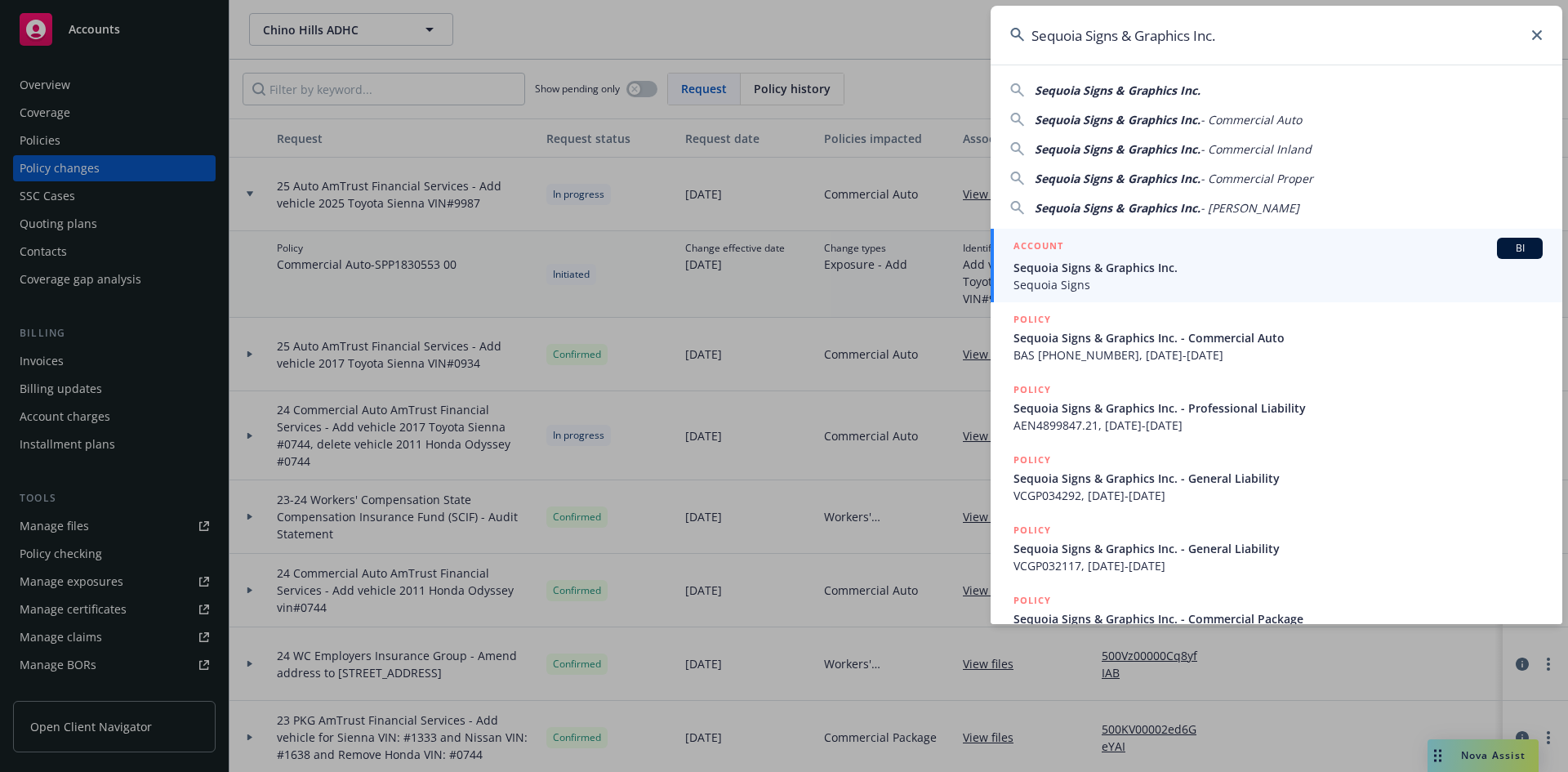
type input "Sequoia Signs & Graphics Inc."
click at [1503, 242] on span "BI" at bounding box center [1520, 248] width 33 height 15
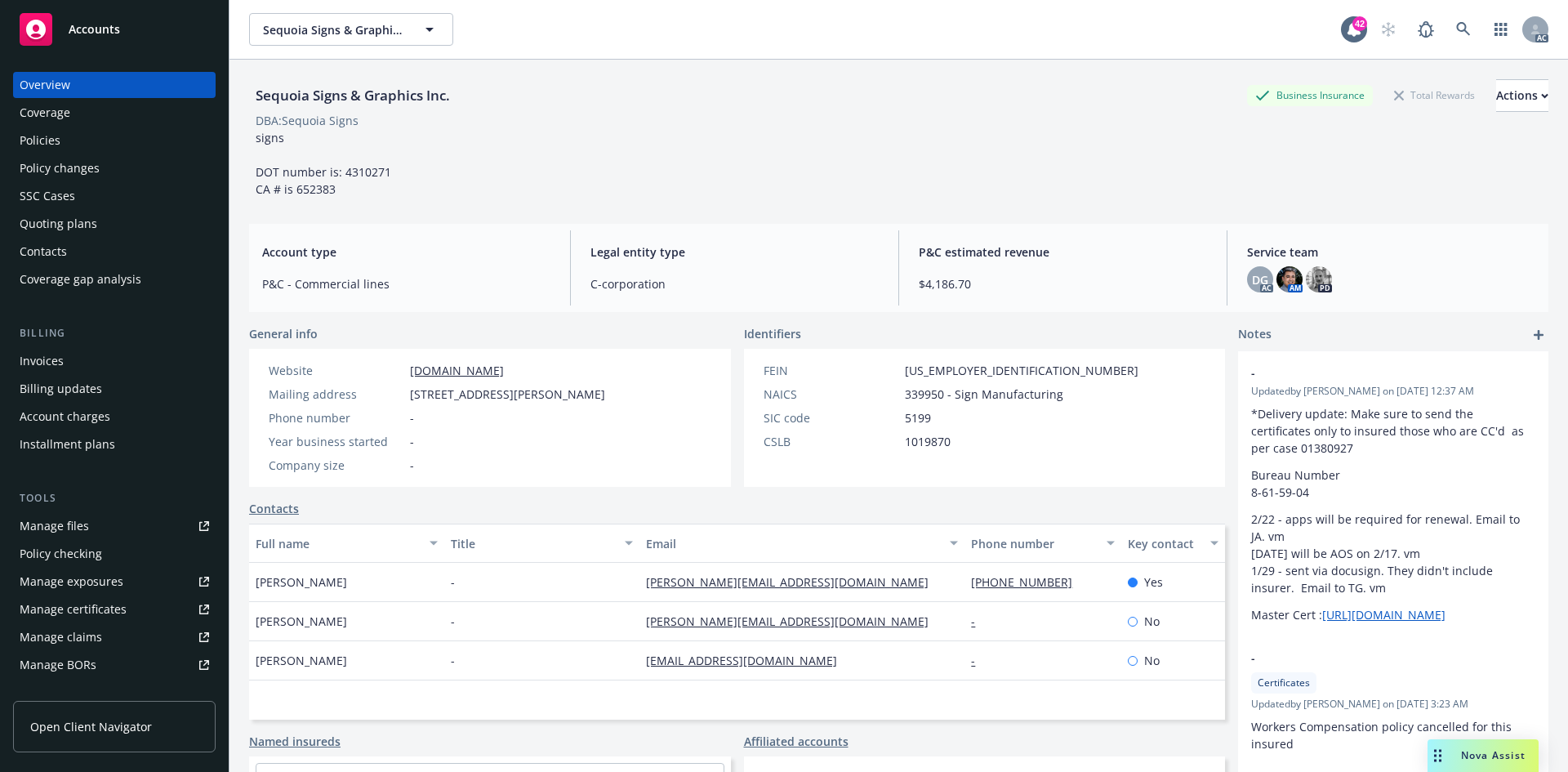
click at [97, 136] on div "Policies" at bounding box center [115, 141] width 190 height 26
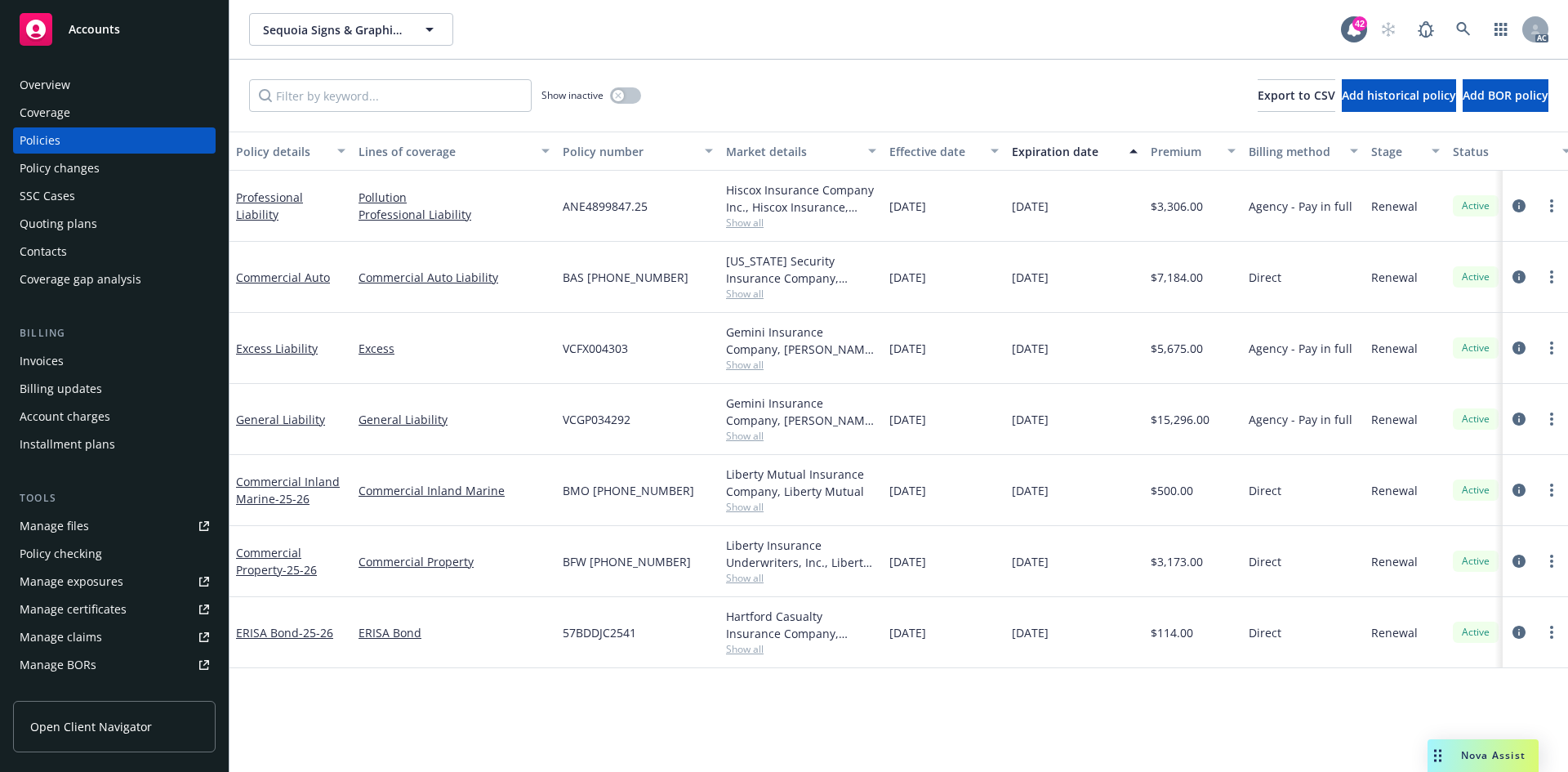
click at [757, 436] on span "Show all" at bounding box center [801, 436] width 150 height 14
click at [878, 432] on div "Gemini Insurance Company, W.R. Berkley Corporation, CRC Group Show all" at bounding box center [800, 419] width 163 height 71
click at [758, 574] on span "Show all" at bounding box center [801, 578] width 150 height 14
click at [875, 723] on div "Policy details Lines of coverage Policy number Market details Effective date Ex…" at bounding box center [899, 451] width 1339 height 640
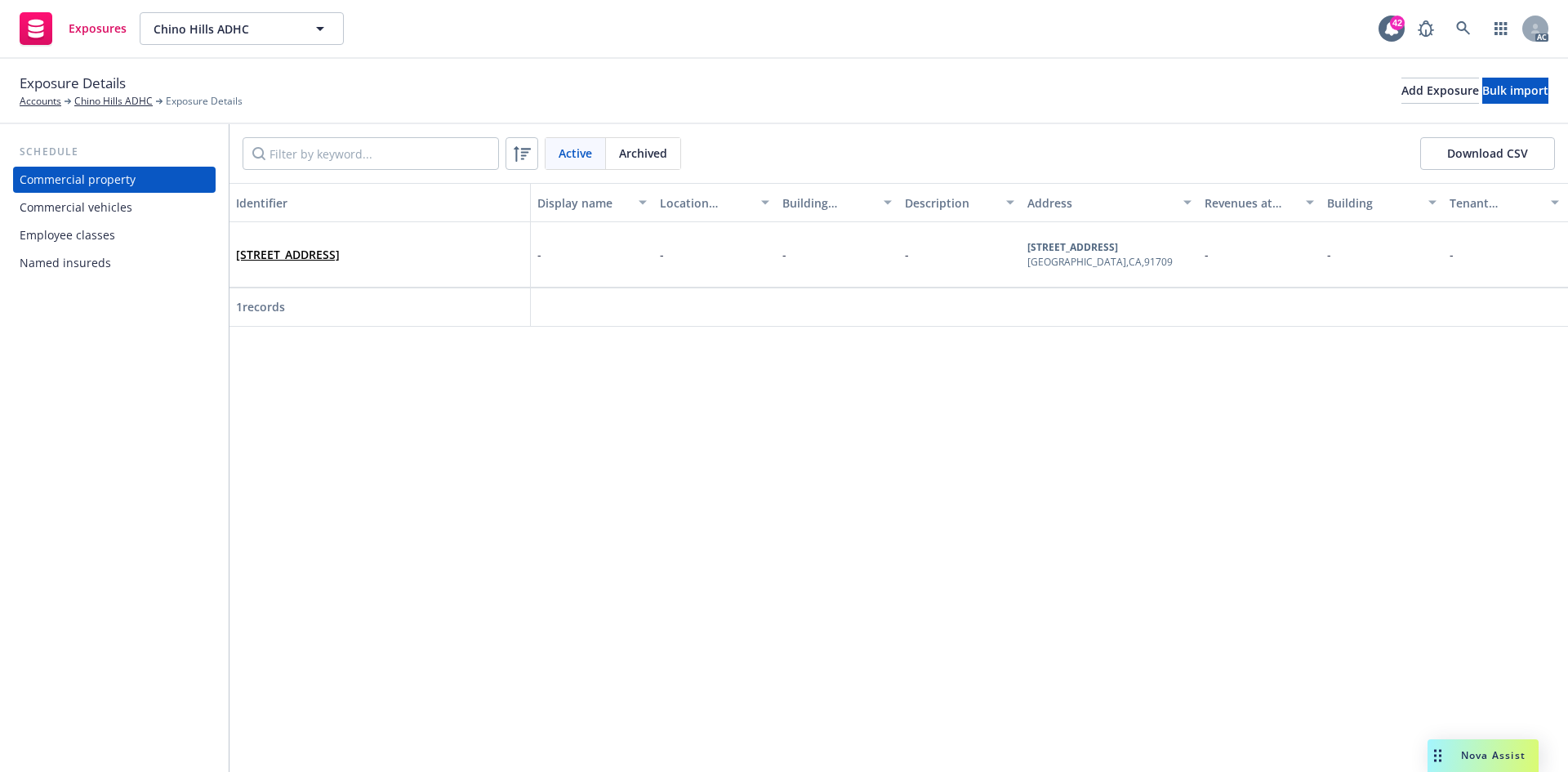
click at [142, 210] on div "Commercial vehicles" at bounding box center [115, 207] width 190 height 26
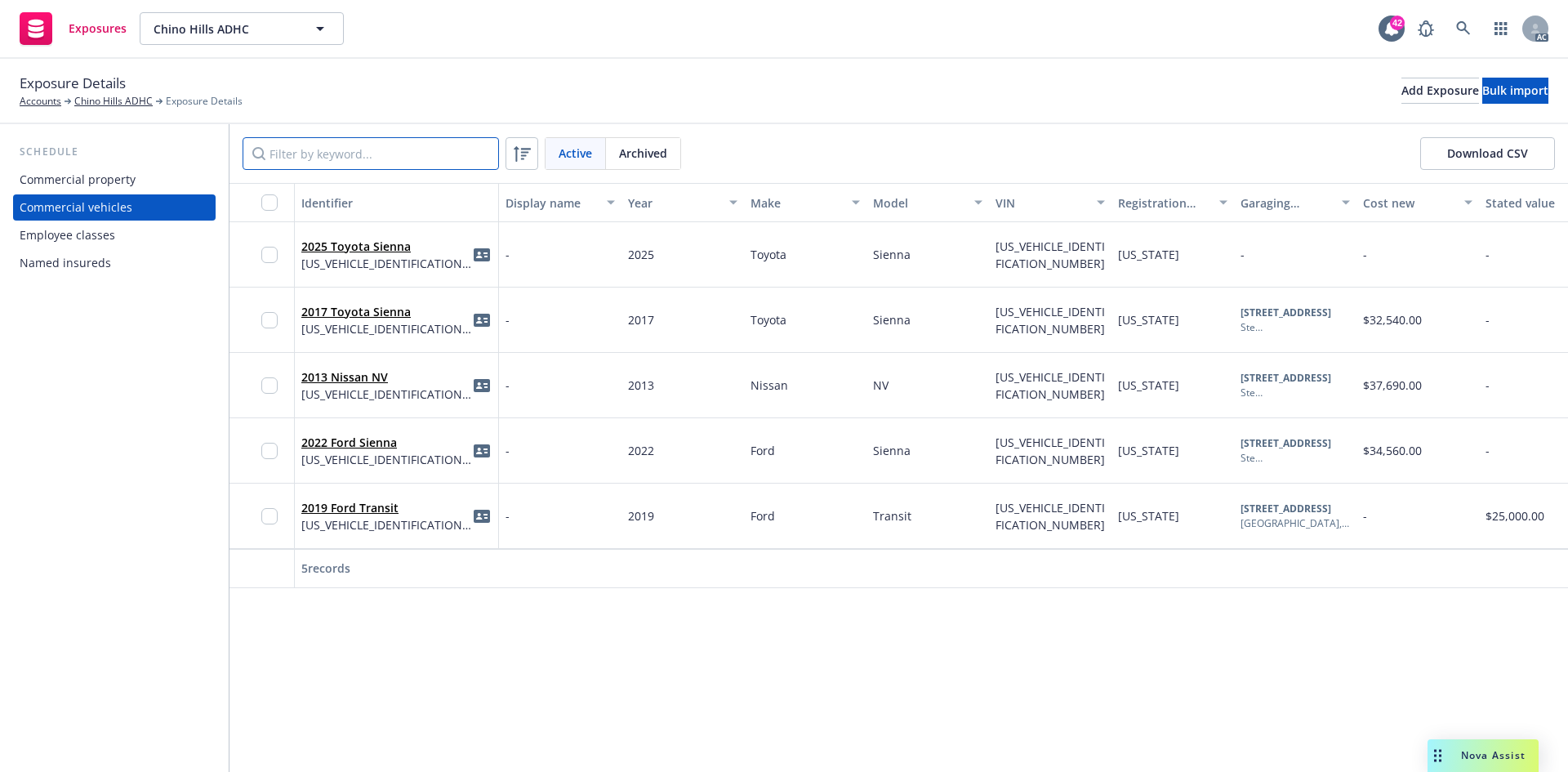
click at [346, 158] on input "Filter by keyword..." at bounding box center [370, 154] width 256 height 33
type input "9987"
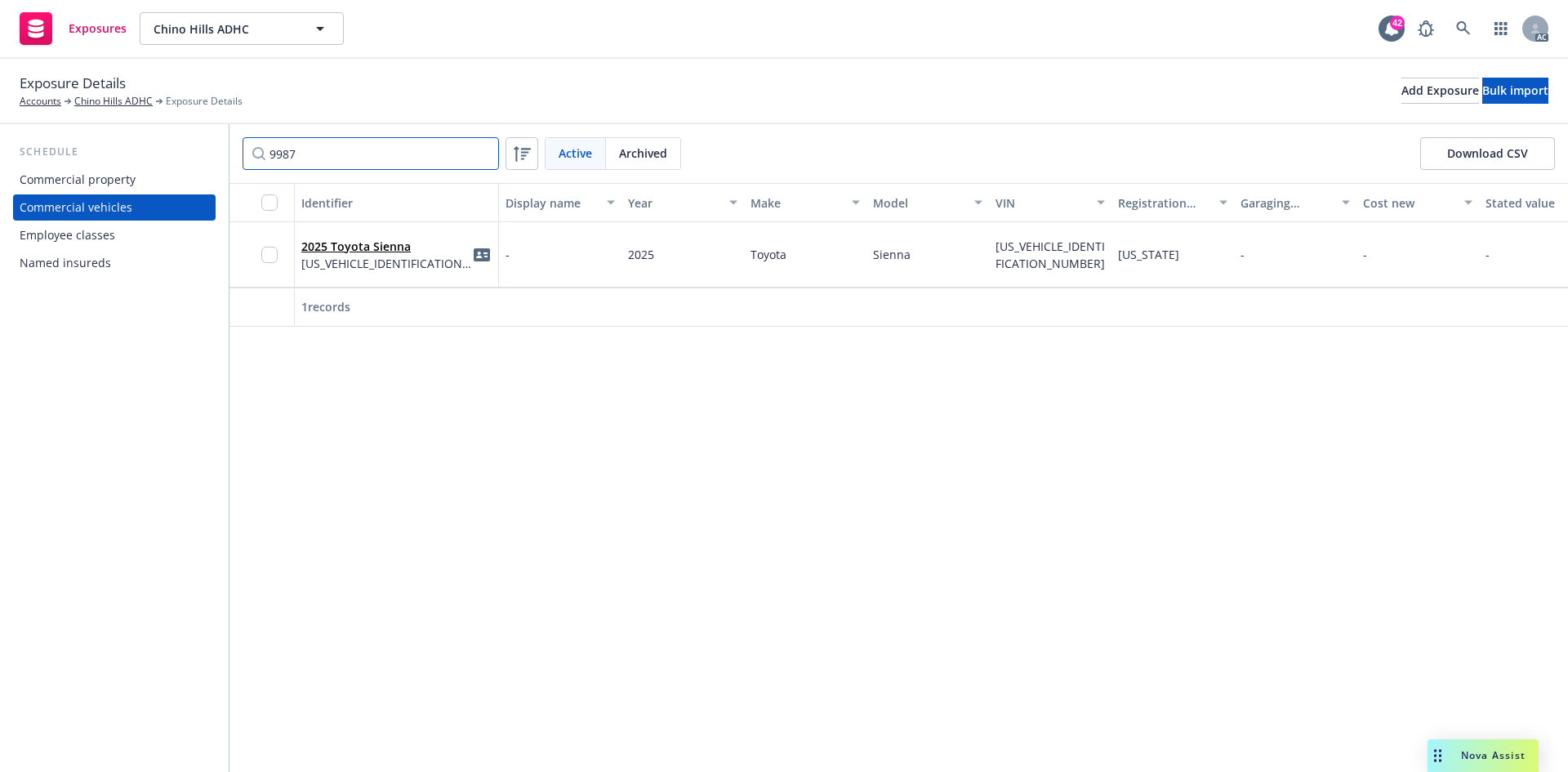
drag, startPoint x: 355, startPoint y: 152, endPoint x: 120, endPoint y: 141, distance: 235.3
click at [120, 141] on div "Schedule Commercial property Commercial vehicles Employee classes Named insured…" at bounding box center [784, 448] width 1568 height 648
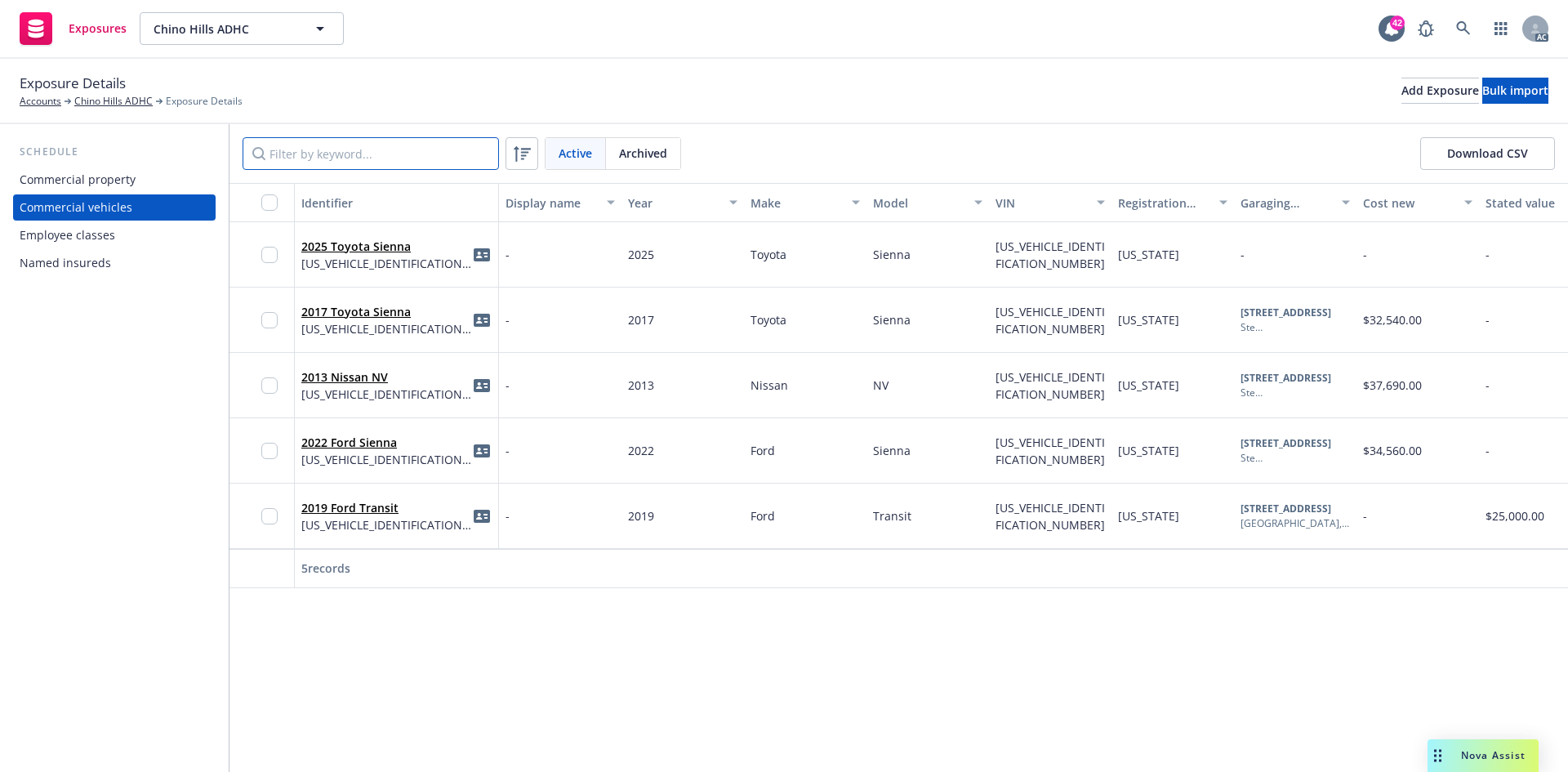
click at [349, 142] on input "Filter by keyword..." at bounding box center [370, 154] width 256 height 33
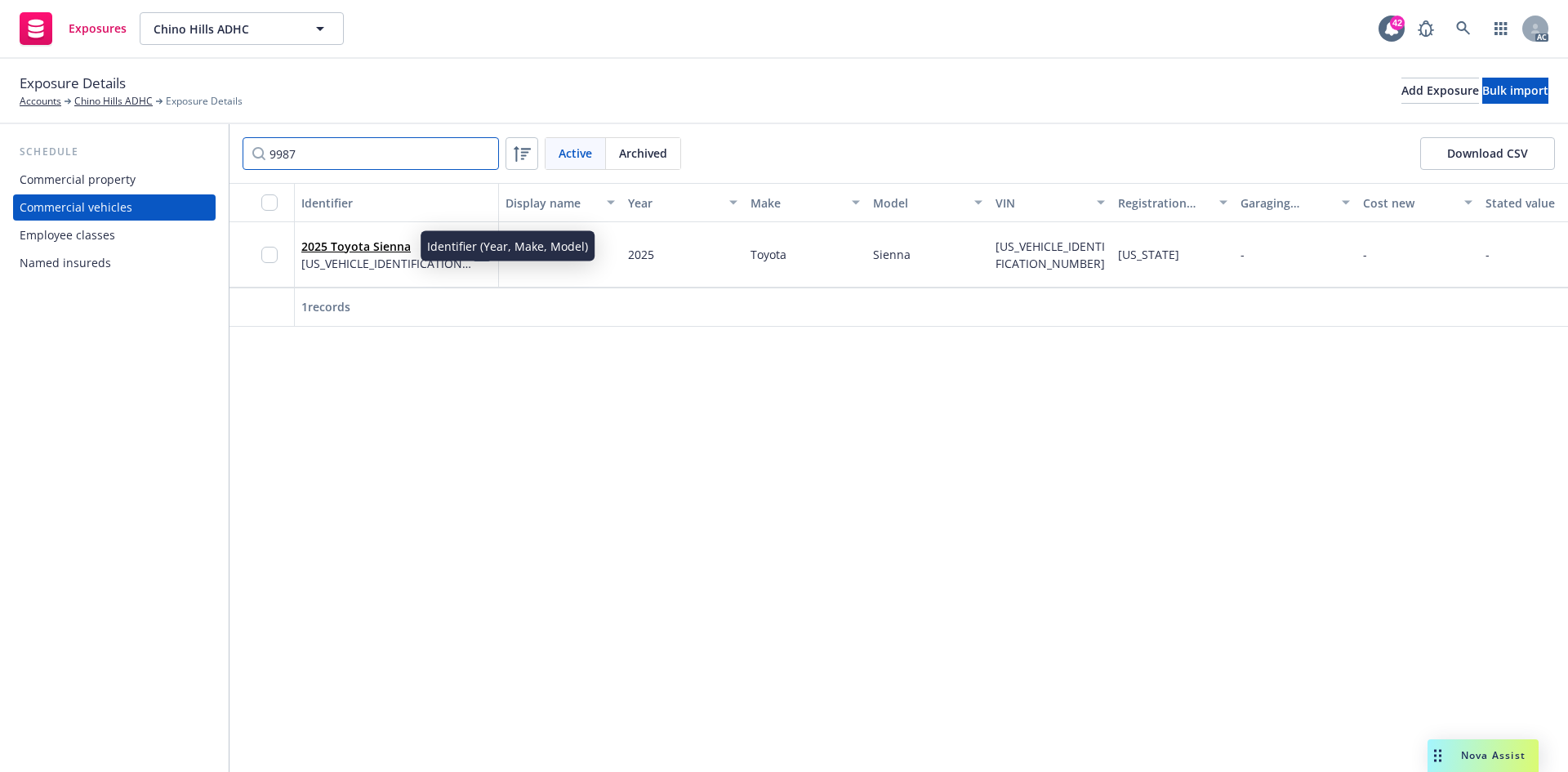
type input "9987"
click at [342, 253] on link "2025 Toyota Sienna" at bounding box center [355, 246] width 110 height 16
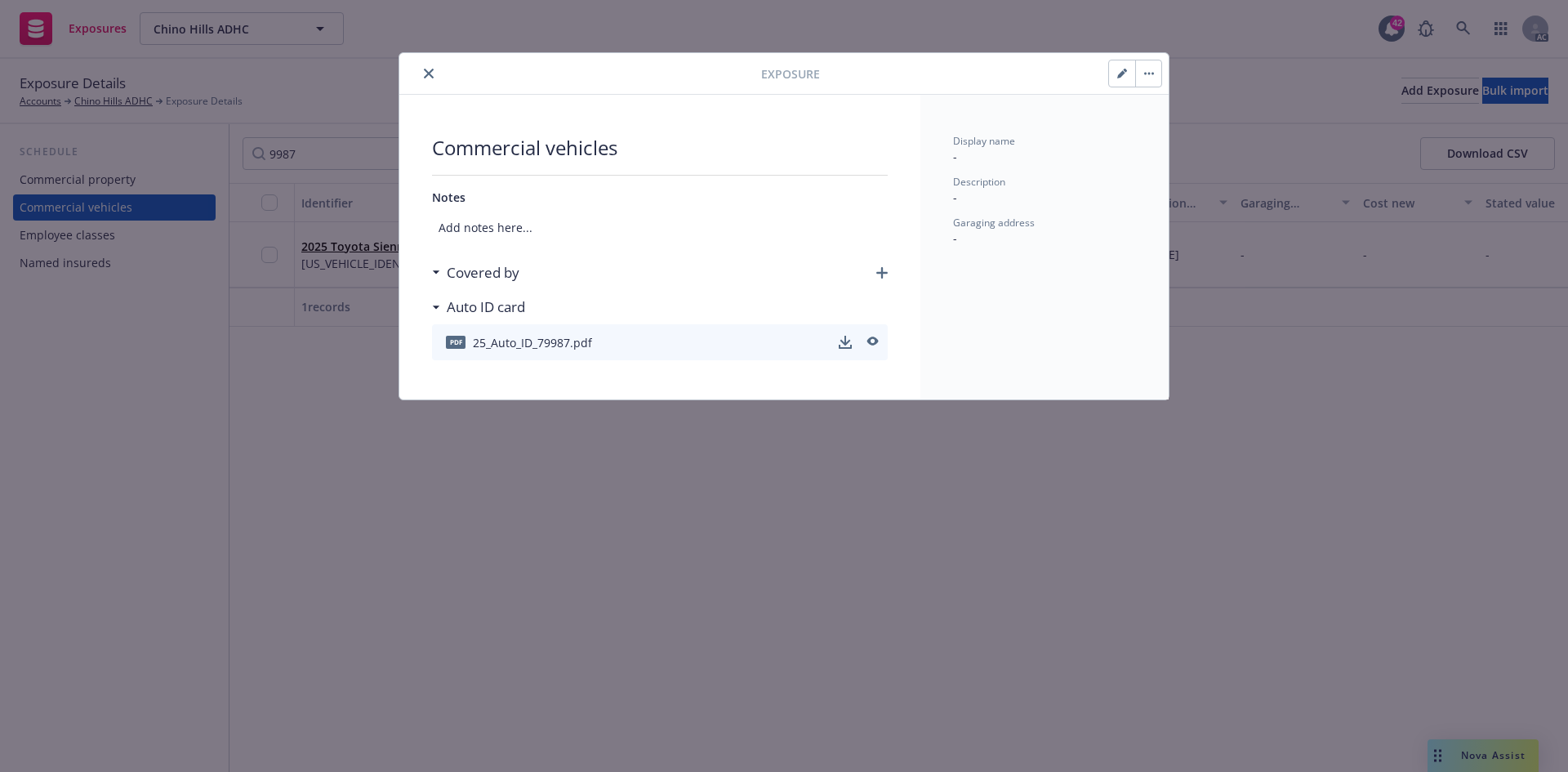
click at [882, 271] on icon "button" at bounding box center [881, 273] width 11 height 11
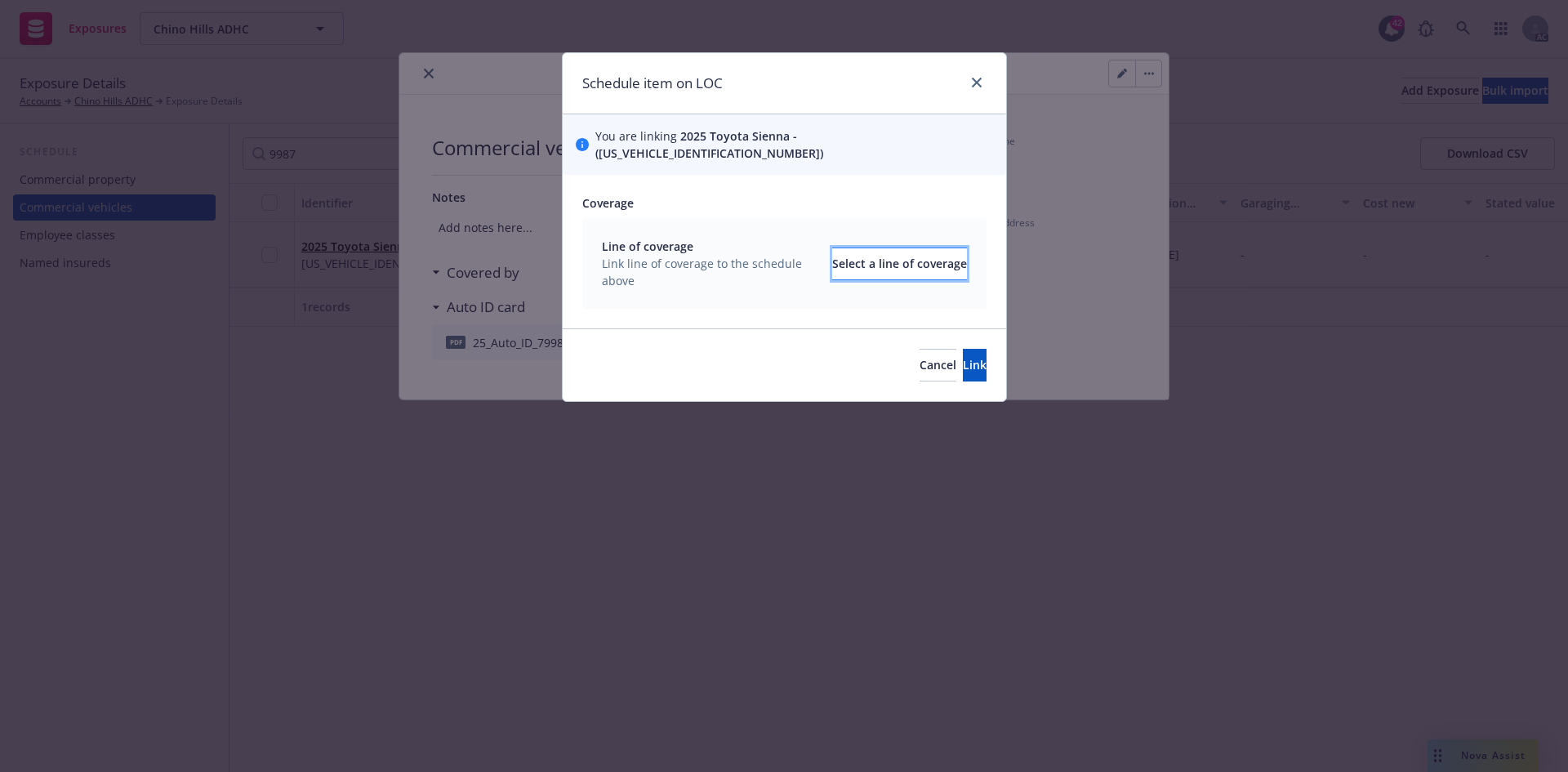
click at [881, 248] on div "Select a line of coverage" at bounding box center [900, 264] width 135 height 31
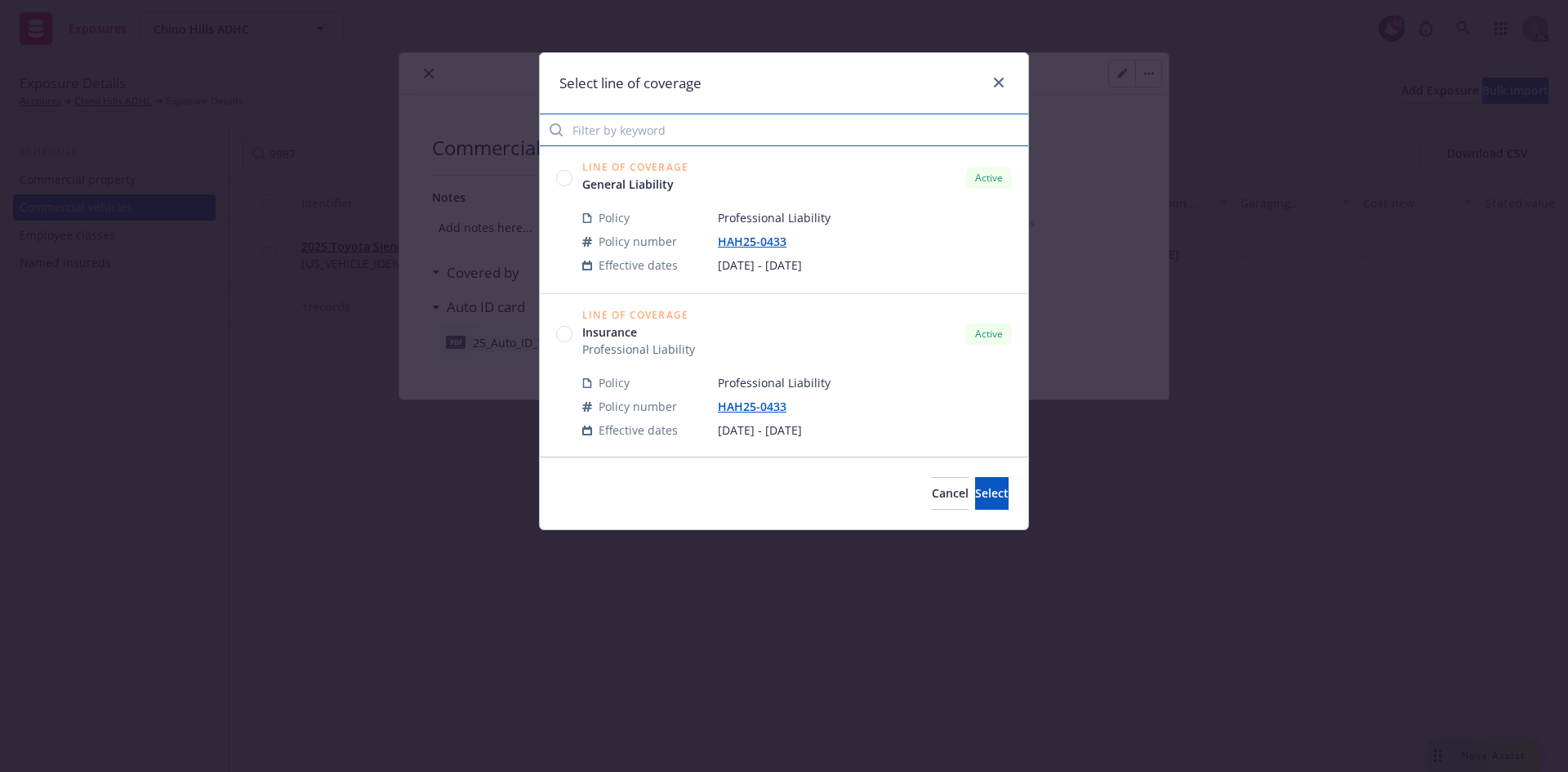
click at [772, 130] on input "Filter by keyword" at bounding box center [784, 130] width 488 height 33
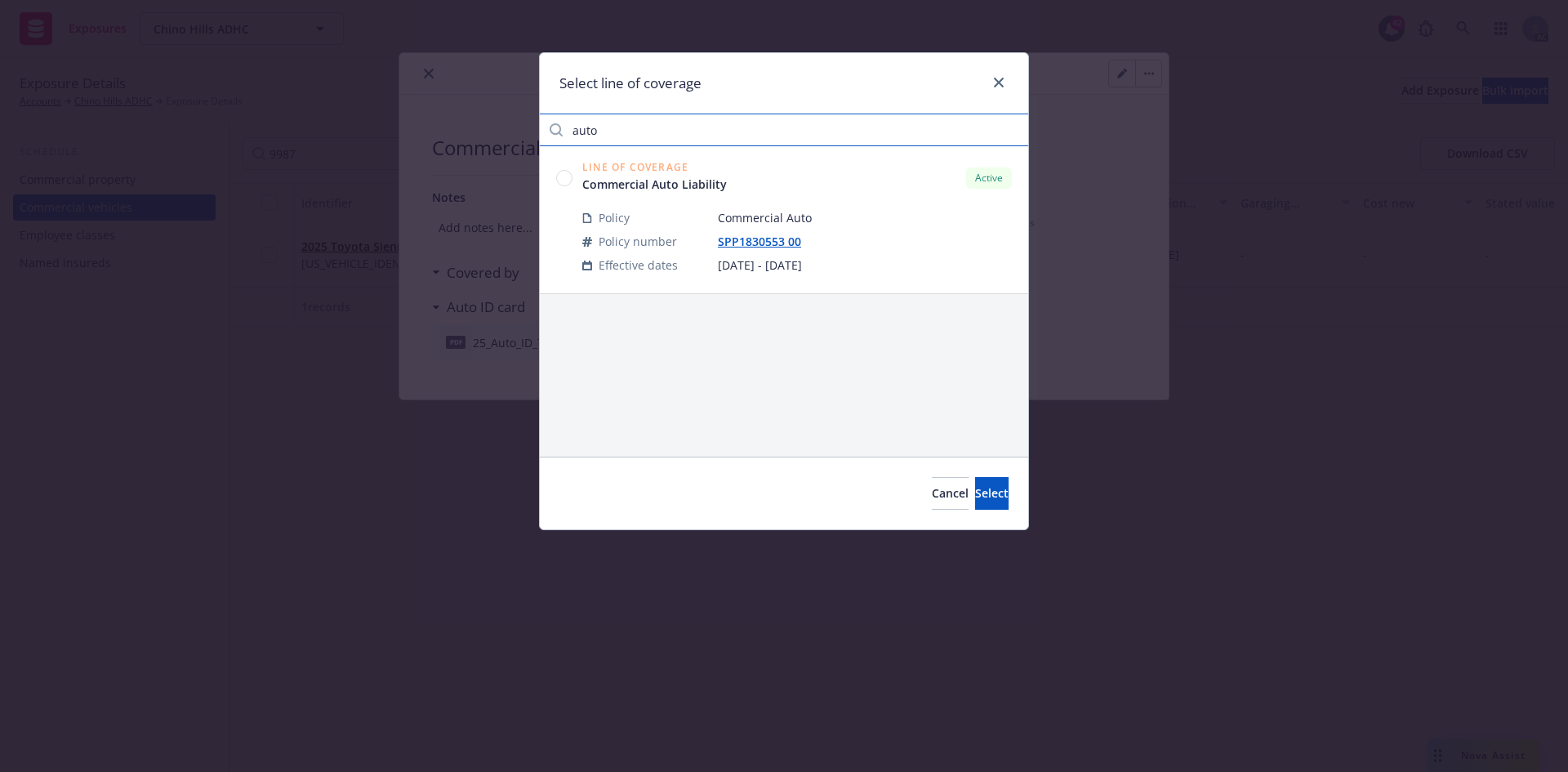
type input "auto"
drag, startPoint x: 561, startPoint y: 176, endPoint x: 747, endPoint y: 226, distance: 192.6
click at [562, 176] on circle at bounding box center [565, 178] width 16 height 16
click at [981, 489] on span "Select" at bounding box center [991, 493] width 34 height 16
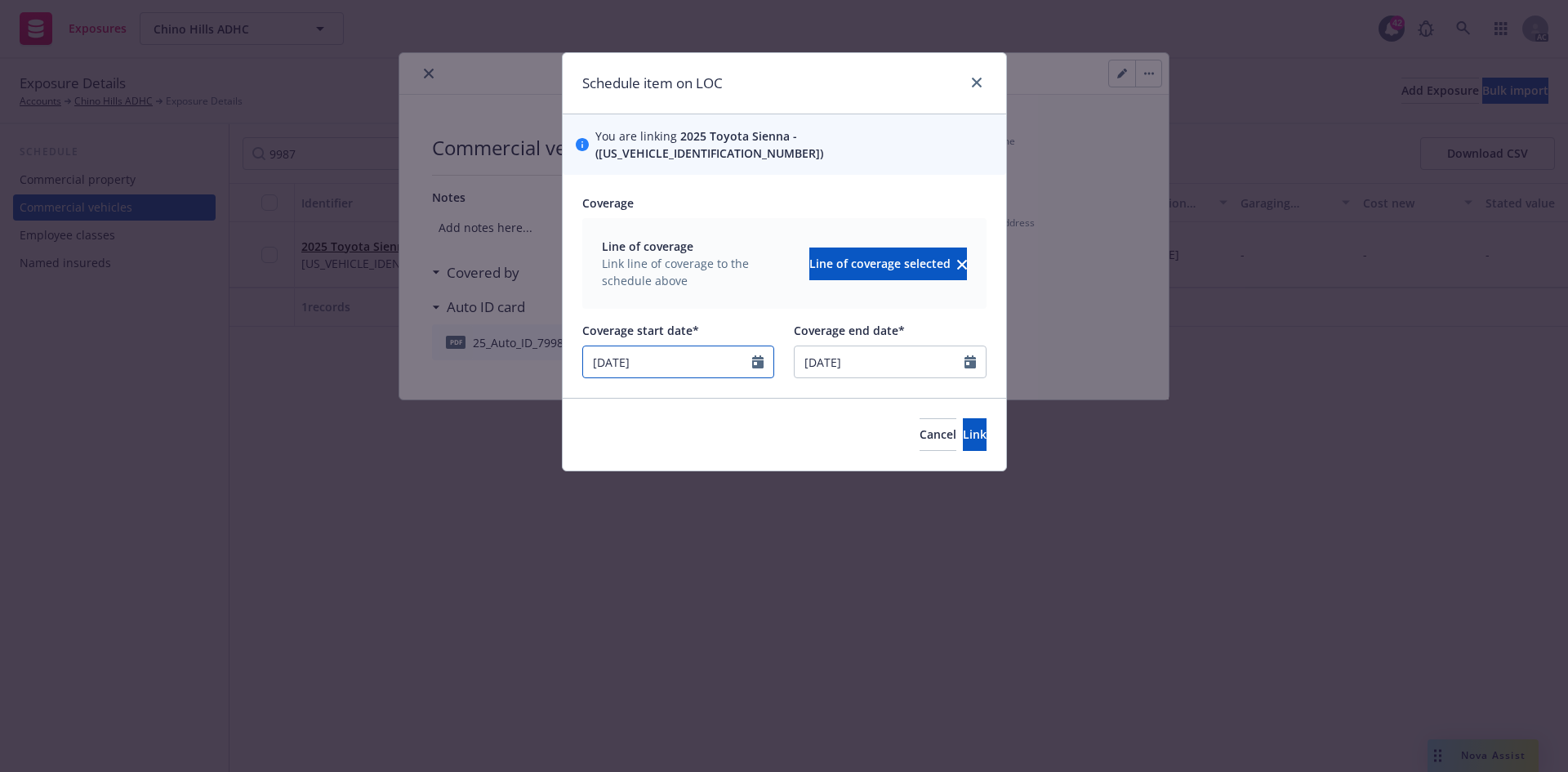
select select "6"
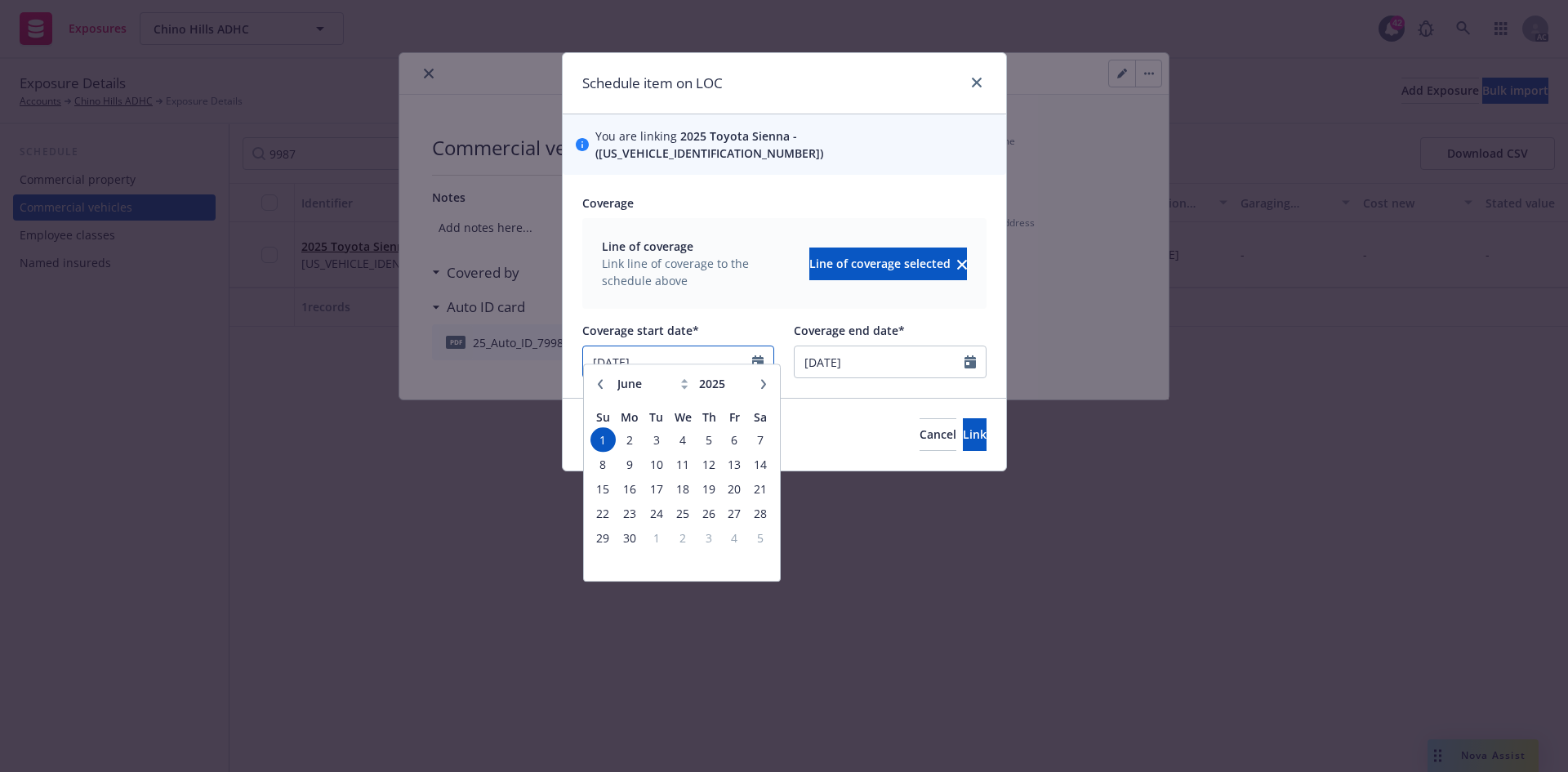
drag, startPoint x: 674, startPoint y: 346, endPoint x: 480, endPoint y: 342, distance: 194.0
click at [480, 342] on div "Schedule item on LOC You are linking 2025 Toyota Sienna - ([US_VEHICLE_IDENTIFI…" at bounding box center [784, 386] width 1568 height 772
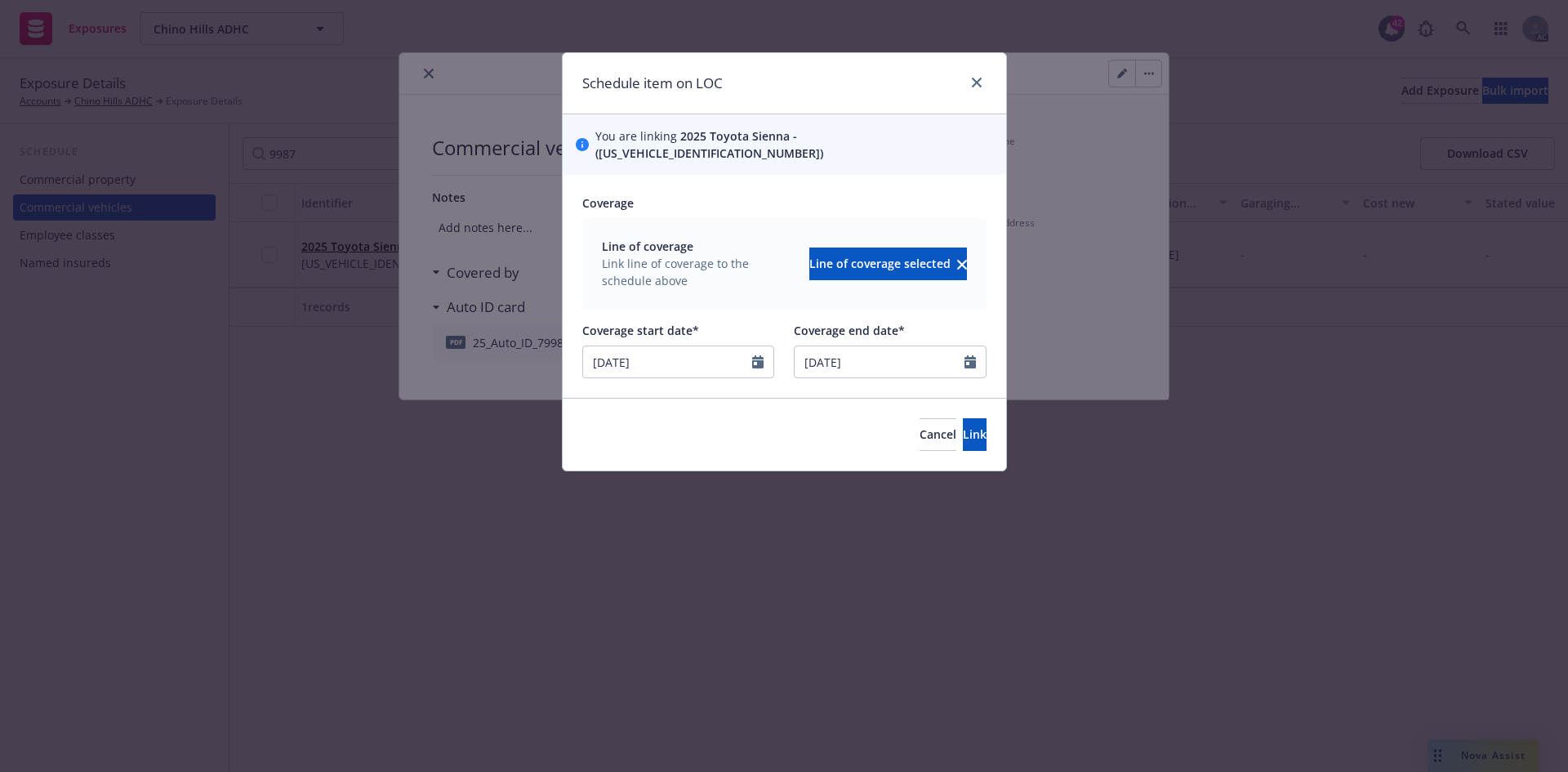
type input "[DATE]"
click at [724, 309] on div at bounding box center [784, 315] width 405 height 13
click at [963, 426] on span "Link" at bounding box center [974, 434] width 23 height 16
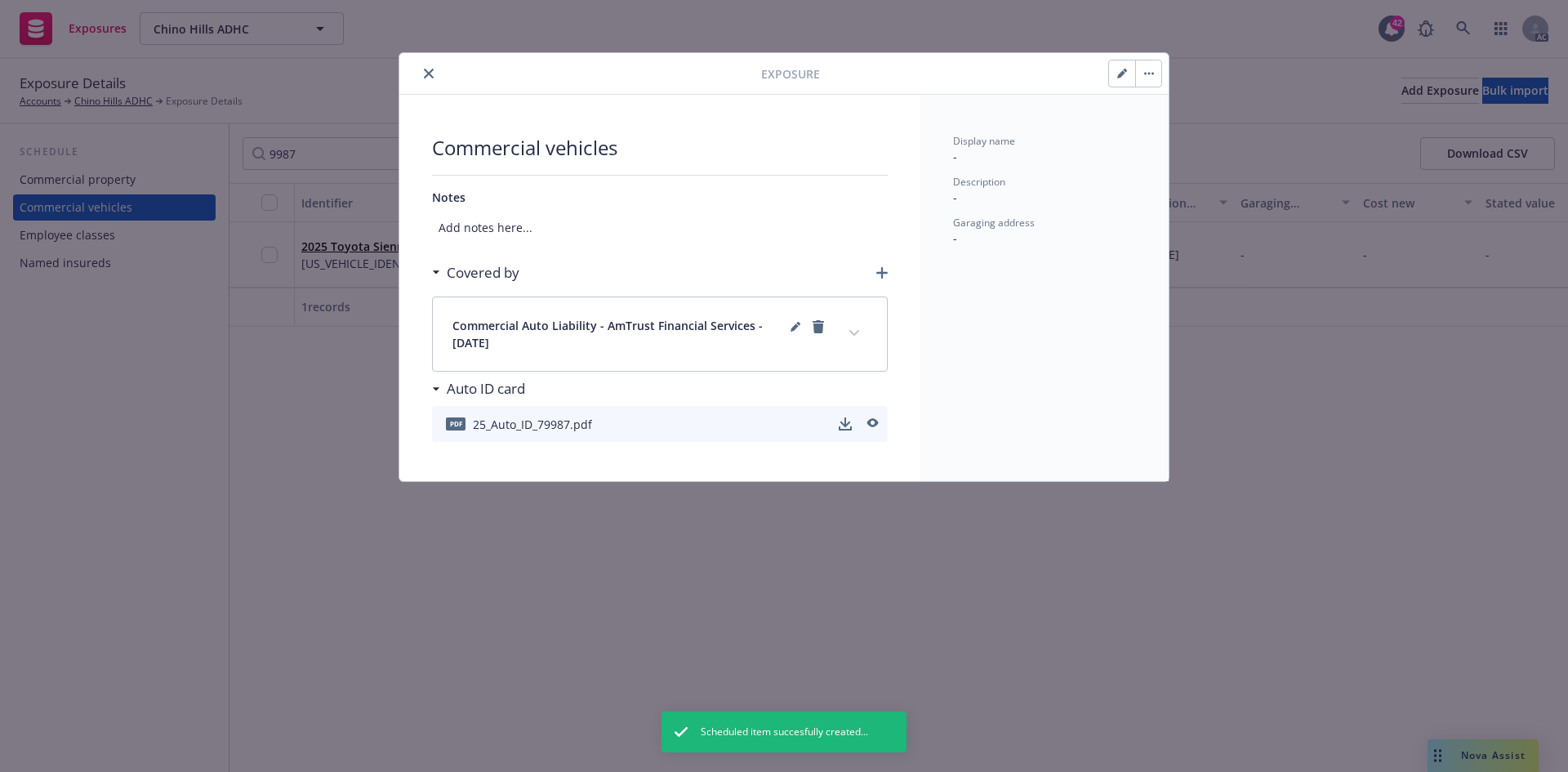
click at [854, 331] on icon "expand content" at bounding box center [854, 333] width 9 height 7
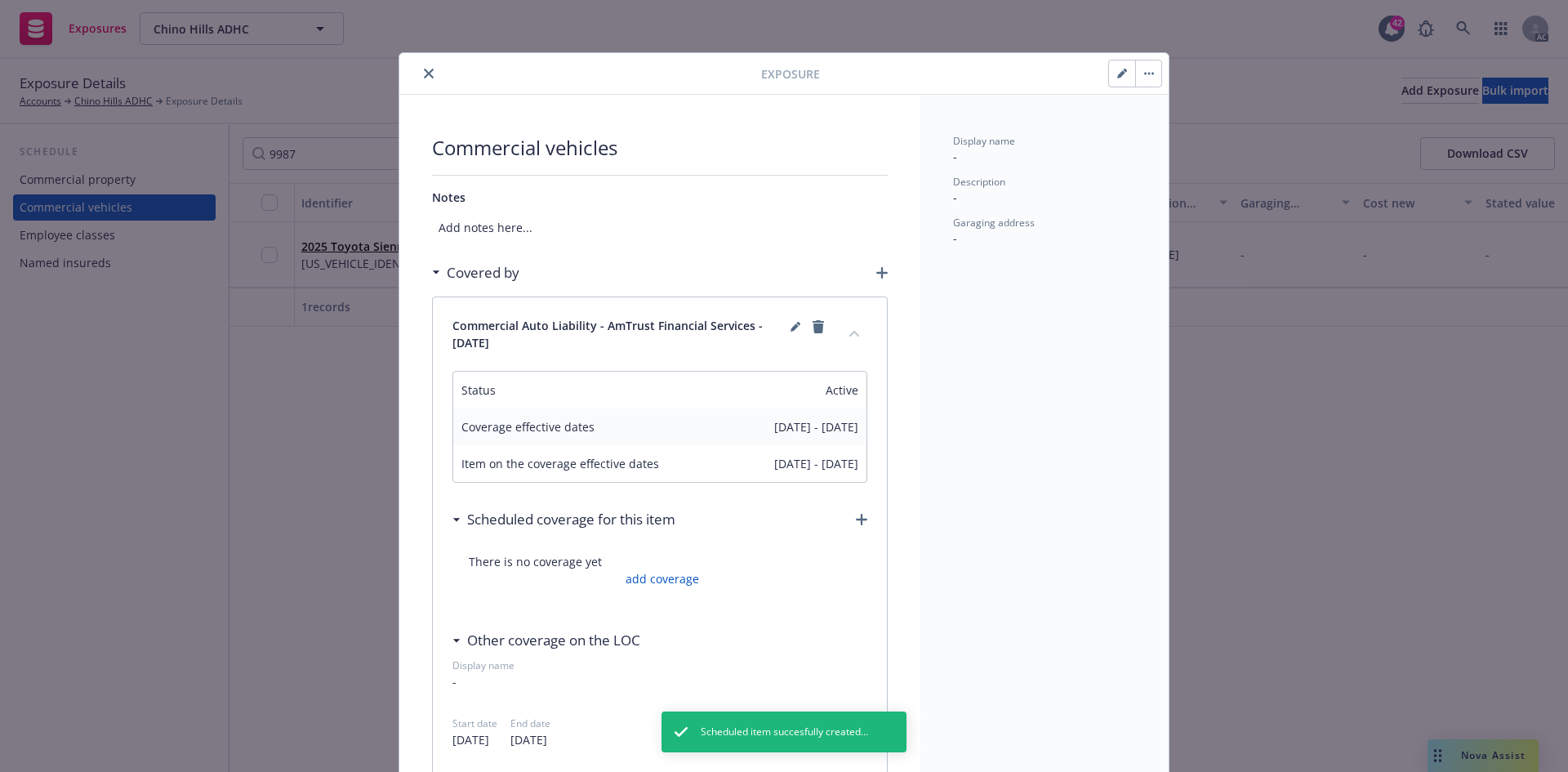
click at [854, 331] on button "collapse content" at bounding box center [854, 333] width 26 height 26
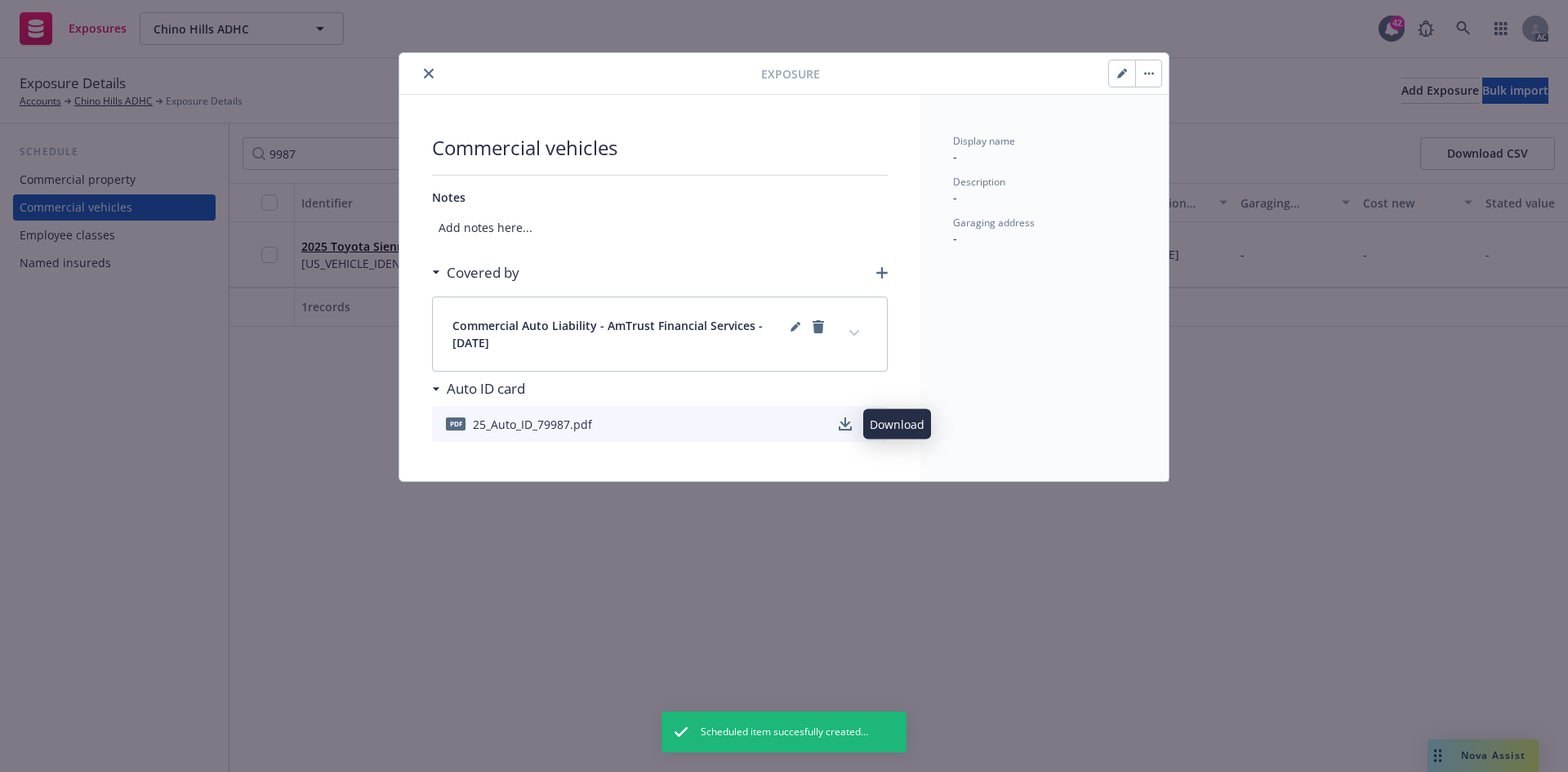
click at [844, 424] on icon "download" at bounding box center [844, 424] width 13 height 13
